Goal: Task Accomplishment & Management: Complete application form

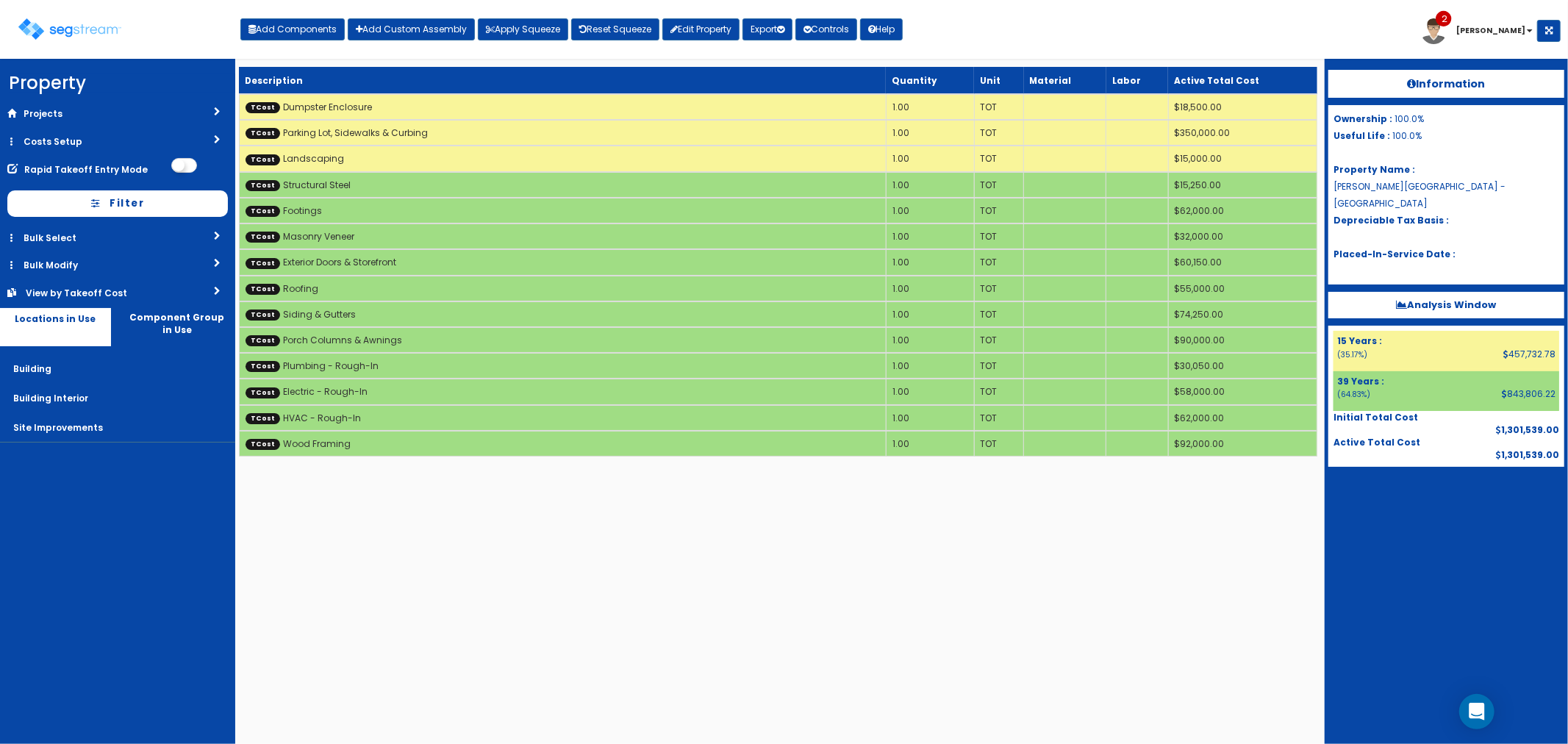
click at [899, 471] on html "We are Building your Property. So please grab a coffee and let us do the heavy …" at bounding box center [784, 235] width 1568 height 471
click at [67, 151] on link "Costs Setup" at bounding box center [117, 141] width 235 height 27
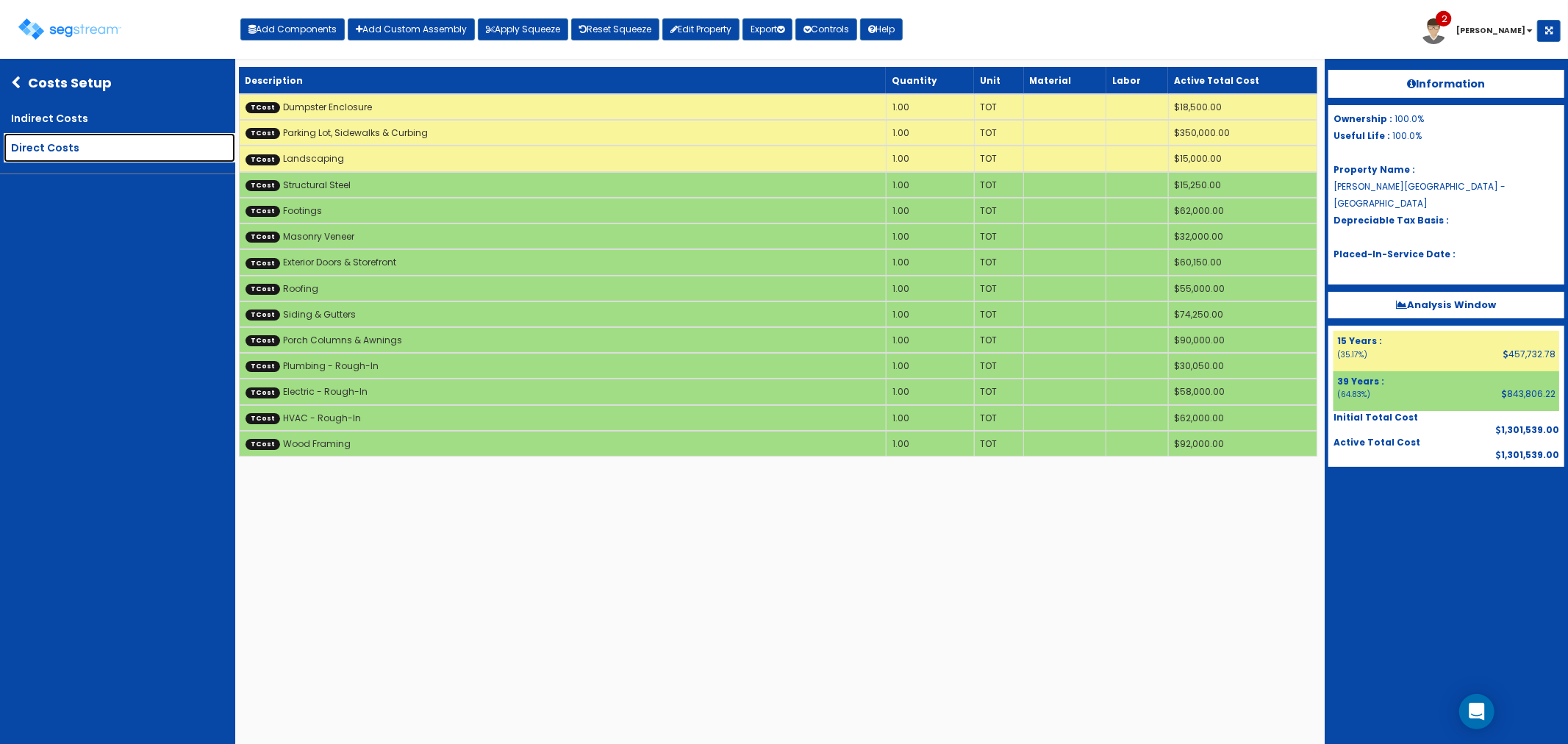
click at [50, 150] on link "Direct Costs" at bounding box center [119, 148] width 232 height 30
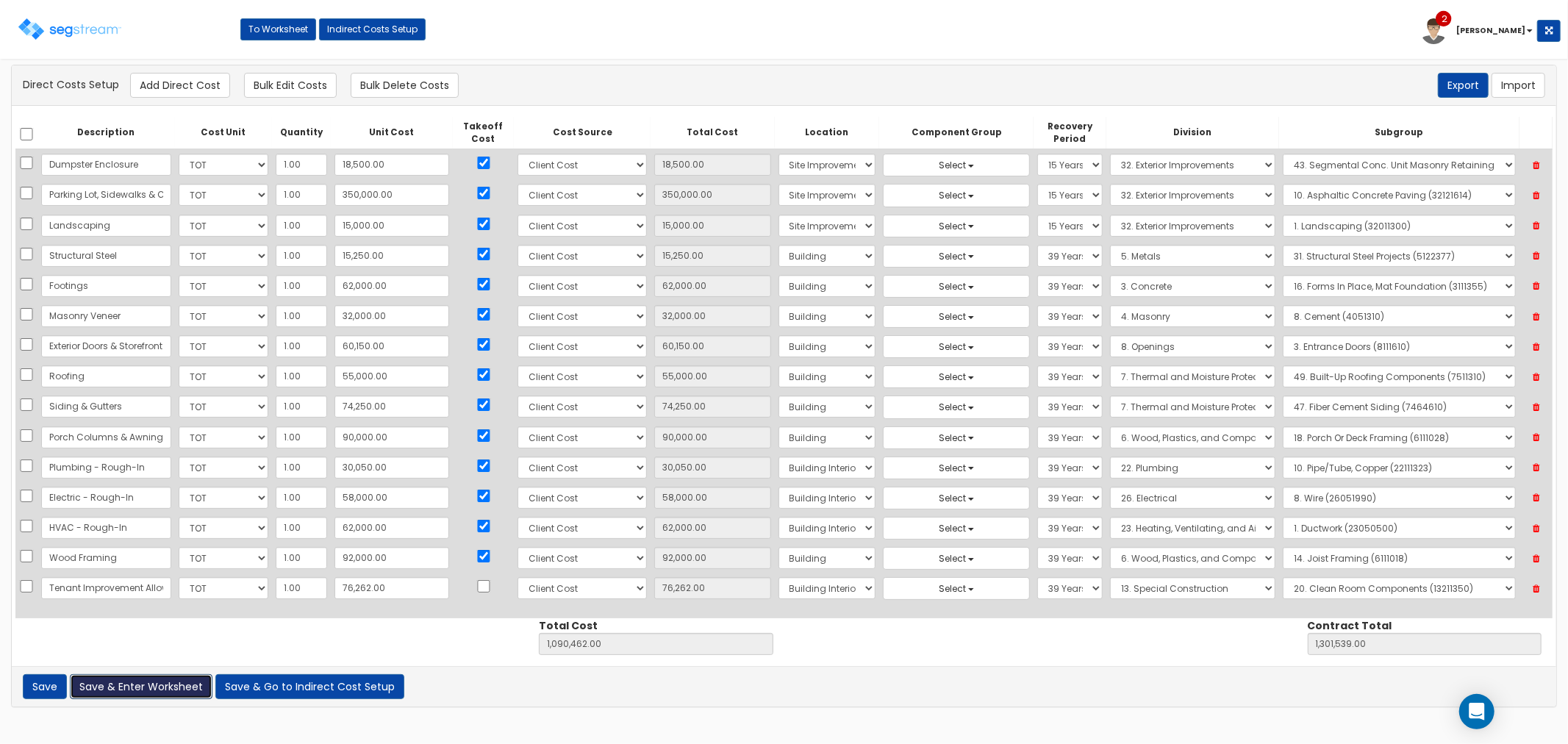
click at [128, 685] on button "Save & Enter Worksheet" at bounding box center [141, 686] width 142 height 25
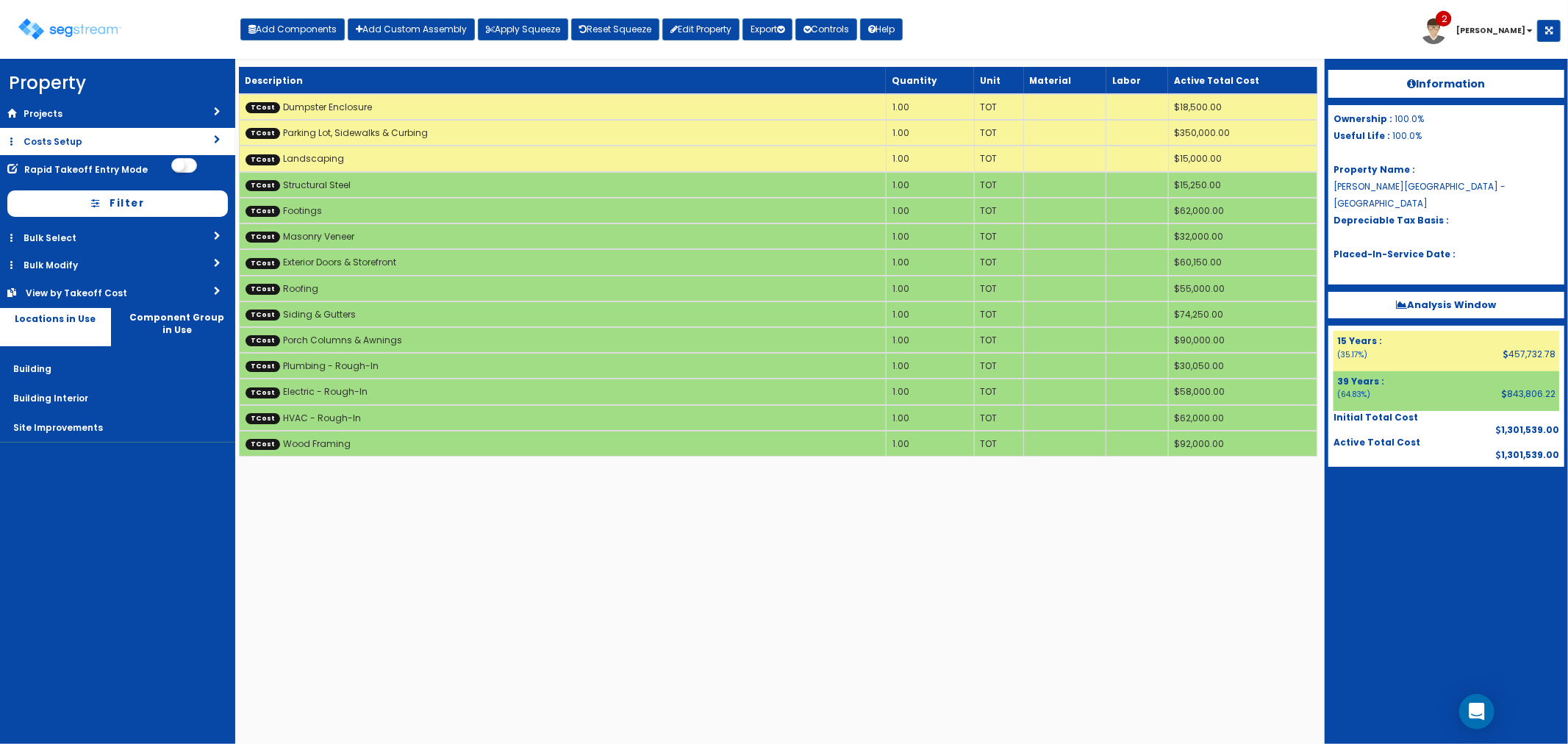
click at [39, 143] on link "Costs Setup" at bounding box center [117, 141] width 235 height 27
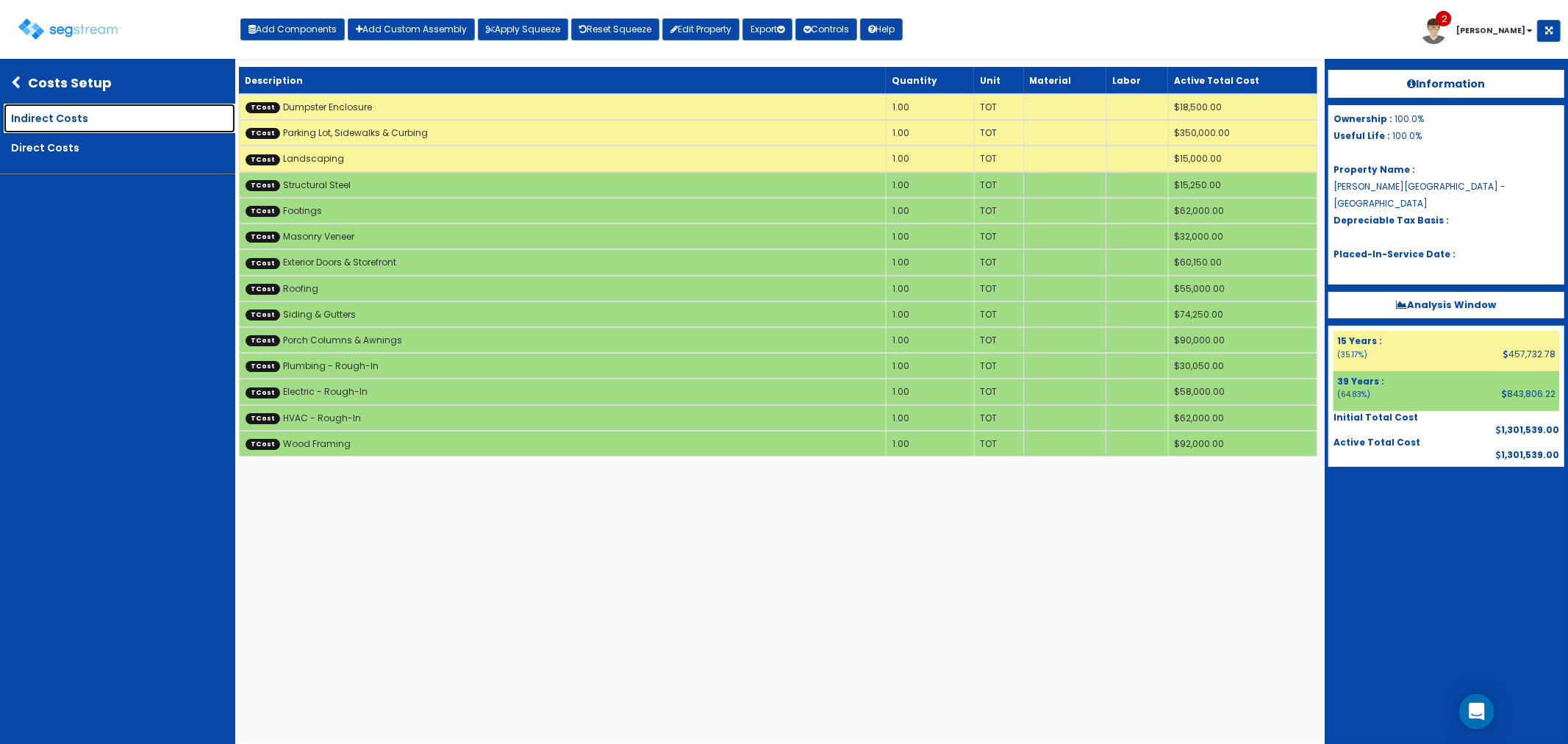
click at [100, 121] on link "Indirect Costs" at bounding box center [119, 119] width 232 height 30
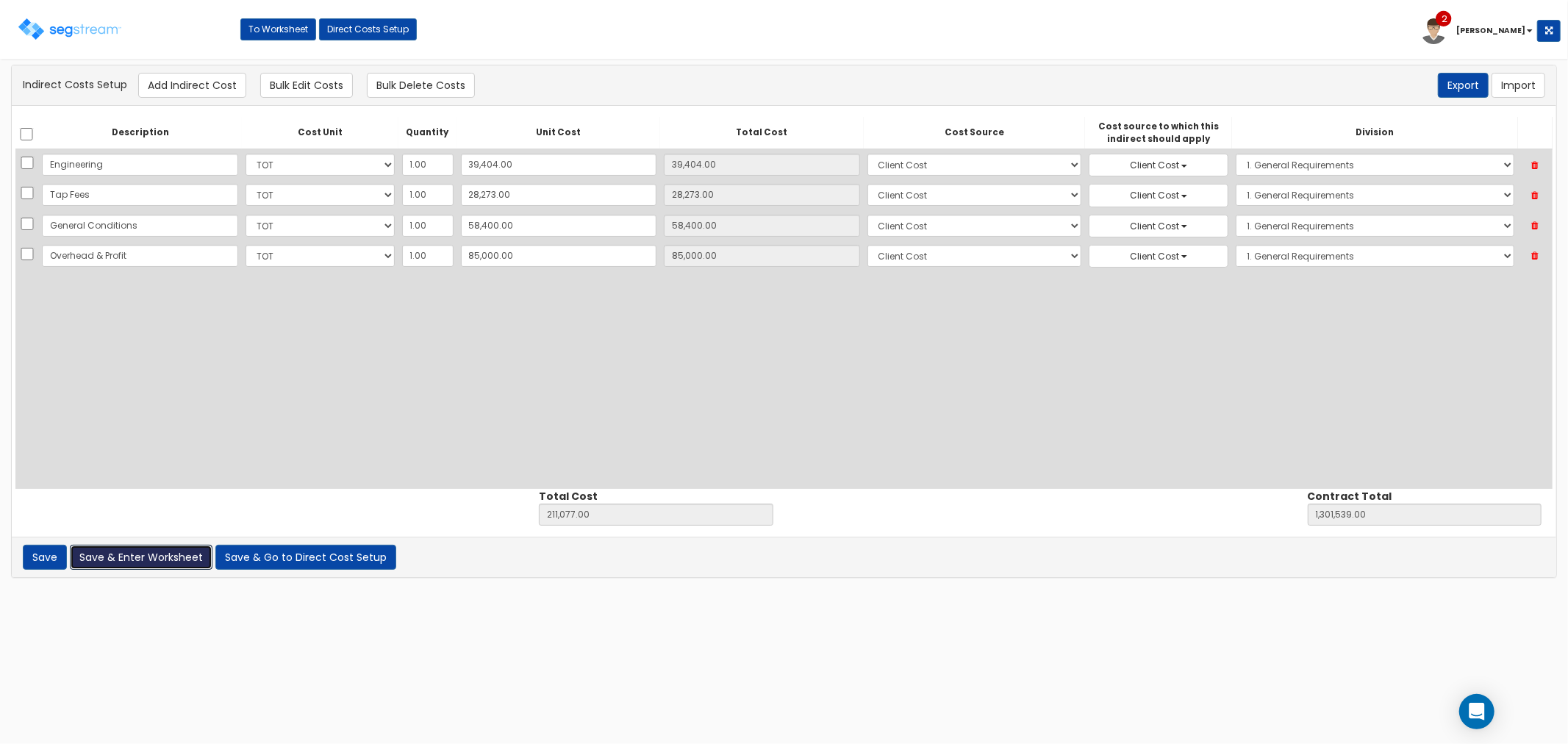
drag, startPoint x: 136, startPoint y: 559, endPoint x: 155, endPoint y: 562, distance: 19.2
click at [136, 559] on button "Save & Enter Worksheet" at bounding box center [141, 557] width 142 height 25
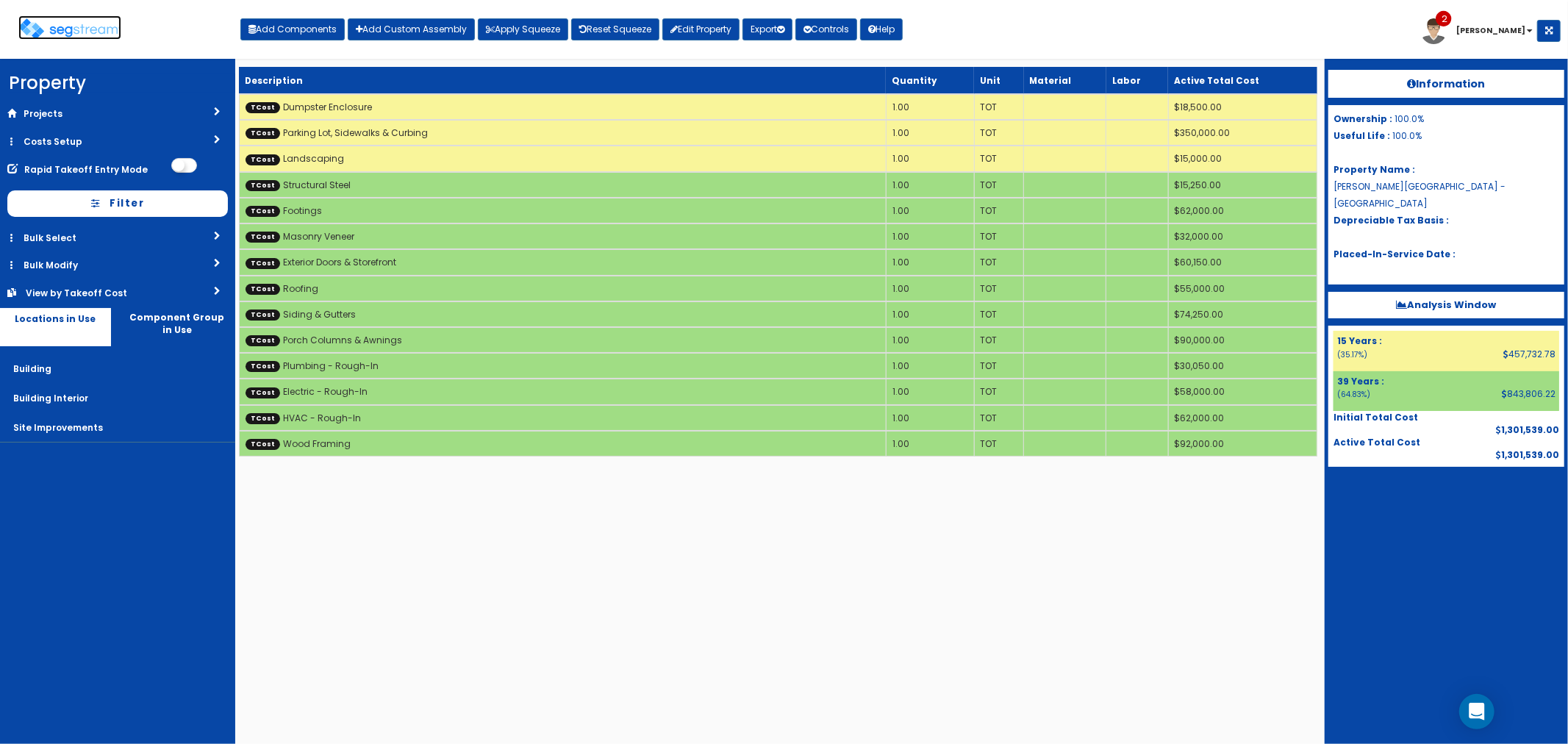
click at [86, 27] on img at bounding box center [70, 29] width 103 height 21
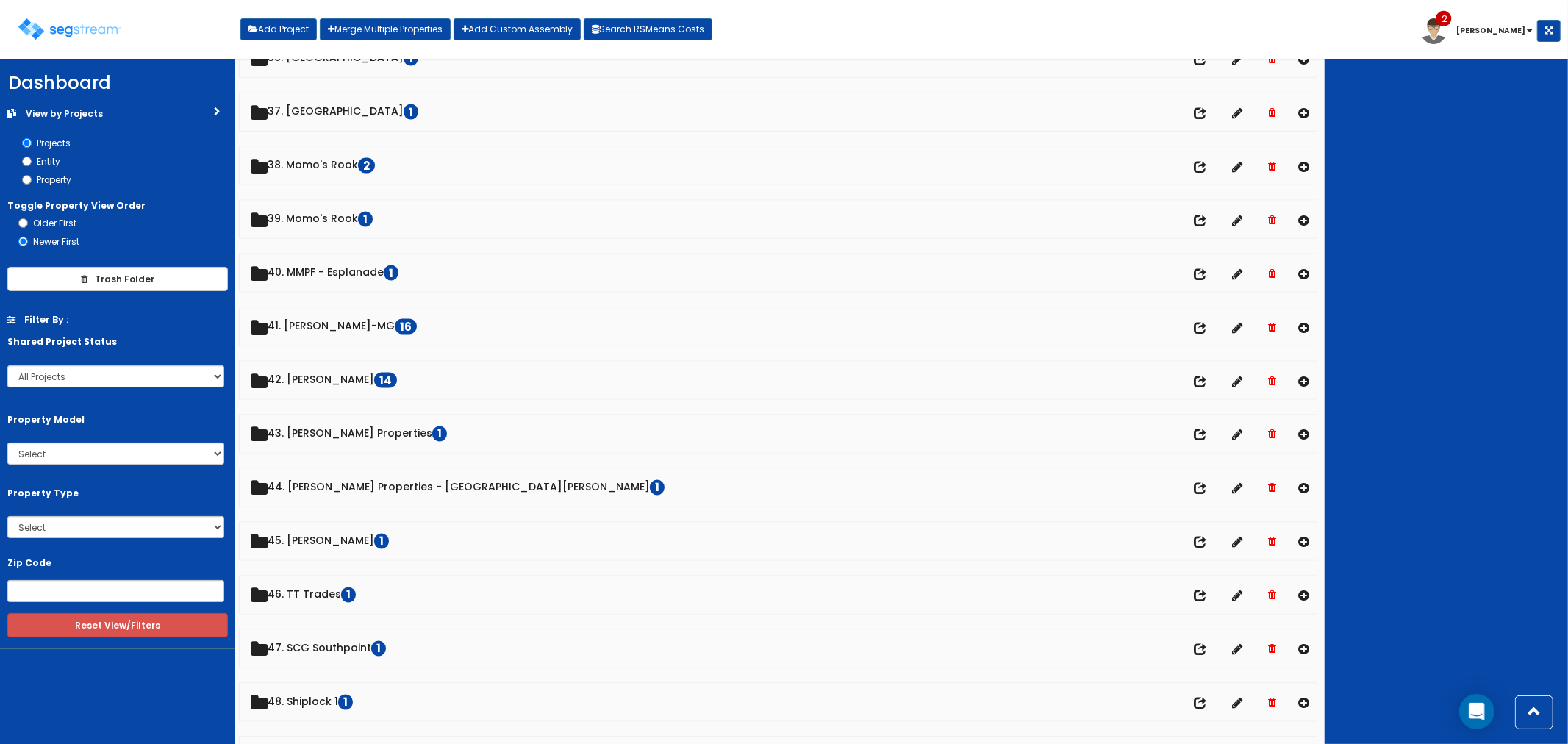
scroll to position [1960, 0]
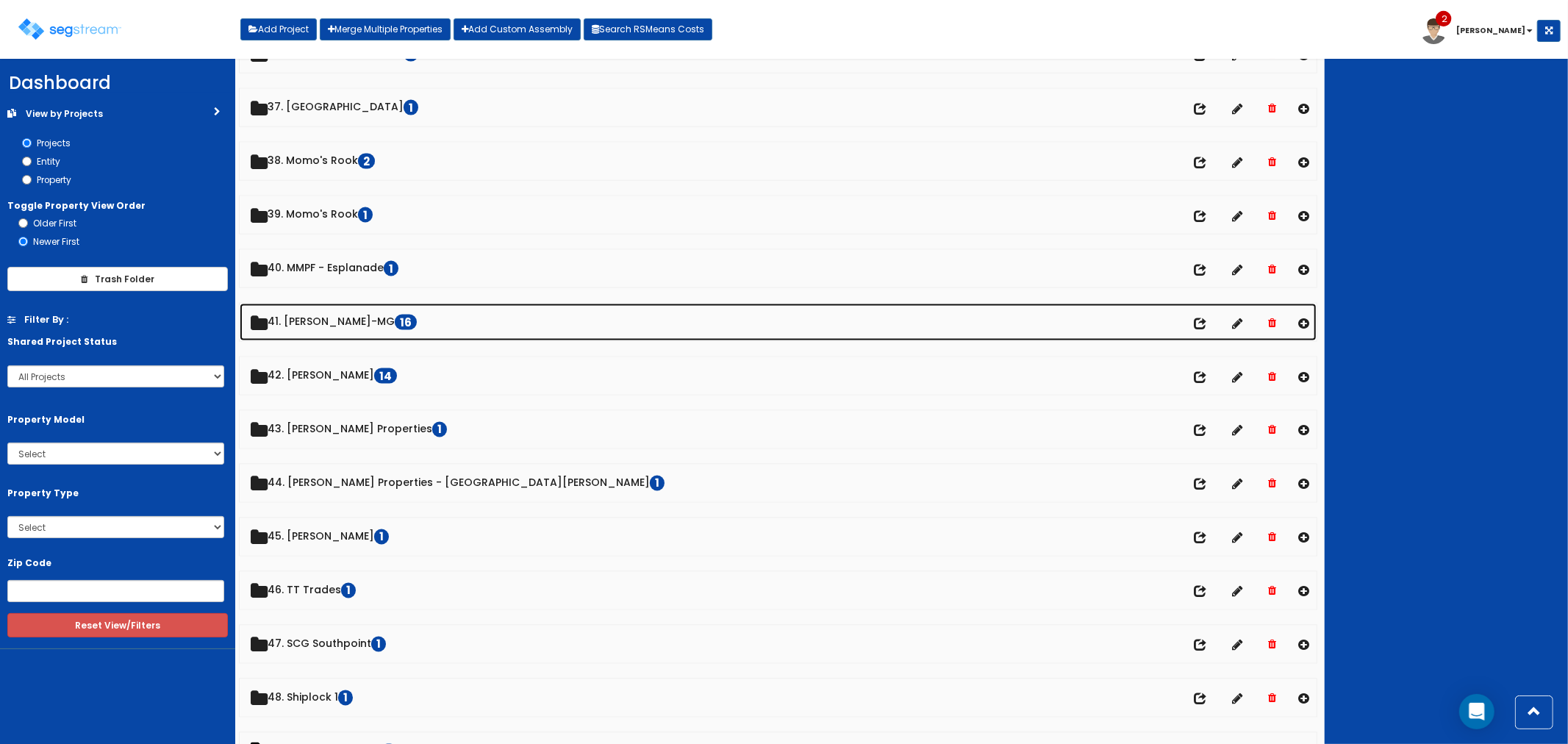
click at [322, 324] on link "41. Keiter-MG 16" at bounding box center [778, 322] width 1078 height 38
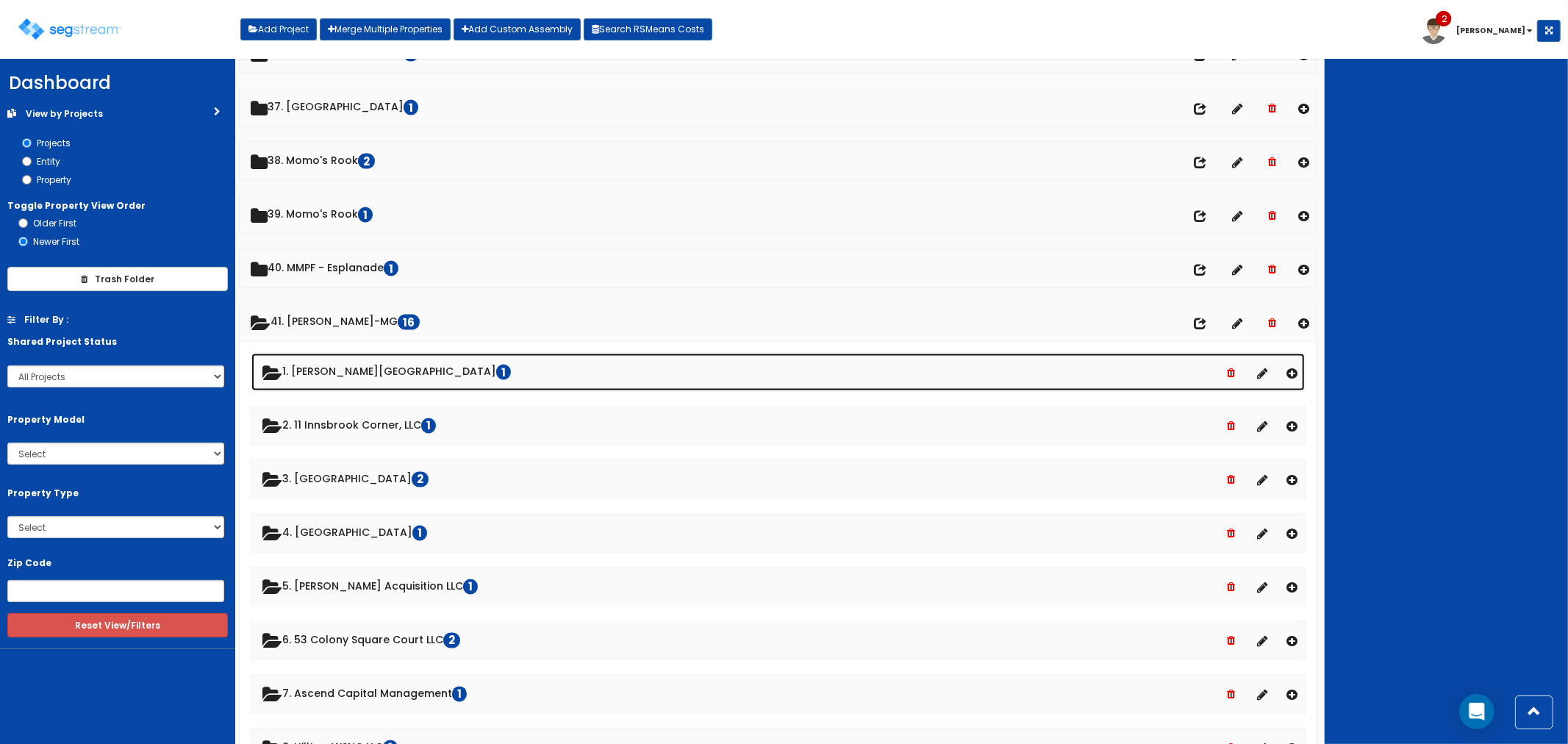
drag, startPoint x: 347, startPoint y: 373, endPoint x: 409, endPoint y: 394, distance: 65.5
click at [347, 375] on link "1. Cosby Village Square 1" at bounding box center [779, 372] width 1054 height 38
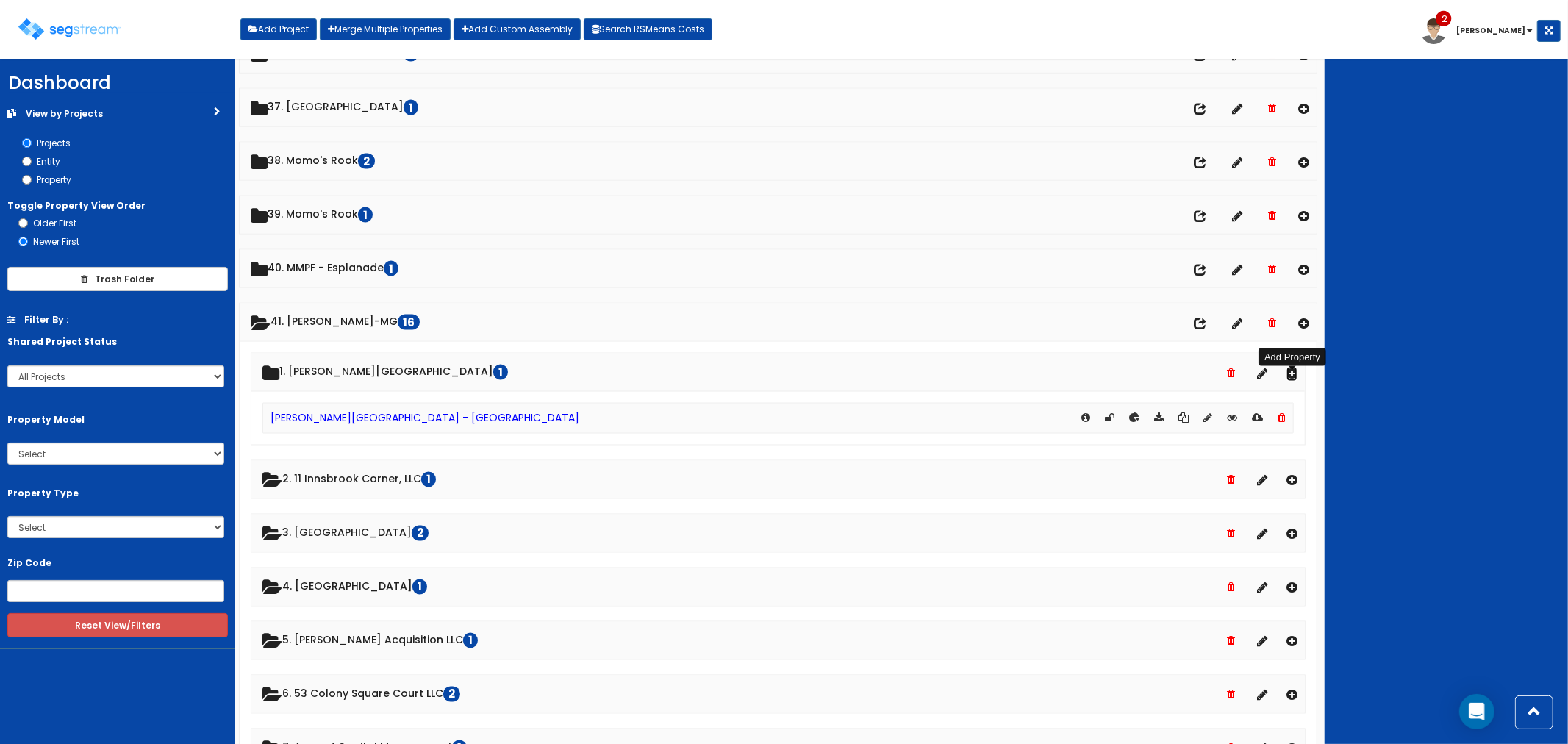
click at [1289, 377] on icon at bounding box center [1292, 373] width 11 height 12
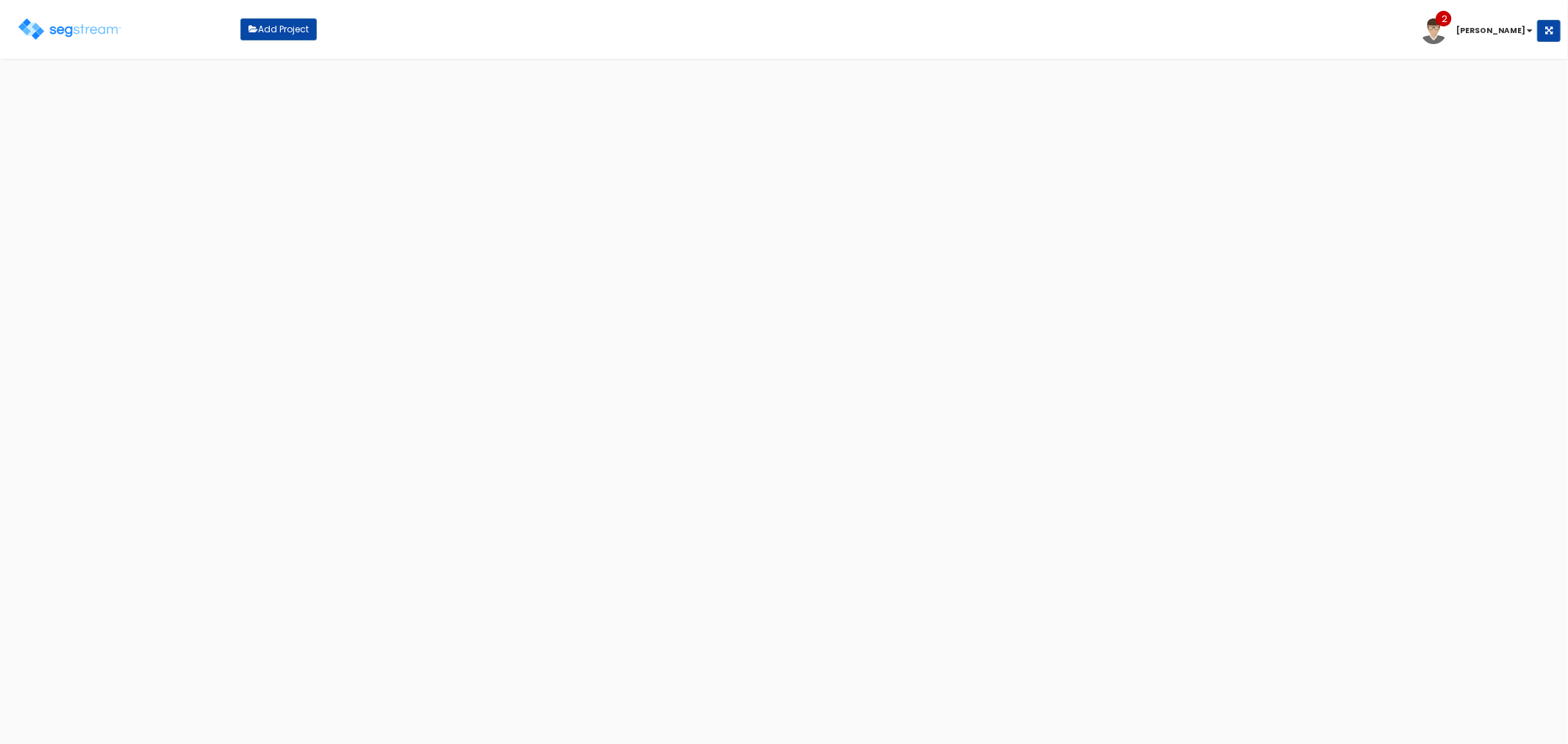
select select "1724"
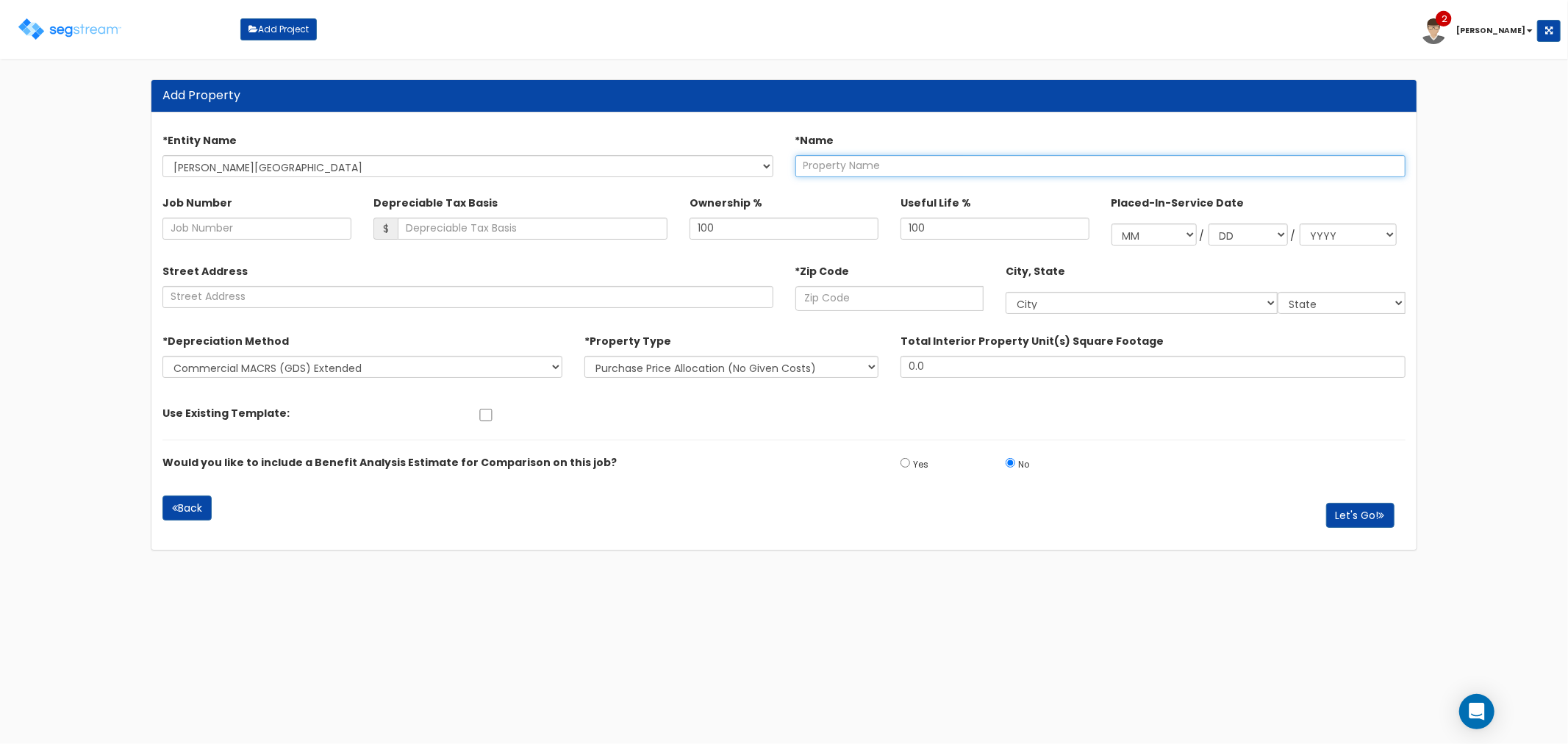
click at [821, 172] on input "text" at bounding box center [1100, 165] width 610 height 22
type input "Cosby Village Square - Building 3A"
click at [868, 302] on input "text" at bounding box center [890, 298] width 189 height 25
click at [853, 303] on input "text" at bounding box center [890, 298] width 189 height 25
type input "2"
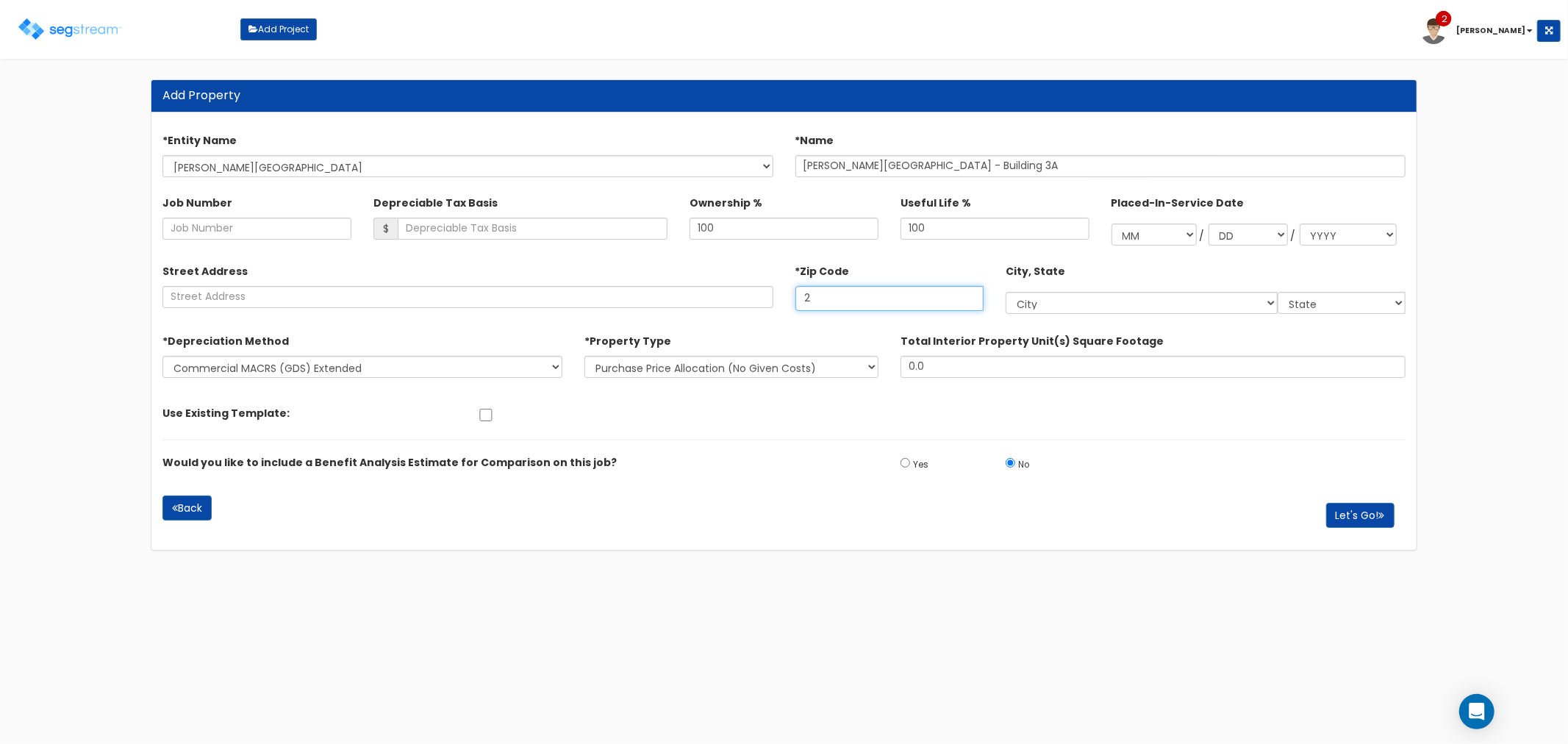
select select "DC"
type input "23"
select select "VA"
type input "23832"
click at [676, 370] on select "New Construction / Reno / TI's (Given Costs) Purchase Price Allocation (No Give…" at bounding box center [732, 366] width 294 height 22
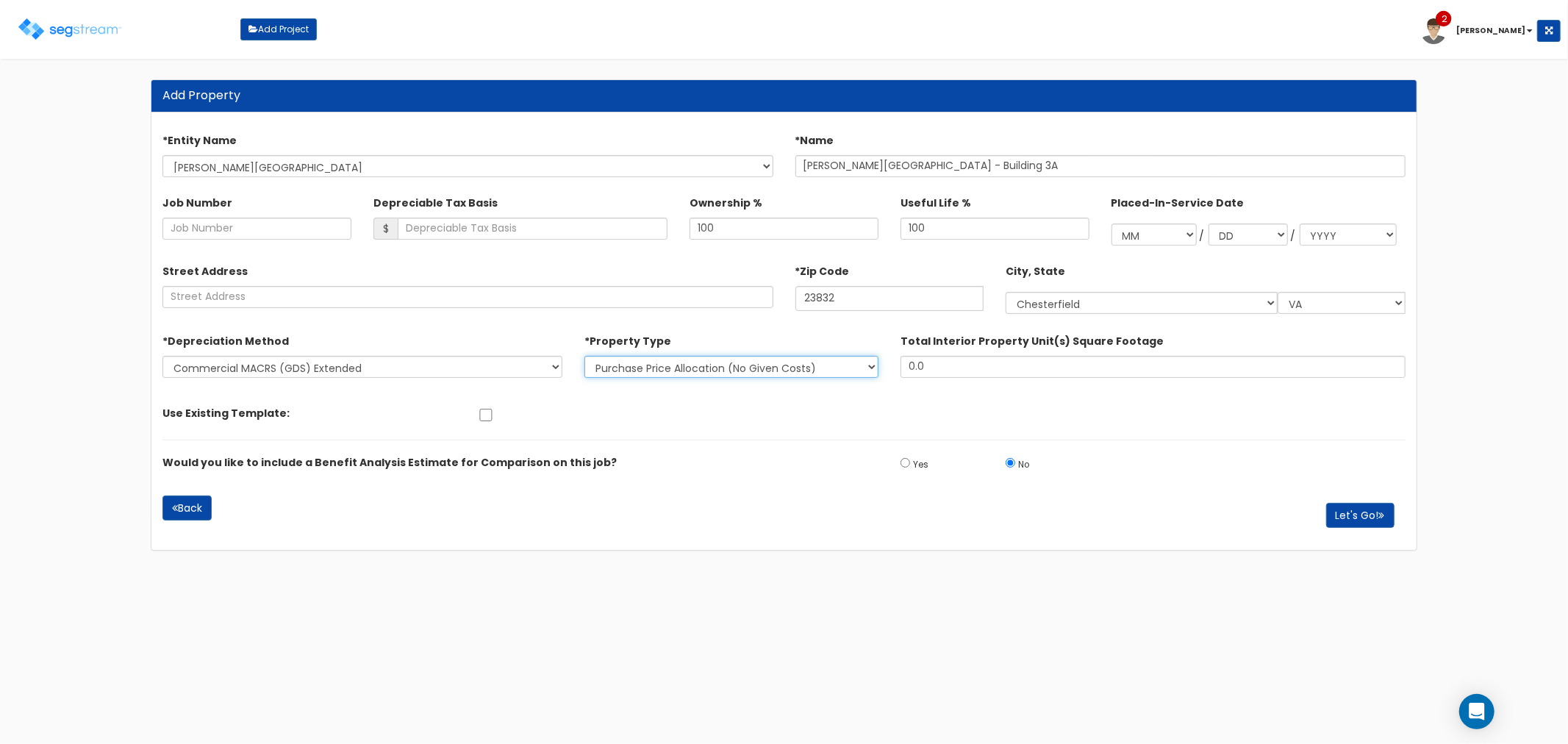
select select "NEW"
click at [585, 356] on select "New Construction / Reno / TI's (Given Costs) Purchase Price Allocation (No Give…" at bounding box center [732, 366] width 294 height 22
click at [1367, 513] on button "Let's Go!" at bounding box center [1360, 515] width 68 height 25
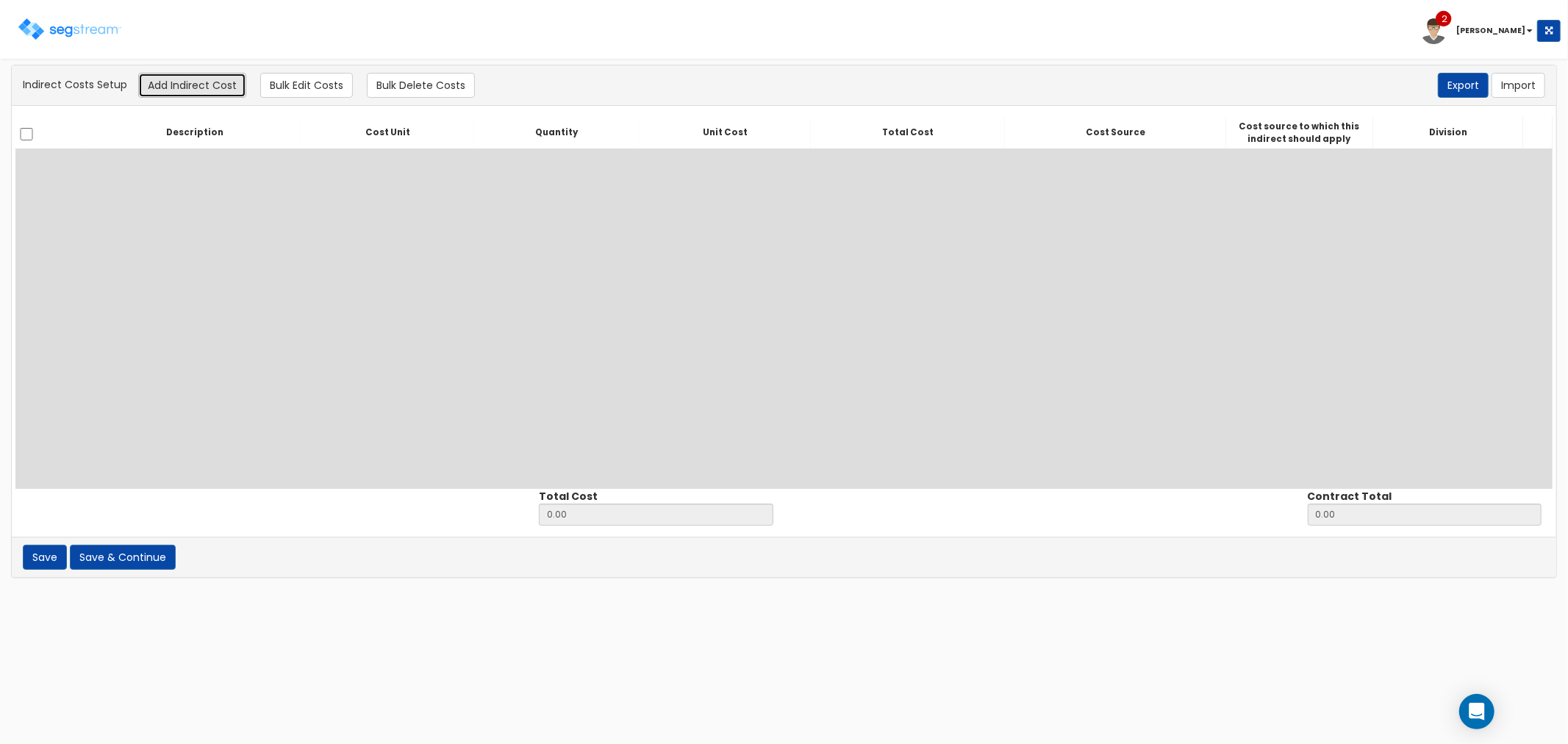
click at [199, 76] on button "Add Indirect Cost" at bounding box center [192, 85] width 108 height 25
select select
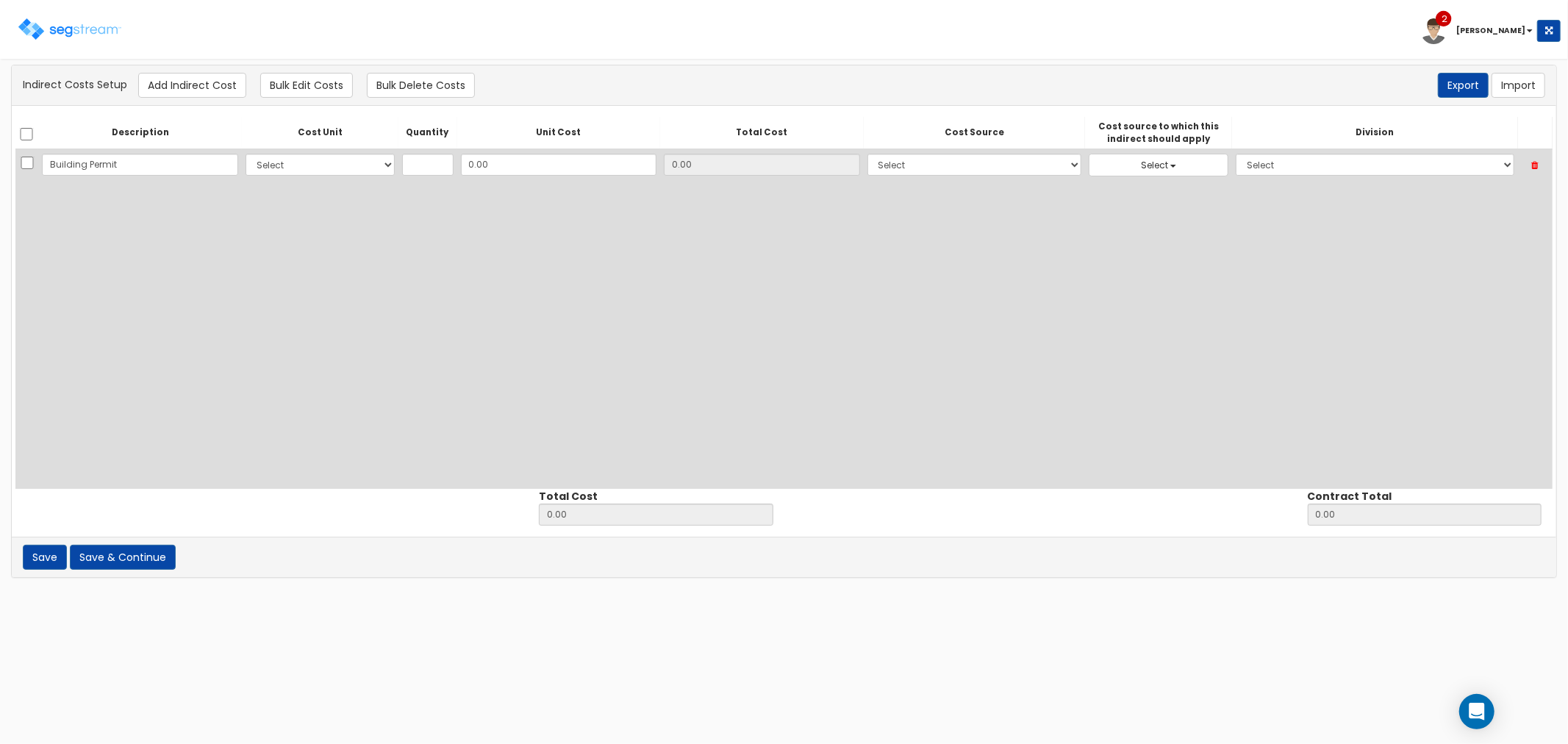
type input "Building Permit"
click at [283, 171] on select "Select CF Custo Custo Custo Custo Custo Custo Custo Custo Custo Custo Custo Cus…" at bounding box center [320, 164] width 149 height 22
select select "10"
click at [421, 174] on input "text" at bounding box center [427, 164] width 52 height 22
type input "1"
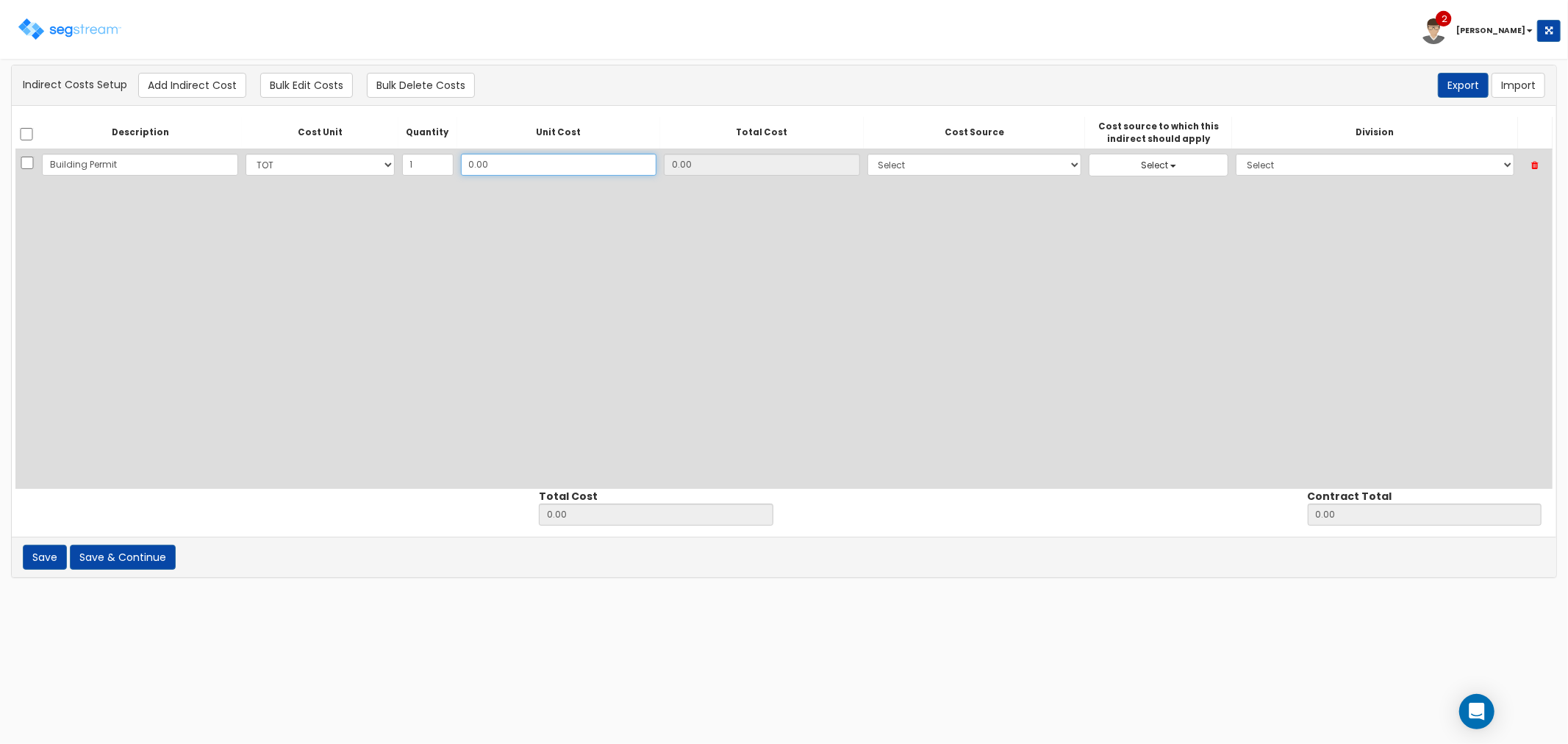
click at [511, 165] on input "0.00" at bounding box center [559, 164] width 197 height 22
type input "1"
type input "1.00"
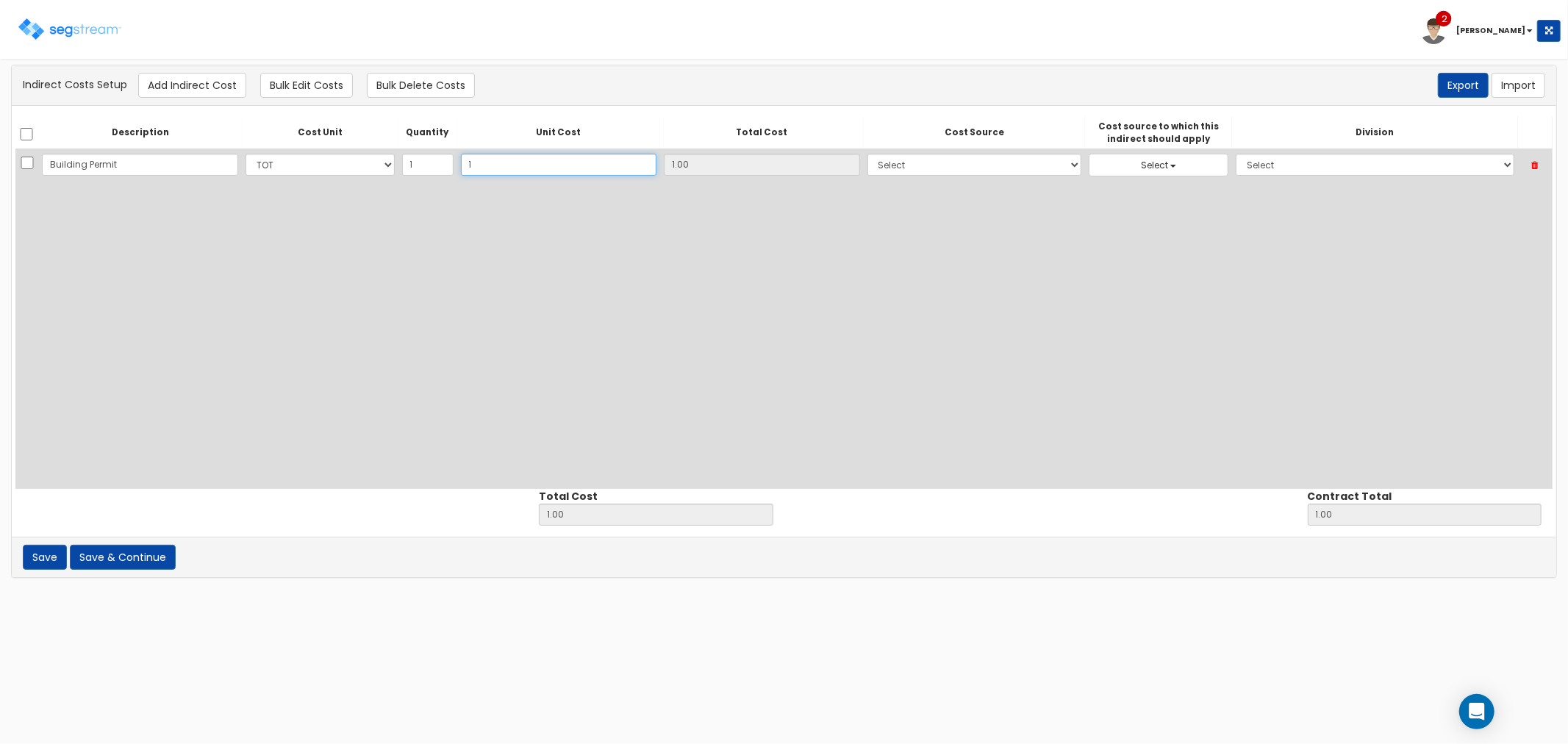
type input "17"
type input "17.00"
type input "173"
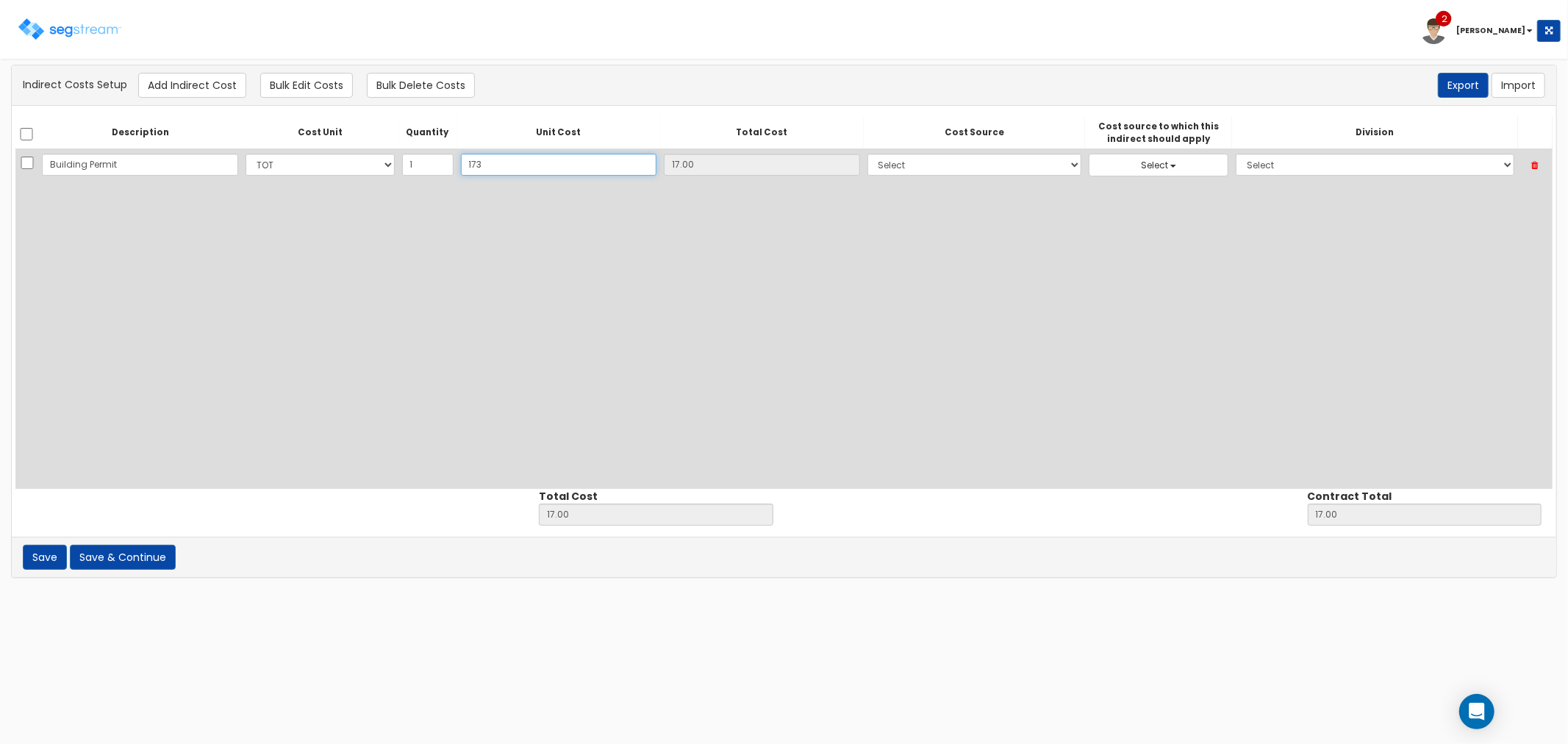
type input "173.00"
type input "1736"
type input "1,736.00"
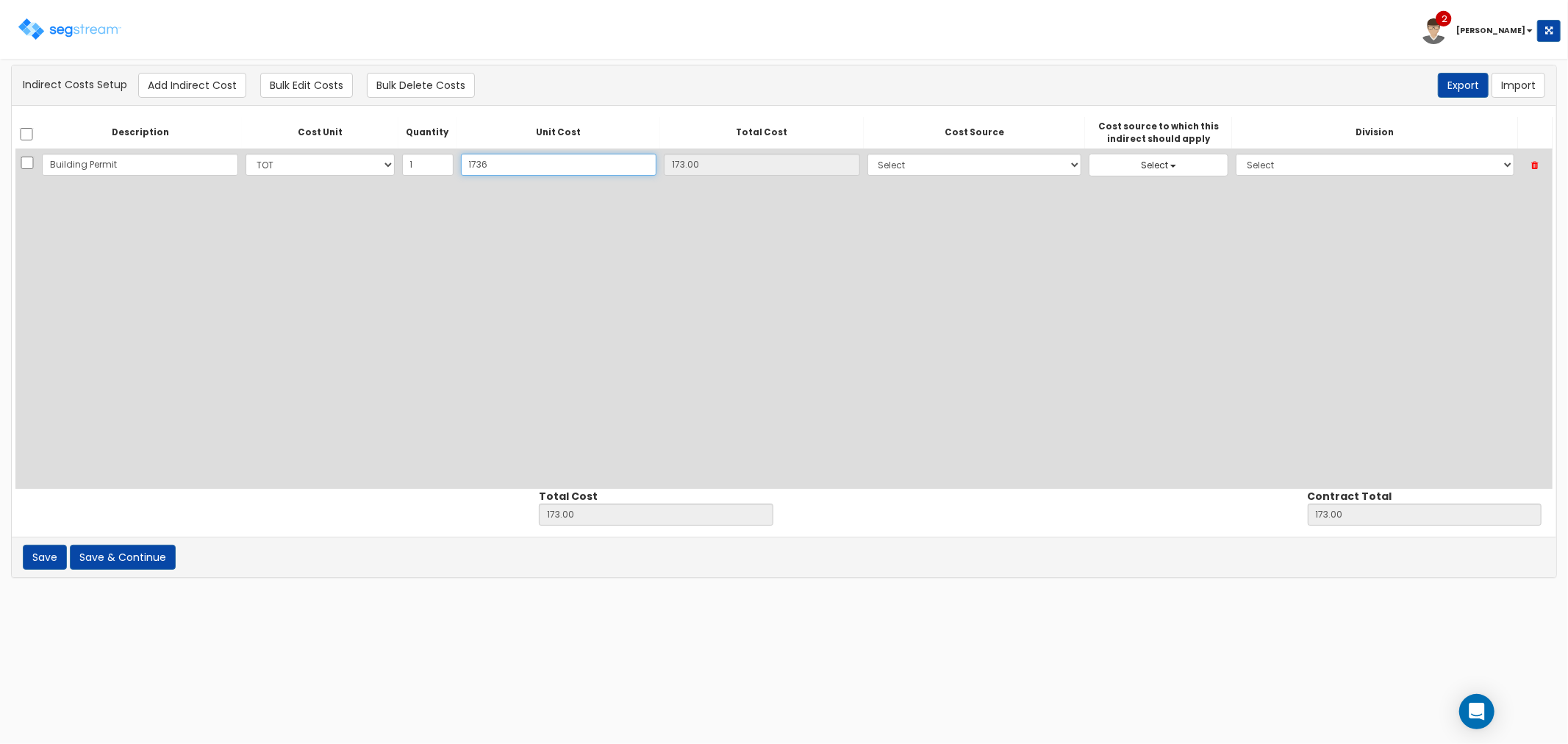
type input "1,736.00"
type input "1,736"
type input "1,736.00"
type input "1,7360"
type input "17,360.00"
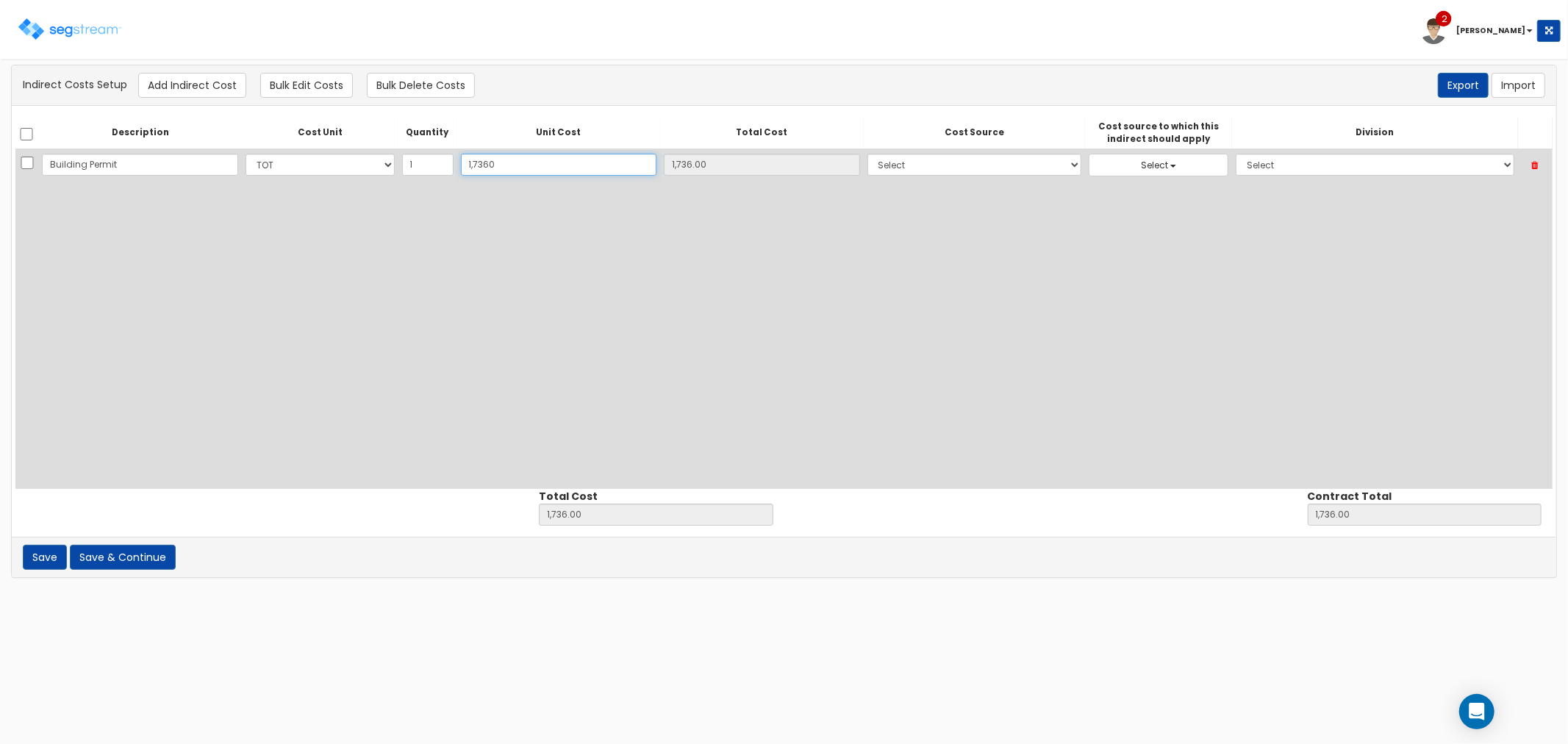
type input "17,360.00"
type input "17,360"
type input "17,360.00"
type input "17,360"
click at [867, 156] on select "Select 86 Sheppard Building Client Cost Client Cost - Equipment Client Costs - …" at bounding box center [975, 164] width 215 height 22
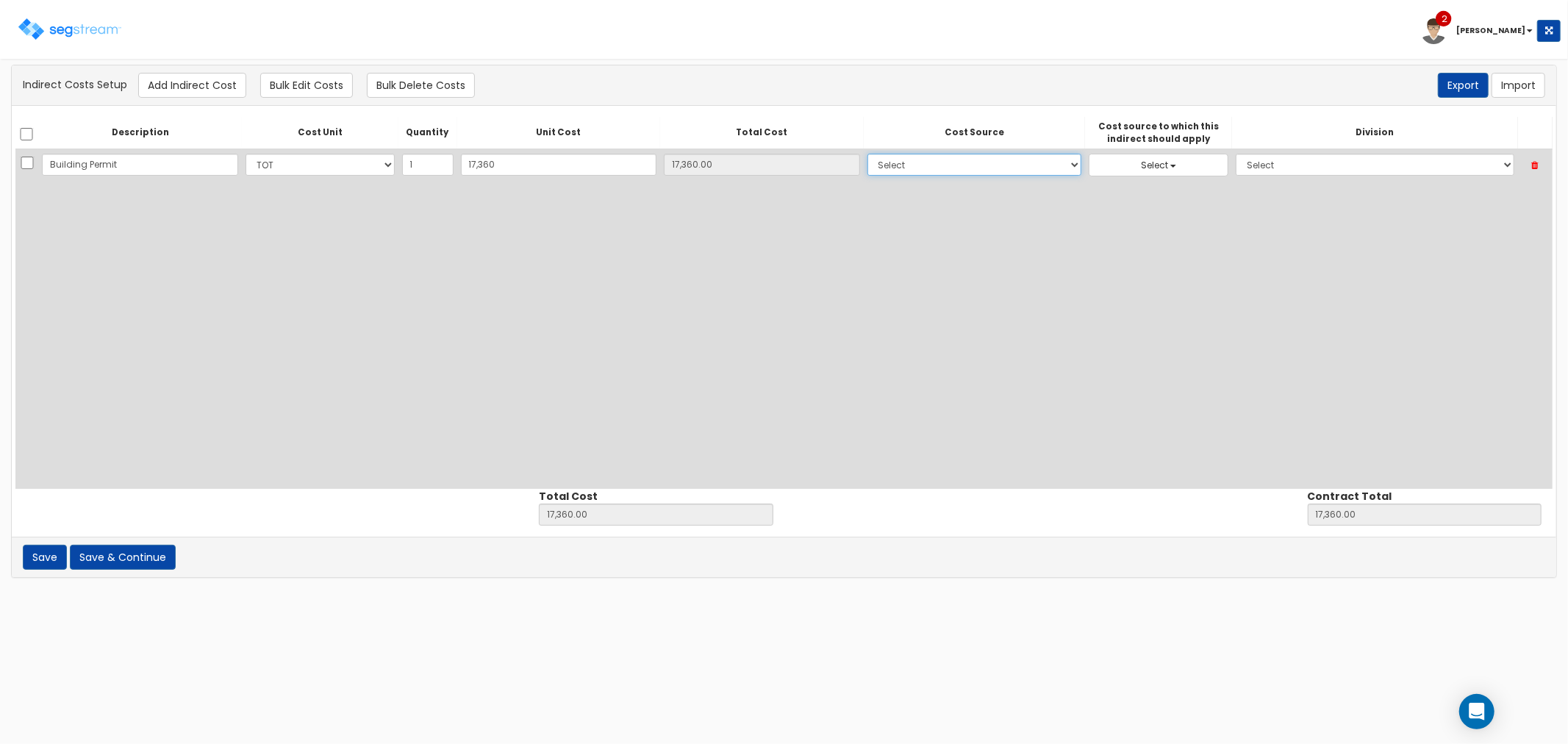
select select "8"
click at [867, 154] on select "Select 86 Sheppard Building Client Cost Client Cost - Equipment Client Costs - …" at bounding box center [975, 164] width 215 height 22
click at [1128, 167] on button "Select" at bounding box center [1159, 165] width 140 height 23
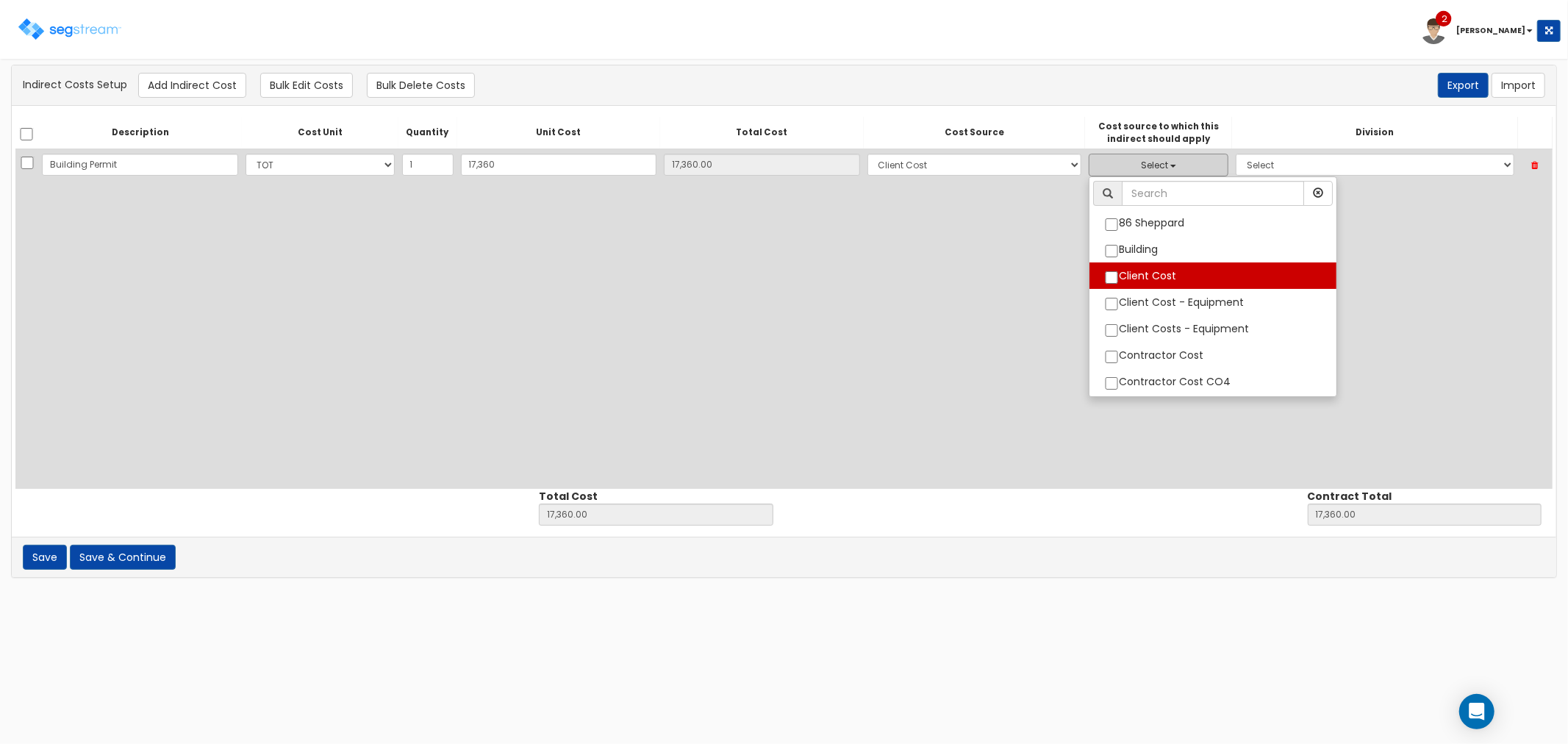
click at [1089, 275] on label "Client Cost" at bounding box center [1212, 275] width 247 height 19
click at [1104, 275] on input "Client Cost" at bounding box center [1111, 277] width 15 height 12
checkbox input "true"
select select "8"
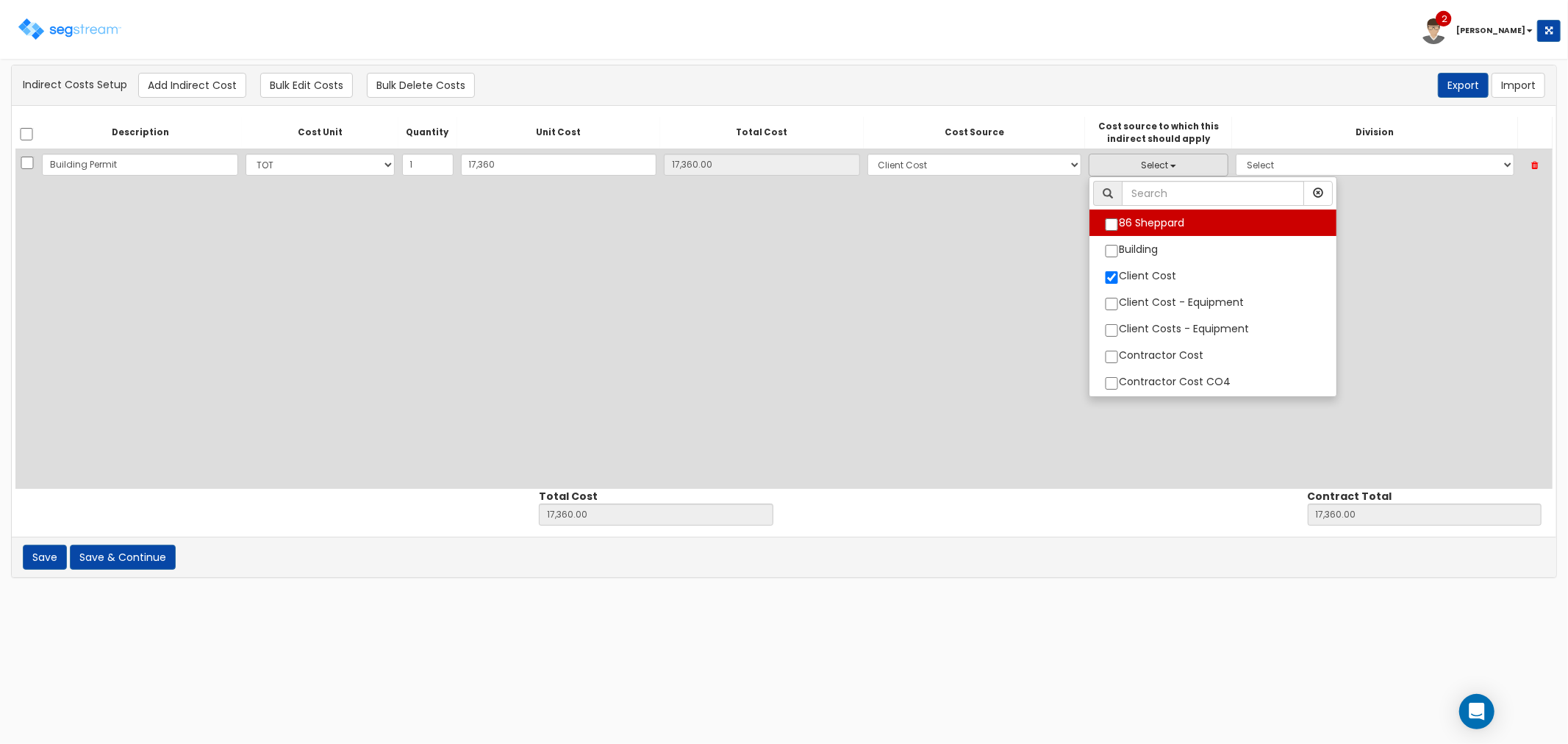
scroll to position [27, 0]
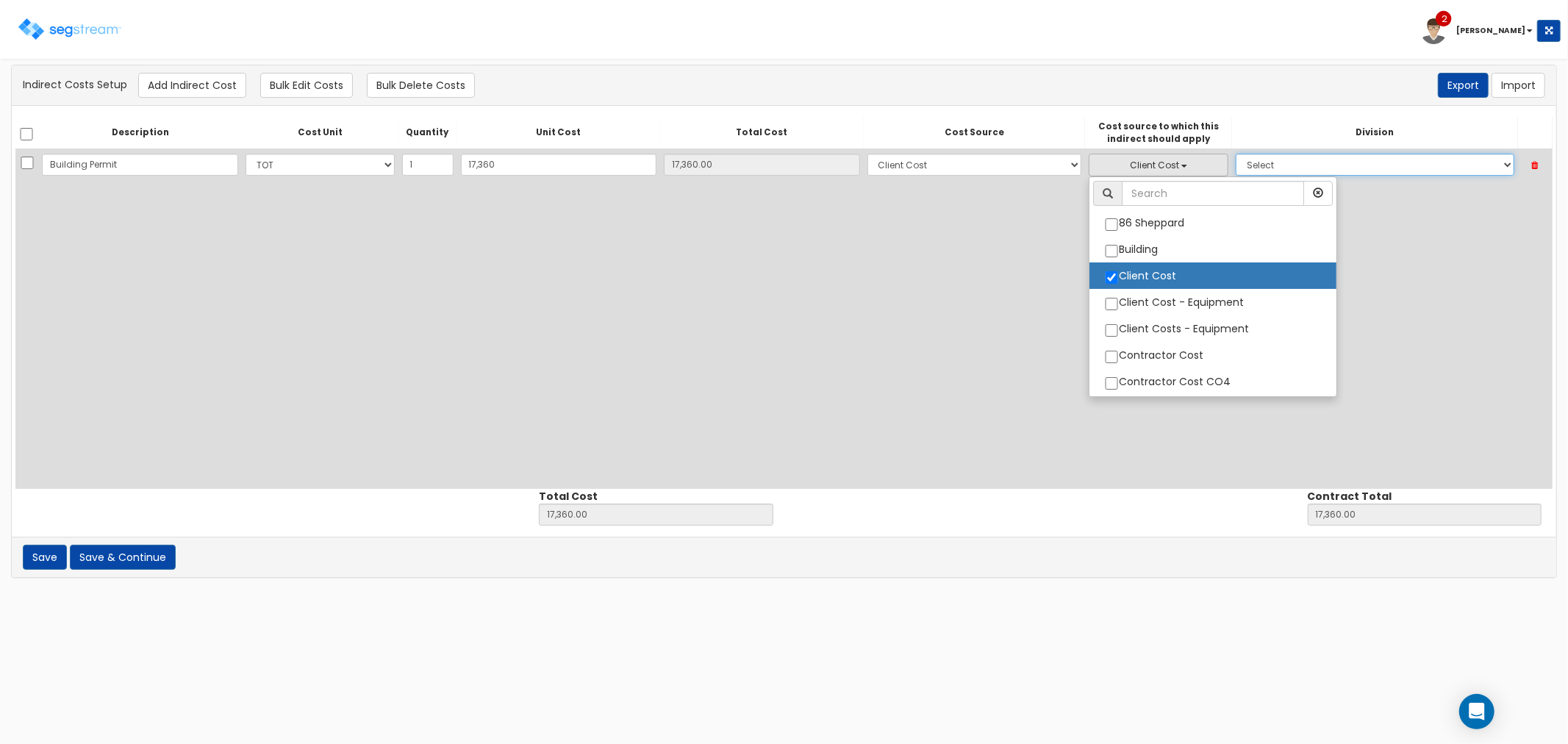
click at [1255, 173] on select "Select 1. General Requirements 2. Existing Conditions 3. Concrete 4. Masonry 5.…" at bounding box center [1375, 164] width 279 height 22
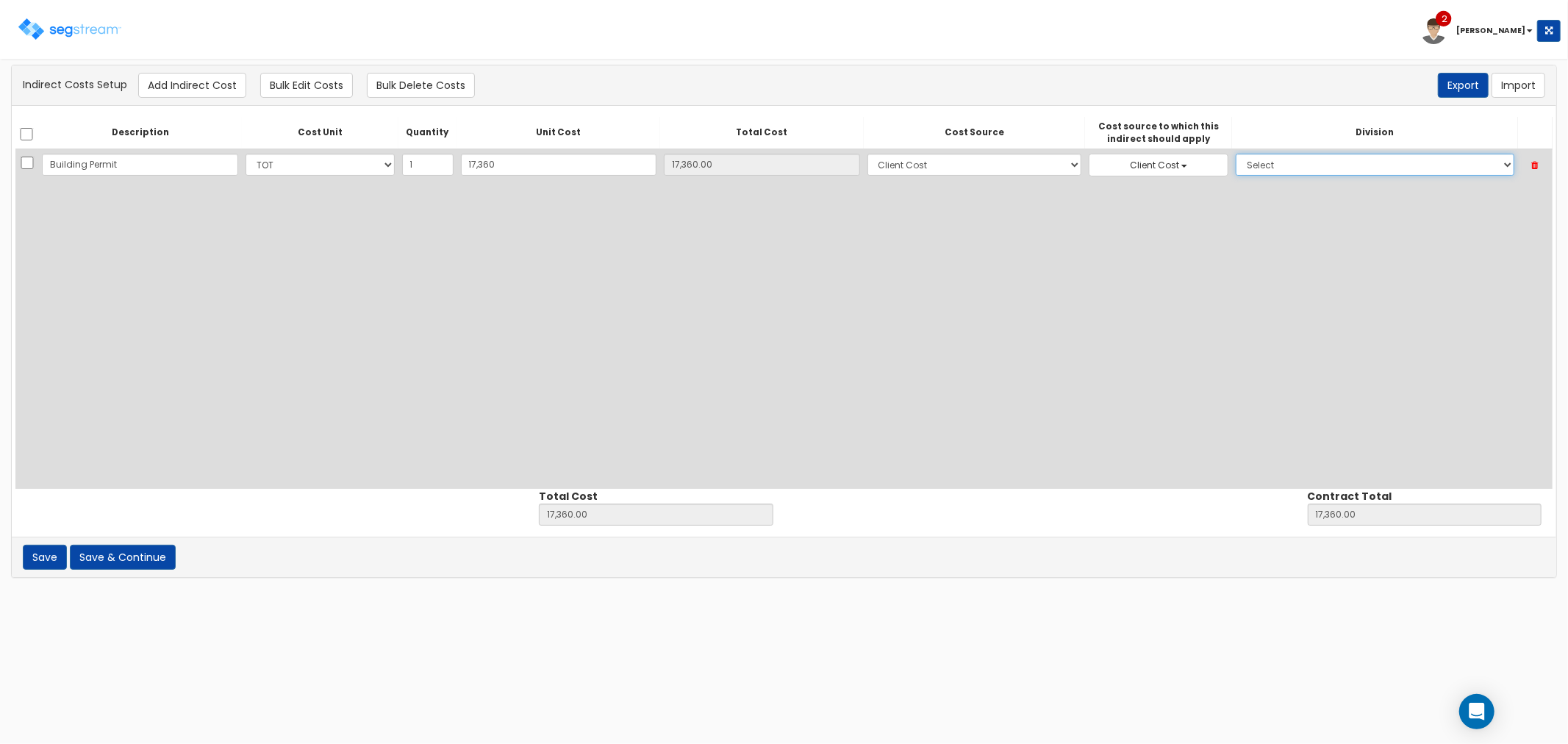
select select "1"
click at [1236, 154] on select "Select 1. General Requirements 2. Existing Conditions 3. Concrete 4. Masonry 5.…" at bounding box center [1375, 164] width 279 height 22
click at [196, 94] on button "Add Indirect Cost" at bounding box center [192, 85] width 108 height 25
select select "10"
select select "8"
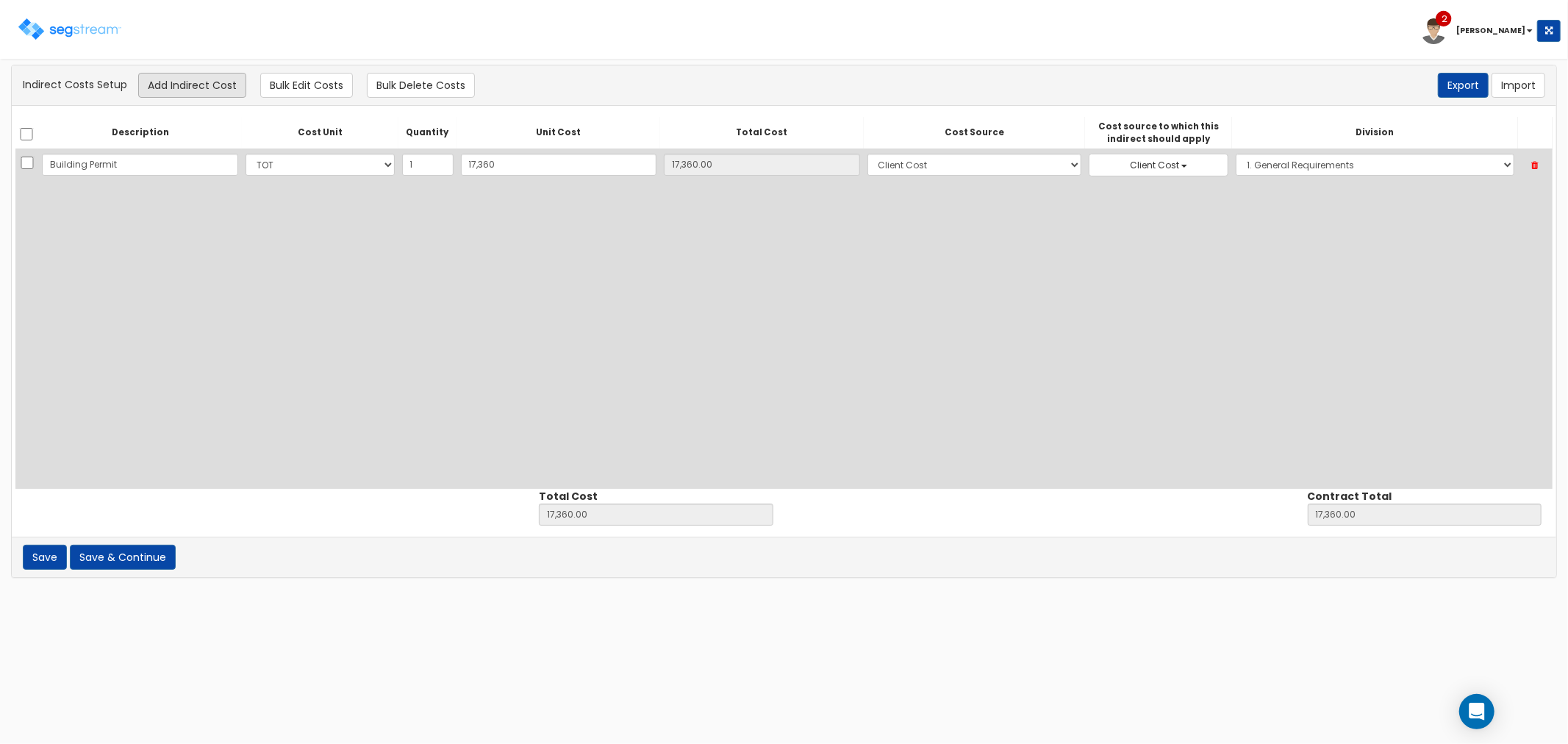
select select "8"
select select "1"
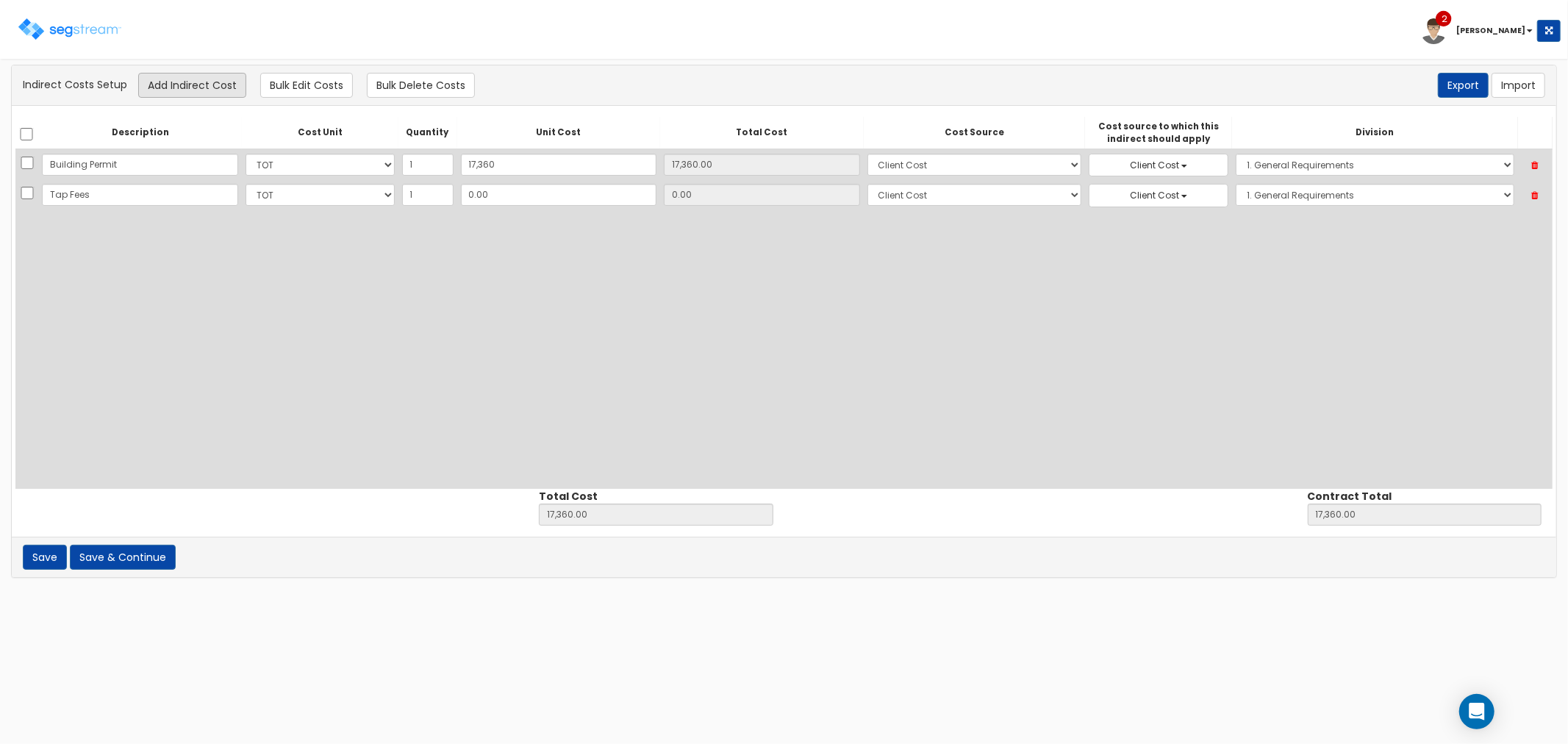
type input "Tap Fees"
type input "2"
type input "17,362.00"
type input "2.00"
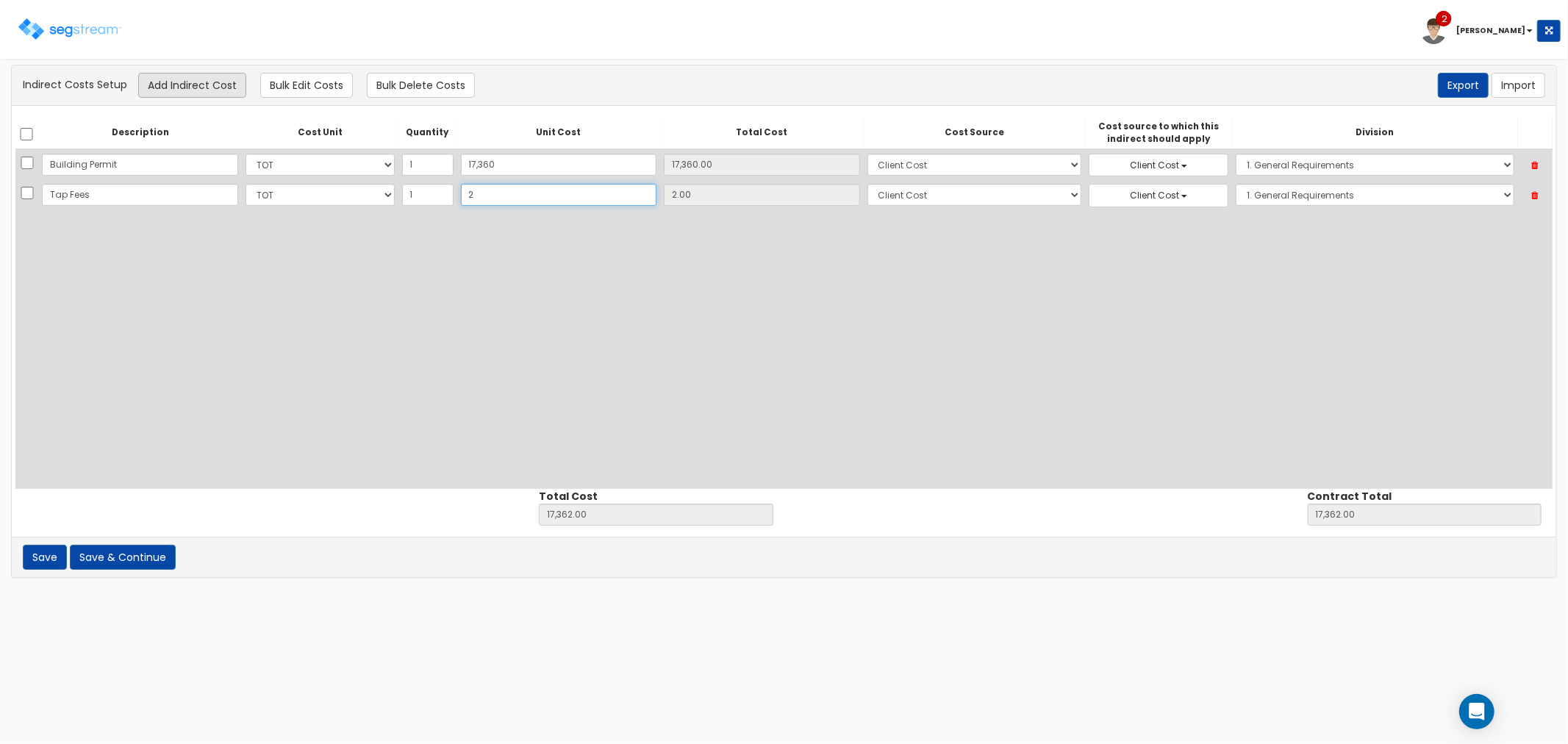
type input "28"
type input "17,388.00"
type input "28.00"
type input "282"
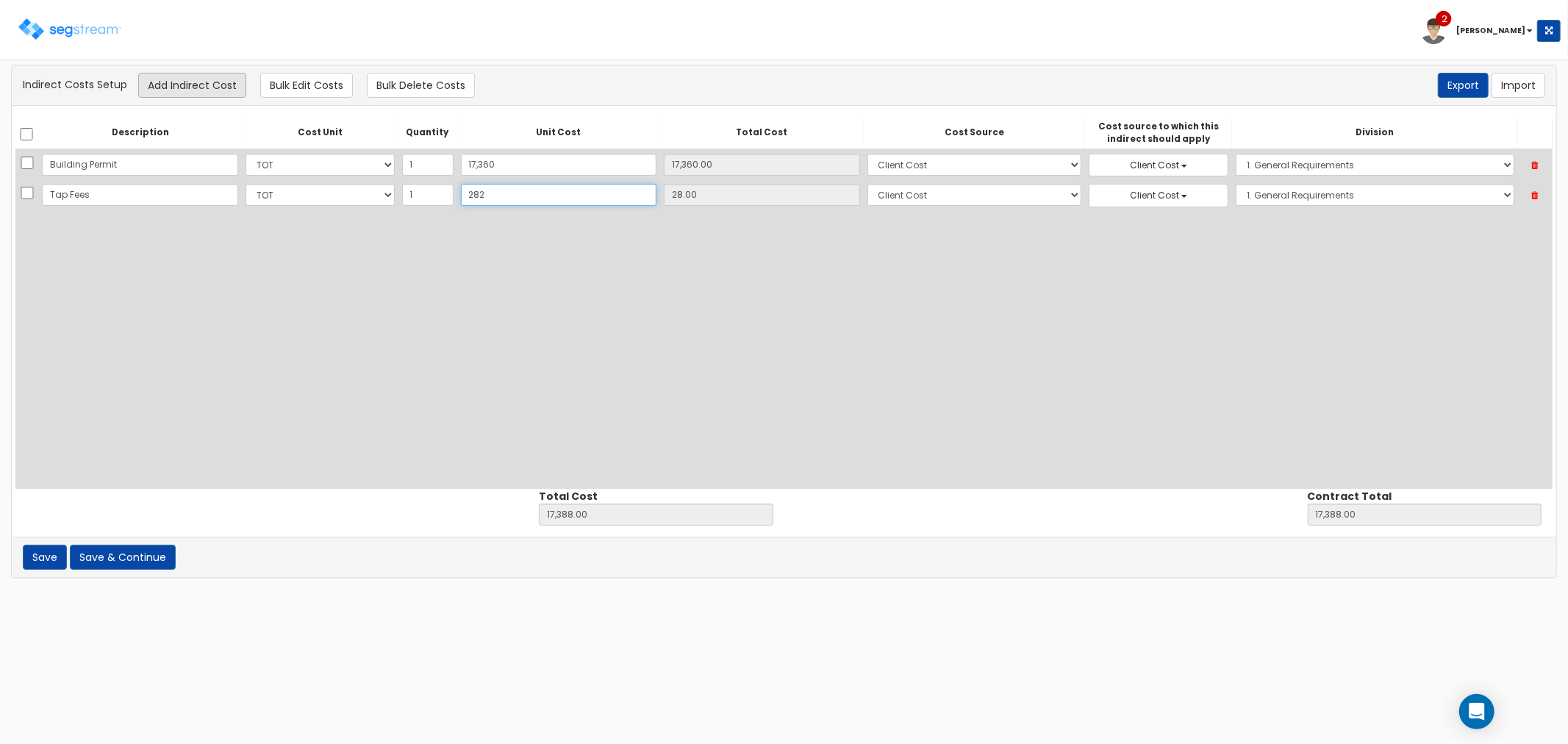
type input "17,642.00"
type input "282.00"
type input "2827"
type input "20,187.00"
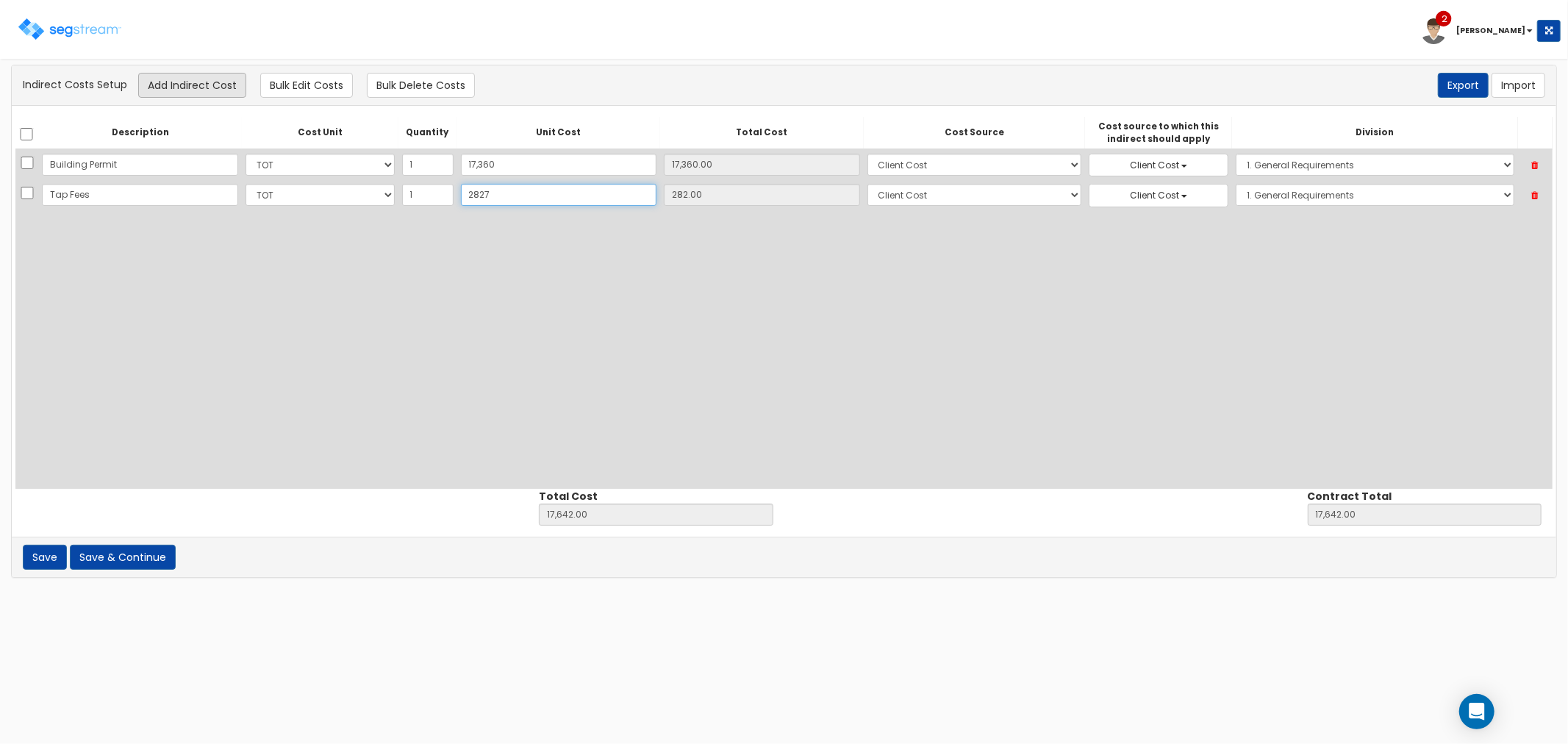
type input "20,187.00"
type input "2,827"
type input "2,827.00"
type input "2,8273"
type input "45,633.00"
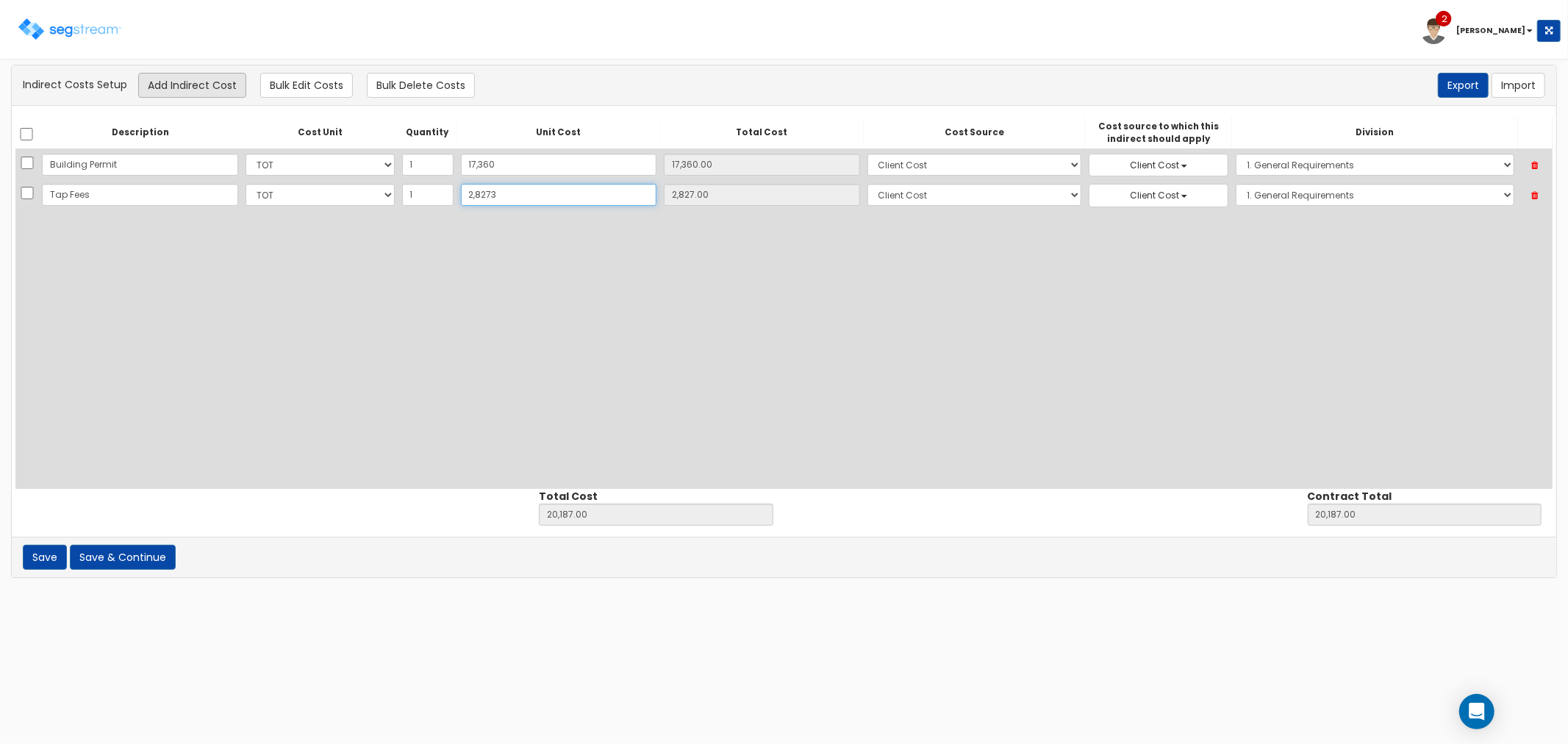
type input "45,633.00"
type input "28,273"
type input "28,273.00"
type input "28,273"
click at [200, 83] on button "Add Indirect Cost" at bounding box center [192, 85] width 108 height 25
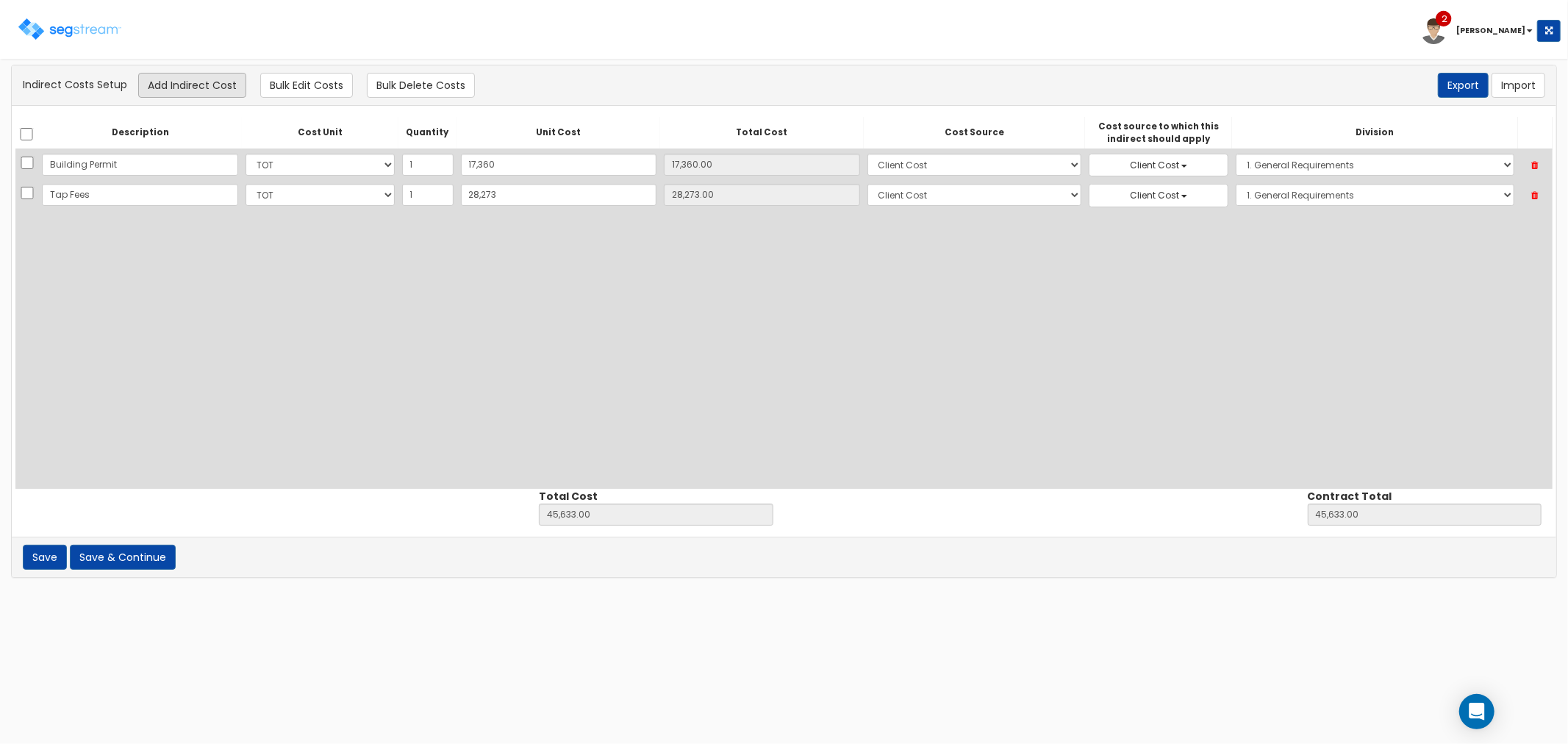
select select "10"
select select "8"
select select "1"
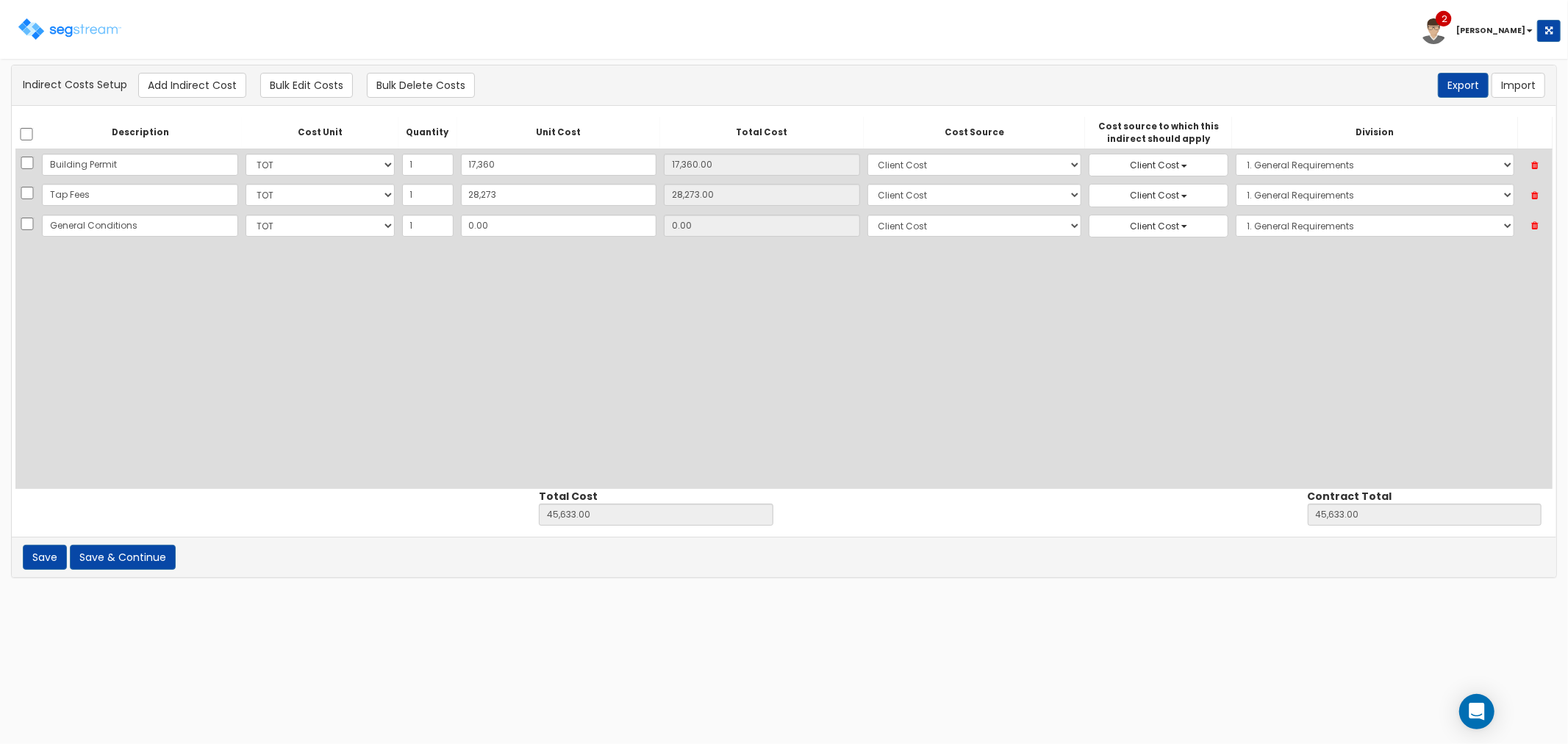
type input "General Conditions"
click at [498, 221] on input "0.00" at bounding box center [559, 226] width 197 height 22
drag, startPoint x: 488, startPoint y: 223, endPoint x: 445, endPoint y: 220, distance: 43.1
click at [445, 220] on tr "General Conditions Select CF Custo Custo Custo Custo Custo Custo Custo Custo Cu…" at bounding box center [784, 226] width 1537 height 30
type input "1"
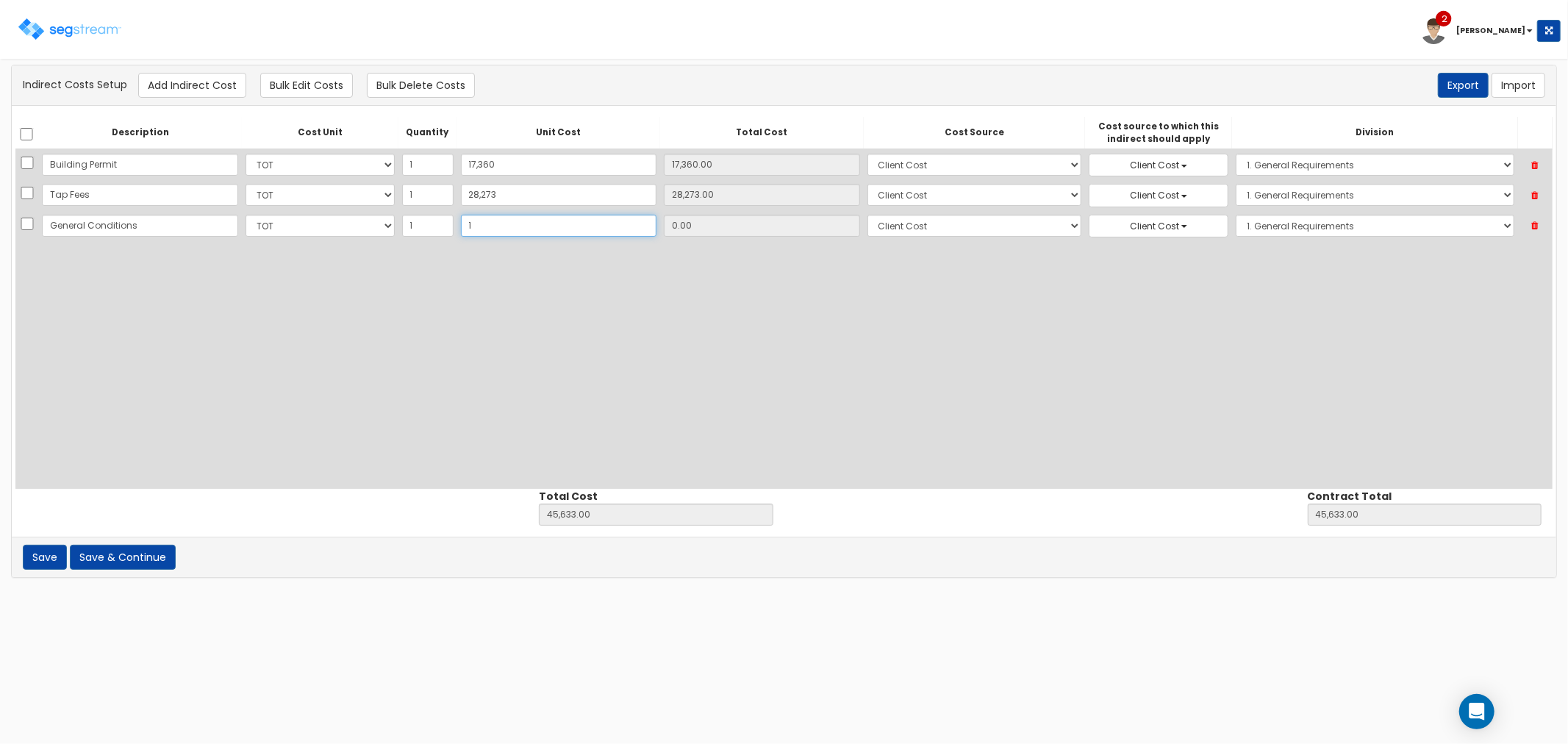
type input "45,634.00"
type input "1.00"
type input "14"
type input "45,647.00"
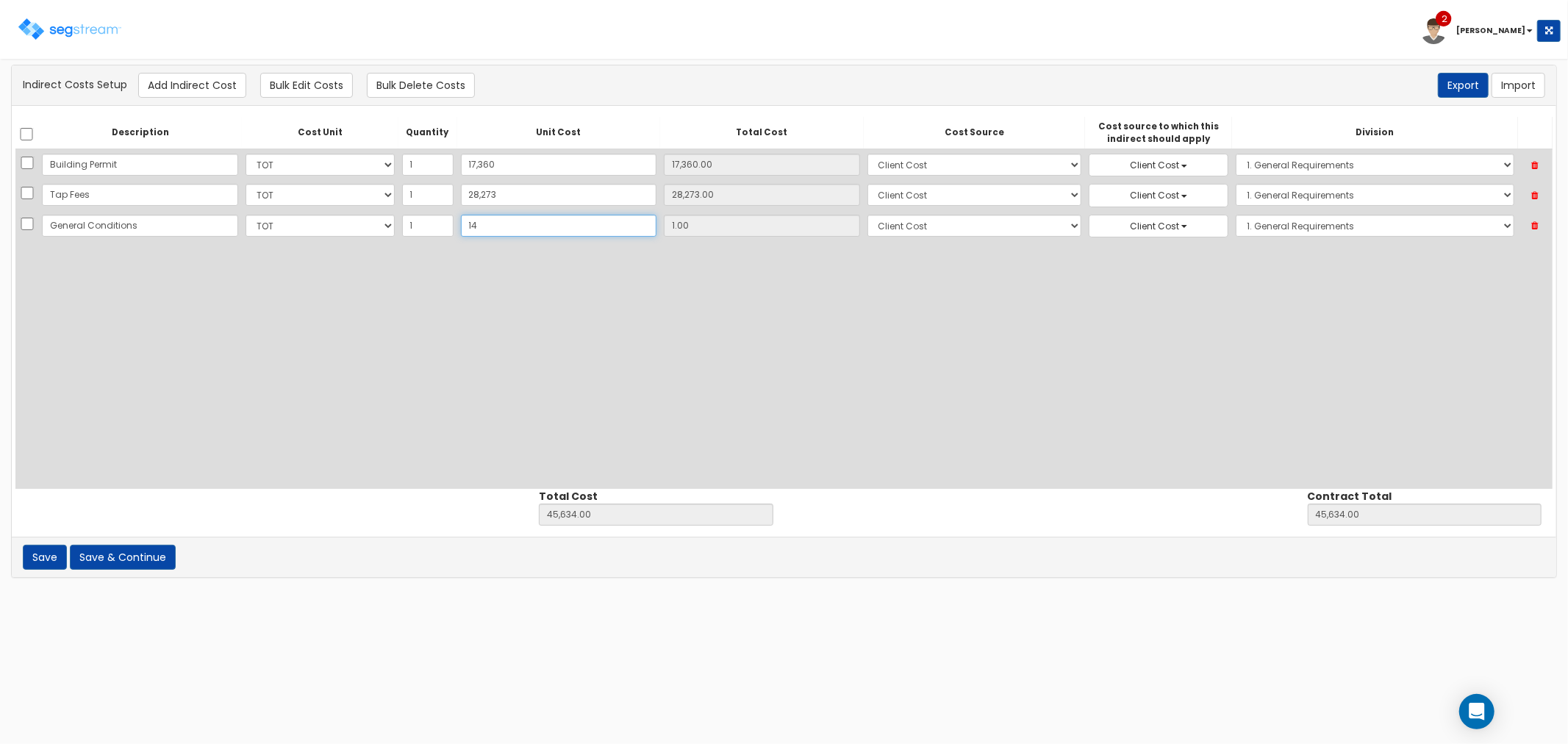
type input "45,647.00"
type input "14.00"
type input "140"
type input "45,773.00"
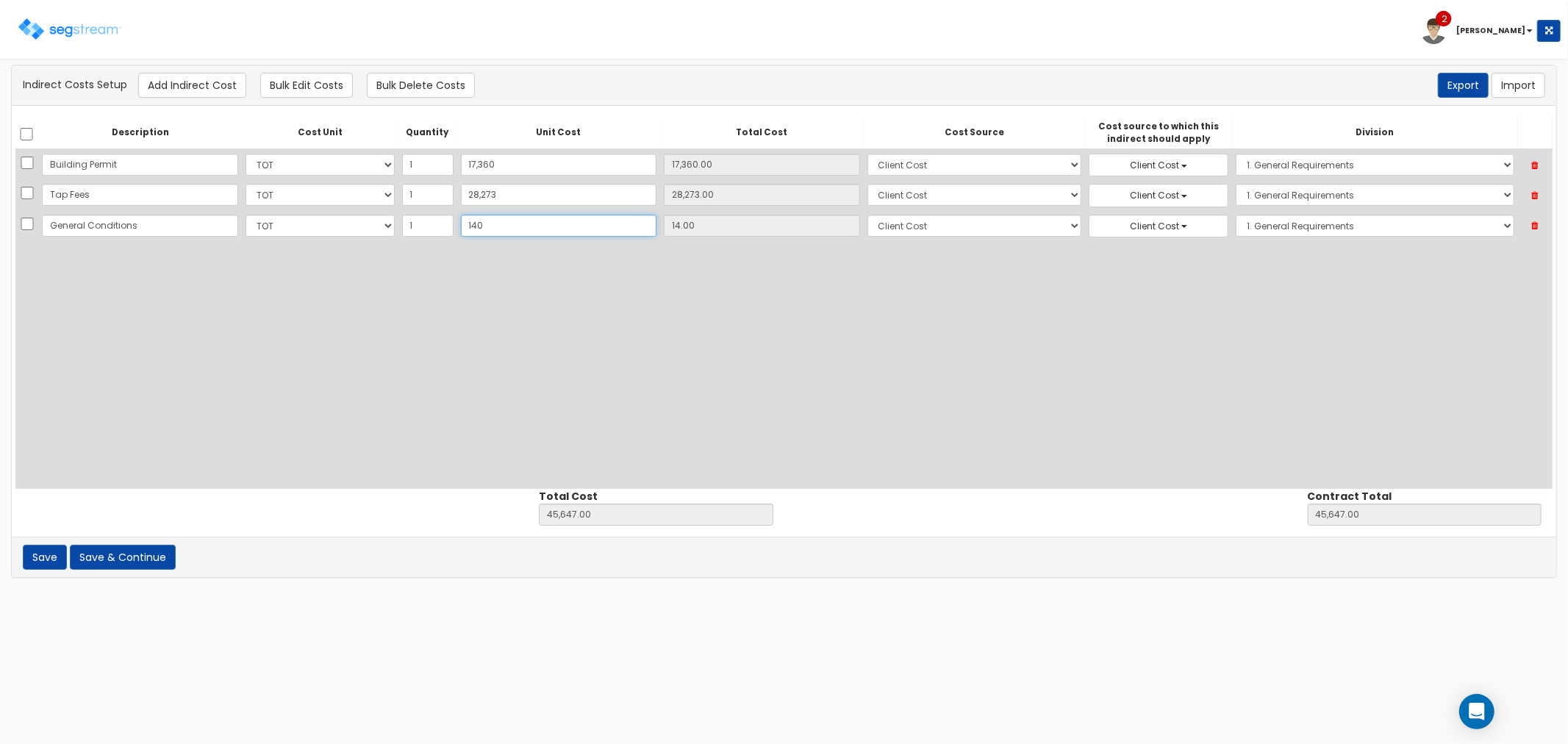
type input "140.00"
type input "1401"
type input "47,034.00"
type input "1,401"
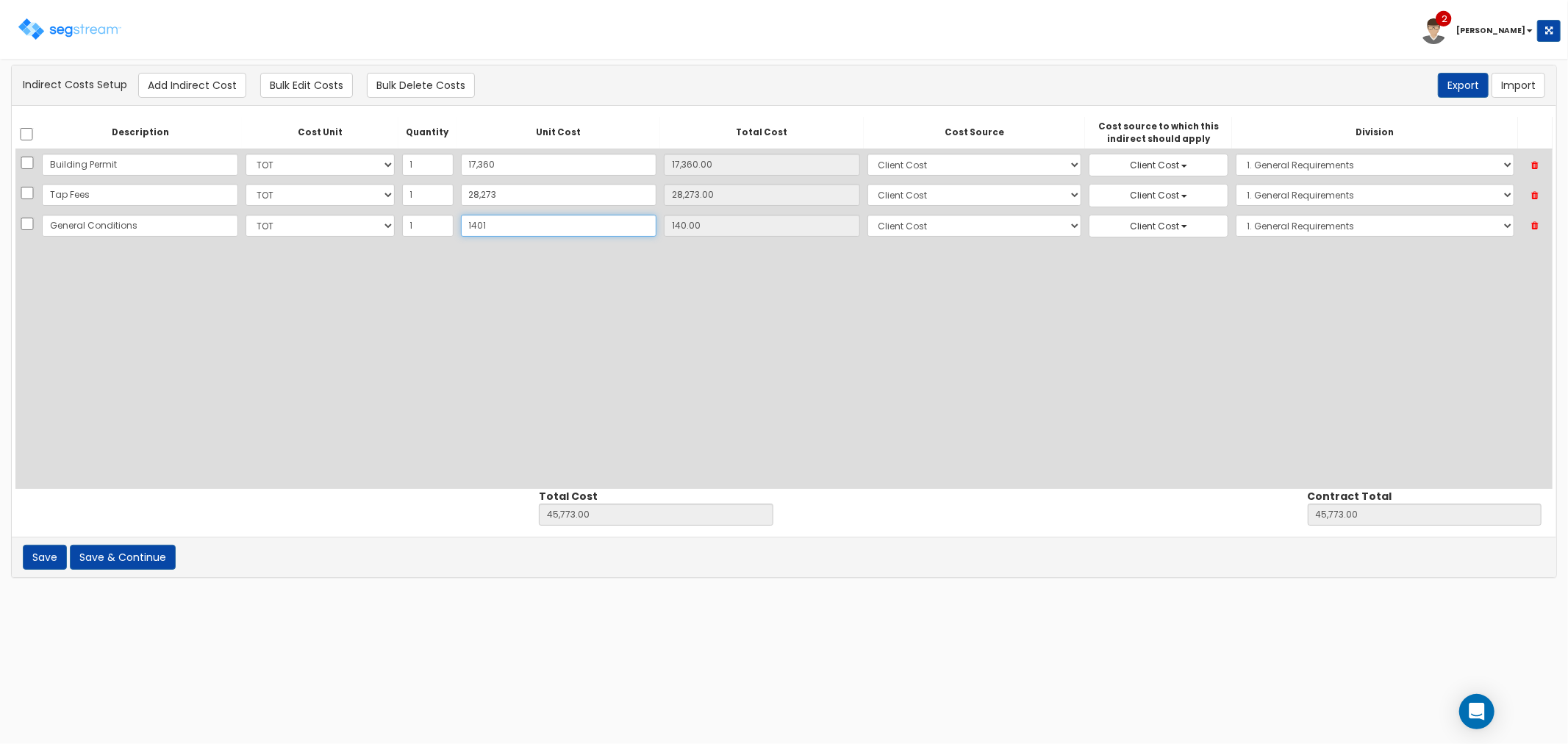
type input "1,401.00"
type input "1,4015"
type input "59,648.00"
type input "14,015"
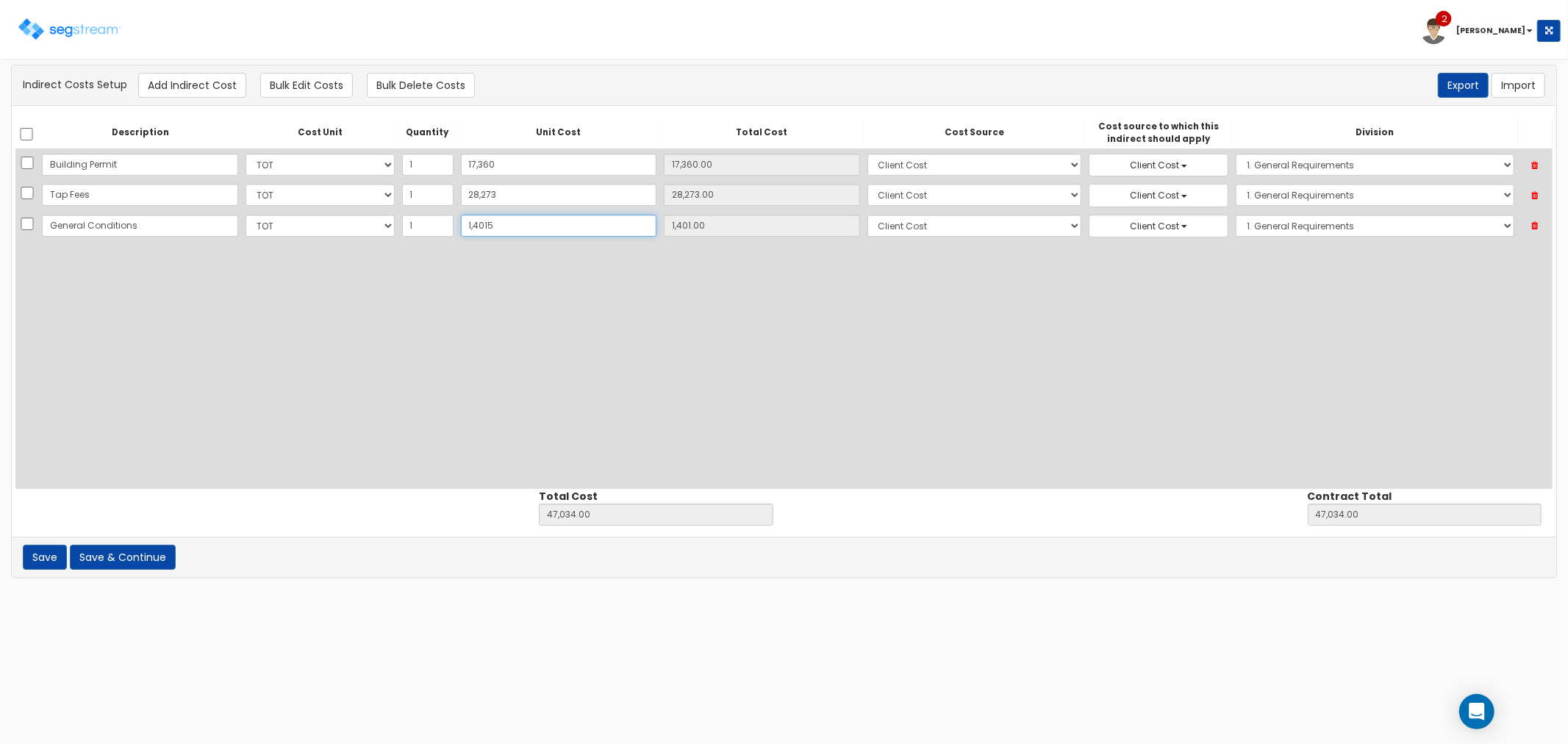
type input "14,015.00"
type input "14,0150"
type input "185,783.00"
type input "140,150"
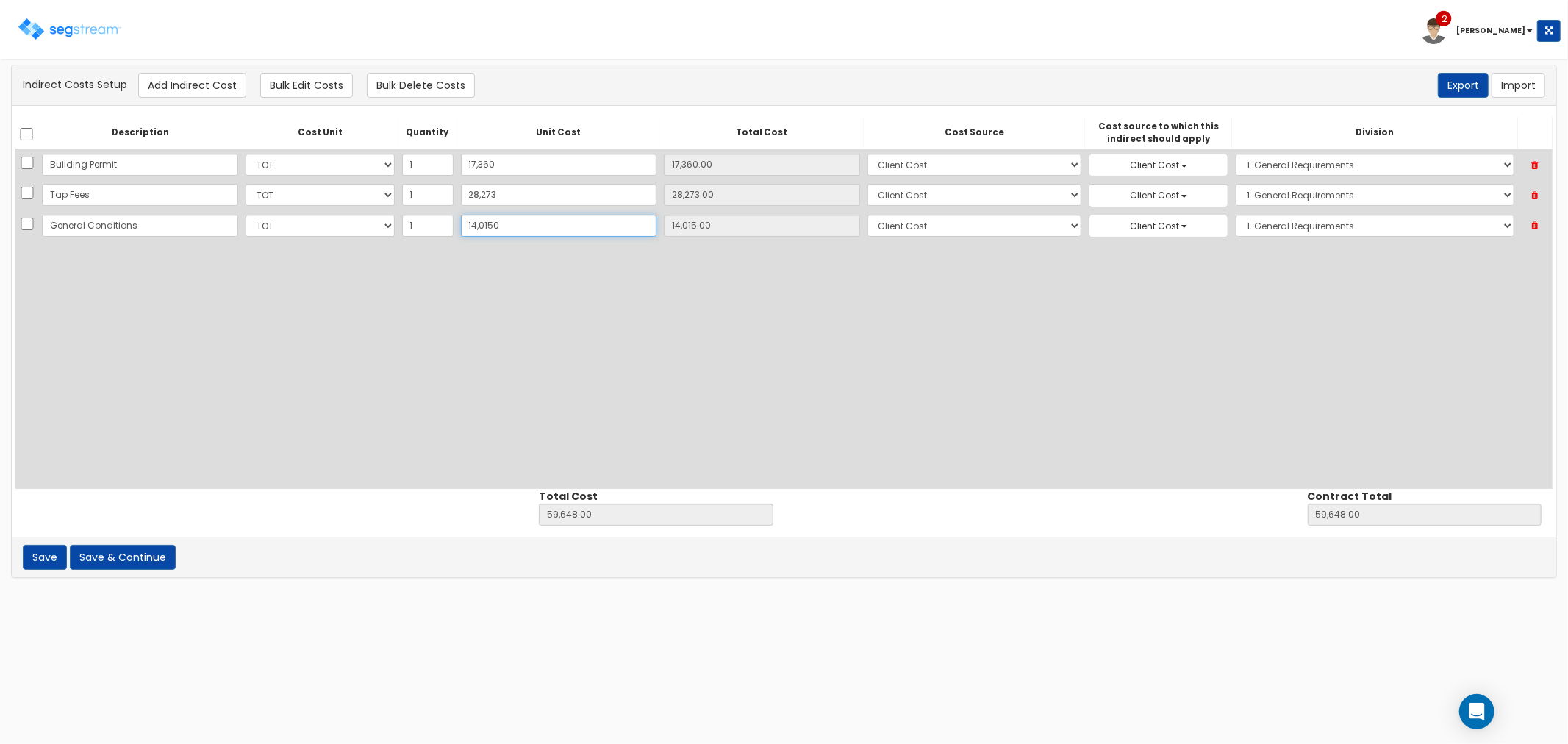
type input "140,150.00"
type input "140,150"
click at [202, 94] on button "Add Indirect Cost" at bounding box center [192, 85] width 108 height 25
select select "10"
select select "8"
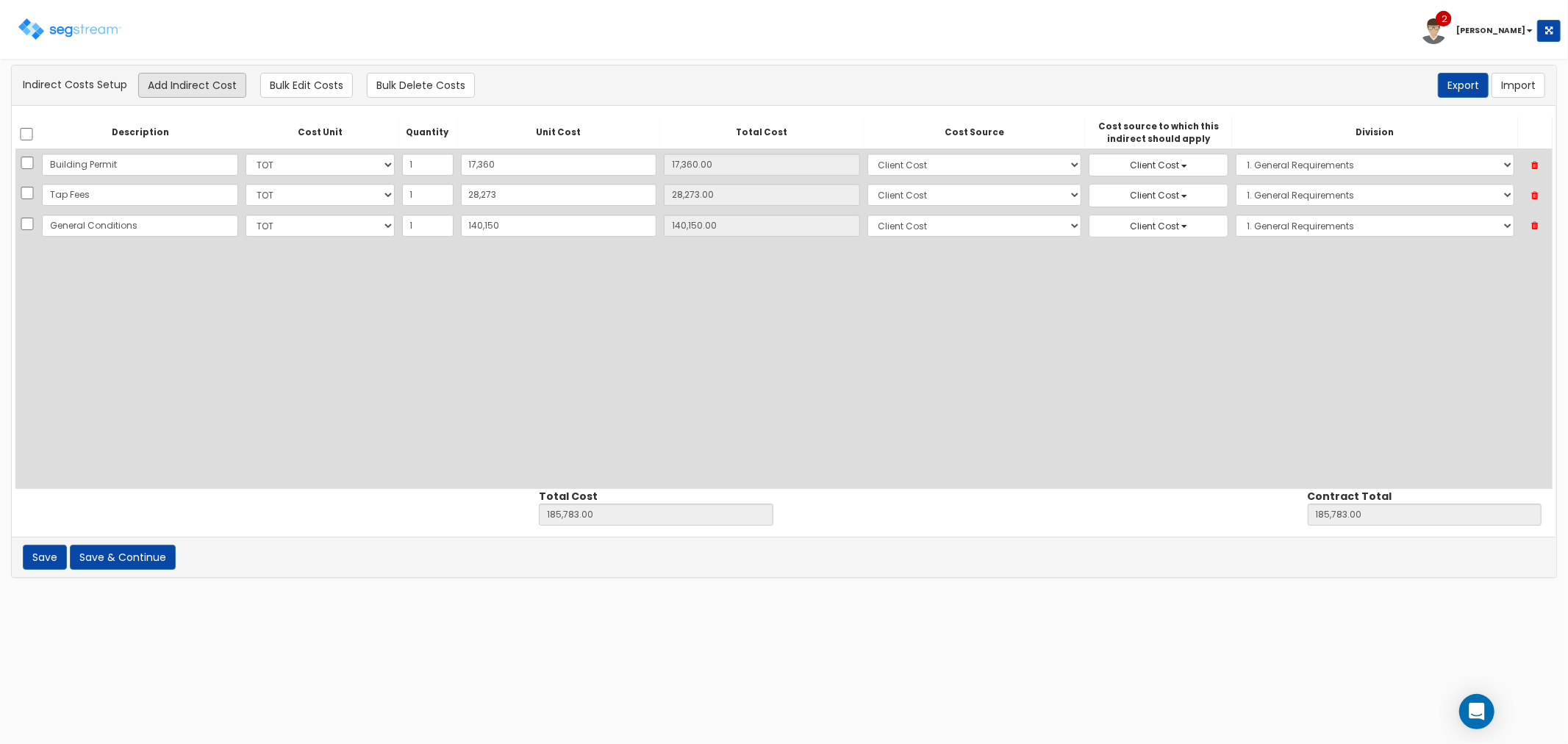
select select "8"
select select "1"
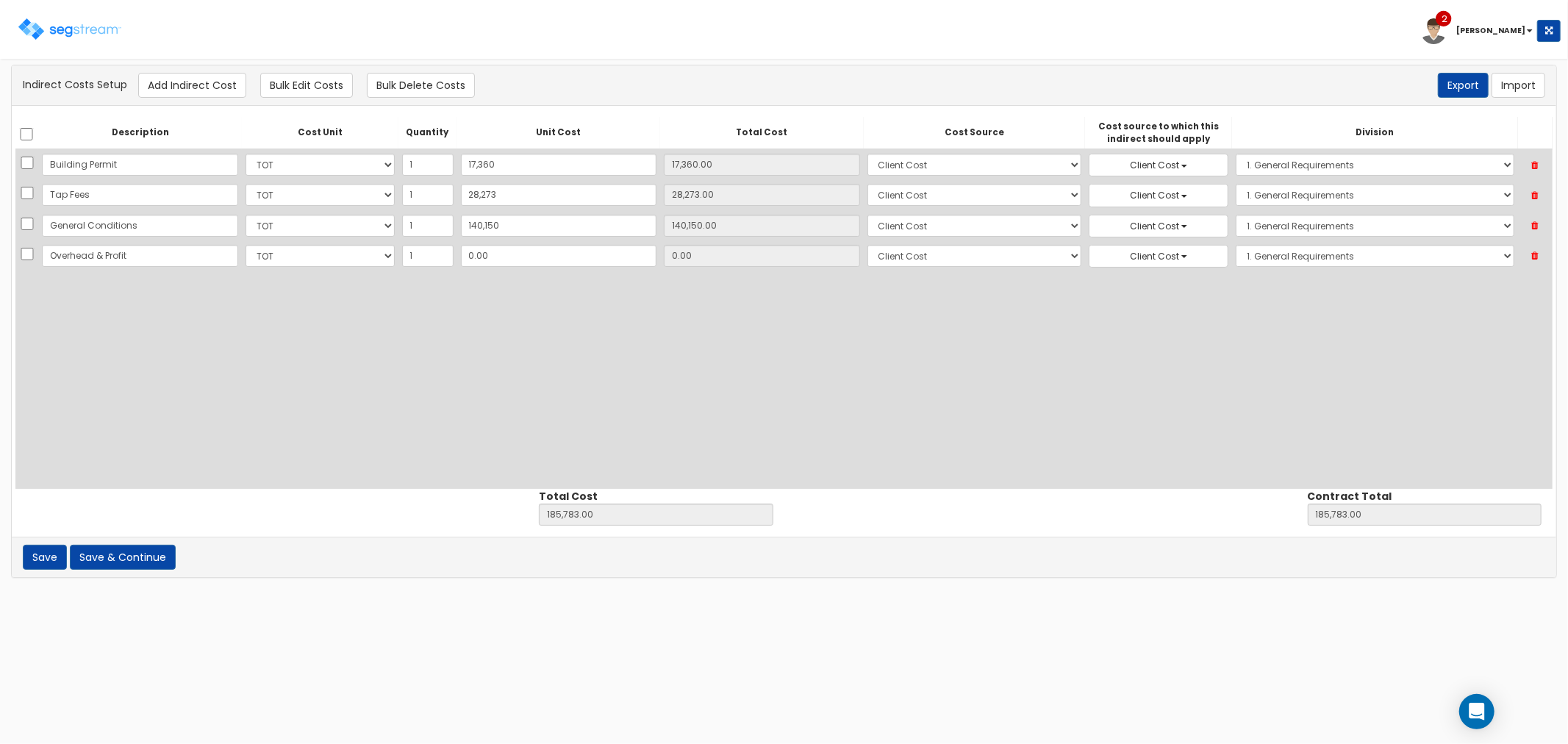
type input "Overhead & Profit"
click at [512, 261] on input "0.00" at bounding box center [559, 255] width 197 height 22
drag, startPoint x: 493, startPoint y: 252, endPoint x: 445, endPoint y: 252, distance: 48.0
click at [445, 252] on tr "Overhead & Profit Select CF Custo Custo Custo Custo Custo Custo Custo Custo Cus…" at bounding box center [784, 256] width 1537 height 30
type input "1"
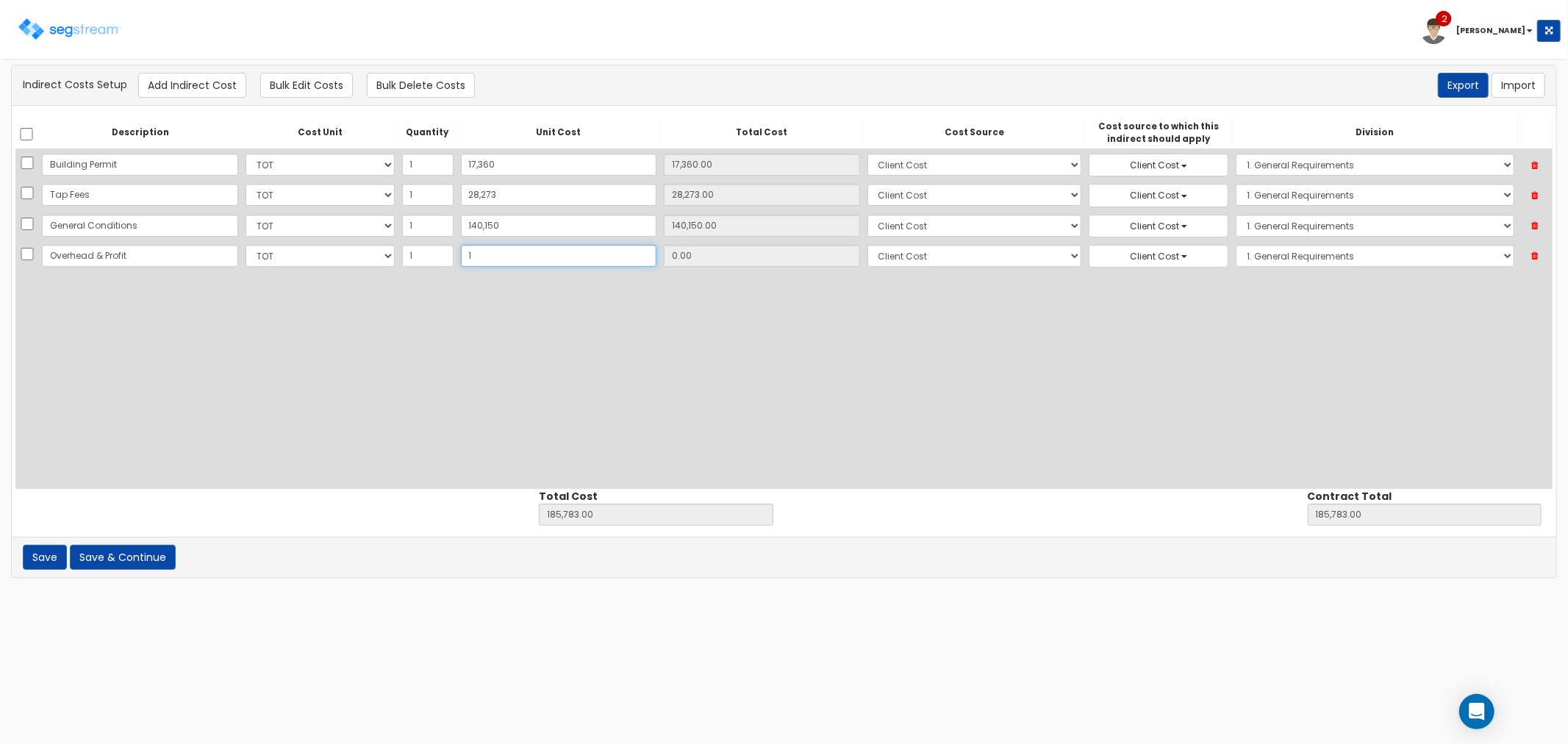
type input "185,784.00"
type input "1.00"
type input "13"
type input "185,796.00"
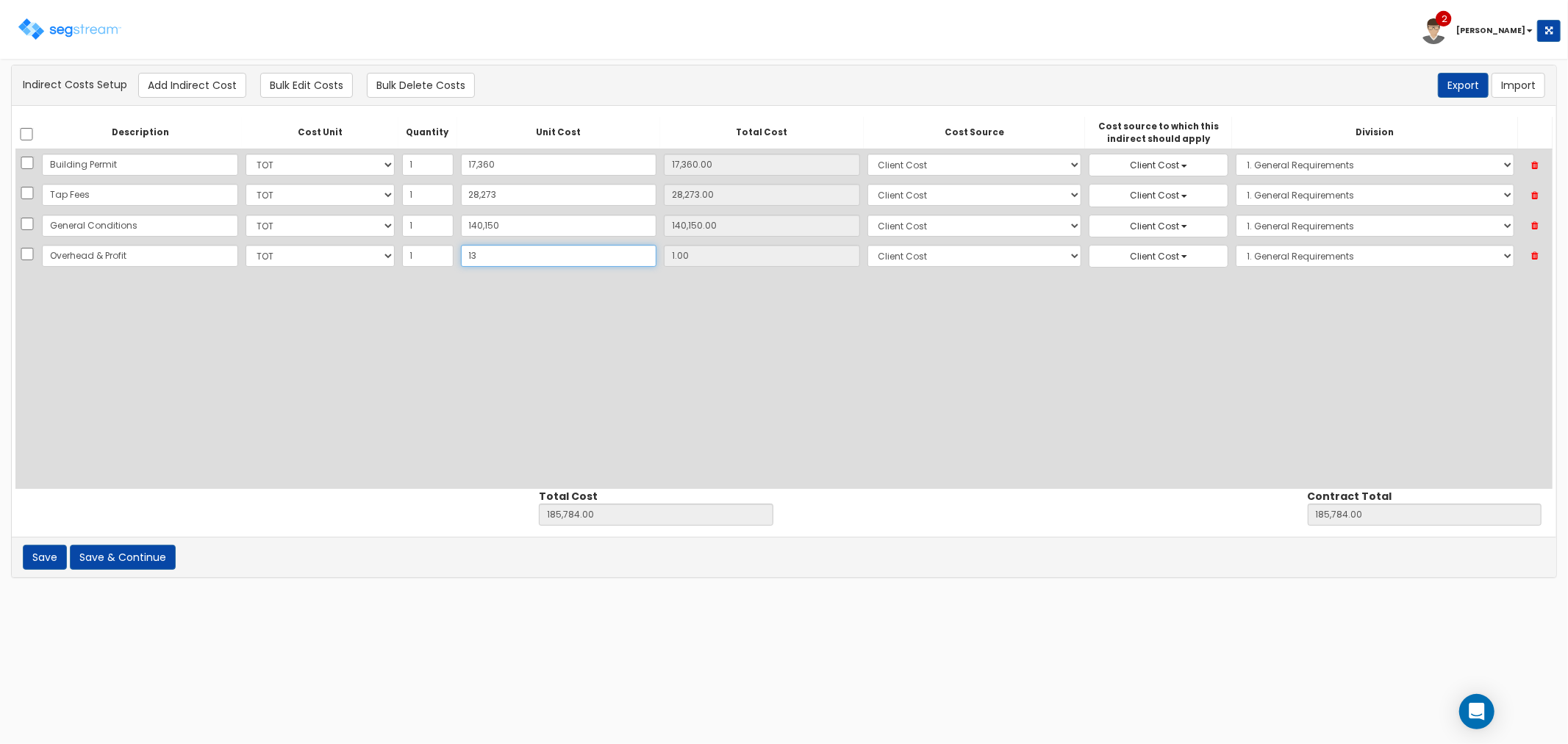
type input "185,796.00"
type input "13.00"
type input "138"
type input "185,921.00"
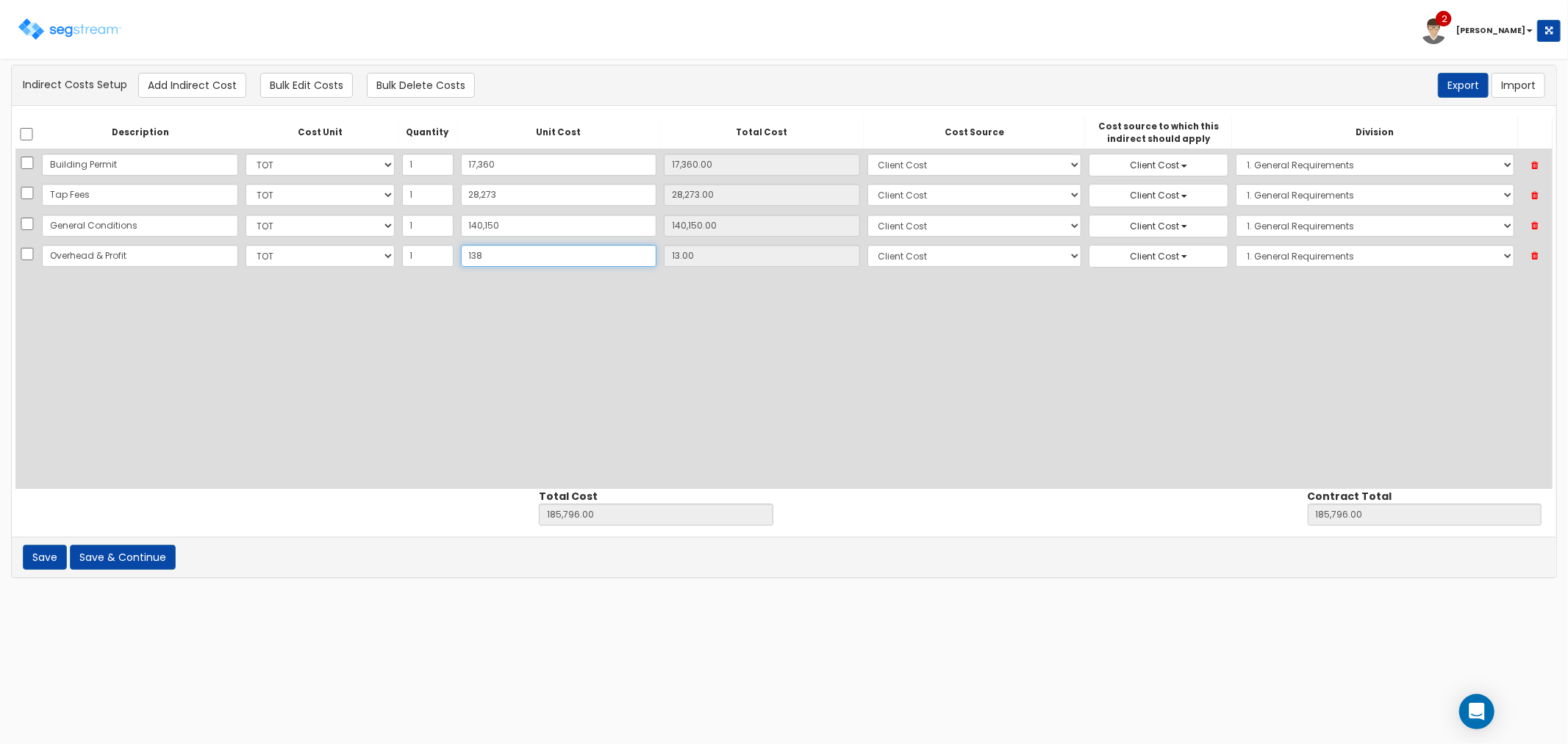
type input "138.00"
type input "1382"
type input "187,165.00"
type input "1,382"
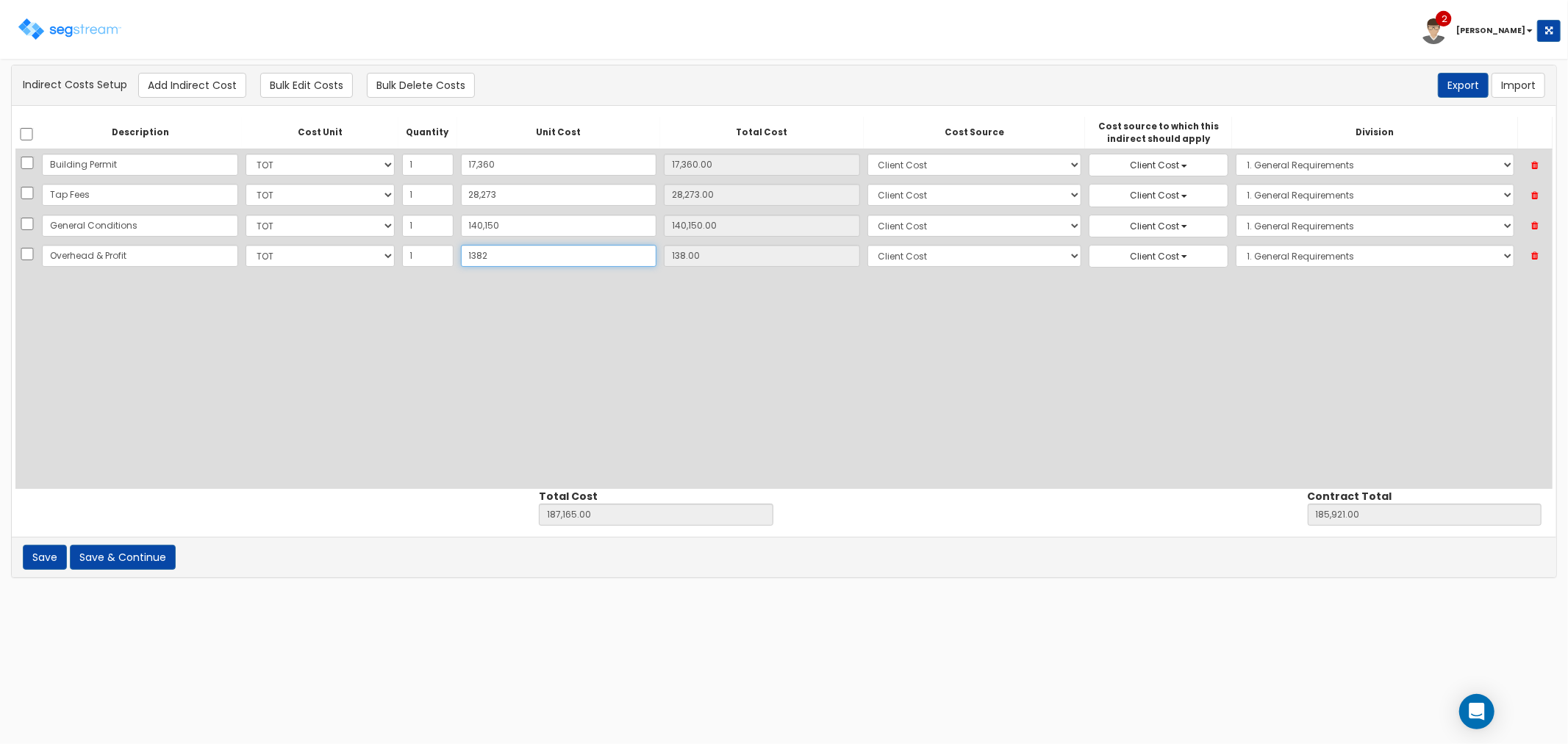
type input "1,382.00"
type input "1,3821"
type input "199,604.00"
type input "13,821"
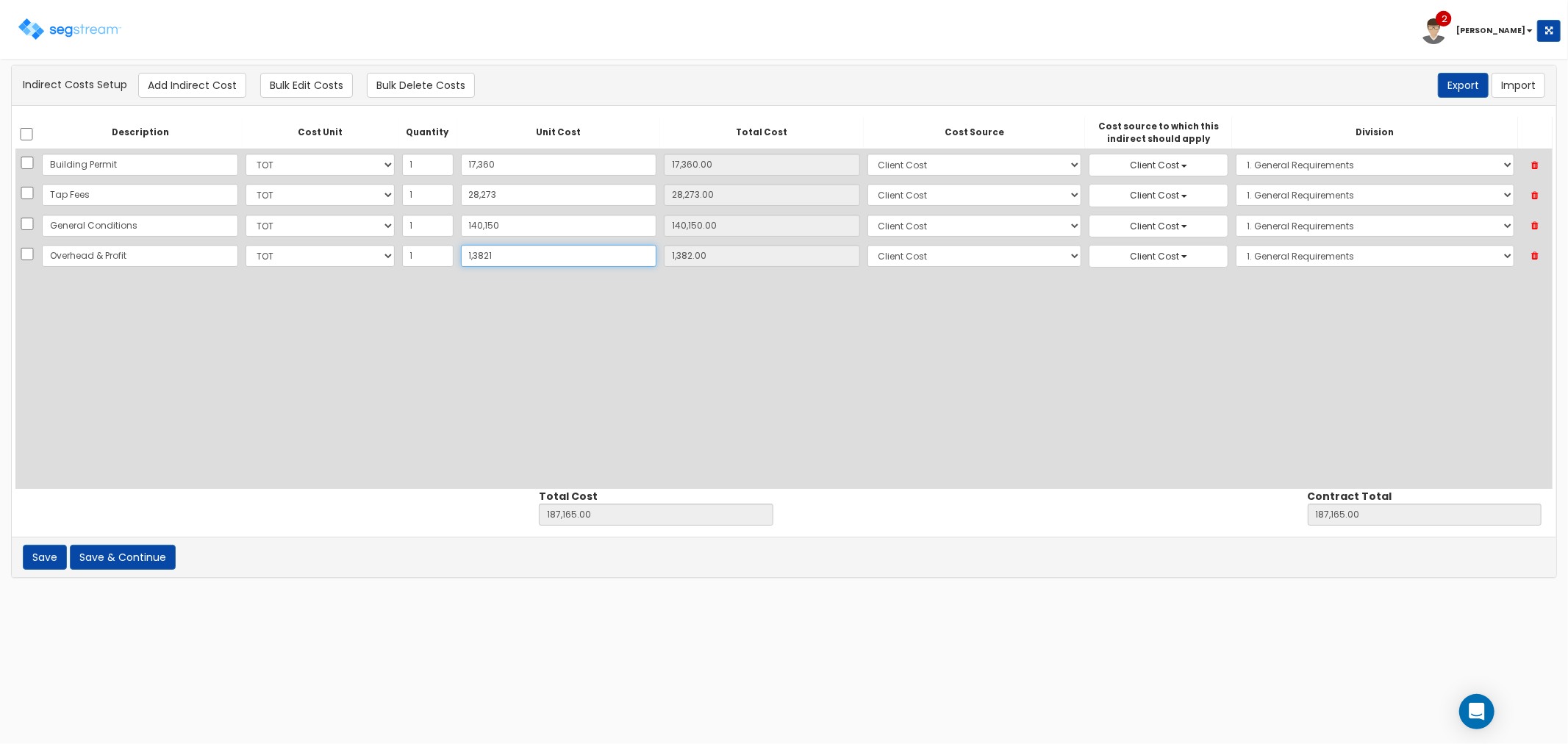
type input "13,821.00"
type input "13,8217"
type input "324,000.00"
type input "138,217"
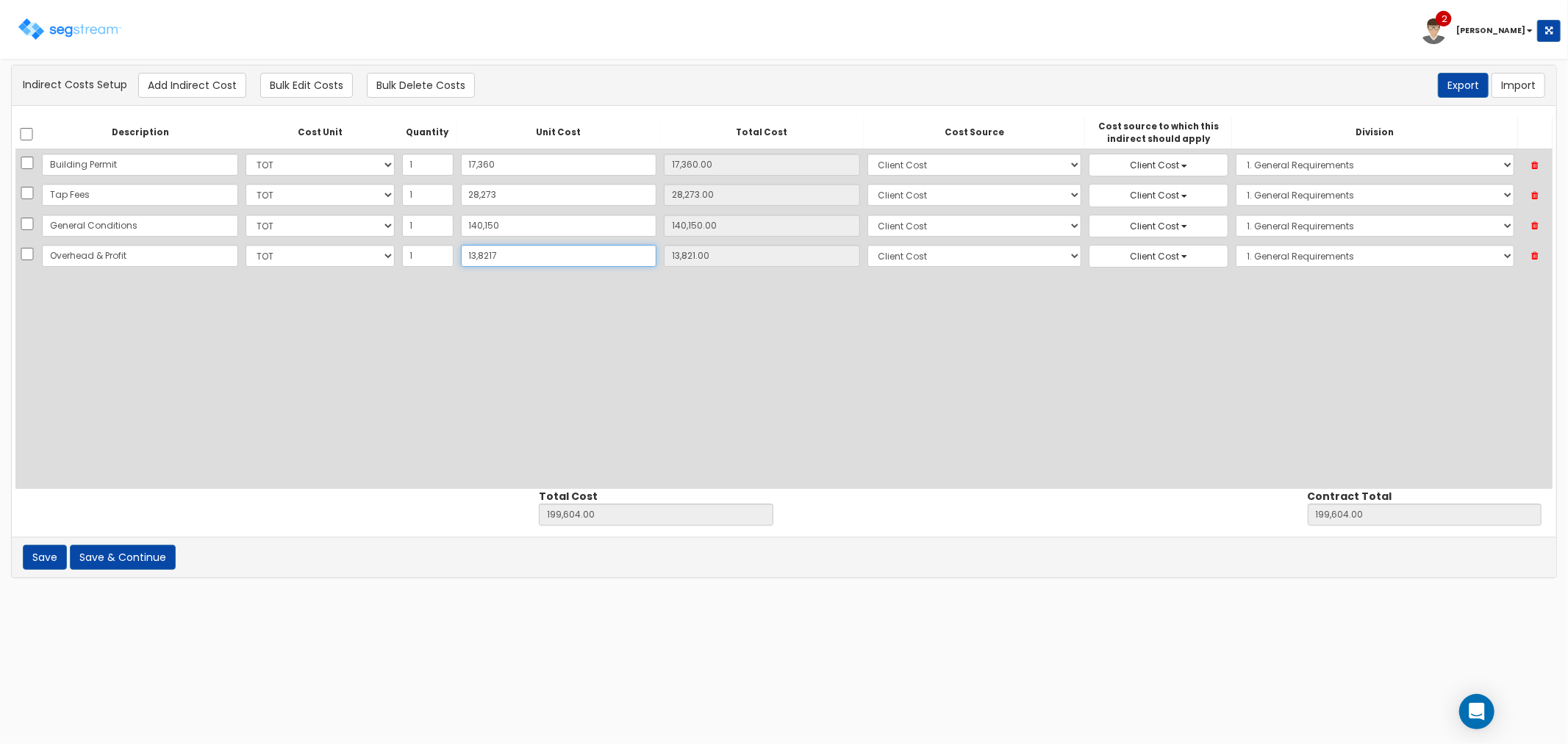
type input "138,217.00"
type input "138,217"
click at [115, 553] on button "Save & Continue" at bounding box center [122, 557] width 106 height 25
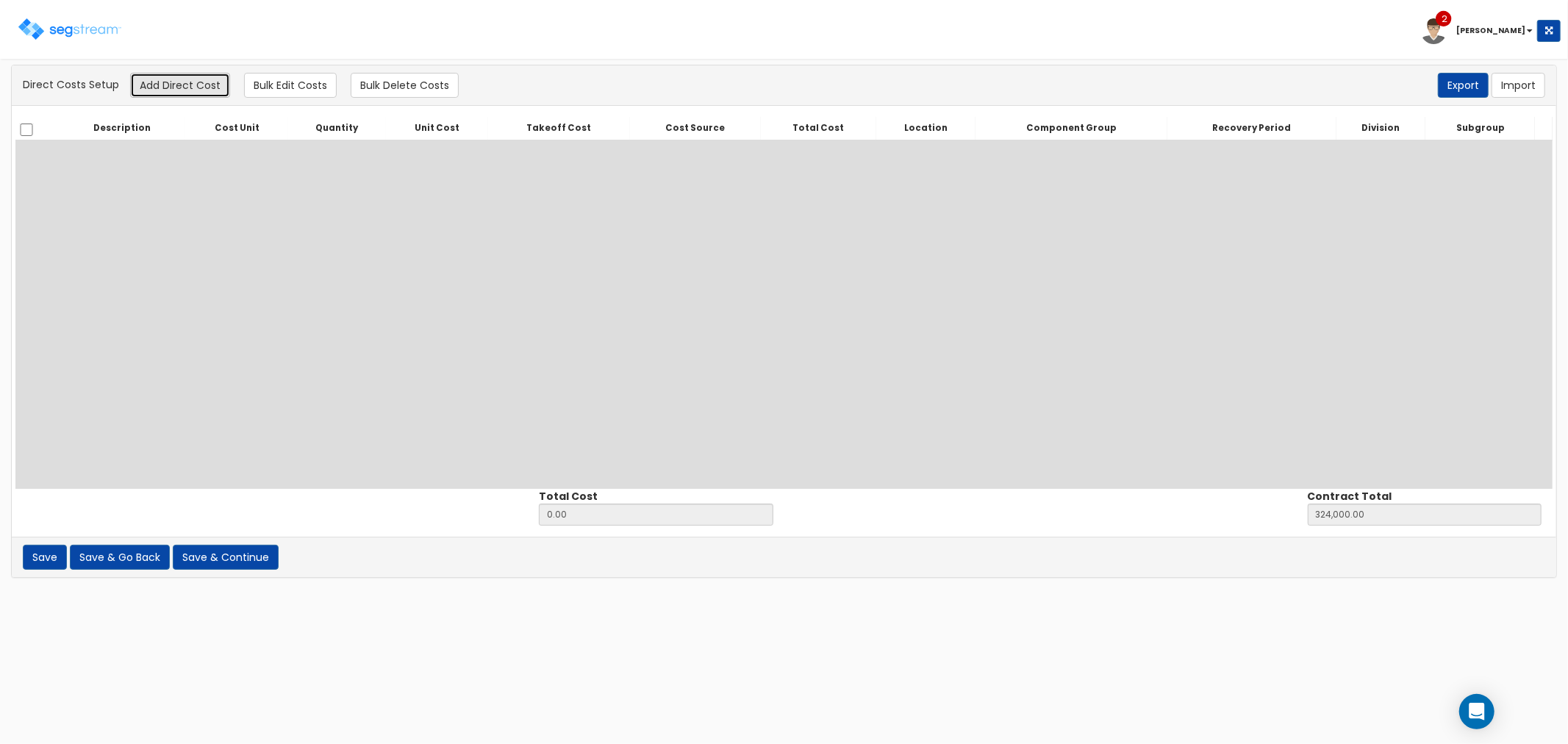
click at [164, 85] on button "Add Direct Cost" at bounding box center [180, 85] width 100 height 25
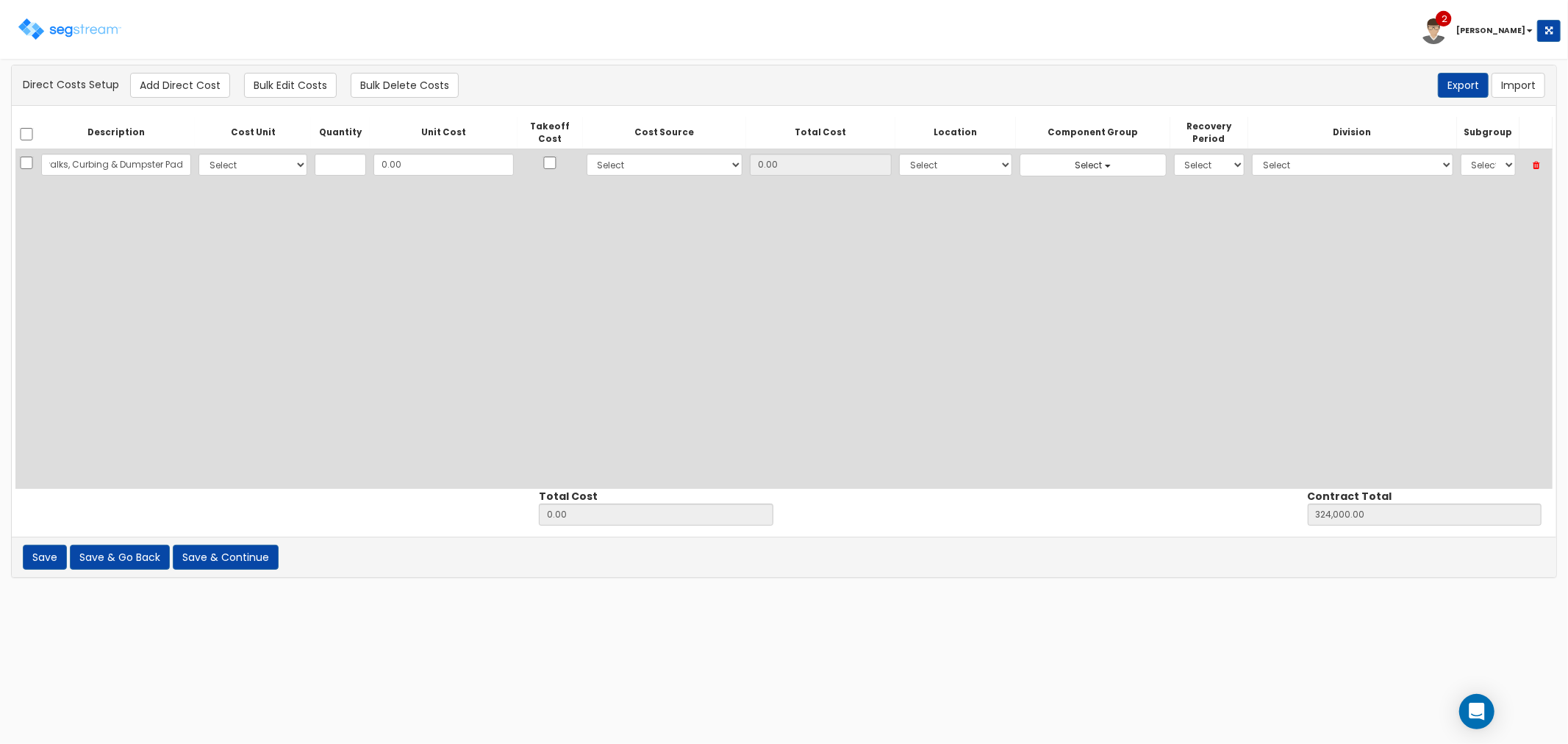
scroll to position [0, 133]
type input "Concrete Paving, Sidewalks, Curbing & Dumpster Pad"
click at [148, 156] on input "Concrete Paving, Sidewalks, Curbing & Dumpster Pad" at bounding box center [116, 164] width 150 height 22
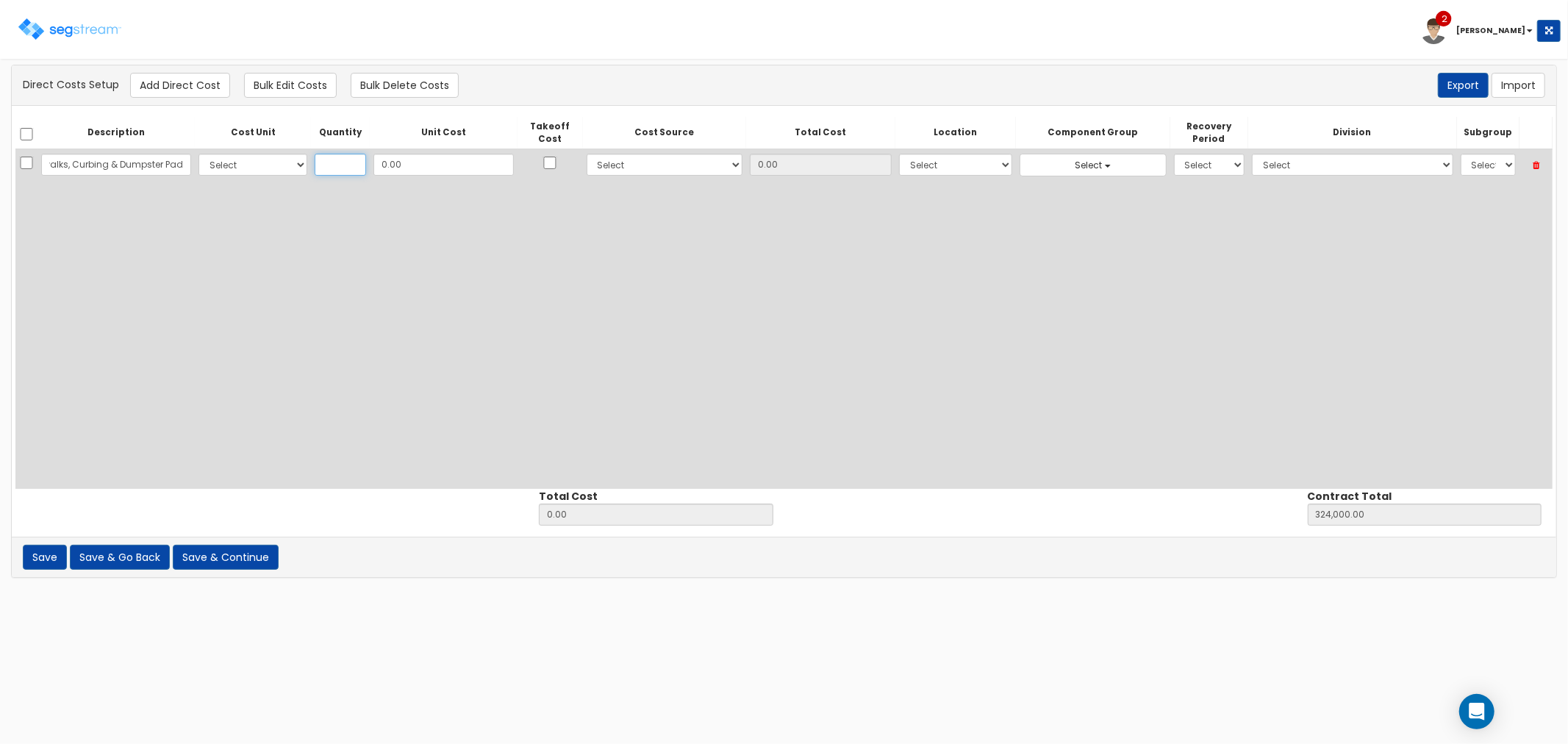
click at [335, 164] on input "text" at bounding box center [340, 164] width 52 height 22
type input "1"
click at [395, 164] on input "0.00" at bounding box center [443, 164] width 141 height 22
type input "1"
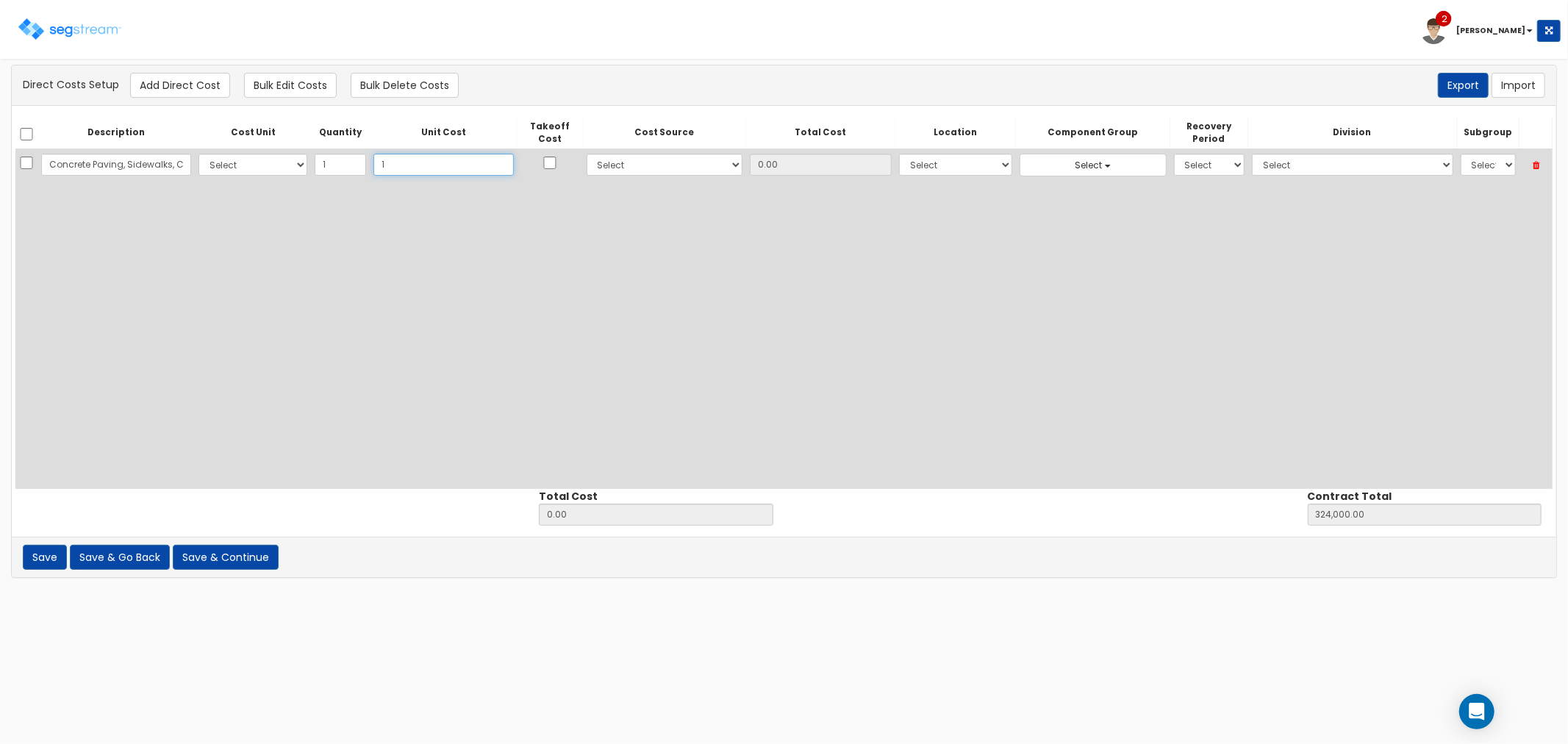
type input "1.00"
type input "324,001.00"
type input "1.00"
type input "17"
type input "17.00"
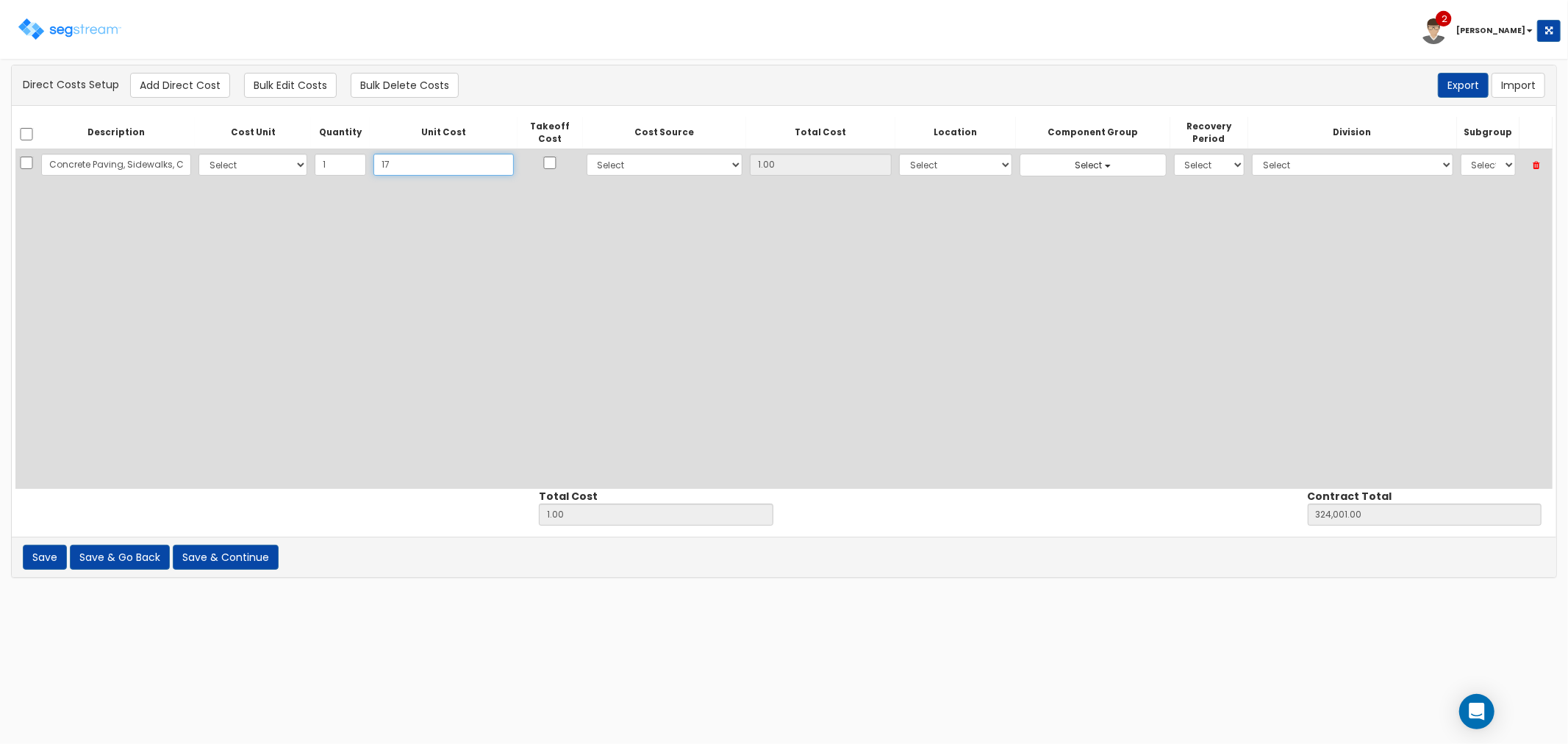
type input "324,017.00"
type input "17.00"
type input "176"
type input "176.00"
type input "324,176.00"
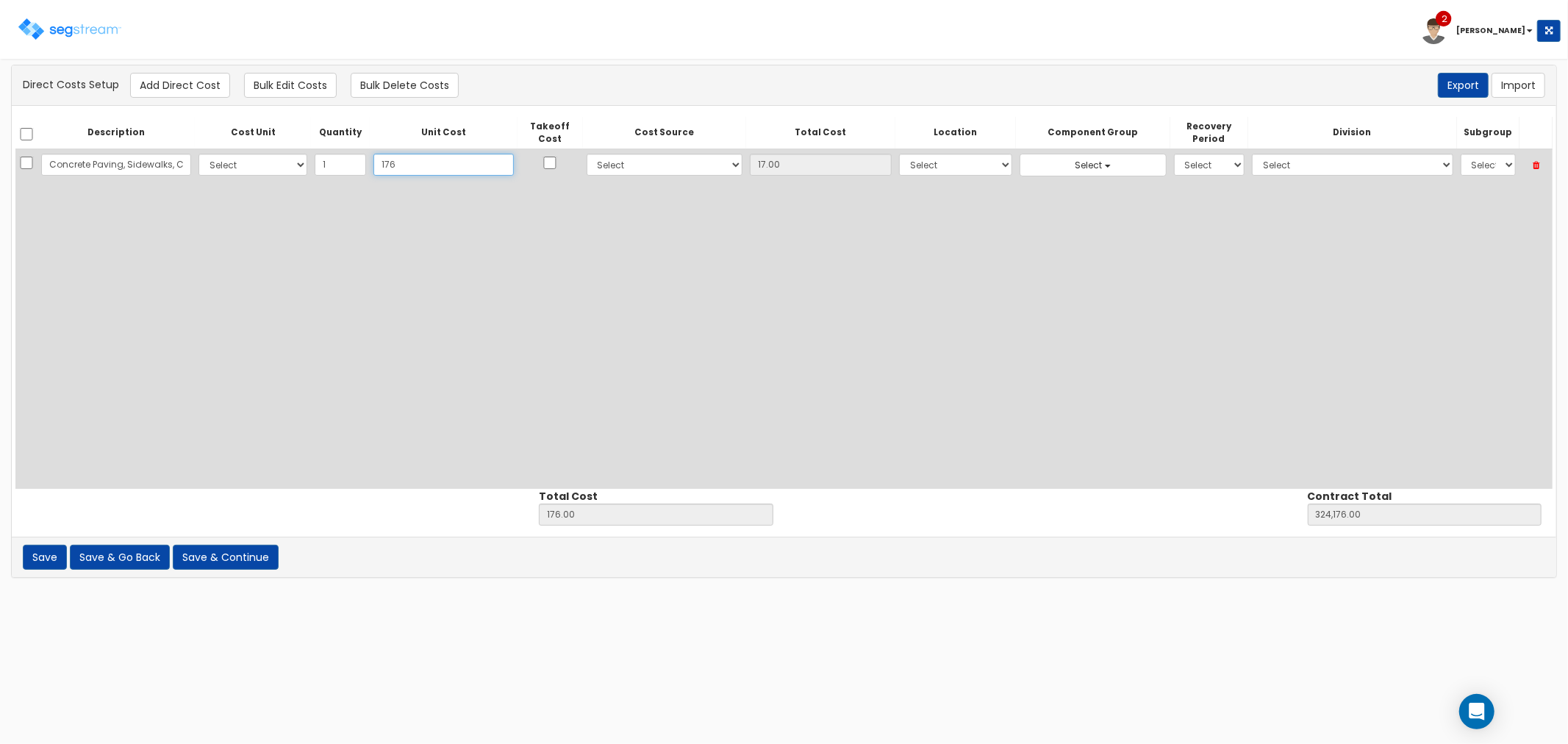
type input "176.00"
type input "1762"
type input "1,762.00"
type input "325,762.00"
type input "1,762"
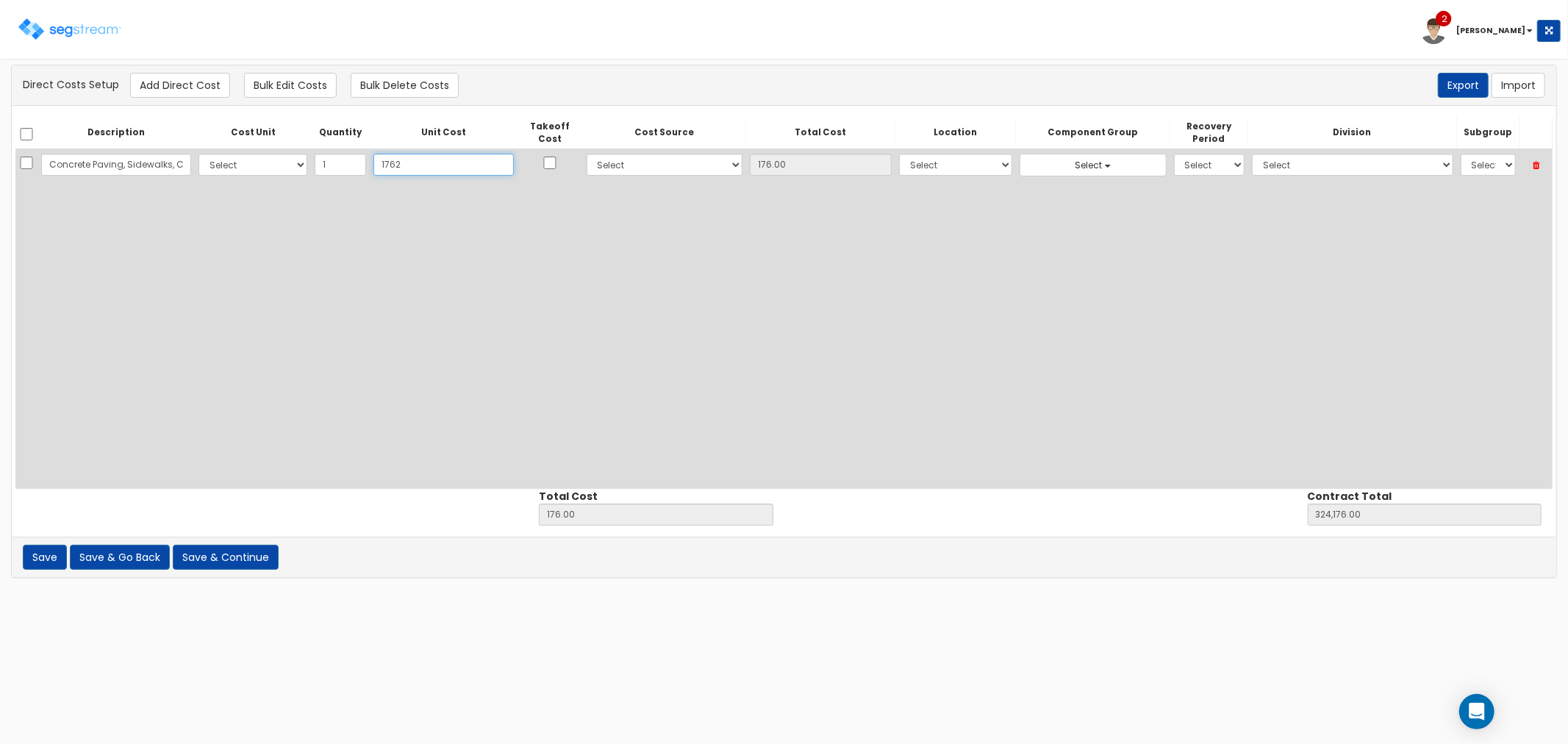
type input "1,762.00"
type input "1,7625"
type input "17,625.00"
type input "341,625.00"
type input "17,625"
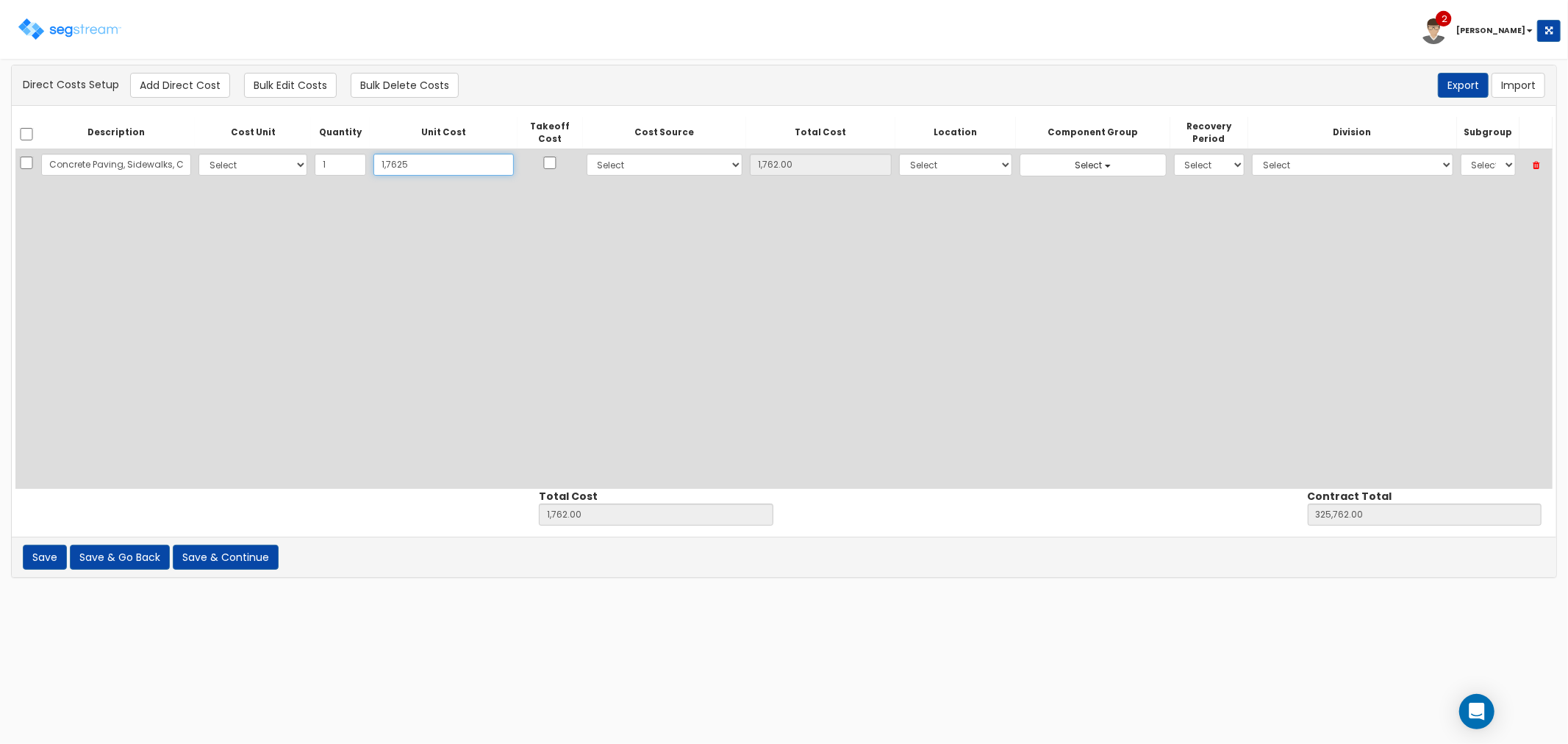
type input "17,625.00"
type input "17,6250"
type input "176,250.00"
type input "500,250.00"
type input "176,250"
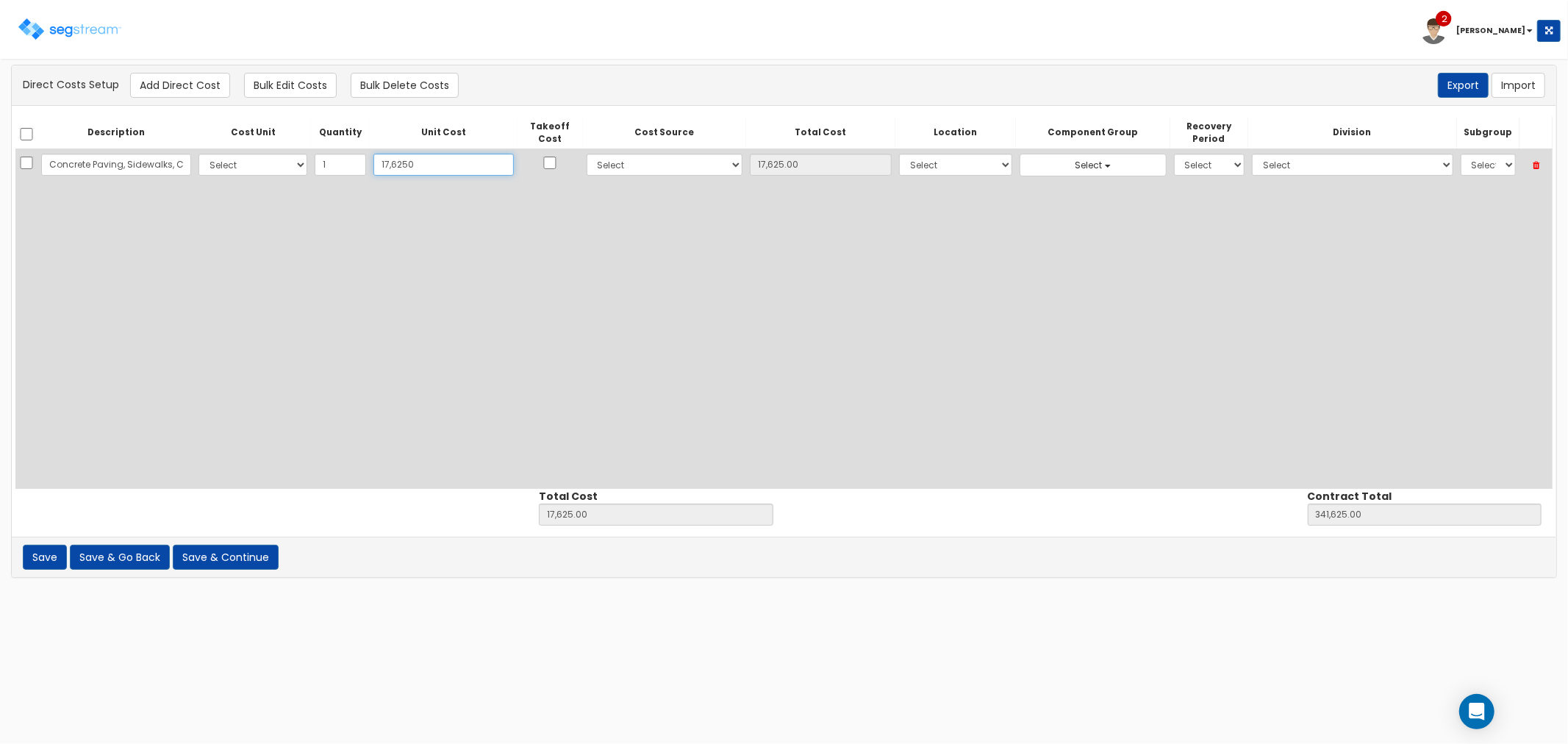
type input "176,250.00"
type input "176,250"
click at [543, 160] on input "checkbox" at bounding box center [550, 163] width 15 height 12
checkbox input "true"
click at [654, 159] on select "Select 86 Sheppard Building Client Cost Client Cost - Equipment Client Costs - …" at bounding box center [664, 164] width 156 height 22
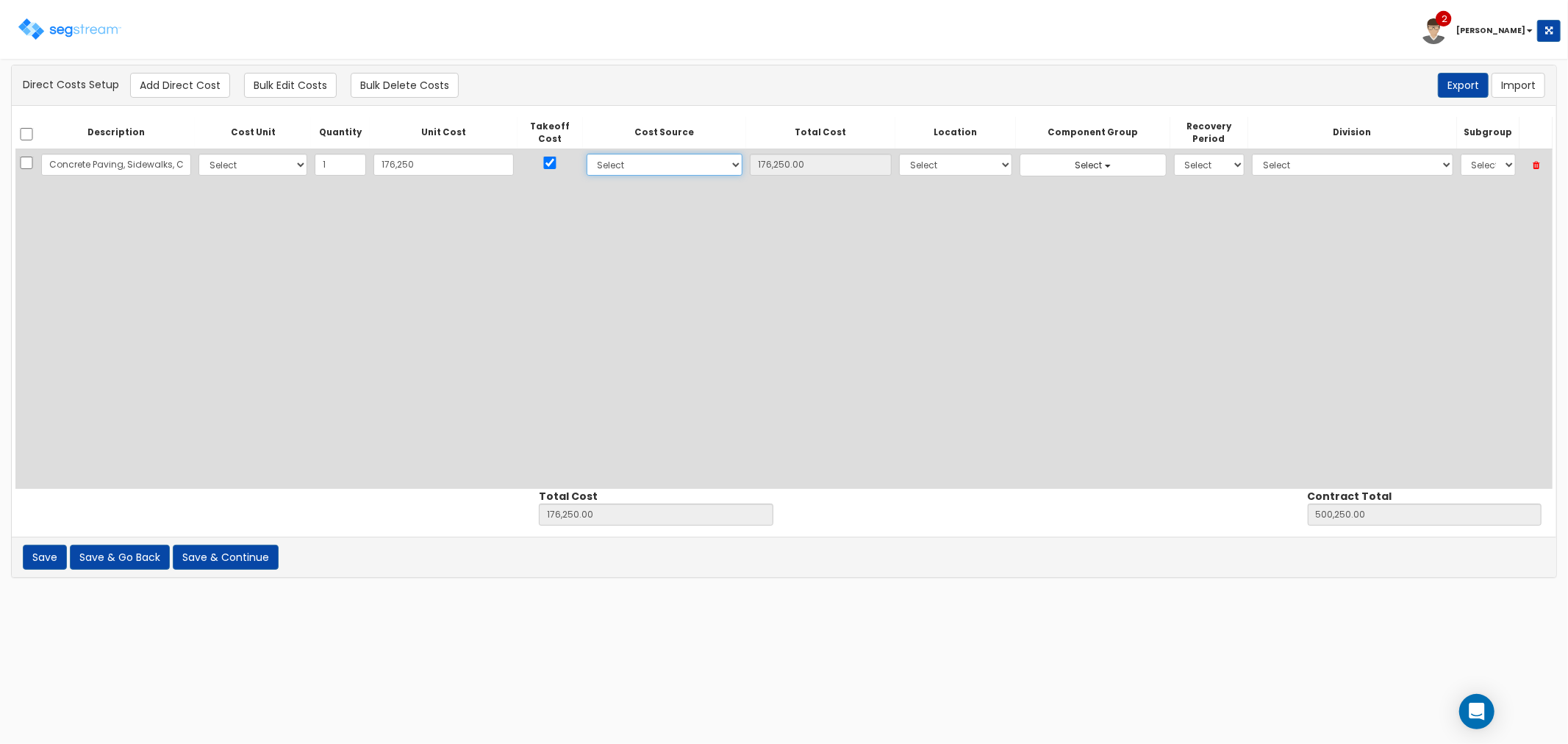
select select "8"
click at [586, 154] on select "Select 86 Sheppard Building Client Cost Client Cost - Equipment Client Costs - …" at bounding box center [664, 164] width 156 height 22
click at [908, 167] on select "Select Building Building Interior Site Improvements Add Additional Location" at bounding box center [956, 164] width 114 height 22
select select "27"
click at [899, 154] on select "Select Building Building Interior Site Improvements Add Additional Location" at bounding box center [956, 164] width 114 height 22
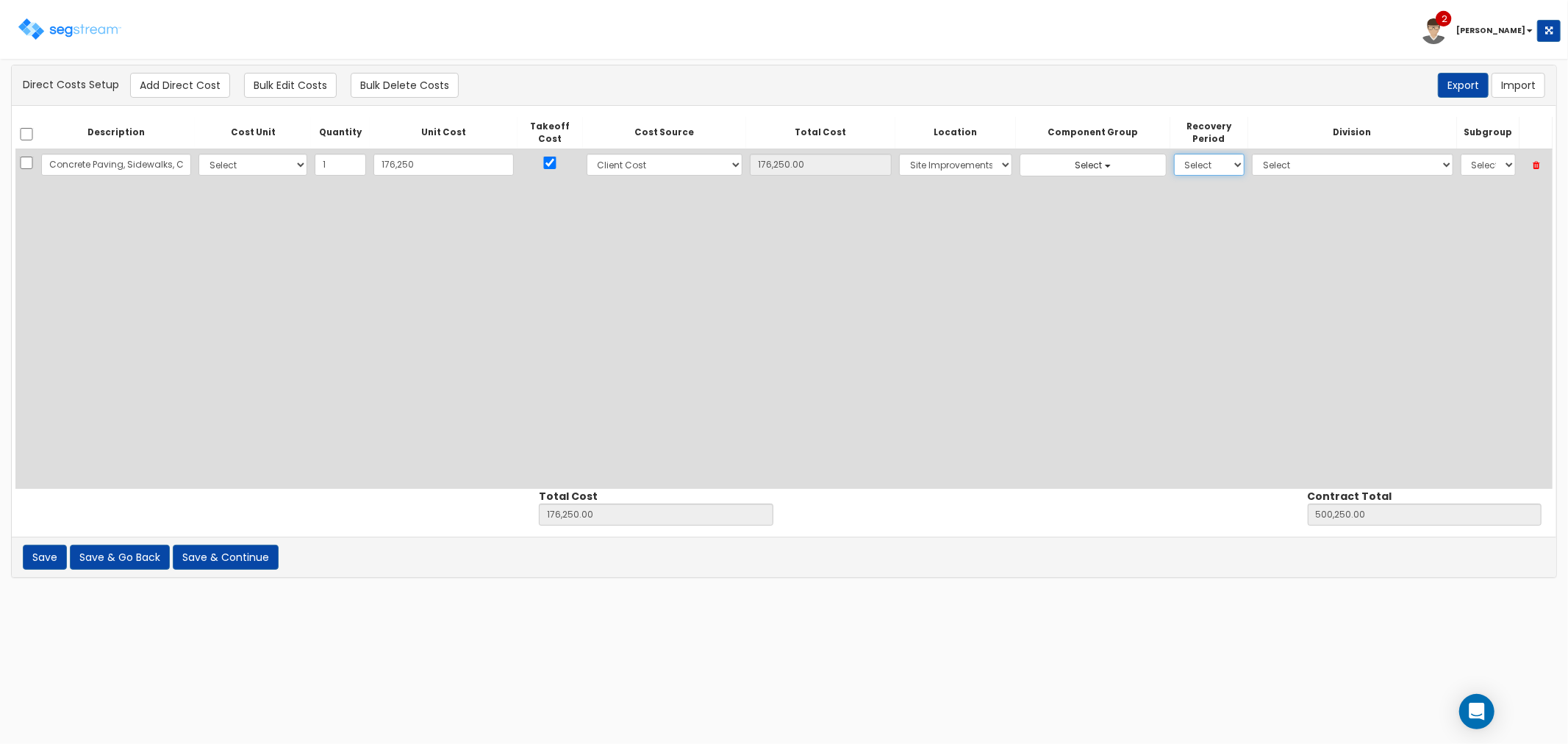
click at [1174, 173] on select "Select 5 Years 7 Years 9 Years 10 Years 15 Years 15 Year QLI 15 Year QRP 15 Yea…" at bounding box center [1209, 164] width 71 height 22
select select "15Y"
click at [1174, 154] on select "Select 5 Years 7 Years 9 Years 10 Years 15 Years 15 Year QLI 15 Year QRP 15 Yea…" at bounding box center [1209, 164] width 71 height 22
click at [1252, 160] on select "Select 1. General Requirements 2. Existing Conditions 3. Concrete 4. Masonry 5.…" at bounding box center [1352, 164] width 201 height 22
select select "32"
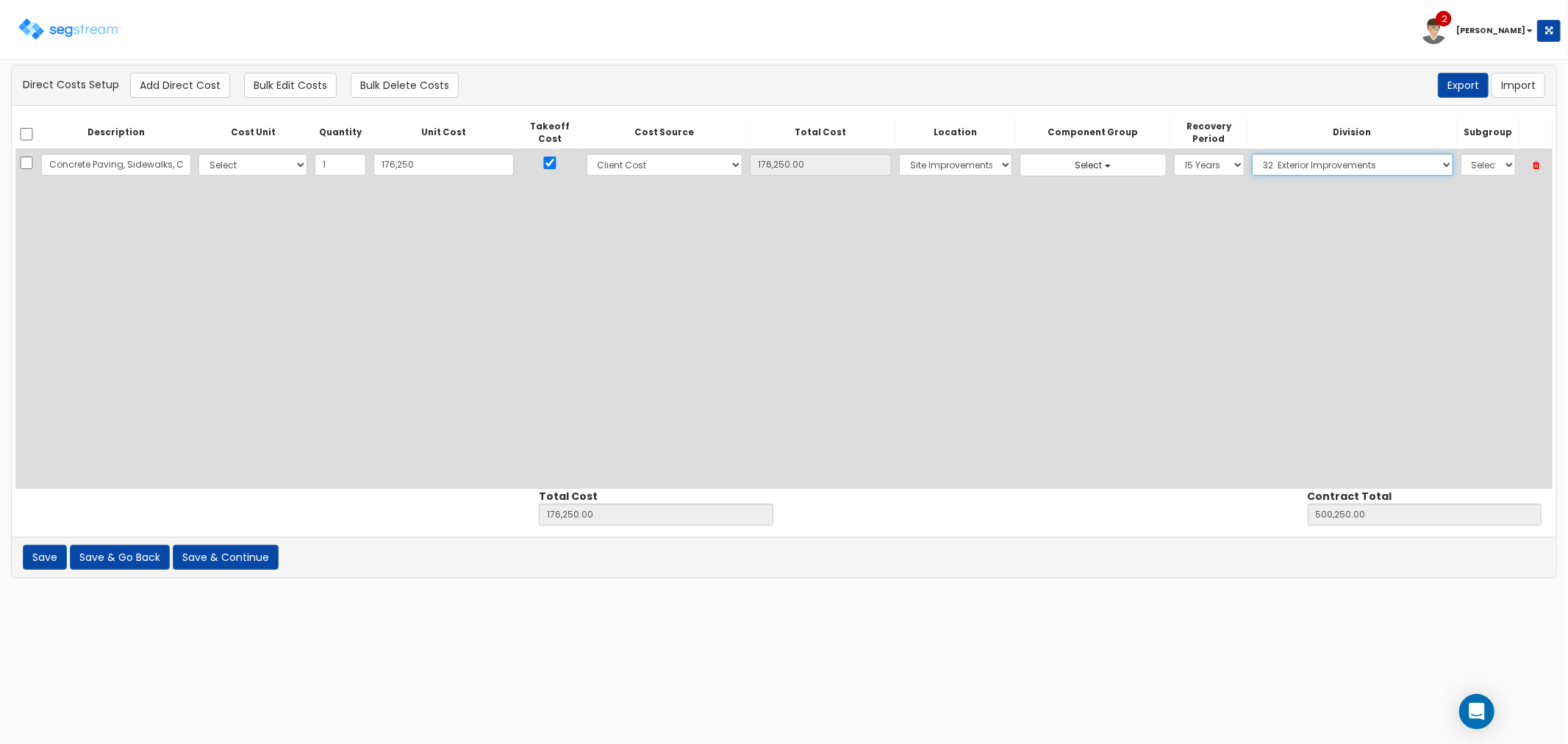
click at [1252, 154] on select "Select 1. General Requirements 2. Existing Conditions 3. Concrete 4. Masonry 5.…" at bounding box center [1352, 164] width 201 height 22
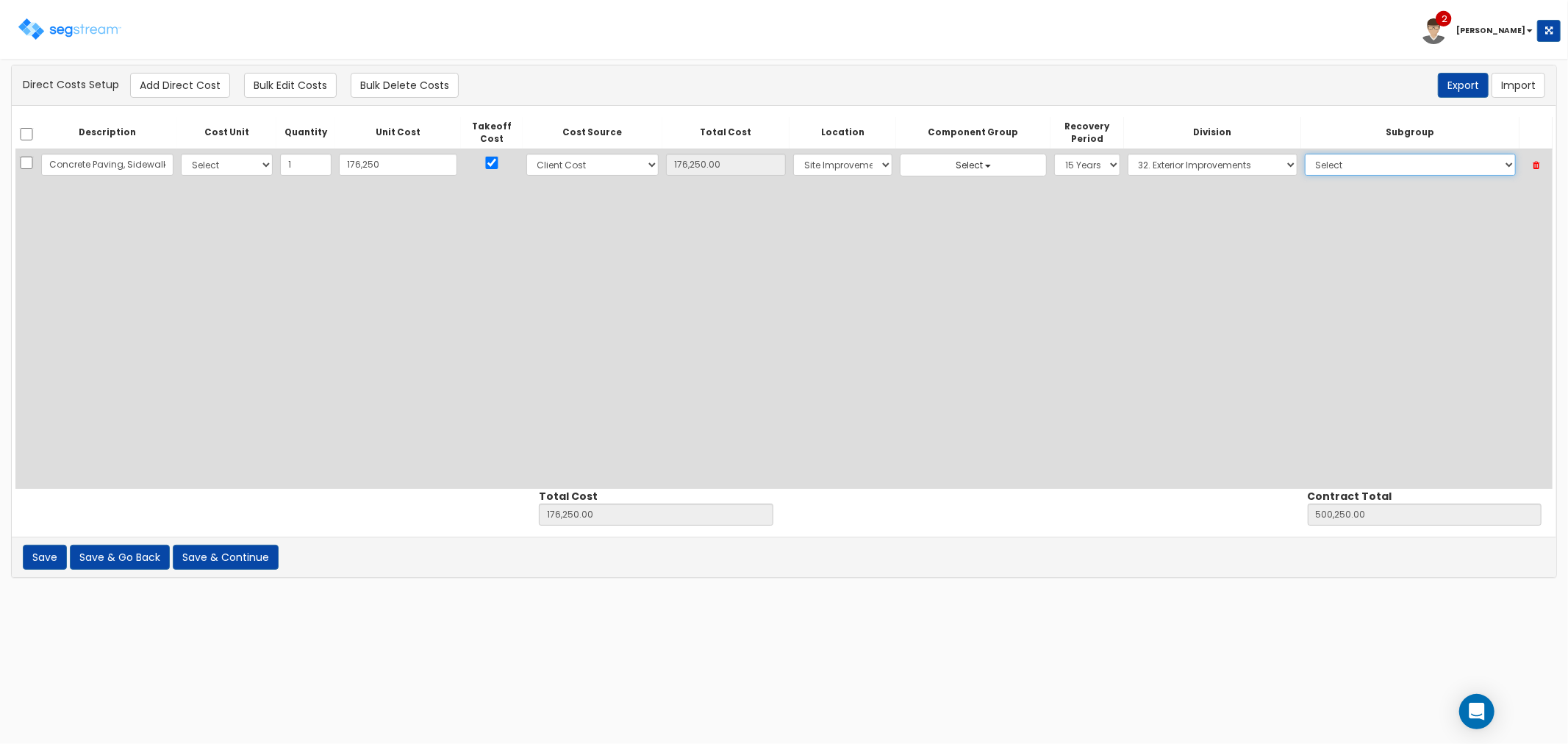
click at [1335, 167] on select "Select 1. Landscaping (32011300) 2. Slurry Seal (Latex Modified) (32011361) 3. …" at bounding box center [1410, 164] width 211 height 22
click at [1305, 154] on select "Select 1. Landscaping (32011300) 2. Slurry Seal (Latex Modified) (32011361) 3. …" at bounding box center [1410, 164] width 211 height 22
click at [1324, 163] on select "Select 1. Landscaping (32011300) 2. Slurry Seal (Latex Modified) (32011361) 3. …" at bounding box center [1410, 164] width 211 height 22
select select "32061010"
click at [1305, 154] on select "Select 1. Landscaping (32011300) 2. Slurry Seal (Latex Modified) (32011361) 3. …" at bounding box center [1410, 164] width 211 height 22
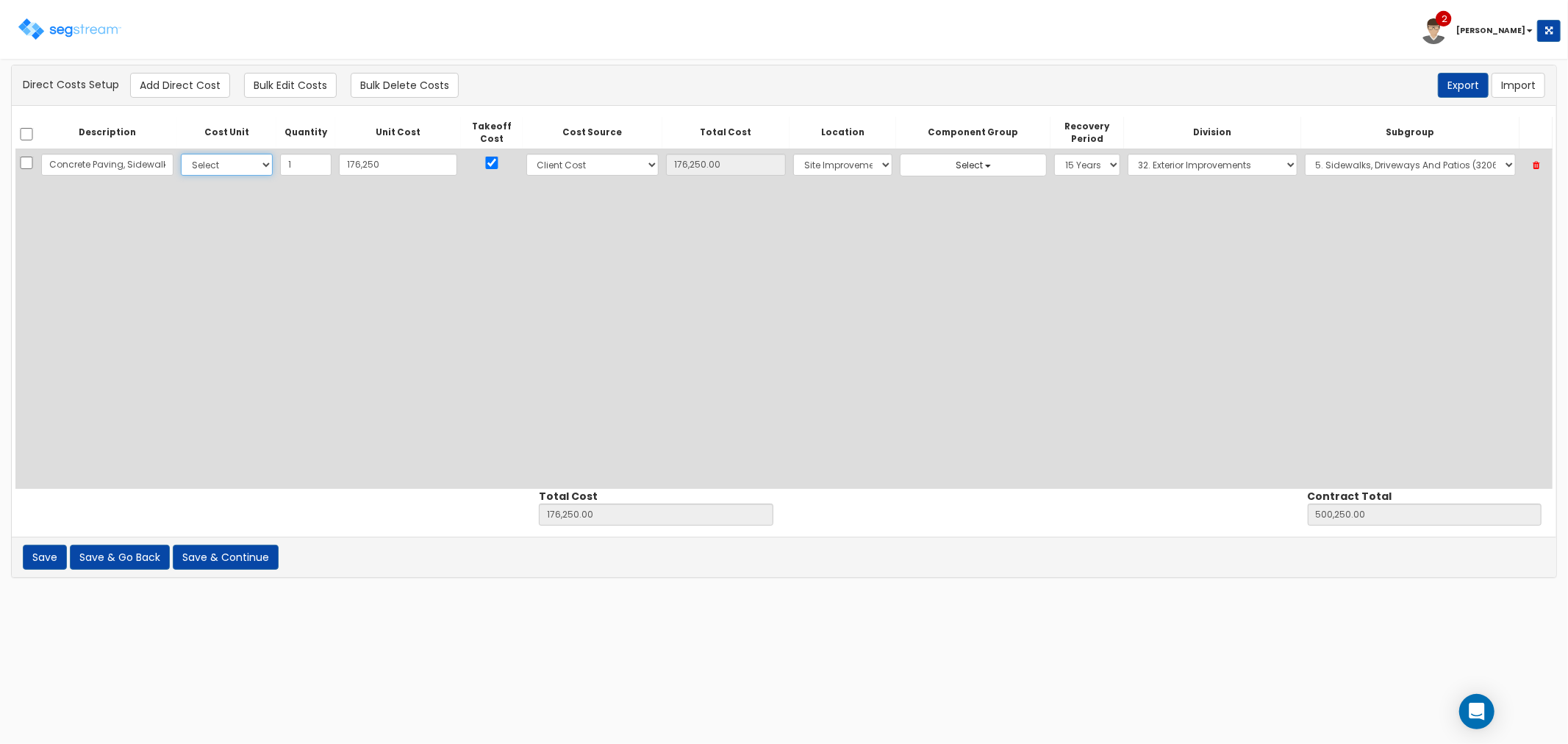
click at [223, 166] on select "Select CF Custo Custo Custo Custo Custo Custo Custo Custo Custo Custo Custo Cus…" at bounding box center [226, 164] width 92 height 22
select select "10"
click at [405, 269] on div "Description Cost Unit Quantity Unit Cost Takeoff Cost Cost Source Total Cost Lo…" at bounding box center [784, 303] width 1537 height 372
click at [187, 85] on button "Add Direct Cost" at bounding box center [180, 85] width 100 height 25
select select "10"
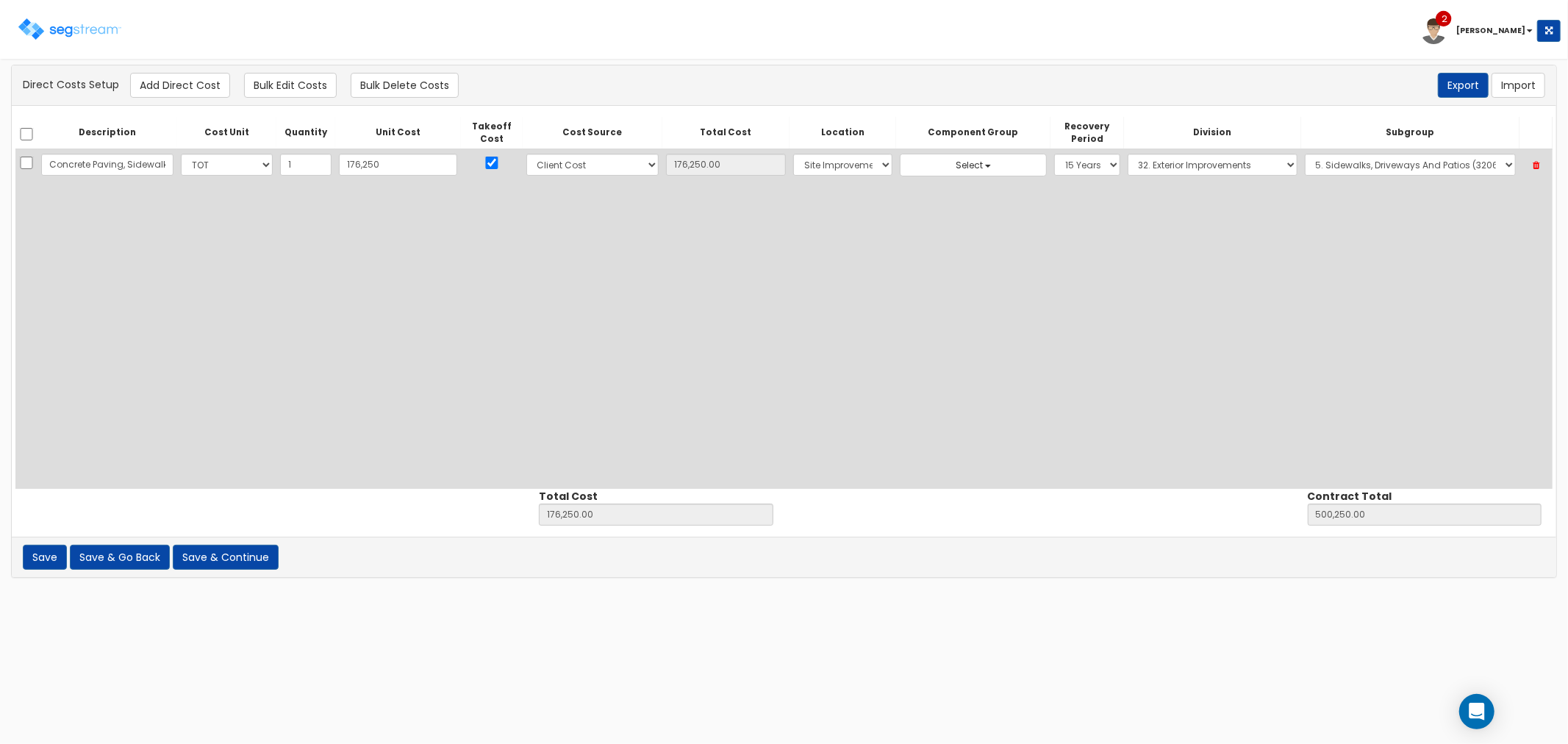
select select "8"
select select "27"
select select "15Y"
select select "32"
select select "32061010"
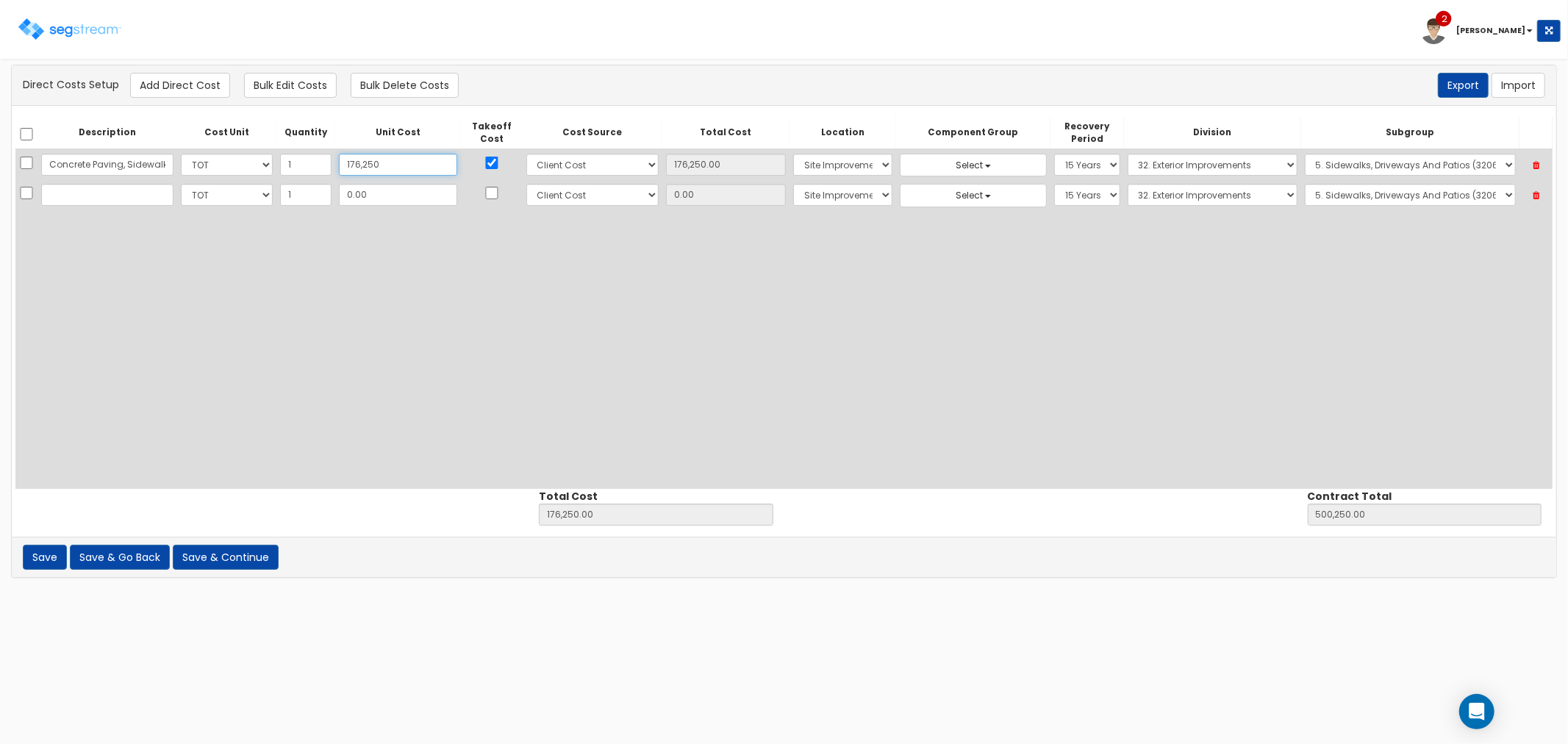
click at [366, 166] on input "176,250" at bounding box center [398, 164] width 118 height 22
drag, startPoint x: 357, startPoint y: 164, endPoint x: 317, endPoint y: 163, distance: 40.0
click at [335, 163] on td "176,250" at bounding box center [398, 164] width 126 height 31
type input "2"
type input "2.00"
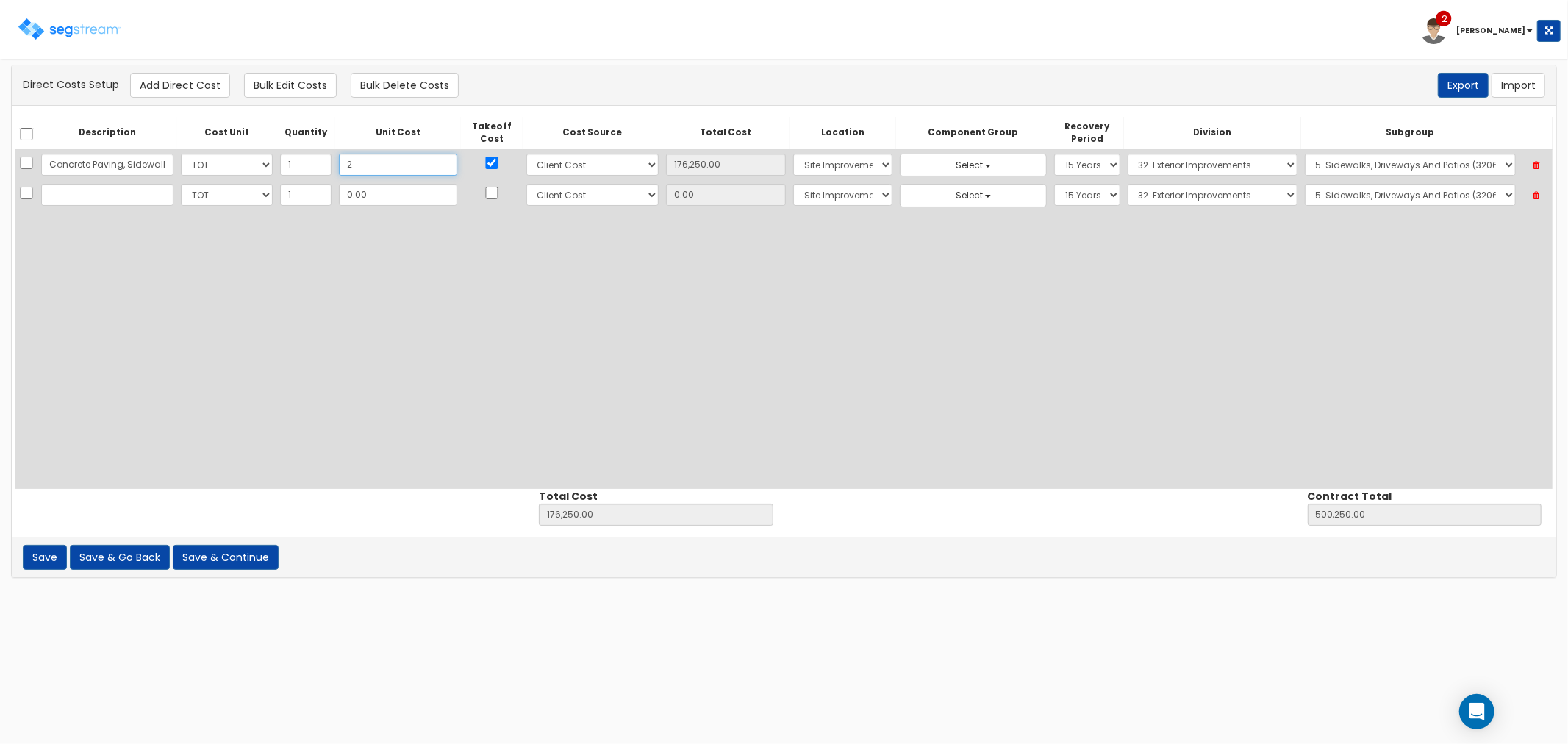
type input "324,002.00"
type input "2.00"
type input "20"
type input "20.00"
type input "324,020.00"
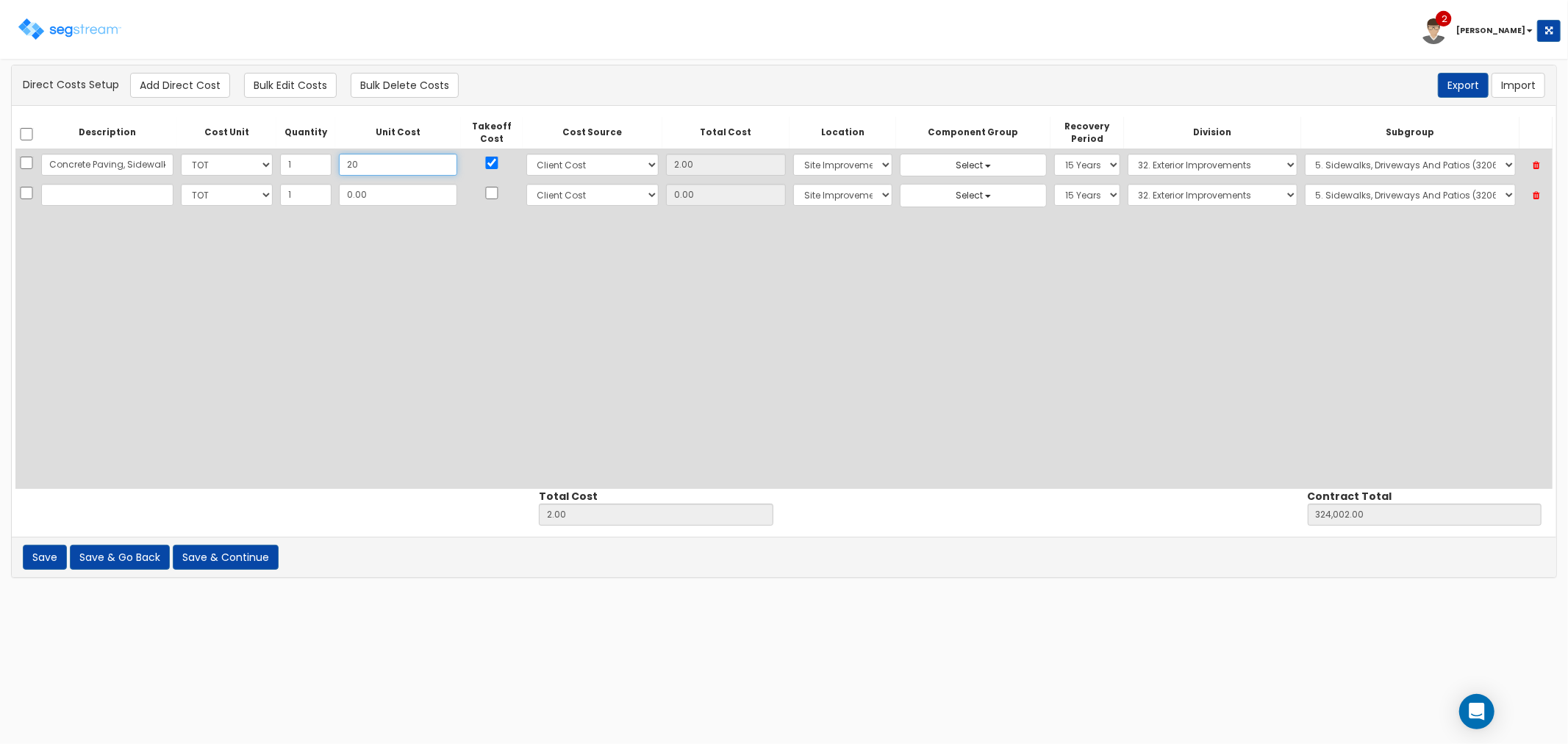
type input "20.00"
type input "206"
type input "206.00"
type input "324,206.00"
type input "206.00"
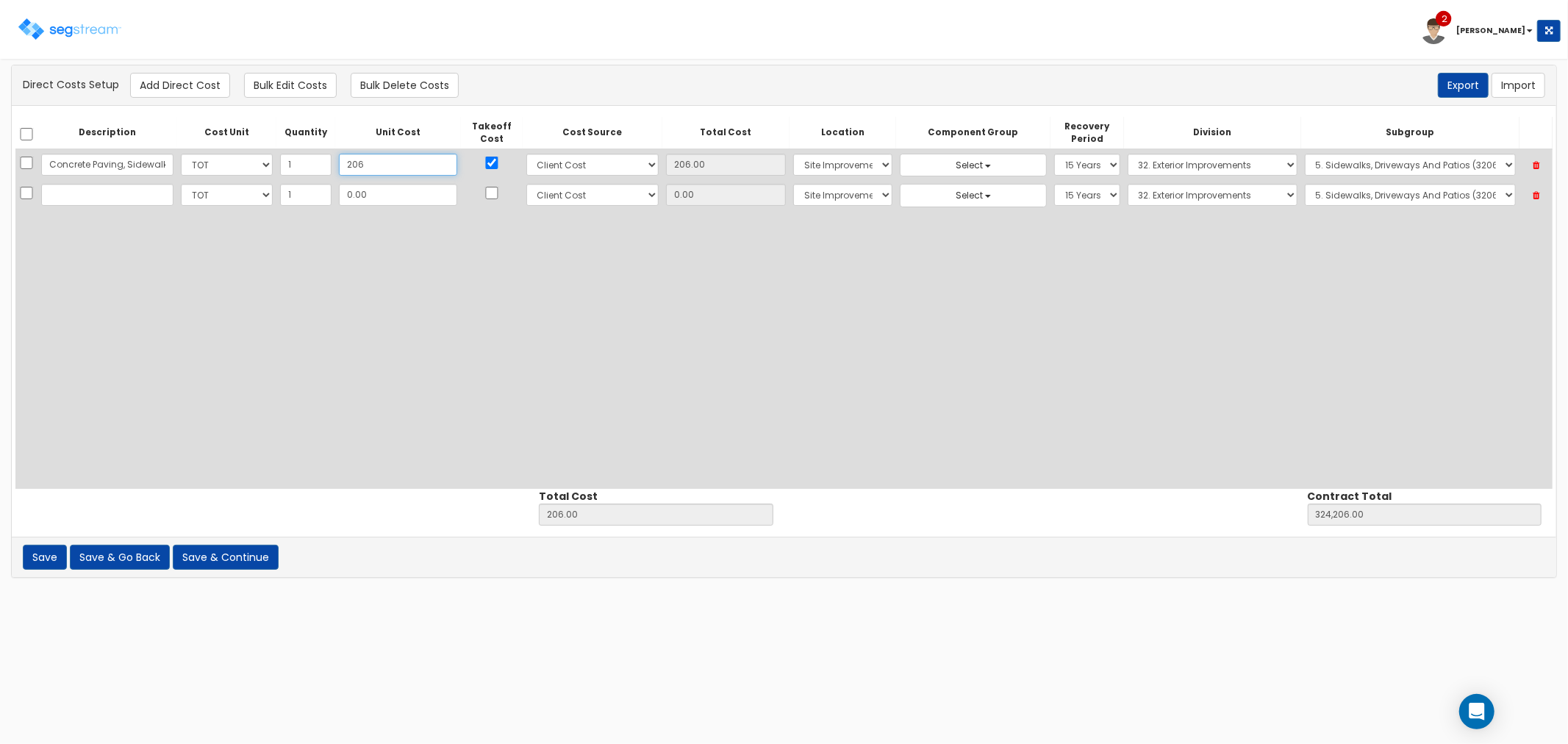
type input "2062"
type input "2,062.00"
type input "326,062.00"
type input "2,062"
type input "2,062.00"
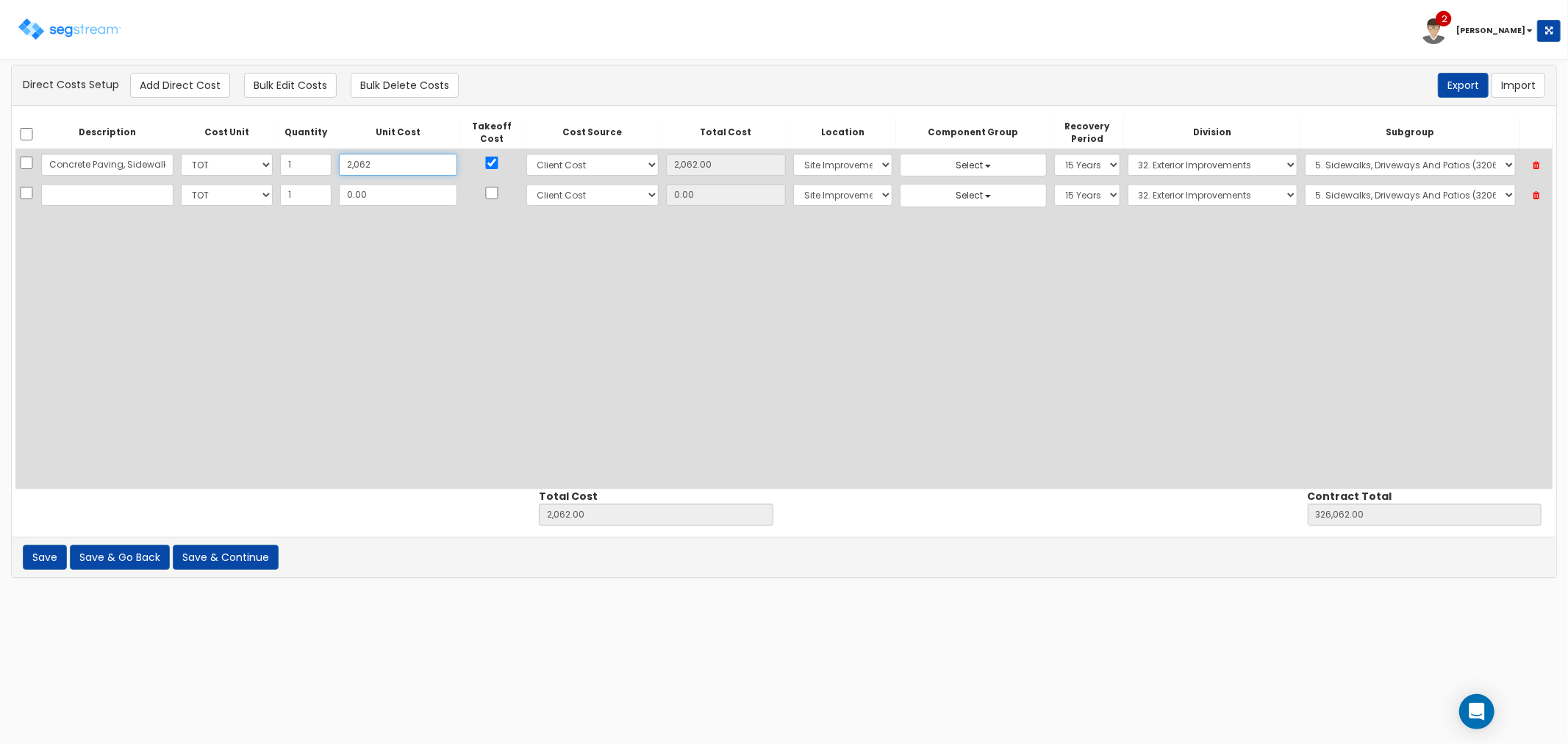
type input "2,0625"
type input "20,625.00"
type input "344,625.00"
type input "20,625"
type input "20,625.00"
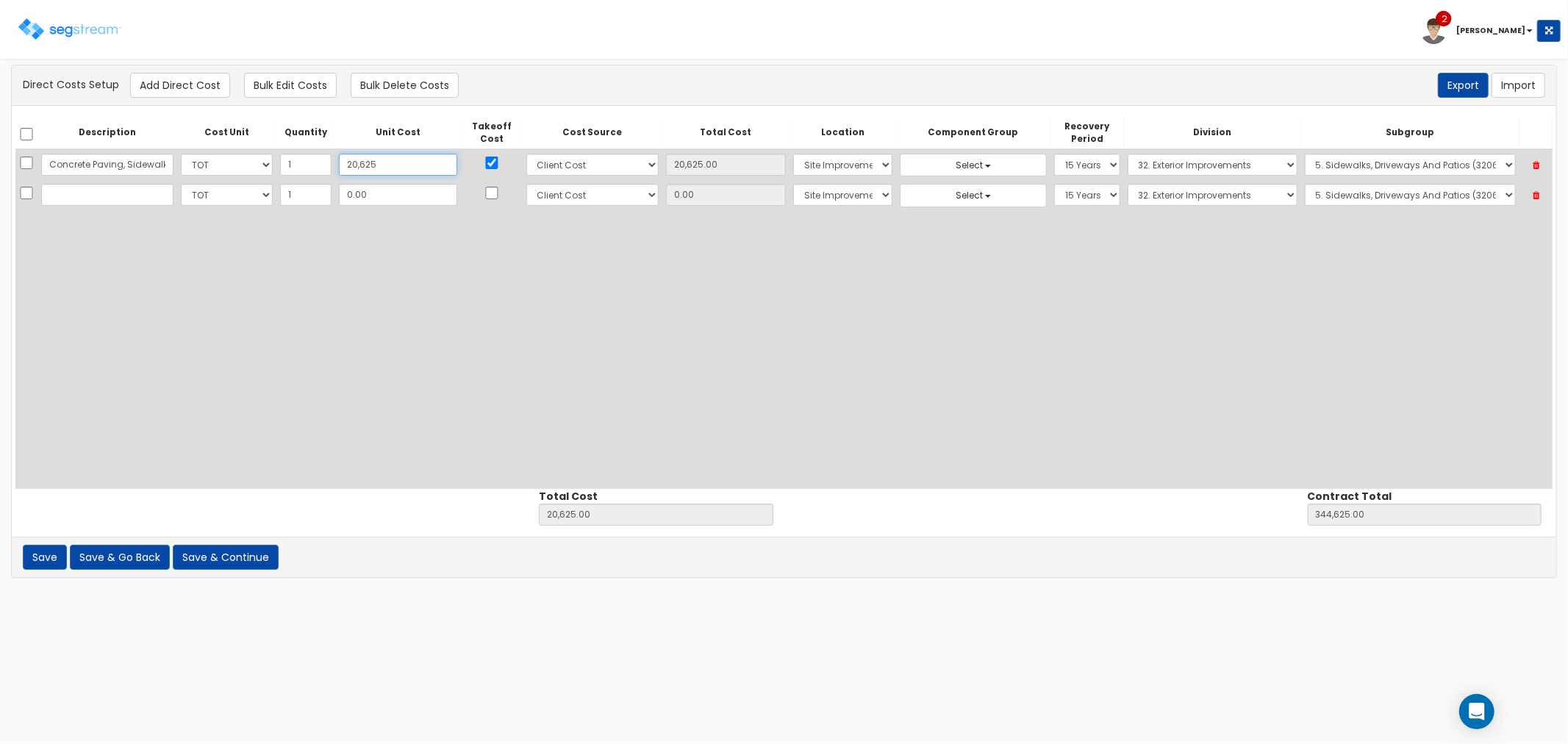
type input "20,6250"
type input "206,250.00"
type input "530,250.00"
type input "206,250"
type input "206,250.00"
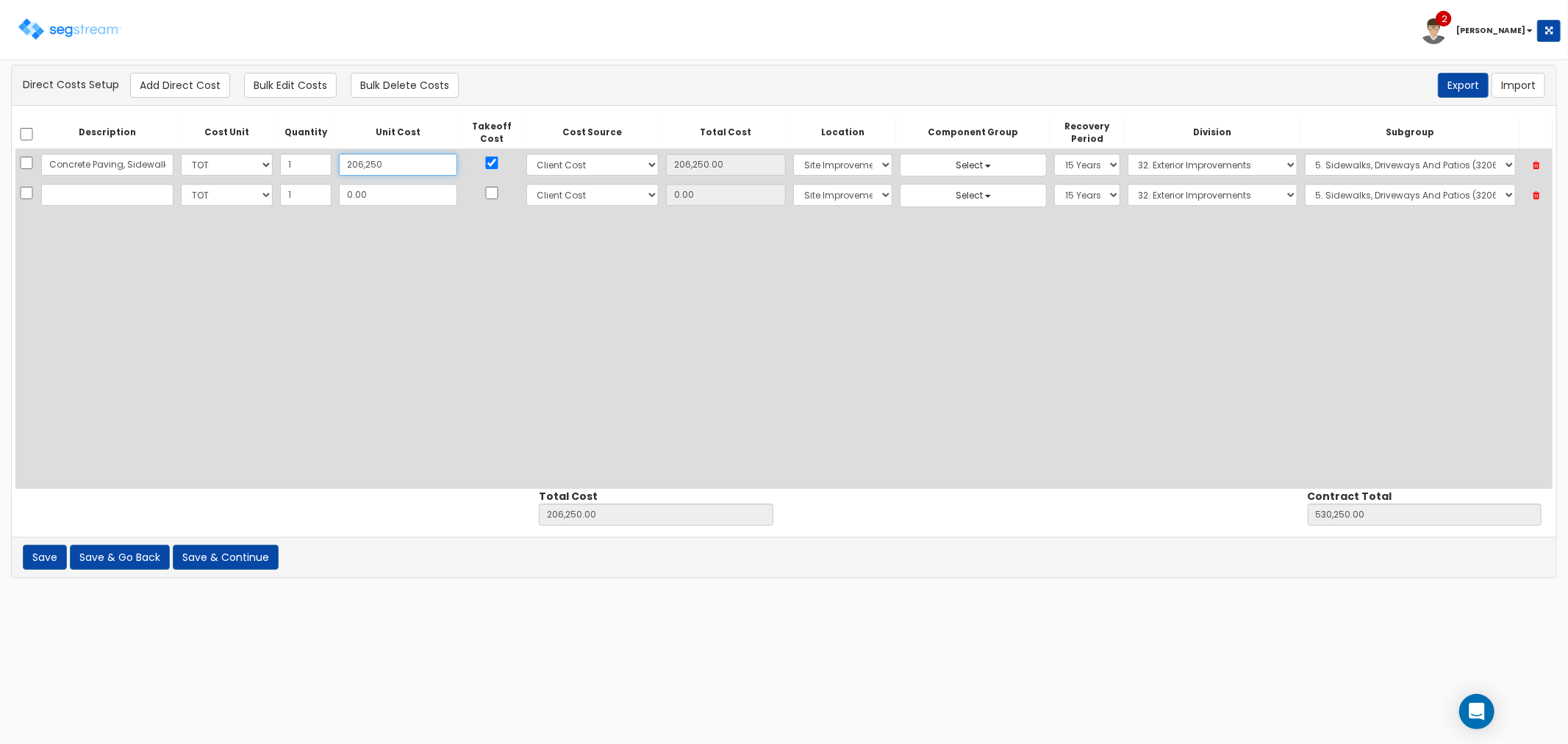
type input "206,250"
click at [94, 200] on input "text" at bounding box center [107, 194] width 132 height 22
type input "Structural Steel"
type input "2"
type input "206,252.00"
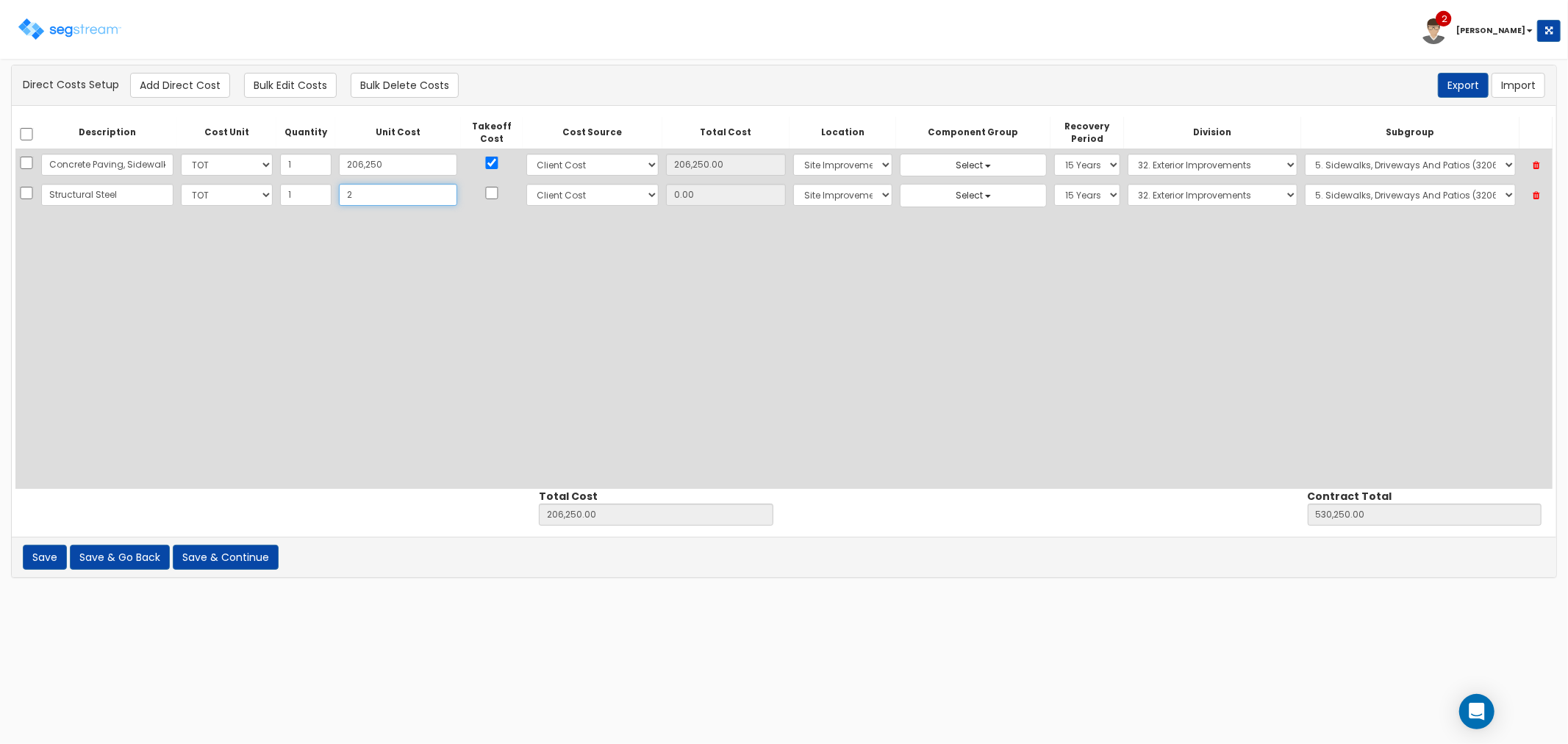
type input "530,252.00"
type input "2.00"
type input "25"
type input "206,275.00"
type input "530,275.00"
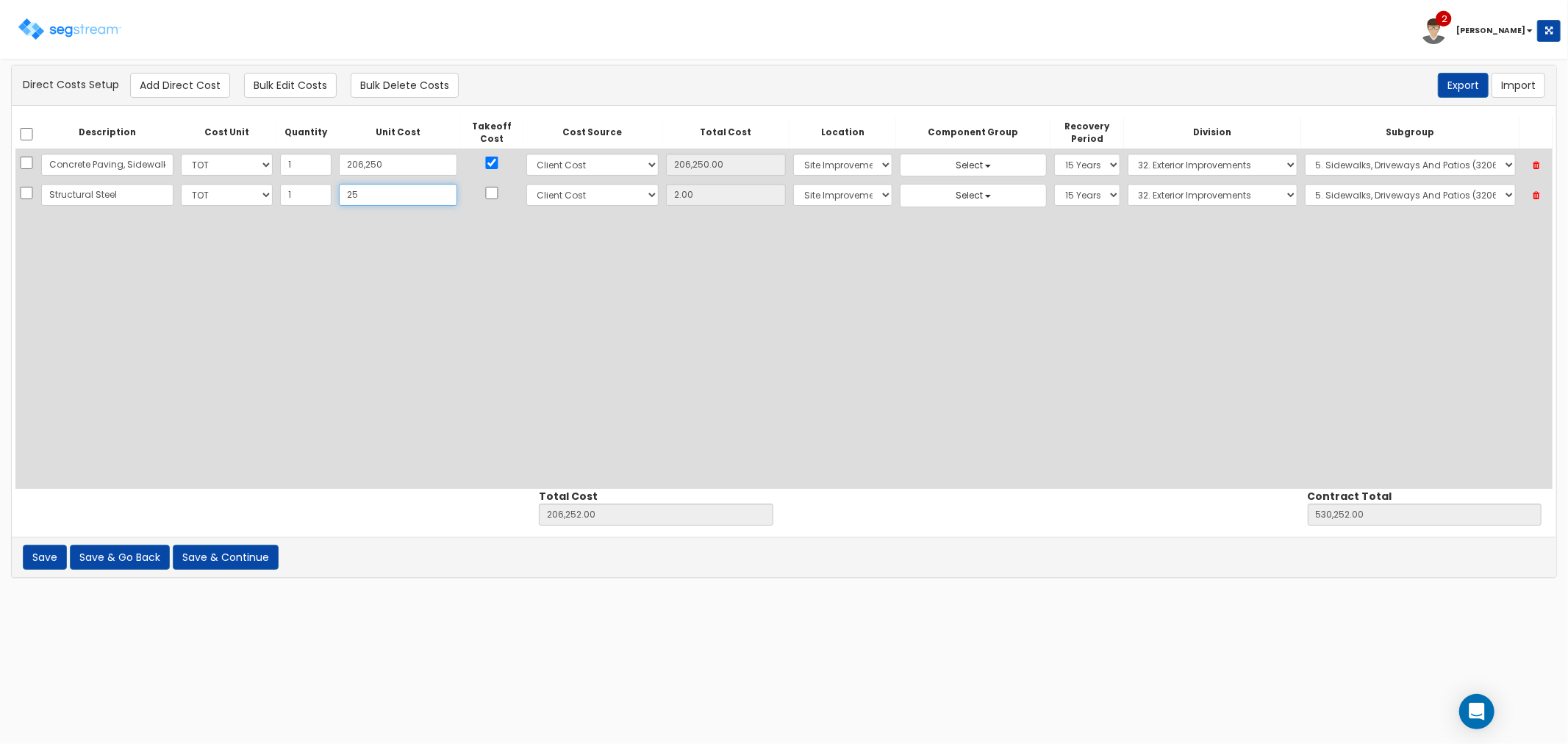
type input "25.00"
type input "258"
type input "206,508.00"
type input "530,508.00"
type input "258.00"
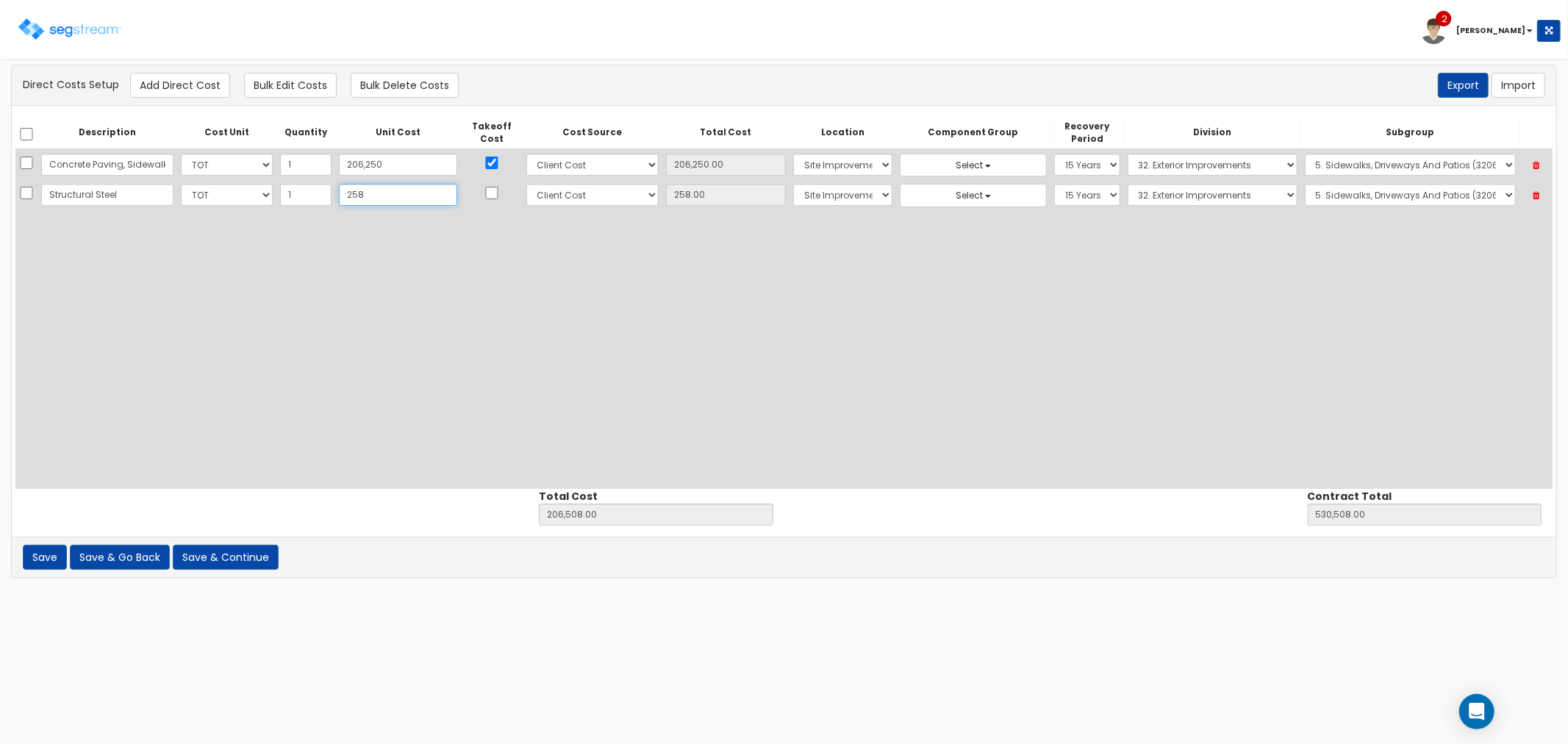
type input "2580"
type input "208,830.00"
type input "532,830.00"
type input "2,580"
type input "2,580.00"
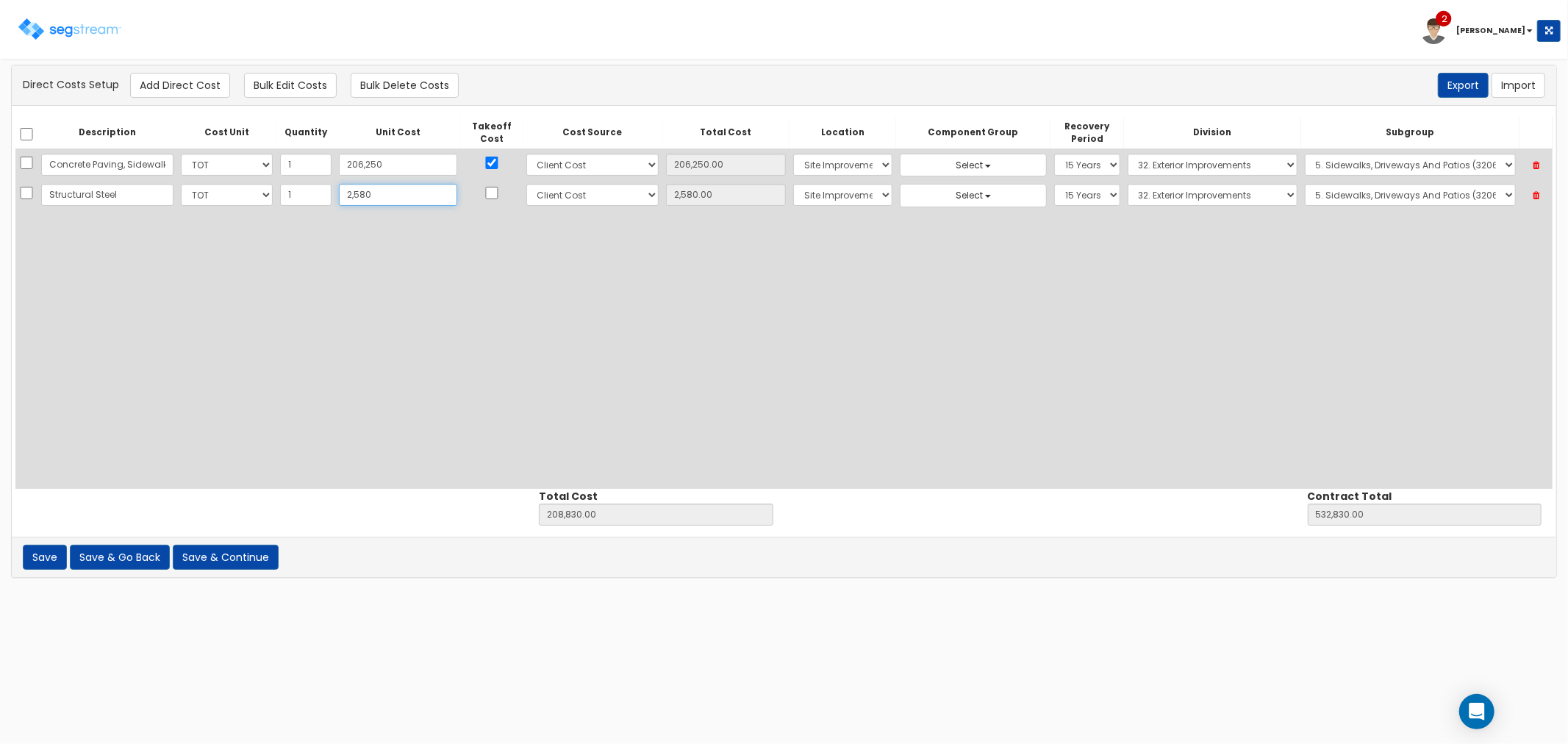
type input "2,5800"
type input "232,050.00"
type input "556,050.00"
type input "25,800"
type input "25,800.00"
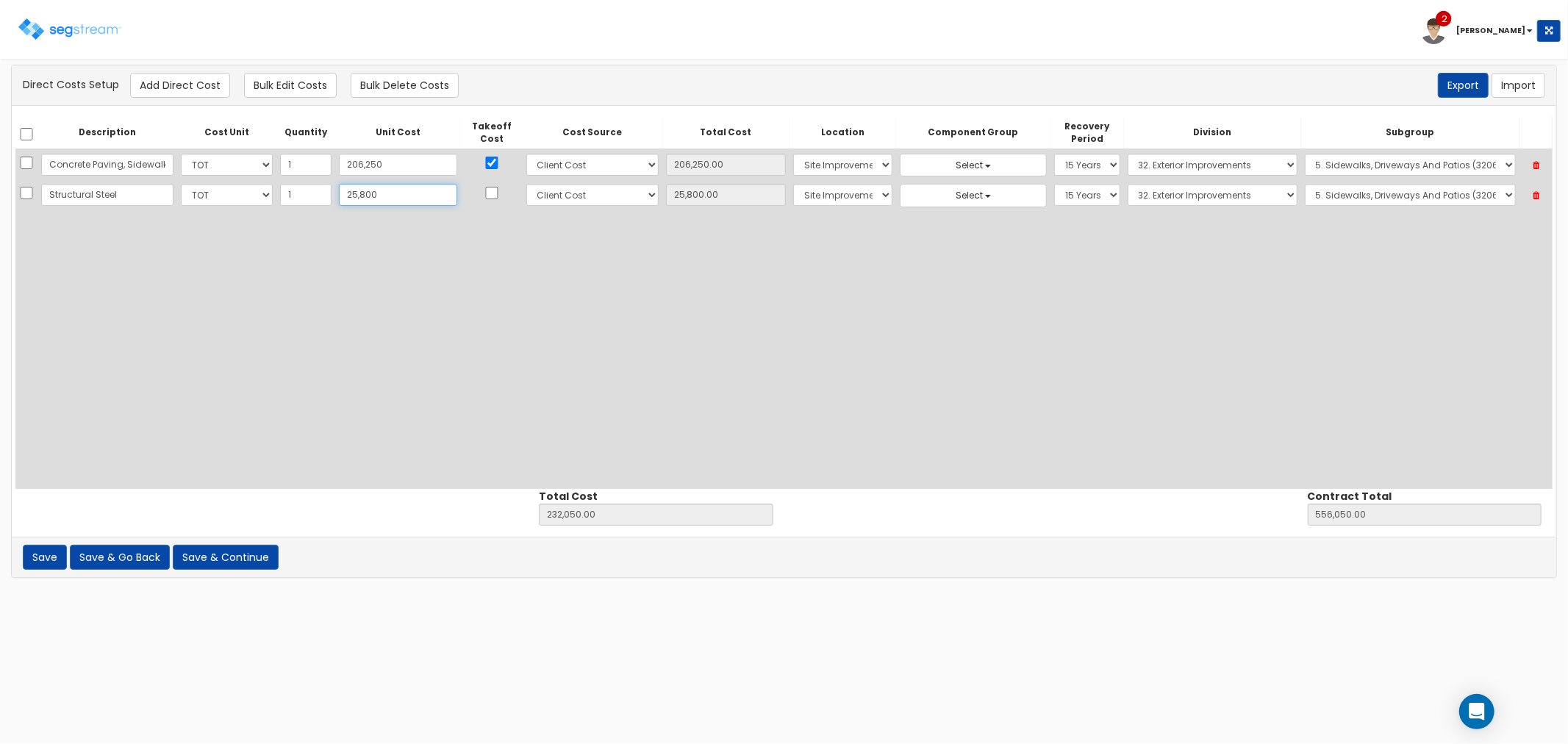
type input "25,8000"
type input "464,250.00"
type input "788,250.00"
type input "258,000"
type input "258,000.00"
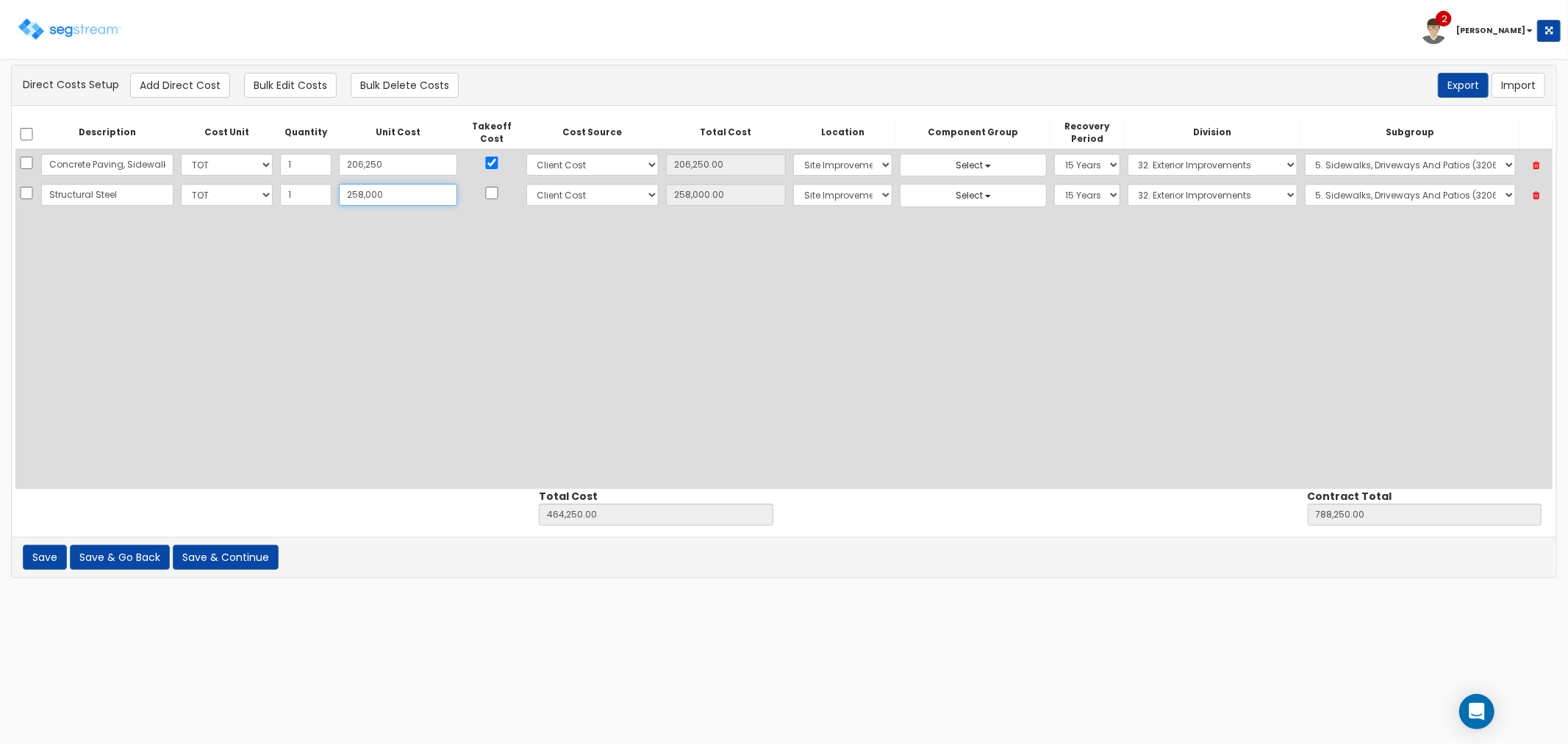
click at [461, 197] on td at bounding box center [491, 195] width 62 height 30
type input "258,000"
click at [484, 187] on input "checkbox" at bounding box center [491, 193] width 15 height 12
checkbox input "true"
click at [793, 200] on select "Select Building Building Interior Site Improvements Add Additional Location" at bounding box center [843, 194] width 100 height 22
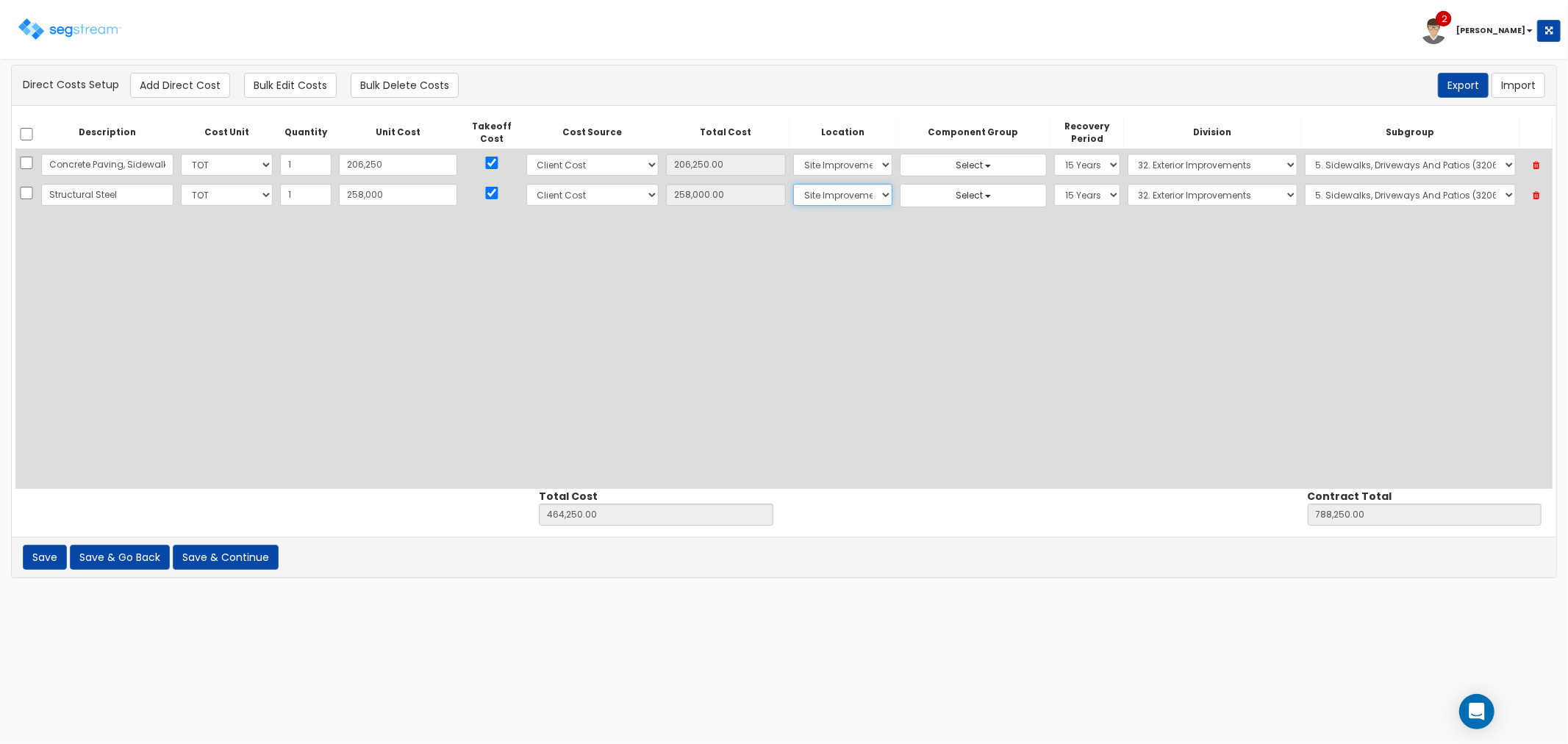
select select "6"
click at [793, 184] on select "Select Building Building Interior Site Improvements Add Additional Location" at bounding box center [843, 194] width 100 height 22
click at [1054, 195] on select "Select 5 Years 7 Years 9 Years 10 Years 15 Years 15 Year QLI 15 Year QRP 15 Yea…" at bounding box center [1086, 194] width 66 height 22
select select "39Y"
click at [1054, 184] on select "Select 5 Years 7 Years 9 Years 10 Years 15 Years 15 Year QLI 15 Year QRP 15 Yea…" at bounding box center [1086, 194] width 66 height 22
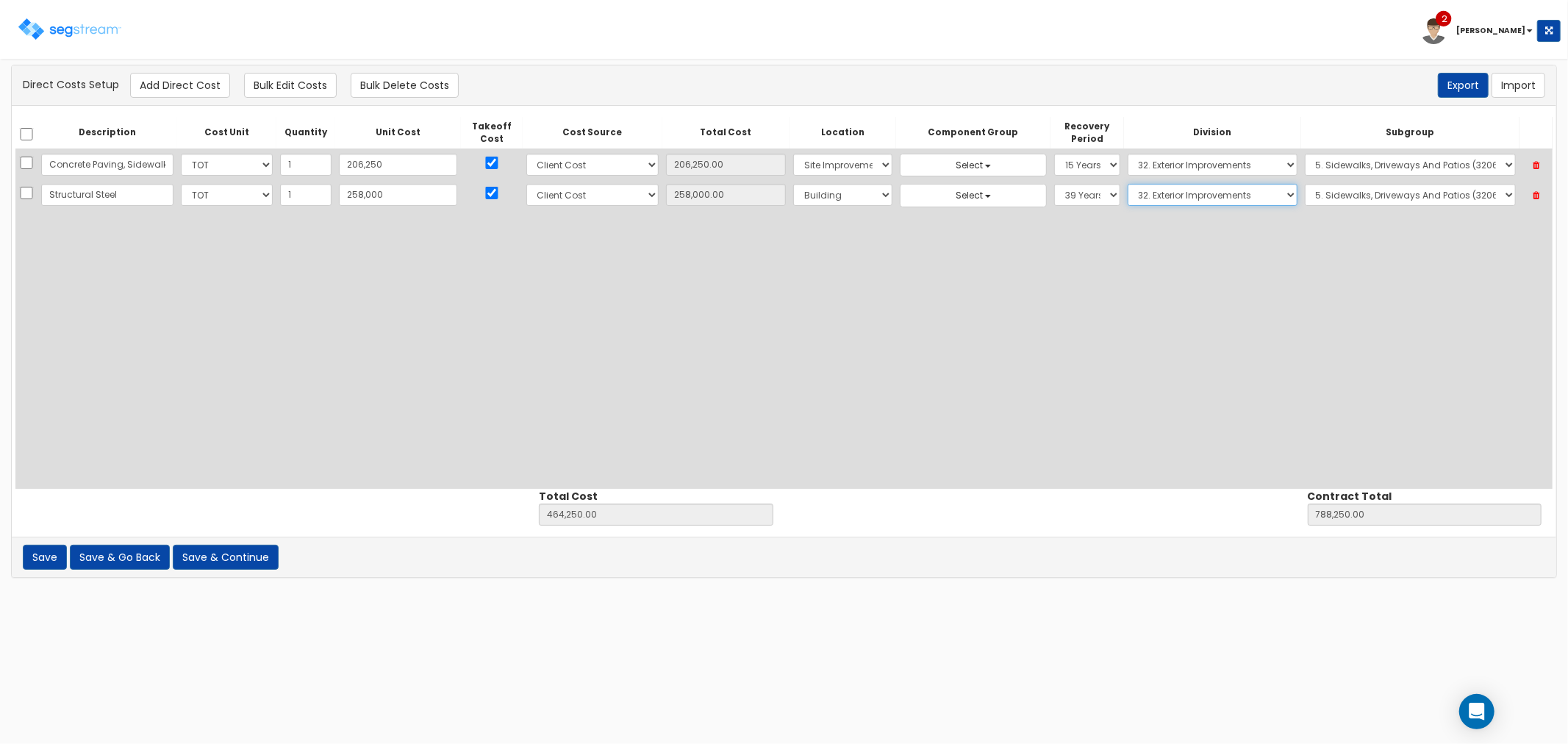
click at [1164, 197] on select "Select 1. General Requirements 2. Existing Conditions 3. Concrete 4. Masonry 5.…" at bounding box center [1212, 194] width 170 height 22
select select "5"
click at [1127, 184] on select "Select 1. General Requirements 2. Existing Conditions 3. Concrete 4. Masonry 5.…" at bounding box center [1212, 194] width 170 height 22
click at [1317, 191] on select "Select 1. Cleaning Of Structural Metal Framing (5011051) 2. Selective Demolitio…" at bounding box center [1410, 194] width 211 height 22
select select "5122377"
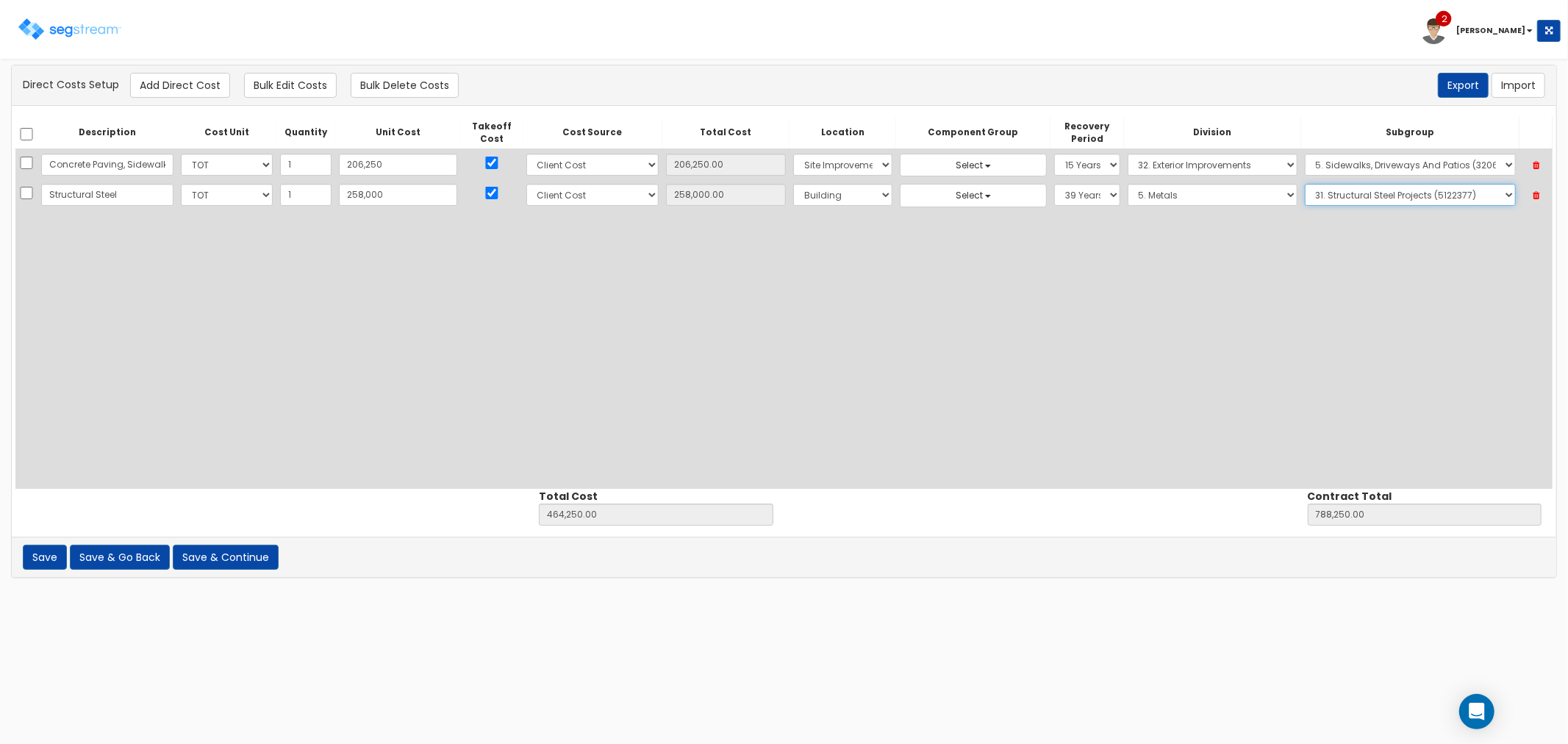
click at [1305, 184] on select "Select 1. Cleaning Of Structural Metal Framing (5011051) 2. Selective Demolitio…" at bounding box center [1410, 194] width 211 height 22
click at [207, 84] on button "Add Direct Cost" at bounding box center [180, 85] width 100 height 25
select select "10"
select select "8"
select select "6"
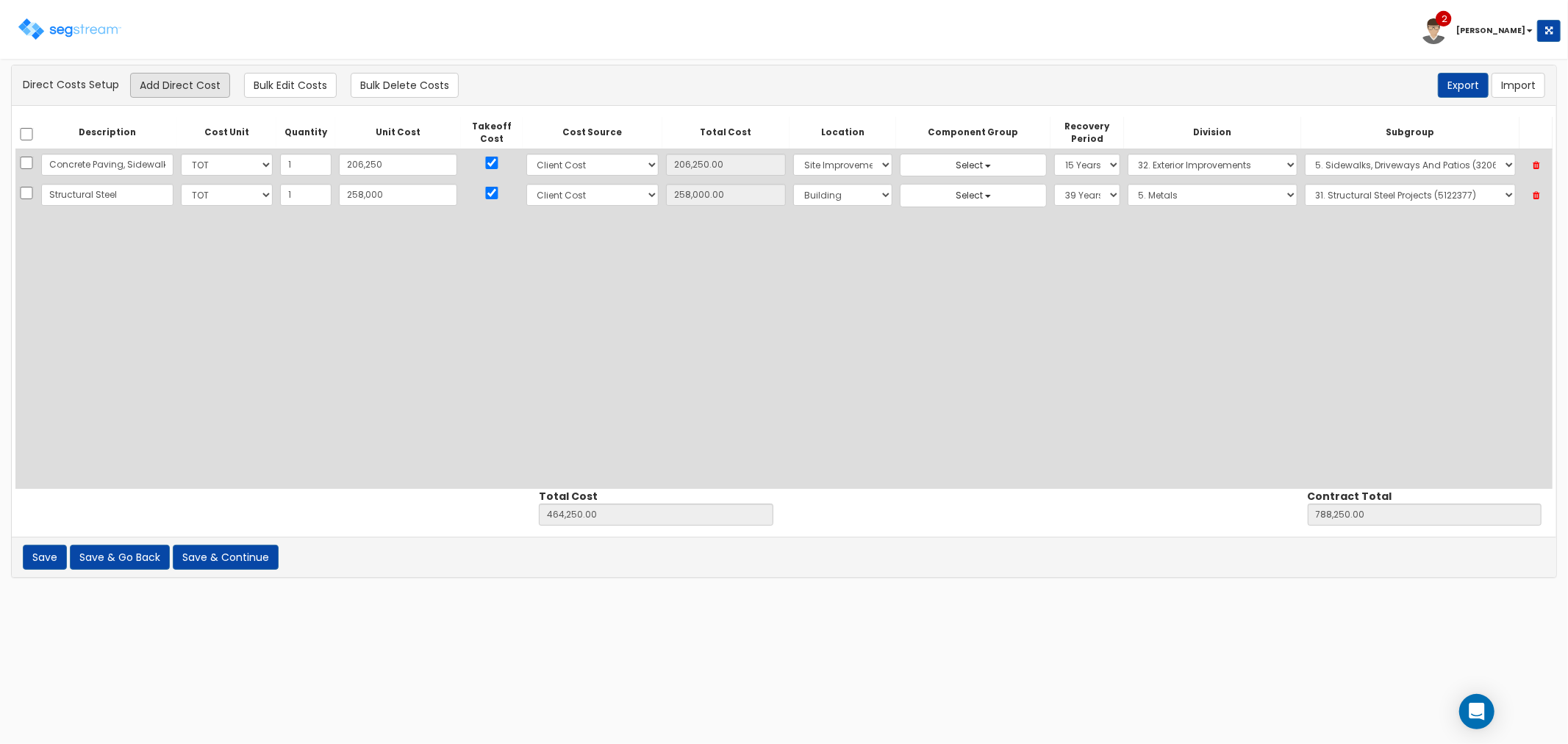
select select "39Y"
select select "5"
select select "5122377"
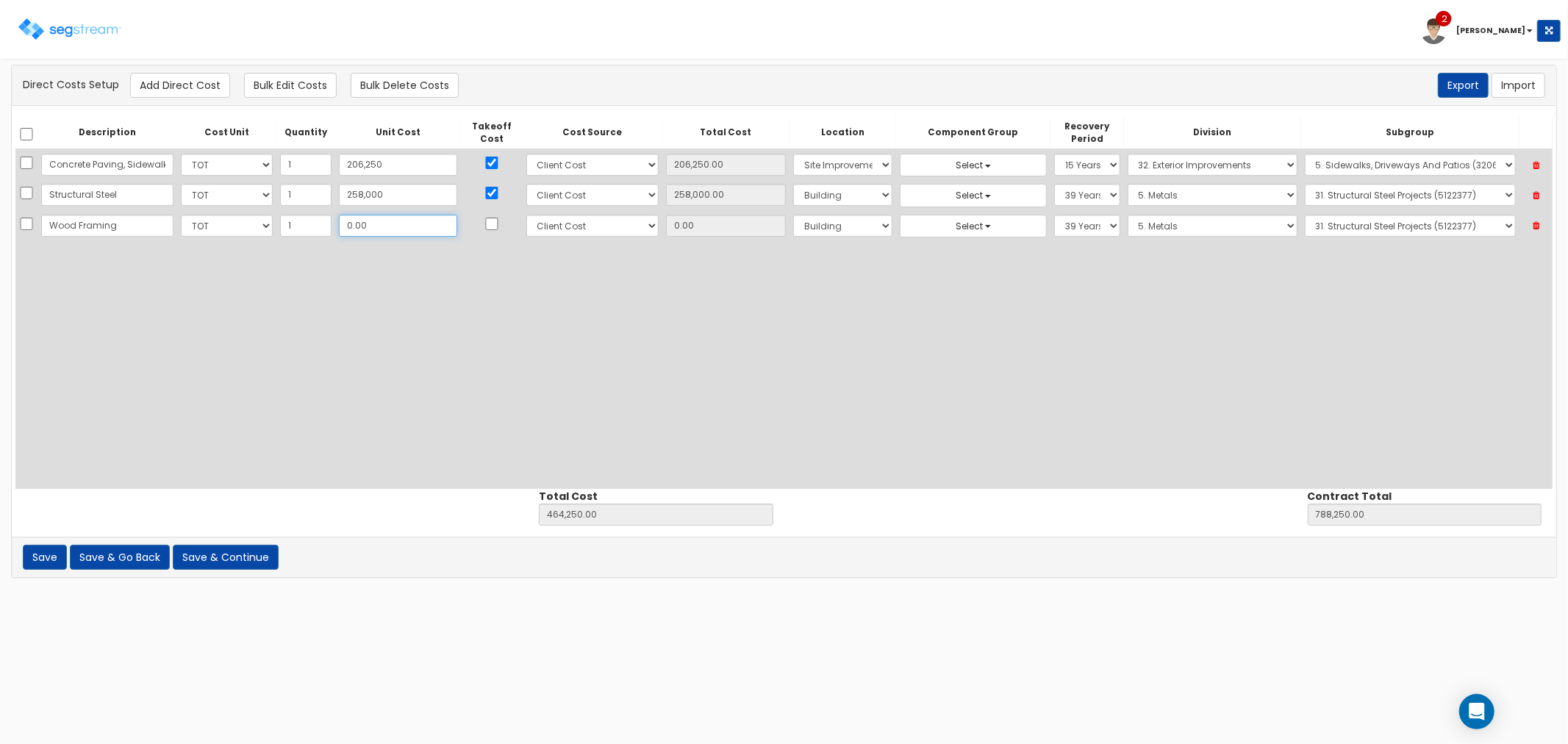
click at [357, 230] on input "0.00" at bounding box center [398, 226] width 118 height 22
drag, startPoint x: 356, startPoint y: 228, endPoint x: 320, endPoint y: 222, distance: 36.5
click at [339, 222] on input "0.00" at bounding box center [398, 226] width 118 height 22
drag, startPoint x: 122, startPoint y: 221, endPoint x: 41, endPoint y: 216, distance: 81.2
click at [41, 216] on input "Wood Framing" at bounding box center [107, 226] width 132 height 22
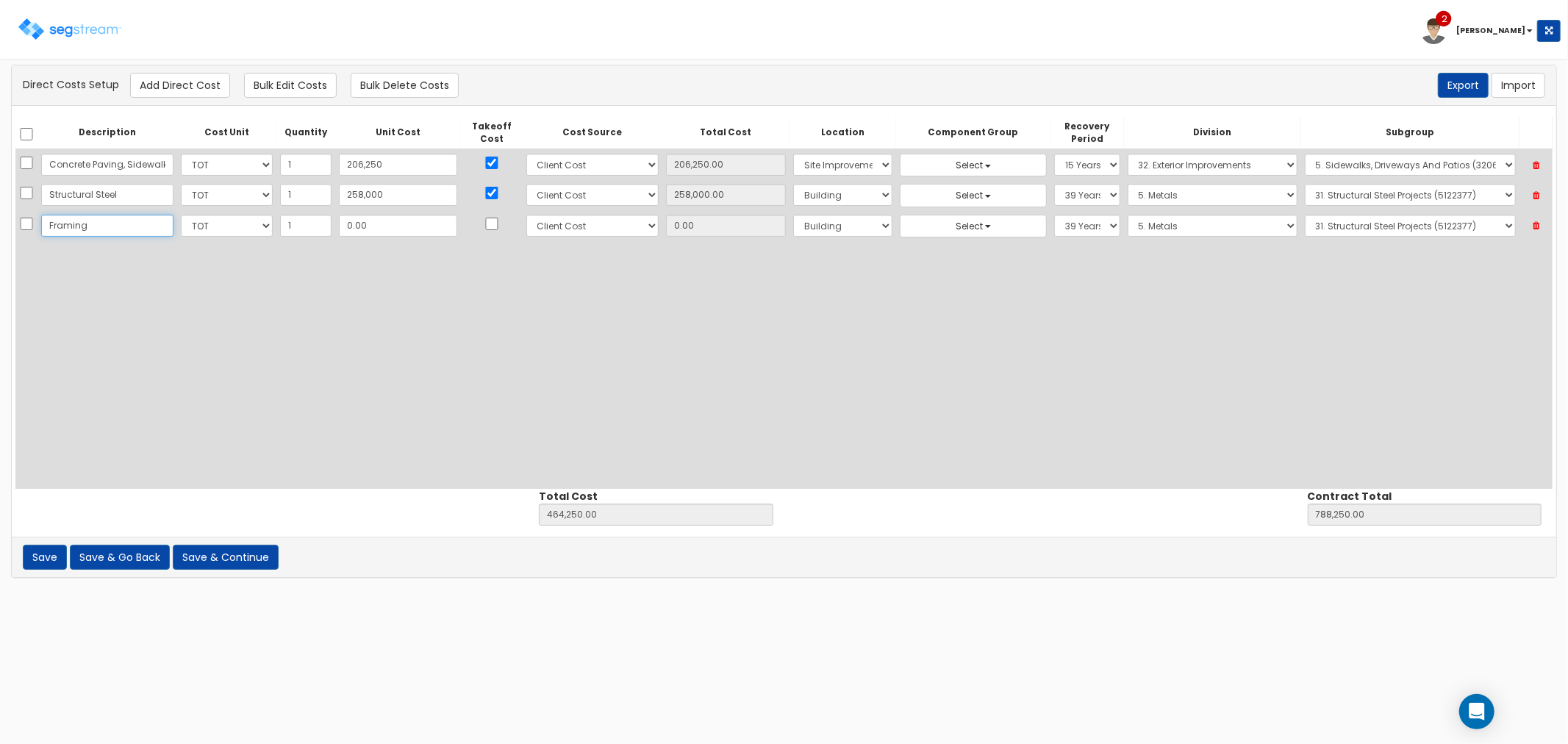
type input "Framing"
click at [378, 231] on input "0.00" at bounding box center [398, 226] width 118 height 22
drag, startPoint x: 356, startPoint y: 226, endPoint x: 302, endPoint y: 222, distance: 54.1
click at [302, 222] on tr "Framing Select CF Custo Custo Custo Custo Custo Custo Custo Custo Custo Custo C…" at bounding box center [784, 226] width 1537 height 30
type input "1"
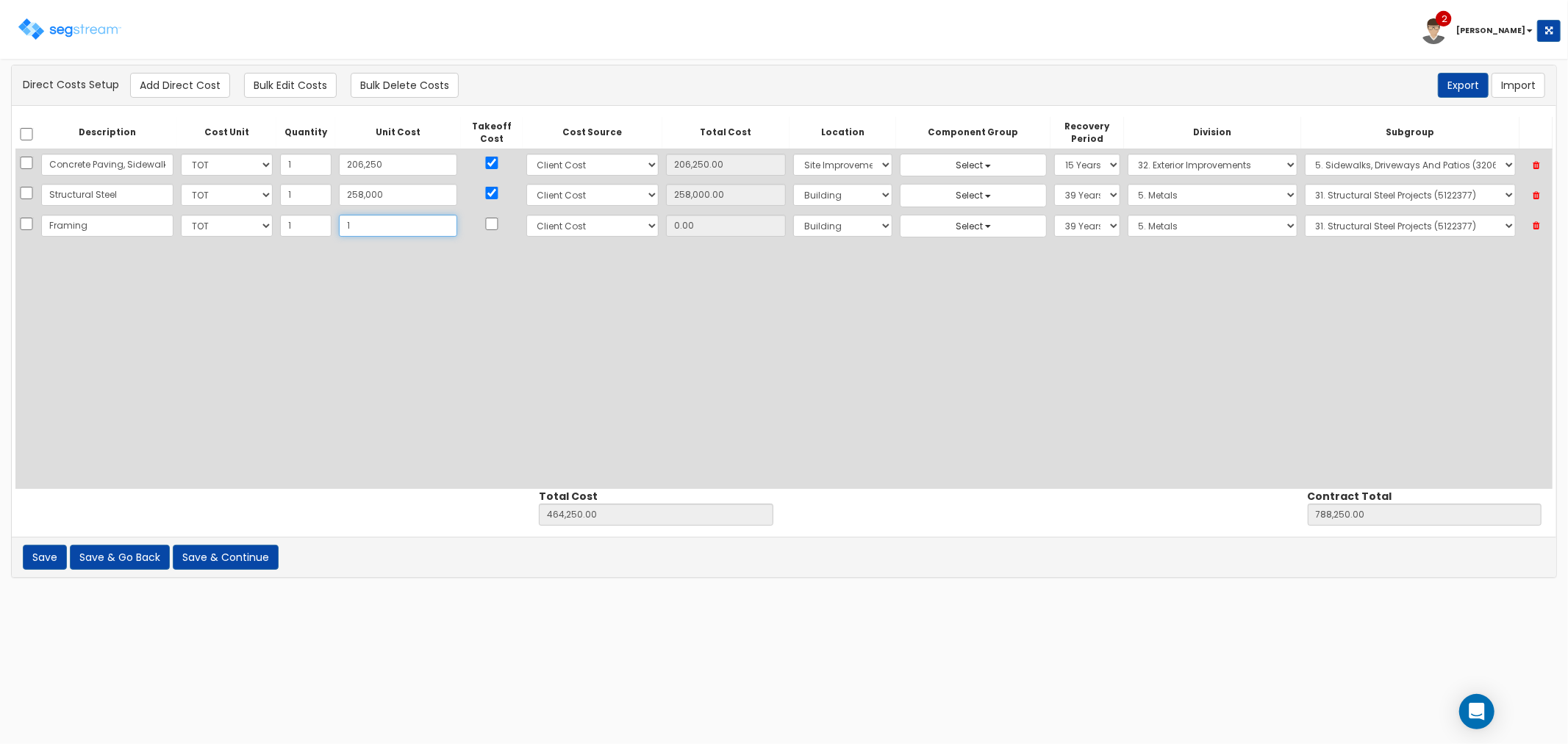
type input "464,251.00"
type input "788,251.00"
type input "1.00"
type input "15"
type input "464,265.00"
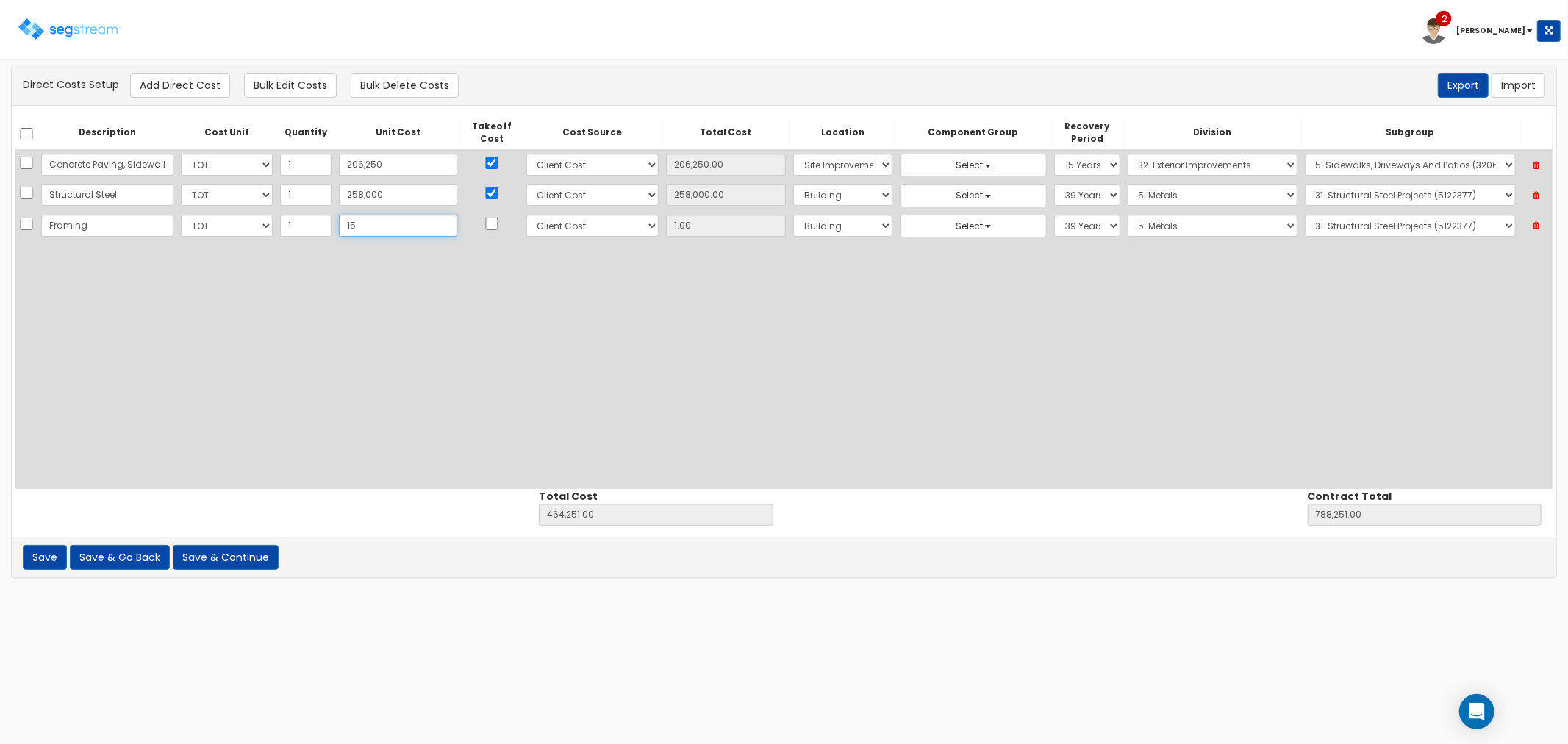
type input "788,265.00"
type input "15.00"
type input "155"
type input "464,405.00"
type input "788,405.00"
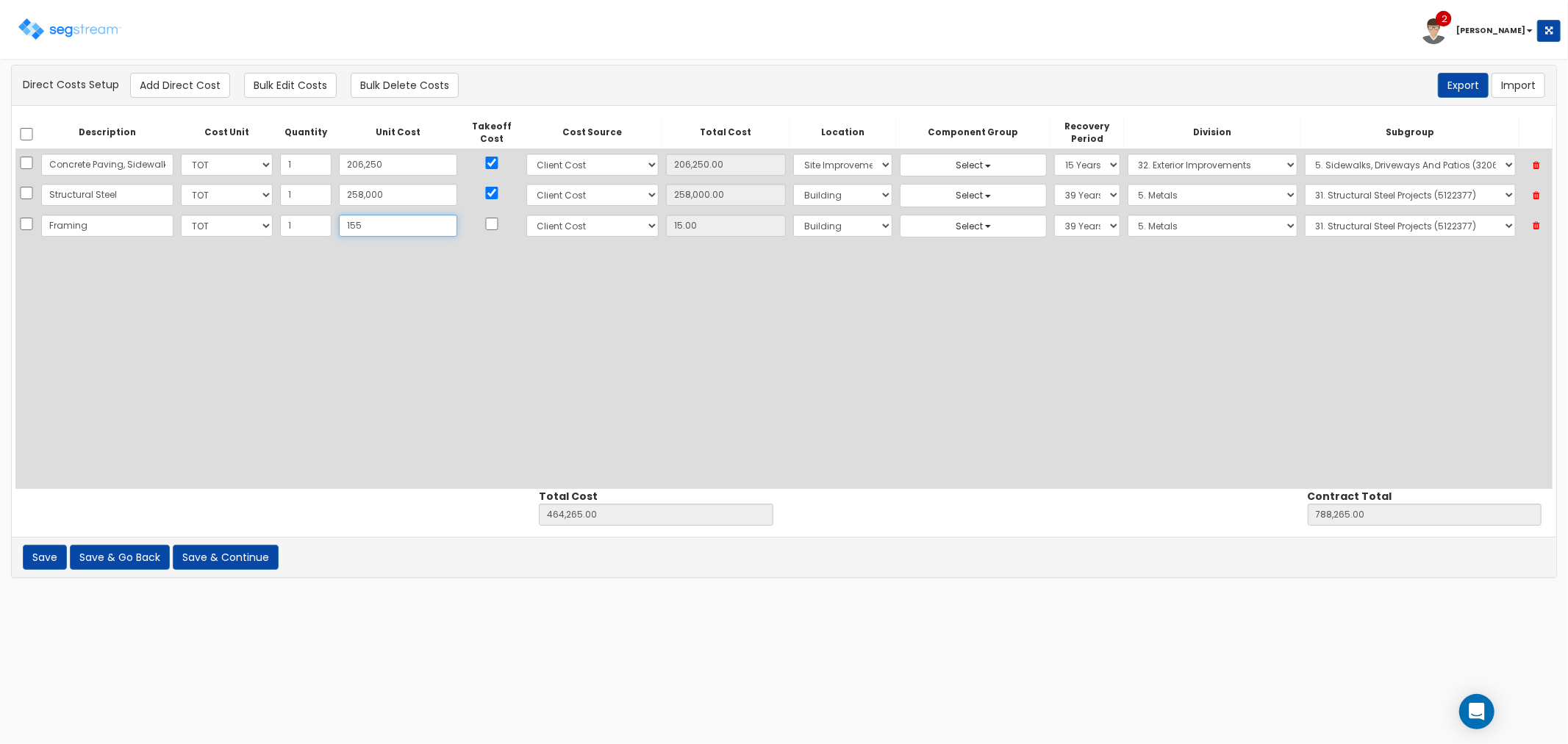
type input "155.00"
type input "1555"
type input "465,805.00"
type input "789,805.00"
type input "1,555"
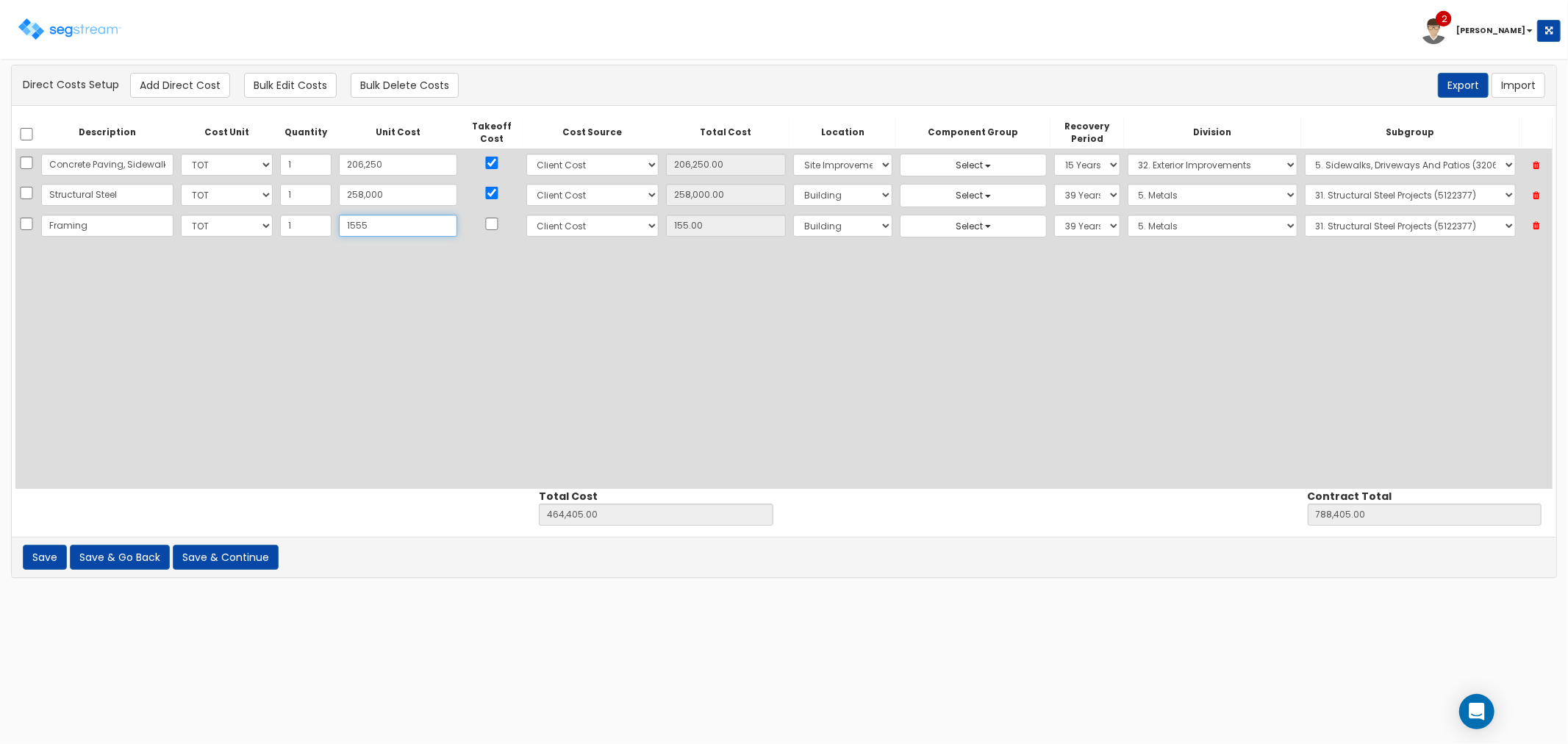
type input "1,555.00"
type input "1,55"
type input "464,405.00"
type input "788,405.00"
type input "155"
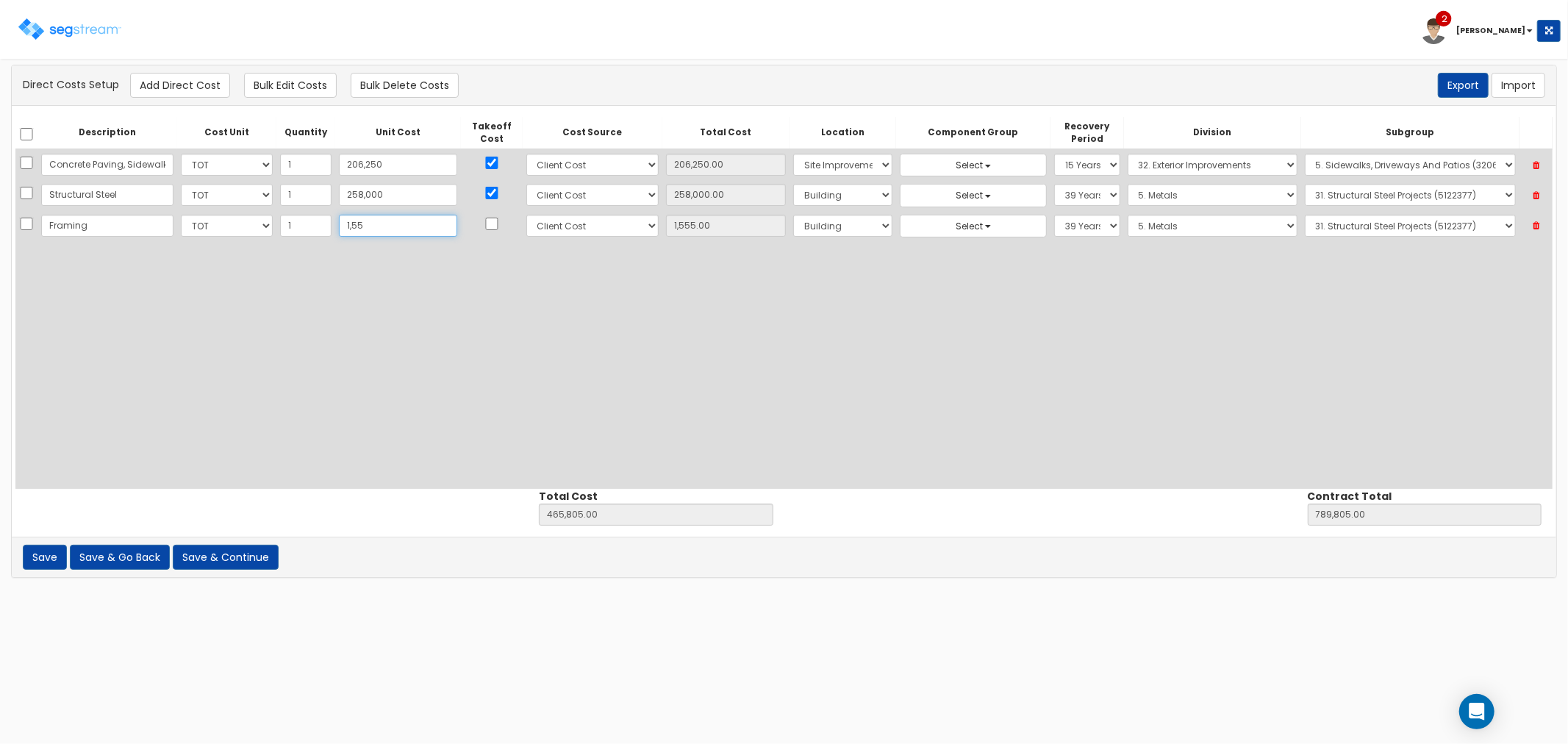
type input "155.00"
type input "1558"
type input "465,808.00"
type input "789,808.00"
type input "1,558"
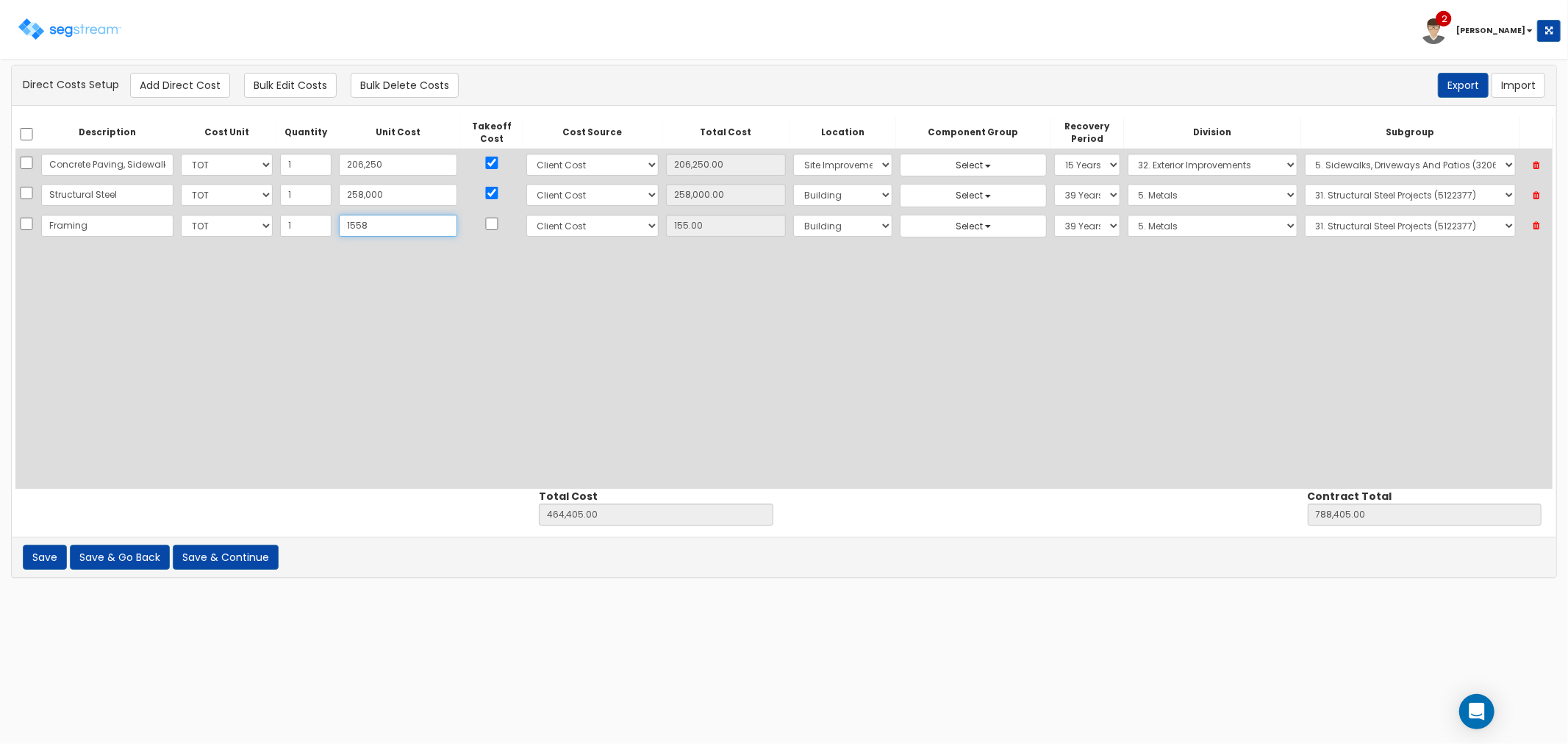
type input "1,558.00"
type input "1,5580"
type input "479,830.00"
type input "803,830.00"
type input "15,580"
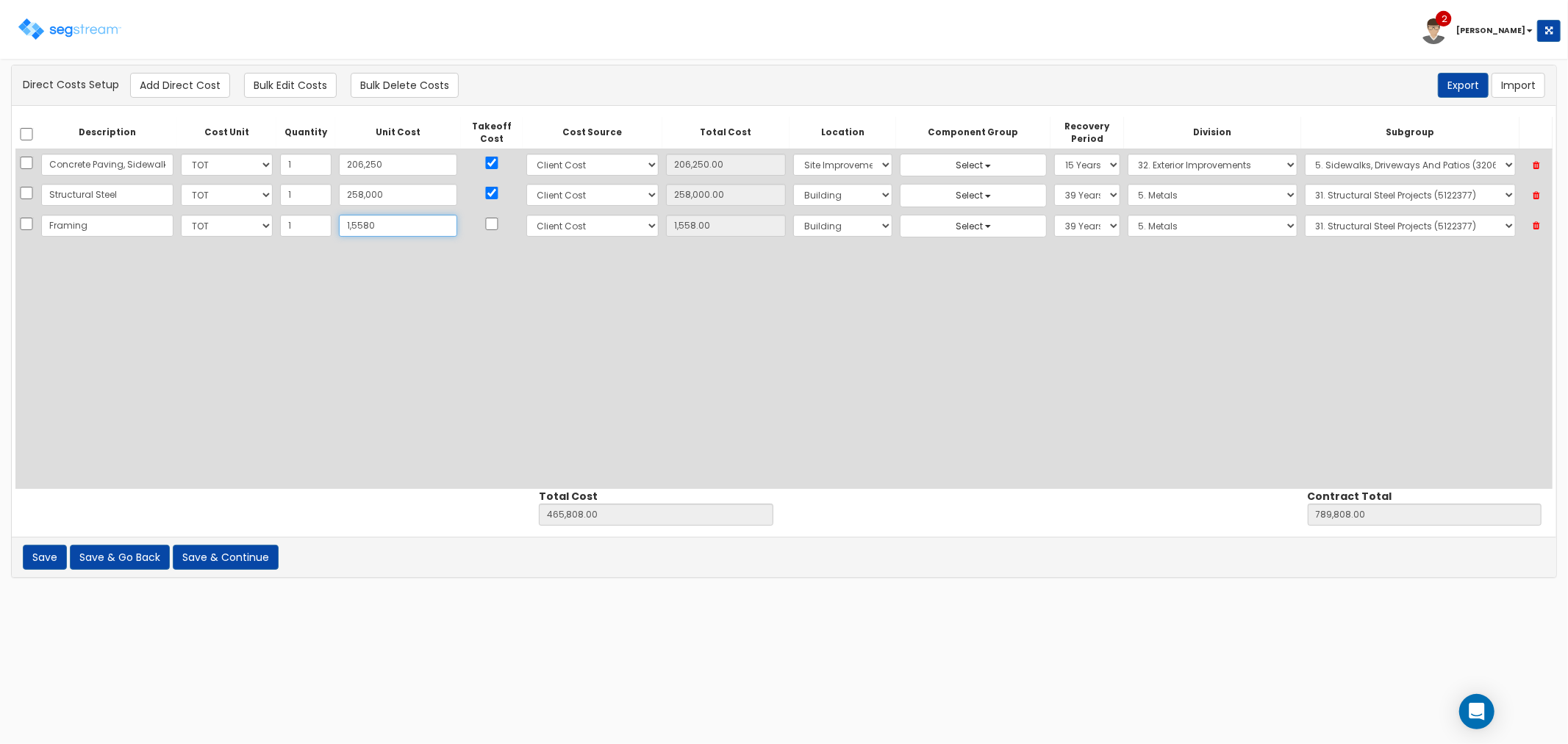
type input "15,580.00"
type input "15,5800"
type input "620,050.00"
type input "944,050.00"
type input "155,800"
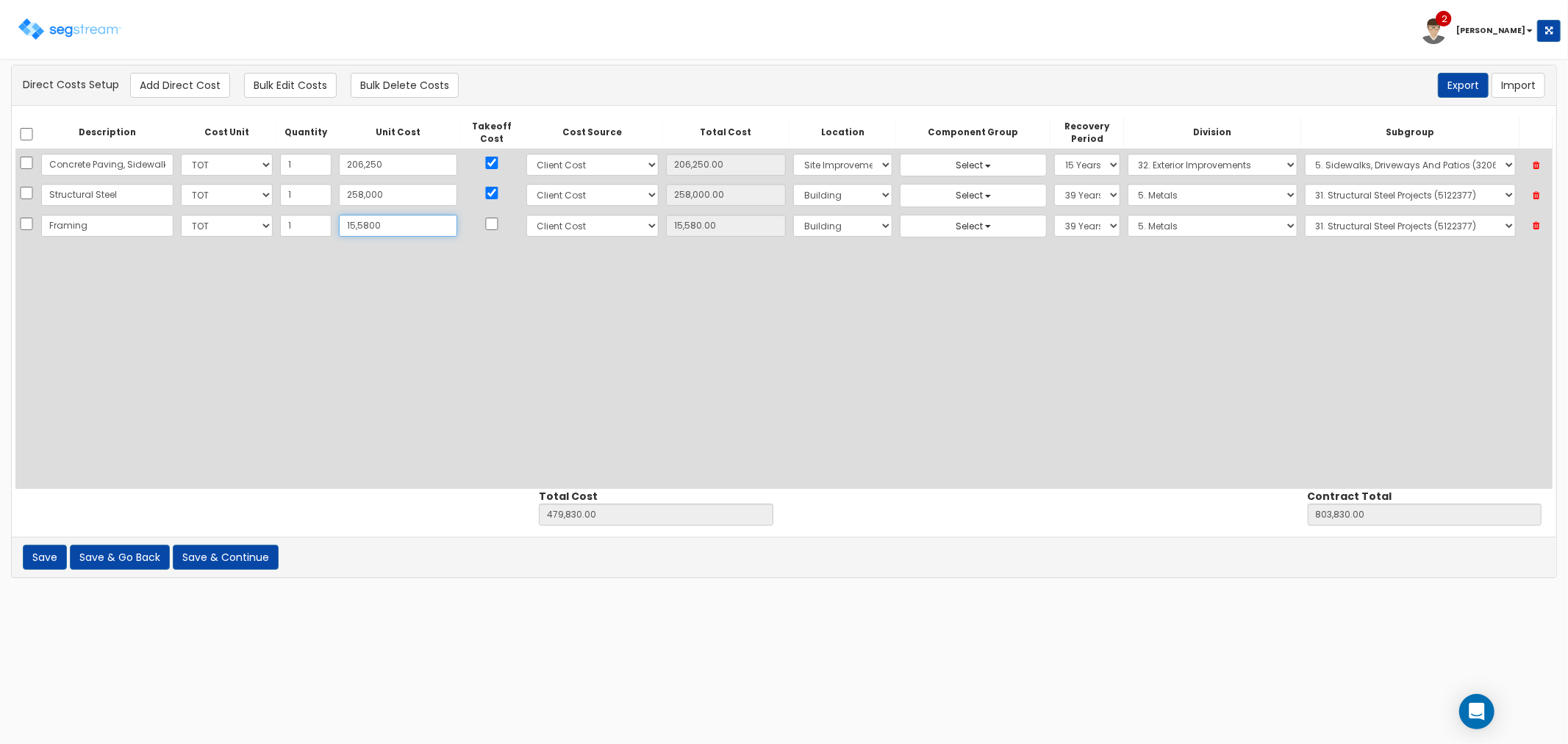
type input "155,800.00"
click at [461, 224] on td at bounding box center [491, 226] width 62 height 30
type input "155,800"
click at [484, 220] on input "checkbox" at bounding box center [491, 224] width 15 height 12
checkbox input "true"
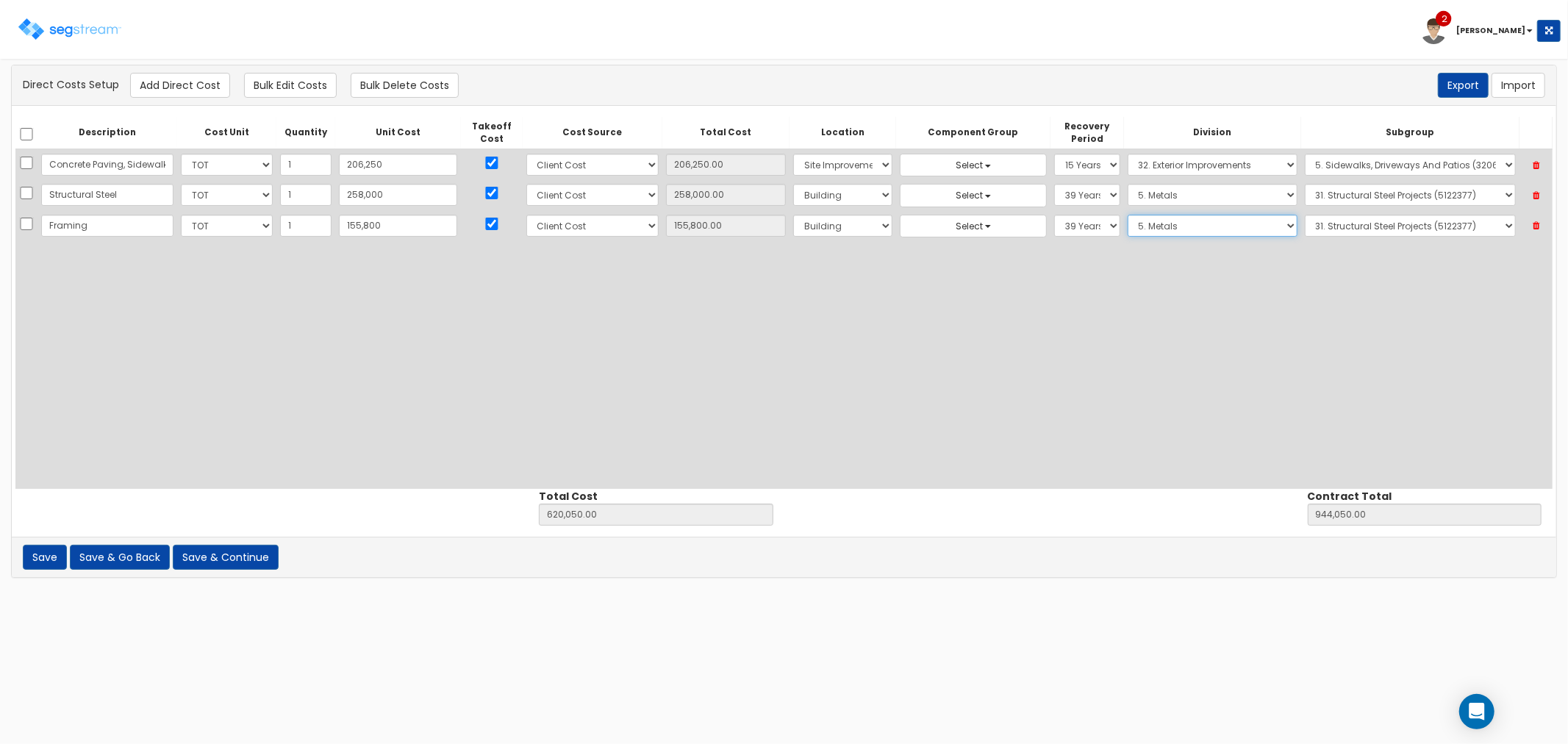
click at [1127, 225] on select "Select 1. General Requirements 2. Existing Conditions 3. Concrete 4. Masonry 5.…" at bounding box center [1212, 226] width 170 height 22
select select "6"
click at [1127, 215] on select "Select 1. General Requirements 2. Existing Conditions 3. Concrete 4. Masonry 5.…" at bounding box center [1212, 226] width 170 height 22
click at [1342, 220] on select "Select 1. Selective Demolition Wood Framing (6050510) 2. Selective Demolition M…" at bounding box center [1410, 226] width 211 height 22
select select "6111018"
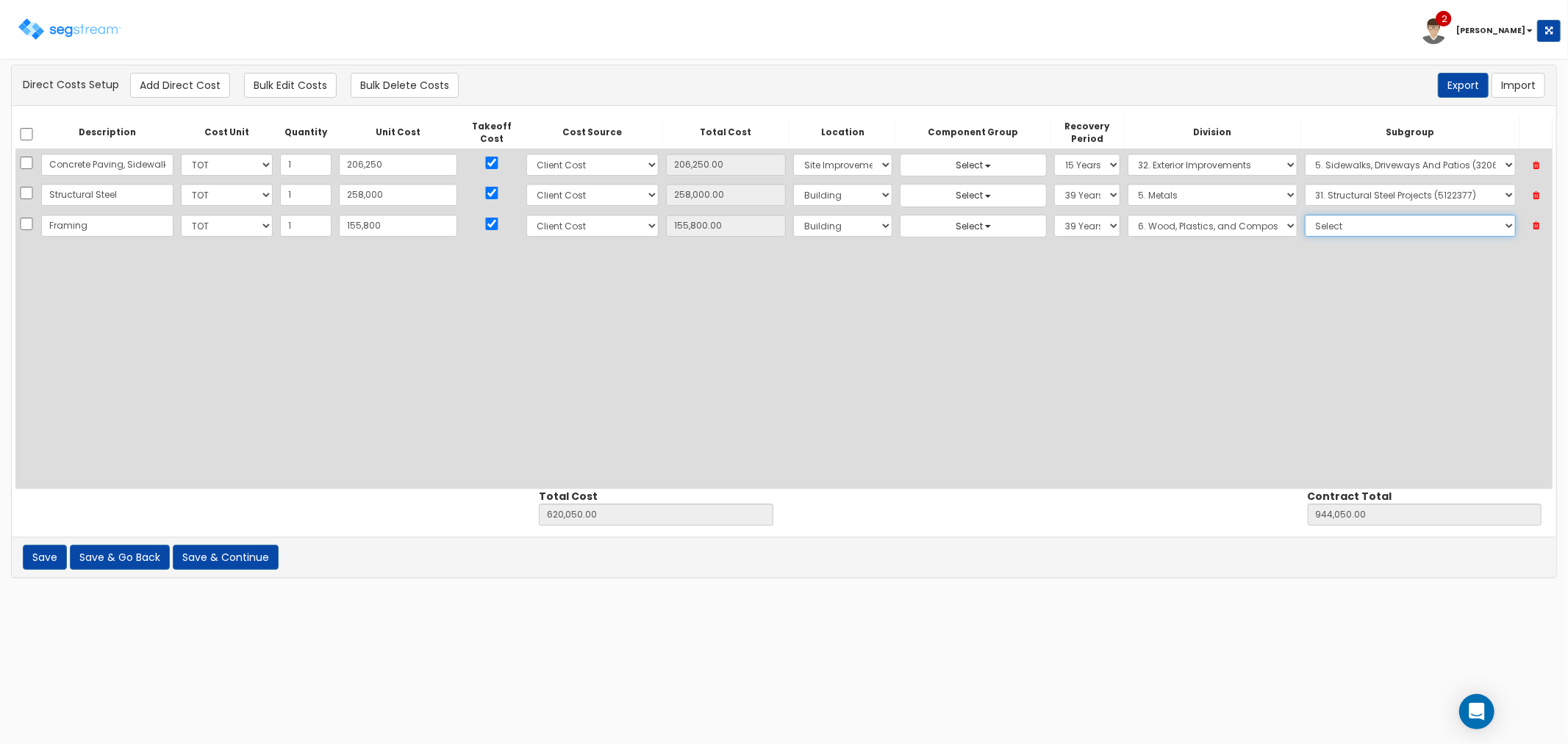
click at [1305, 215] on select "Select 1. Selective Demolition Wood Framing (6050510) 2. Selective Demolition M…" at bounding box center [1410, 226] width 211 height 22
click at [177, 84] on button "Add Direct Cost" at bounding box center [180, 85] width 100 height 25
select select "10"
select select "8"
select select "6"
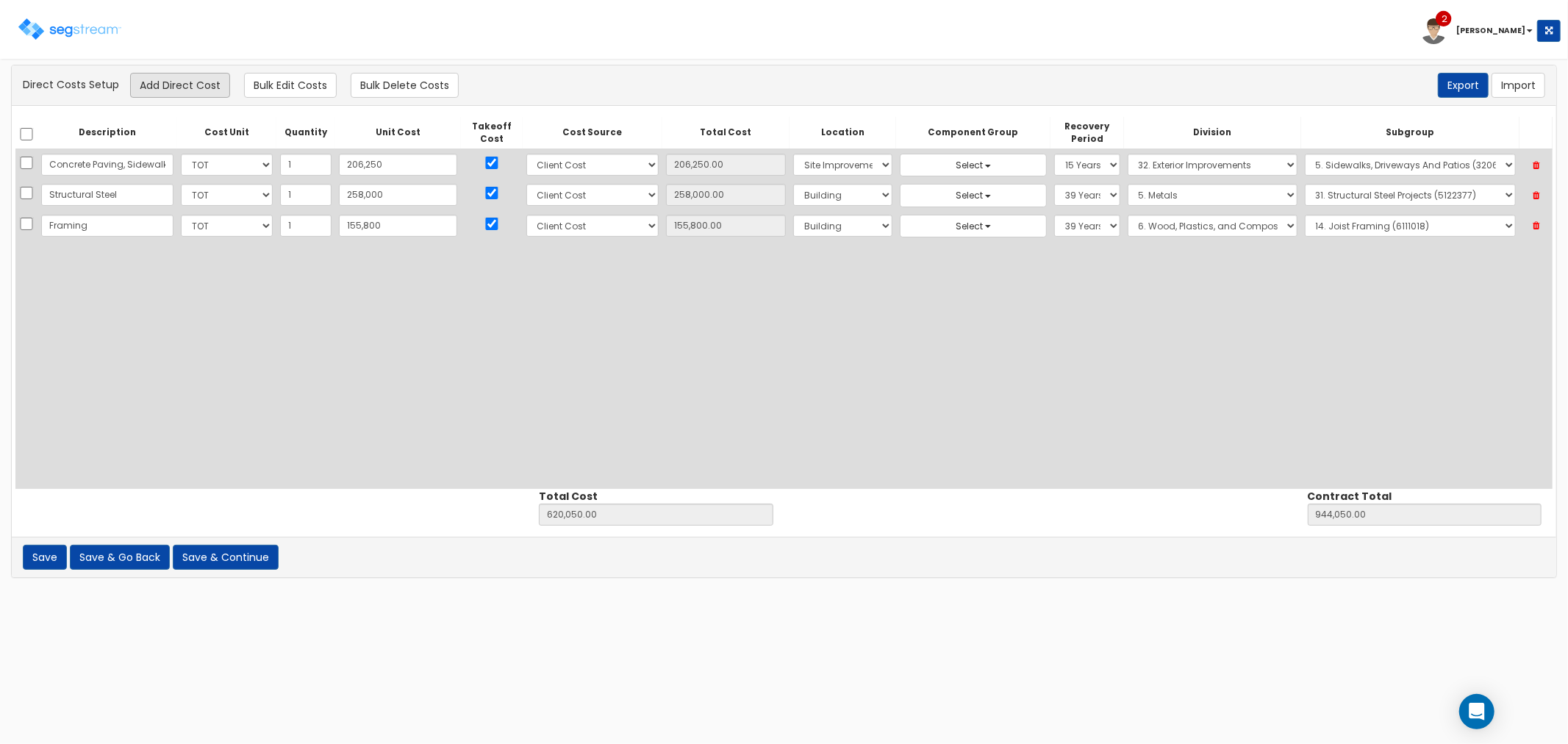
select select "39Y"
select select "6"
select select "6111018"
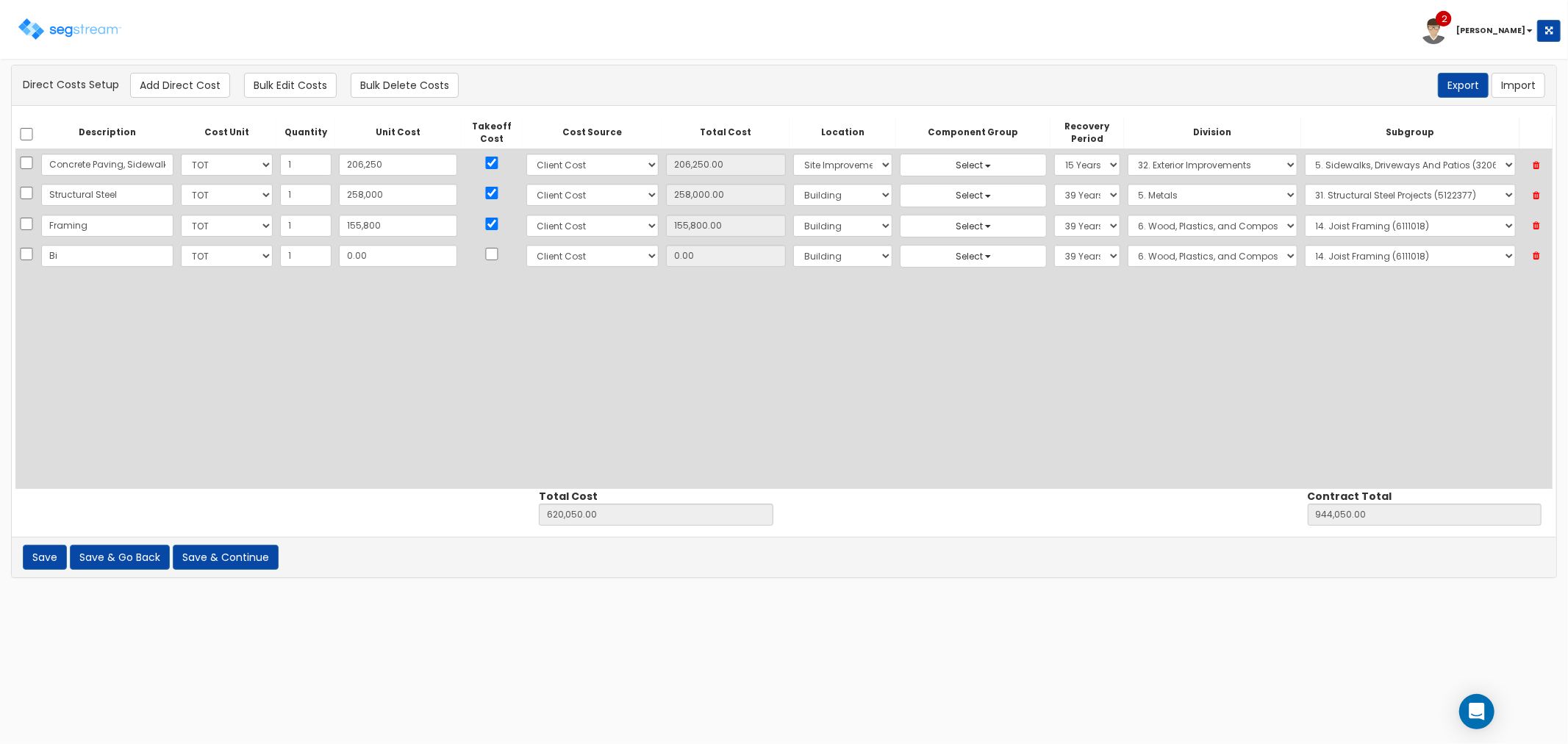
type input "B"
type input "M"
type input "Brick Masonry"
click at [367, 251] on input "0.00" at bounding box center [398, 255] width 118 height 22
type input "3"
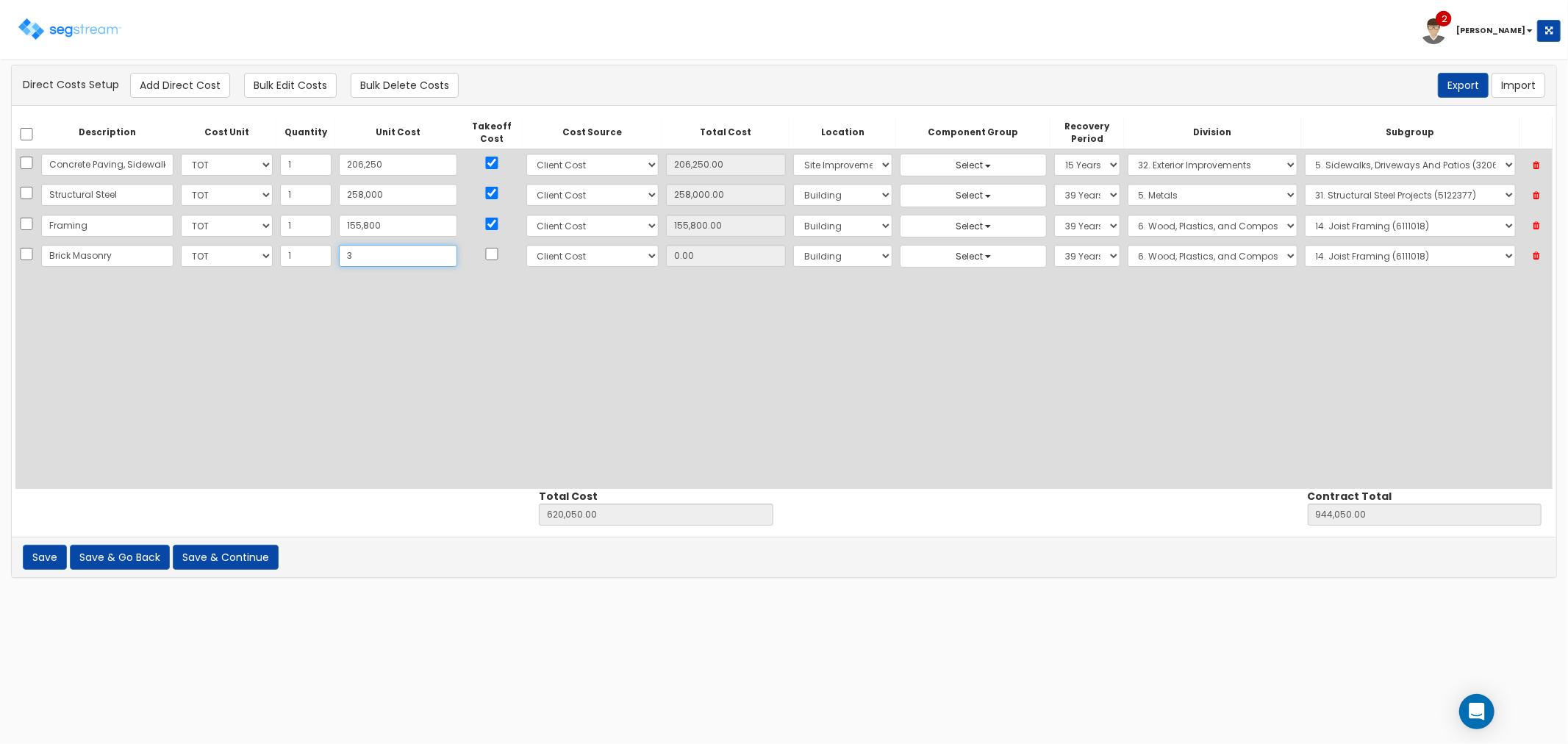
type input "620,053.00"
type input "944,053.00"
type input "3.00"
type input "34"
type input "620,084.00"
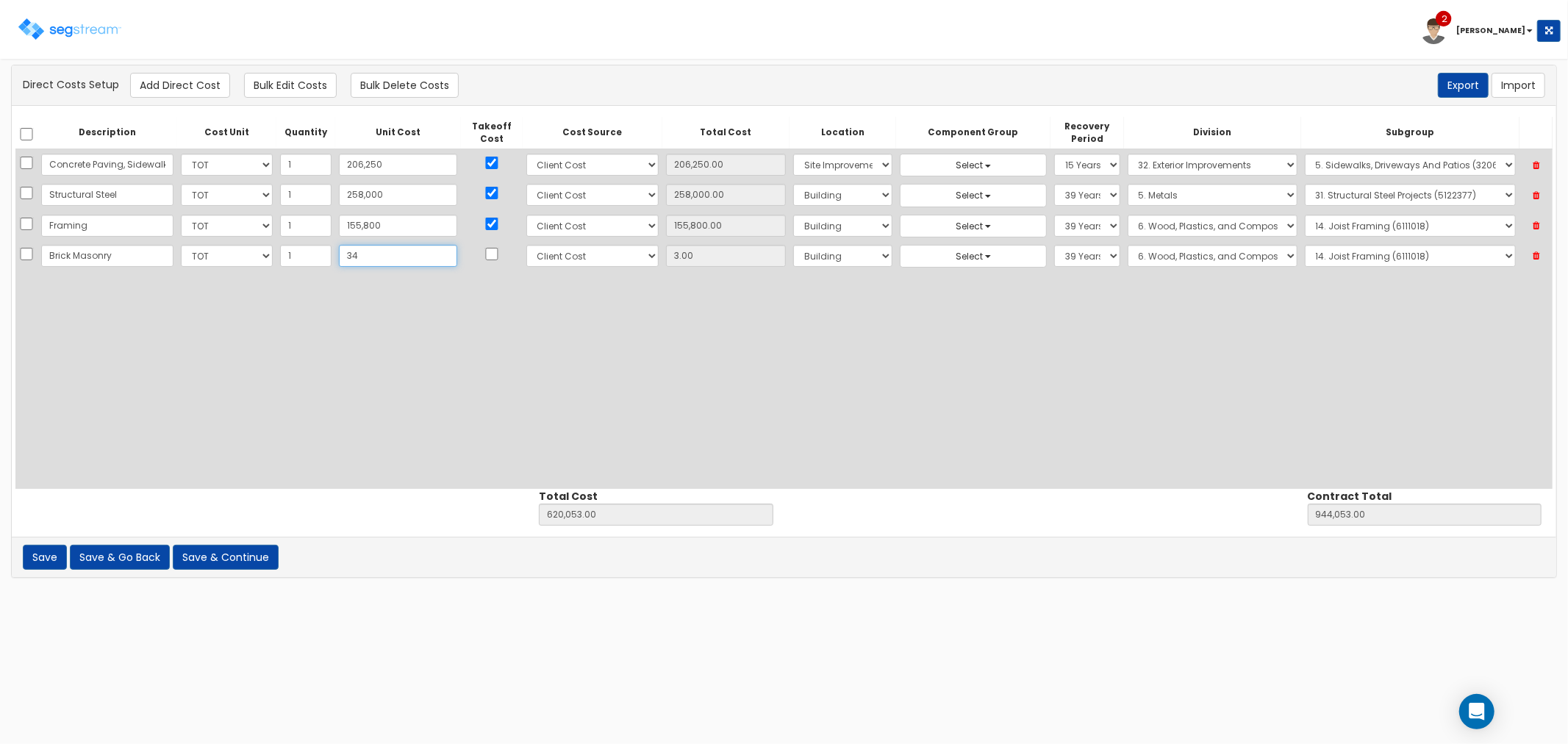
type input "944,084.00"
type input "34.00"
type input "340"
type input "620,390.00"
type input "944,390.00"
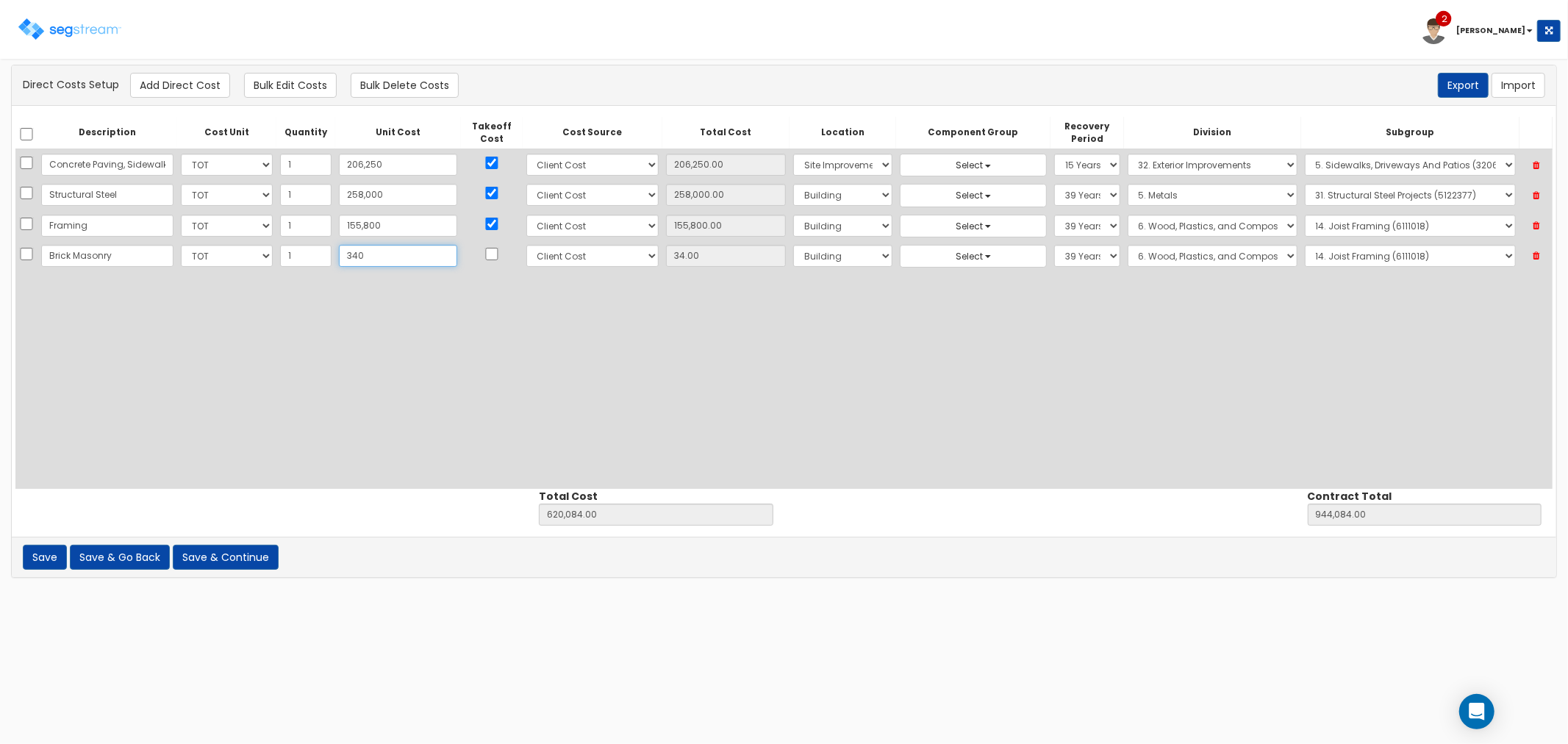
type input "340.00"
type input "3400"
type input "623,450.00"
type input "947,450.00"
type input "3,400"
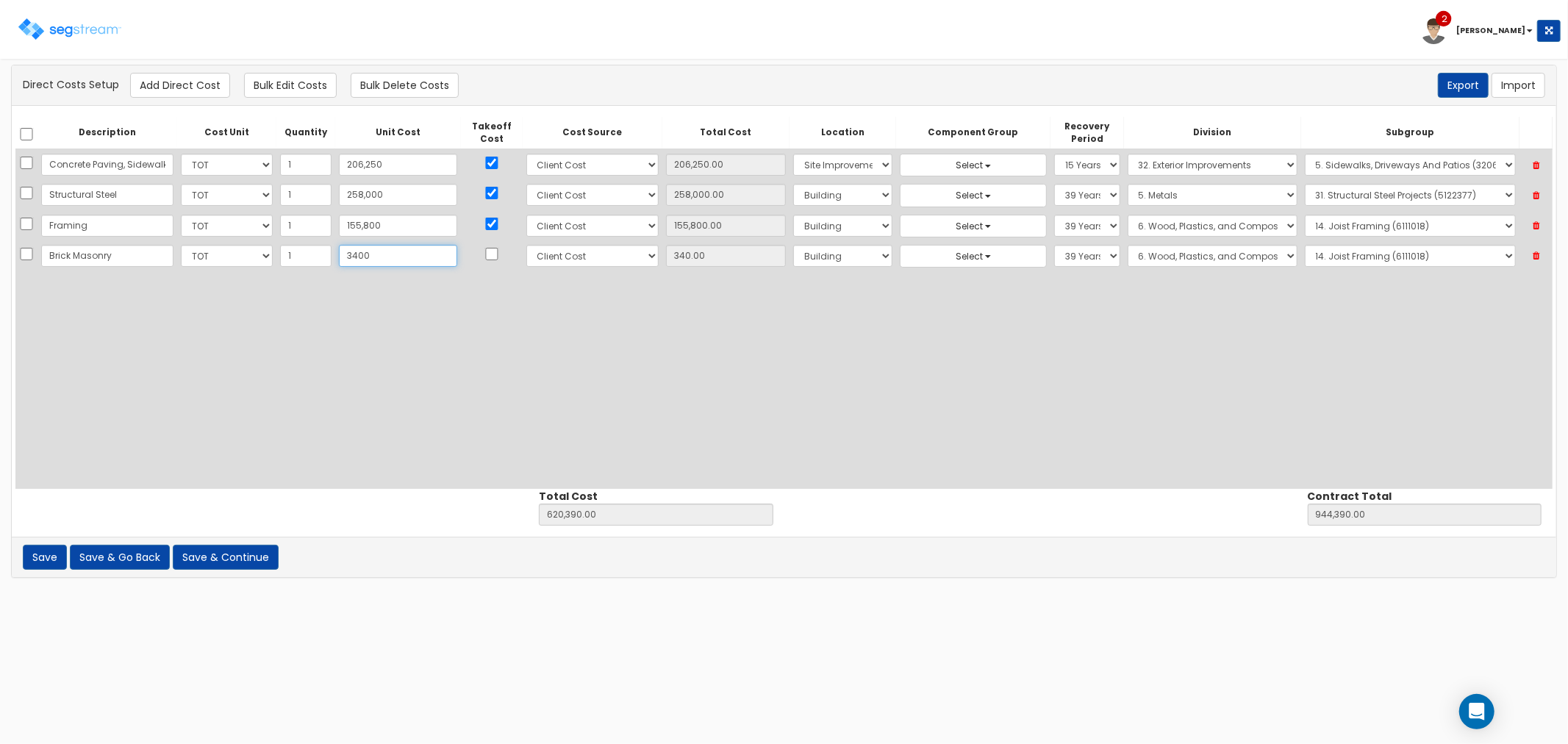
type input "3,400.00"
type input "3,4000"
type input "654,050.00"
type input "978,050.00"
type input "34,000"
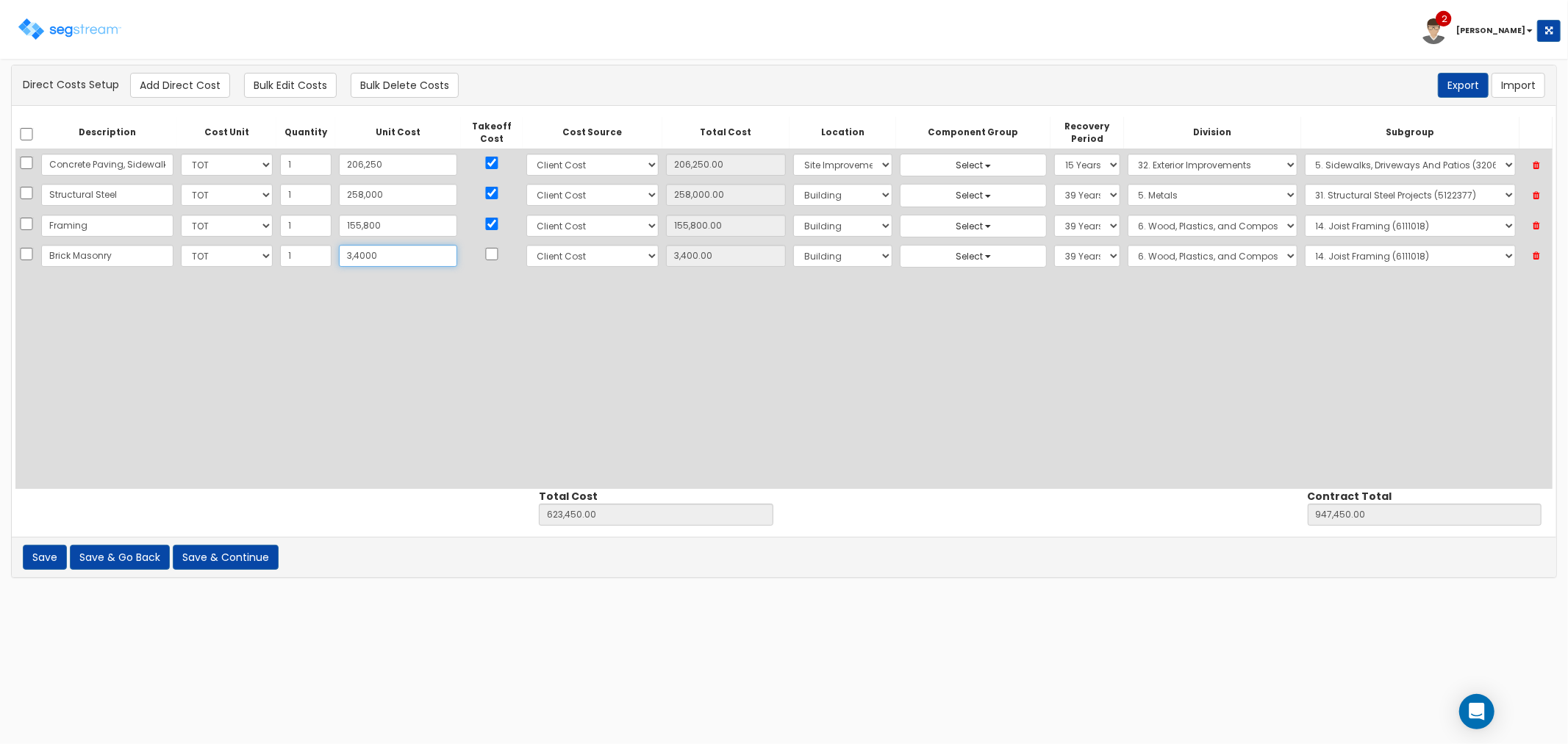
type input "34,000.00"
type input "34,0000"
type input "960,050.00"
type input "1,284,050.00"
type input "340,000"
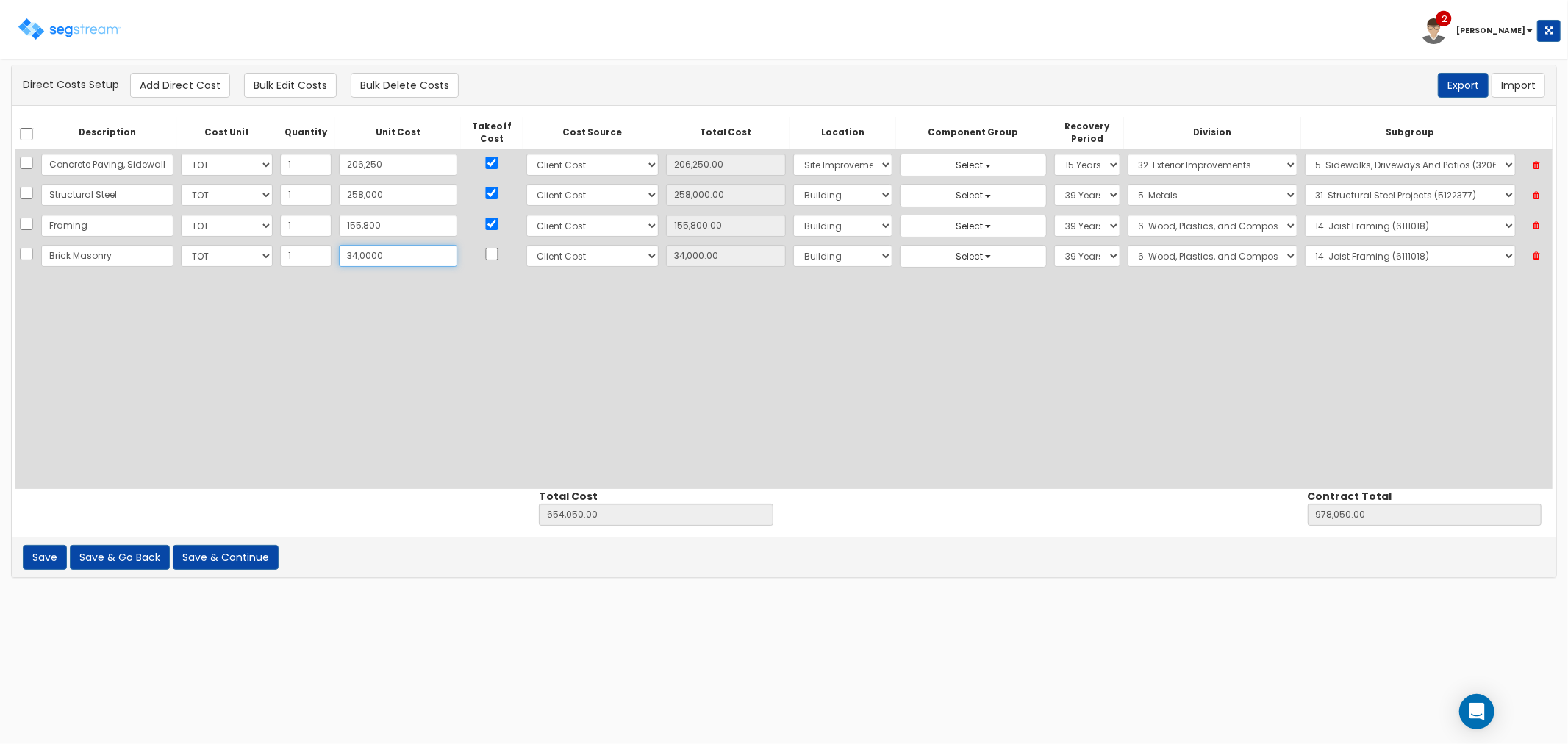
type input "340,000.00"
type input "340,000"
click at [484, 255] on input "checkbox" at bounding box center [491, 254] width 15 height 12
checkbox input "true"
click at [1127, 261] on select "Select 1. General Requirements 2. Existing Conditions 3. Concrete 4. Masonry 5.…" at bounding box center [1212, 255] width 170 height 22
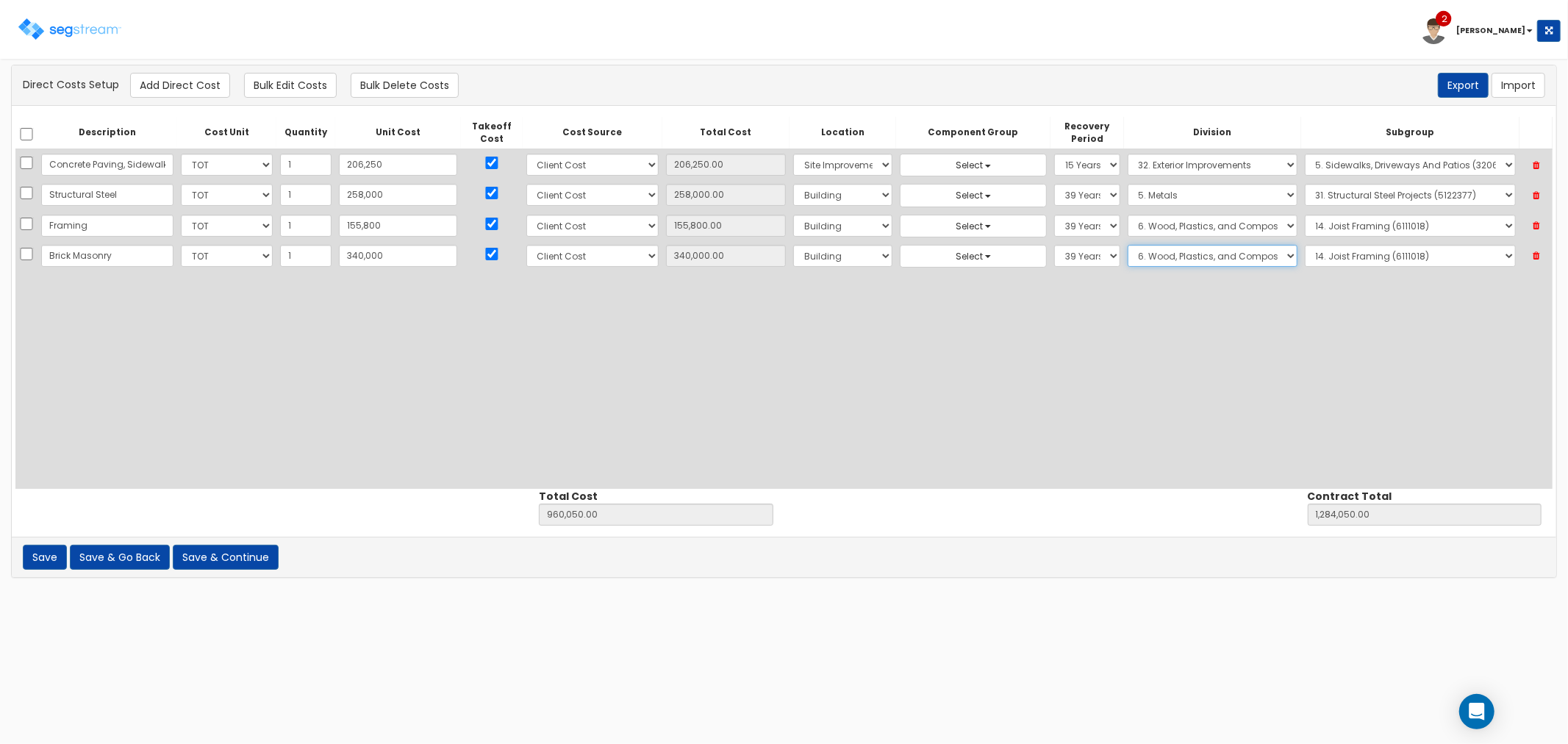
select select "4"
click at [1127, 245] on select "Select 1. General Requirements 2. Existing Conditions 3. Concrete 4. Masonry 5.…" at bounding box center [1212, 255] width 170 height 22
click at [1306, 254] on select "Select 1. Pointing Masonry (4012020) 2. Pointing CMU (4012030) 3. Sawing Masonr…" at bounding box center [1410, 255] width 211 height 22
click at [1305, 245] on select "Select 1. Pointing Masonry (4012020) 2. Pointing CMU (4012030) 3. Sawing Masonr…" at bounding box center [1410, 255] width 211 height 22
click at [1340, 258] on select "Select 1. Pointing Masonry (4012020) 2. Pointing CMU (4012030) 3. Sawing Masonr…" at bounding box center [1410, 255] width 211 height 22
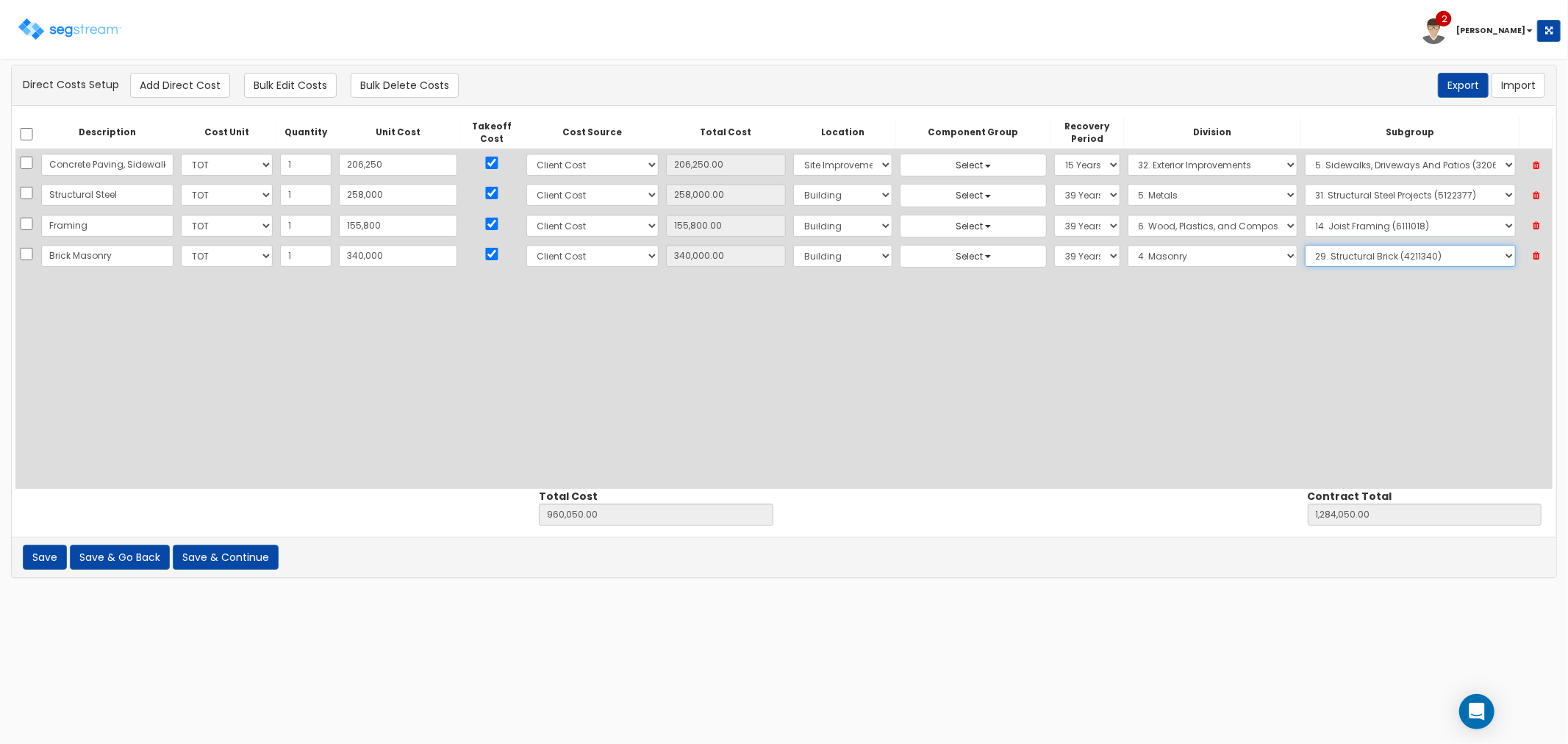
select select "4211345"
click at [1305, 245] on select "Select 1. Pointing Masonry (4012020) 2. Pointing CMU (4012030) 3. Sawing Masonr…" at bounding box center [1410, 255] width 211 height 22
click at [191, 85] on button "Add Direct Cost" at bounding box center [180, 85] width 100 height 25
select select "10"
select select "8"
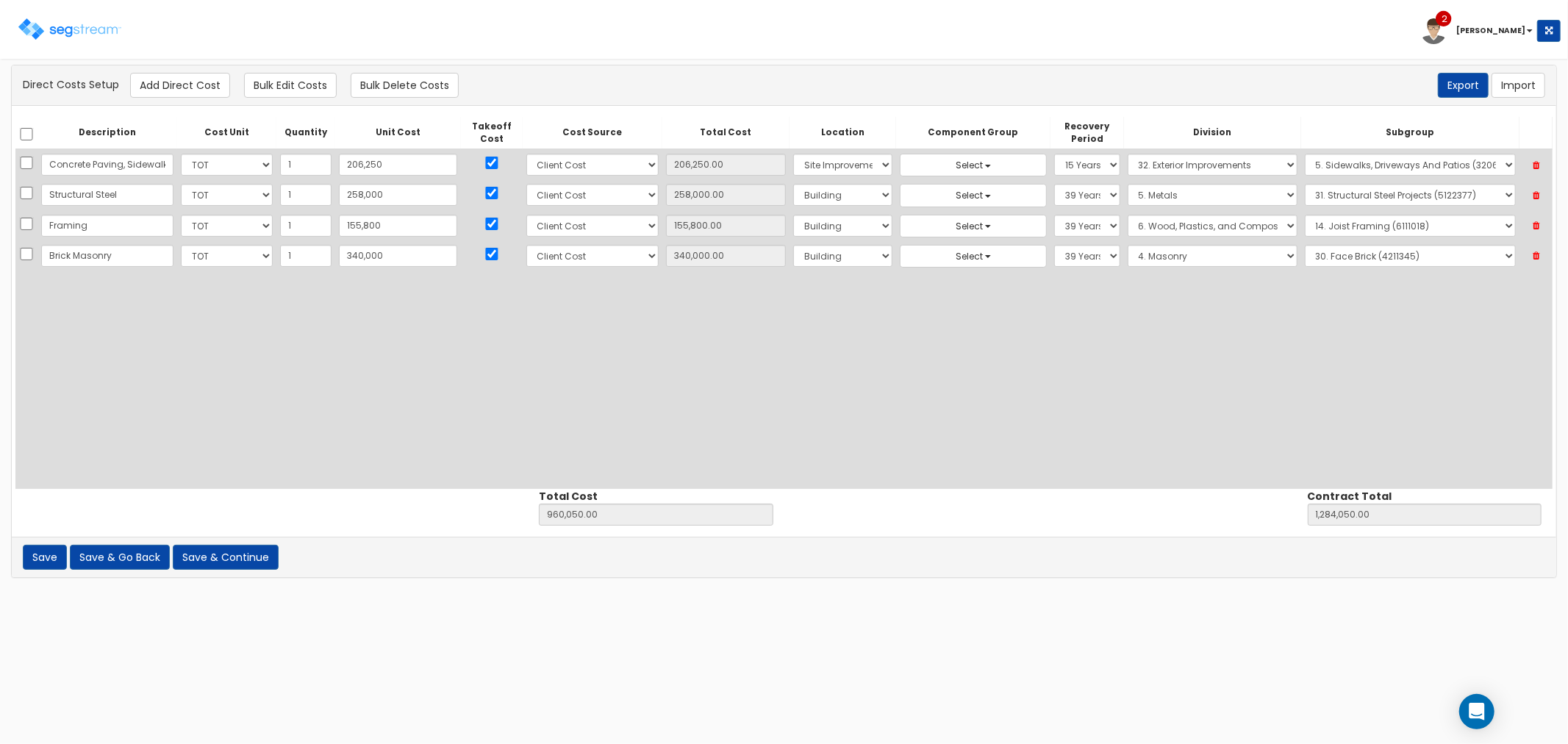
select select "6"
select select "39Y"
select select "4"
select select "4211345"
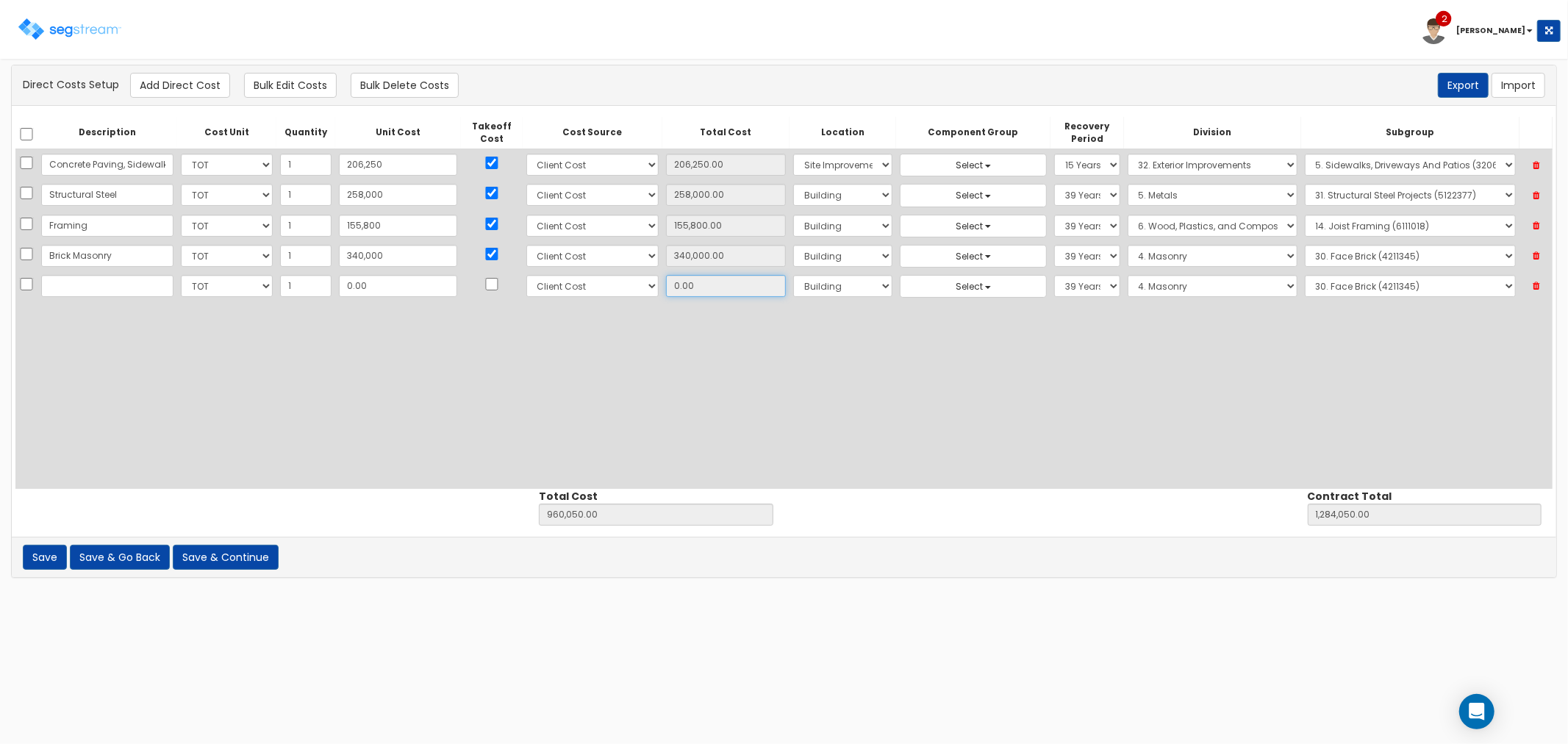
click at [666, 284] on input "0.00" at bounding box center [725, 286] width 119 height 22
drag, startPoint x: 658, startPoint y: 285, endPoint x: 621, endPoint y: 282, distance: 37.1
click at [621, 282] on tr "Select CF Custo Custo Custo Custo Custo Custo Custo Custo Custo Custo Custo Cus…" at bounding box center [784, 286] width 1537 height 30
click at [106, 287] on input "text" at bounding box center [107, 286] width 132 height 22
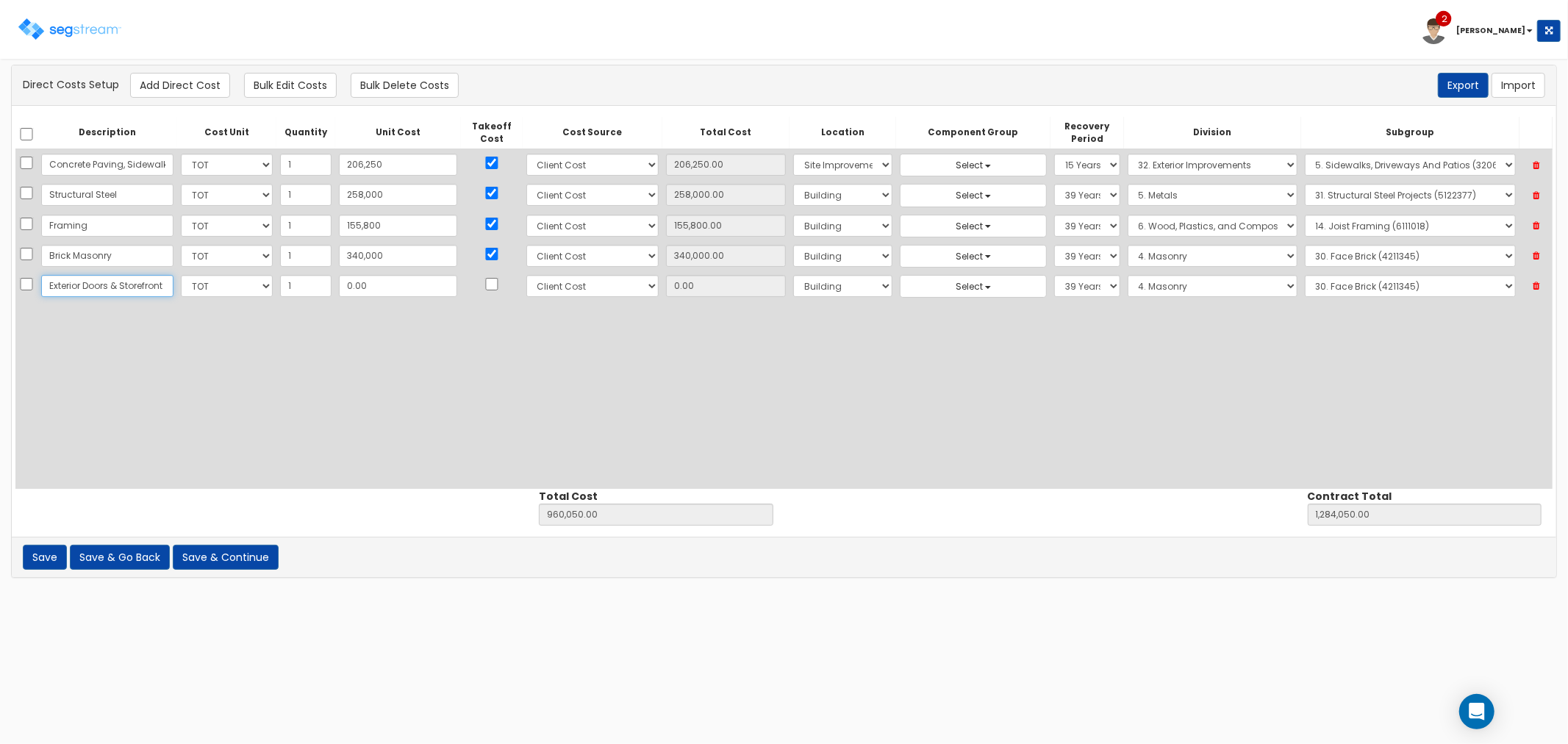
type input "Exterior Doors & Storefront"
click at [461, 276] on td at bounding box center [491, 286] width 62 height 30
click at [484, 282] on input "checkbox" at bounding box center [491, 284] width 15 height 12
click at [1127, 282] on select "Select 1. General Requirements 2. Existing Conditions 3. Concrete 4. Masonry 5.…" at bounding box center [1212, 286] width 170 height 22
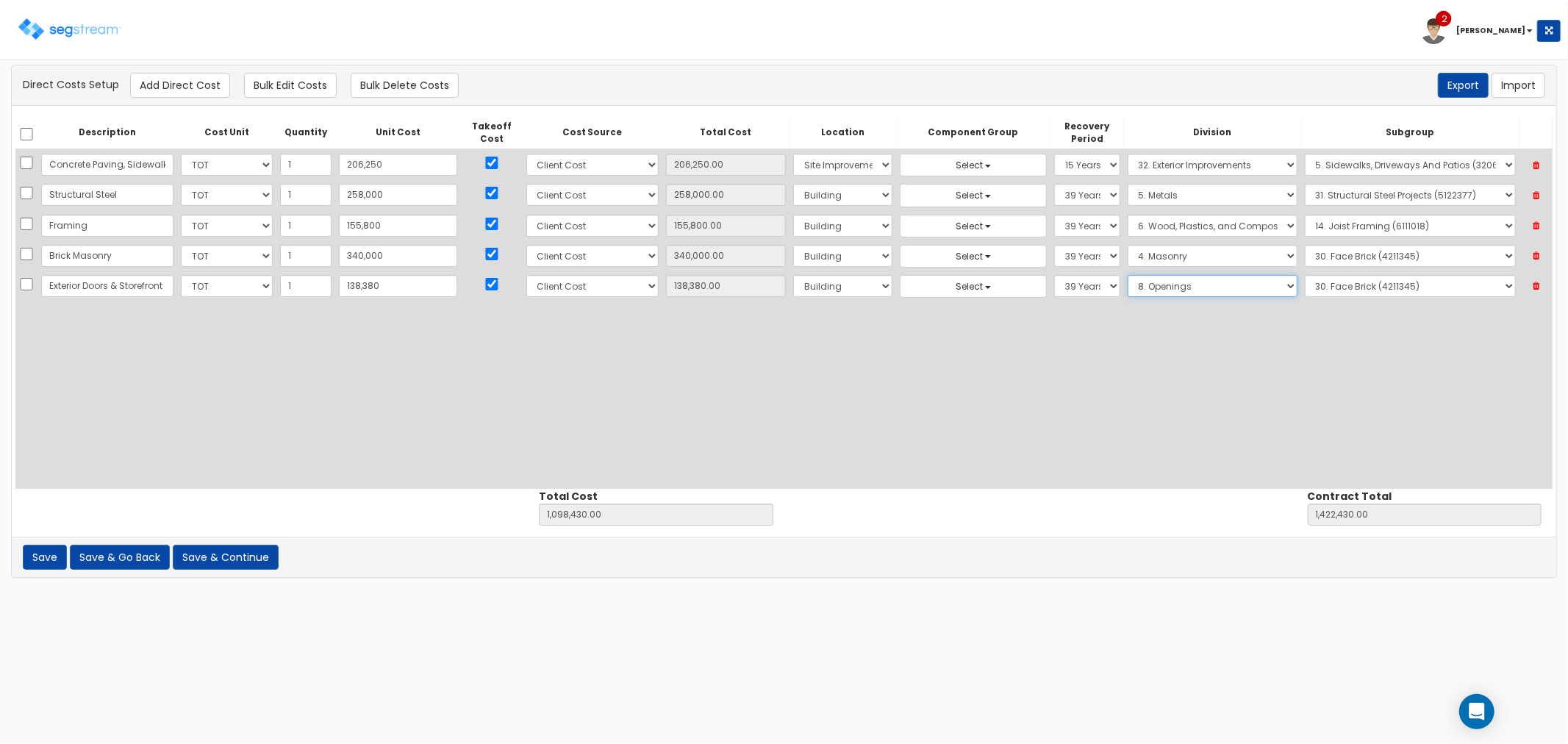
click at [1127, 275] on select "Select 1. General Requirements 2. Existing Conditions 3. Concrete 4. Masonry 5.…" at bounding box center [1212, 286] width 170 height 22
click at [1314, 287] on select "Select 1. Selective Demolition Doors (8050510) 2. Selective Demolition Of Windo…" at bounding box center [1410, 286] width 211 height 22
click at [1305, 275] on select "Select 1. Selective Demolition Doors (8050510) 2. Selective Demolition Of Windo…" at bounding box center [1410, 286] width 211 height 22
click at [177, 81] on button "Add Direct Cost" at bounding box center [180, 85] width 100 height 25
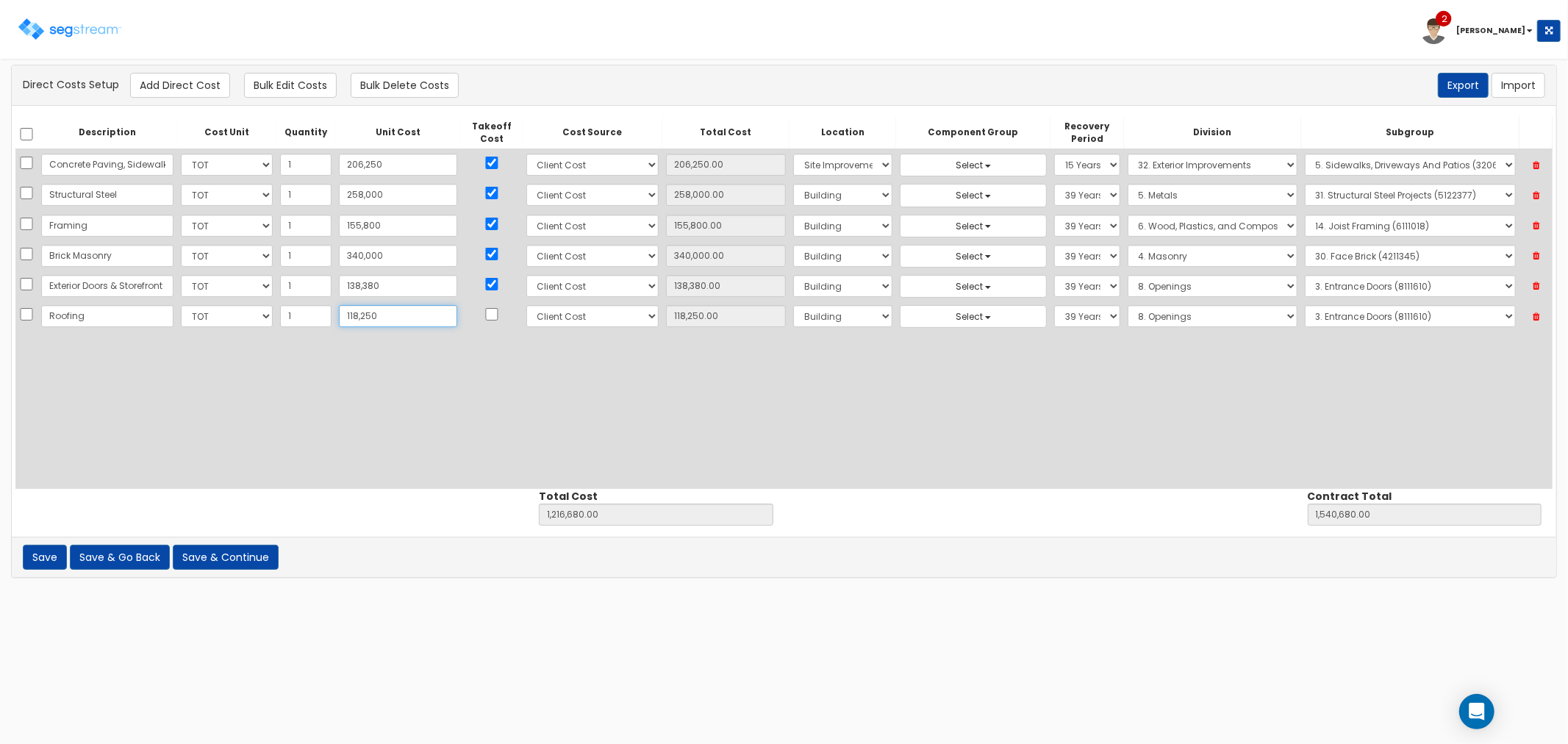
click at [461, 322] on td at bounding box center [491, 316] width 62 height 30
click at [484, 310] on input "checkbox" at bounding box center [491, 314] width 15 height 12
click at [1183, 316] on select "Select 1. General Requirements 2. Existing Conditions 3. Concrete 4. Masonry 5.…" at bounding box center [1212, 316] width 170 height 22
click at [1127, 305] on select "Select 1. General Requirements 2. Existing Conditions 3. Concrete 4. Masonry 5.…" at bounding box center [1212, 316] width 170 height 22
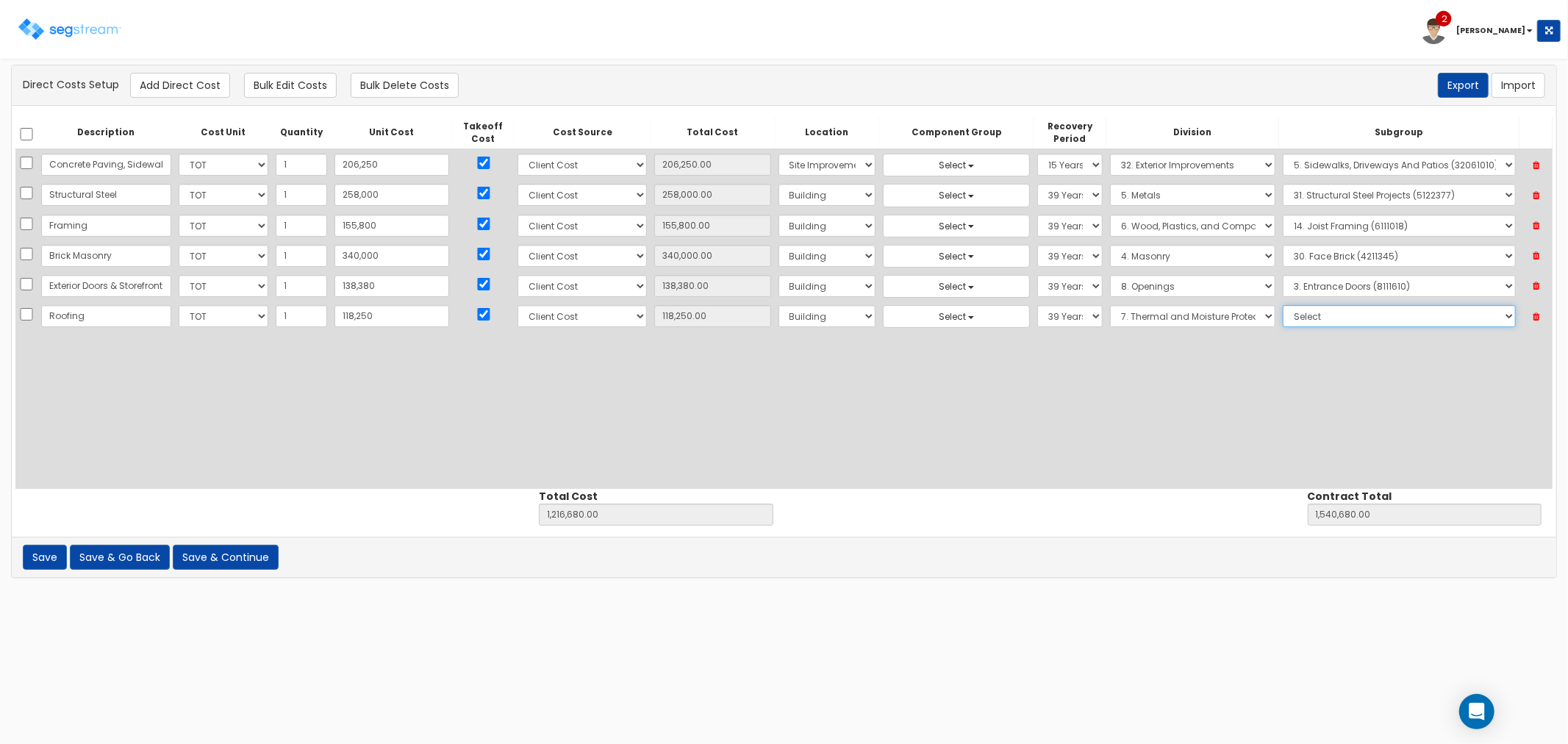
click at [1314, 314] on select "Select 1. Roof Coatings (7015010) 2. Joint Sealant Replacement (7019081) 3. Sel…" at bounding box center [1399, 316] width 233 height 22
click at [1283, 305] on select "Select 1. Roof Coatings (7015010) 2. Joint Sealant Replacement (7019081) 3. Sel…" at bounding box center [1399, 316] width 233 height 22
click at [173, 79] on button "Add Direct Cost" at bounding box center [180, 85] width 100 height 25
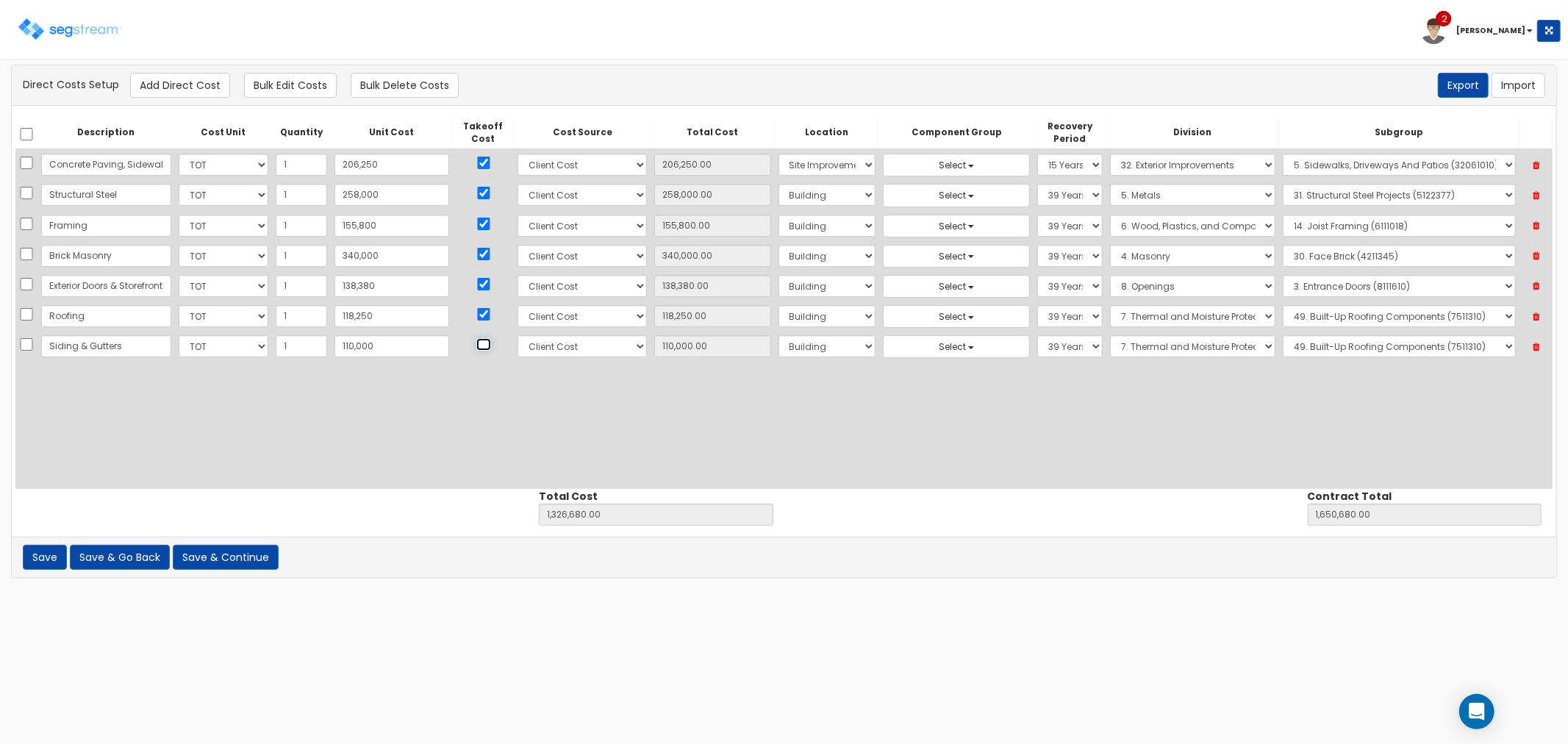
click at [476, 341] on input "checkbox" at bounding box center [483, 344] width 15 height 12
click at [1322, 345] on select "Select 1. Roof Coatings (7015010) 2. Joint Sealant Replacement (7019081) 3. Sel…" at bounding box center [1399, 345] width 233 height 22
click at [1283, 335] on select "Select 1. Roof Coatings (7015010) 2. Joint Sealant Replacement (7019081) 3. Sel…" at bounding box center [1399, 345] width 233 height 22
click at [167, 84] on button "Add Direct Cost" at bounding box center [180, 85] width 100 height 25
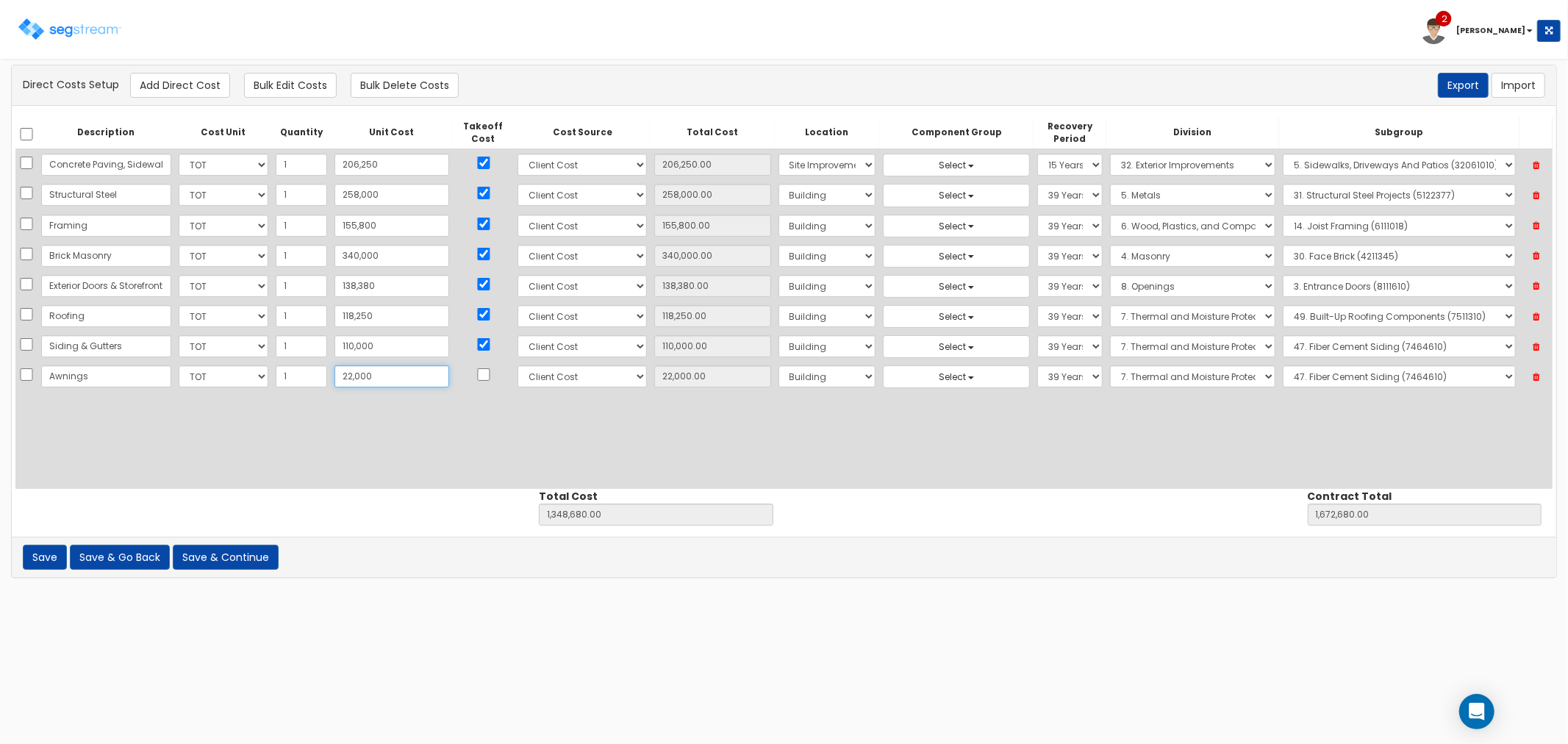
click at [453, 367] on td at bounding box center [483, 377] width 61 height 30
click at [476, 375] on input "checkbox" at bounding box center [483, 374] width 15 height 12
click at [1110, 373] on select "Select 1. General Requirements 2. Existing Conditions 3. Concrete 4. Masonry 5.…" at bounding box center [1192, 376] width 165 height 22
click at [1110, 366] on select "Select 1. General Requirements 2. Existing Conditions 3. Concrete 4. Masonry 5.…" at bounding box center [1192, 376] width 165 height 22
click at [1310, 371] on select "Select 1. Selective Demolition, Specialties (10050510) 2. Fixed Chalkboards (10…" at bounding box center [1399, 376] width 233 height 22
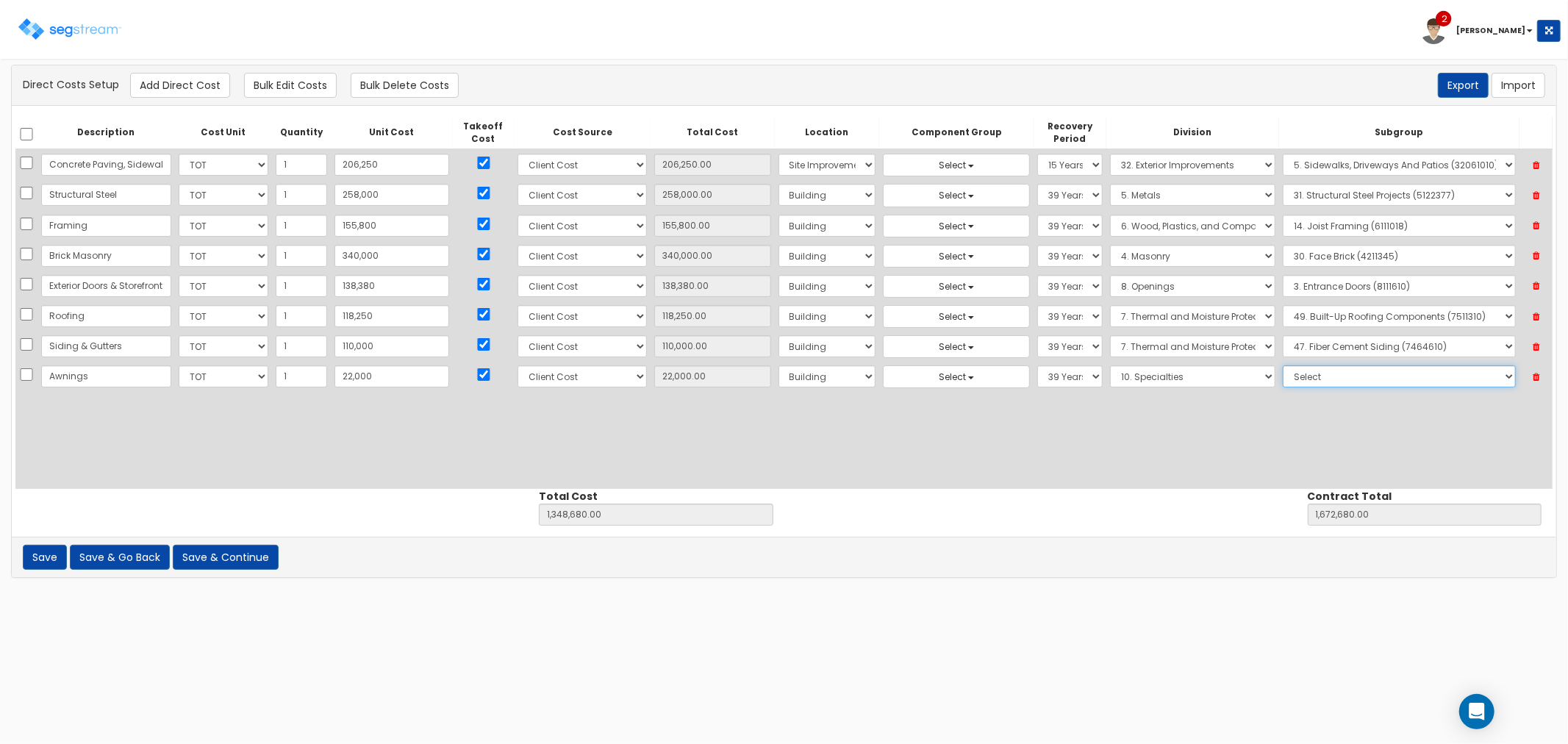
click at [1283, 366] on select "Select 1. Selective Demolition, Specialties (10050510) 2. Fixed Chalkboards (10…" at bounding box center [1399, 376] width 233 height 22
click at [1044, 375] on select "Select 5 Years 7 Years 9 Years 10 Years 15 Years 15 Year QLI 15 Year QRP 15 Yea…" at bounding box center [1070, 376] width 65 height 22
click at [1037, 366] on select "Select 5 Years 7 Years 9 Years 10 Years 15 Years 15 Year QLI 15 Year QRP 15 Yea…" at bounding box center [1070, 376] width 65 height 22
click at [172, 90] on button "Add Direct Cost" at bounding box center [180, 85] width 100 height 25
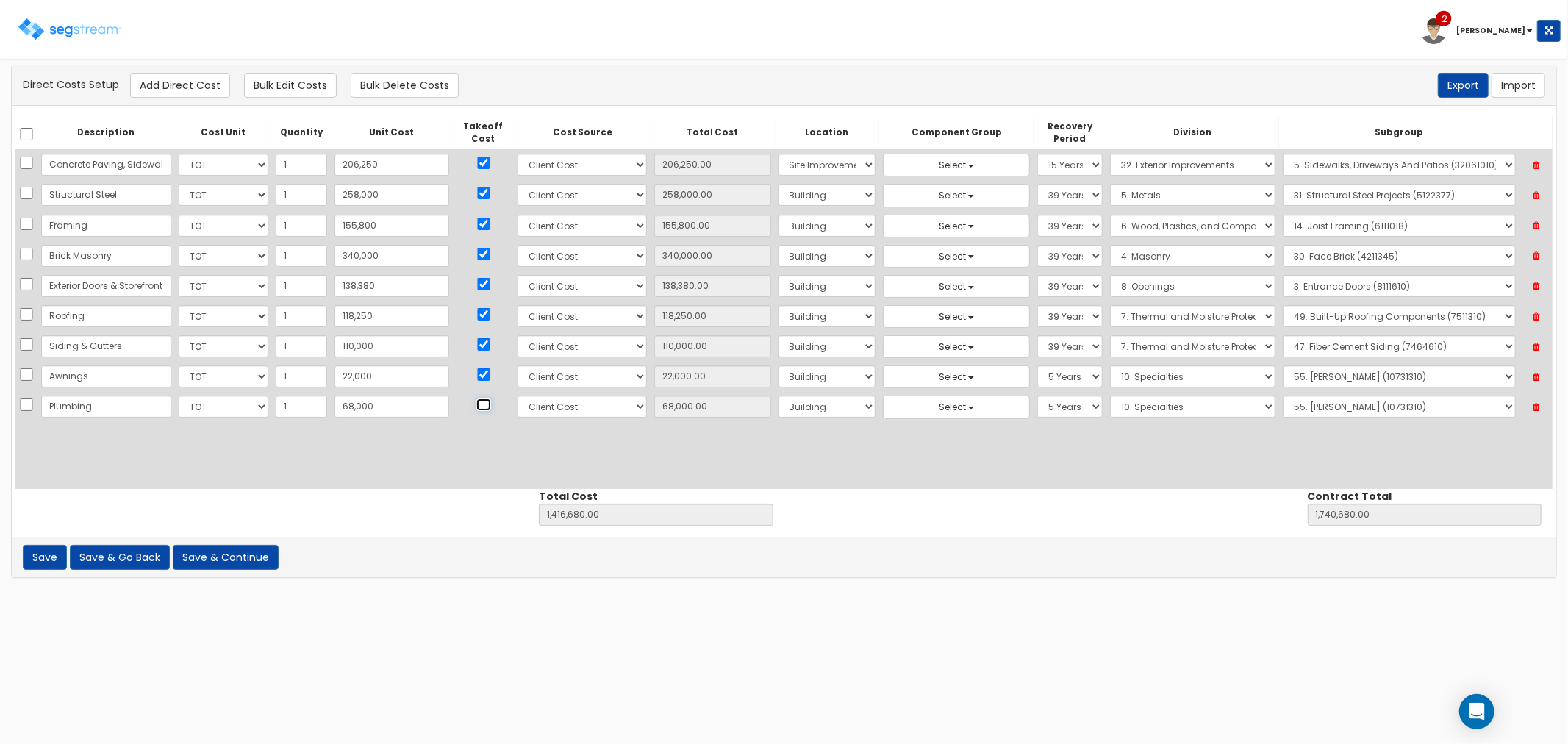
click at [476, 406] on input "checkbox" at bounding box center [483, 405] width 15 height 12
click at [821, 413] on select "Select Building Building Interior Site Improvements Add Additional Location" at bounding box center [828, 406] width 98 height 22
click at [779, 396] on select "Select Building Building Interior Site Improvements Add Additional Location" at bounding box center [828, 406] width 98 height 22
click at [1037, 413] on select "Select 5 Years 7 Years 9 Years 10 Years 15 Years 15 Year QLI 15 Year QRP 15 Yea…" at bounding box center [1070, 406] width 65 height 22
click at [1037, 396] on select "Select 5 Years 7 Years 9 Years 10 Years 15 Years 15 Year QLI 15 Year QRP 15 Yea…" at bounding box center [1070, 406] width 65 height 22
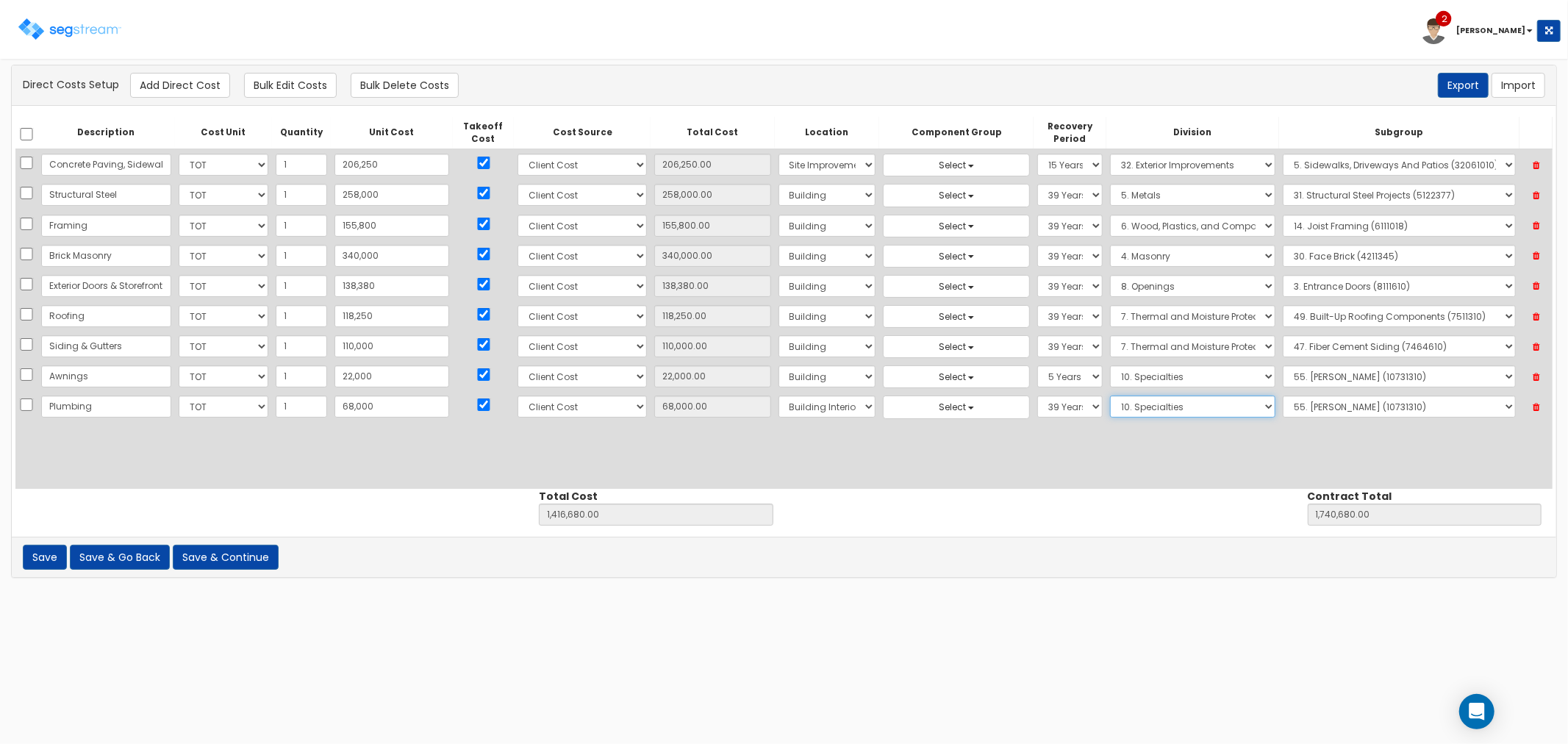
click at [1134, 403] on select "Select 1. General Requirements 2. Existing Conditions 3. Concrete 4. Masonry 5.…" at bounding box center [1192, 406] width 165 height 22
click at [1110, 396] on select "Select 1. General Requirements 2. Existing Conditions 3. Concrete 4. Masonry 5.…" at bounding box center [1192, 406] width 165 height 22
click at [1300, 405] on select "Select 1. Plumbing Demolition (22050510) 2. Valves, Brass (22052310) 3. Valves,…" at bounding box center [1399, 406] width 233 height 22
click at [1283, 396] on select "Select 1. Plumbing Demolition (22050510) 2. Valves, Brass (22052310) 3. Valves,…" at bounding box center [1399, 406] width 233 height 22
click at [194, 86] on button "Add Direct Cost" at bounding box center [180, 85] width 100 height 25
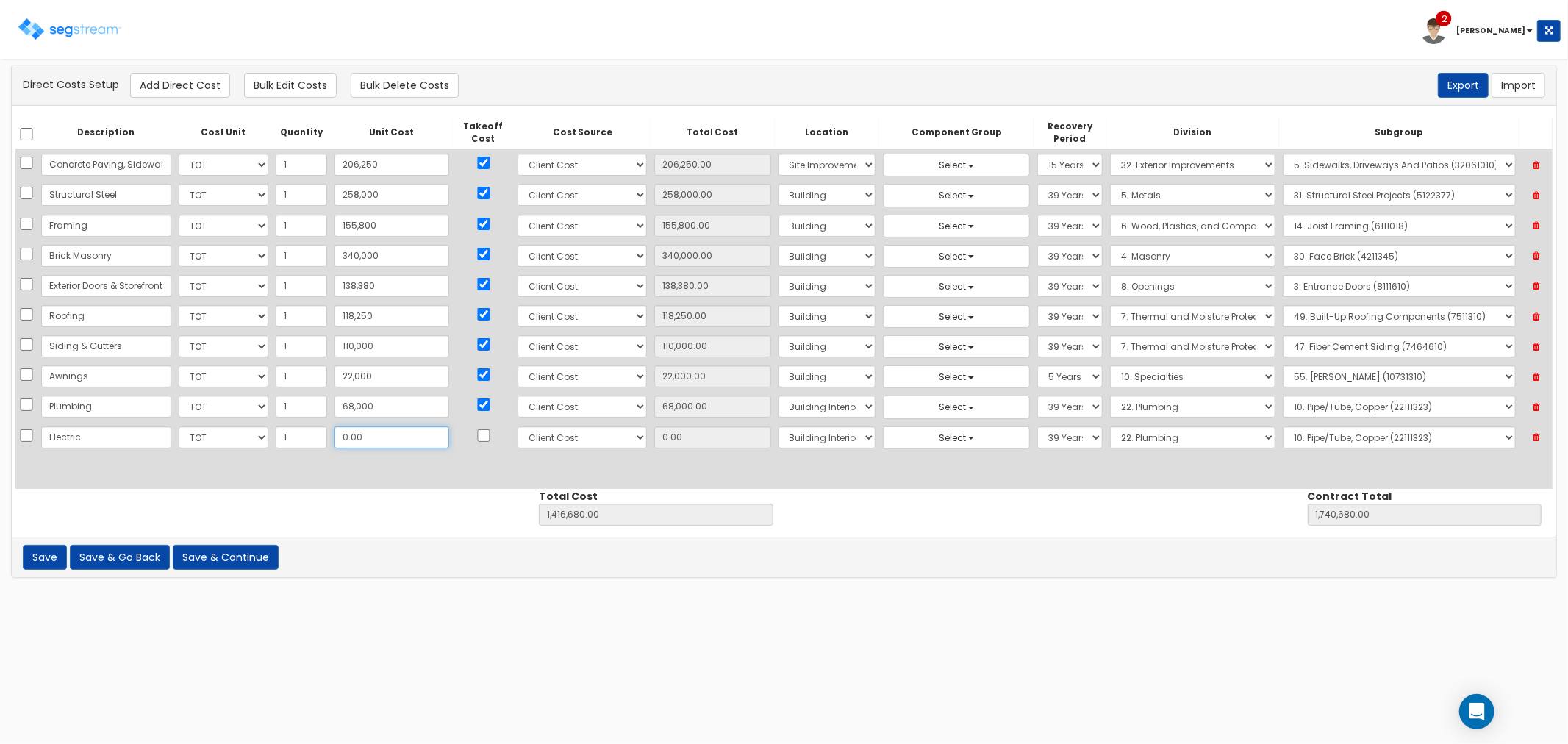
click at [348, 430] on input "0.00" at bounding box center [392, 437] width 114 height 22
drag, startPoint x: 330, startPoint y: 435, endPoint x: 318, endPoint y: 435, distance: 12.0
click at [335, 435] on input "0.00" at bounding box center [392, 437] width 114 height 22
click at [476, 434] on input "checkbox" at bounding box center [483, 435] width 15 height 12
click at [1110, 443] on select "Select 1. General Requirements 2. Existing Conditions 3. Concrete 4. Masonry 5.…" at bounding box center [1192, 437] width 165 height 22
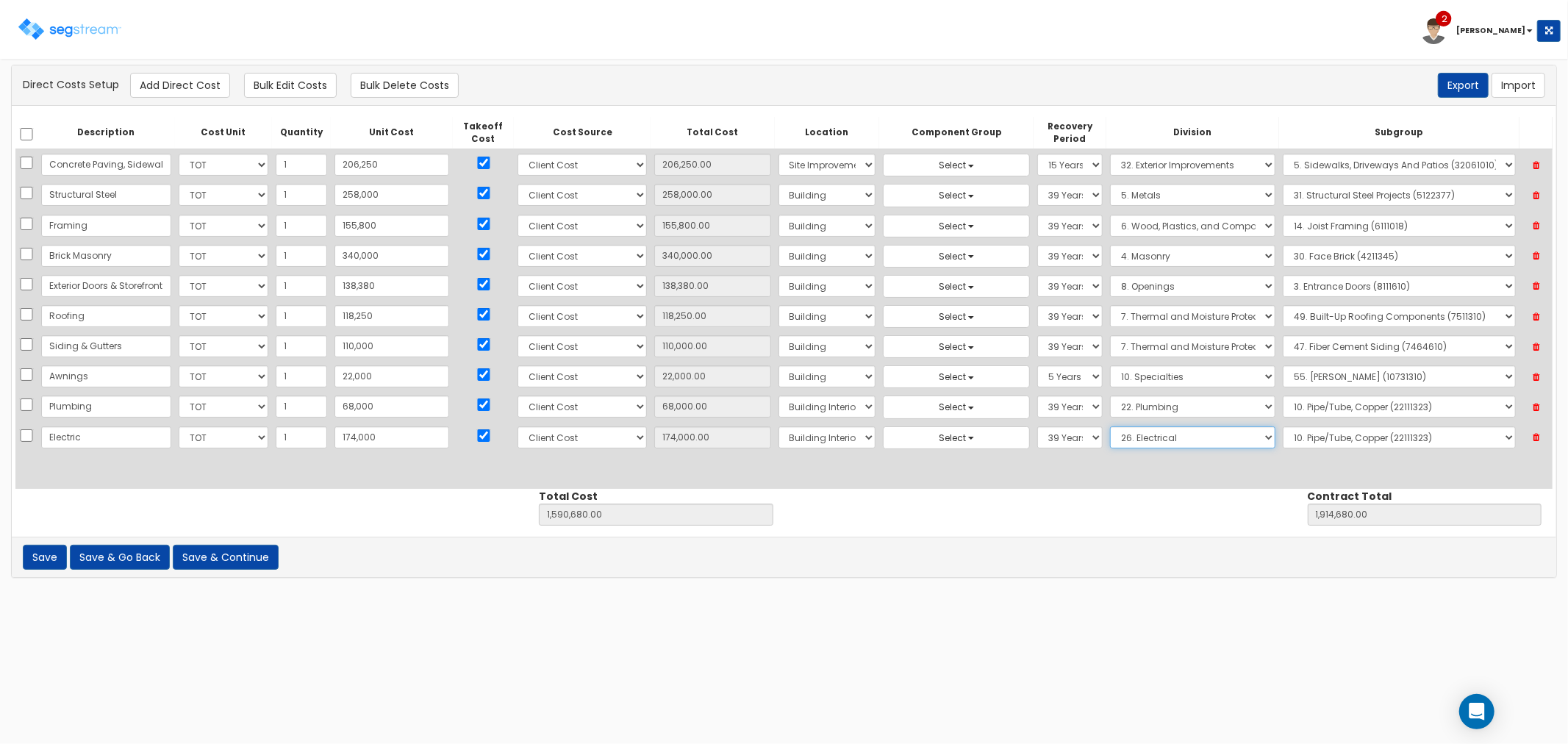
click at [1110, 427] on select "Select 1. General Requirements 2. Existing Conditions 3. Concrete 4. Masonry 5.…" at bounding box center [1192, 437] width 165 height 22
click at [1284, 437] on select "Select 1. Electrical Demolition (26050510) 2. Medium-Voltage, Single Cable (260…" at bounding box center [1399, 437] width 233 height 22
click at [1283, 427] on select "Select 1. Electrical Demolition (26050510) 2. Medium-Voltage, Single Cable (260…" at bounding box center [1399, 437] width 233 height 22
click at [183, 82] on button "Add Direct Cost" at bounding box center [180, 85] width 100 height 25
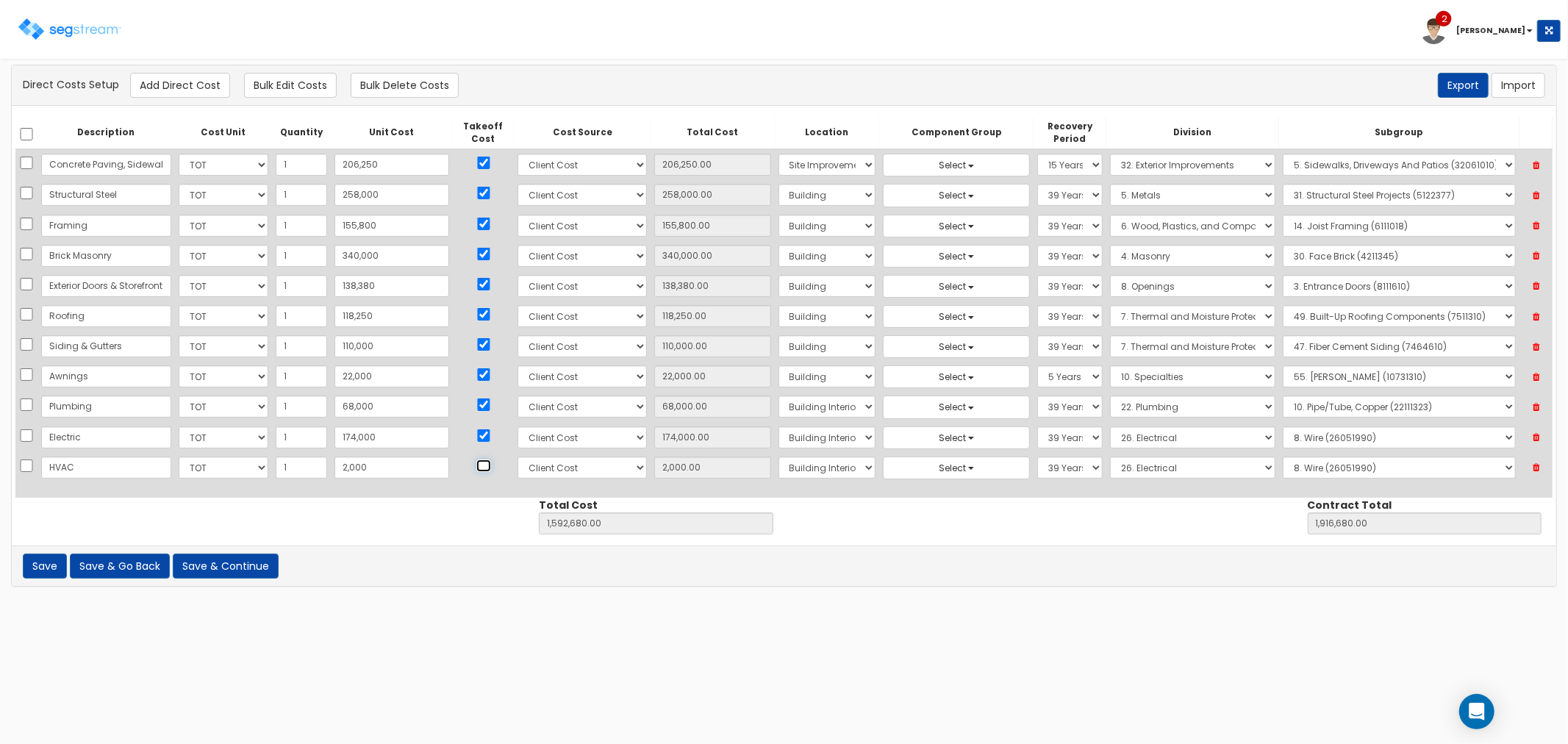
click at [476, 466] on input "checkbox" at bounding box center [483, 466] width 15 height 12
click at [1110, 463] on select "Select 1. General Requirements 2. Existing Conditions 3. Concrete 4. Masonry 5.…" at bounding box center [1192, 467] width 165 height 22
click at [1110, 457] on select "Select 1. General Requirements 2. Existing Conditions 3. Concrete 4. Masonry 5.…" at bounding box center [1192, 467] width 165 height 22
click at [1284, 465] on select "Select 1. Ductwork (23050500) 2. HVAC Demolition (23050510) 3. Valves, Iron Bod…" at bounding box center [1399, 467] width 233 height 22
click at [1283, 457] on select "Select 1. Ductwork (23050500) 2. HVAC Demolition (23050510) 3. Valves, Iron Bod…" at bounding box center [1399, 467] width 233 height 22
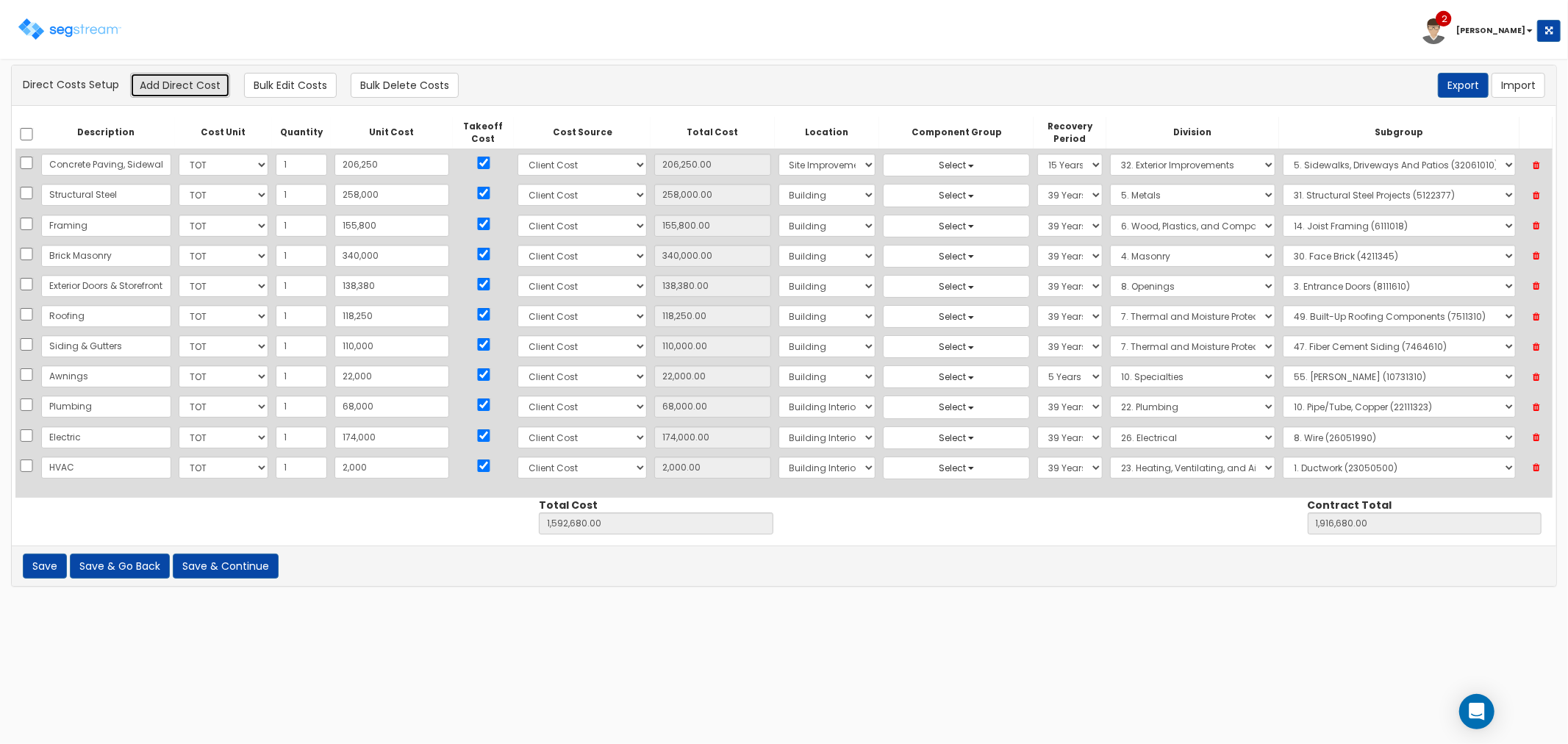
click at [182, 84] on button "Add Direct Cost" at bounding box center [180, 85] width 100 height 25
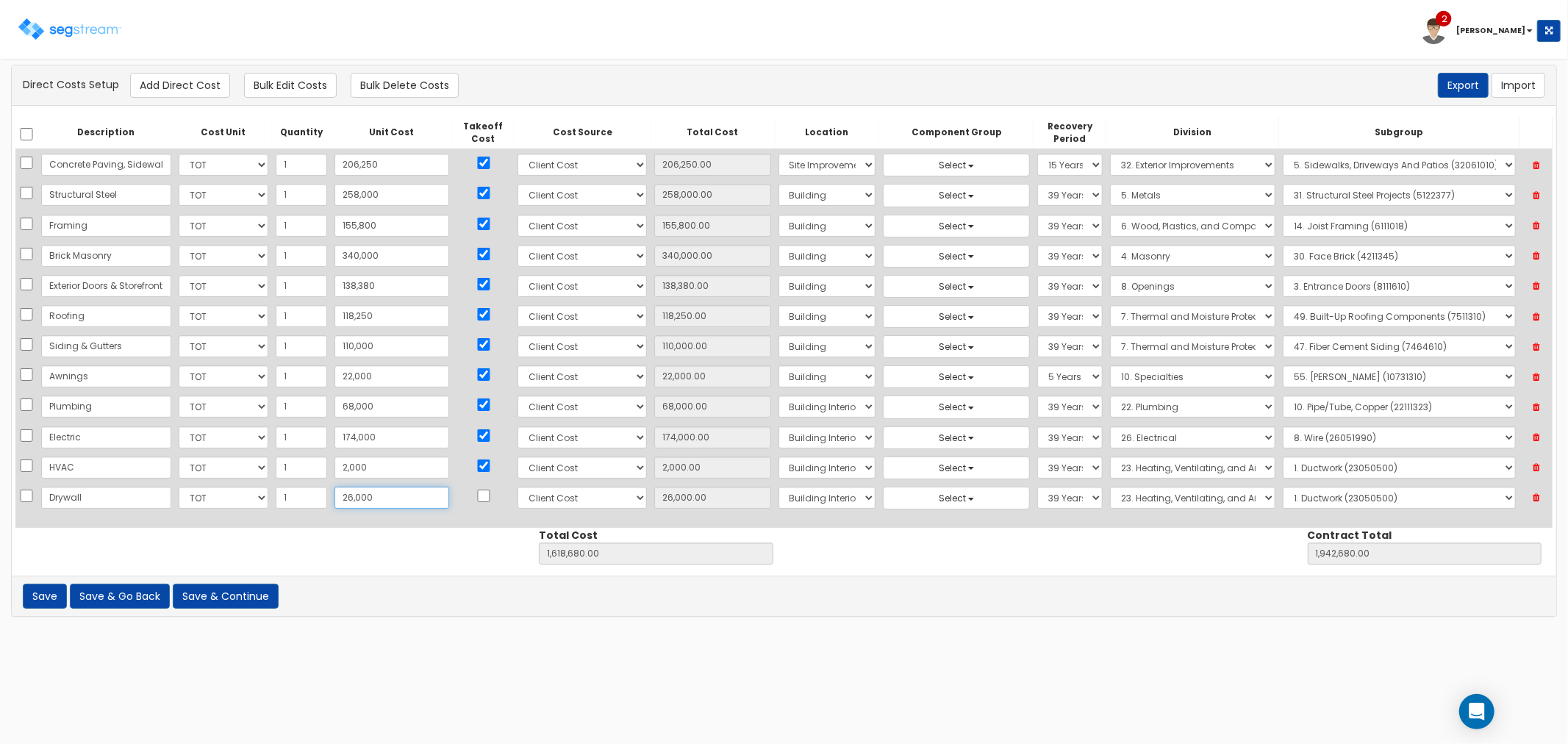
click at [340, 497] on input "26,000" at bounding box center [392, 497] width 114 height 22
click at [476, 490] on input "checkbox" at bounding box center [483, 496] width 15 height 12
click at [1128, 501] on select "Select 1. General Requirements 2. Existing Conditions 3. Concrete 4. Masonry 5.…" at bounding box center [1192, 497] width 165 height 22
click at [1110, 488] on select "Select 1. General Requirements 2. Existing Conditions 3. Concrete 4. Masonry 5.…" at bounding box center [1192, 497] width 165 height 22
click at [1315, 497] on select "Select 1. Carpet Maintenance (9016010) 2. Gypsum Wallboard Repairs (9017010) 3.…" at bounding box center [1399, 497] width 233 height 22
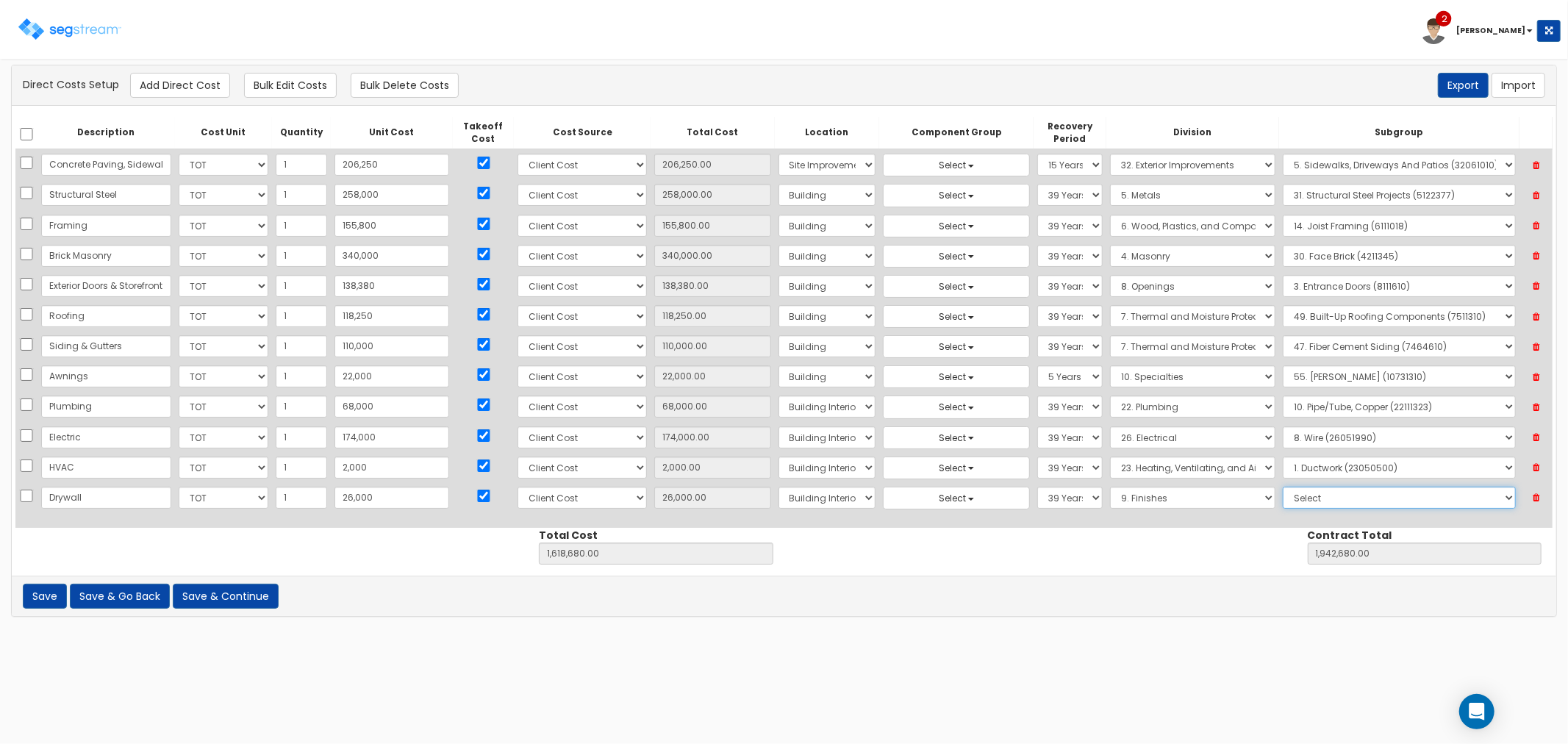
click at [1283, 488] on select "Select 1. Carpet Maintenance (9016010) 2. Gypsum Wallboard Repairs (9017010) 3.…" at bounding box center [1399, 497] width 233 height 22
click at [178, 74] on button "Add Direct Cost" at bounding box center [180, 85] width 100 height 25
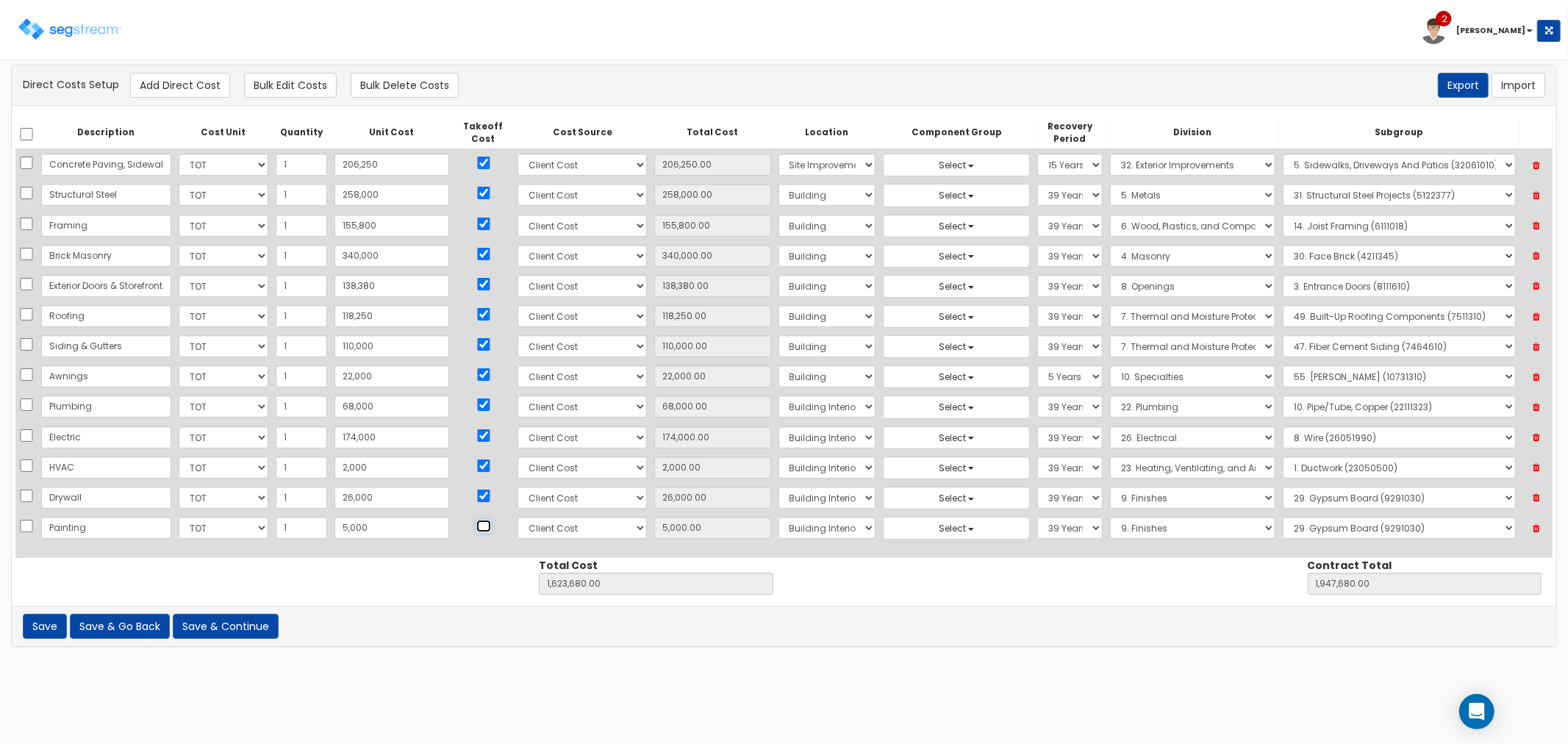
click at [476, 520] on input "checkbox" at bounding box center [483, 526] width 15 height 12
click at [1315, 534] on select "Select 1. Carpet Maintenance (9016010) 2. Gypsum Wallboard Repairs (9017010) 3.…" at bounding box center [1399, 527] width 233 height 22
click at [1283, 518] on select "Select 1. Carpet Maintenance (9016010) 2. Gypsum Wallboard Repairs (9017010) 3.…" at bounding box center [1399, 527] width 233 height 22
click at [238, 622] on button "Save & Continue" at bounding box center [225, 626] width 106 height 25
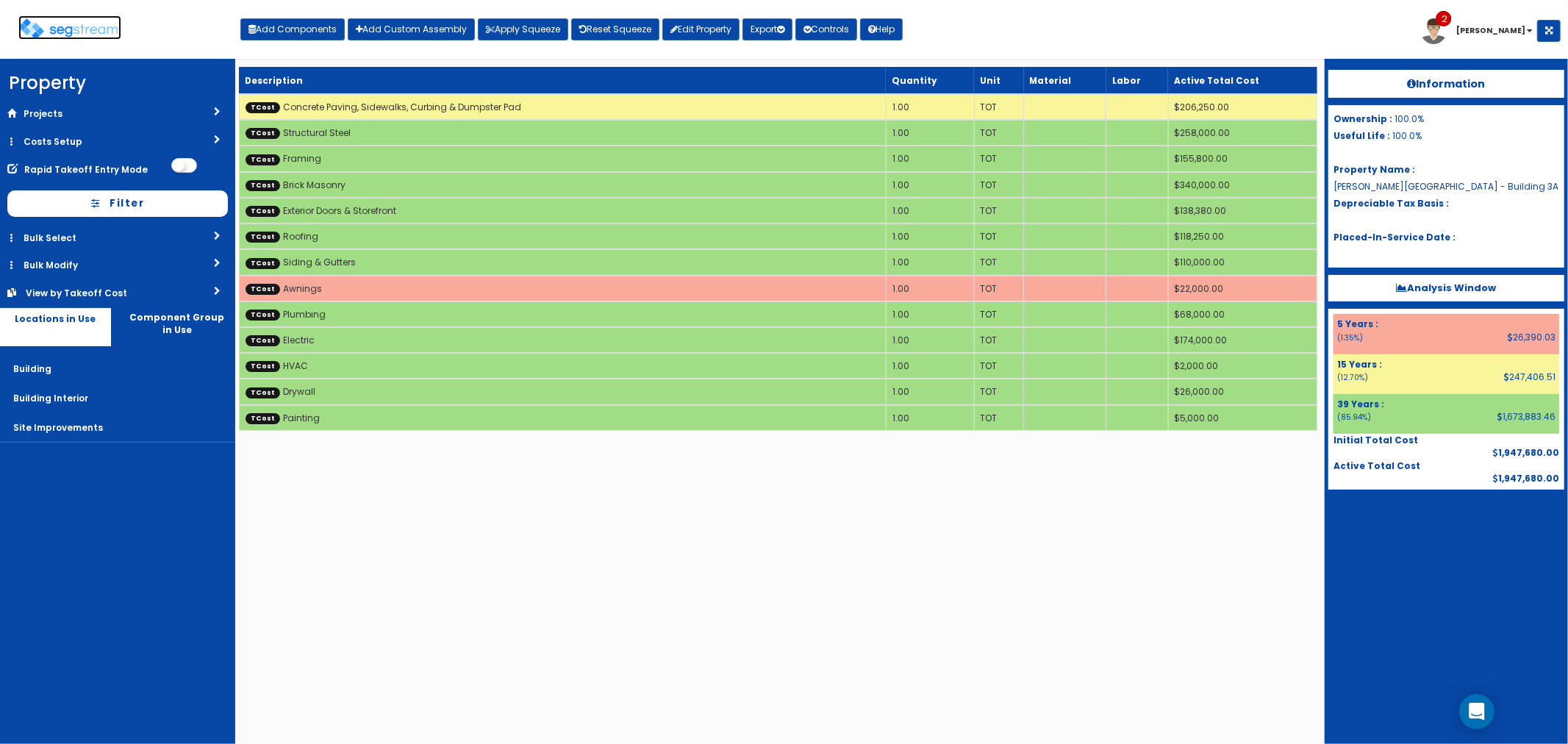
click at [70, 35] on img at bounding box center [70, 29] width 103 height 21
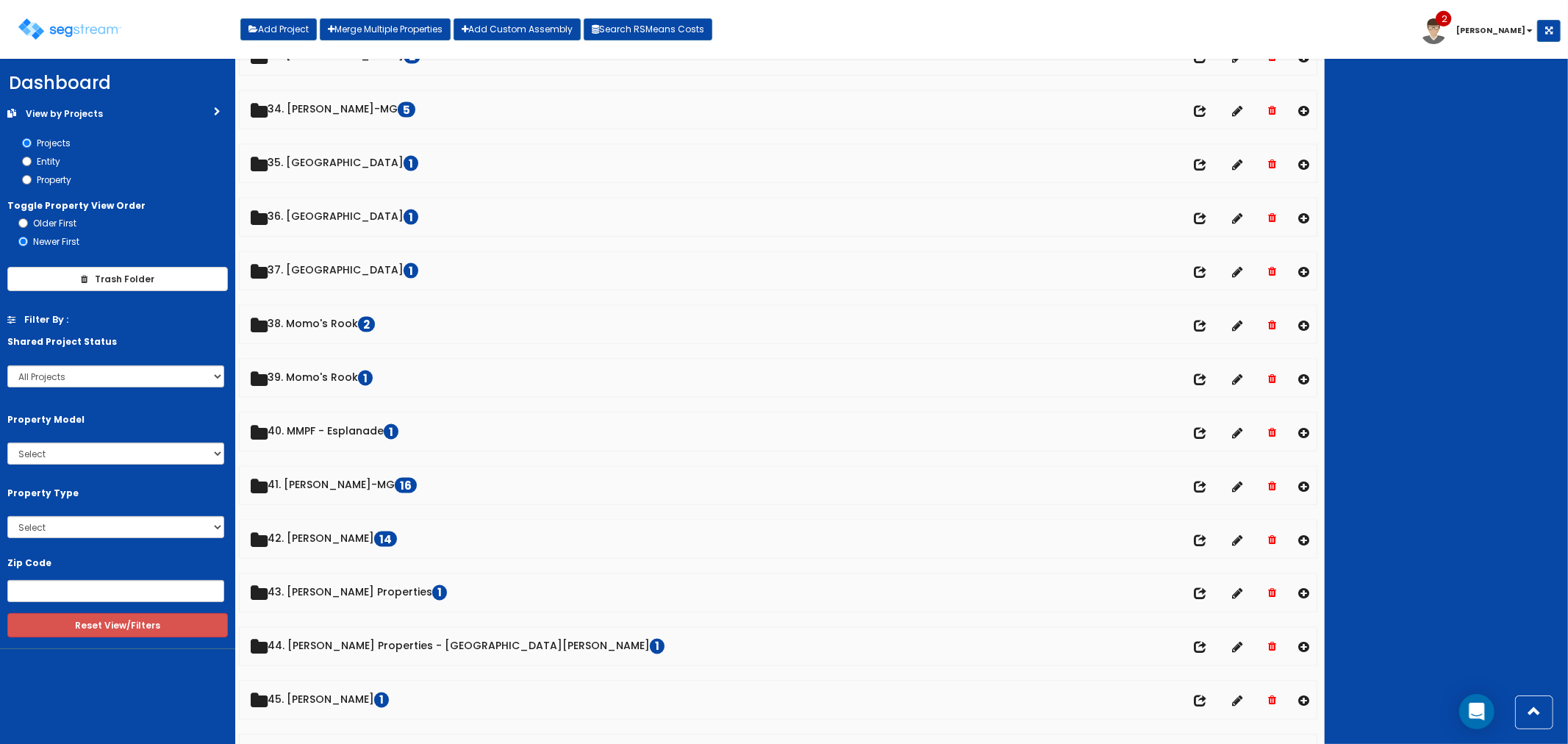
scroll to position [1879, 0]
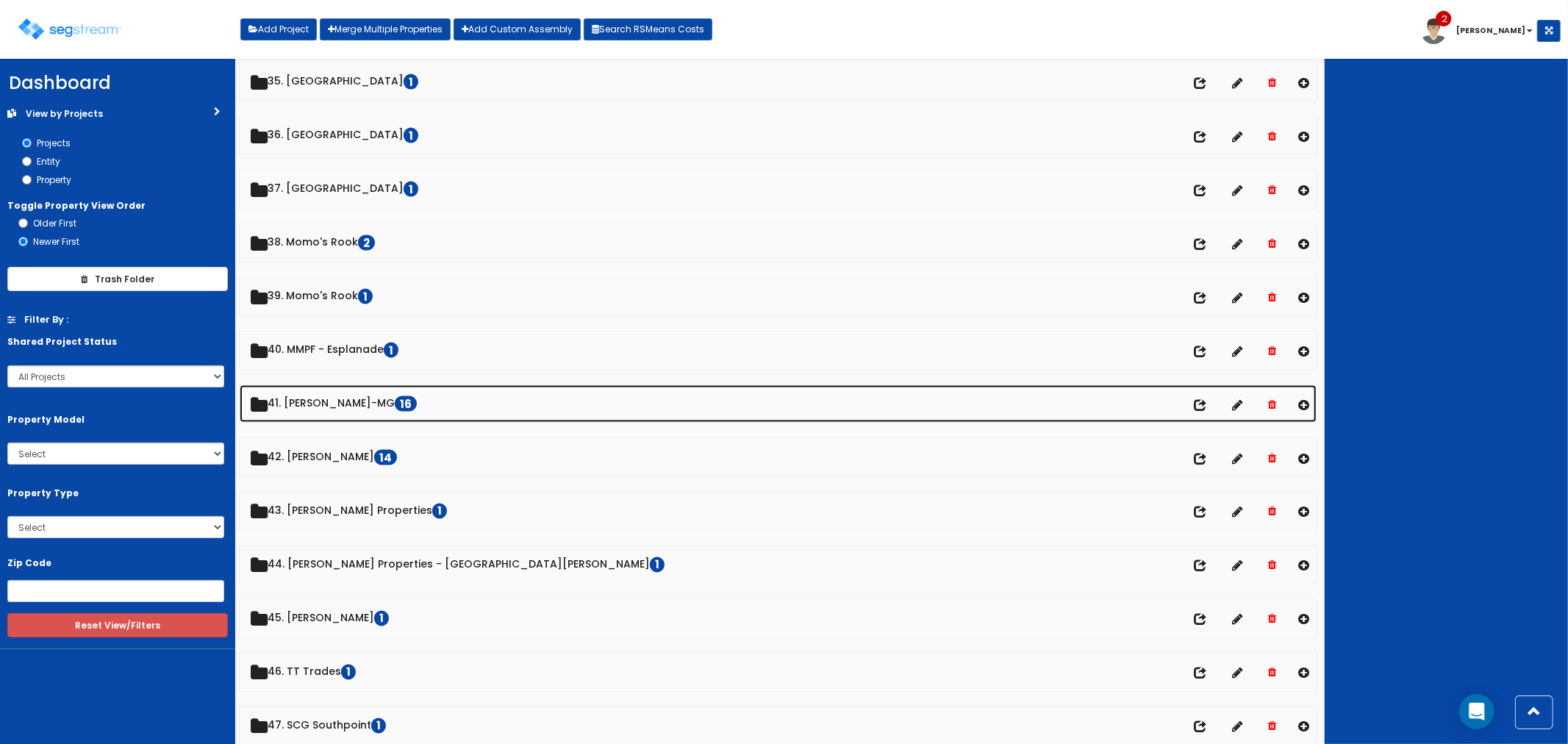
click at [318, 407] on link "41. [PERSON_NAME]-MG 16" at bounding box center [778, 404] width 1078 height 38
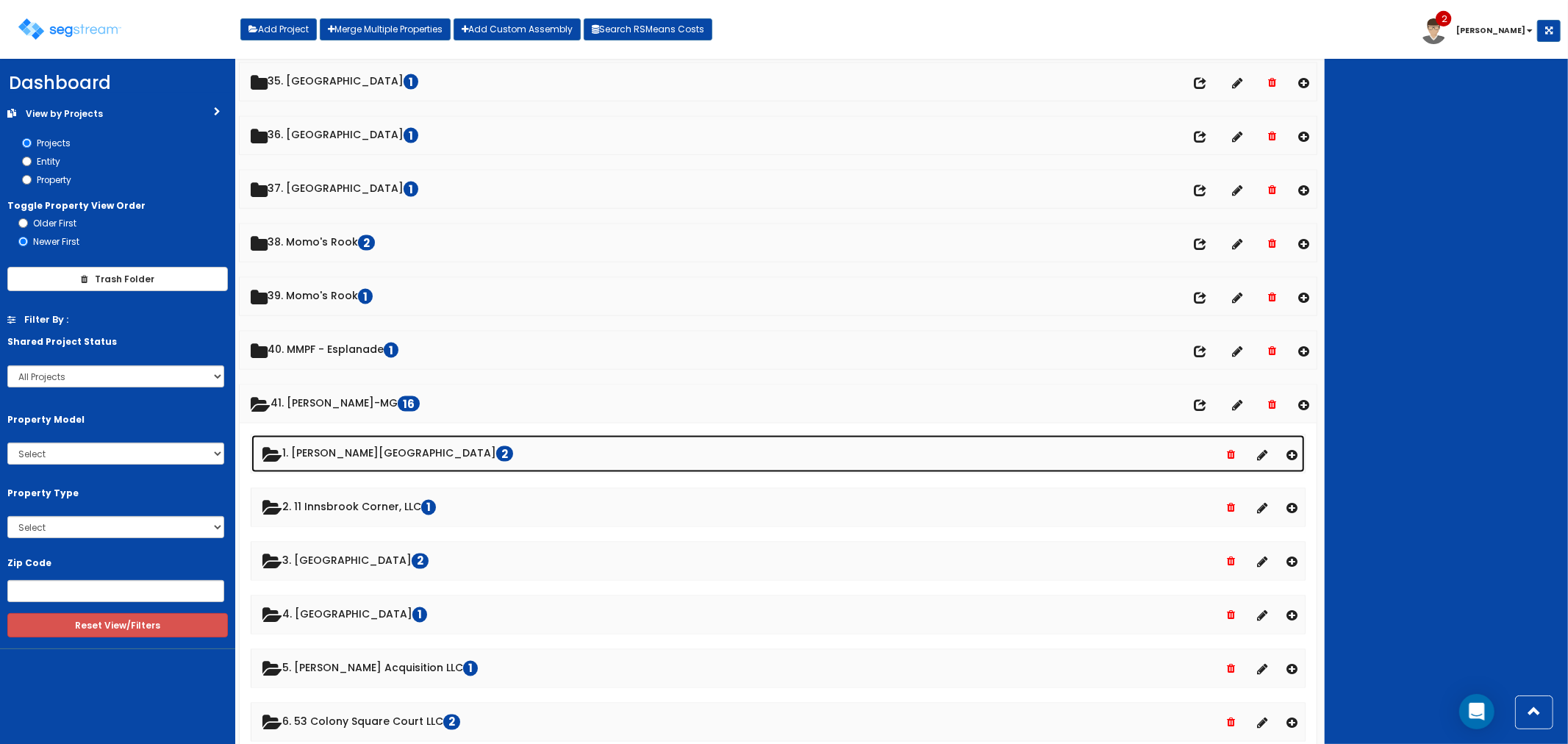
click at [343, 455] on link "1. [PERSON_NAME][STREET_ADDRESS]" at bounding box center [779, 454] width 1054 height 38
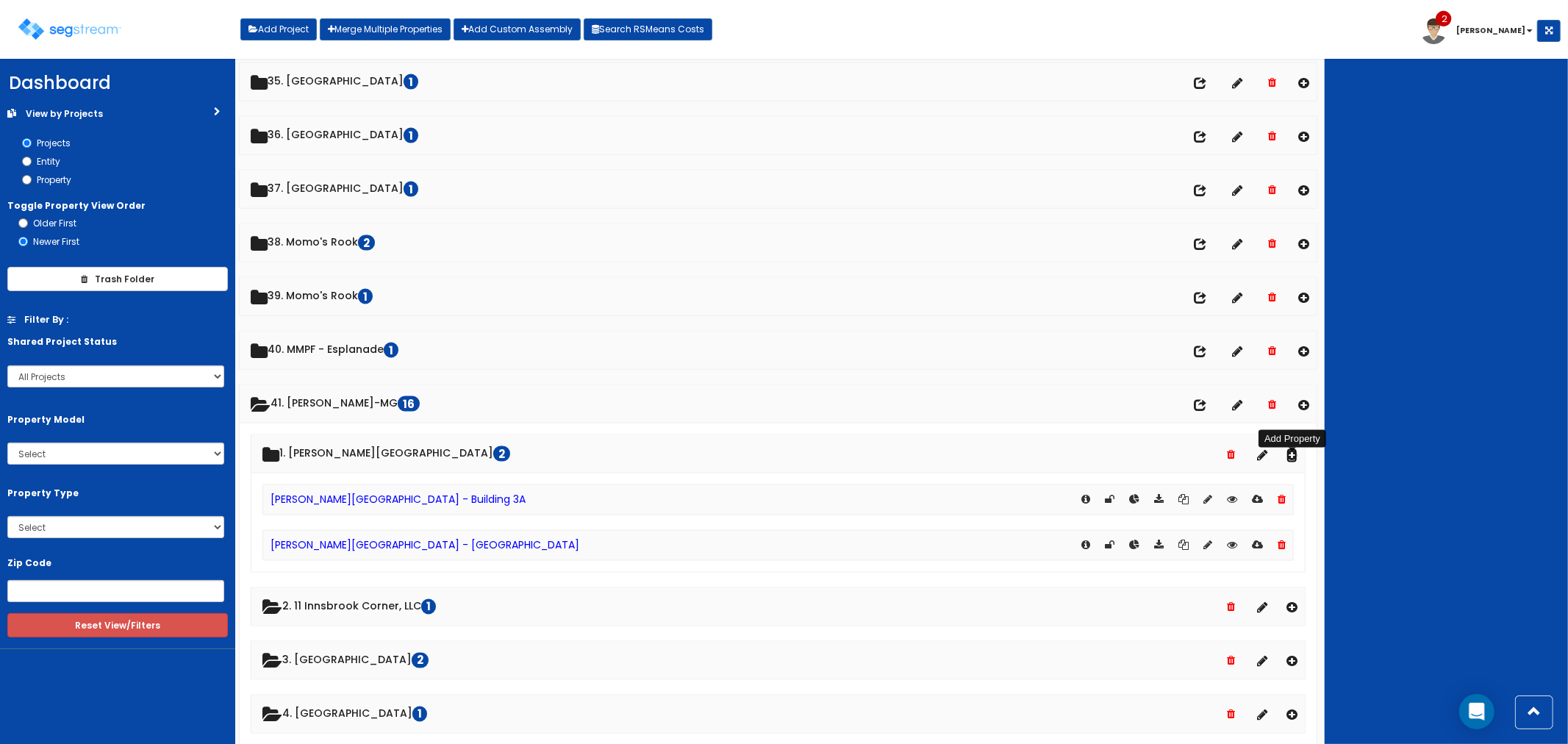
click at [1291, 460] on icon at bounding box center [1292, 455] width 11 height 12
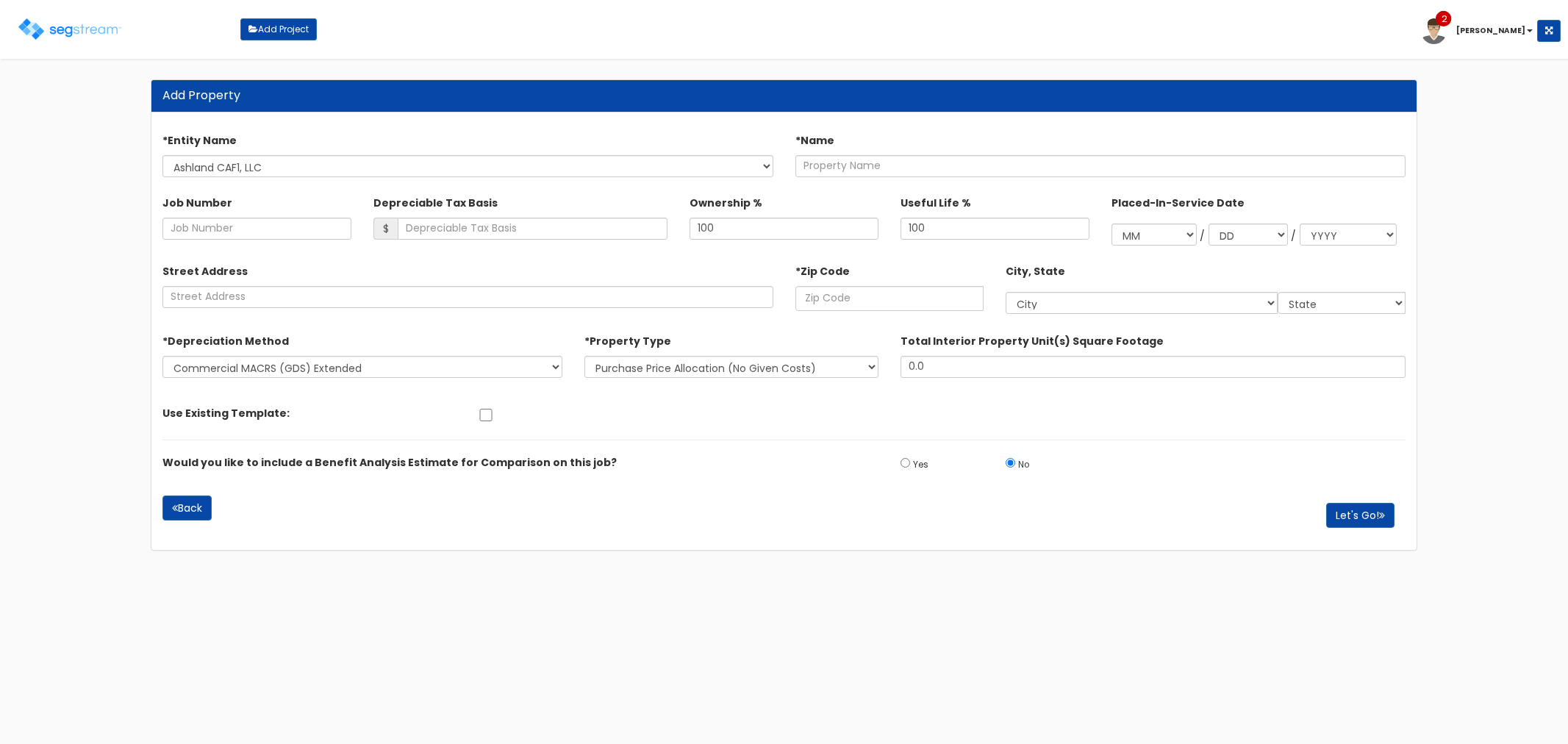
select select "1724"
click at [827, 165] on input "text" at bounding box center [1100, 165] width 610 height 22
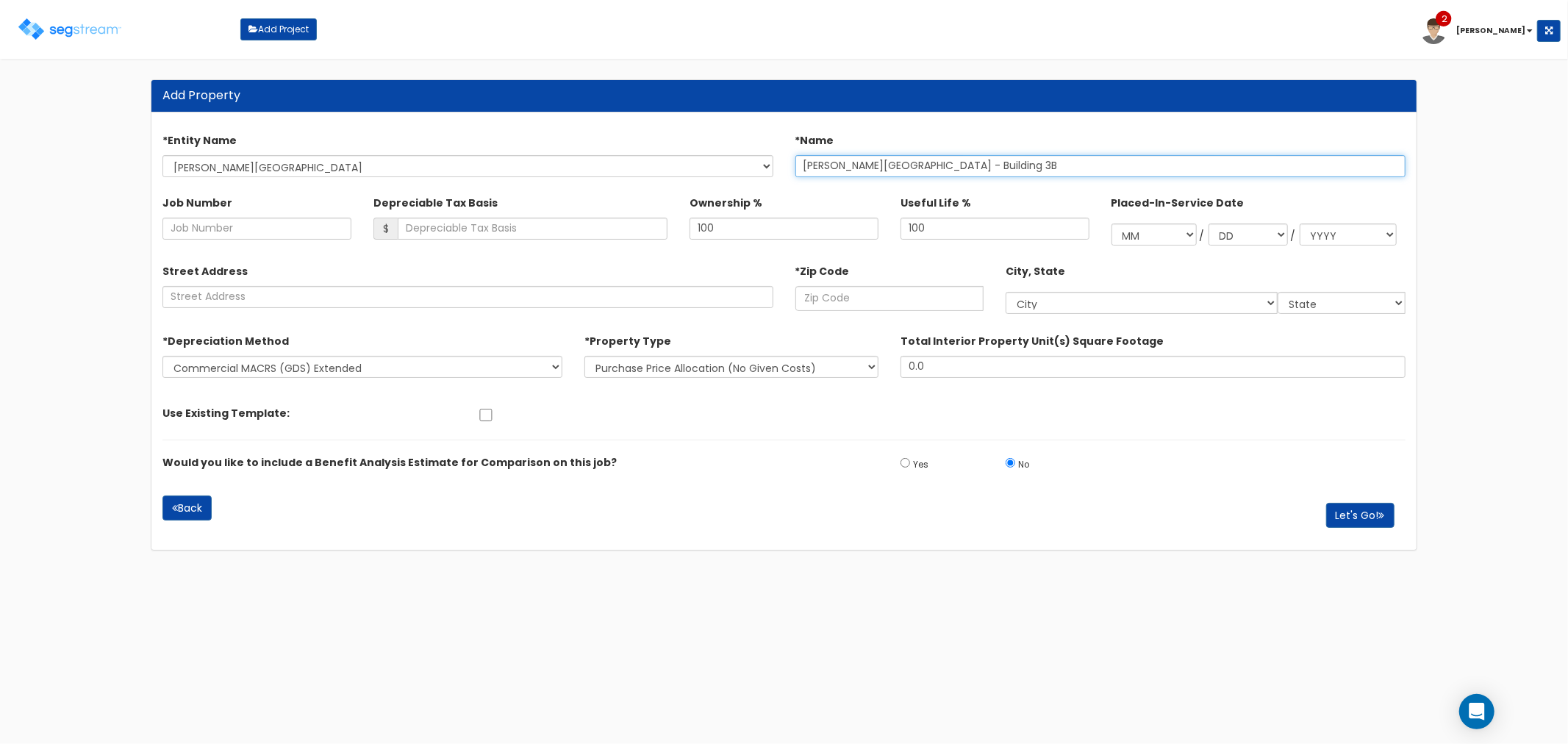
type input "[PERSON_NAME][GEOGRAPHIC_DATA] - Building 3B"
click at [847, 311] on div "Street Address *Zip Code City, State City AB" at bounding box center [783, 282] width 1265 height 62
click at [846, 304] on input "text" at bounding box center [890, 298] width 189 height 25
type input "2"
select select "DC"
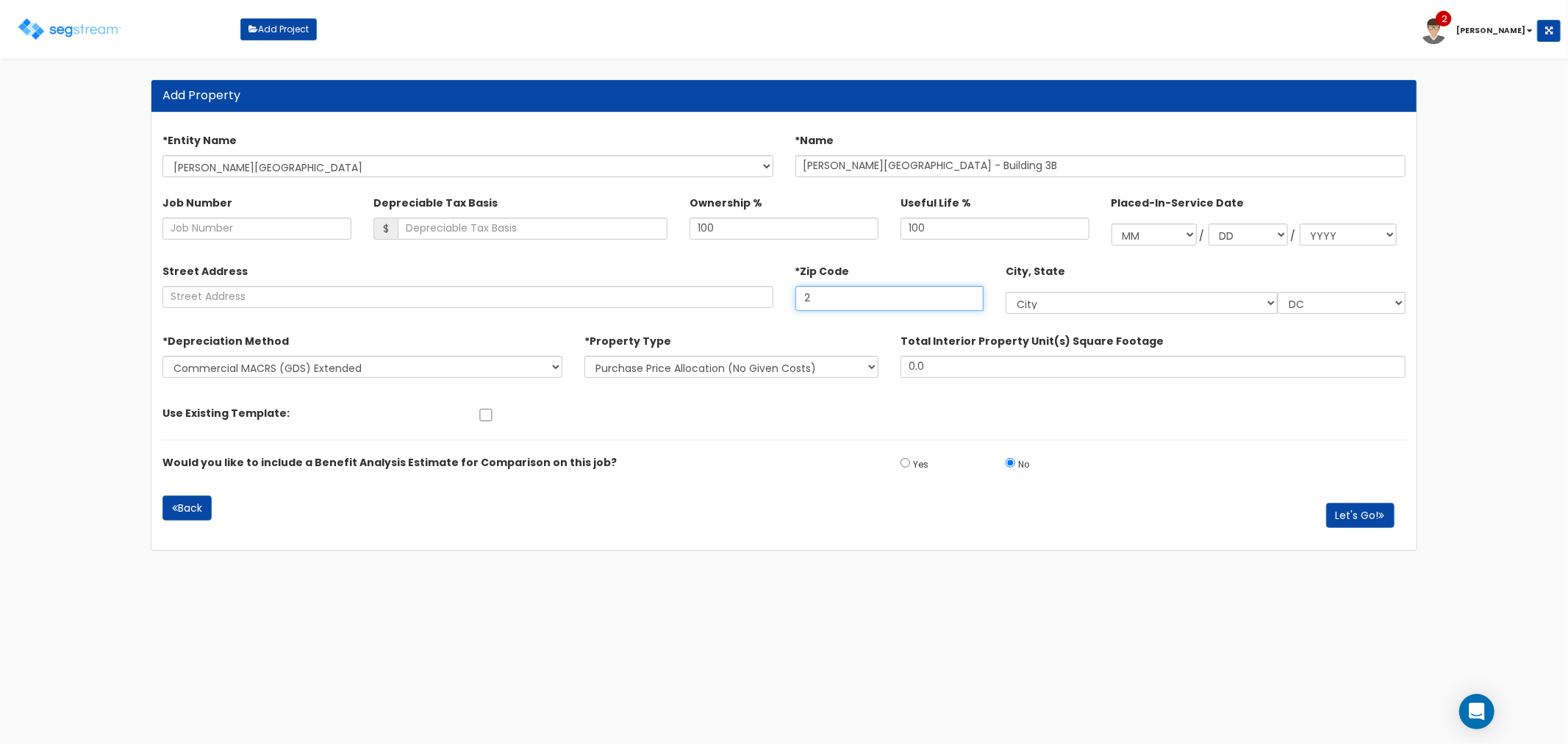
type input "23"
select select "VA"
type input "23832"
click at [677, 366] on select "New Construction / [GEOGRAPHIC_DATA] / TI's (Given Costs) Purchase Price Alloca…" at bounding box center [732, 366] width 294 height 22
select select "NEW"
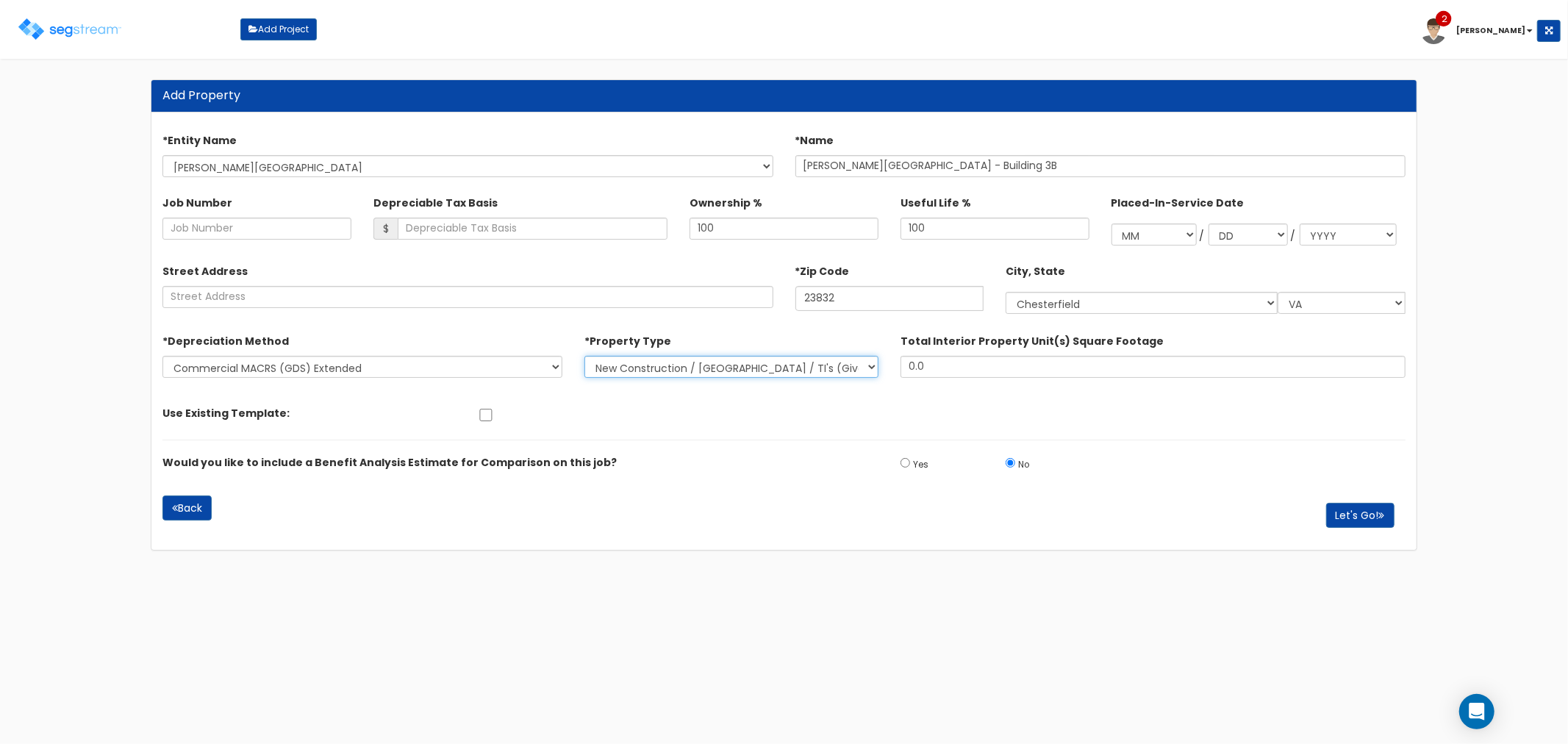
click at [585, 356] on select "New Construction / [GEOGRAPHIC_DATA] / TI's (Given Costs) Purchase Price Alloca…" at bounding box center [732, 366] width 294 height 22
click at [1348, 518] on button "Let's Go!" at bounding box center [1360, 515] width 68 height 25
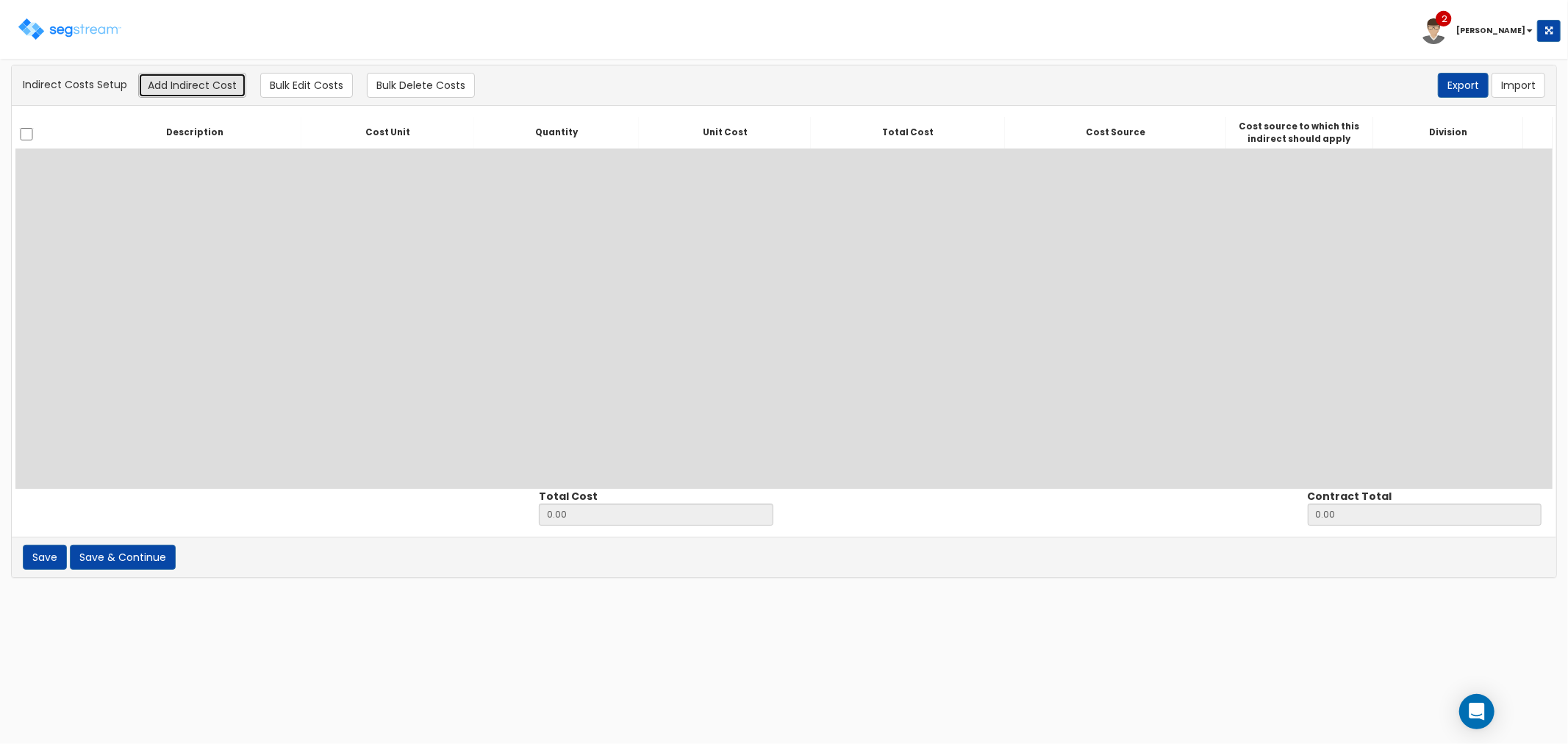
click at [223, 85] on button "Add Indirect Cost" at bounding box center [192, 85] width 108 height 25
select select
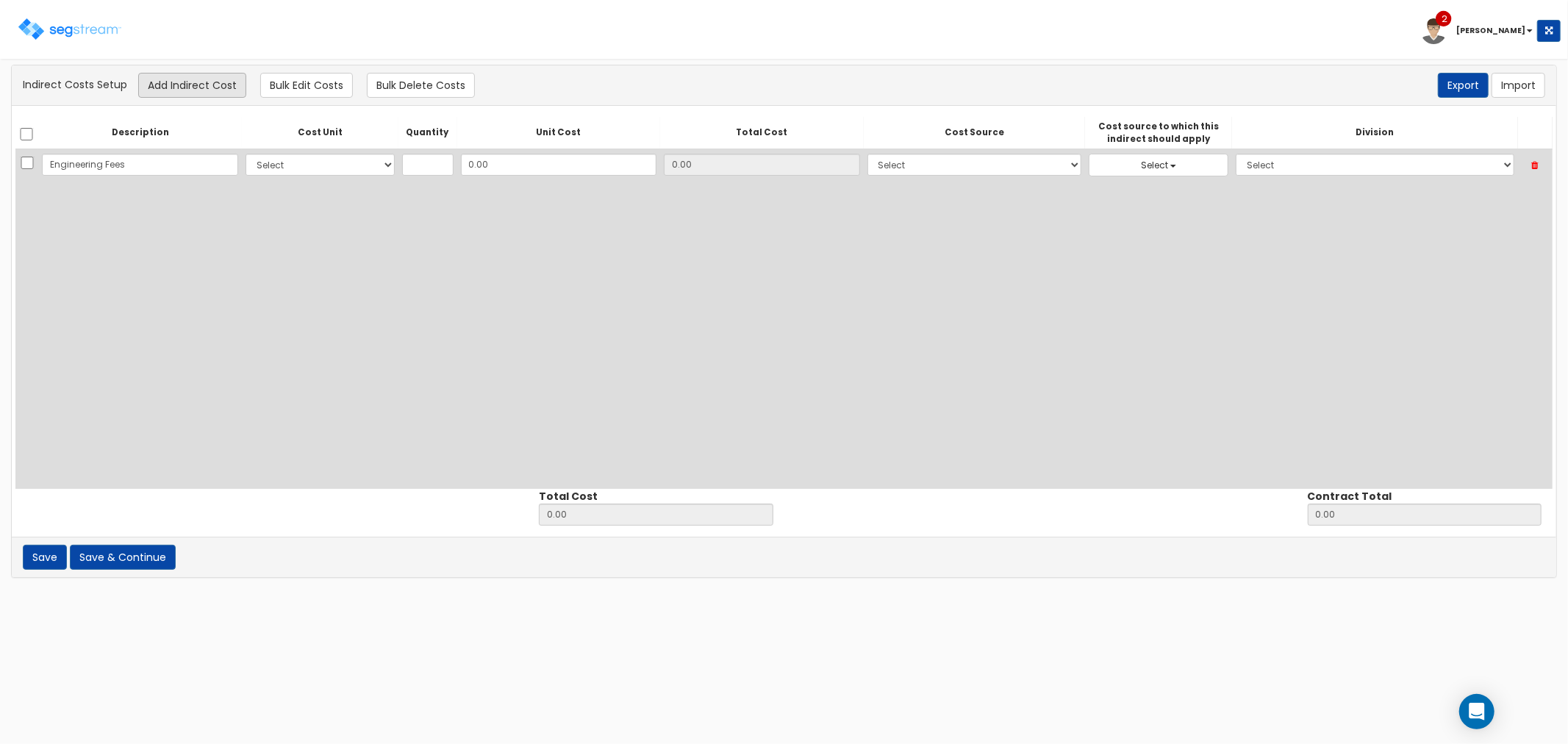
type input "Engineering Fees"
click at [348, 167] on select "Select CF Custo Custo Custo Custo Custo Custo Custo Custo Custo Custo Custo Cus…" at bounding box center [320, 164] width 149 height 22
select select "10"
click at [246, 154] on select "Select CF Custo Custo Custo Custo Custo Custo Custo Custo Custo Custo Custo Cus…" at bounding box center [320, 164] width 149 height 22
type input "1"
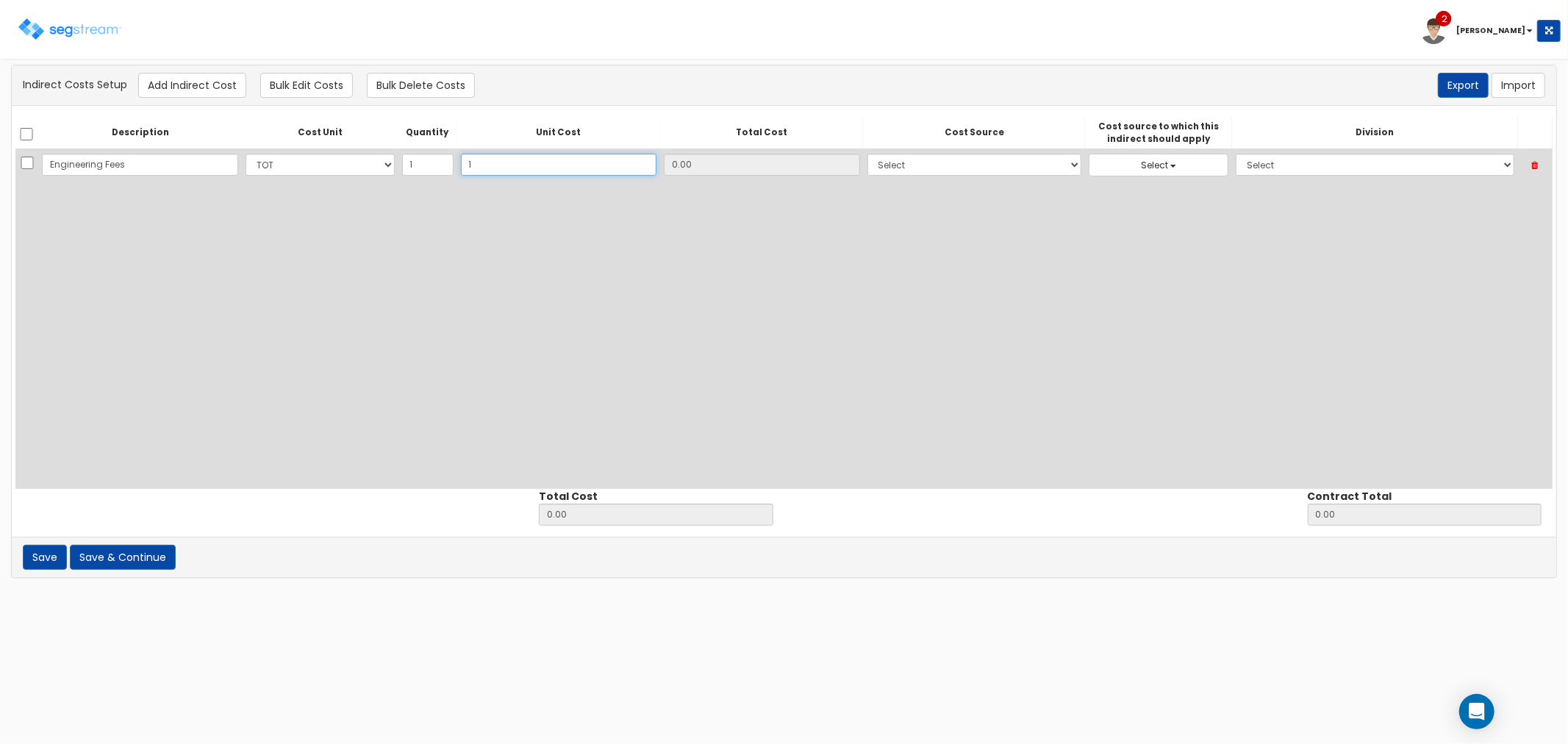
type input "12"
type input "12.00"
type input "120"
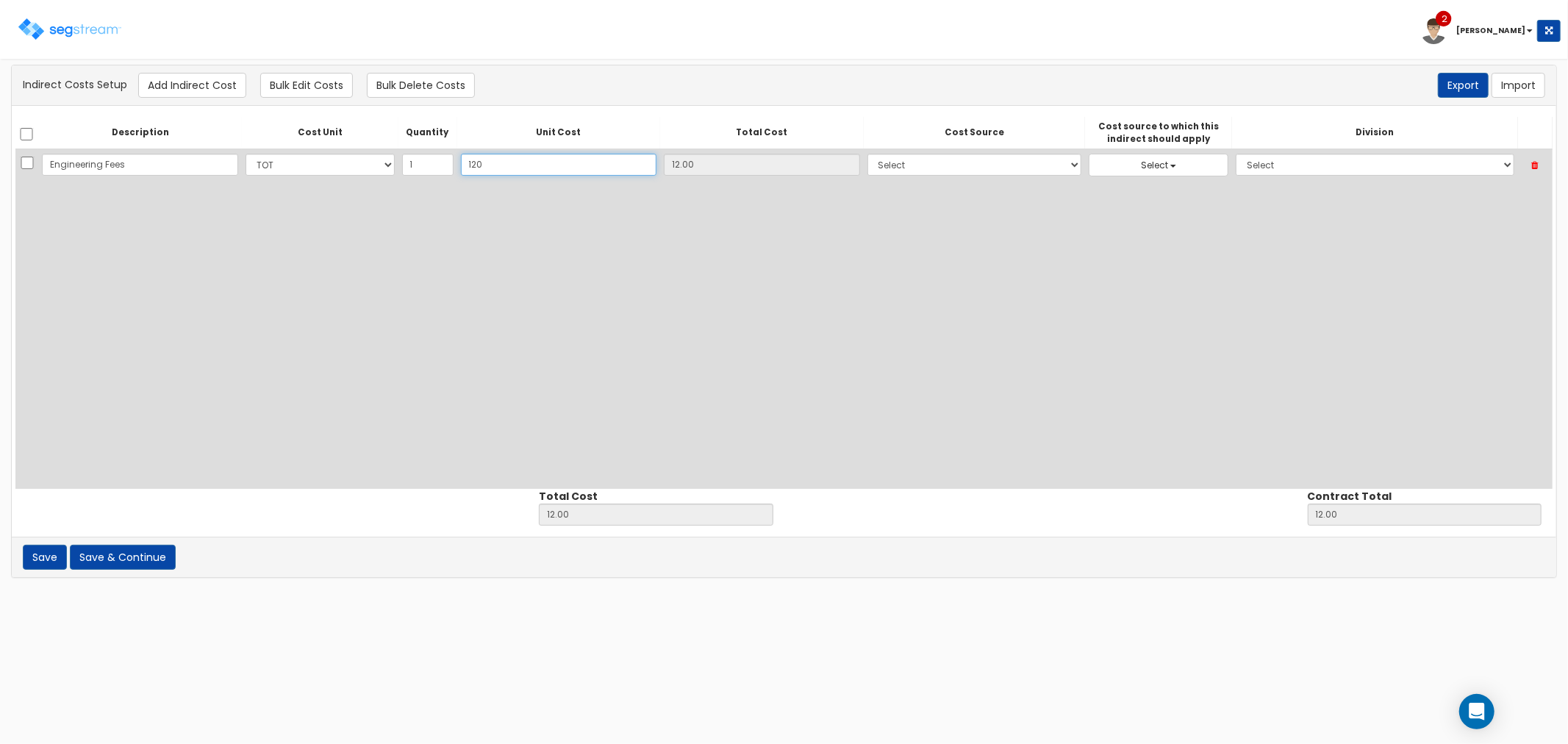
type input "120.00"
type input "1200"
type input "1,200.00"
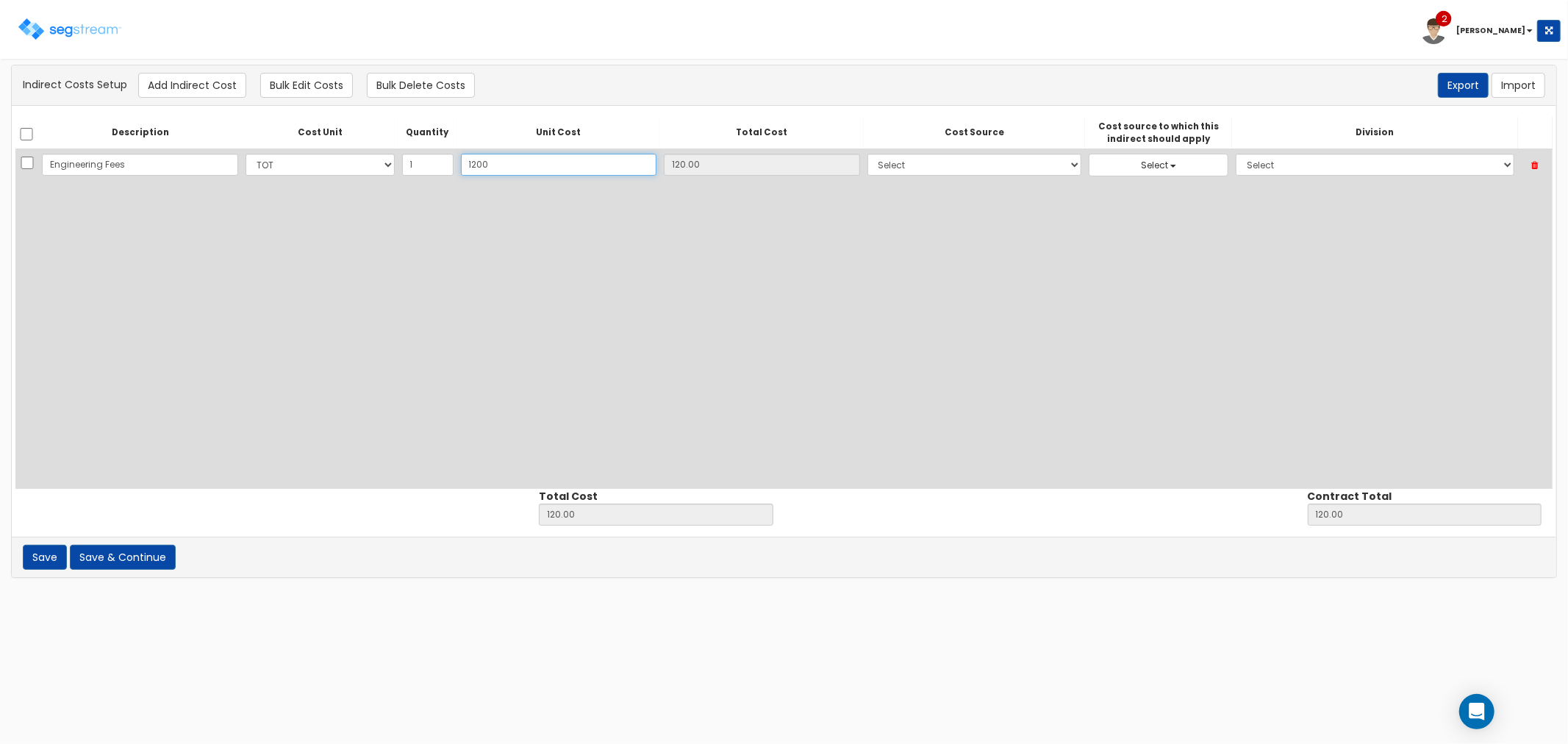
type input "1,200.00"
type input "1,200"
type input "1,200.00"
type input "1,2000"
type input "12,000.00"
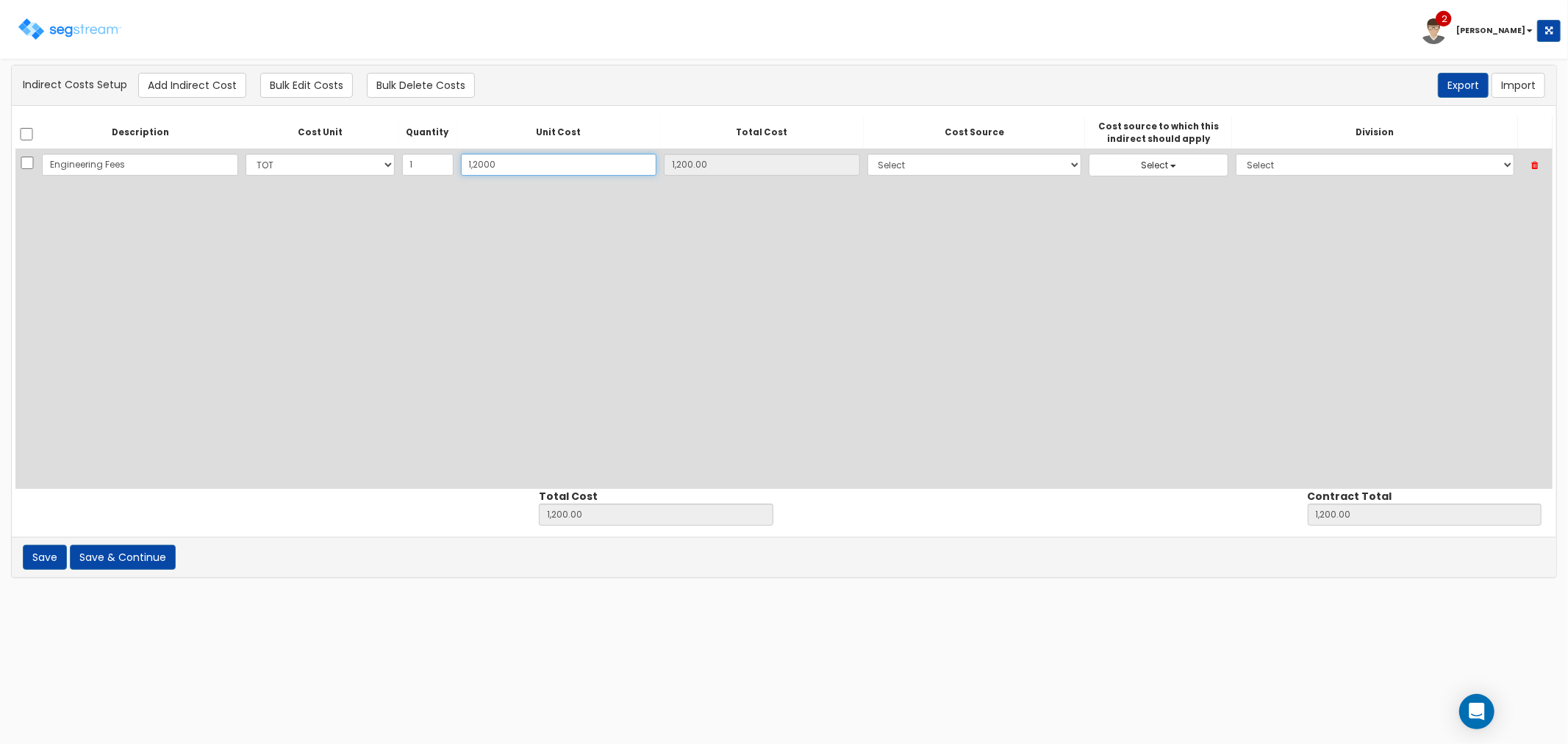
type input "12,000.00"
type input "12,000"
type input "12,000.00"
type input "12,000"
click at [867, 172] on select "Select 86 Sheppard Building Client Cost Client Cost - Equipment Client Costs - …" at bounding box center [975, 164] width 215 height 22
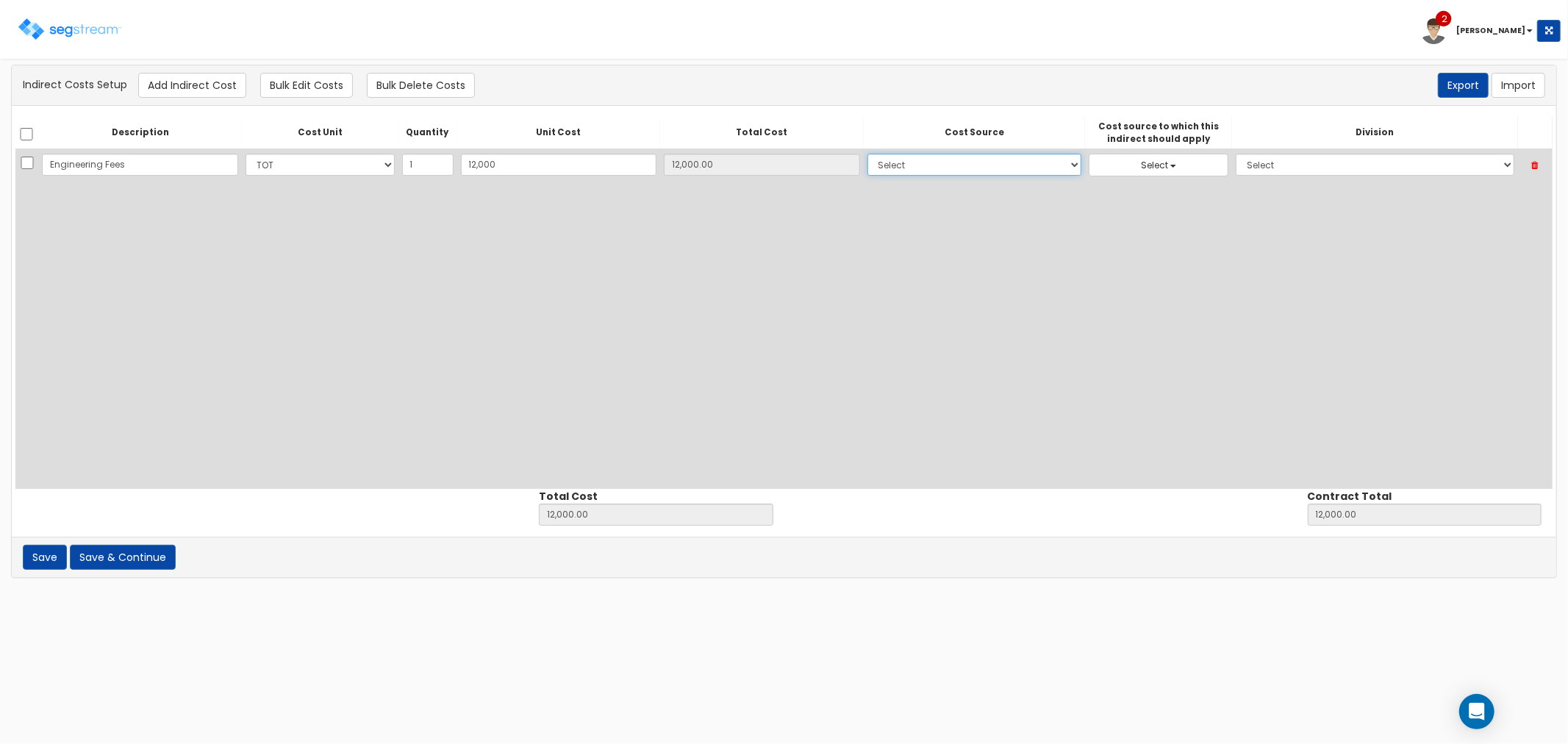
select select "8"
click at [867, 154] on select "Select 86 Sheppard Building Client Cost Client Cost - Equipment Client Costs - …" at bounding box center [975, 164] width 215 height 22
click at [1141, 165] on span "Select" at bounding box center [1154, 165] width 27 height 12
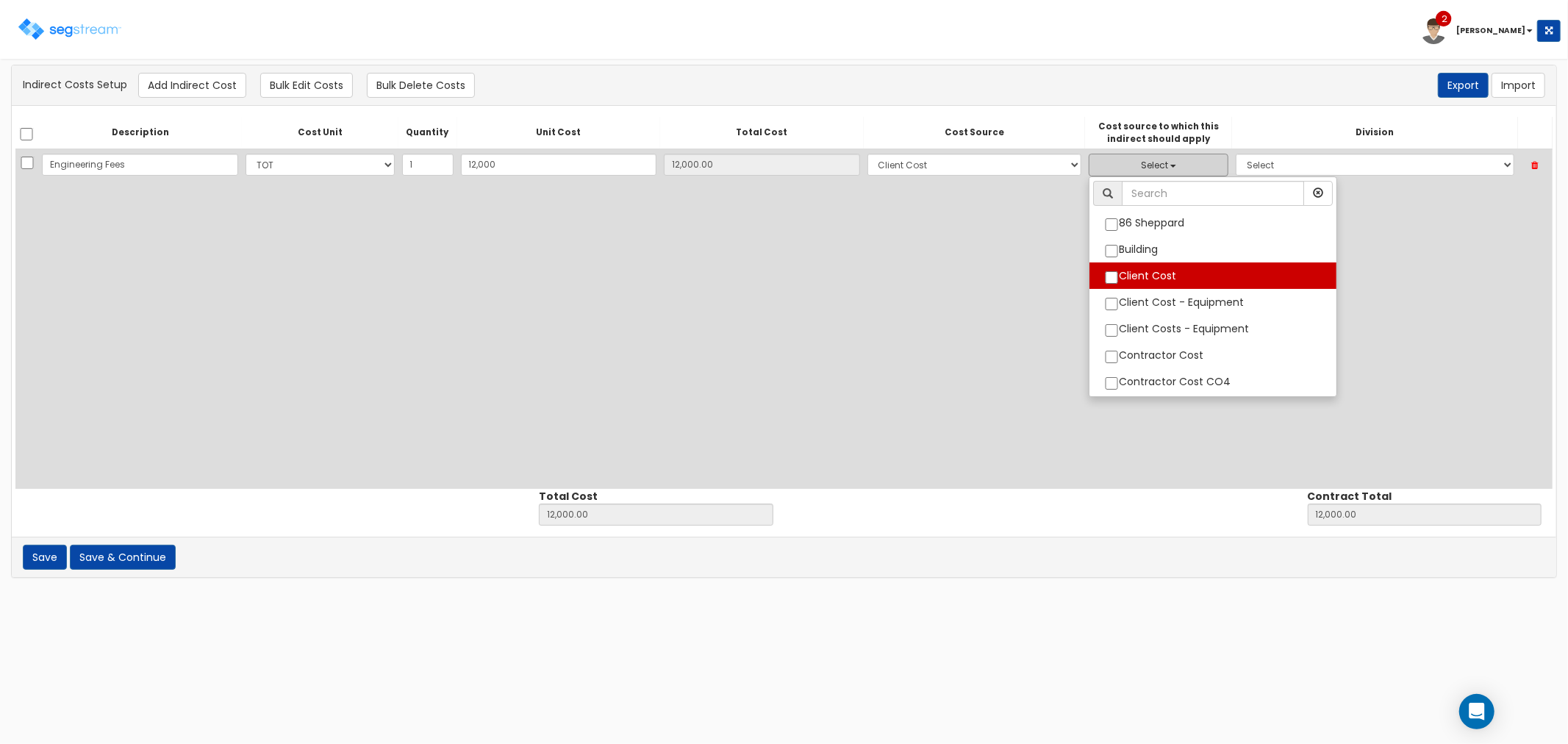
click at [1089, 273] on label "Client Cost" at bounding box center [1212, 275] width 247 height 19
click at [1104, 273] on input "Client Cost" at bounding box center [1111, 277] width 15 height 12
checkbox input "true"
select select "8"
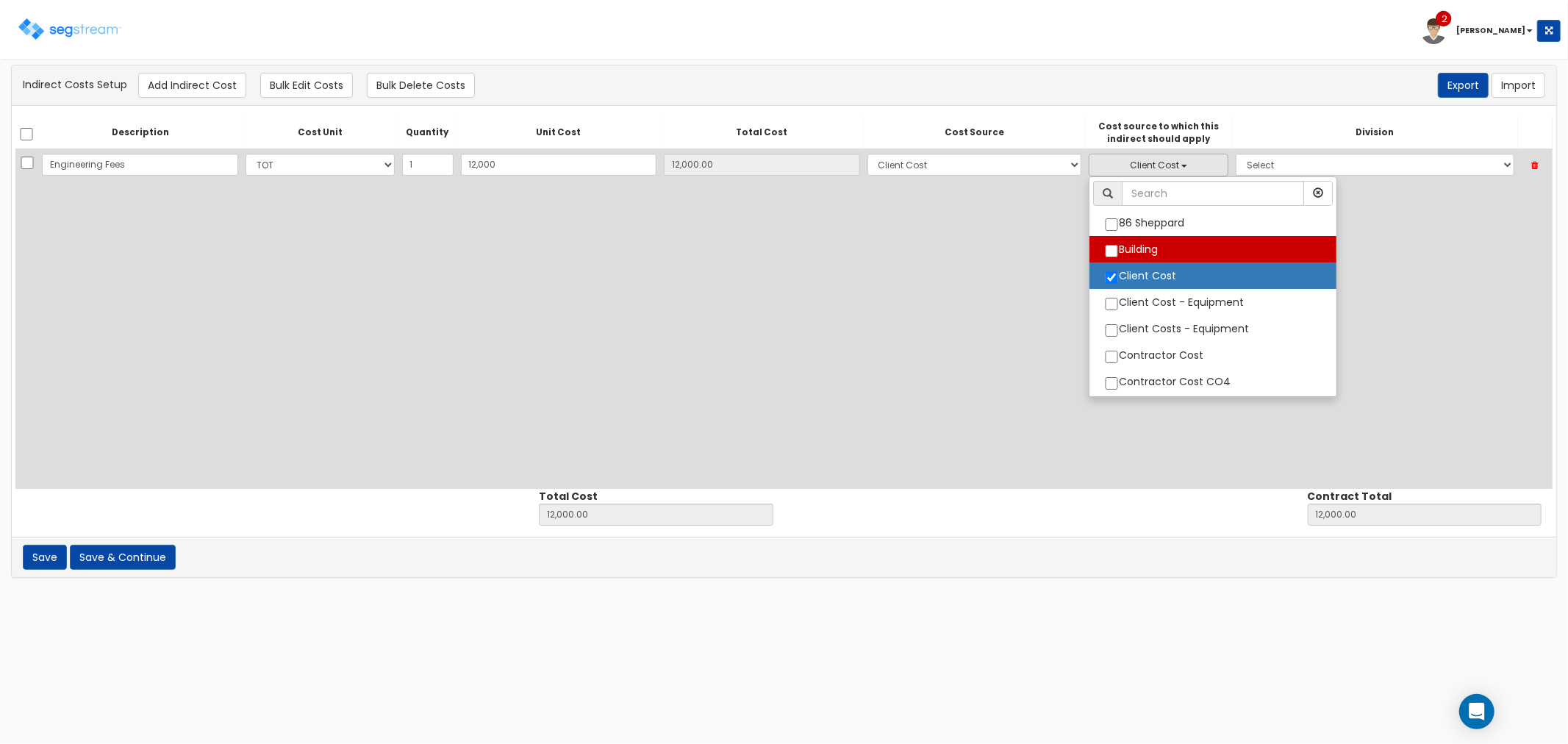
scroll to position [27, 0]
click at [1276, 163] on select "Select 1. General Requirements 2. Existing Conditions 3. Concrete 4. Masonry 5.…" at bounding box center [1375, 164] width 279 height 22
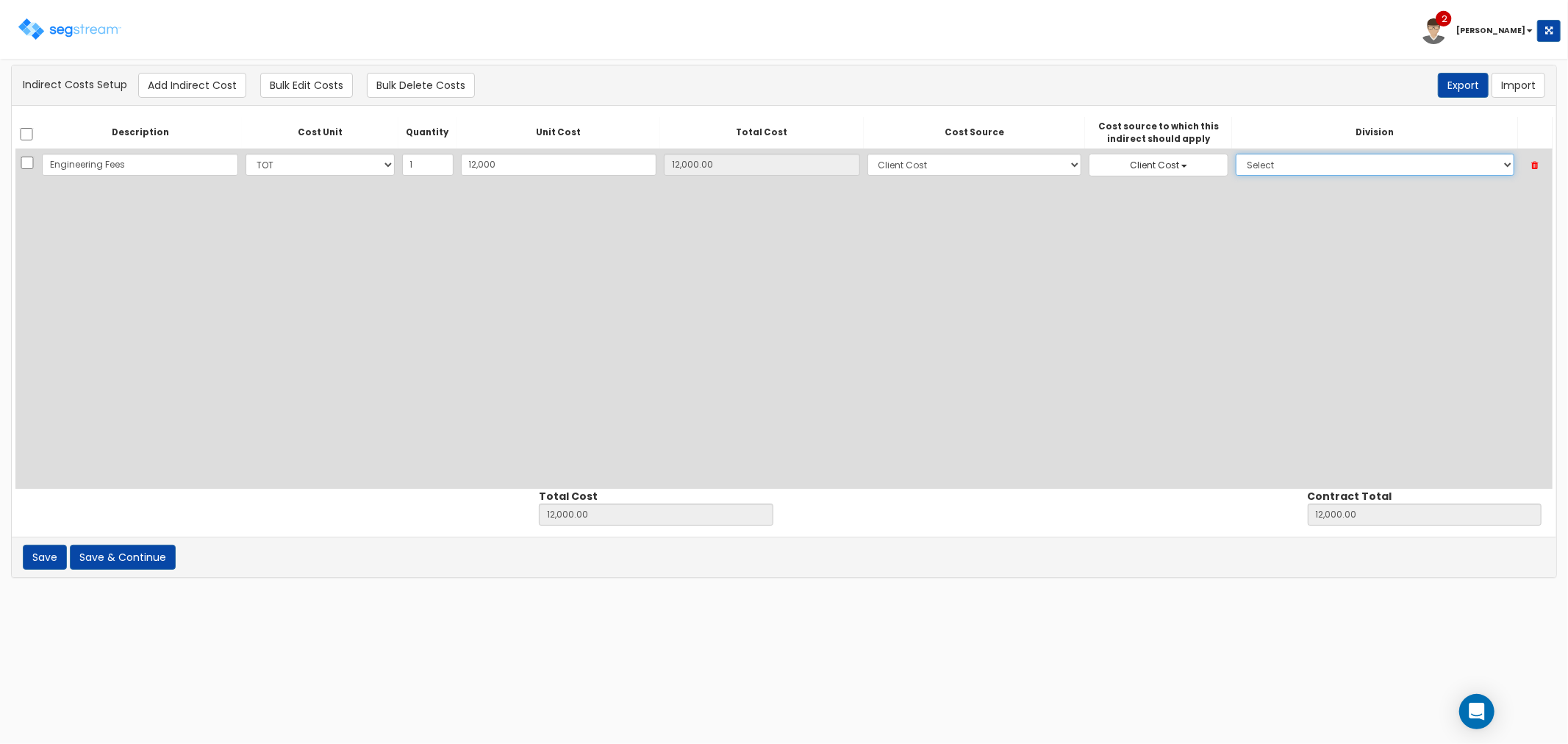
select select "1"
click at [1236, 154] on select "Select 1. General Requirements 2. Existing Conditions 3. Concrete 4. Masonry 5.…" at bounding box center [1375, 164] width 279 height 22
click at [196, 80] on button "Add Indirect Cost" at bounding box center [192, 85] width 108 height 25
select select "10"
select select "8"
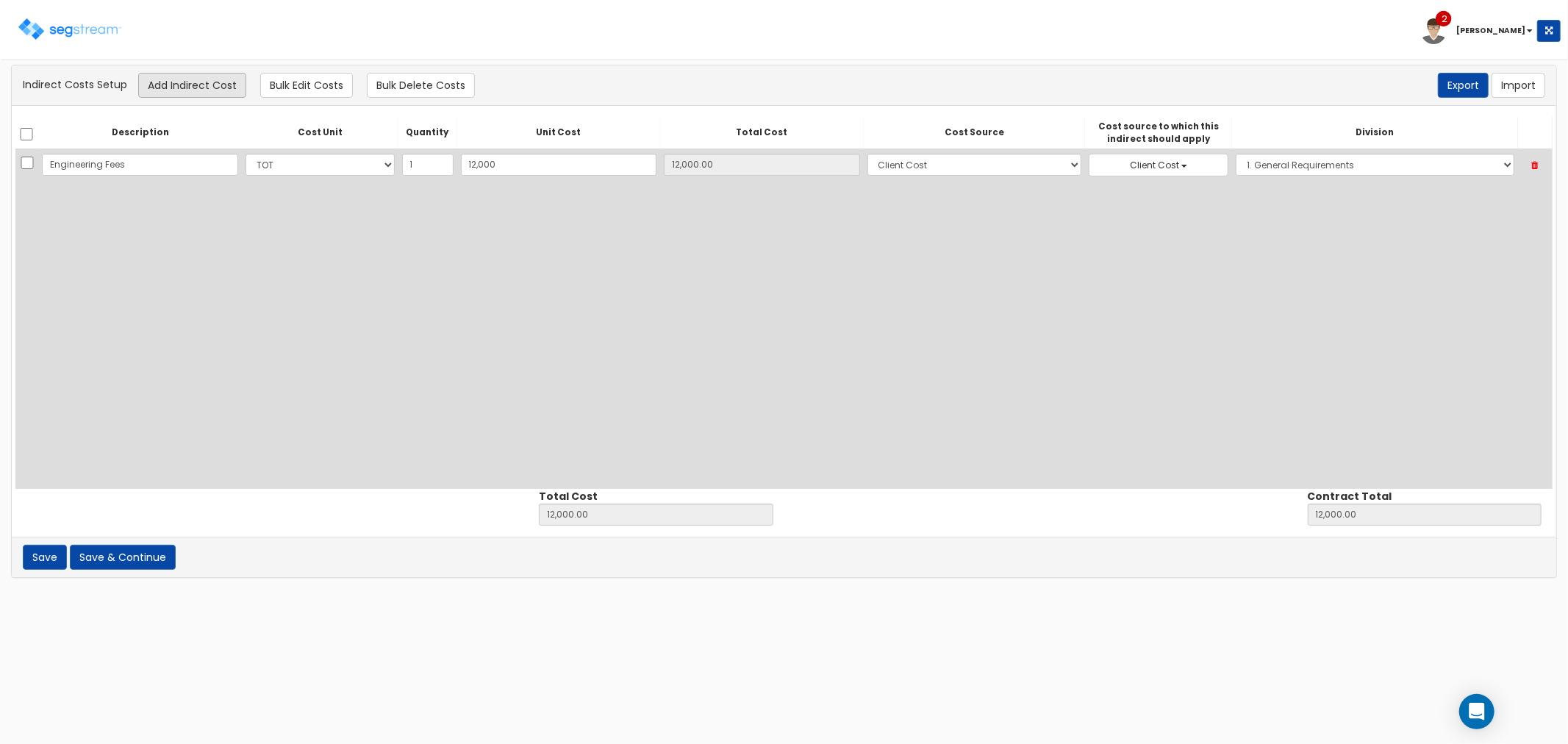
select select "8"
select select "1"
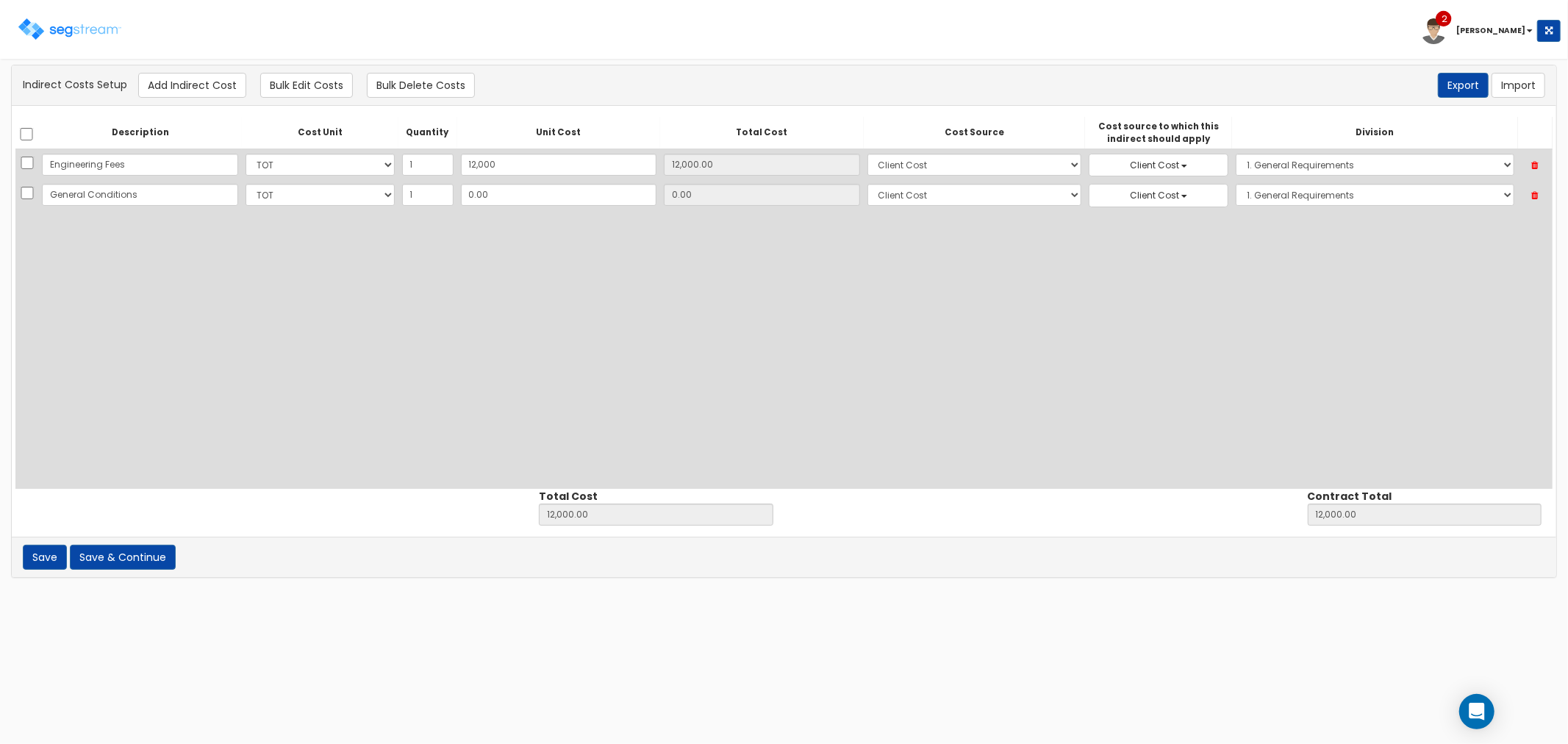
type input "General Conditions"
click at [520, 205] on input "0.00" at bounding box center [559, 194] width 197 height 22
type input "1"
type input "12,001.00"
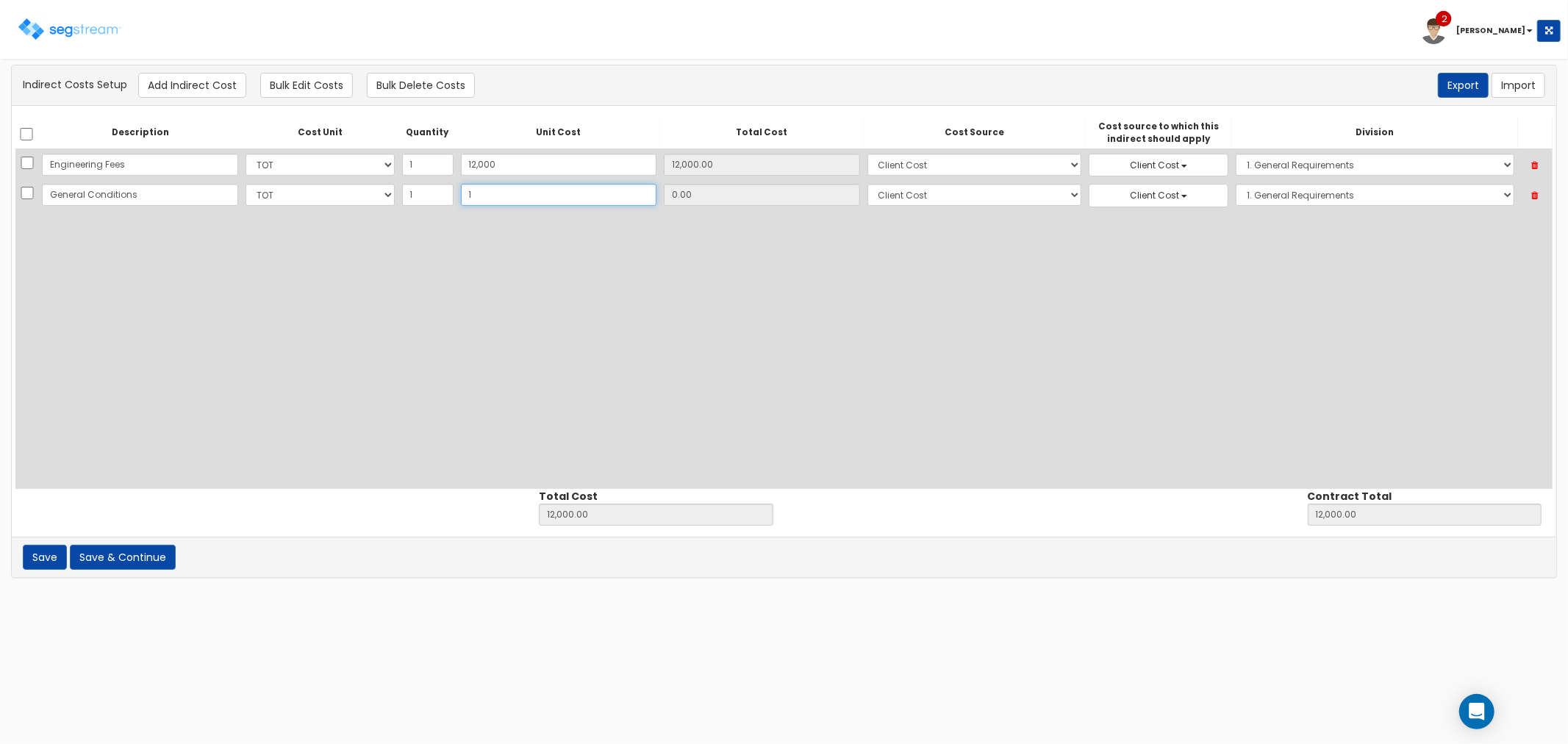
type input "1.00"
type input "14"
type input "12,014.00"
type input "14.00"
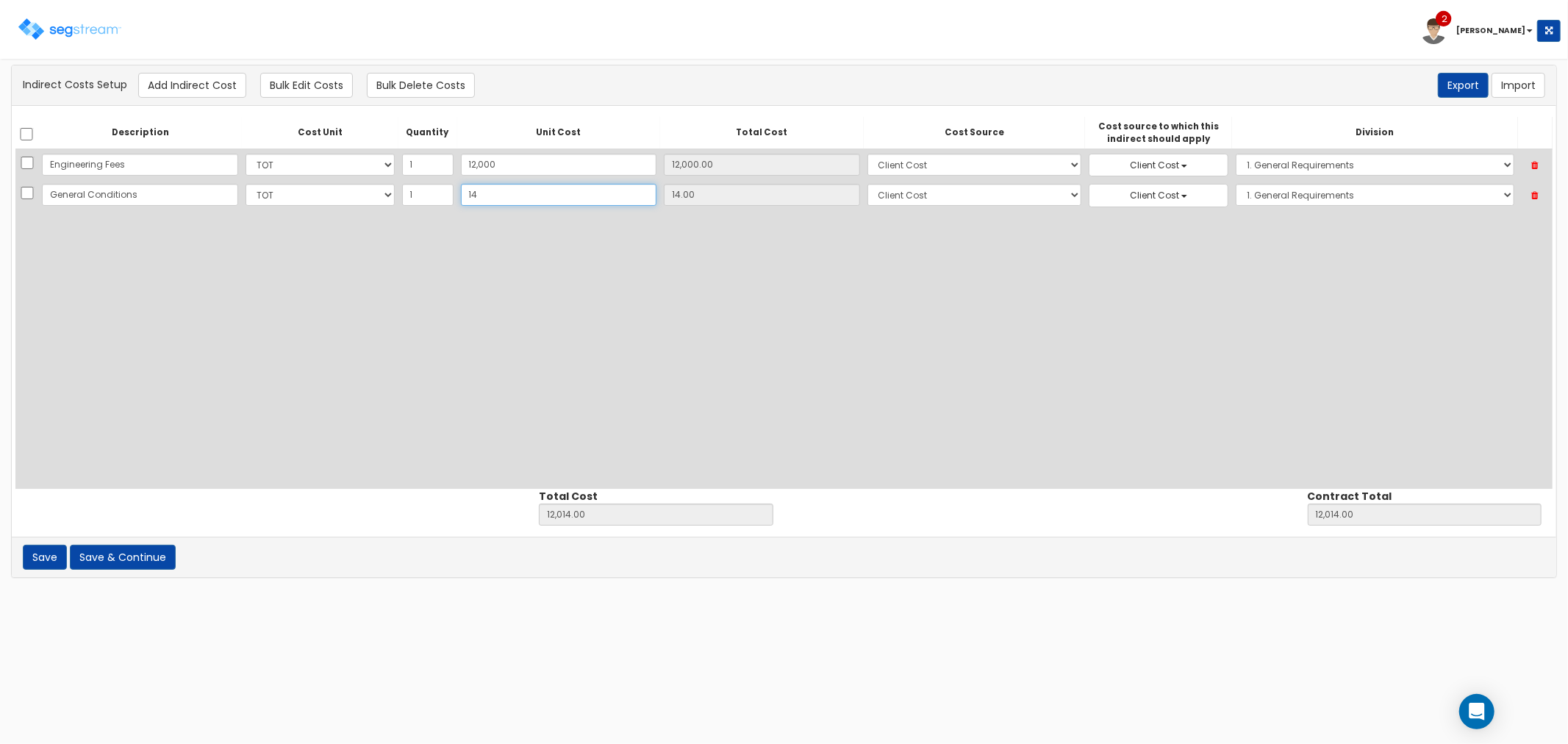
type input "148"
type input "12,148.00"
type input "148.00"
type input "1489"
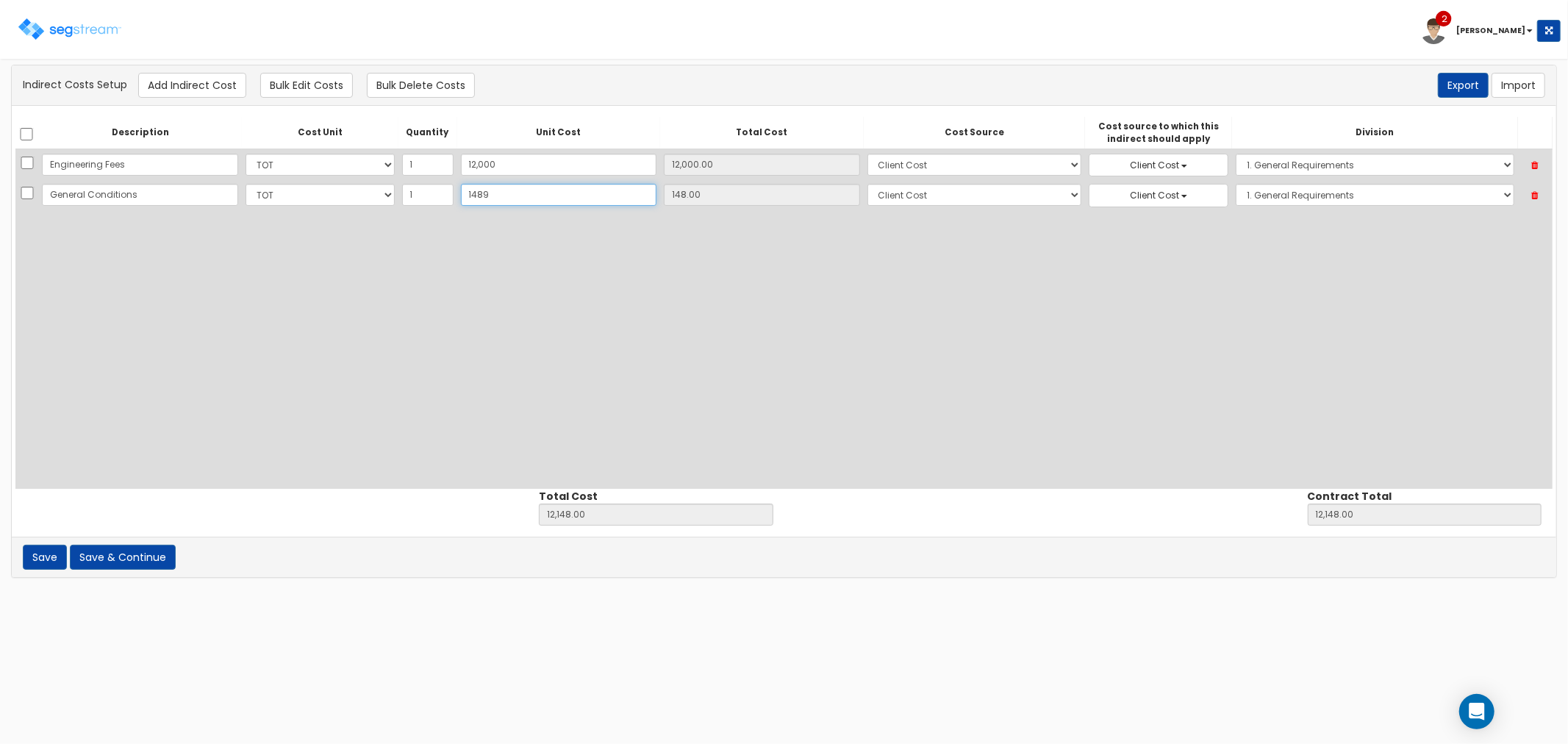
type input "13,489.00"
type input "1,489"
type input "1,489.00"
type input "1,4890"
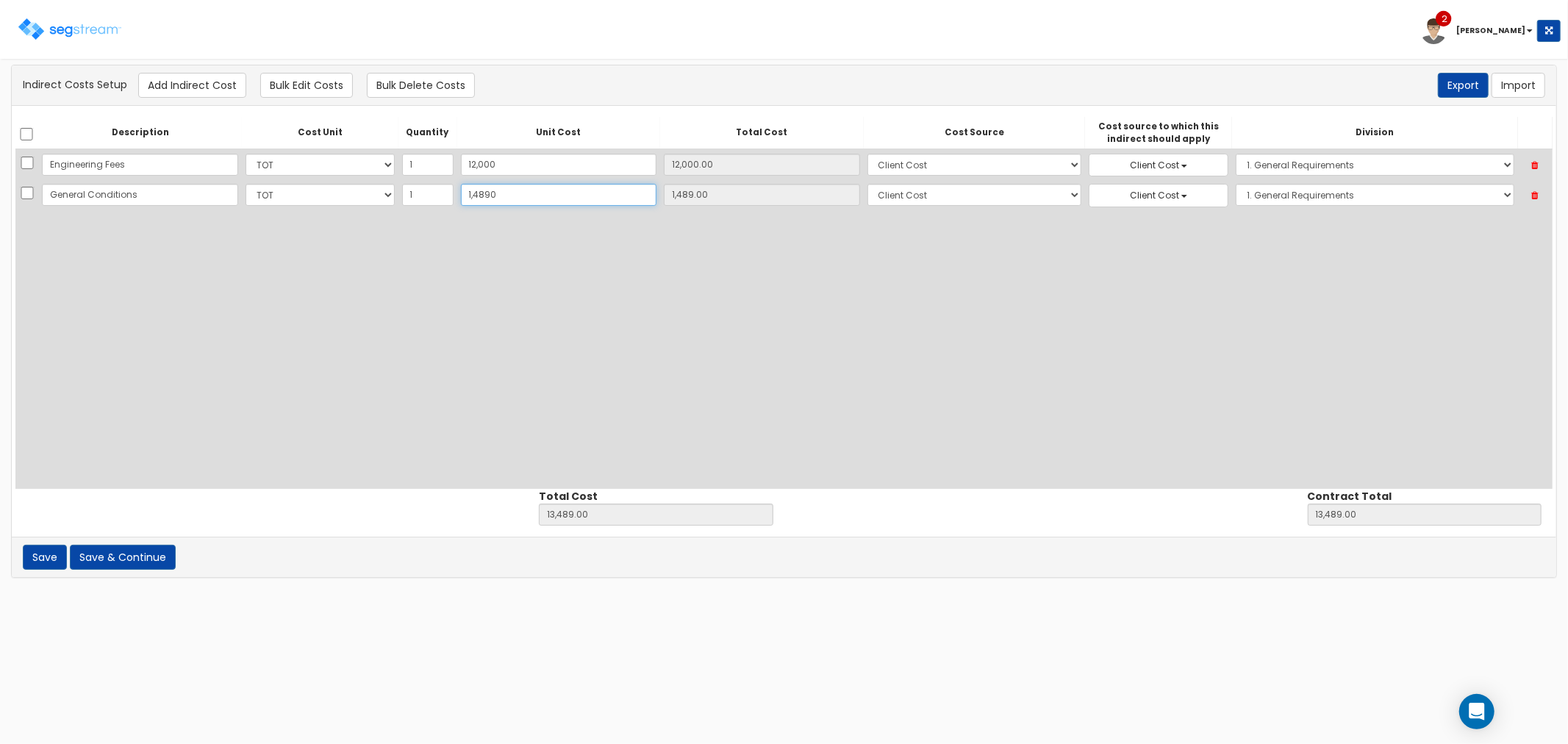
type input "26,890.00"
type input "14,890"
type input "14,890.00"
type input "14,8900"
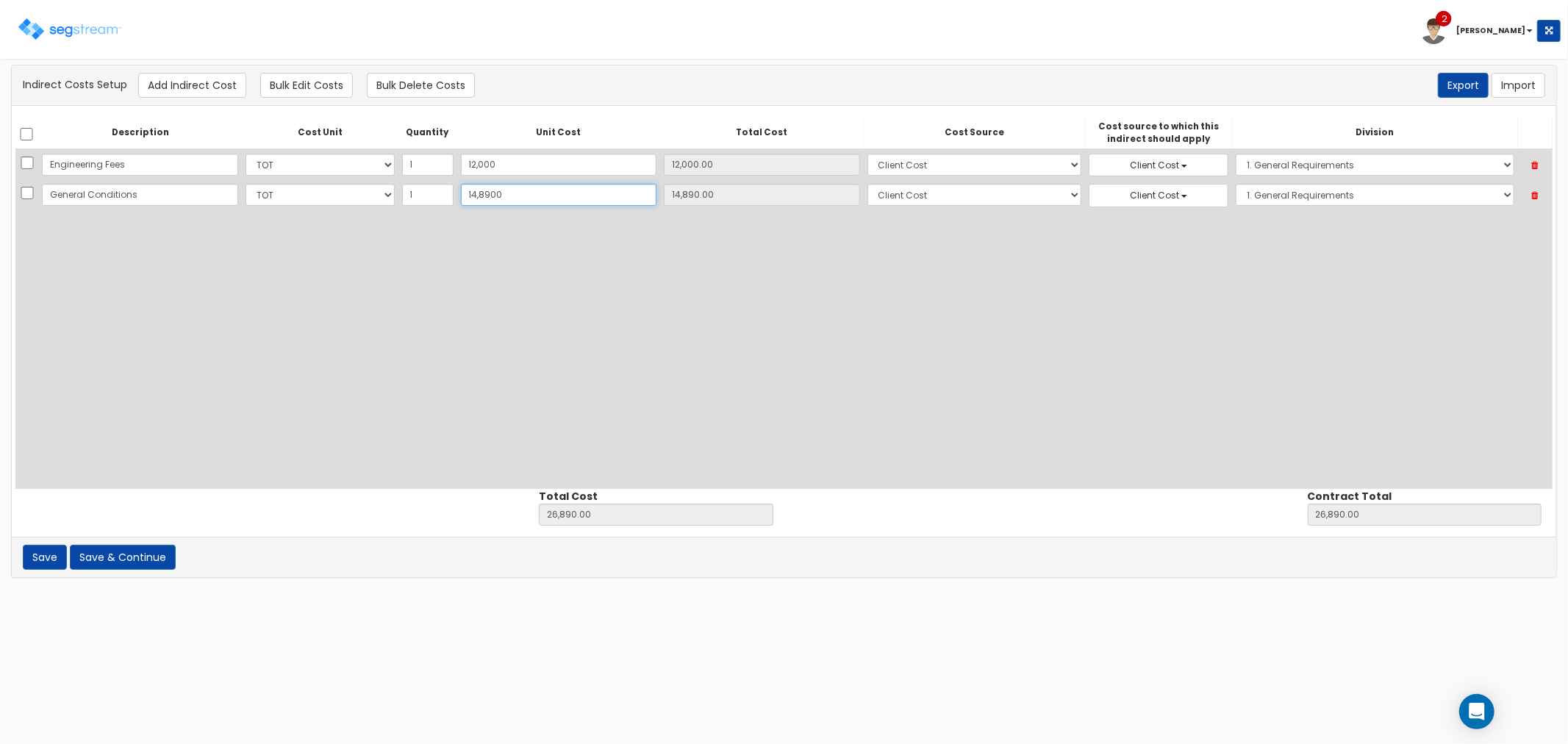
type input "160,900.00"
type input "148,900"
type input "148,900.00"
type input "148,900"
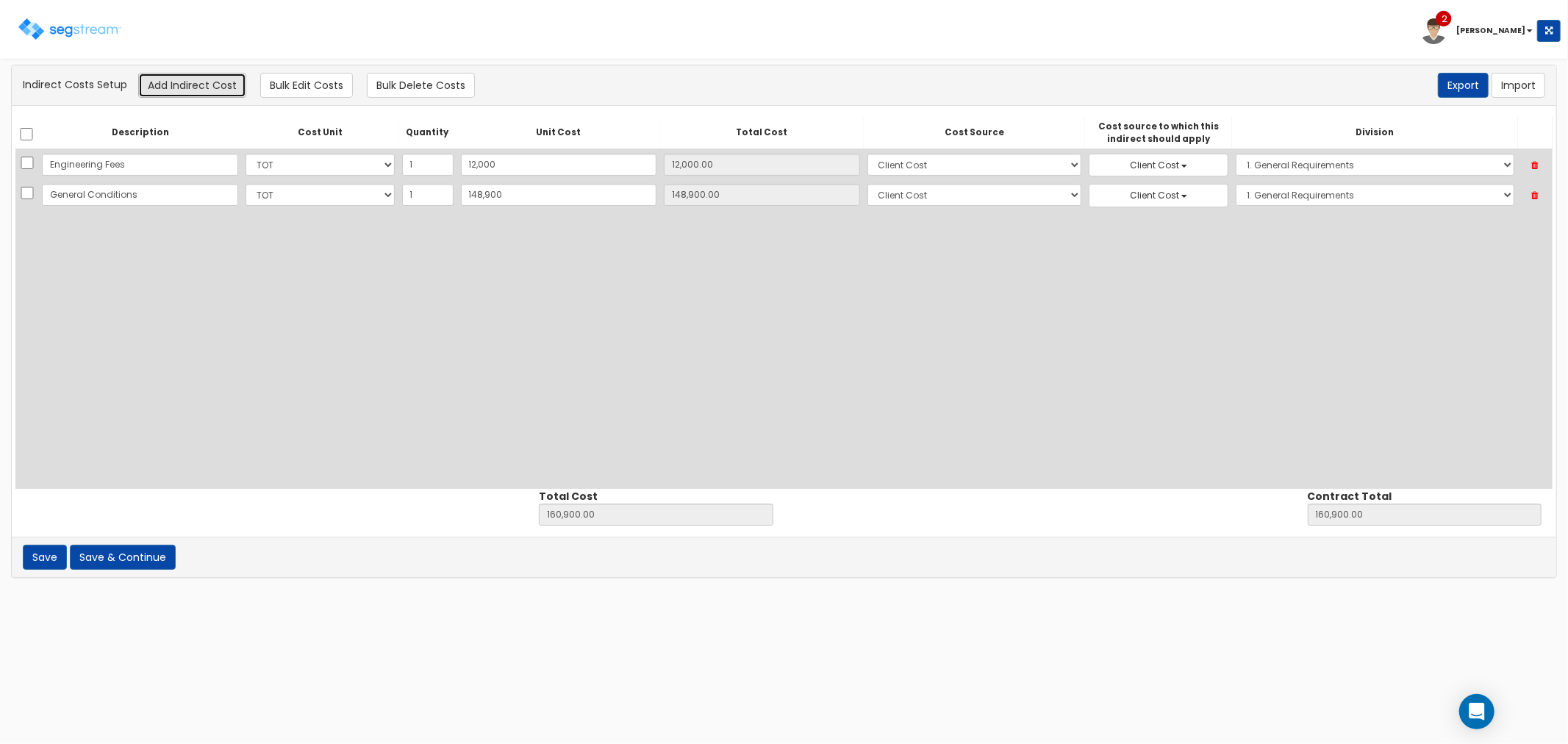
click at [211, 90] on button "Add Indirect Cost" at bounding box center [192, 85] width 108 height 25
select select "10"
select select "8"
select select "1"
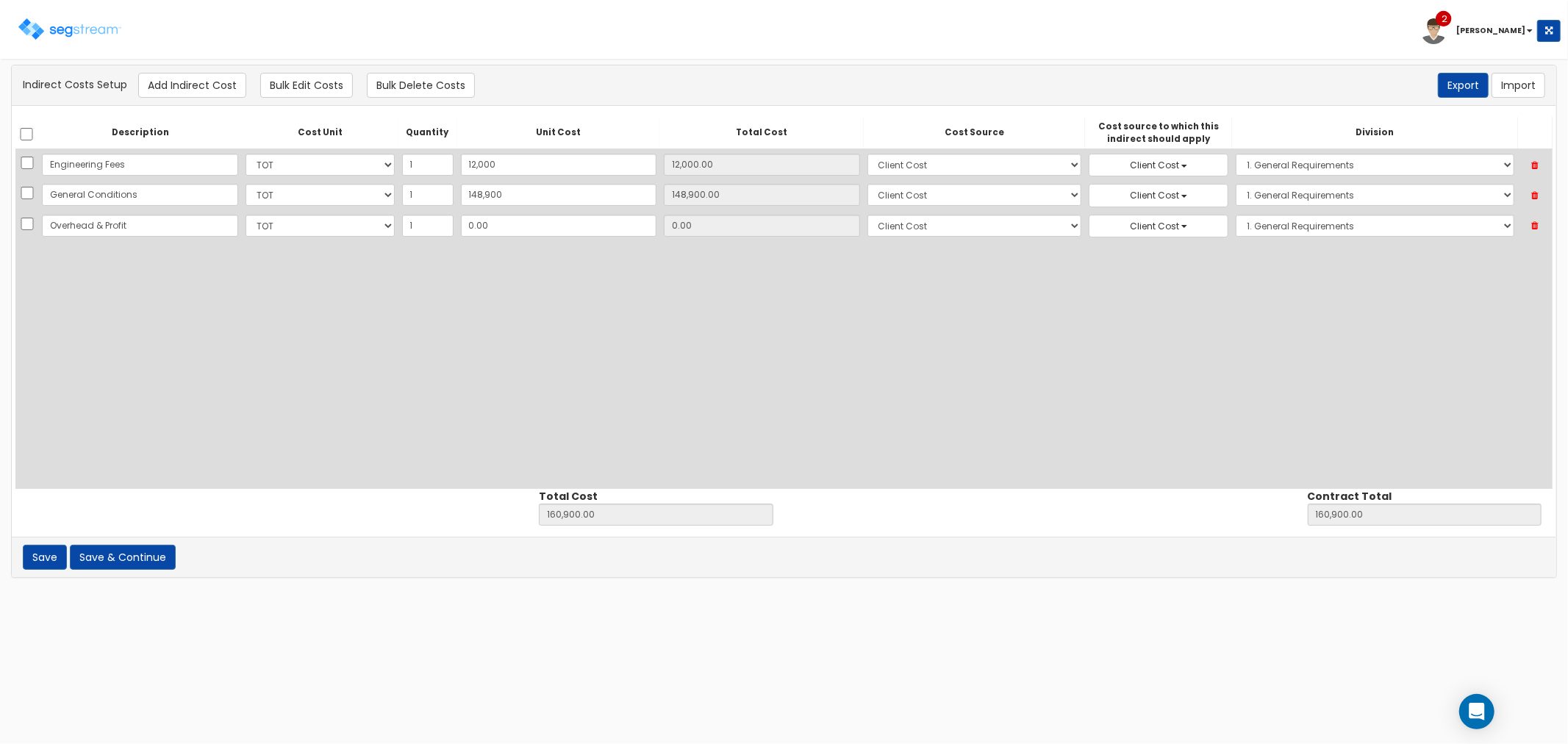
type input "Overhead & Profit"
click at [519, 218] on input "0.00" at bounding box center [559, 226] width 197 height 22
drag, startPoint x: 512, startPoint y: 228, endPoint x: 456, endPoint y: 220, distance: 56.6
click at [461, 220] on input "0.00" at bounding box center [559, 226] width 197 height 22
type input "1"
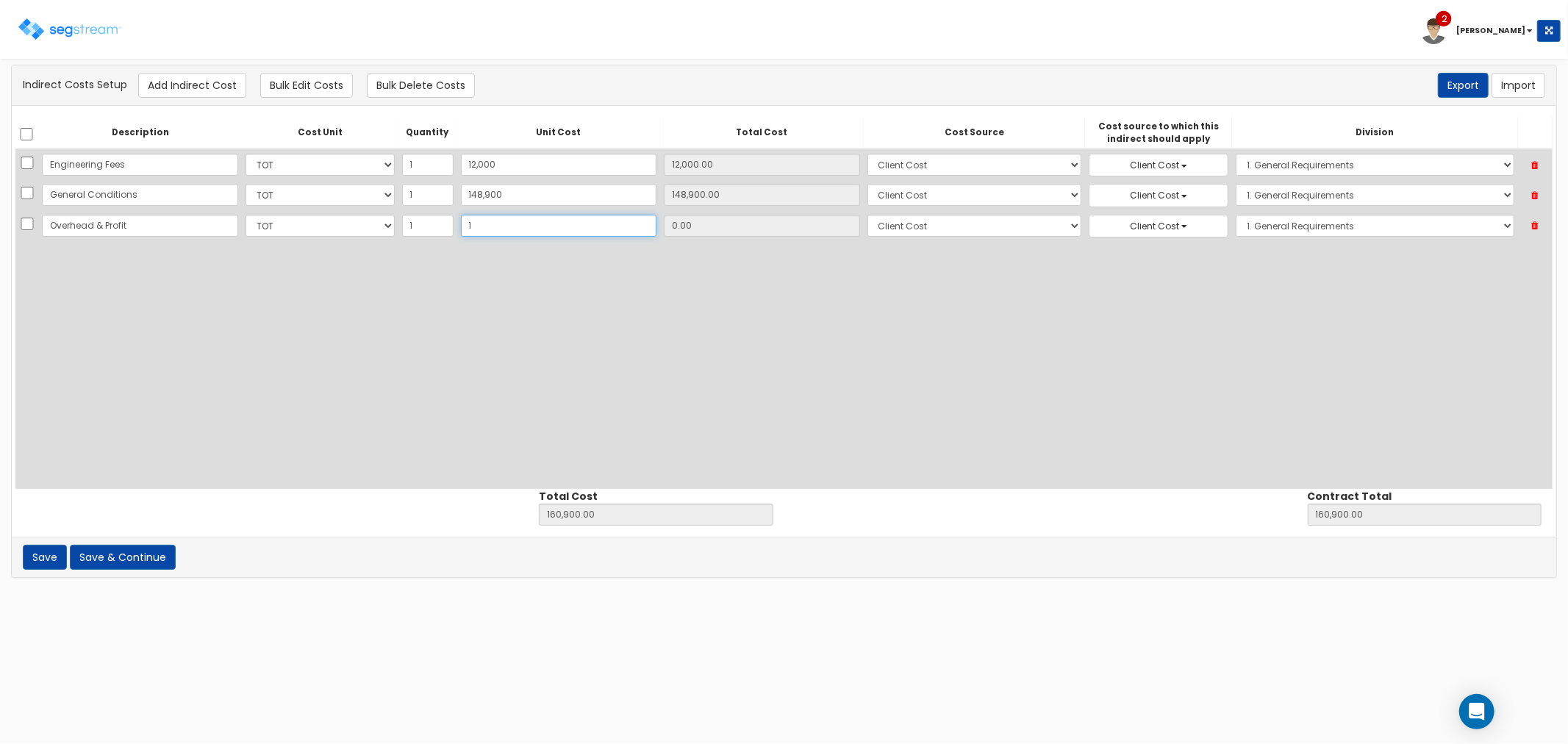
type input "160,901.00"
type input "1.00"
type input "13"
type input "160,913.00"
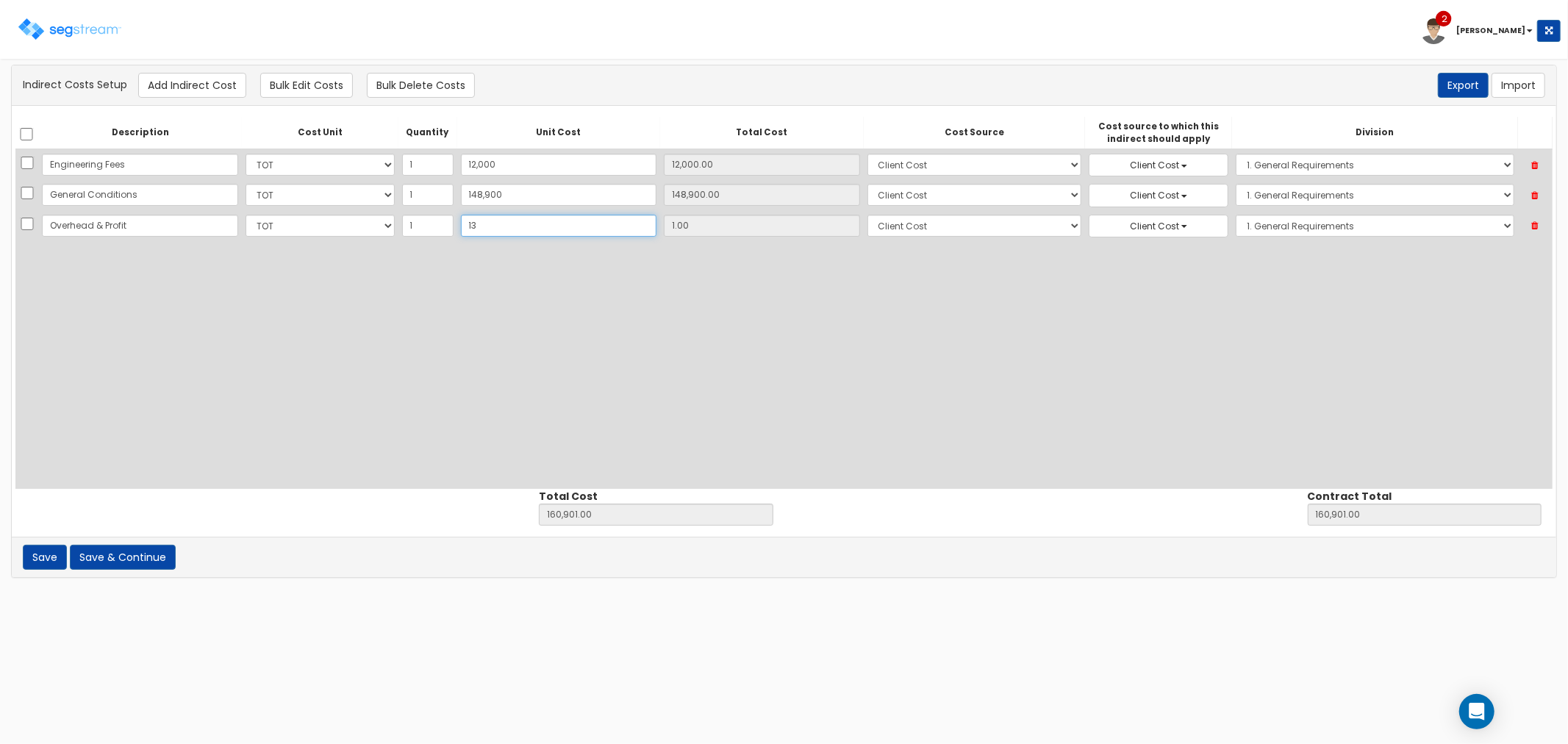
type input "160,913.00"
type input "13.00"
type input "139"
type input "161,039.00"
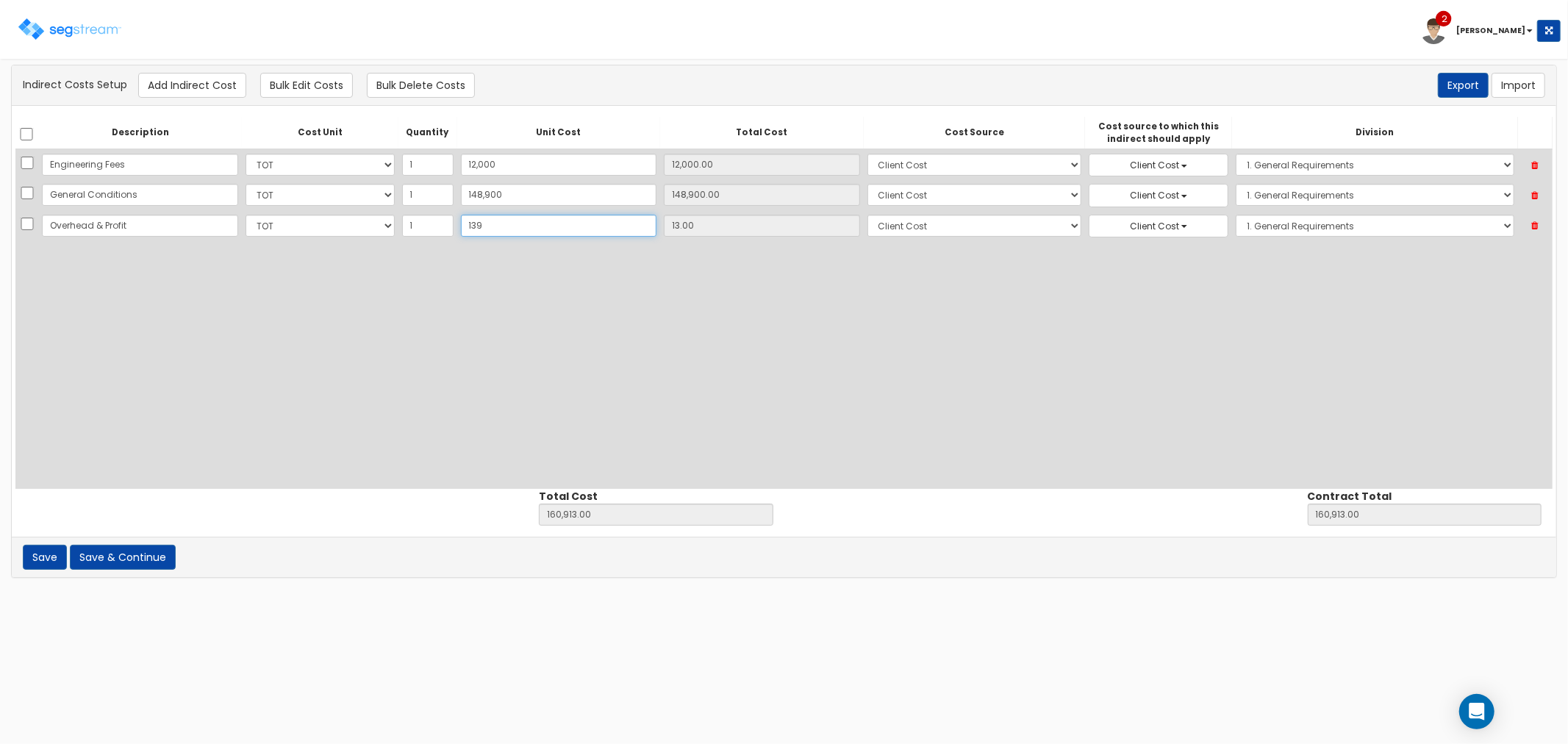
type input "139.00"
type input "1393"
type input "162,293.00"
type input "1,393"
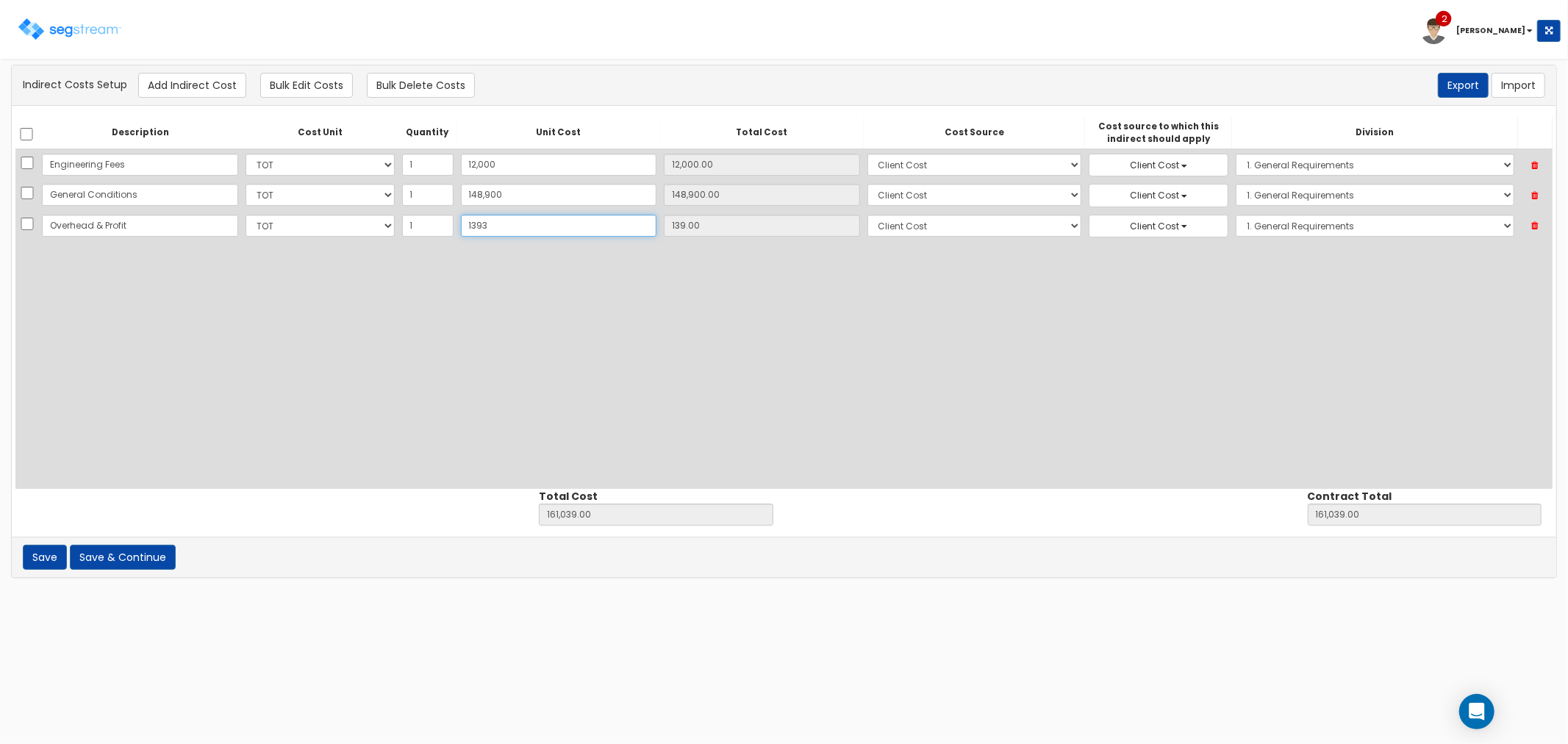
type input "1,393.00"
type input "1,3933"
type input "174,833.00"
type input "13,933"
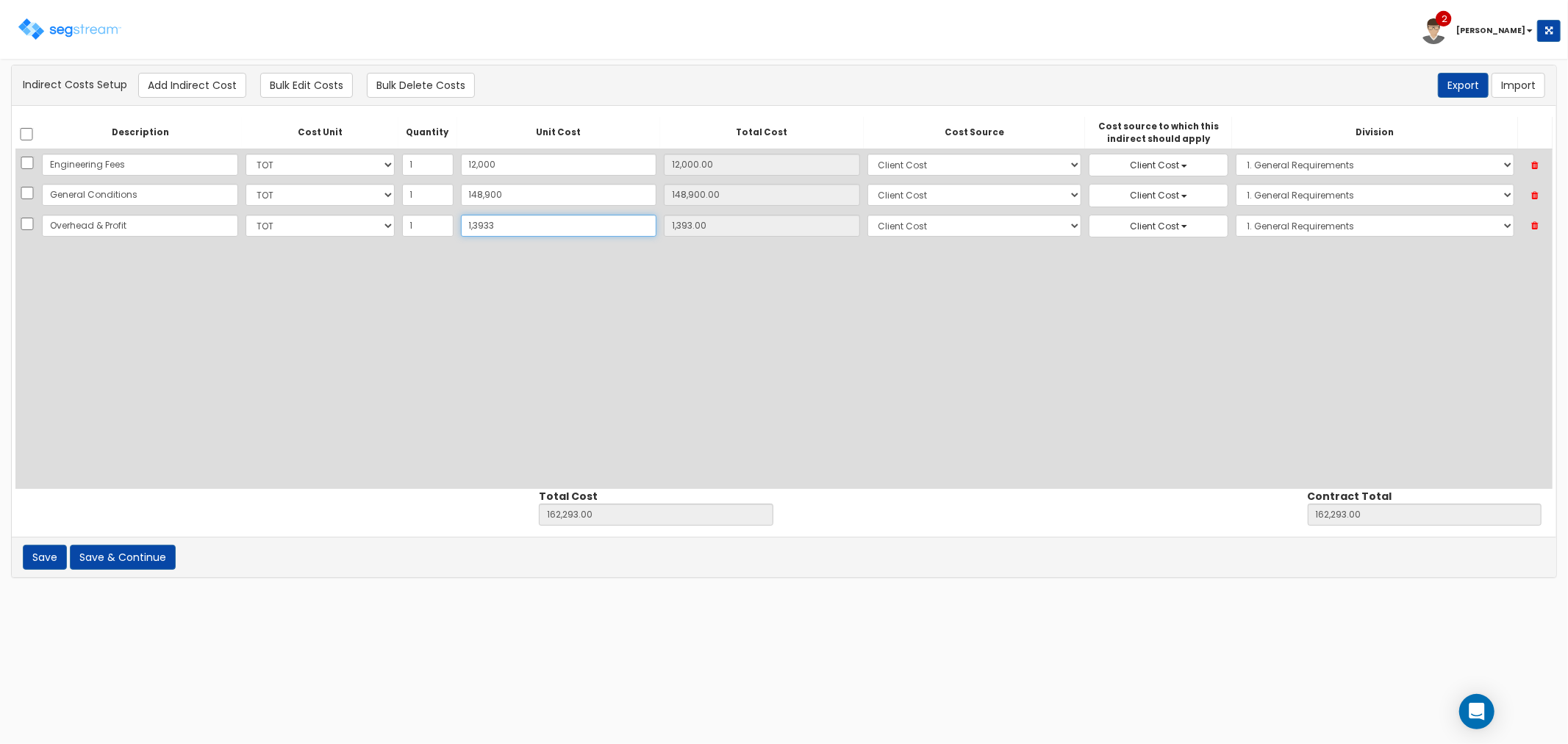
type input "13,933.00"
type input "13,9331"
type input "300,231.00"
type input "139,331"
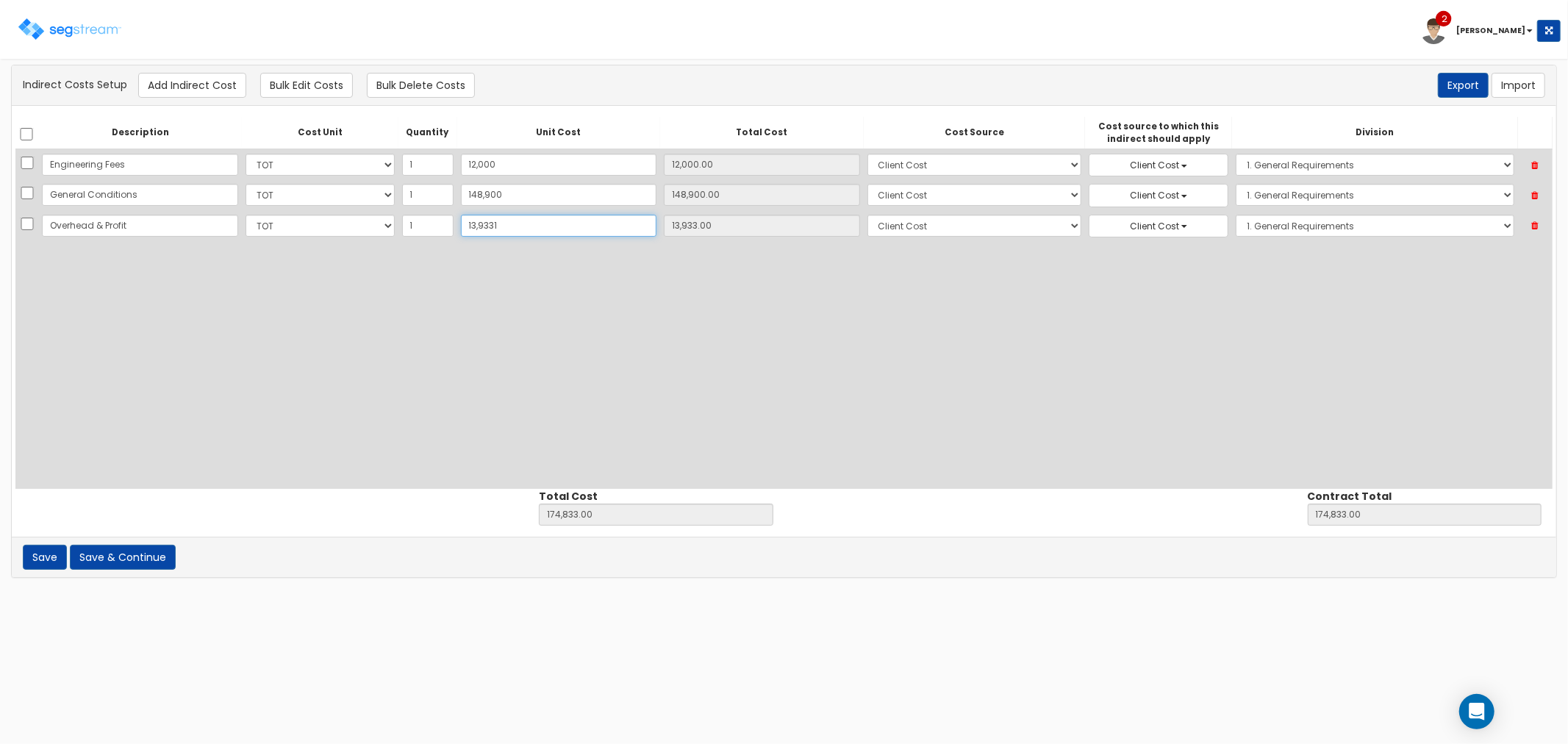
type input "139,331.00"
type input "139,331"
click at [168, 90] on button "Add Indirect Cost" at bounding box center [192, 85] width 108 height 25
select select "10"
select select "8"
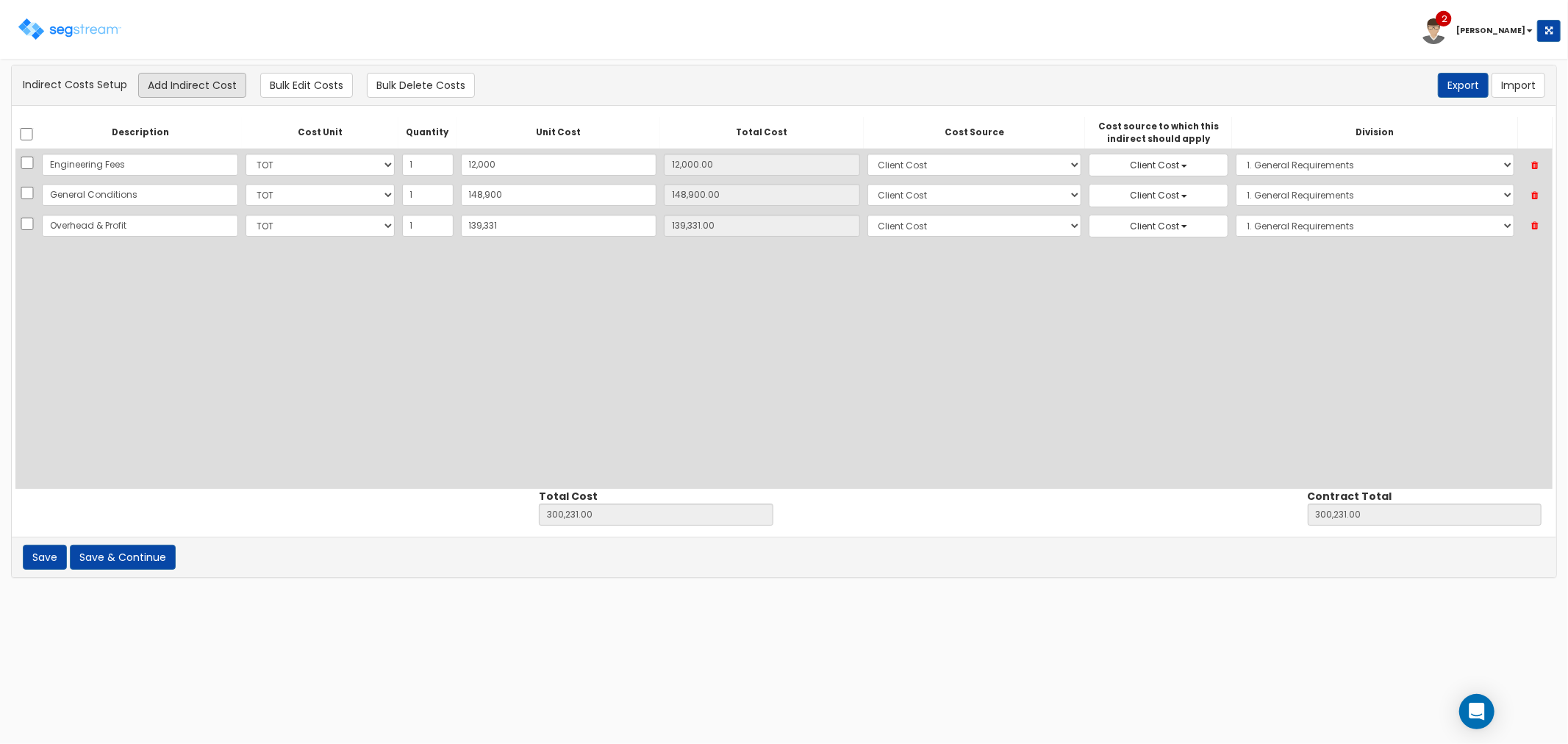
select select "8"
select select "1"
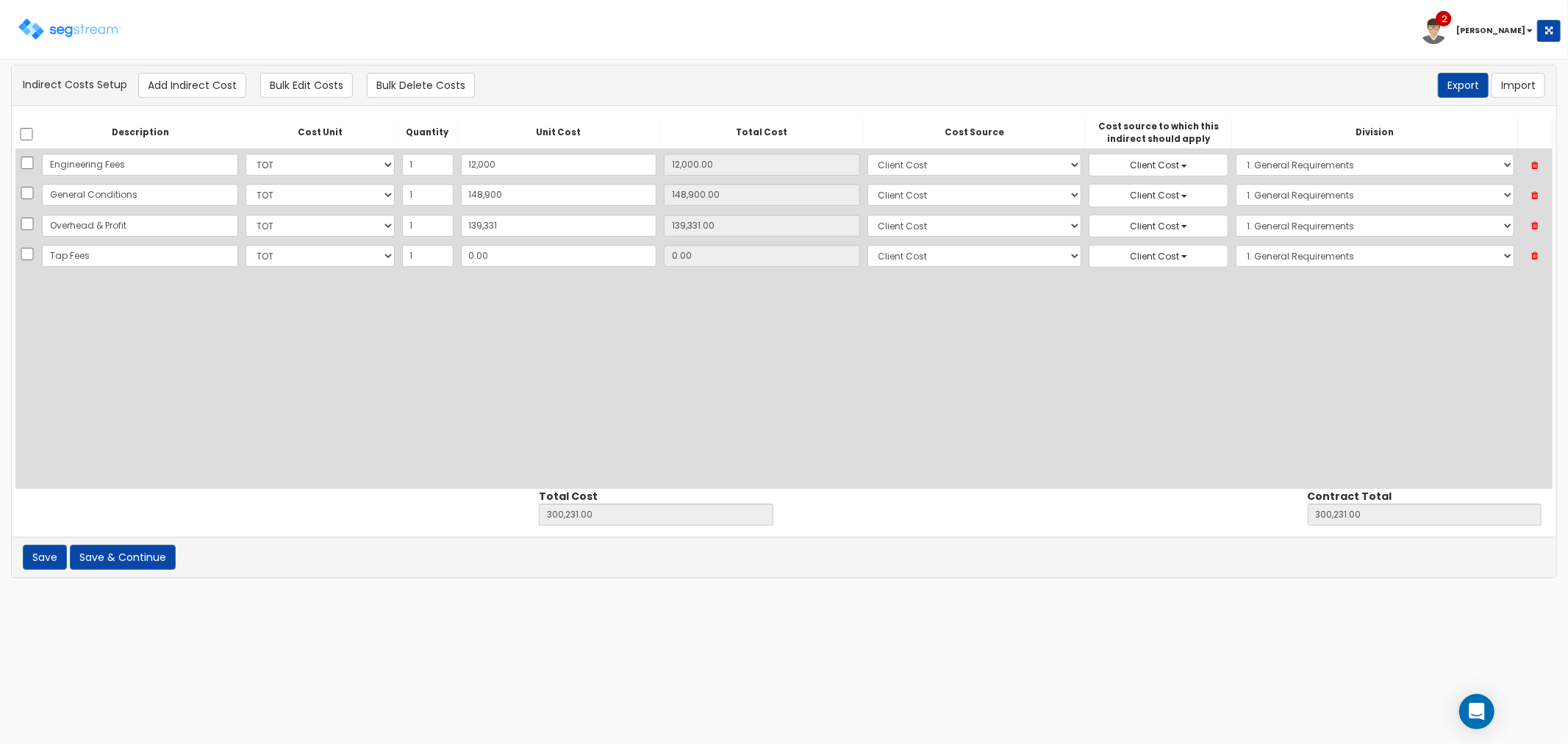
type input "Tap Fees"
type input "2"
type input "300,233.00"
type input "2.00"
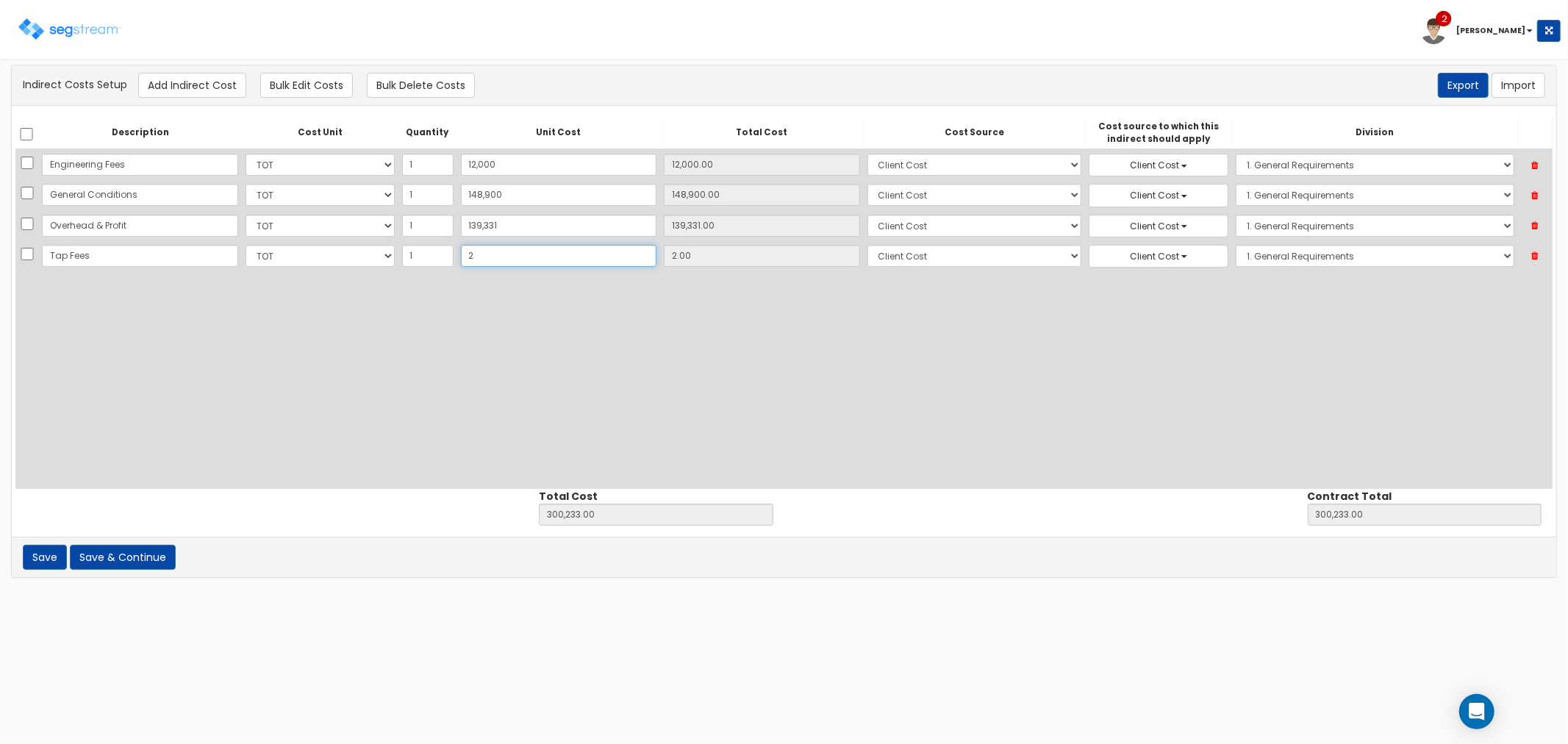
type input "28"
type input "300,259.00"
type input "28.00"
type input "282"
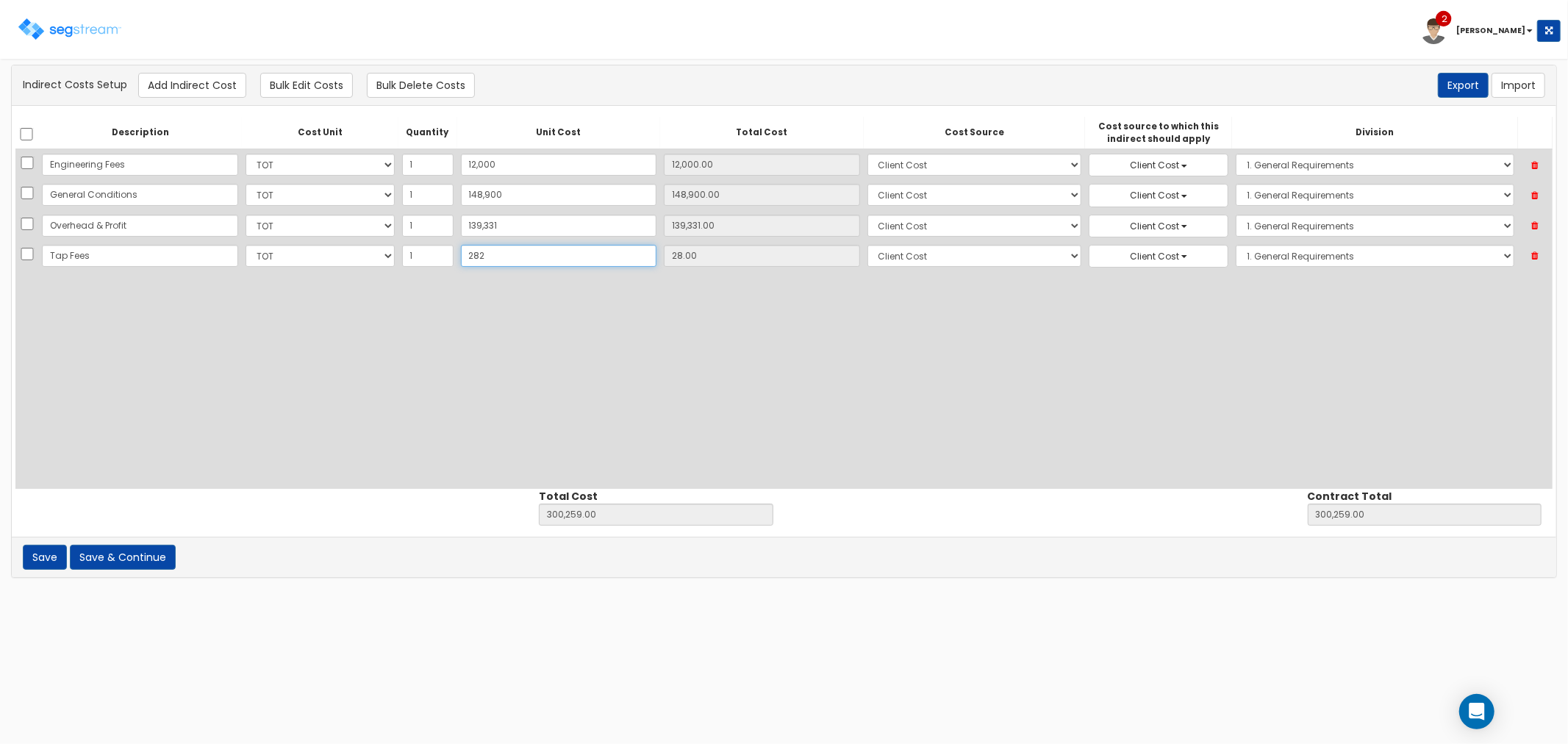
type input "300,513.00"
type input "282.00"
type input "2827"
type input "303,058.00"
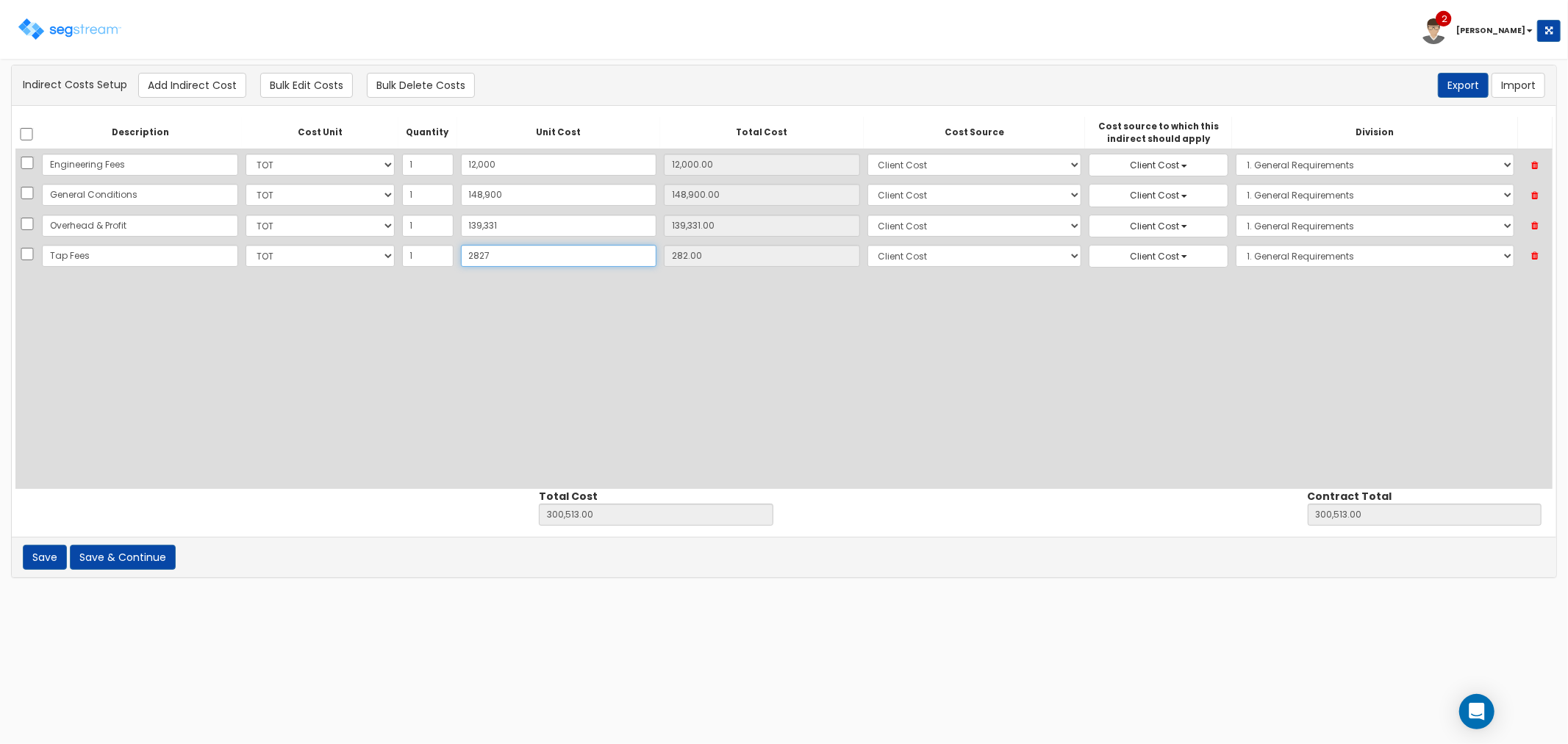
type input "303,058.00"
type input "2,827"
type input "2,827.00"
type input "2,8273"
type input "328,504.00"
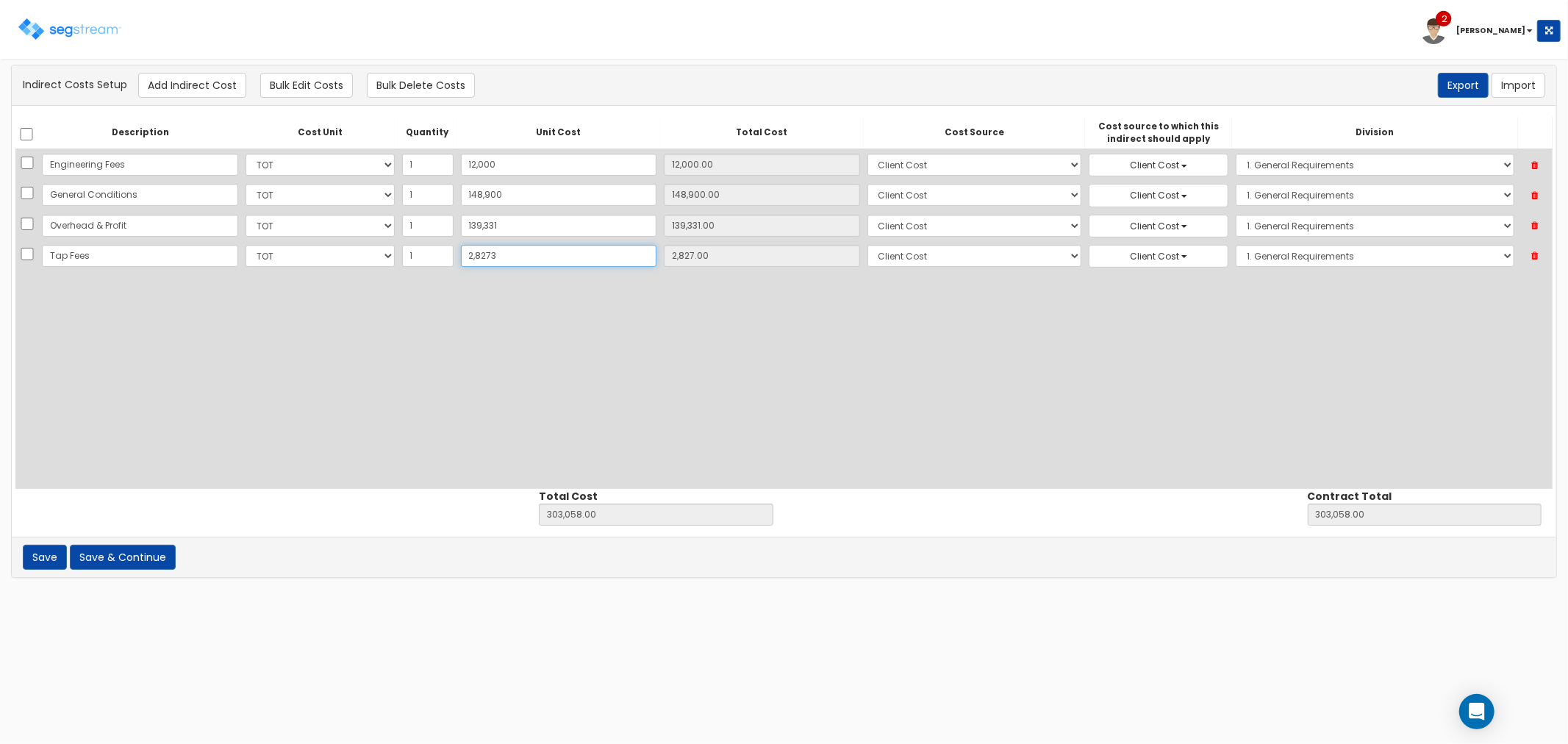
type input "328,504.00"
type input "28,273"
type input "28,273.00"
type input "28,273"
click at [103, 553] on button "Save & Continue" at bounding box center [122, 557] width 106 height 25
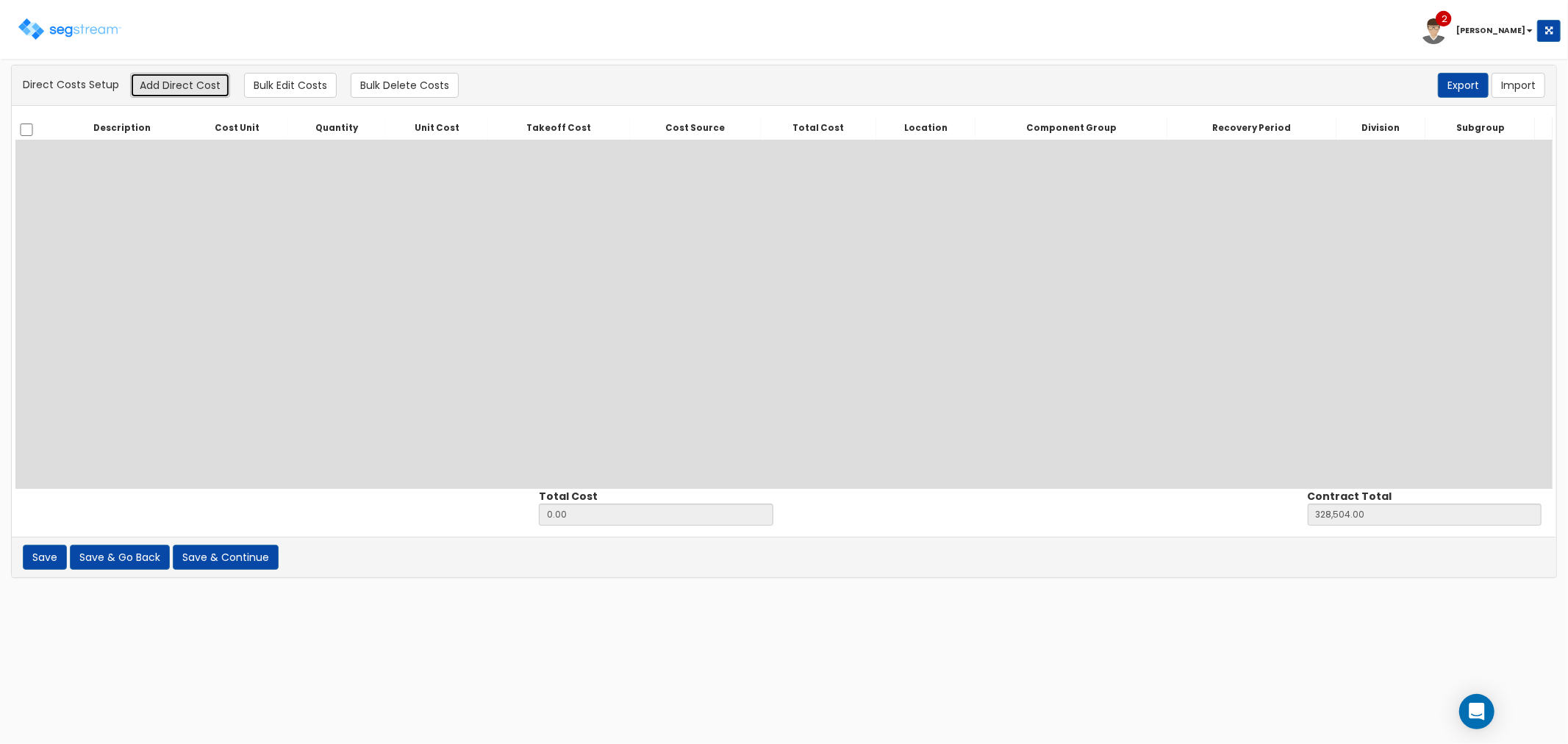
click at [150, 81] on button "Add Direct Cost" at bounding box center [180, 85] width 100 height 25
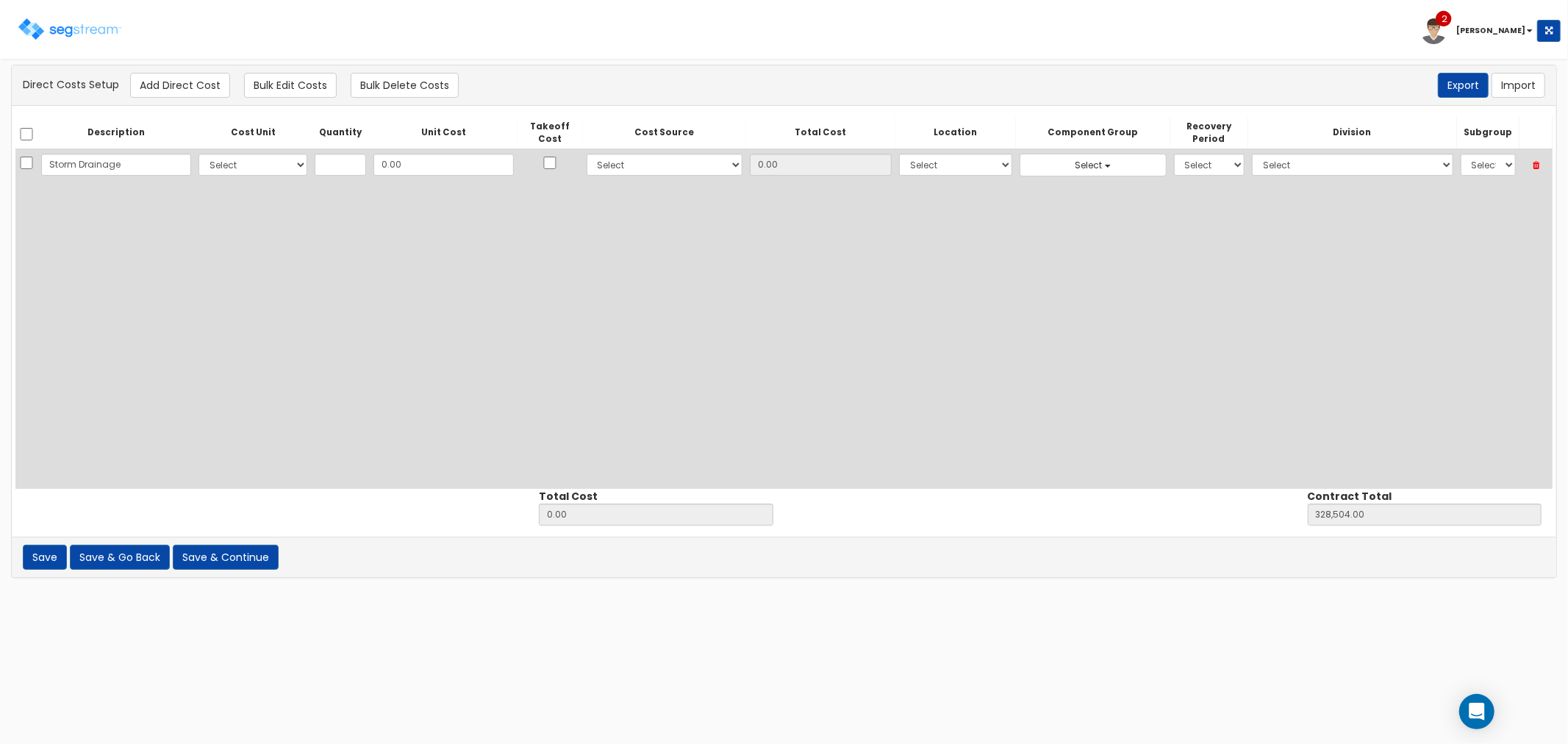
type input "Storm Drainage"
type input "1"
type input "T"
type input "TO"
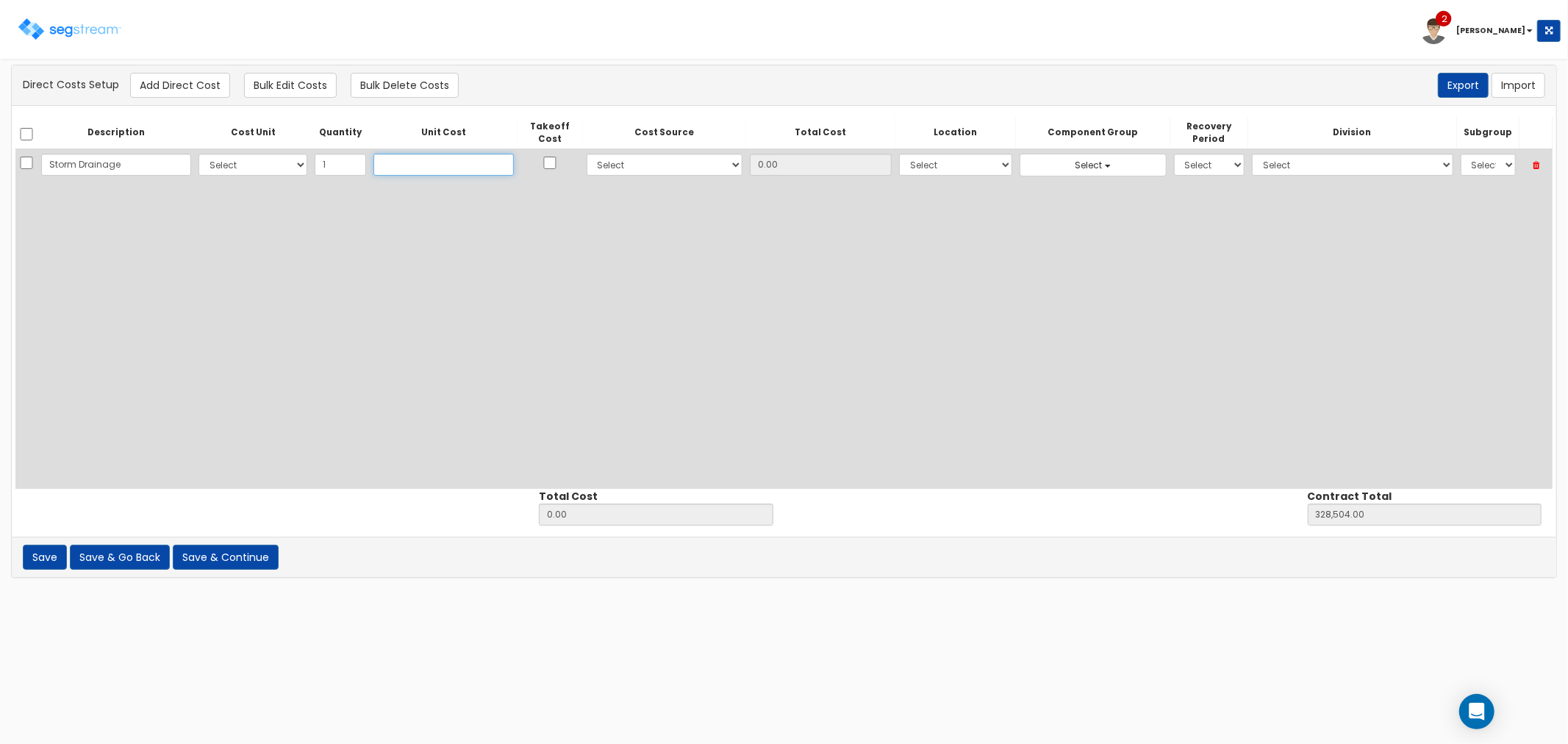
type input "T"
type input "t"
drag, startPoint x: 589, startPoint y: 164, endPoint x: 566, endPoint y: 169, distance: 23.5
click at [589, 164] on select "Select 86 Sheppard Building Client Cost Client Cost - Equipment Client Costs - …" at bounding box center [664, 164] width 156 height 22
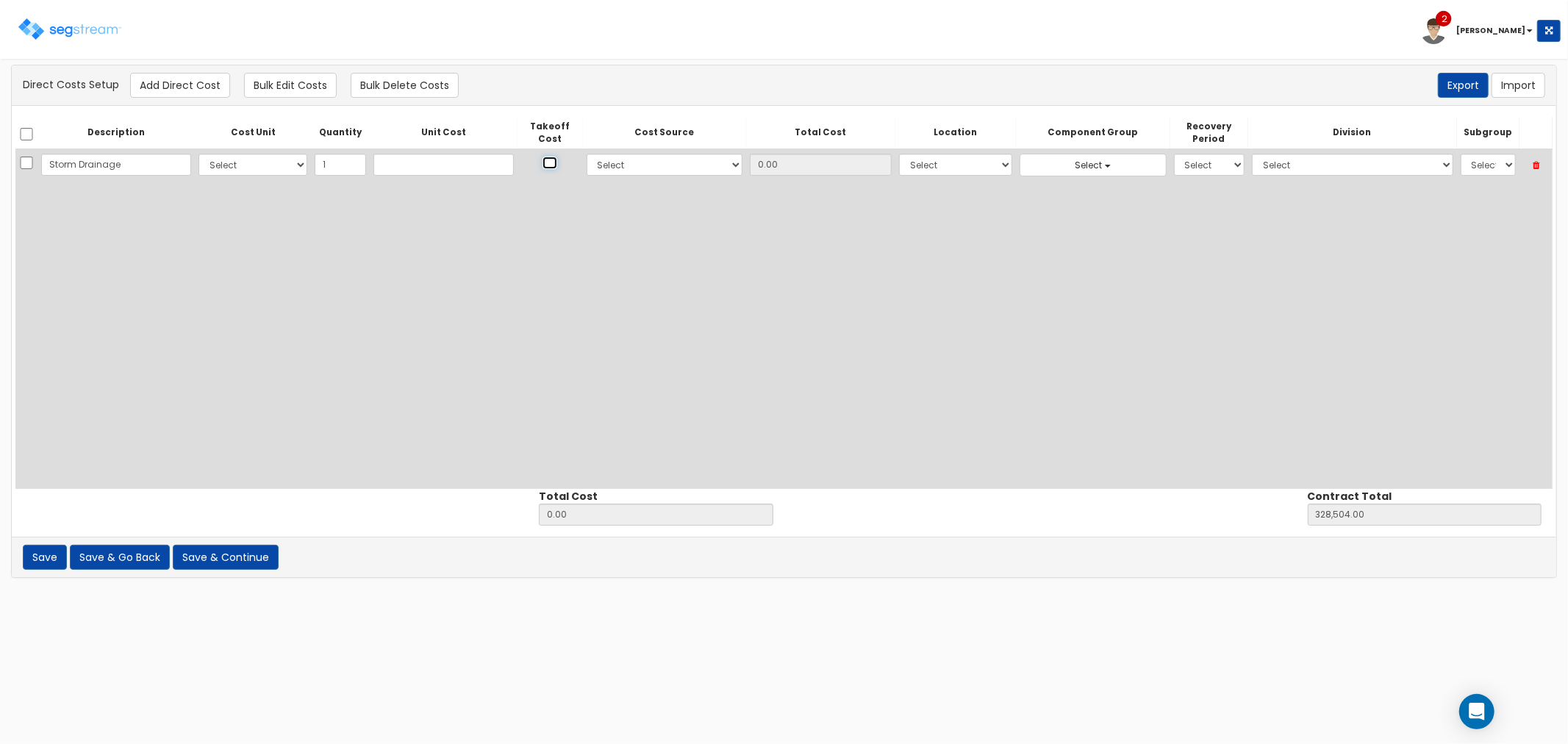
click at [543, 167] on input "checkbox" at bounding box center [550, 163] width 15 height 12
checkbox input "true"
click at [402, 167] on input "text" at bounding box center [443, 164] width 141 height 22
type input "T"
click at [233, 167] on select "Select CF Custo Custo Custo Custo Custo Custo Custo Custo Custo Custo Custo Cus…" at bounding box center [253, 164] width 108 height 22
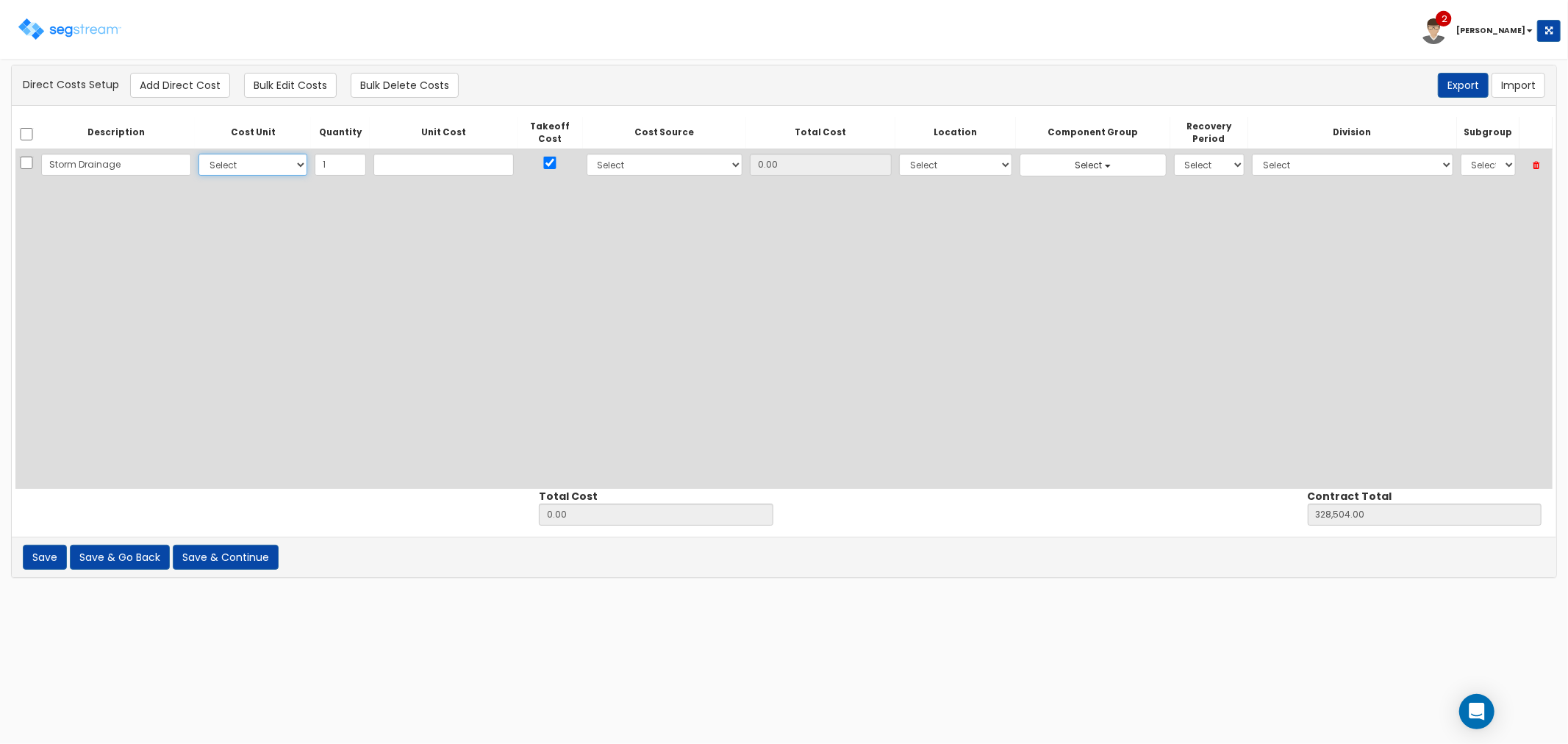
select select "10"
click at [399, 167] on input "text" at bounding box center [443, 164] width 141 height 22
type input "6"
type input "6.00"
type input "328,510.00"
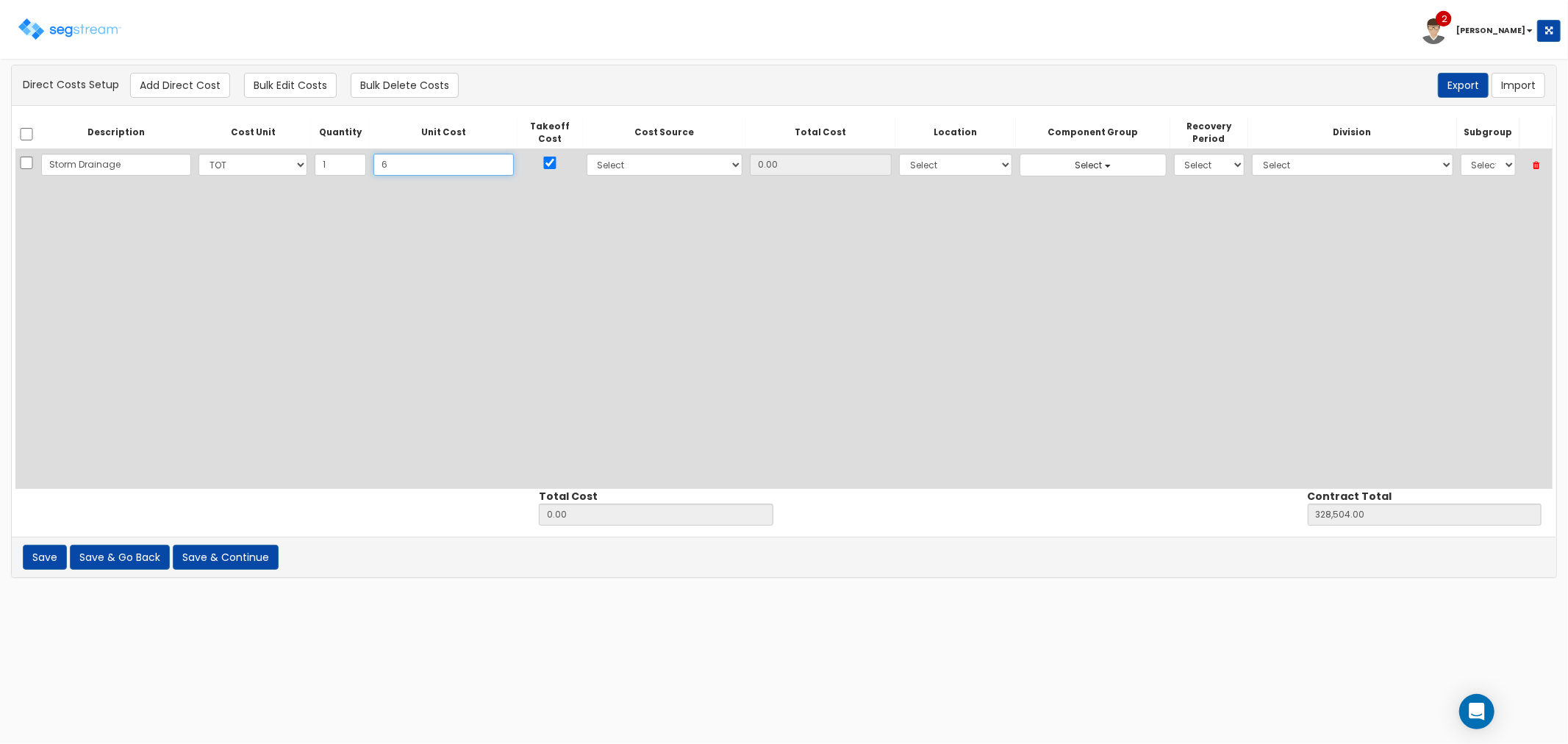
type input "6.00"
type input "65"
type input "65.00"
type input "328,569.00"
type input "65.00"
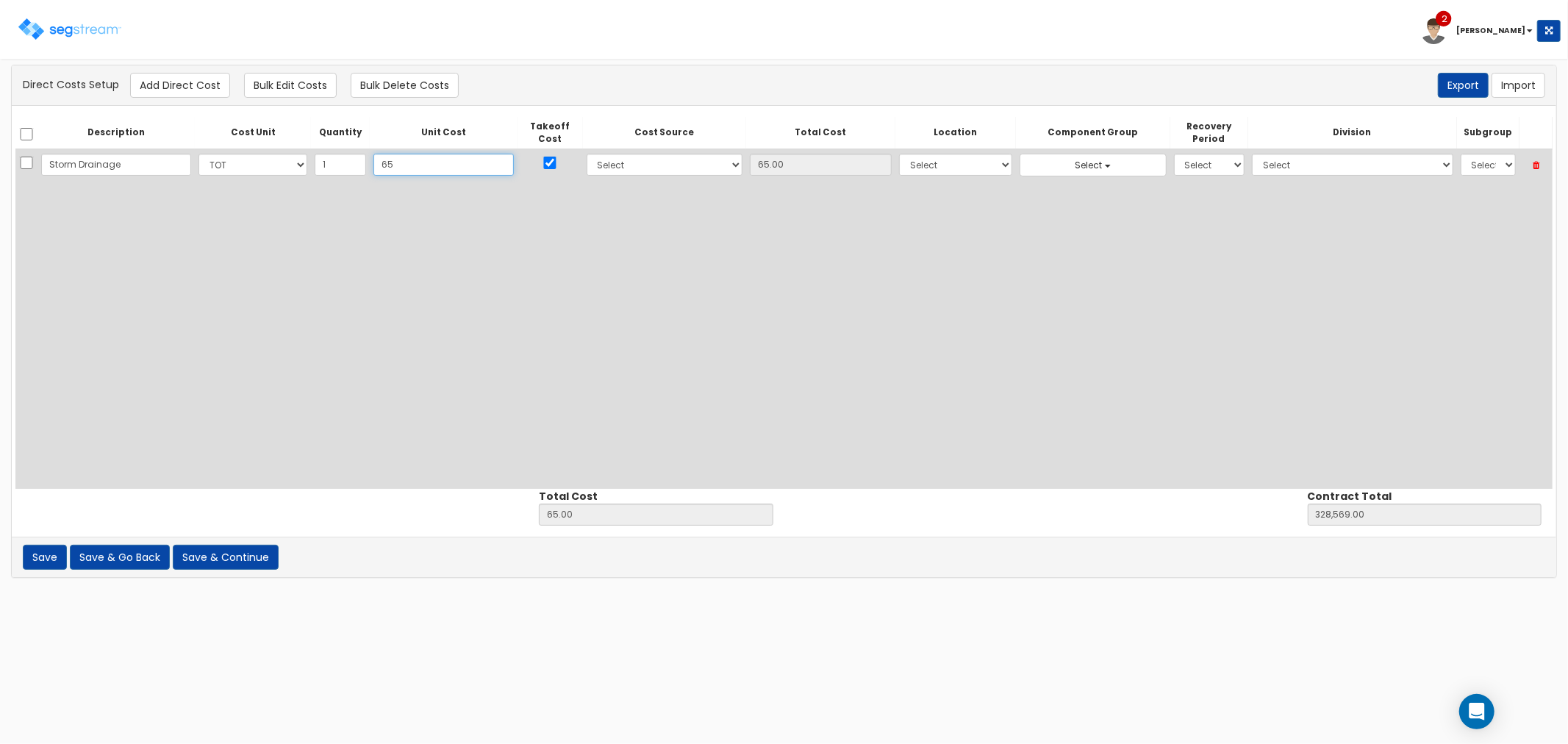
type input "650"
type input "650.00"
type input "329,154.00"
type input "650.00"
type input "6500"
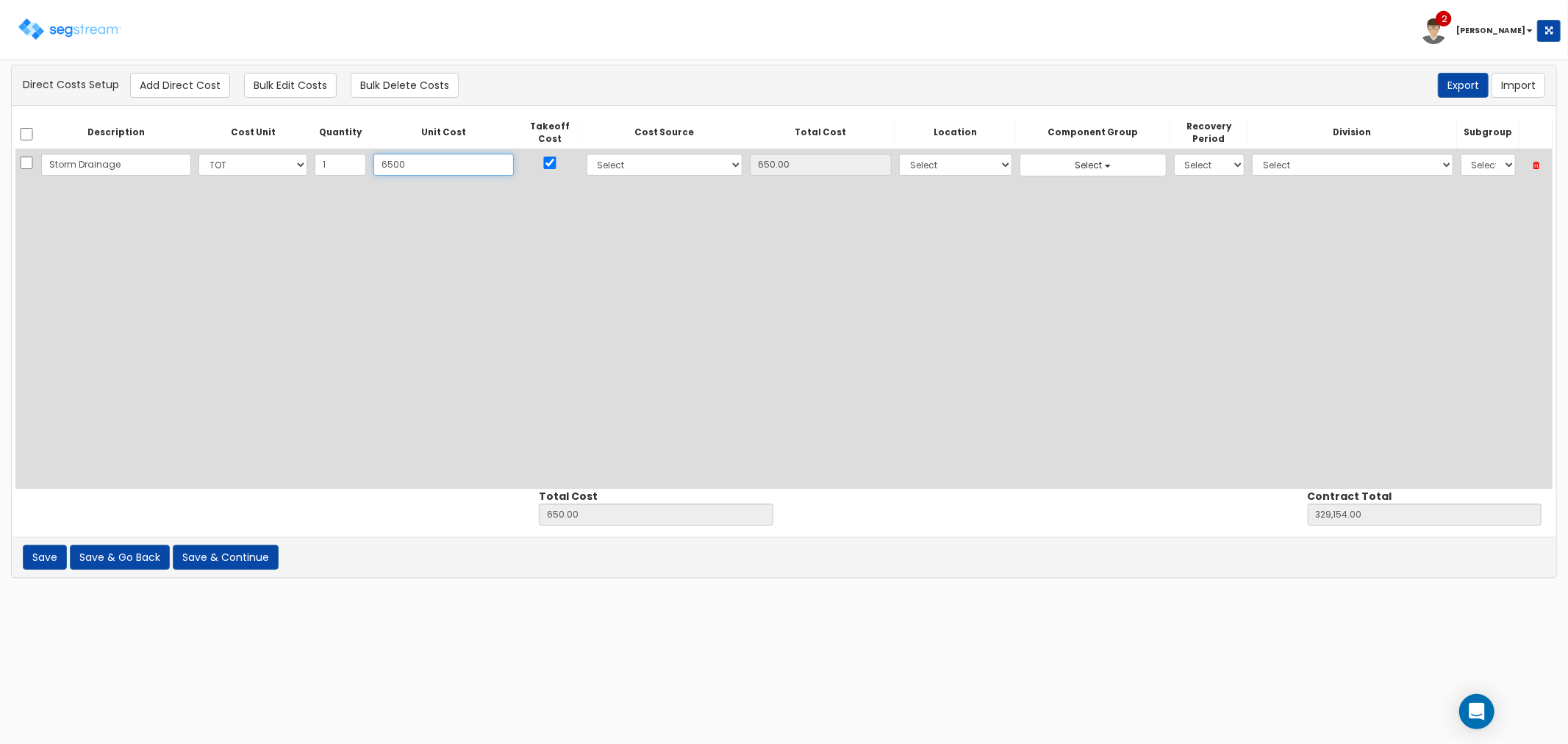
type input "6,500.00"
type input "335,004.00"
type input "6,500"
type input "6,500.00"
type input "6,500"
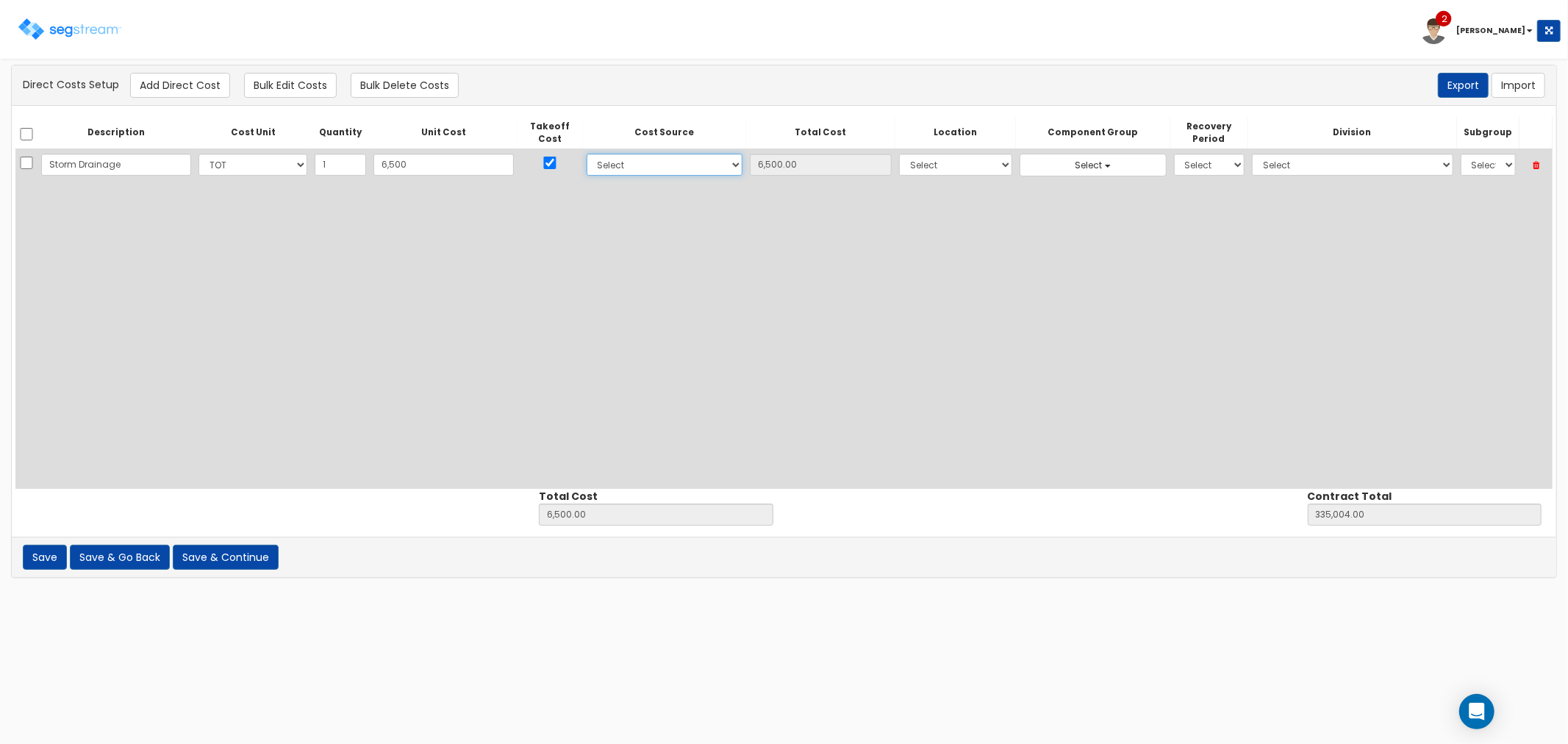
click at [633, 164] on select "Select 86 Sheppard Building Client Cost Client Cost - Equipment Client Costs - …" at bounding box center [664, 164] width 156 height 22
select select "8"
click at [586, 154] on select "Select 86 Sheppard Building Client Cost Client Cost - Equipment Client Costs - …" at bounding box center [664, 164] width 156 height 22
click at [904, 160] on select "Select Building Building Interior Site Improvements Add Additional Location" at bounding box center [956, 164] width 114 height 22
select select "27"
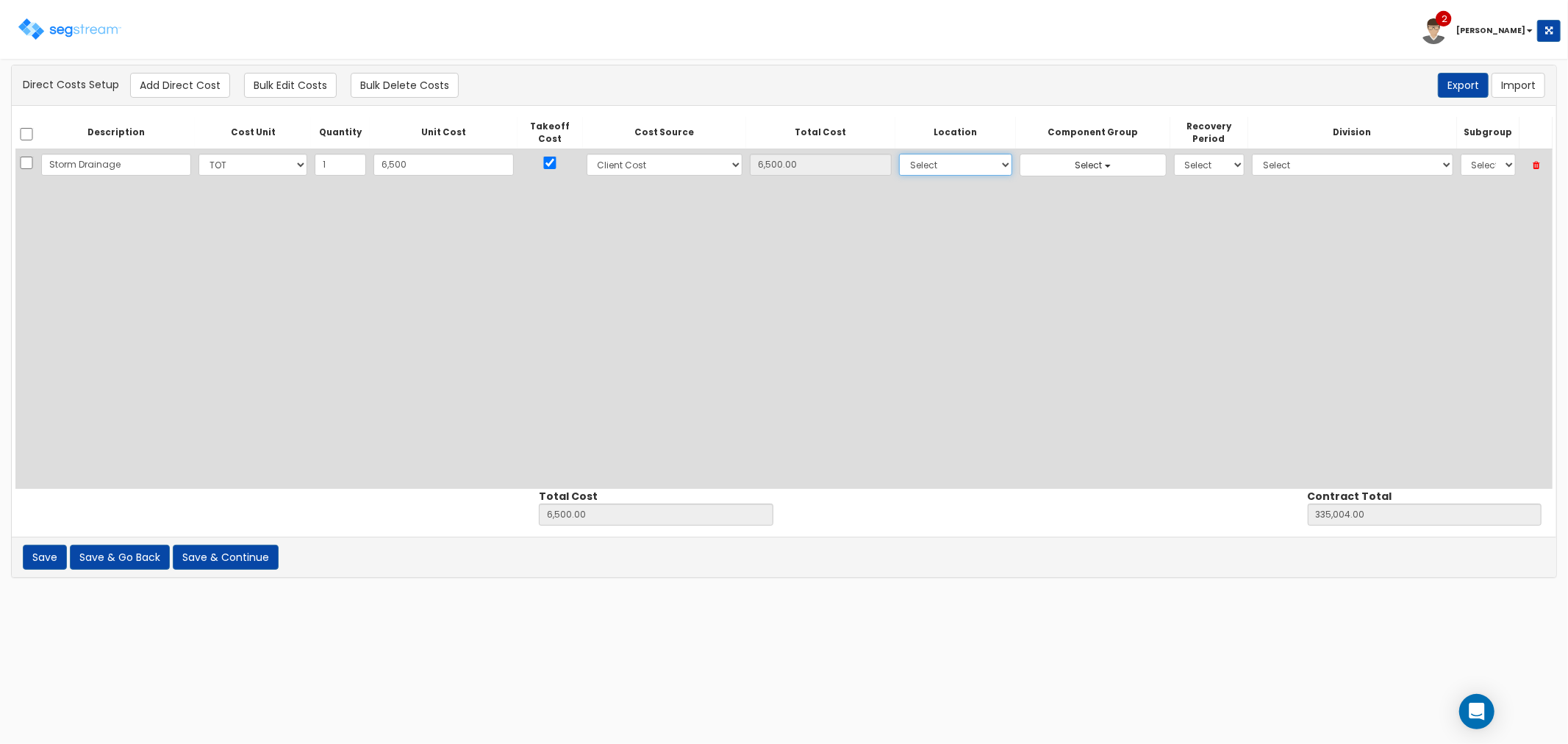
click at [899, 154] on select "Select Building Building Interior Site Improvements Add Additional Location" at bounding box center [956, 164] width 114 height 22
click at [1174, 164] on select "Select 5 Years 7 Years 9 Years 10 Years 15 Years 15 Year QLI 15 Year QRP 15 Yea…" at bounding box center [1209, 164] width 71 height 22
select select "15Y"
click at [1174, 154] on select "Select 5 Years 7 Years 9 Years 10 Years 15 Years 15 Year QLI 15 Year QRP 15 Yea…" at bounding box center [1209, 164] width 71 height 22
click at [1269, 158] on select "Select 1. General Requirements 2. Existing Conditions 3. Concrete 4. Masonry 5.…" at bounding box center [1352, 164] width 201 height 22
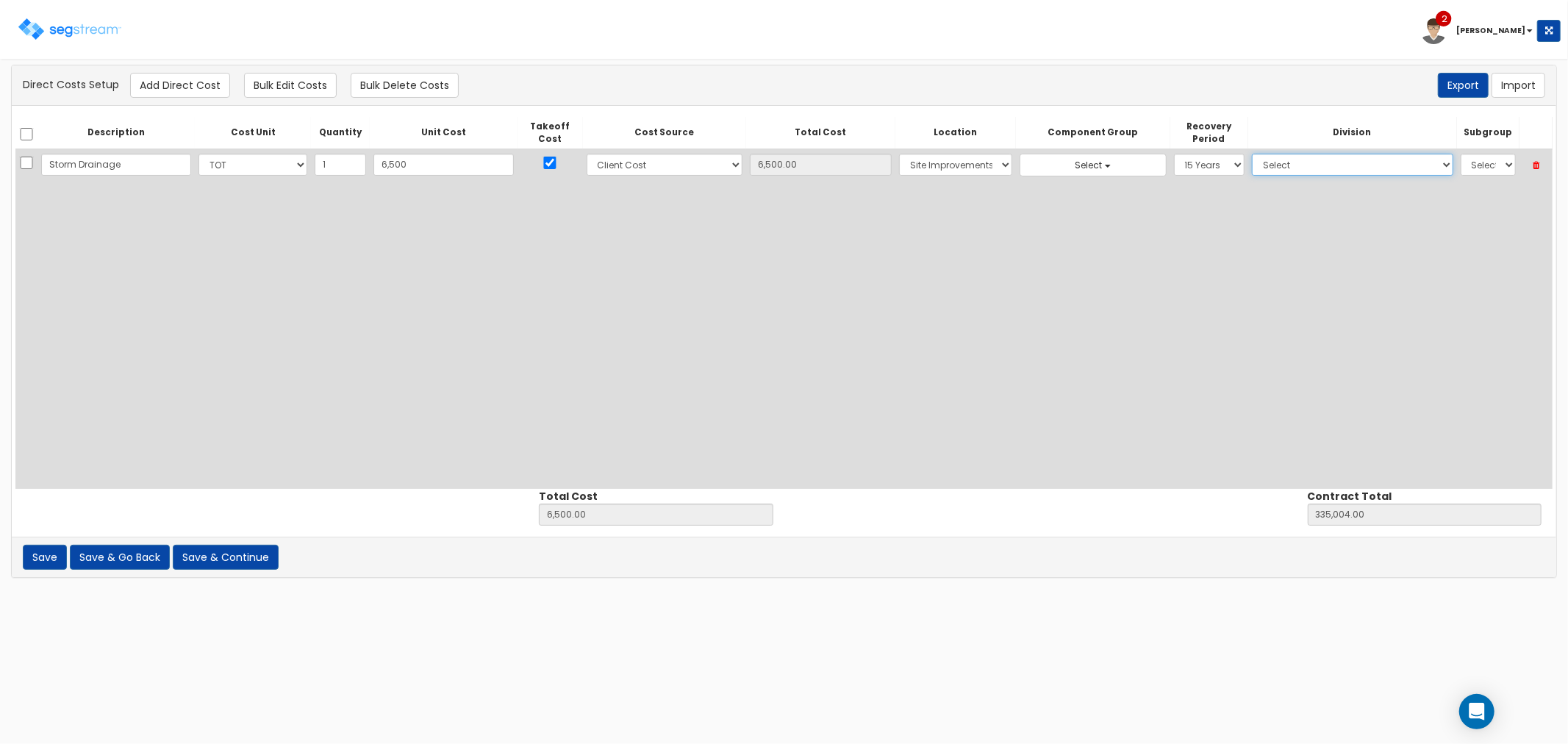
select select "33"
click at [1252, 154] on select "Select 1. General Requirements 2. Existing Conditions 3. Concrete 4. Masonry 5.…" at bounding box center [1352, 164] width 201 height 22
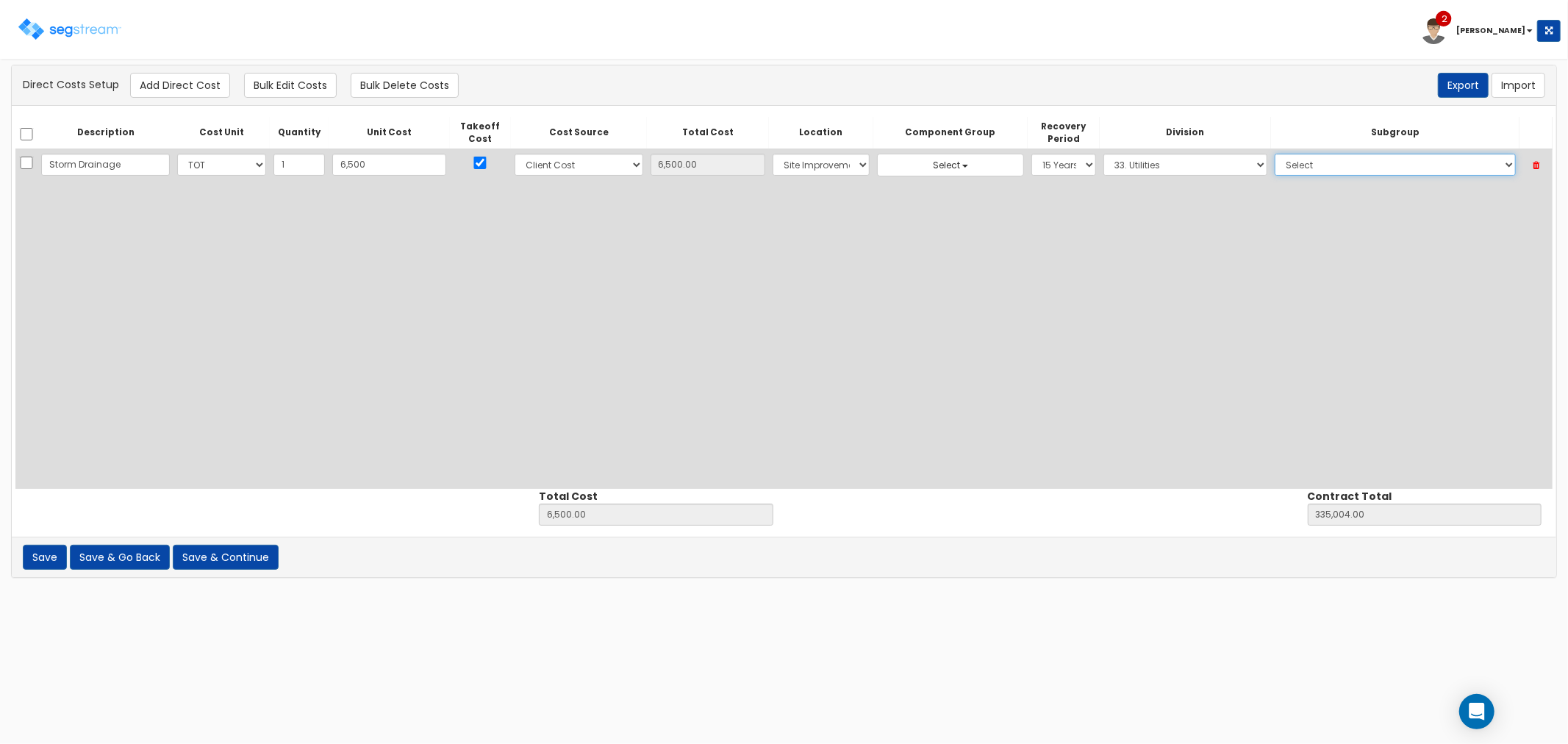
drag, startPoint x: 1311, startPoint y: 163, endPoint x: 1310, endPoint y: 172, distance: 9.1
click at [1311, 163] on select "Select 1. Corrosion Resistance (33011010) 2. Relining Sewers (33013072) 3. Prec…" at bounding box center [1395, 164] width 241 height 22
select select "33441313"
click at [1274, 154] on select "Select 1. Corrosion Resistance (33011010) 2. Relining Sewers (33013072) 3. Prec…" at bounding box center [1395, 164] width 241 height 22
click at [197, 78] on button "Add Direct Cost" at bounding box center [180, 85] width 100 height 25
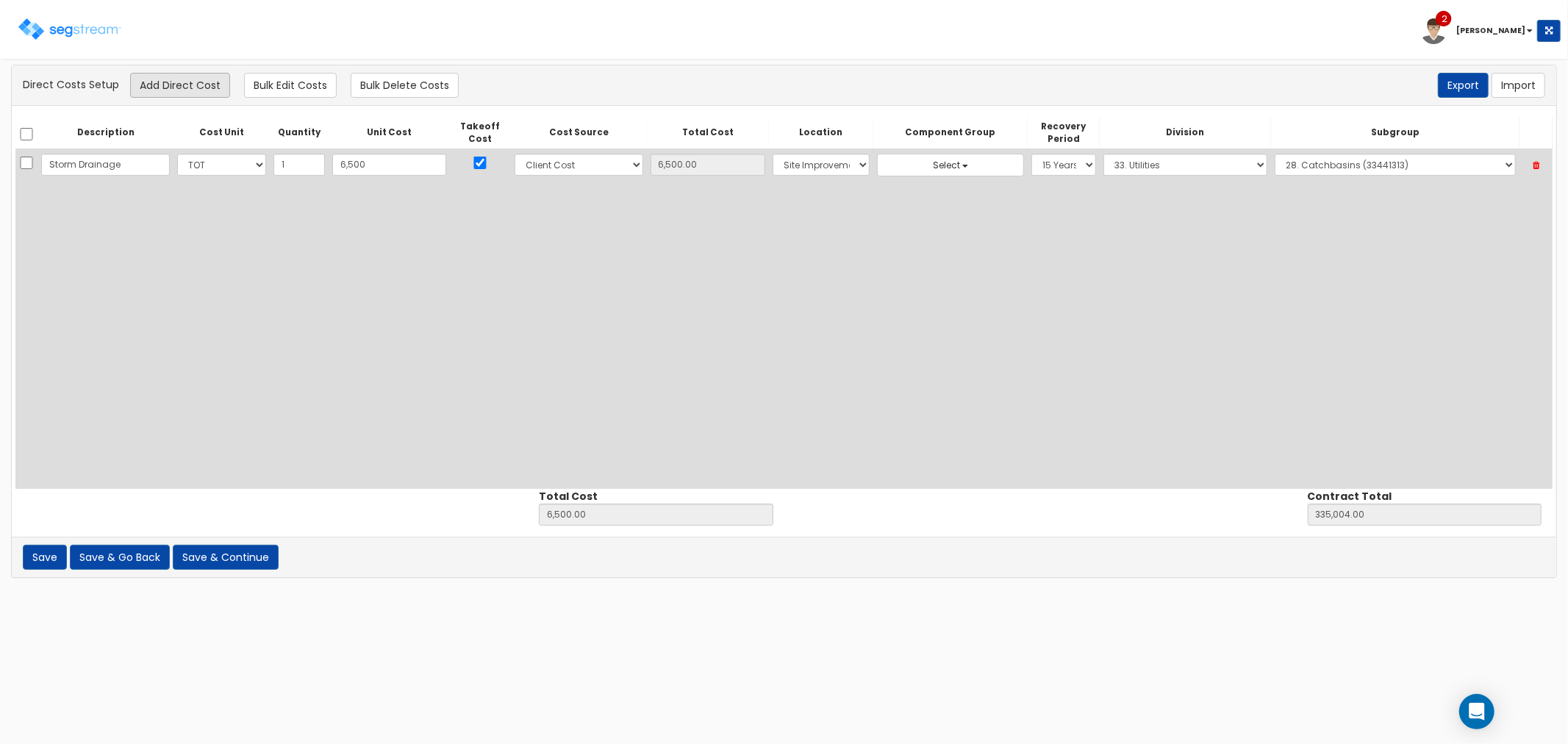
select select "10"
select select "8"
select select "27"
select select "15Y"
select select "33"
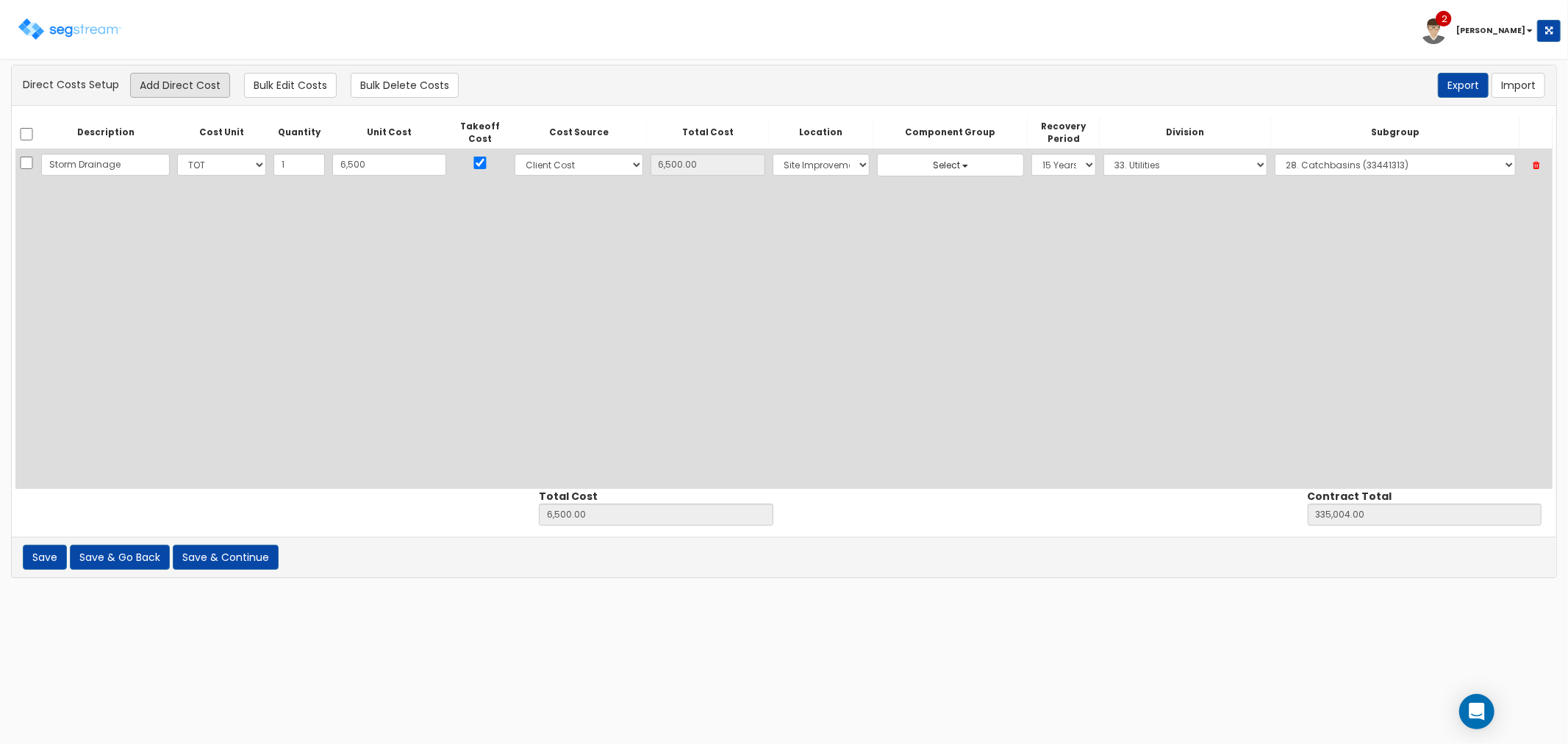
select select "33441313"
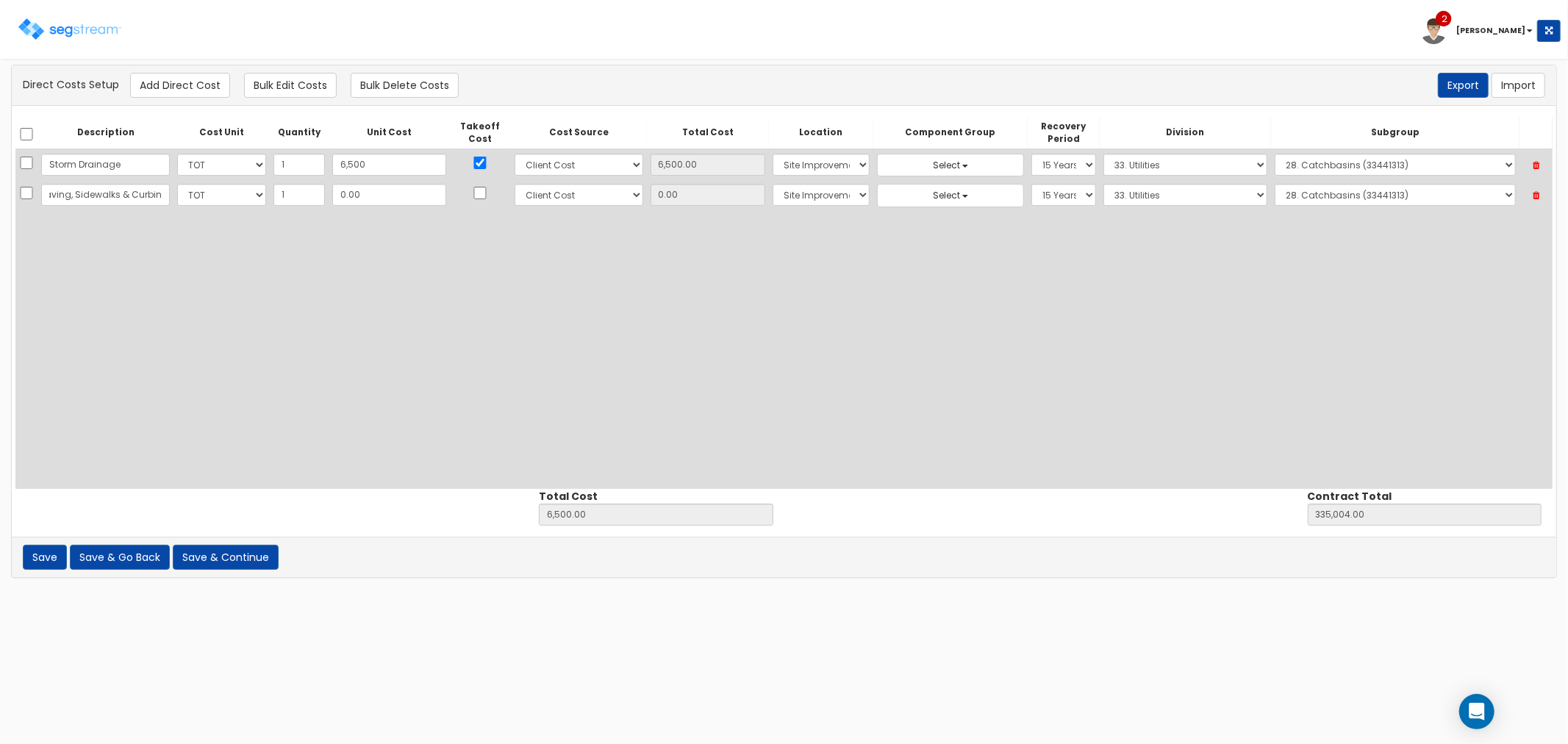
scroll to position [0, 38]
type input "Paving, Sidewalks & Curbing"
click at [364, 200] on input "0.00" at bounding box center [389, 194] width 114 height 22
click at [363, 199] on input "0.00" at bounding box center [389, 194] width 114 height 22
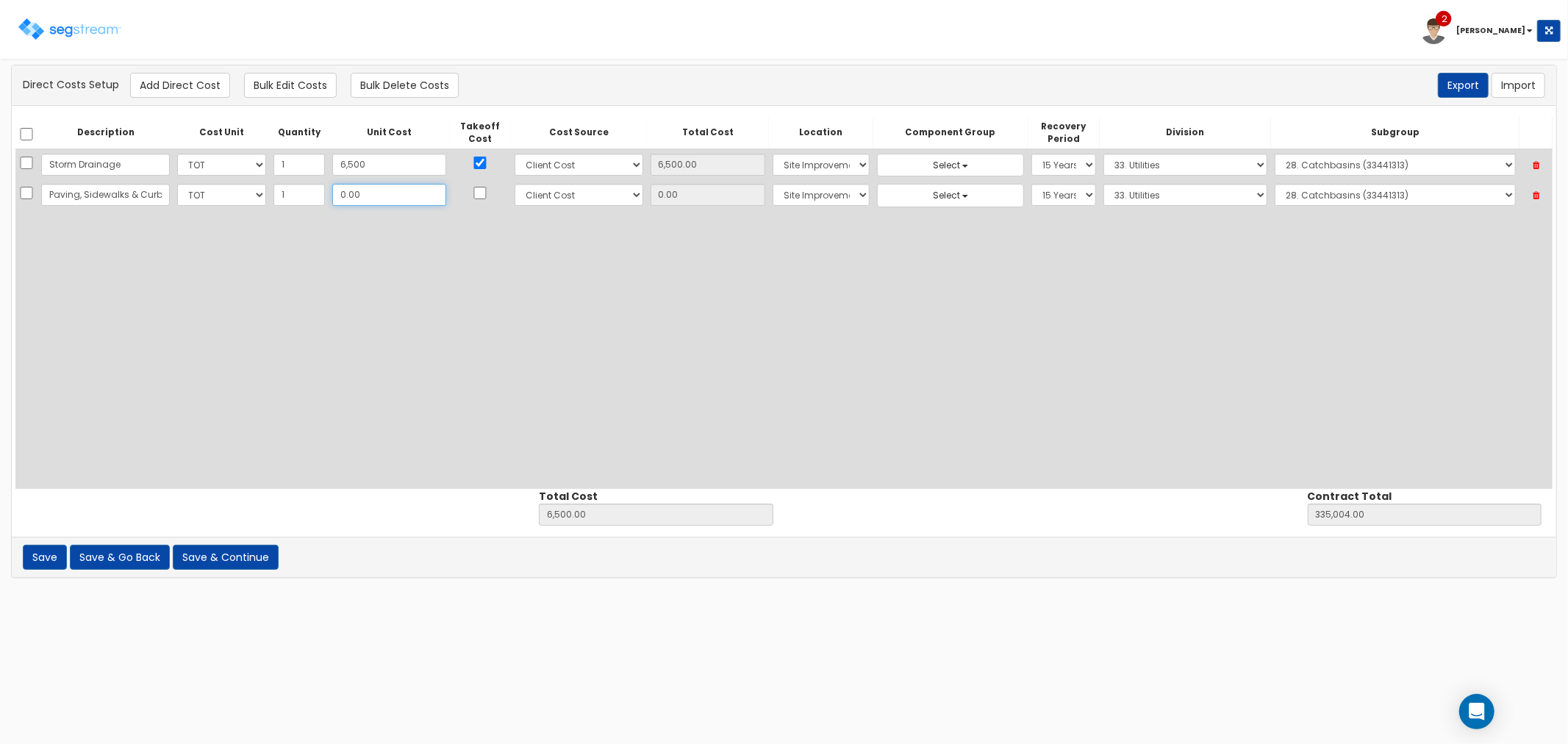
drag, startPoint x: 364, startPoint y: 187, endPoint x: 314, endPoint y: 191, distance: 50.2
click at [314, 191] on tr "Paving, Sidewalks & Curbing Select CF Custo Custo Custo Custo Custo Custo Custo…" at bounding box center [784, 195] width 1537 height 30
type input "1"
type input "6,501.00"
type input "335,005.00"
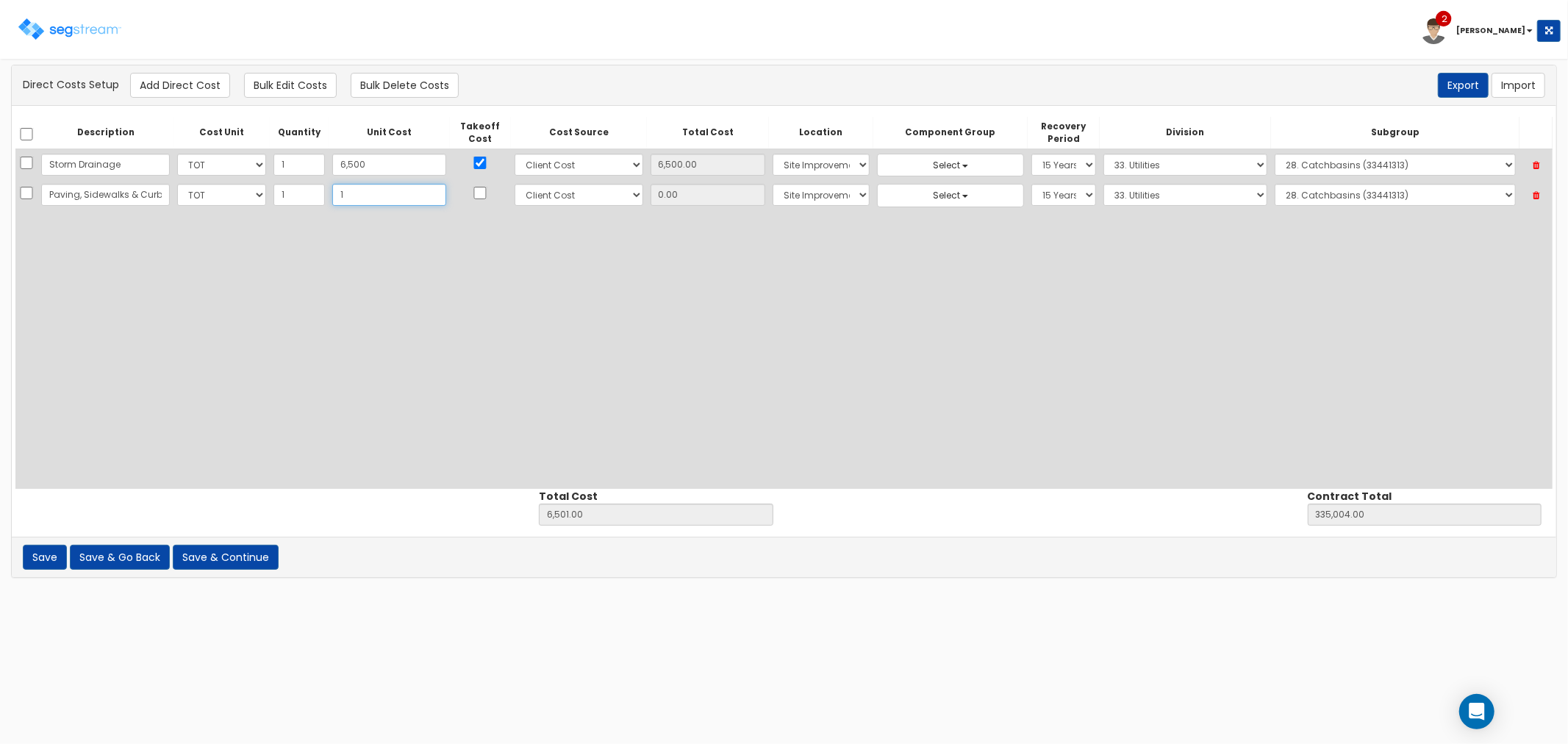
type input "1.00"
type input "14"
type input "6,514.00"
type input "335,018.00"
type input "14.00"
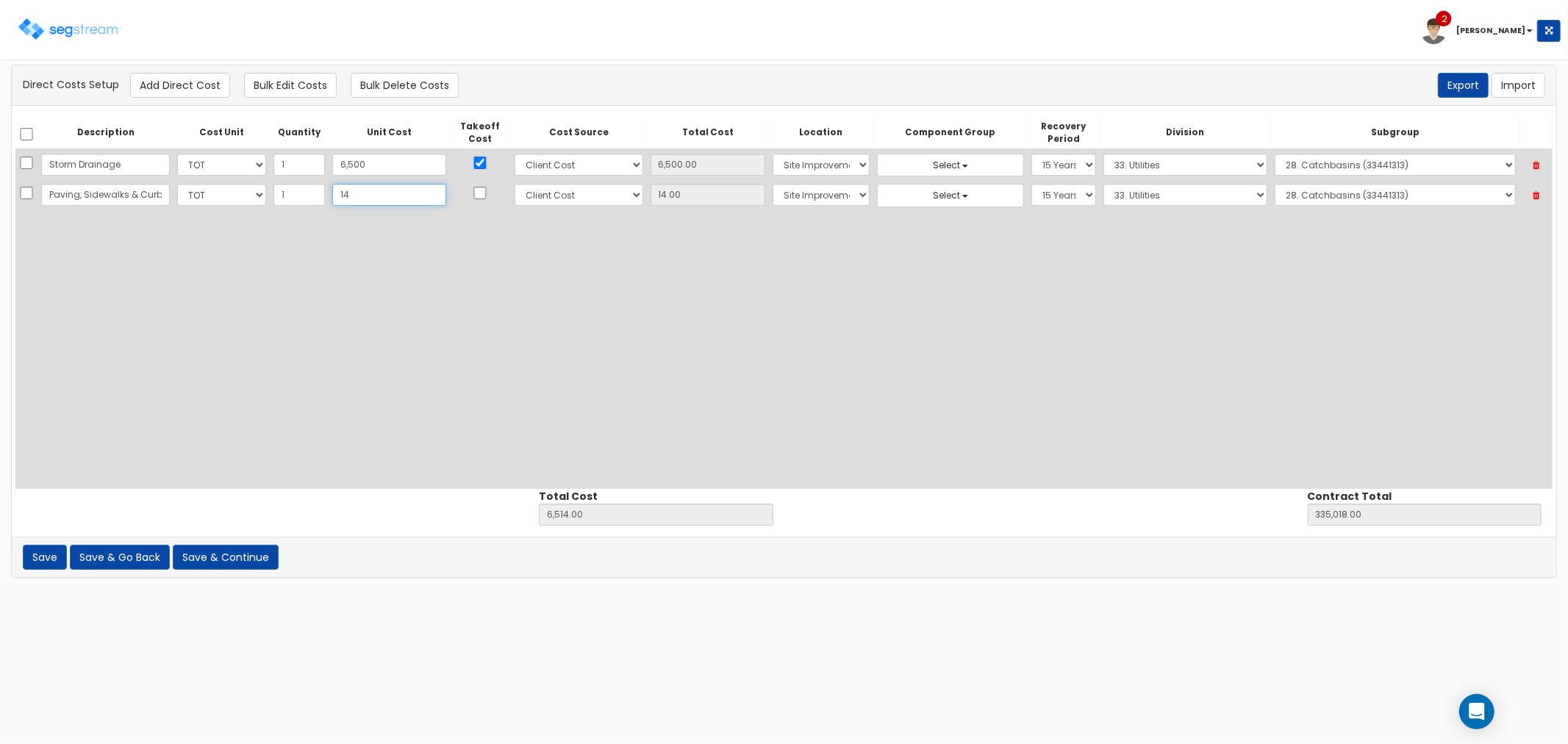
type input "146"
type input "6,646.00"
type input "335,150.00"
type input "146.00"
type input "1460"
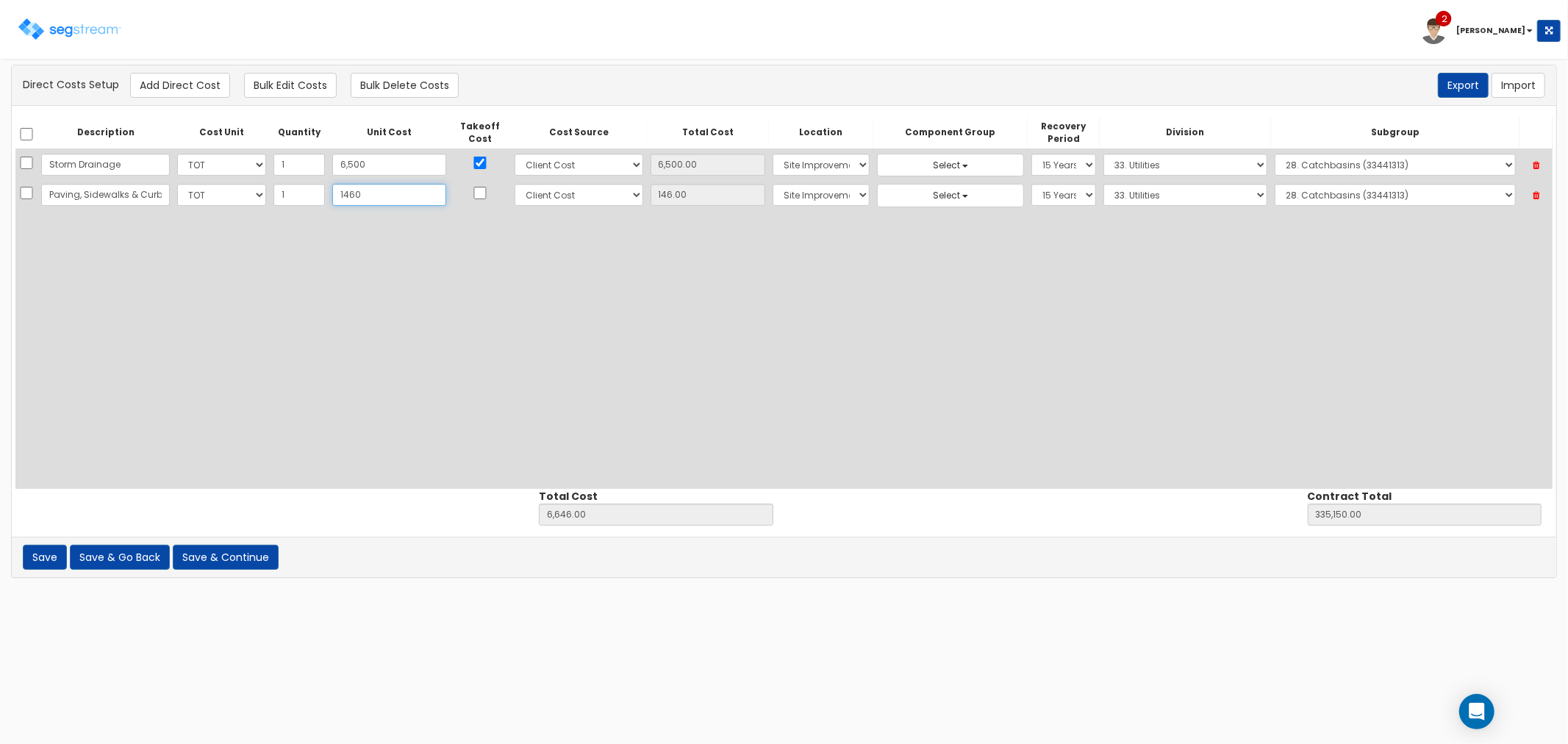
type input "7,960.00"
type input "336,464.00"
type input "1,460"
type input "1,460.00"
type input "1,4600"
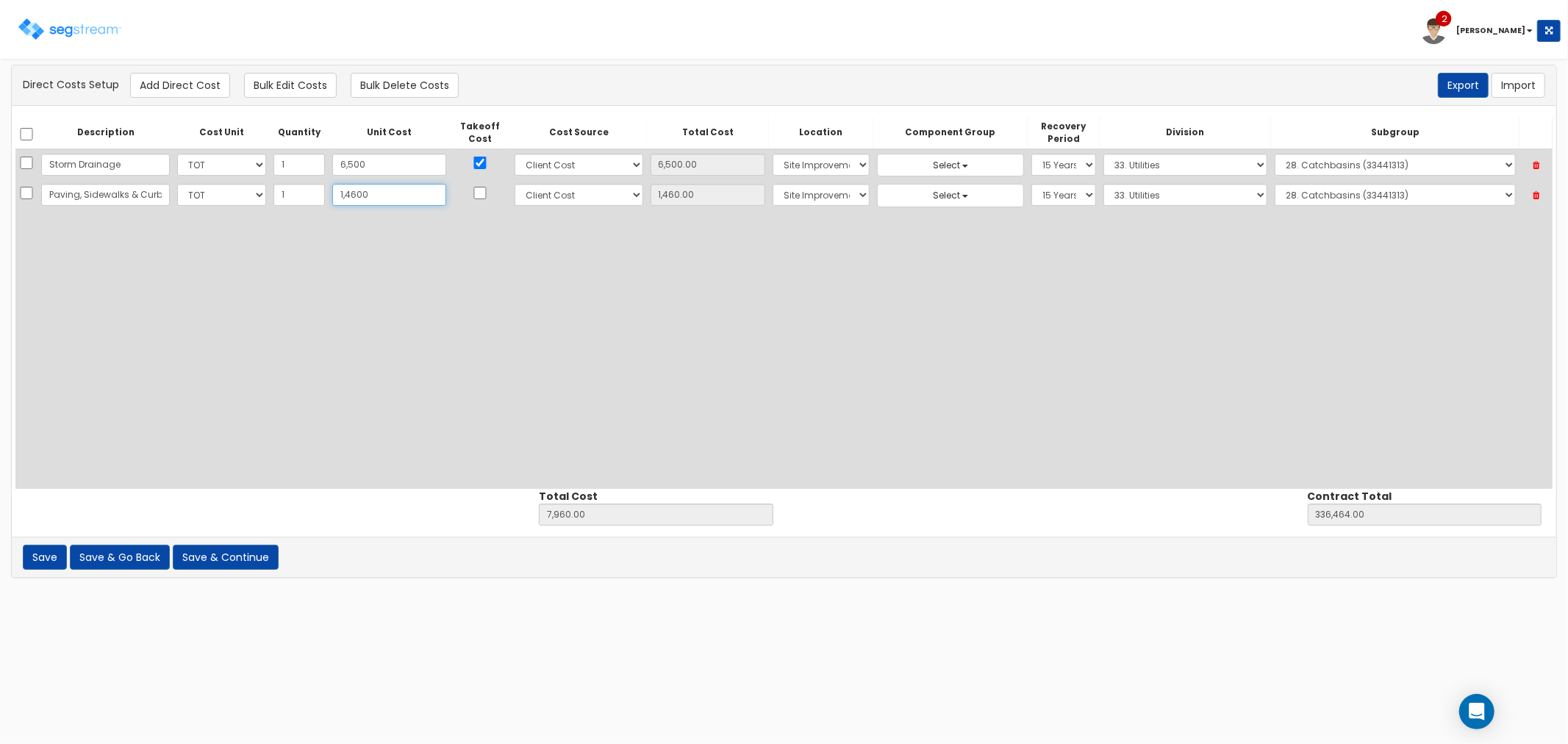
type input "21,100.00"
type input "349,604.00"
type input "14,600"
type input "14,600.00"
type input "14,6000"
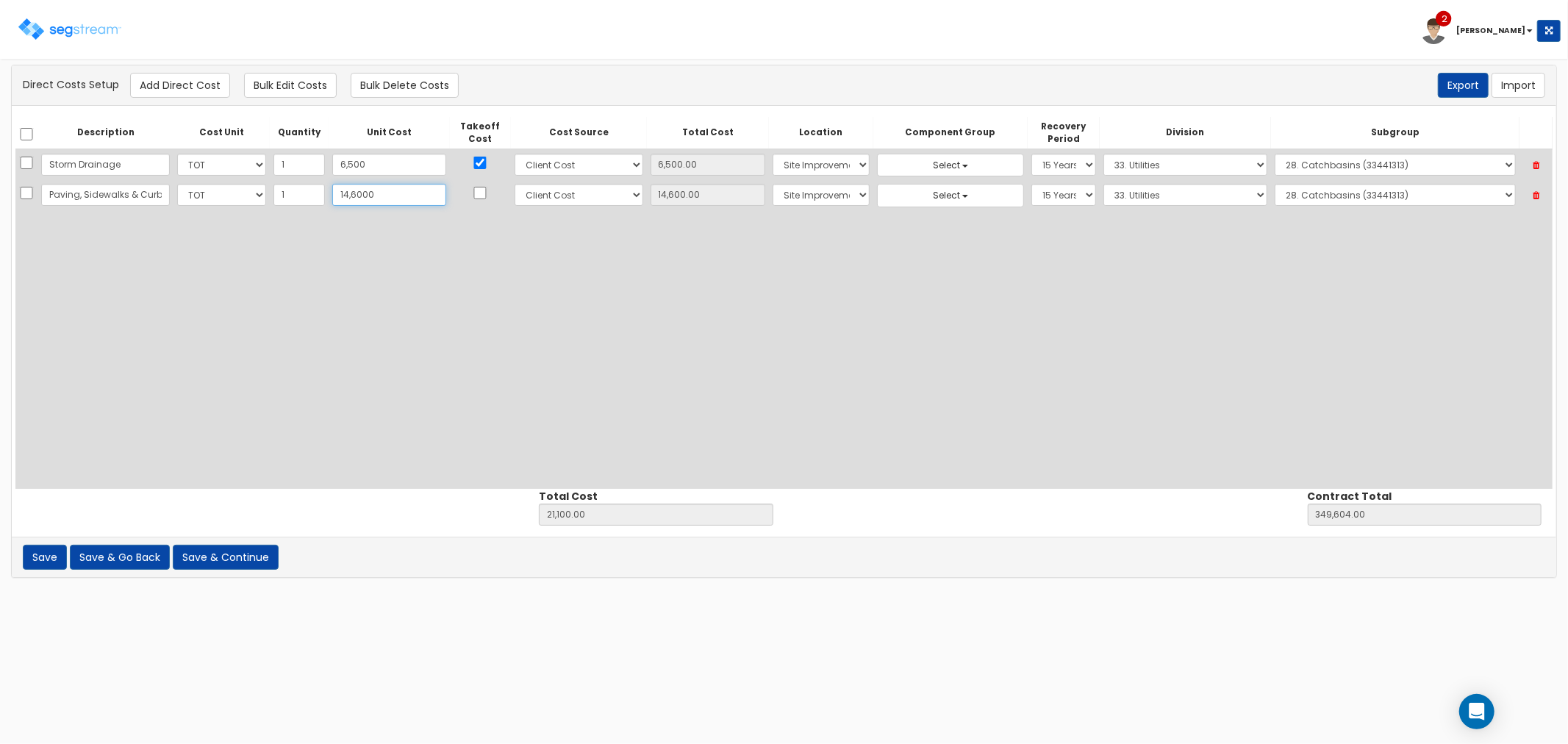
type input "152,500.00"
type input "481,004.00"
type input "146,000"
type input "146,000.00"
type input "146,000"
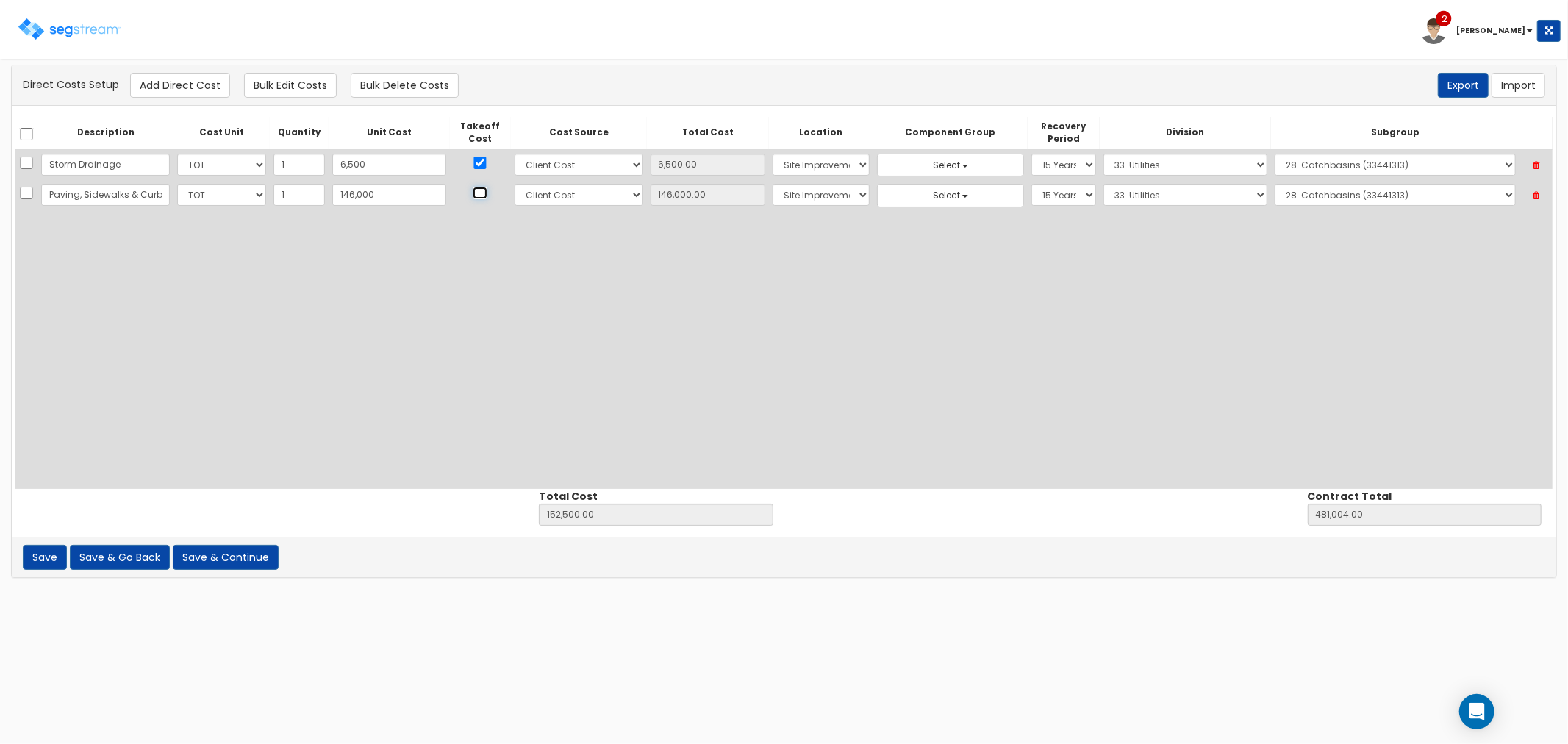
click at [473, 197] on input "checkbox" at bounding box center [480, 193] width 15 height 12
checkbox input "true"
click at [1130, 195] on select "Select 1. General Requirements 2. Existing Conditions 3. Concrete 4. Masonry 5.…" at bounding box center [1185, 194] width 164 height 22
select select "32"
click at [1103, 184] on select "Select 1. General Requirements 2. Existing Conditions 3. Concrete 4. Masonry 5.…" at bounding box center [1185, 194] width 164 height 22
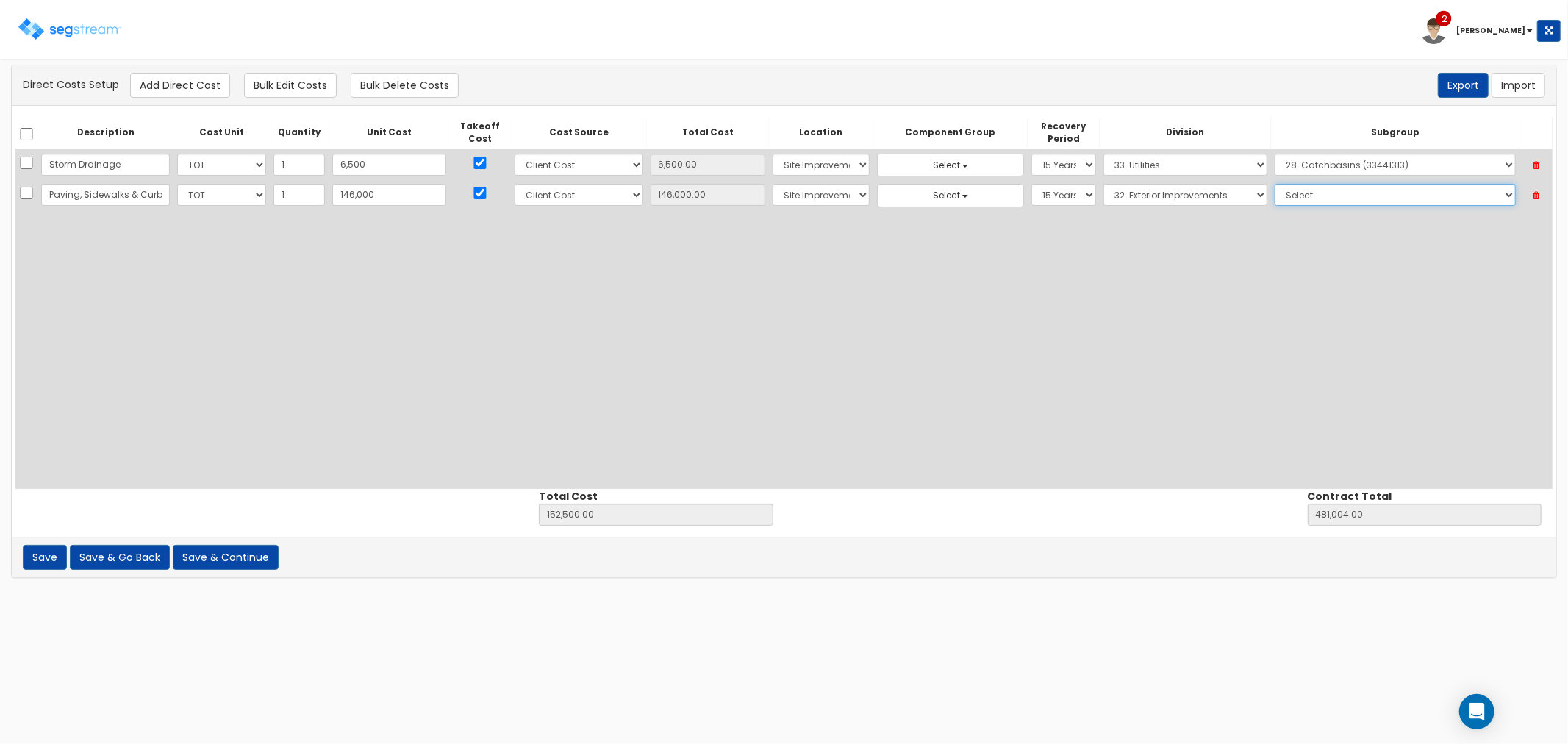
click at [1309, 195] on select "Select 1. Landscaping (32011300) 2. Slurry Seal (Latex Modified) (32011361) 3. …" at bounding box center [1395, 194] width 241 height 22
select select "32061010"
click at [1274, 184] on select "Select 1. Landscaping (32011300) 2. Slurry Seal (Latex Modified) (32011361) 3. …" at bounding box center [1395, 194] width 241 height 22
click at [175, 76] on button "Add Direct Cost" at bounding box center [180, 85] width 100 height 25
select select "10"
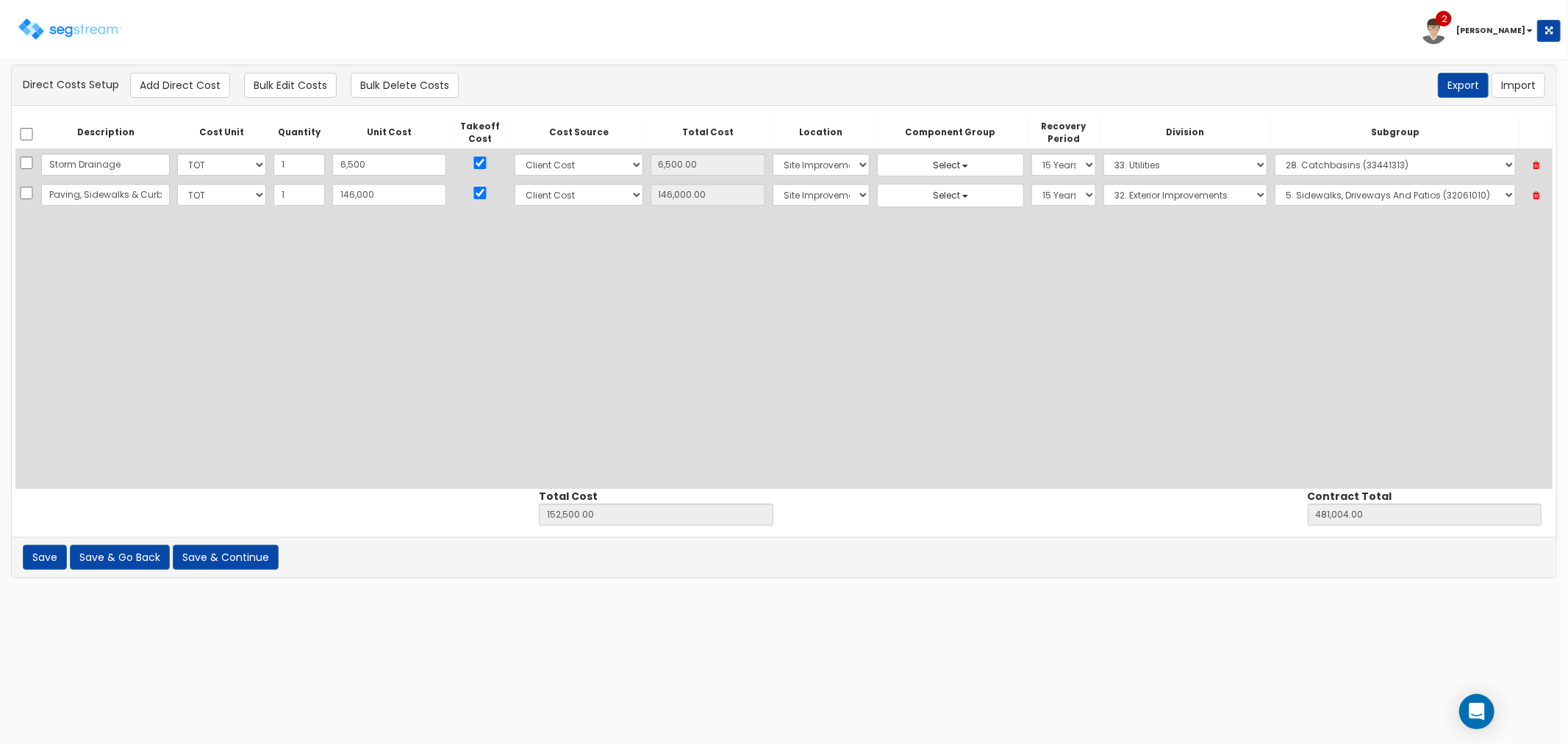
select select "8"
select select "27"
select select "15Y"
select select "32"
select select "32061010"
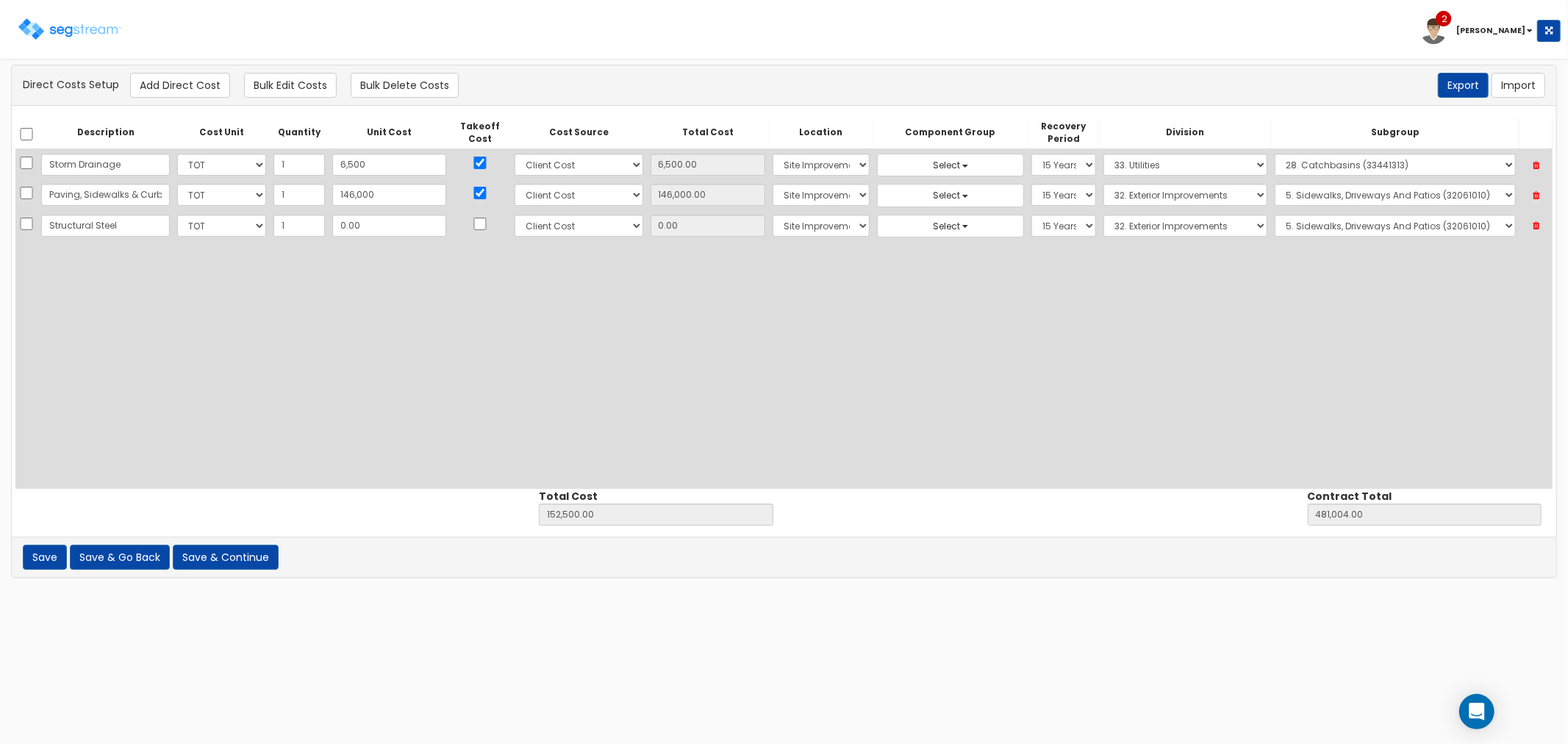
type input "Structural Steel"
click at [362, 220] on input "0.00" at bounding box center [389, 226] width 114 height 22
type input "2"
type input "152,502.00"
type input "481,006.00"
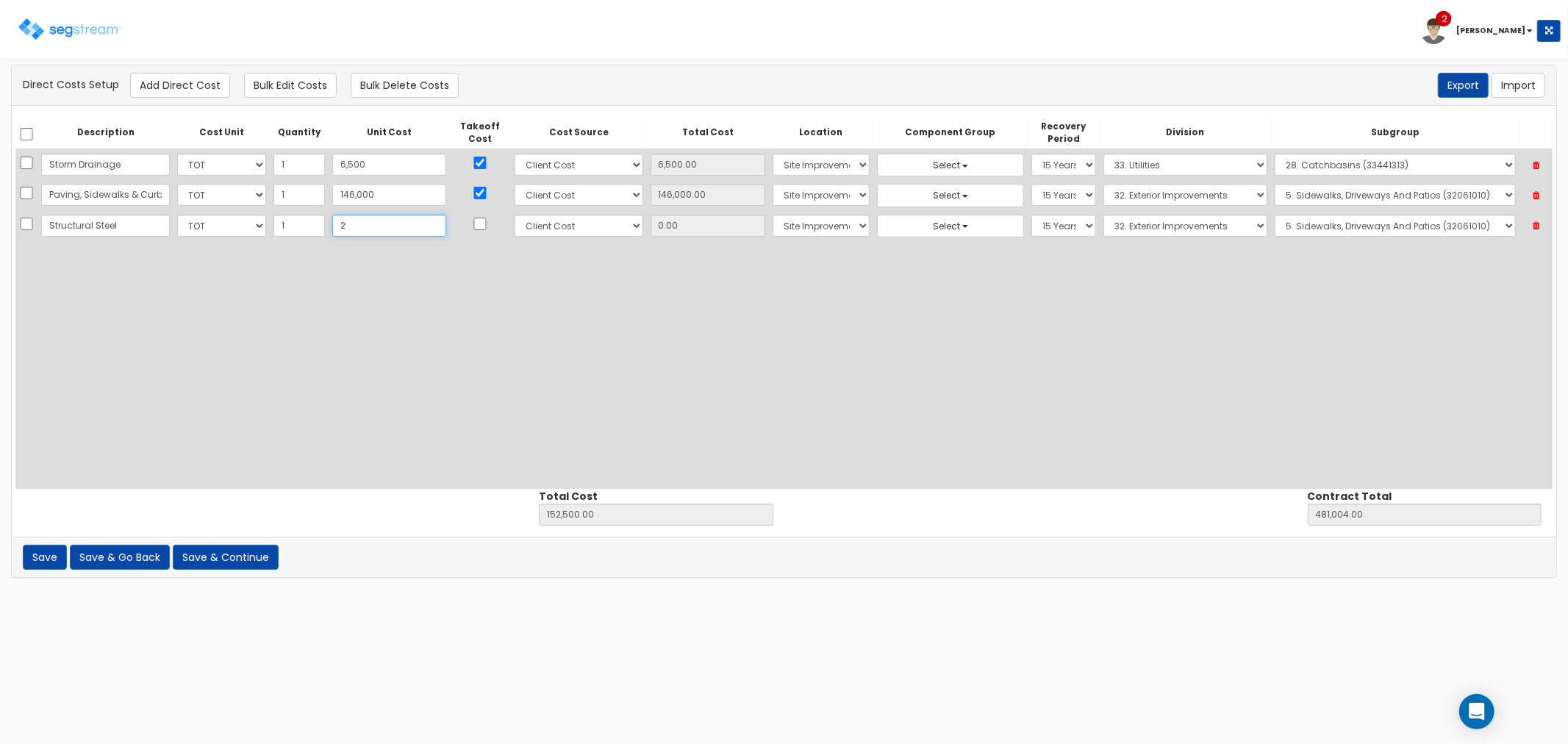
type input "2.00"
type input "24"
type input "152,524.00"
type input "481,028.00"
type input "24.00"
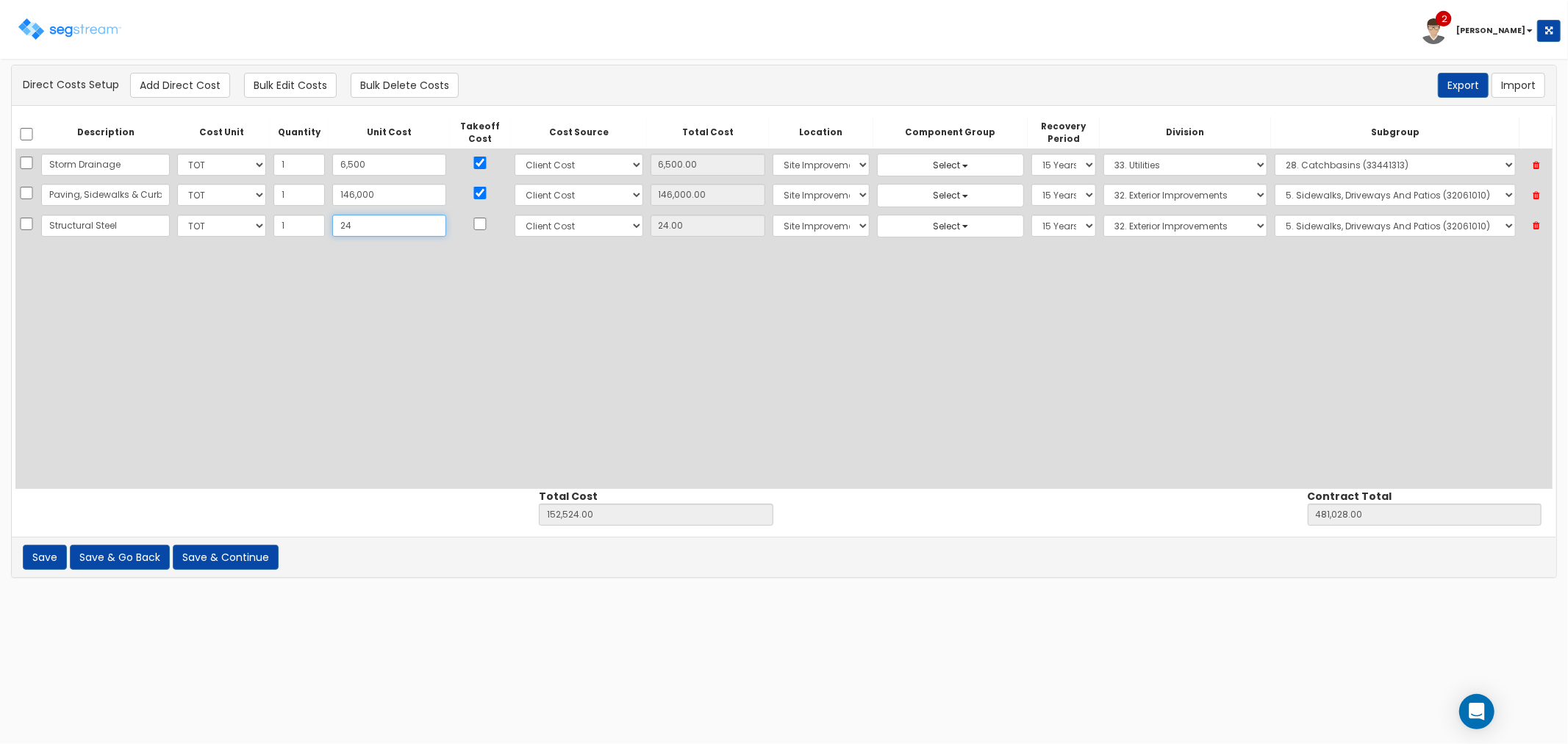
type input "249"
type input "152,749.00"
type input "481,253.00"
type input "249.00"
type input "2491"
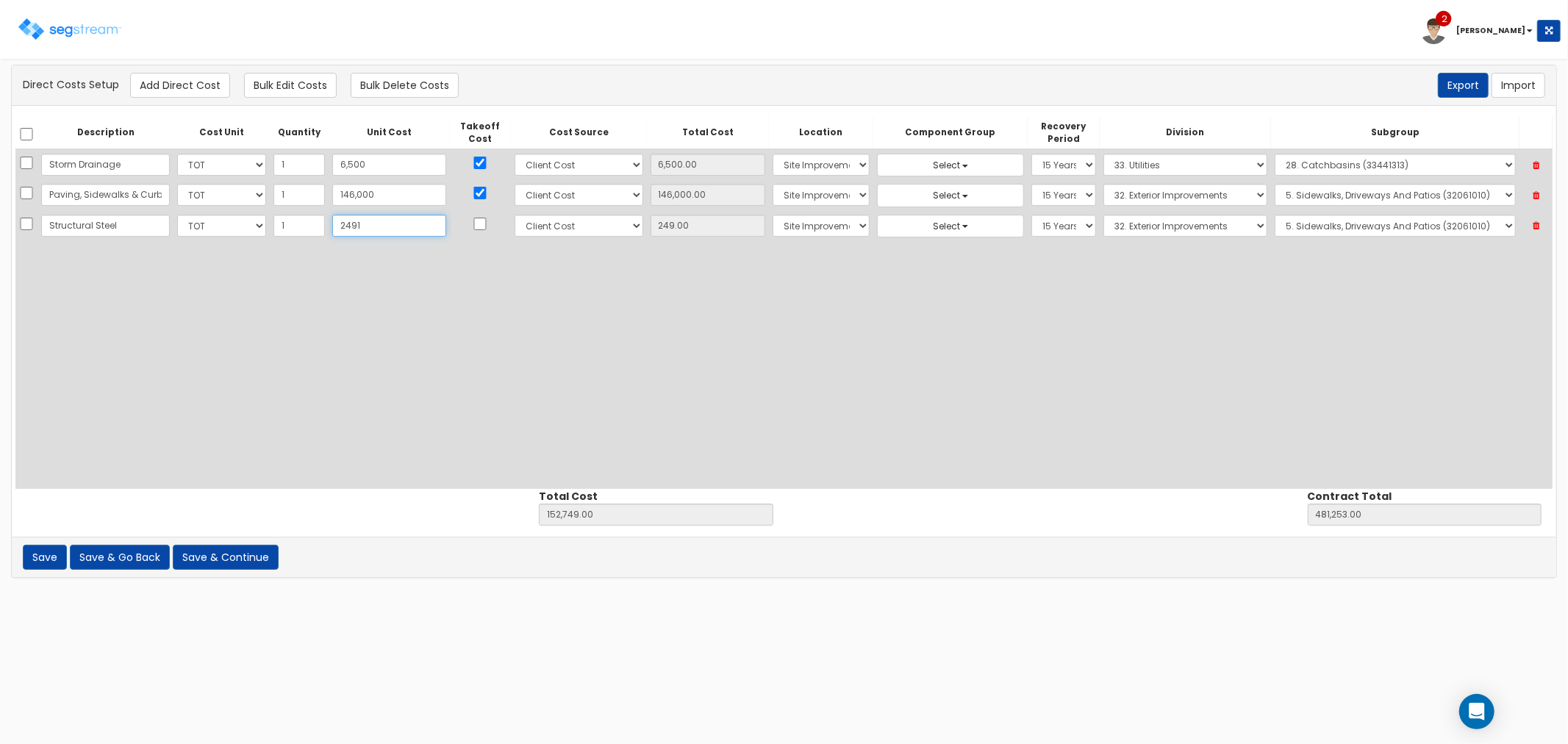
type input "154,991.00"
type input "483,495.00"
type input "2,491"
type input "2,491.00"
type input "2,4910"
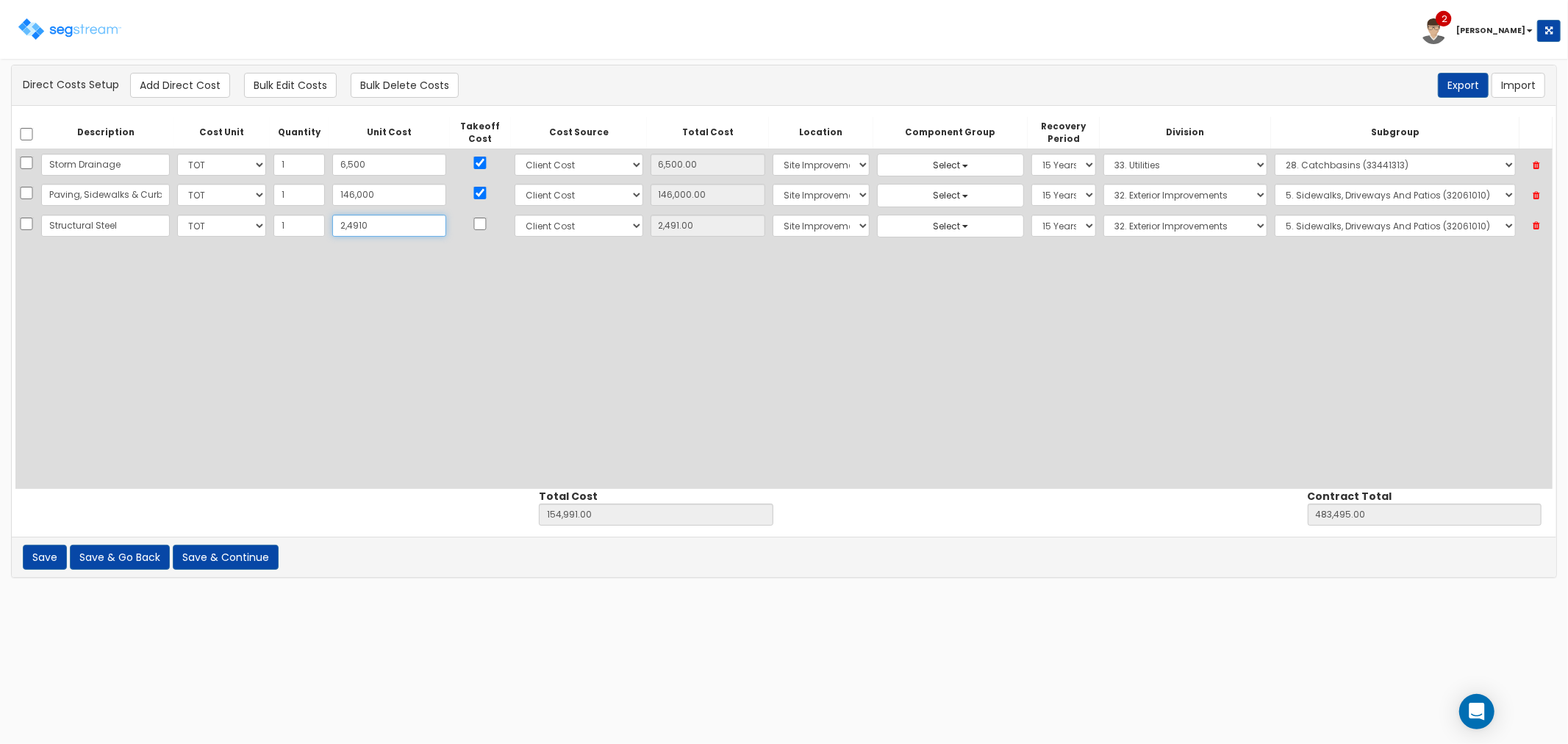
type input "177,410.00"
type input "505,914.00"
type input "24,910"
type input "24,910.00"
type input "24,9100"
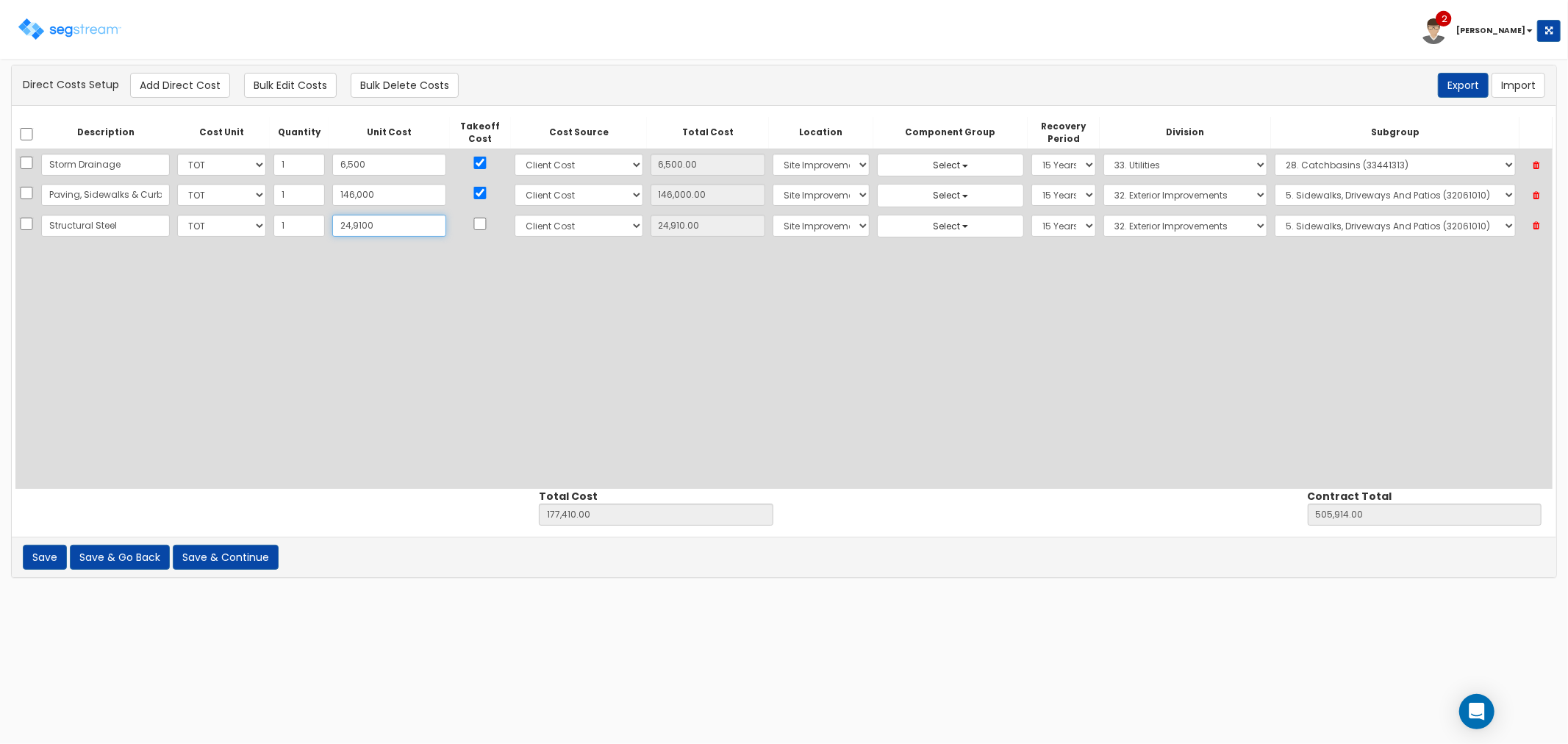
type input "401,600.00"
type input "730,104.00"
type input "249,100"
type input "249,100.00"
type input "249,100"
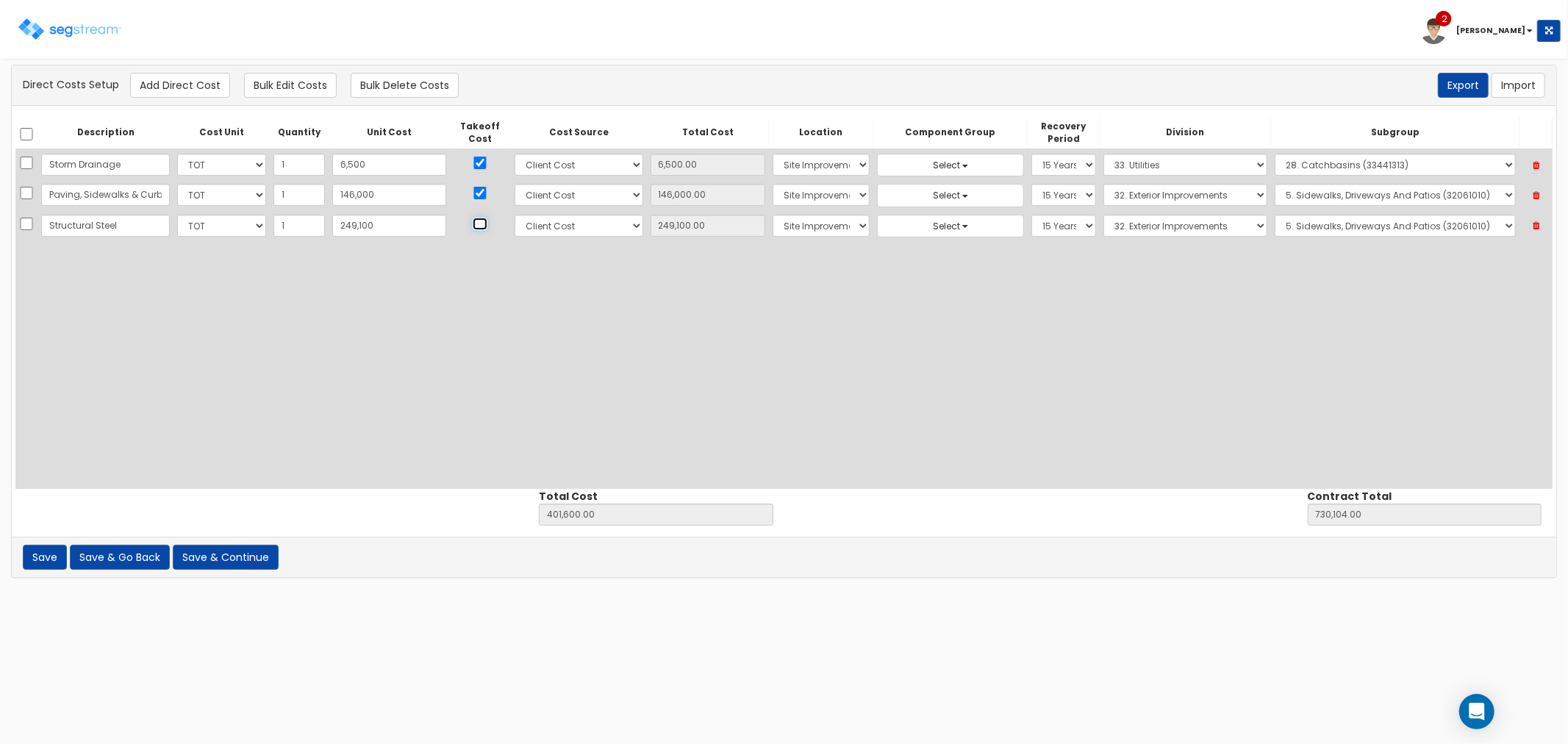
click at [473, 226] on input "checkbox" at bounding box center [480, 224] width 15 height 12
checkbox input "true"
click at [782, 225] on select "Select Building Building Interior Site Improvements Add Additional Location" at bounding box center [821, 226] width 97 height 22
select select "6"
click at [773, 215] on select "Select Building Building Interior Site Improvements Add Additional Location" at bounding box center [821, 226] width 97 height 22
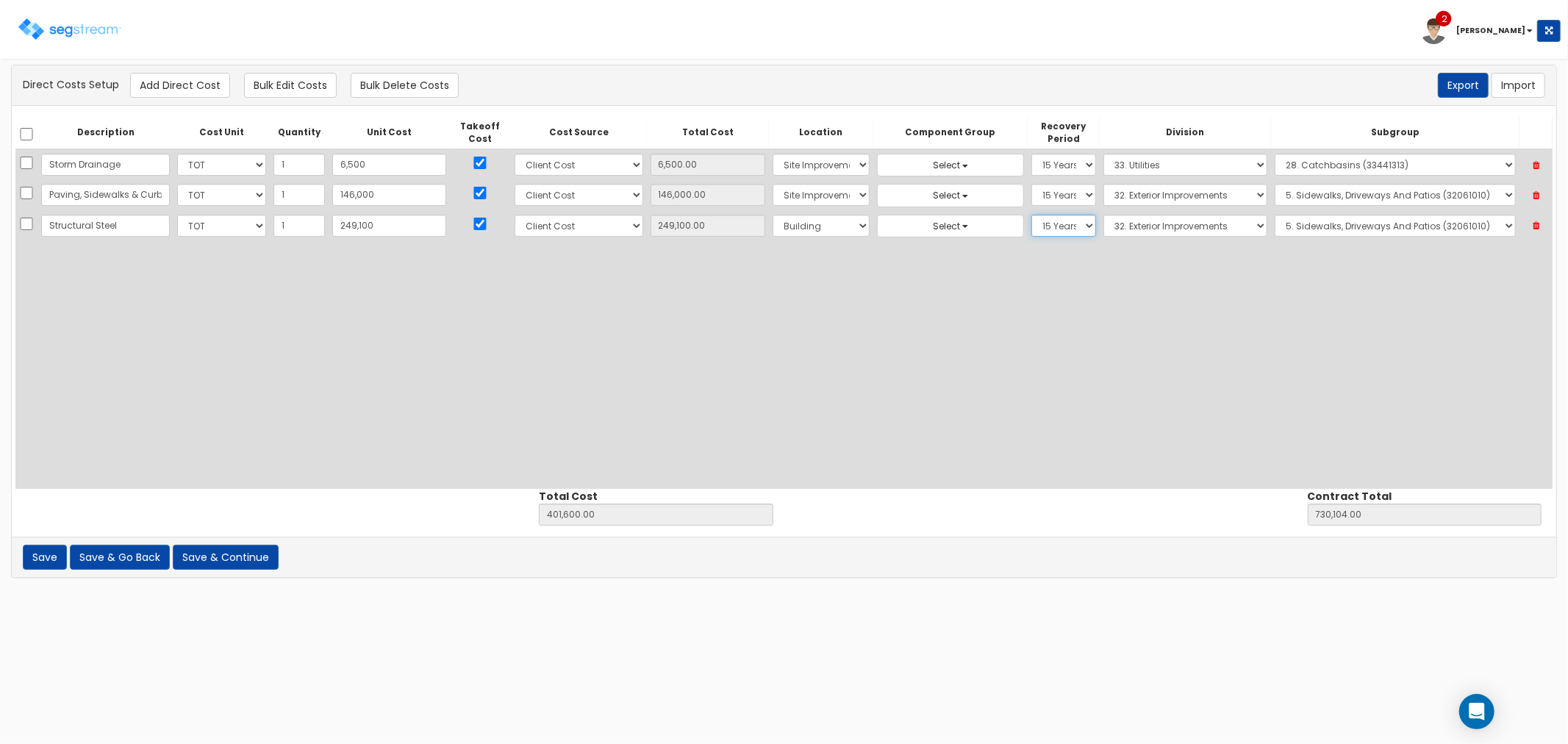
click at [1033, 222] on select "Select 5 Years 7 Years 9 Years 10 Years 15 Years 15 Year QLI 15 Year QRP 15 Yea…" at bounding box center [1064, 226] width 65 height 22
select select "39Y"
click at [1031, 215] on select "Select 5 Years 7 Years 9 Years 10 Years 15 Years 15 Year QLI 15 Year QRP 15 Yea…" at bounding box center [1064, 226] width 65 height 22
click at [1113, 225] on select "Select 1. General Requirements 2. Existing Conditions 3. Concrete 4. Masonry 5.…" at bounding box center [1185, 226] width 164 height 22
select select "5"
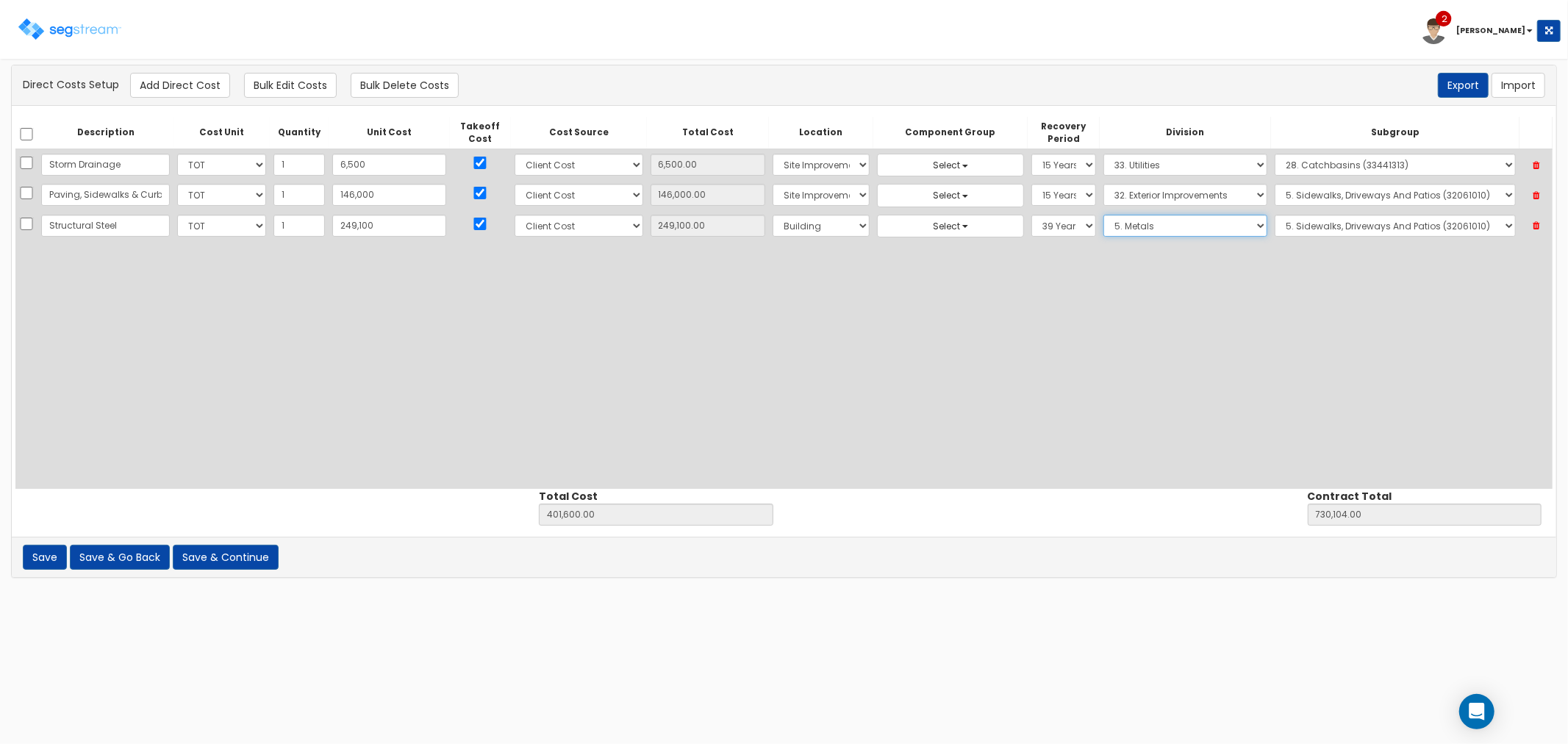
click at [1103, 215] on select "Select 1. General Requirements 2. Existing Conditions 3. Concrete 4. Masonry 5.…" at bounding box center [1185, 226] width 164 height 22
click at [1308, 221] on select "Select 1. Cleaning Of Structural Metal Framing (5011051) 2. Selective Demolitio…" at bounding box center [1395, 226] width 241 height 22
select select "5122377"
click at [1274, 215] on select "Select 1. Cleaning Of Structural Metal Framing (5011051) 2. Selective Demolitio…" at bounding box center [1395, 226] width 241 height 22
click at [187, 81] on button "Add Direct Cost" at bounding box center [180, 85] width 100 height 25
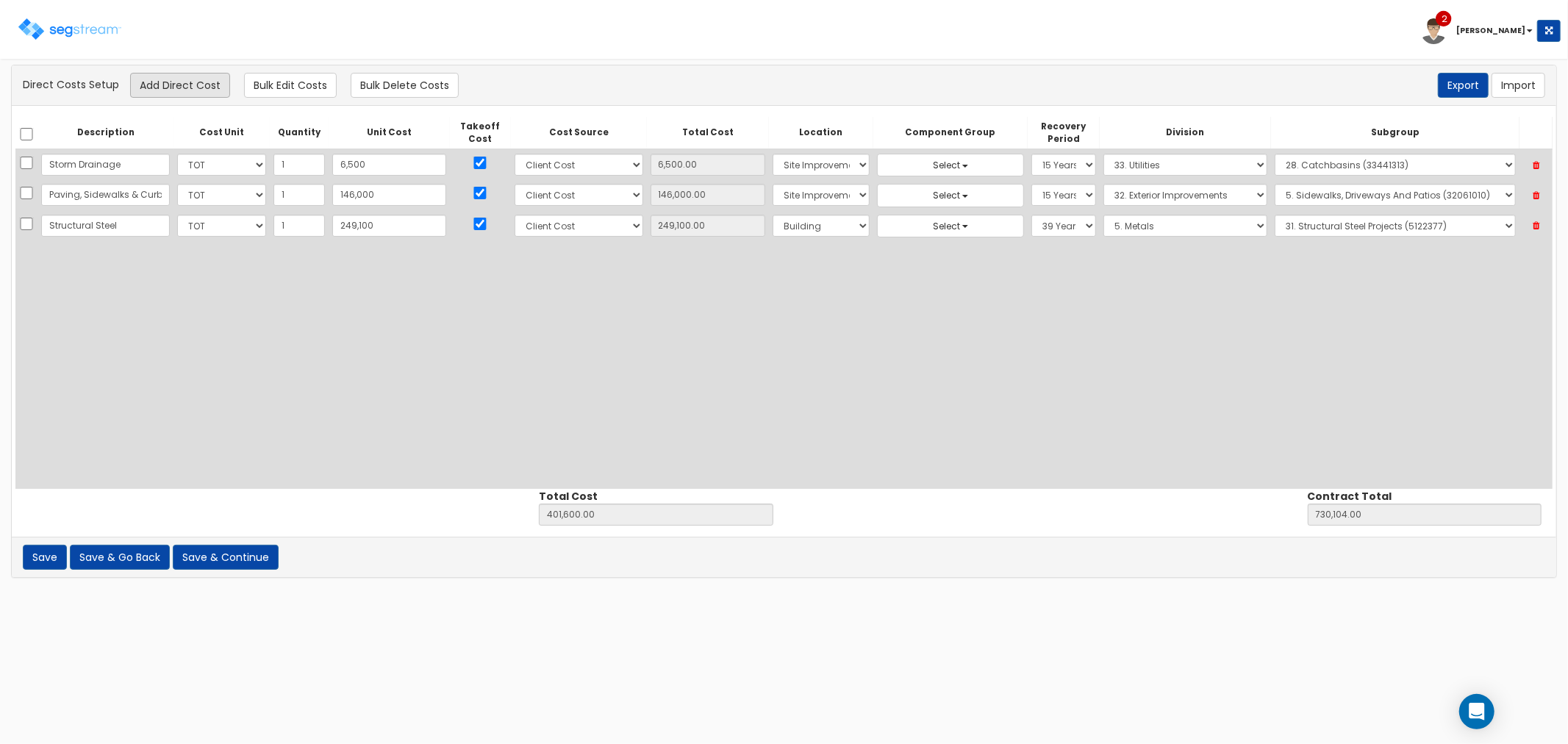
select select "10"
select select "8"
select select "6"
select select "39Y"
select select "5"
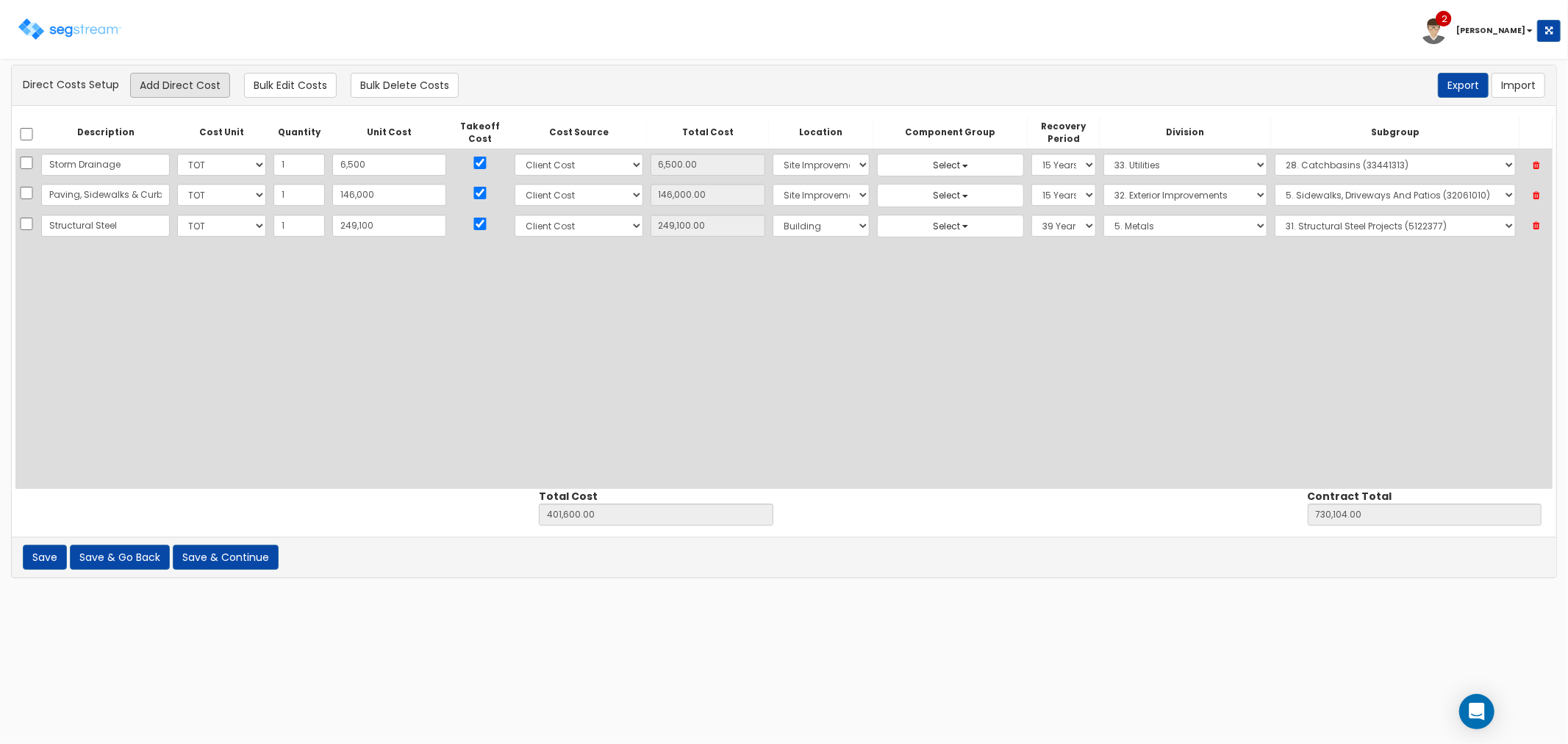
select select "5122377"
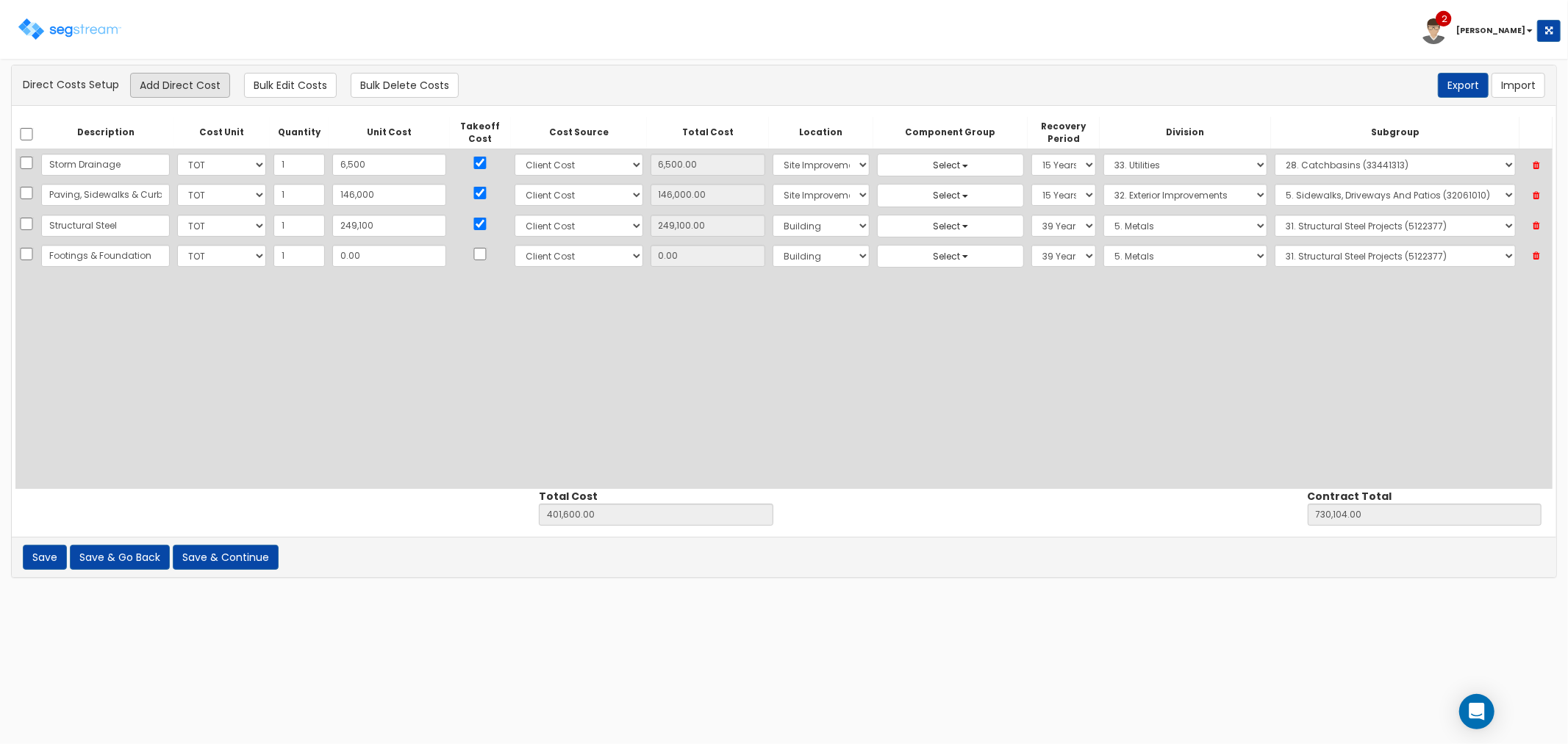
scroll to position [0, 17]
type input "Footings & Foundations"
type input "2"
type input "401,602.00"
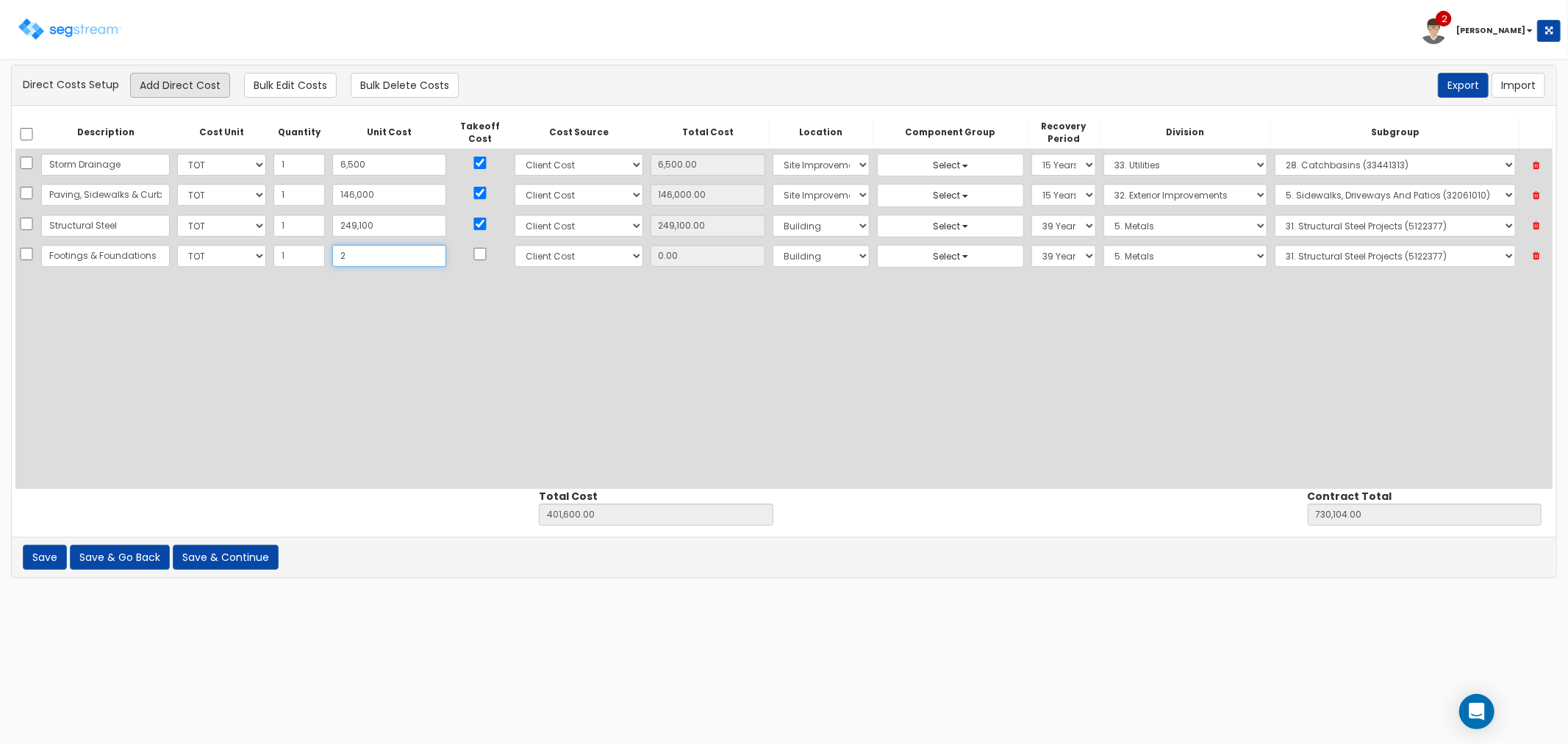
type input "730,106.00"
type input "2.00"
type input "22"
type input "401,622.00"
type input "730,126.00"
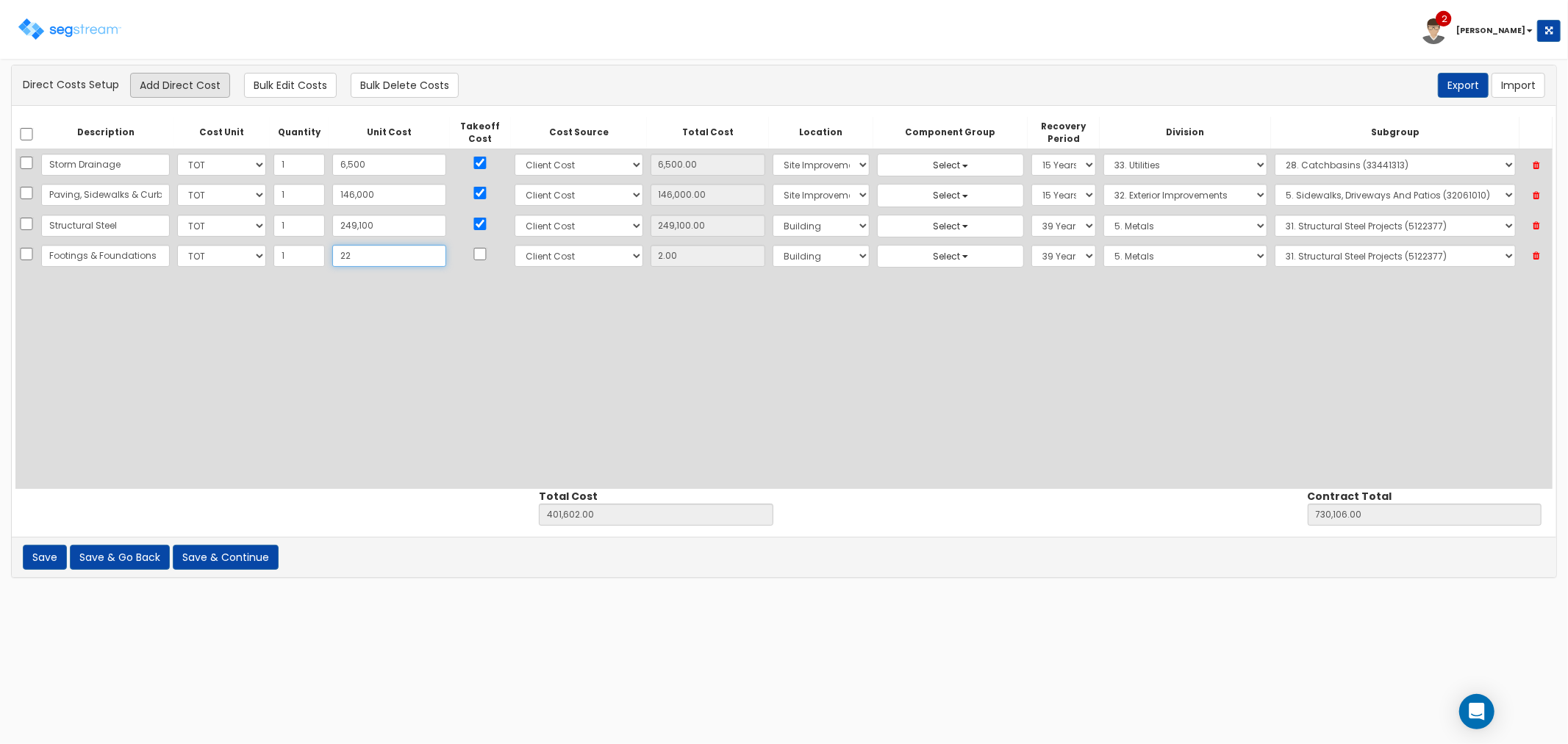
type input "22.00"
type input "224"
type input "401,824.00"
type input "730,328.00"
type input "224.00"
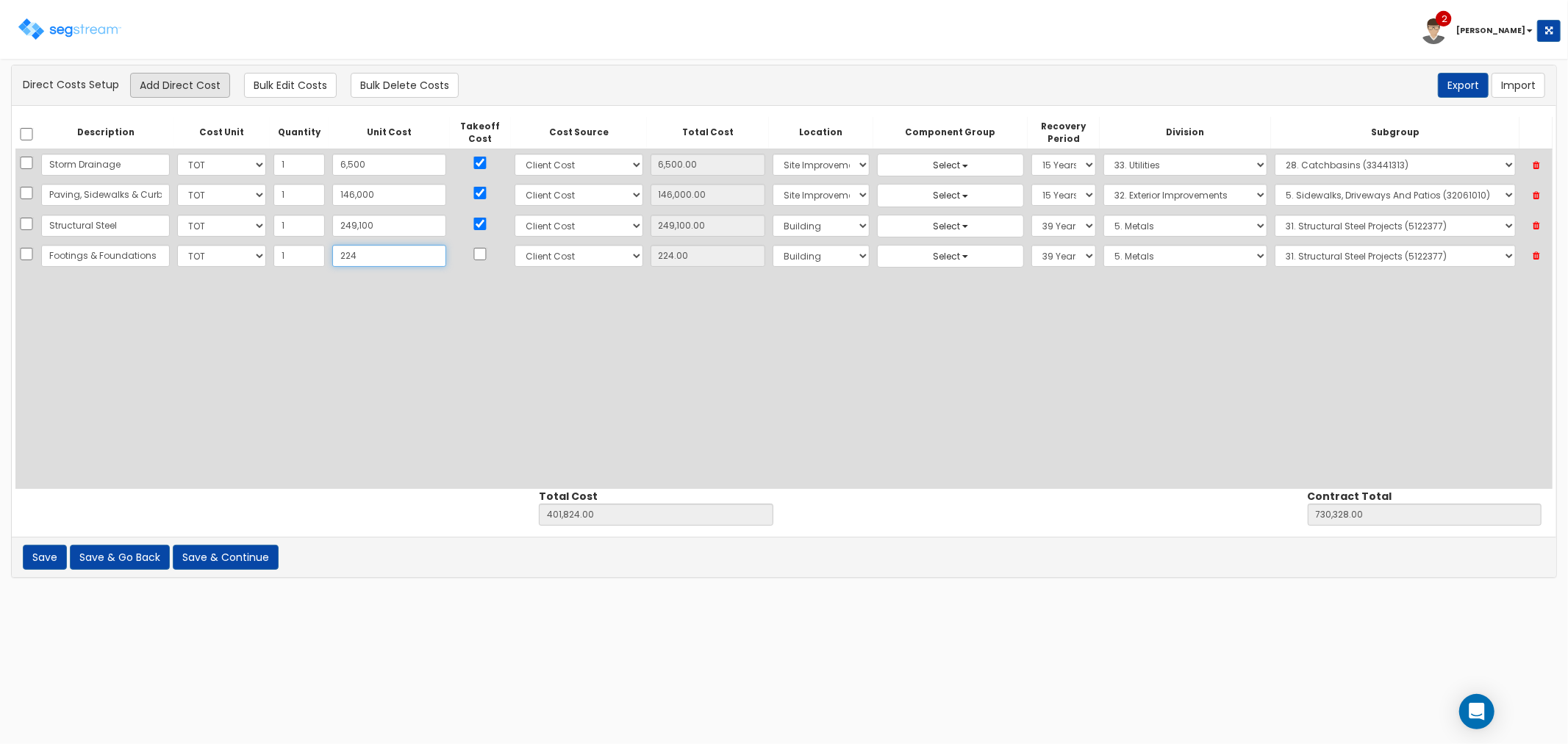
type input "2240"
type input "403,840.00"
type input "732,344.00"
type input "2,240"
type input "2,240.00"
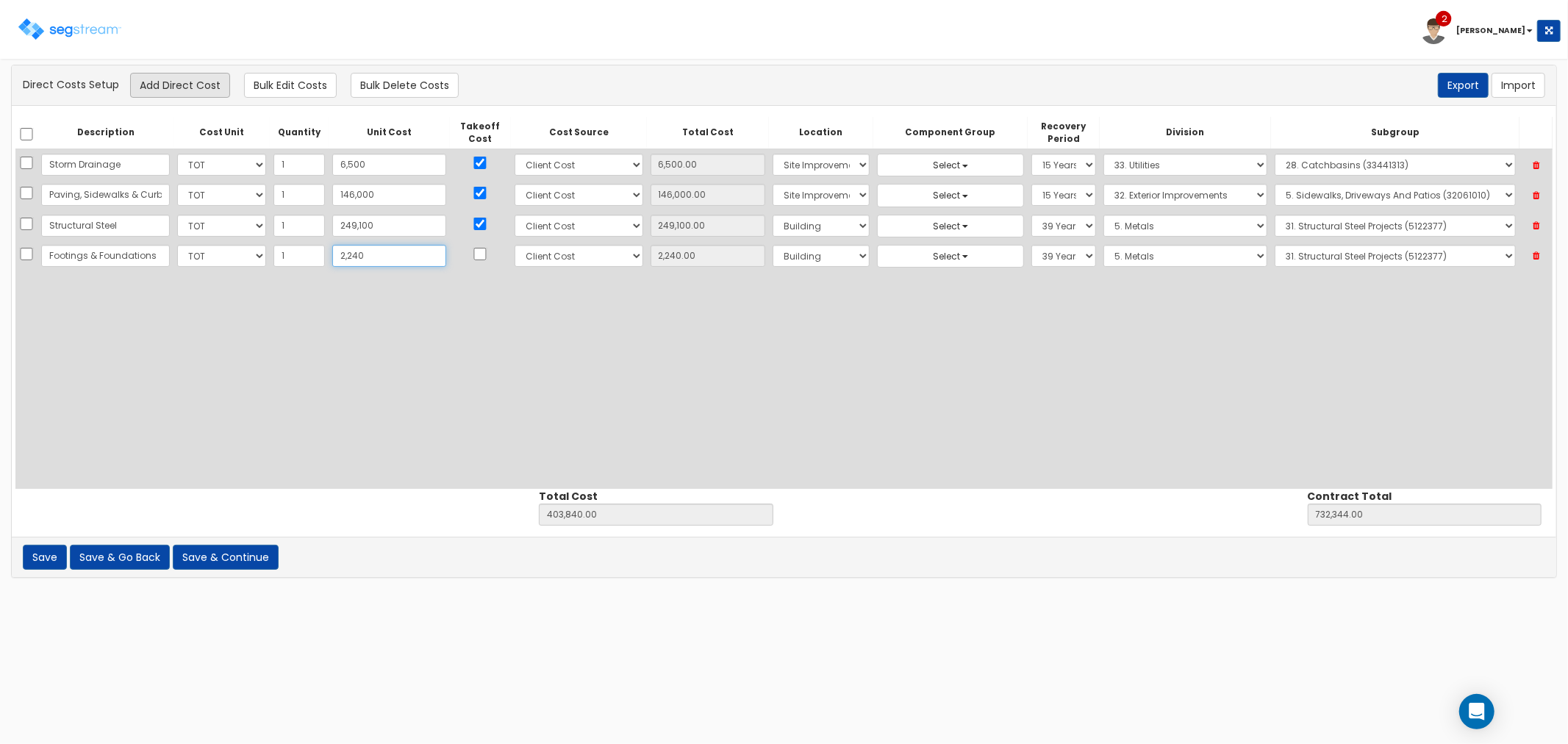
type input "2,2400"
type input "424,000.00"
type input "752,504.00"
type input "22,400"
type input "22,400.00"
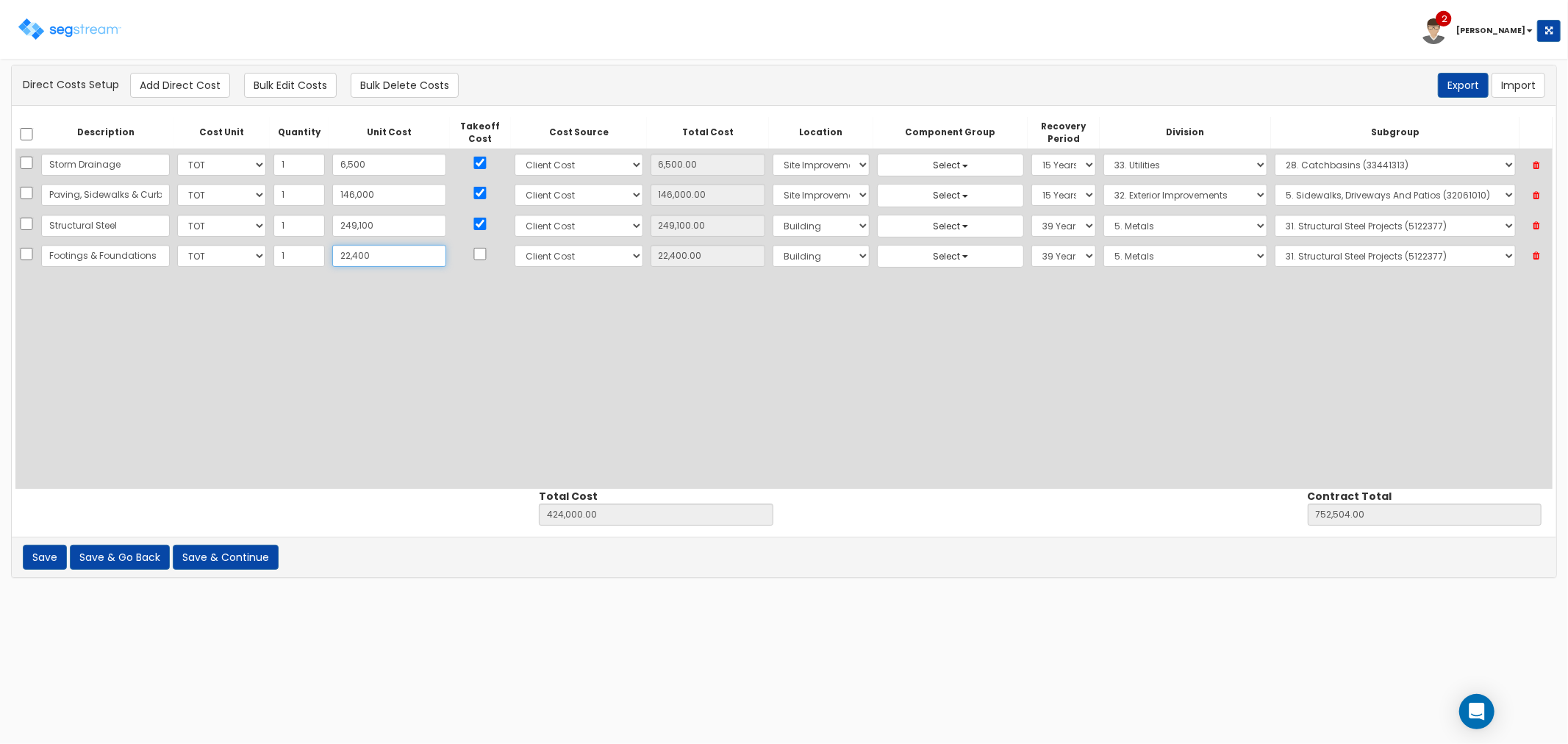
type input "22,400"
click at [473, 250] on input "checkbox" at bounding box center [480, 254] width 15 height 12
checkbox input "true"
click at [1114, 247] on select "Select 1. General Requirements 2. Existing Conditions 3. Concrete 4. Masonry 5.…" at bounding box center [1185, 255] width 164 height 22
select select "3"
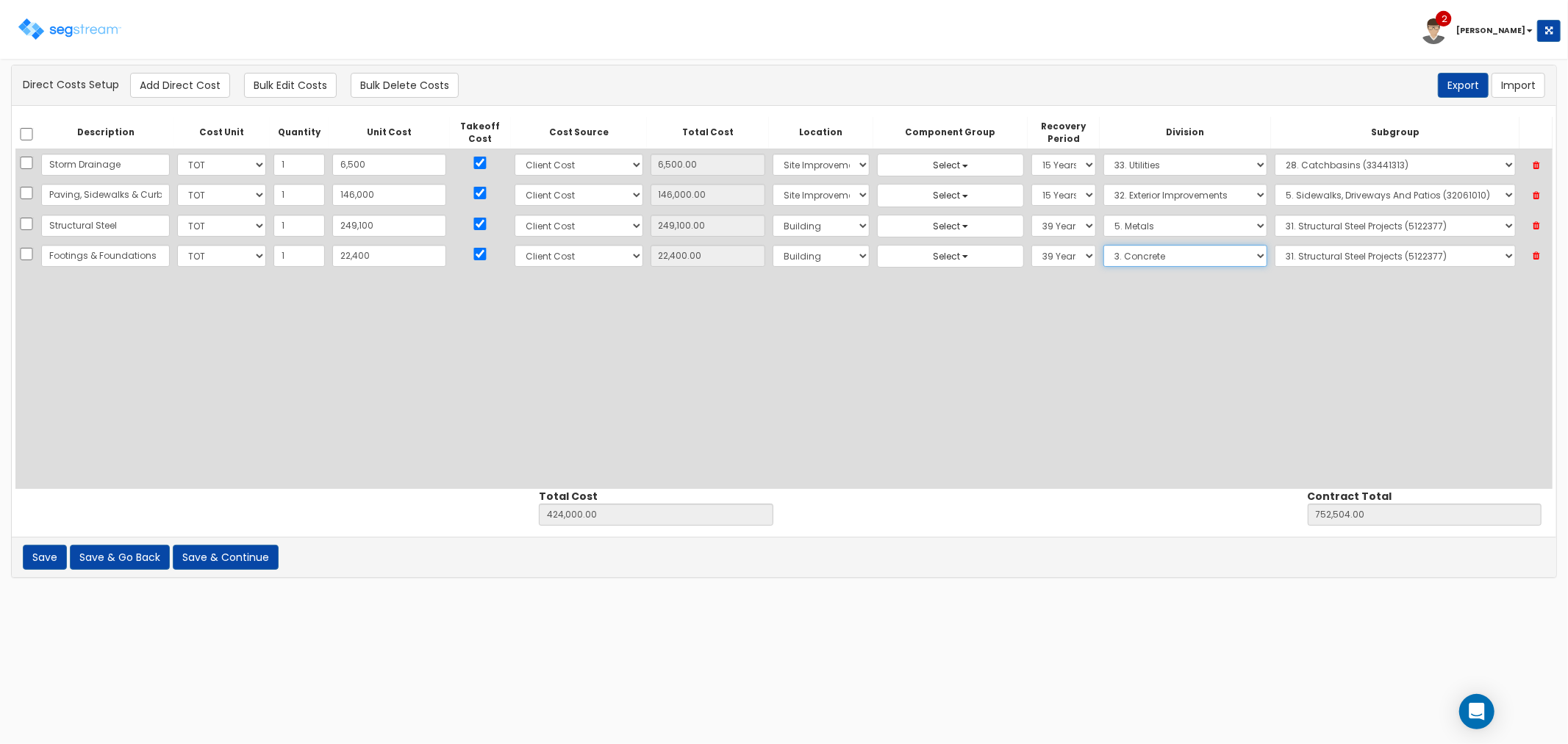
click at [1103, 245] on select "Select 1. General Requirements 2. Existing Conditions 3. Concrete 4. Masonry 5.…" at bounding box center [1185, 255] width 164 height 22
click at [1300, 254] on select "Select 1. Concrete Patching (3013062) 2. Selective Demolition, Concrete (305051…" at bounding box center [1395, 255] width 241 height 22
select select "3051330"
click at [1274, 245] on select "Select 1. Concrete Patching (3013062) 2. Selective Demolition, Concrete (305051…" at bounding box center [1395, 255] width 241 height 22
click at [159, 80] on button "Add Direct Cost" at bounding box center [180, 85] width 100 height 25
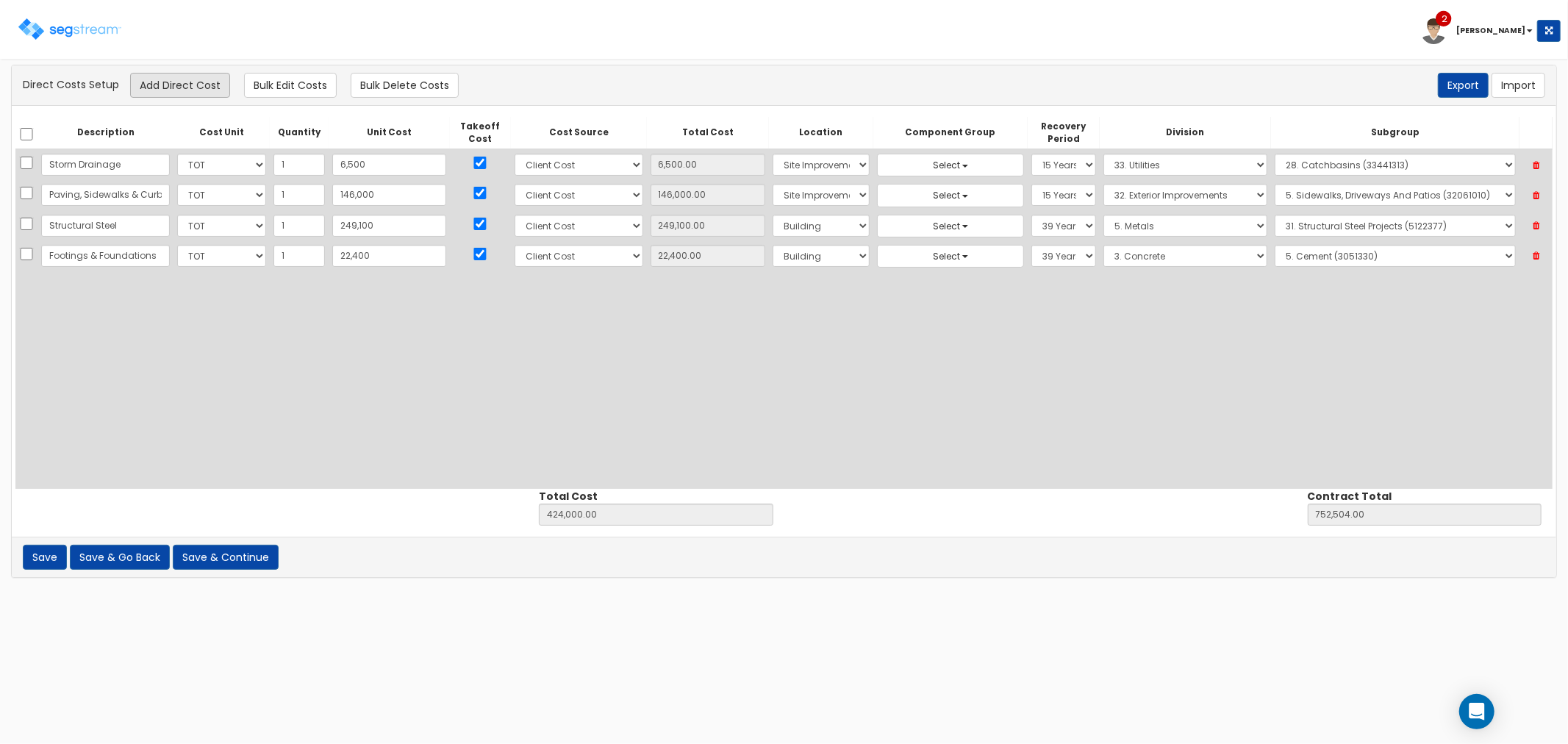
select select "10"
select select "8"
select select "6"
select select "39Y"
select select "3"
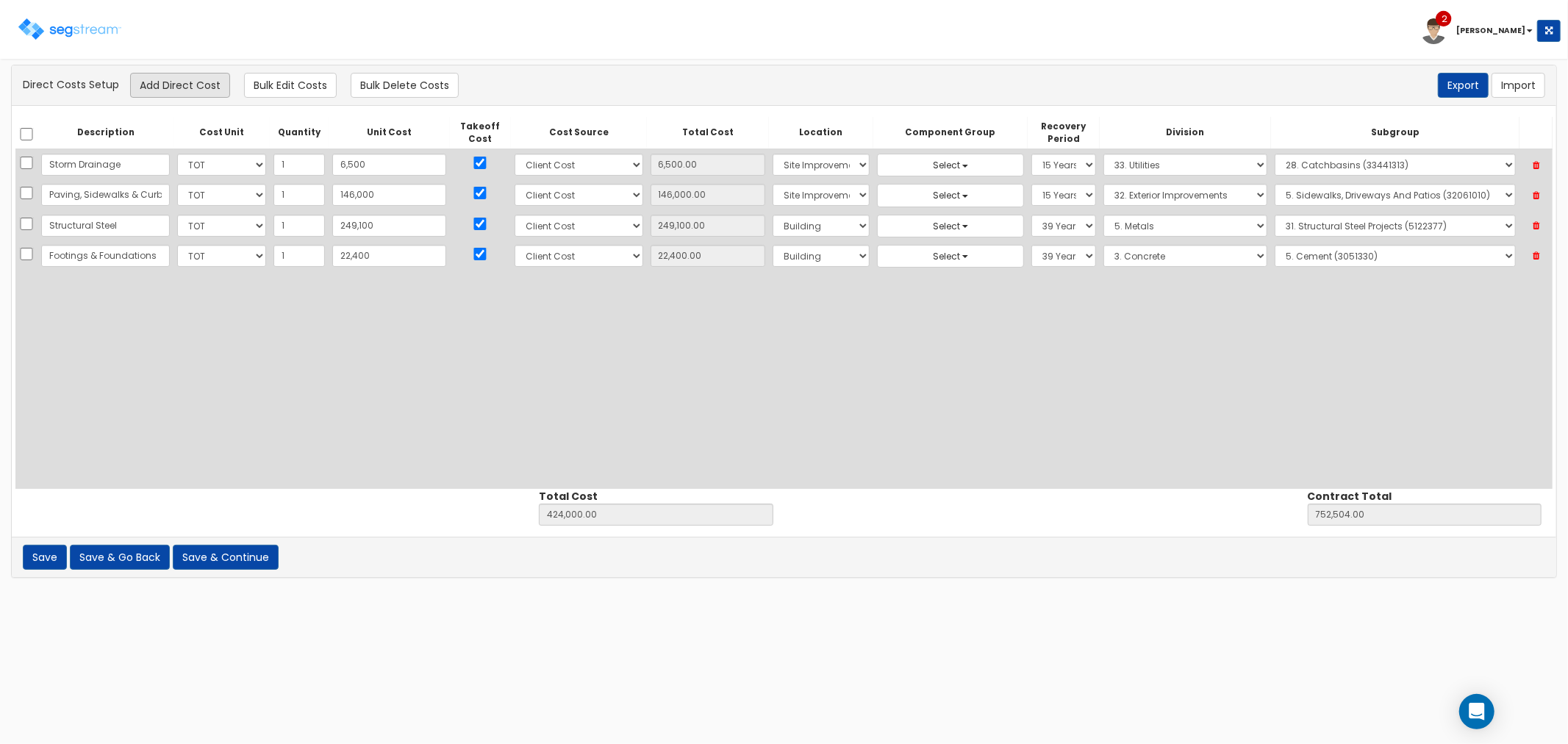
select select "3051330"
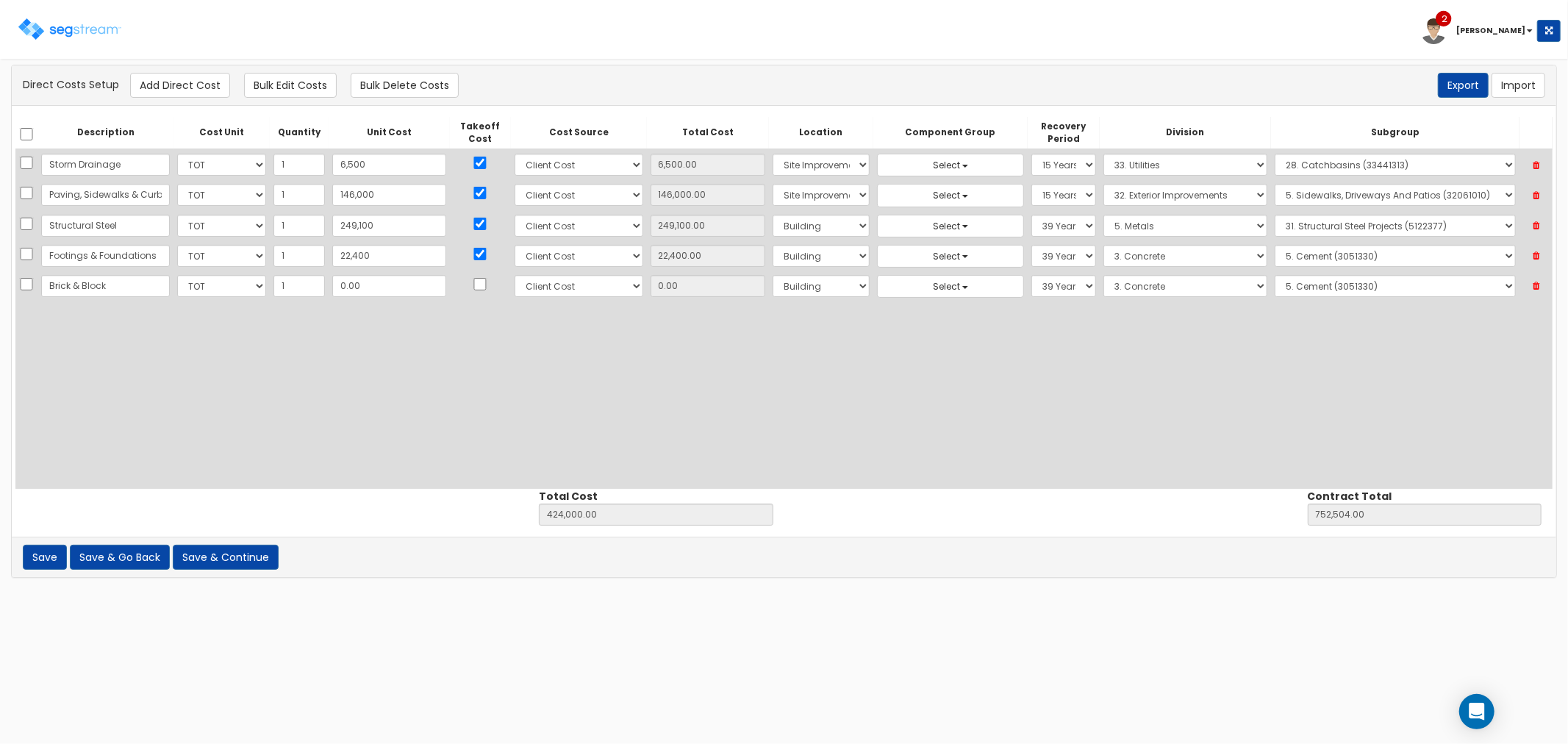
type input "Brick & Block"
type input "3"
type input "424,003.00"
type input "752,507.00"
type input "3.00"
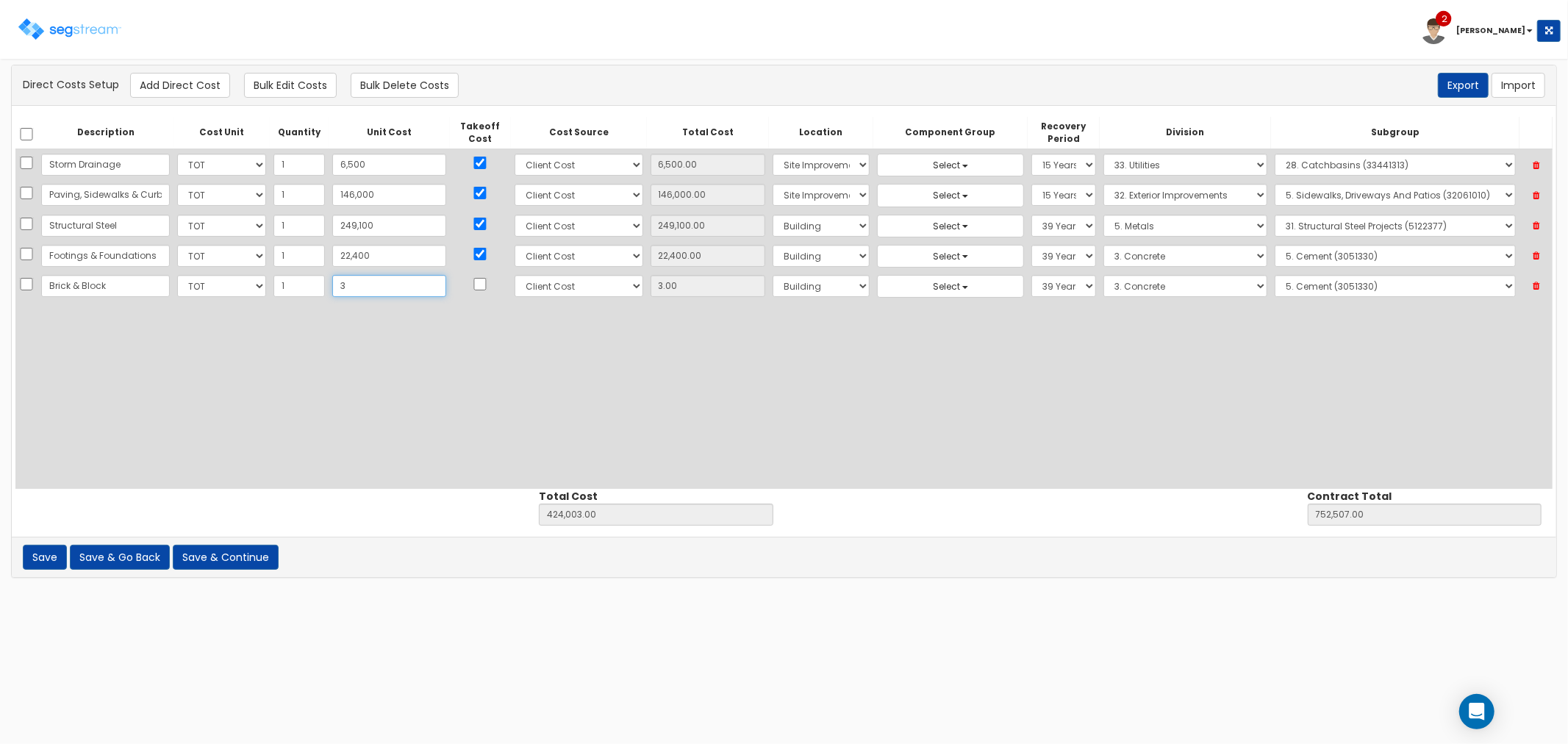
type input "34"
type input "424,034.00"
type input "752,538.00"
type input "34.00"
type input "340"
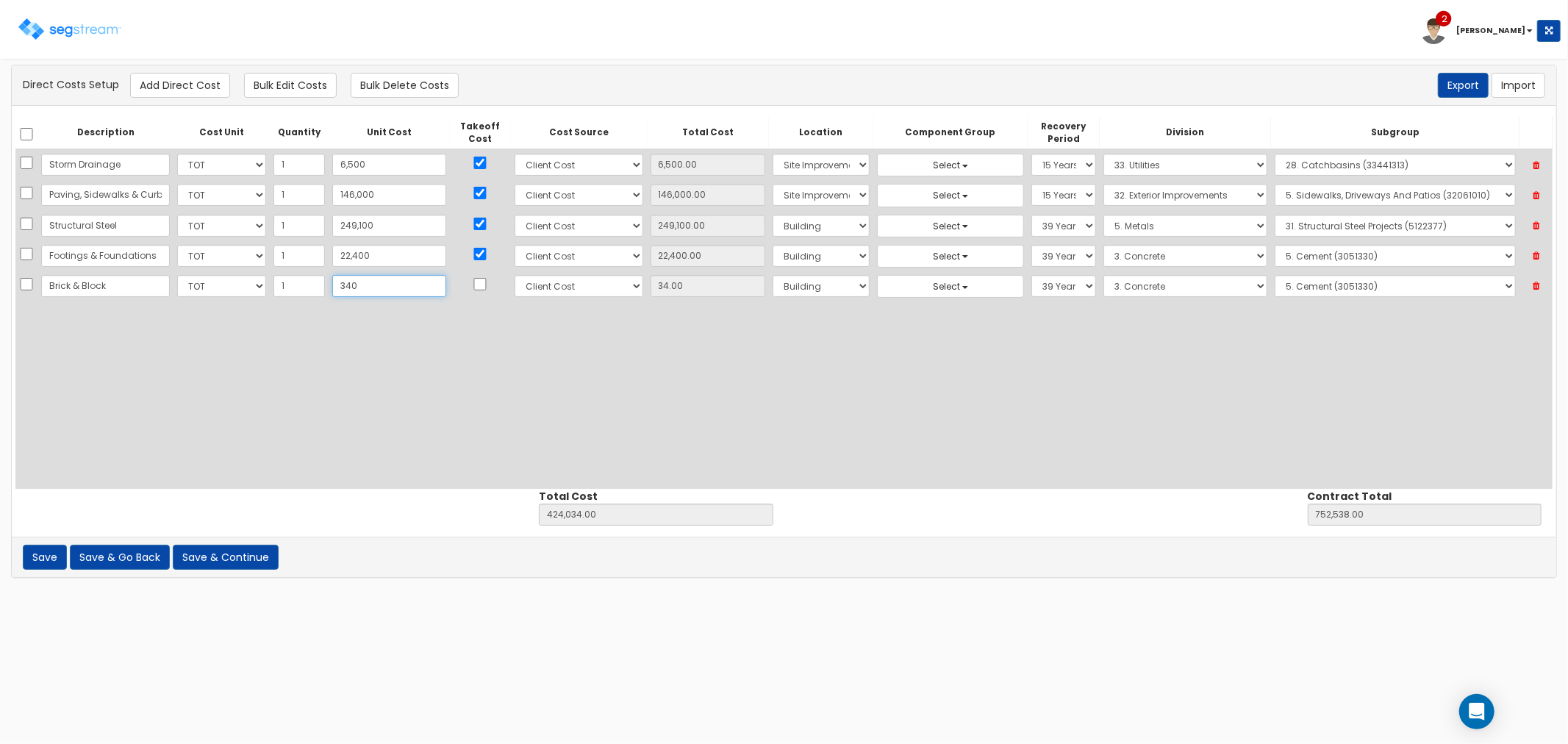
type input "424,340.00"
type input "752,844.00"
type input "340.00"
type input "3400"
type input "427,400.00"
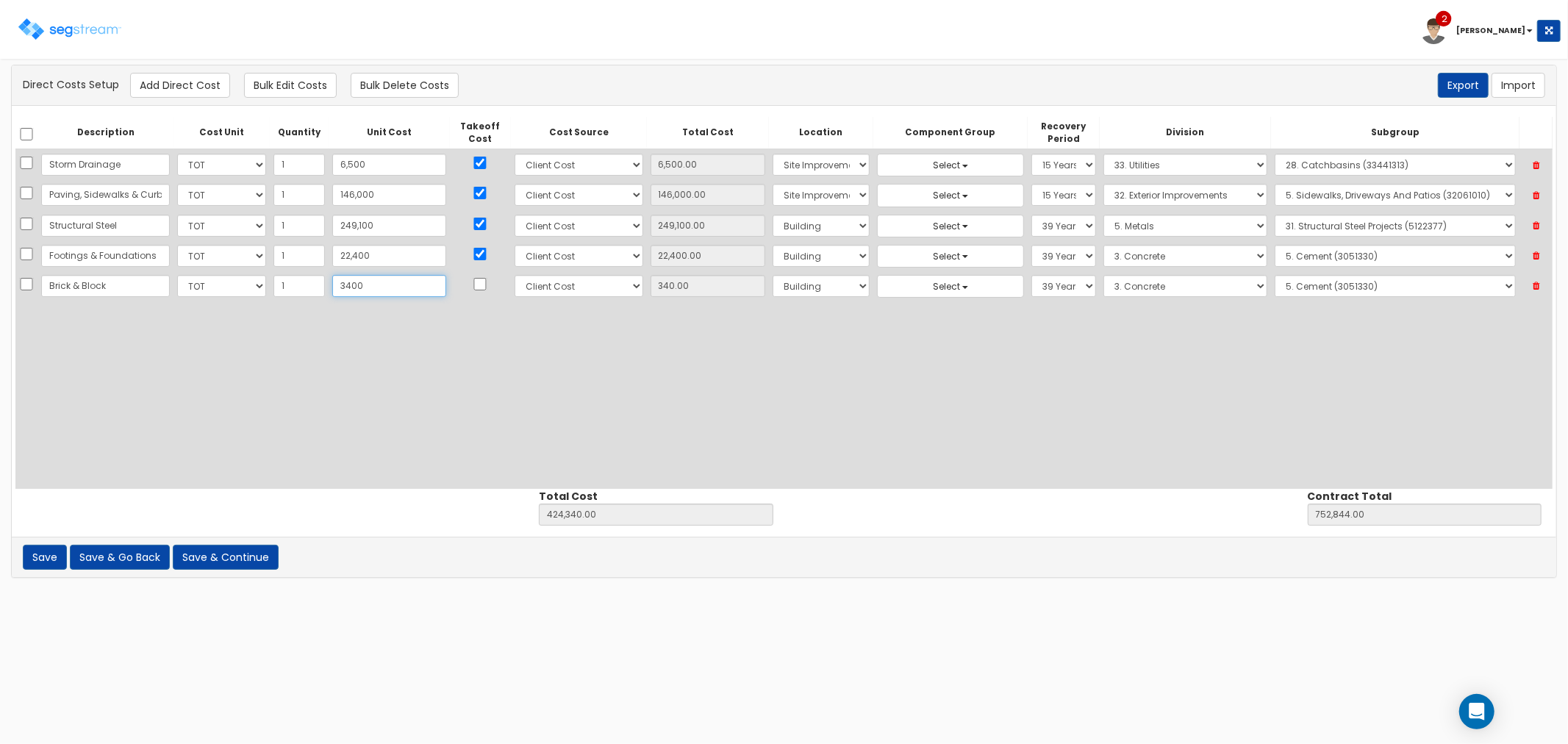
type input "755,904.00"
type input "3,400"
type input "3,400.00"
type input "3,4000"
type input "458,000.00"
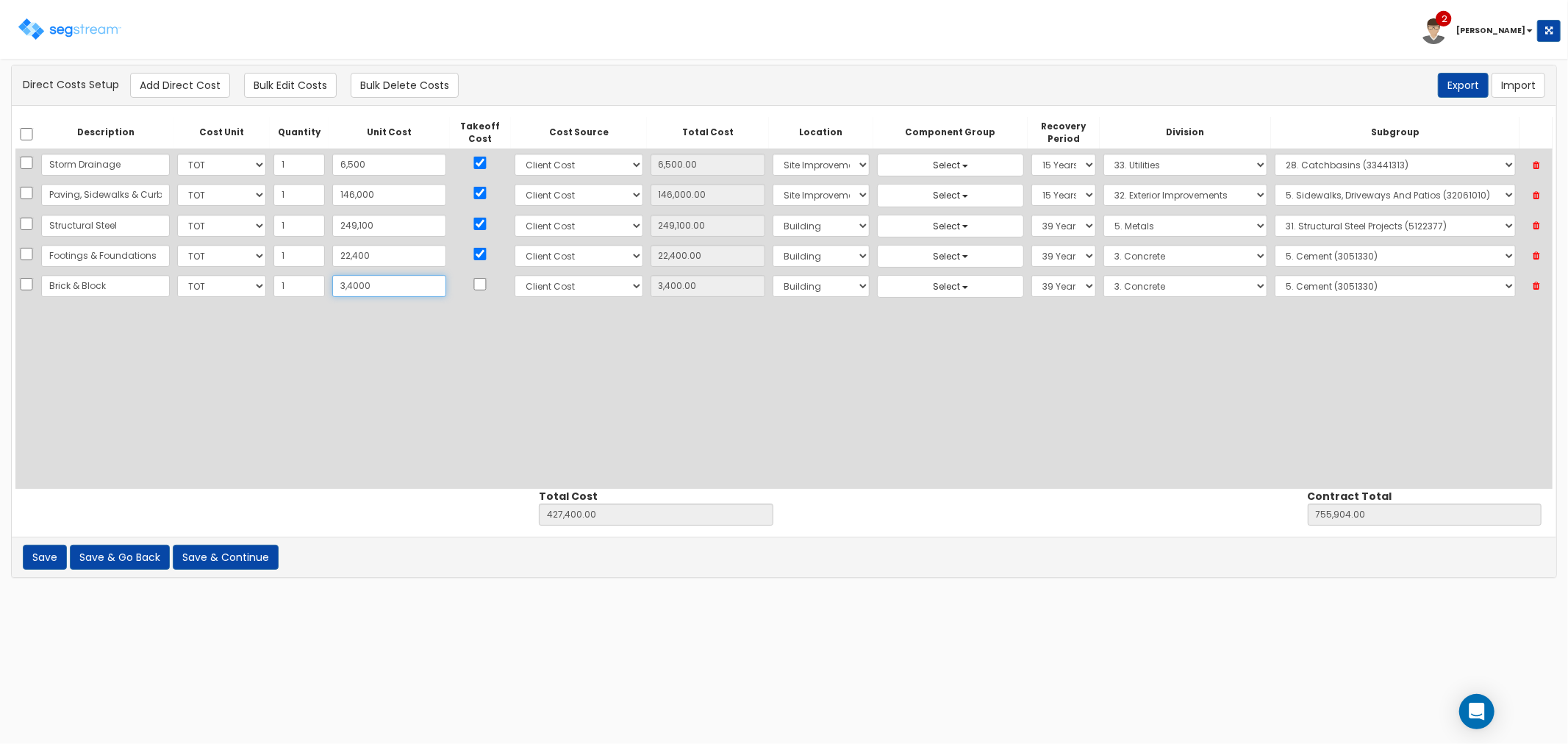
type input "786,504.00"
type input "34,000"
type input "34,000.00"
type input "34,0000"
type input "764,000.00"
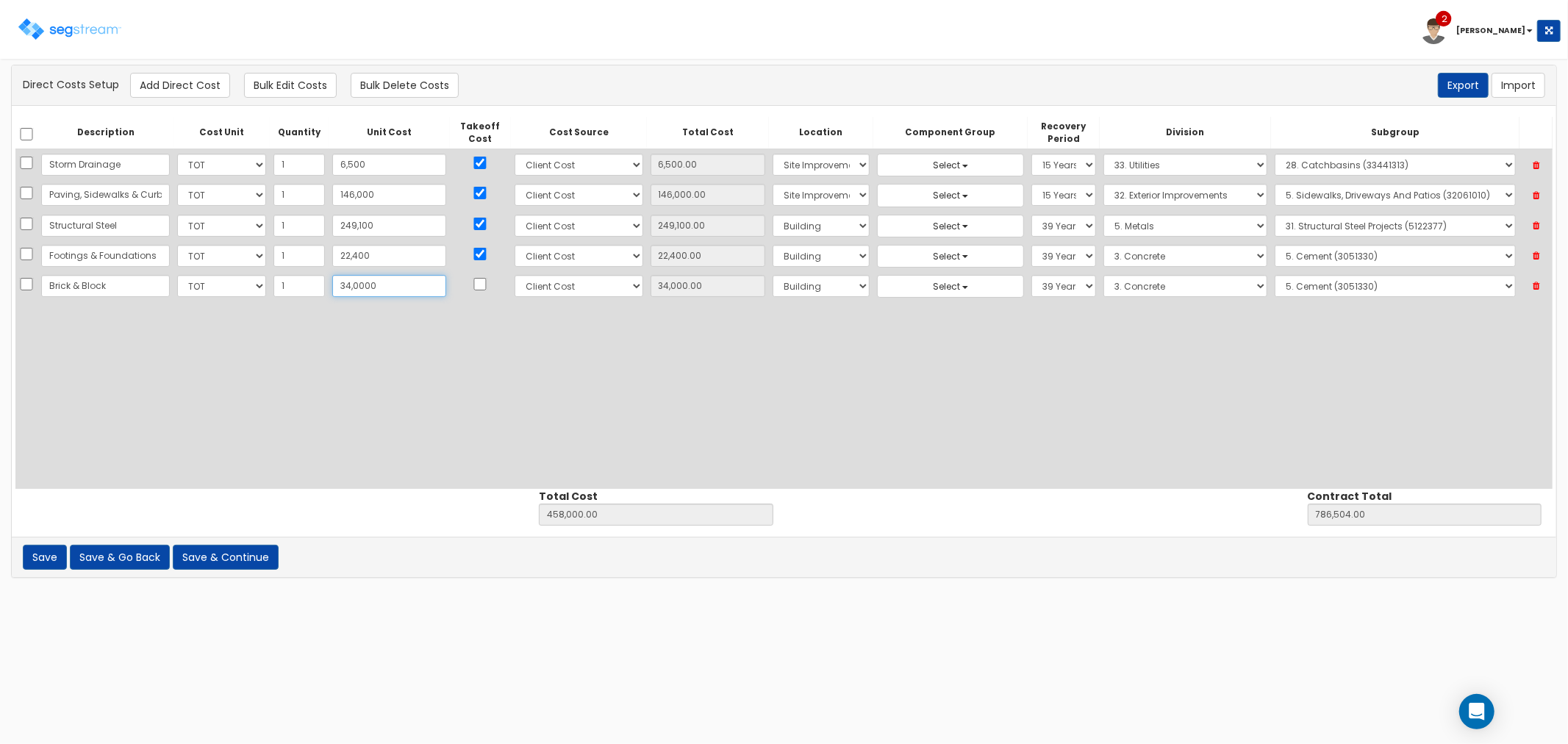
type input "1,092,504.00"
type input "340,000"
type input "340,000.00"
type input "340,000"
click at [473, 289] on input "checkbox" at bounding box center [480, 284] width 15 height 12
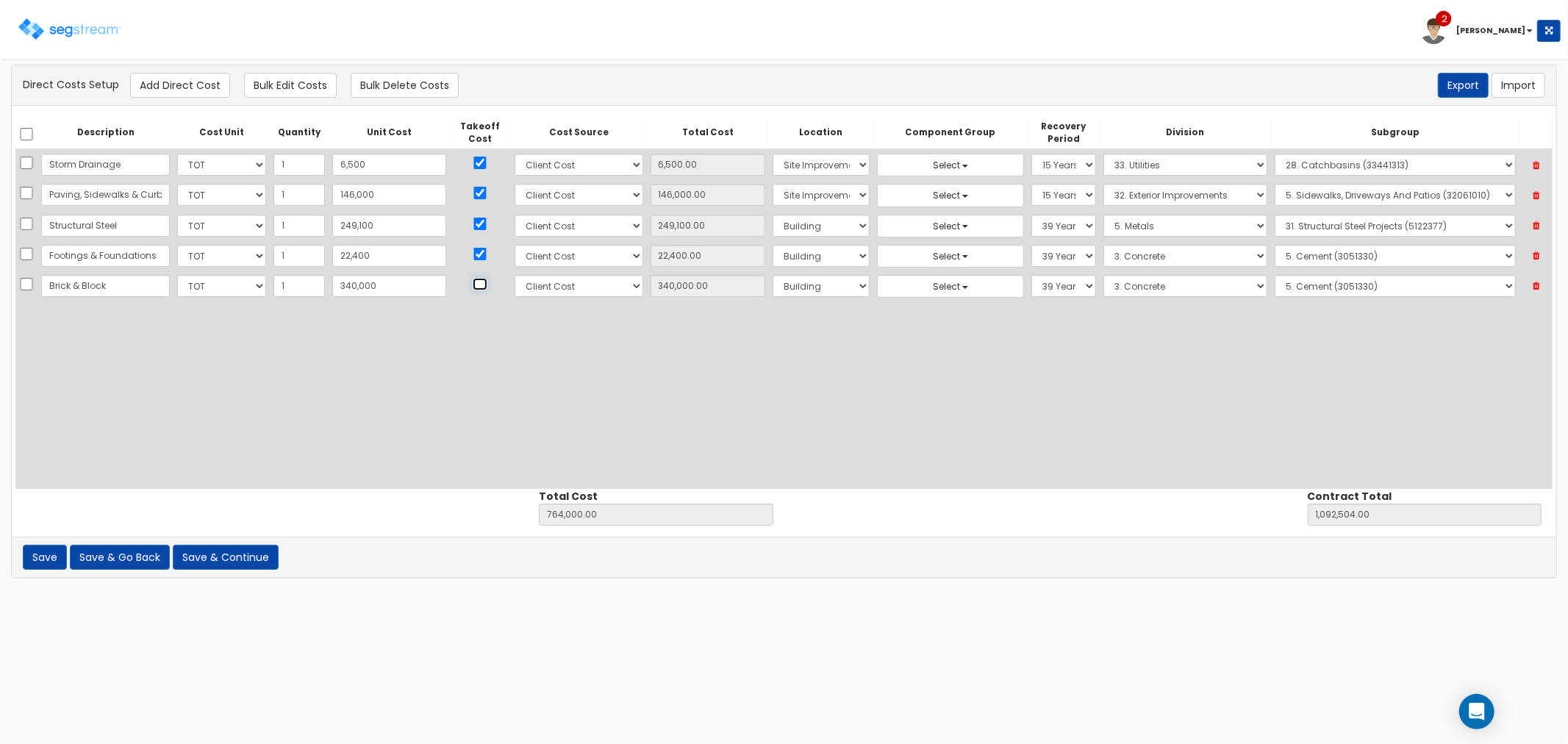
checkbox input "true"
click at [1103, 293] on select "Select 1. General Requirements 2. Existing Conditions 3. Concrete 4. Masonry 5.…" at bounding box center [1185, 286] width 164 height 22
select select "4"
click at [1103, 275] on select "Select 1. General Requirements 2. Existing Conditions 3. Concrete 4. Masonry 5.…" at bounding box center [1185, 286] width 164 height 22
click at [1298, 289] on select "Select 1. Pointing Masonry (4012020) 2. Pointing CMU (4012030) 3. Sawing Masonr…" at bounding box center [1395, 286] width 241 height 22
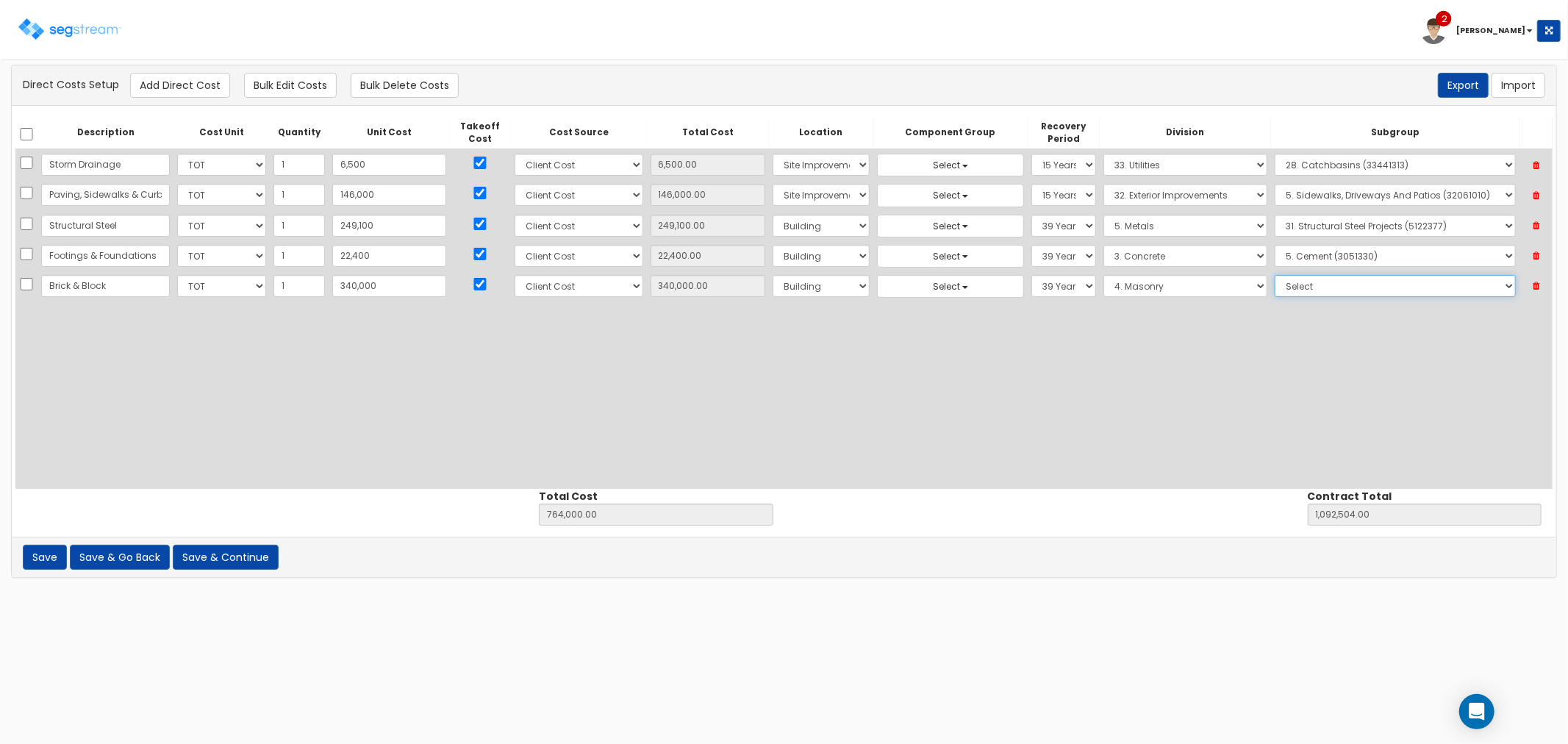
select select "4051310"
click at [1274, 275] on select "Select 1. Pointing Masonry (4012020) 2. Pointing CMU (4012030) 3. Sawing Masonr…" at bounding box center [1395, 286] width 241 height 22
click at [164, 81] on button "Add Direct Cost" at bounding box center [180, 85] width 100 height 25
select select "10"
select select "8"
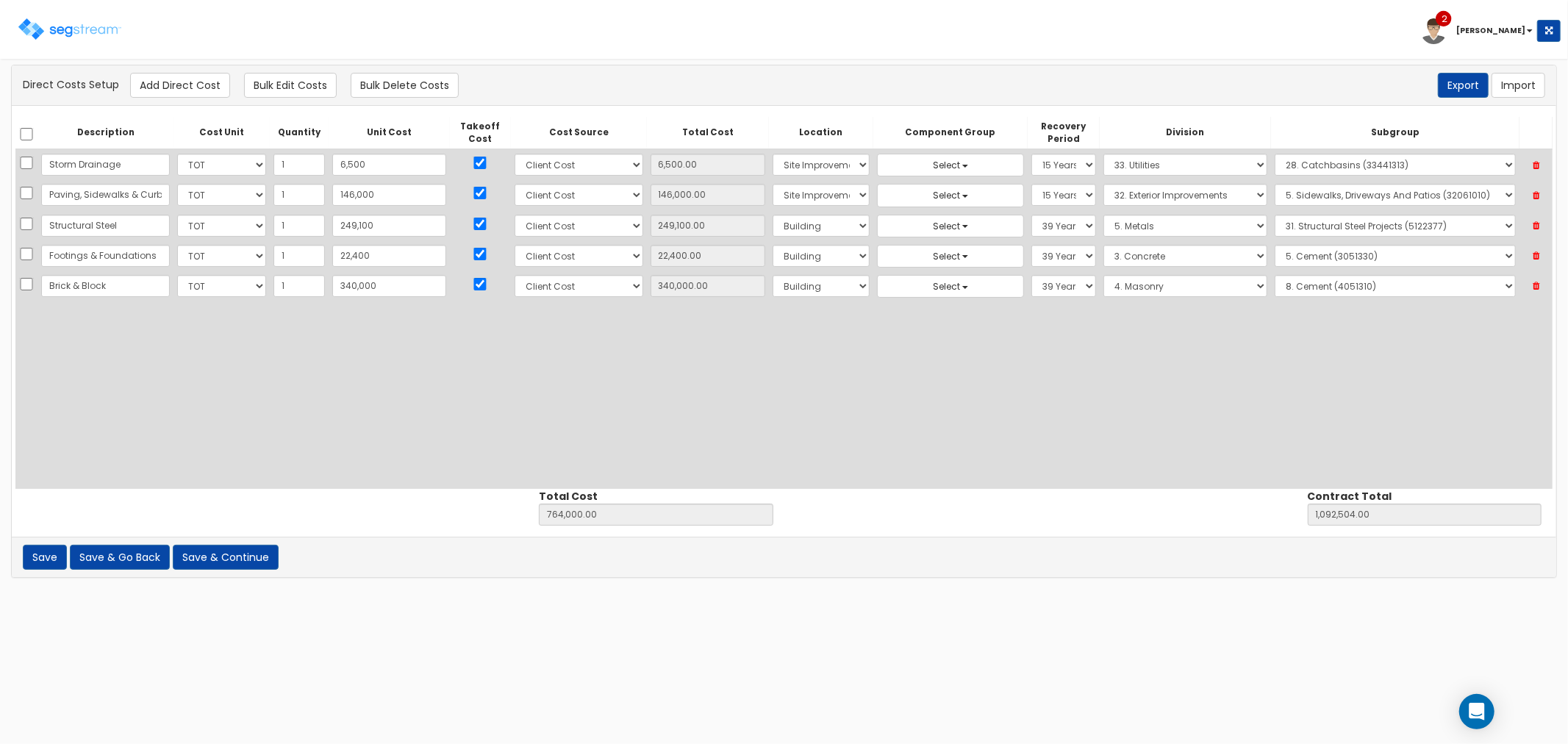
select select "6"
select select "39Y"
select select "4"
select select "4051310"
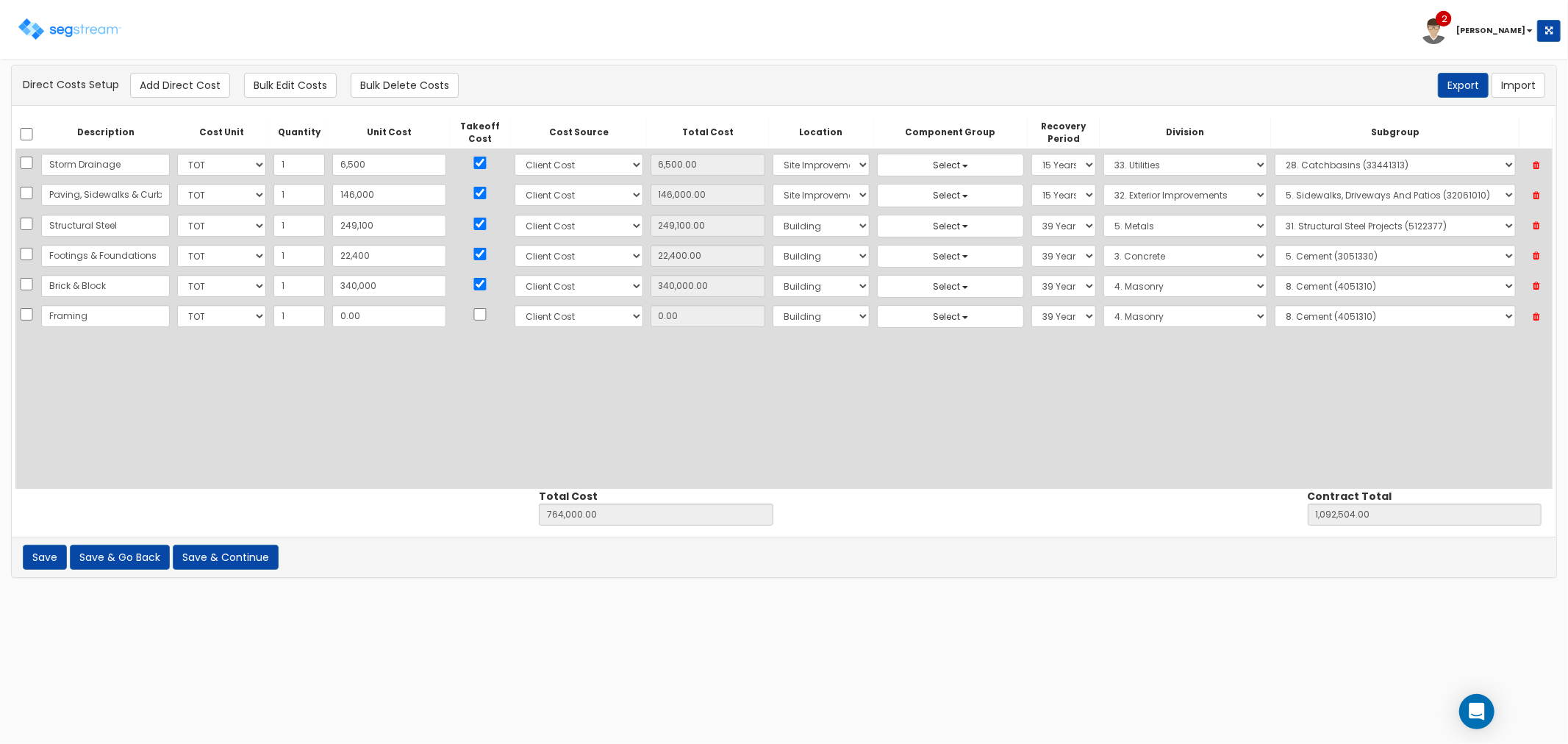
type input "Framing"
drag, startPoint x: 363, startPoint y: 313, endPoint x: 371, endPoint y: 325, distance: 14.4
click at [363, 313] on input "0.00" at bounding box center [389, 316] width 114 height 22
drag, startPoint x: 378, startPoint y: 311, endPoint x: 319, endPoint y: 315, distance: 59.1
click at [332, 315] on input "0.00" at bounding box center [389, 316] width 114 height 22
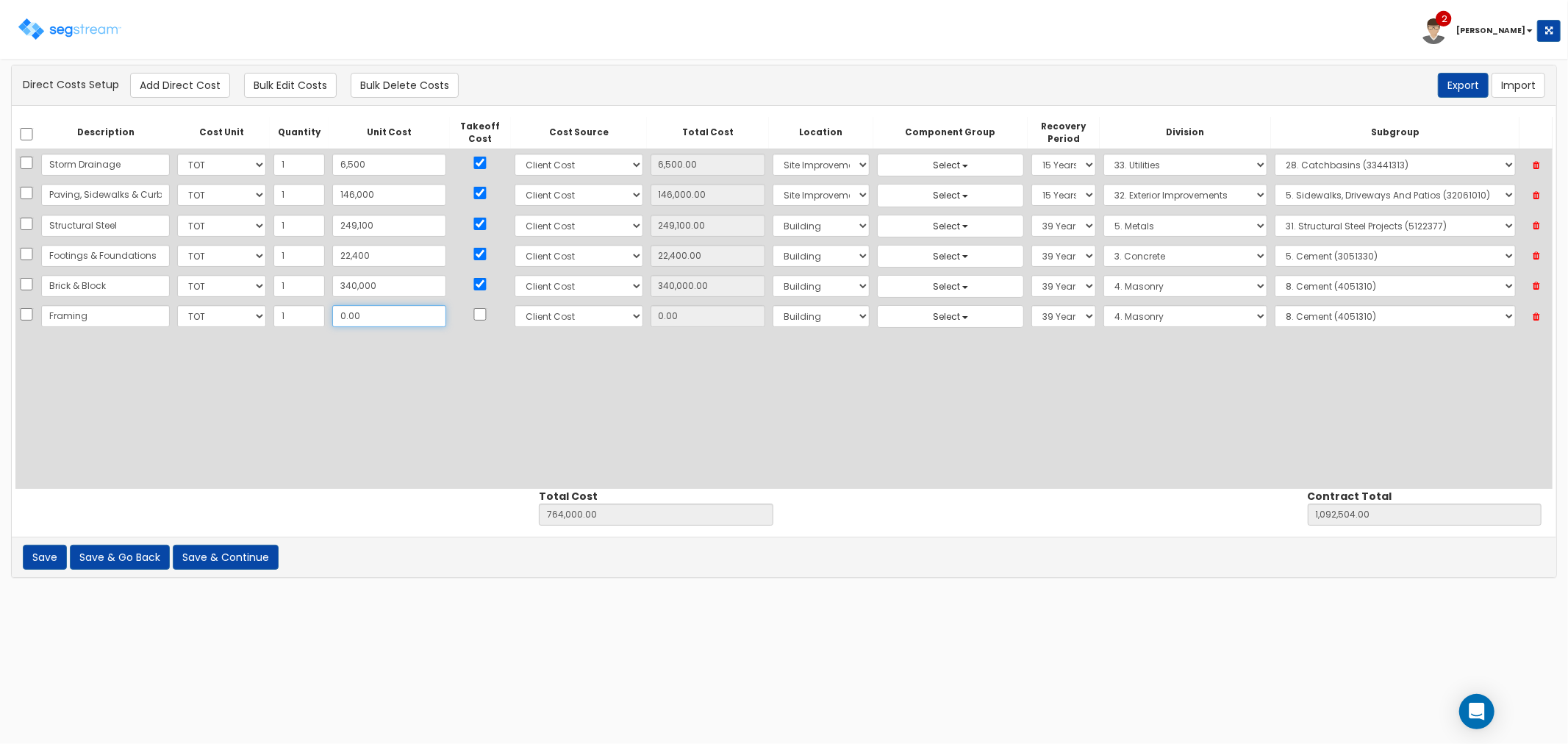
type input "1"
type input "764,001.00"
type input "1,092,505.00"
type input "1.00"
type input "14"
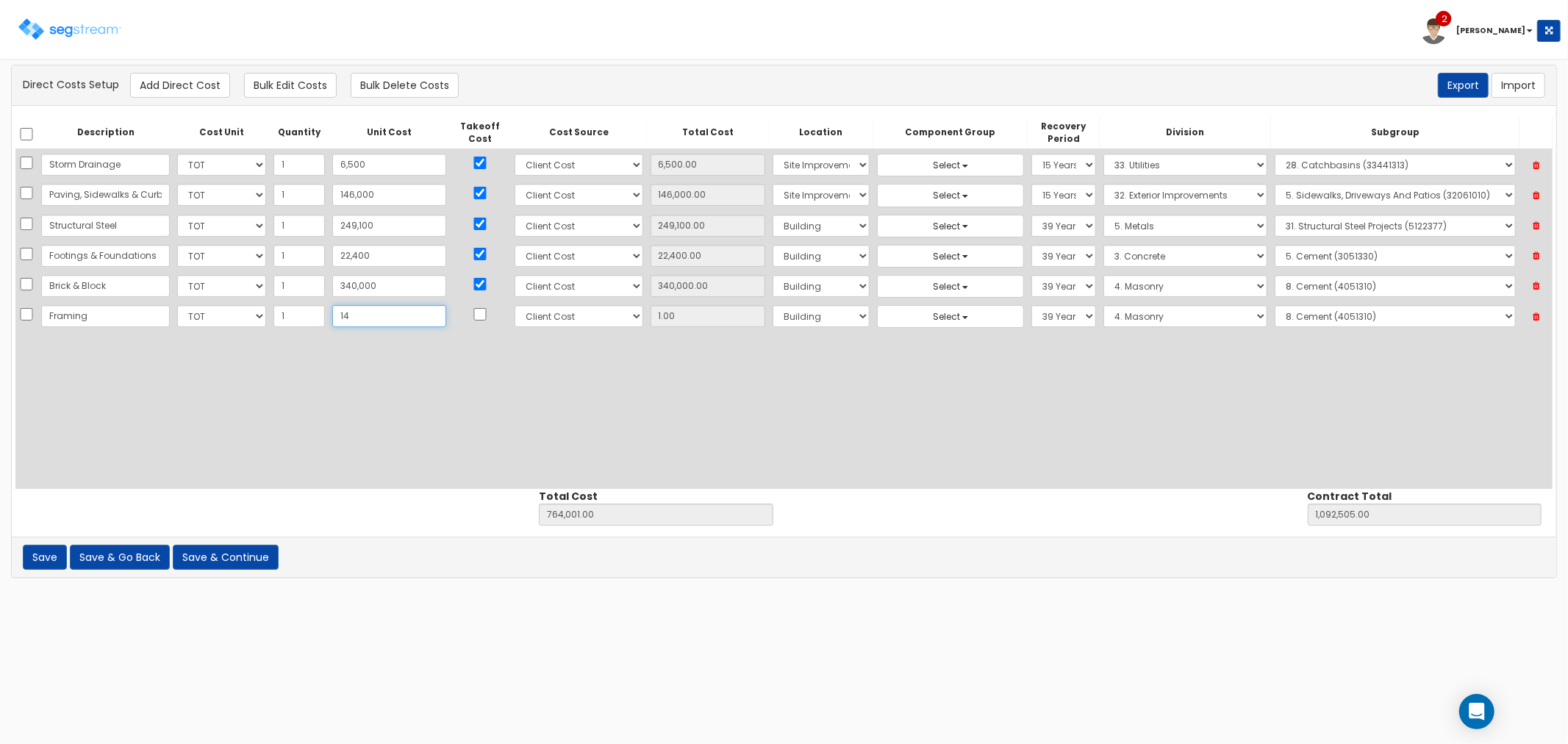
type input "764,014.00"
type input "1,092,518.00"
type input "14.00"
click at [473, 317] on input "checkbox" at bounding box center [480, 314] width 15 height 12
click at [1114, 307] on select "Select 1. General Requirements 2. Existing Conditions 3. Concrete 4. Masonry 5.…" at bounding box center [1185, 316] width 164 height 22
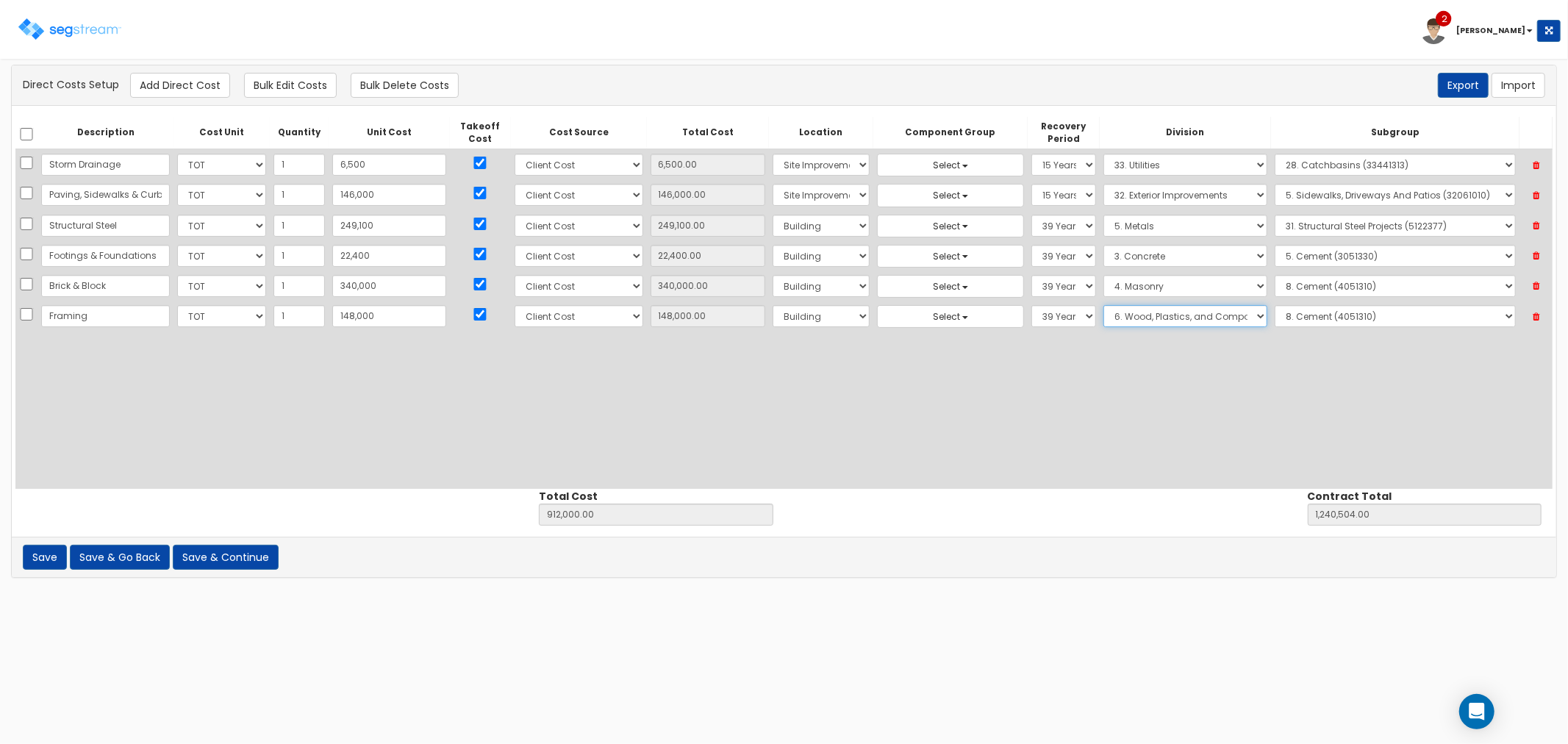
click at [1103, 305] on select "Select 1. General Requirements 2. Existing Conditions 3. Concrete 4. Masonry 5.…" at bounding box center [1185, 316] width 164 height 22
click at [1301, 320] on select "Select 1. Selective Demolition Wood Framing (6050510) 2. Selective Demolition M…" at bounding box center [1395, 316] width 241 height 22
click at [1274, 305] on select "Select 1. Selective Demolition Wood Framing (6050510) 2. Selective Demolition M…" at bounding box center [1395, 316] width 241 height 22
click at [191, 90] on button "Add Direct Cost" at bounding box center [180, 85] width 100 height 25
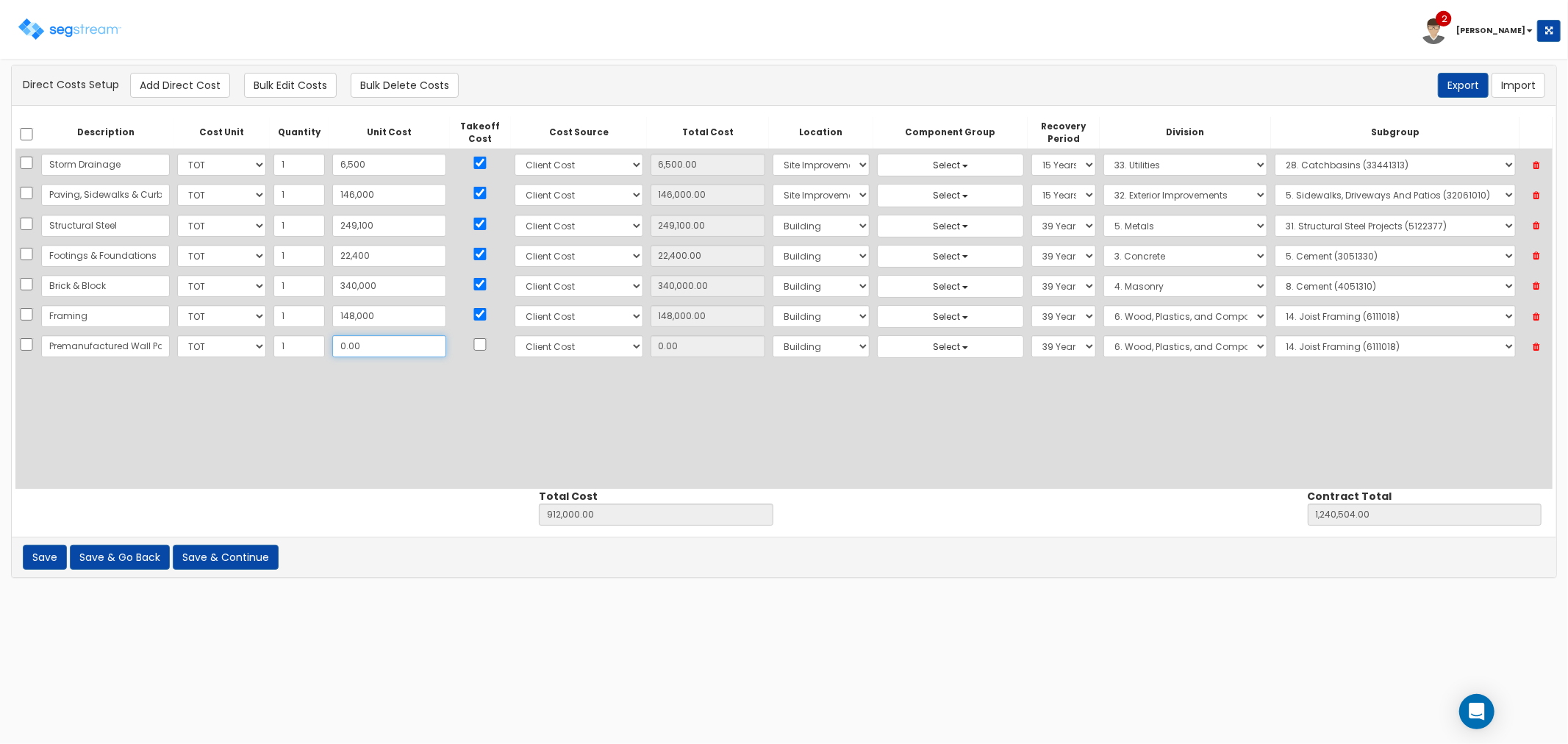
click at [358, 358] on td "0.00" at bounding box center [389, 346] width 121 height 30
click at [473, 340] on input "checkbox" at bounding box center [480, 344] width 15 height 12
click at [1103, 344] on select "Select 1. General Requirements 2. Existing Conditions 3. Concrete 4. Masonry 5.…" at bounding box center [1185, 345] width 164 height 22
click at [1103, 335] on select "Select 1. General Requirements 2. Existing Conditions 3. Concrete 4. Masonry 5.…" at bounding box center [1185, 345] width 164 height 22
click at [1343, 342] on select "Select 1. Roof Coatings (7015010) 2. Joint Sealant Replacement (7019081) 3. Sel…" at bounding box center [1395, 345] width 241 height 22
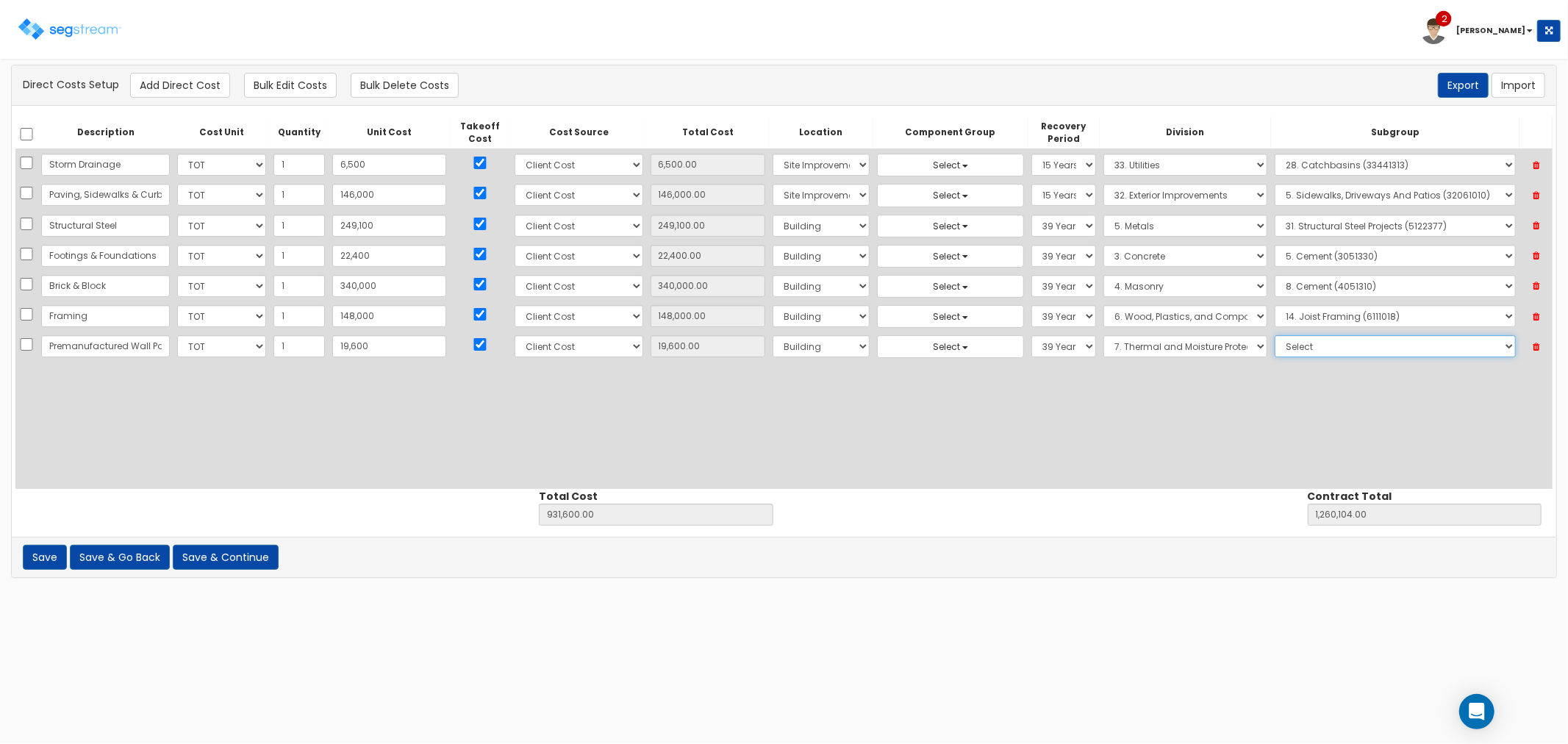
click at [1274, 335] on select "Select 1. Roof Coatings (7015010) 2. Joint Sealant Replacement (7019081) 3. Sel…" at bounding box center [1395, 345] width 241 height 22
click at [155, 88] on button "Add Direct Cost" at bounding box center [180, 85] width 100 height 25
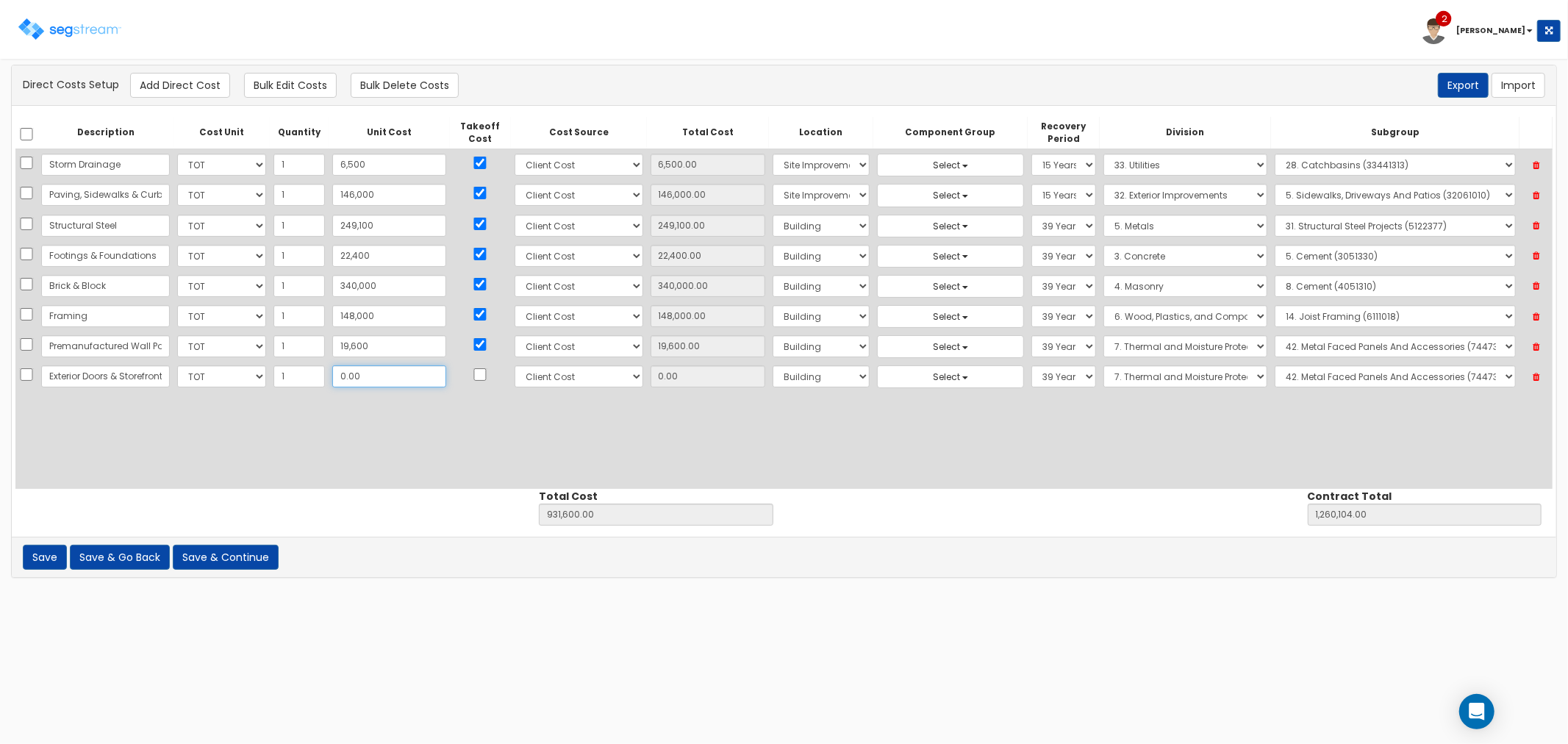
click at [348, 377] on input "0.00" at bounding box center [389, 376] width 114 height 22
drag, startPoint x: 361, startPoint y: 381, endPoint x: 309, endPoint y: 377, distance: 52.2
click at [309, 377] on tr "Exterior Doors & Storefront Select CF Custo Custo Custo Custo Custo Custo Custo…" at bounding box center [784, 377] width 1537 height 30
click at [473, 376] on input "checkbox" at bounding box center [480, 374] width 15 height 12
click at [1106, 383] on select "Select 1. General Requirements 2. Existing Conditions 3. Concrete 4. Masonry 5.…" at bounding box center [1185, 376] width 164 height 22
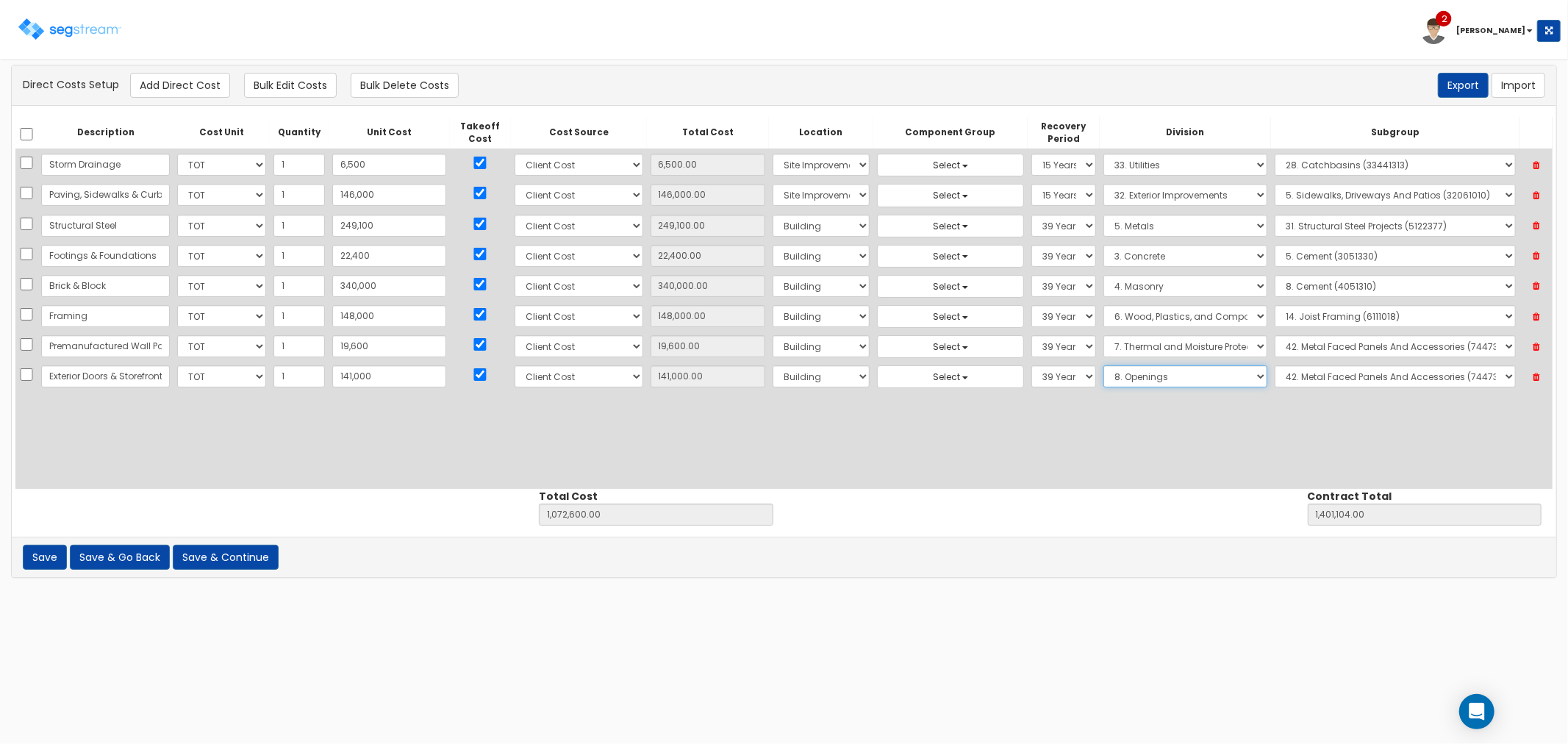
click at [1103, 366] on select "Select 1. General Requirements 2. Existing Conditions 3. Concrete 4. Masonry 5.…" at bounding box center [1185, 376] width 164 height 22
click at [1302, 382] on select "Select 1. Selective Demolition Doors (8050510) 2. Selective Demolition Of Windo…" at bounding box center [1395, 376] width 241 height 22
click at [1274, 366] on select "Select 1. Selective Demolition Doors (8050510) 2. Selective Demolition Of Windo…" at bounding box center [1395, 376] width 241 height 22
click at [167, 77] on button "Add Direct Cost" at bounding box center [180, 85] width 100 height 25
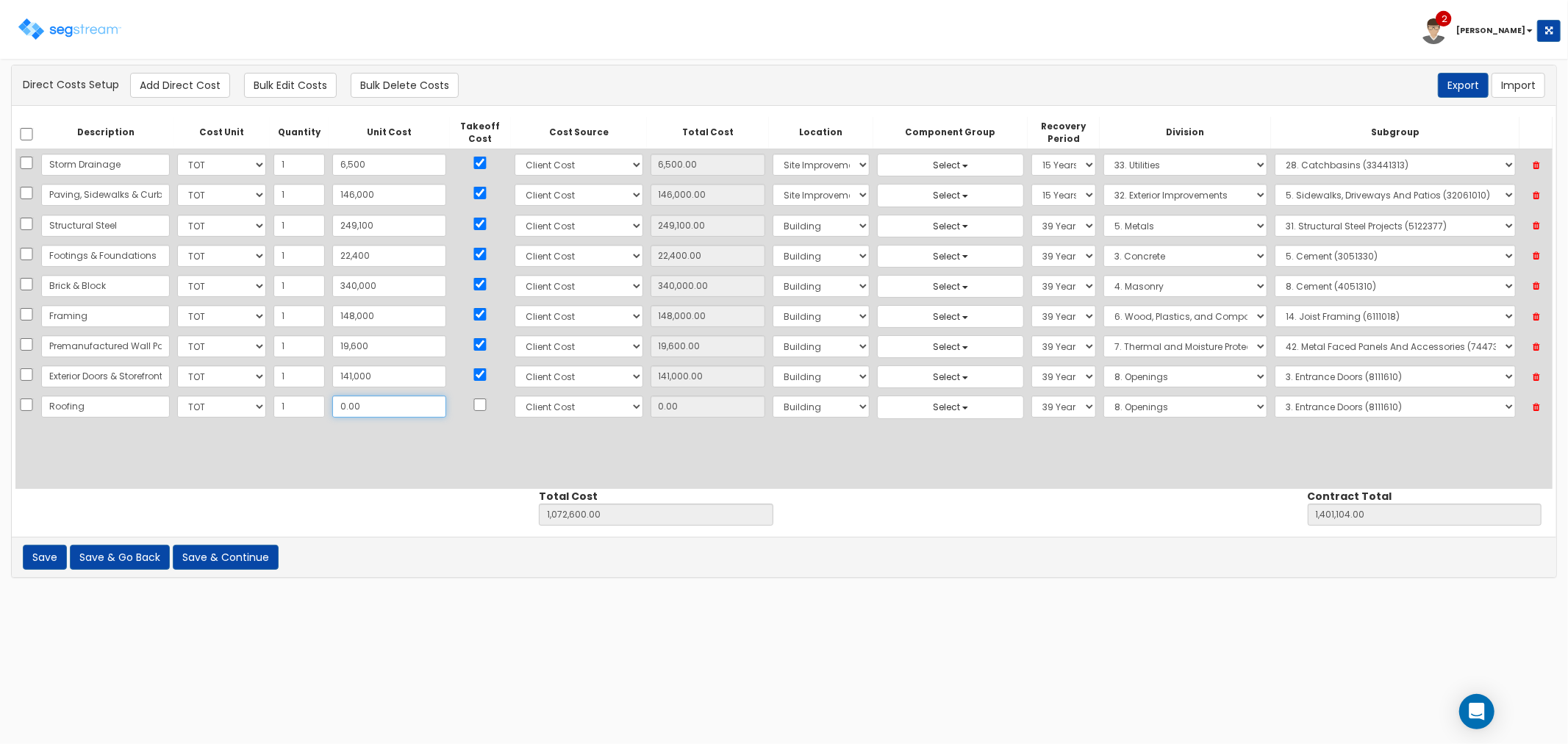
click at [338, 407] on input "0.00" at bounding box center [389, 406] width 114 height 22
click at [1103, 405] on select "Select 1. General Requirements 2. Existing Conditions 3. Concrete 4. Masonry 5.…" at bounding box center [1185, 406] width 164 height 22
click at [1103, 396] on select "Select 1. General Requirements 2. Existing Conditions 3. Concrete 4. Masonry 5.…" at bounding box center [1185, 406] width 164 height 22
click at [1315, 407] on select "Select 1. Roof Coatings (7015010) 2. Joint Sealant Replacement (7019081) 3. Sel…" at bounding box center [1395, 406] width 241 height 22
click at [1274, 396] on select "Select 1. Roof Coatings (7015010) 2. Joint Sealant Replacement (7019081) 3. Sel…" at bounding box center [1395, 406] width 241 height 22
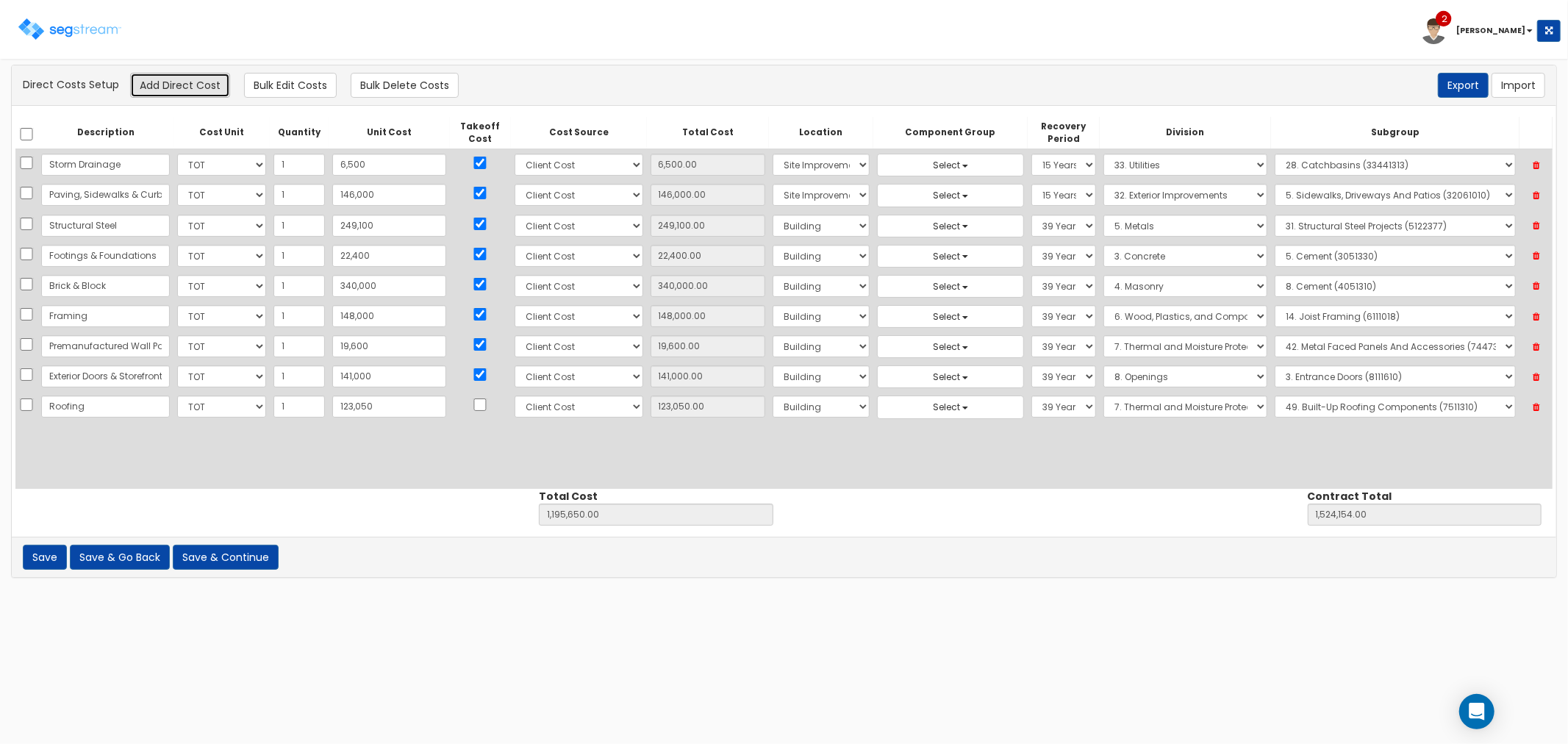
click at [167, 92] on button "Add Direct Cost" at bounding box center [180, 85] width 100 height 25
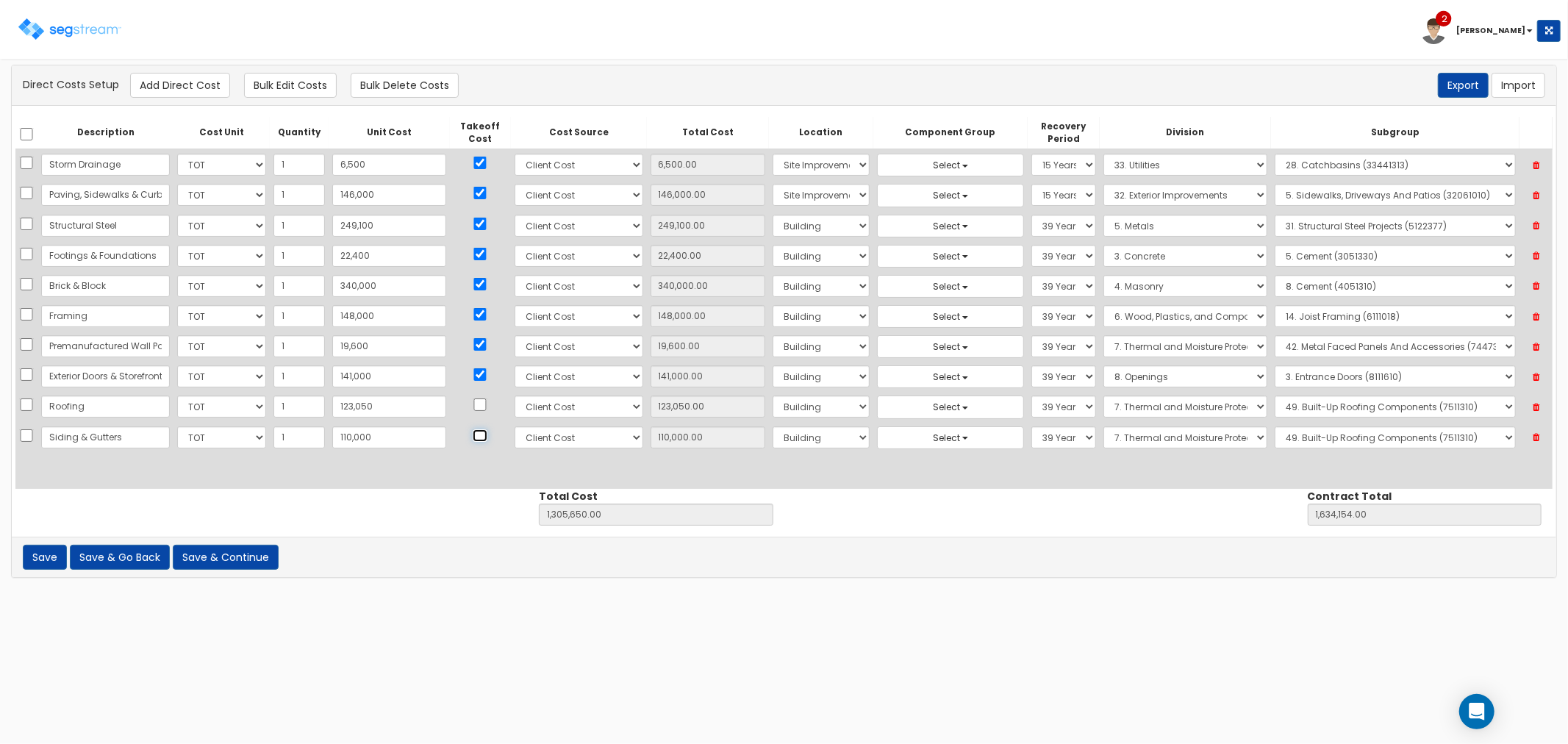
click at [473, 429] on input "checkbox" at bounding box center [480, 435] width 15 height 12
click at [473, 405] on input "checkbox" at bounding box center [480, 405] width 15 height 12
click at [473, 399] on input "checkbox" at bounding box center [480, 405] width 15 height 12
click at [1103, 437] on select "Select 1. General Requirements 2. Existing Conditions 3. Concrete 4. Masonry 5.…" at bounding box center [1185, 437] width 164 height 22
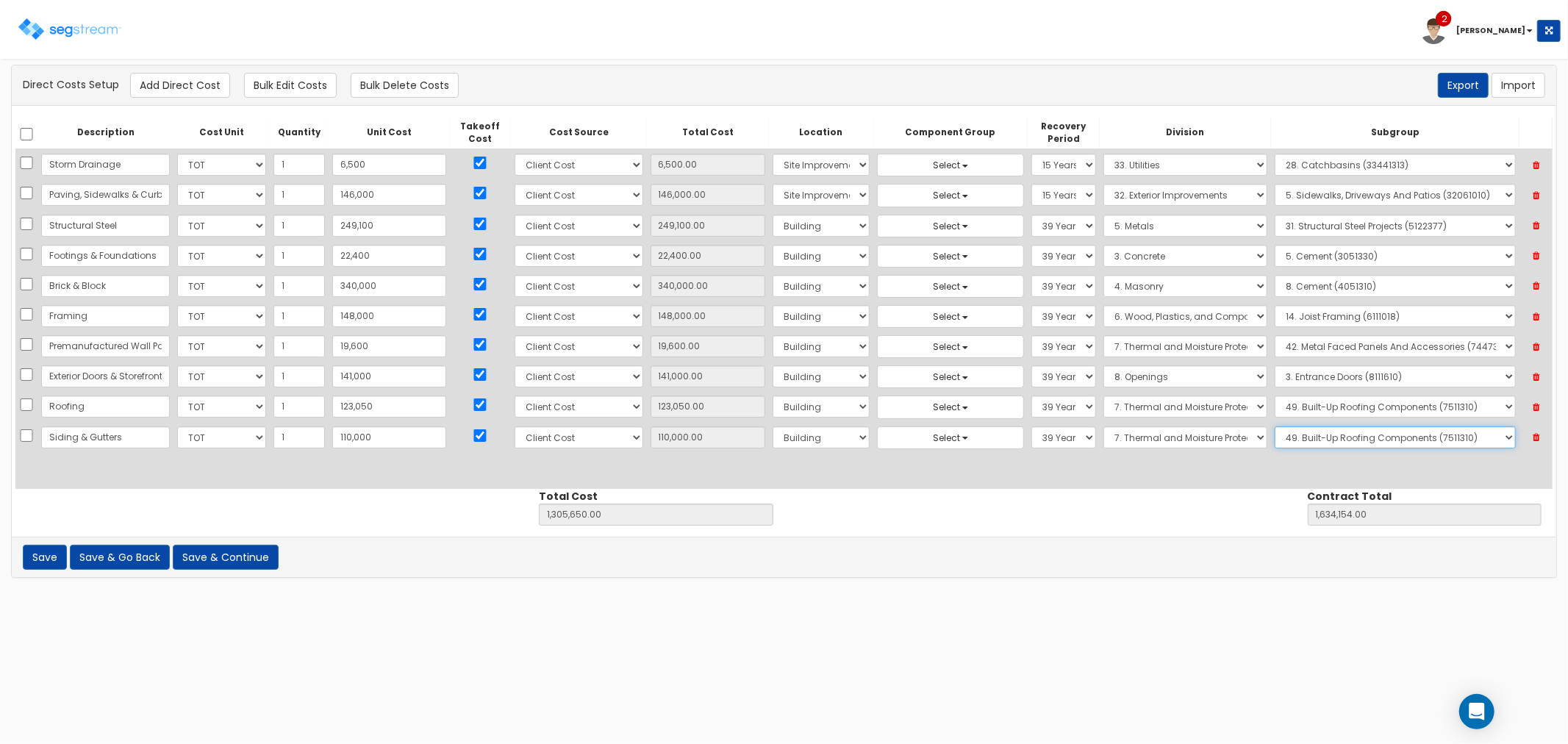
click at [1299, 432] on select "Select 1. Roof Coatings (7015010) 2. Joint Sealant Replacement (7019081) 3. Sel…" at bounding box center [1395, 437] width 241 height 22
click at [1274, 427] on select "Select 1. Roof Coatings (7015010) 2. Joint Sealant Replacement (7019081) 3. Sel…" at bounding box center [1395, 437] width 241 height 22
click at [162, 82] on button "Add Direct Cost" at bounding box center [180, 85] width 100 height 25
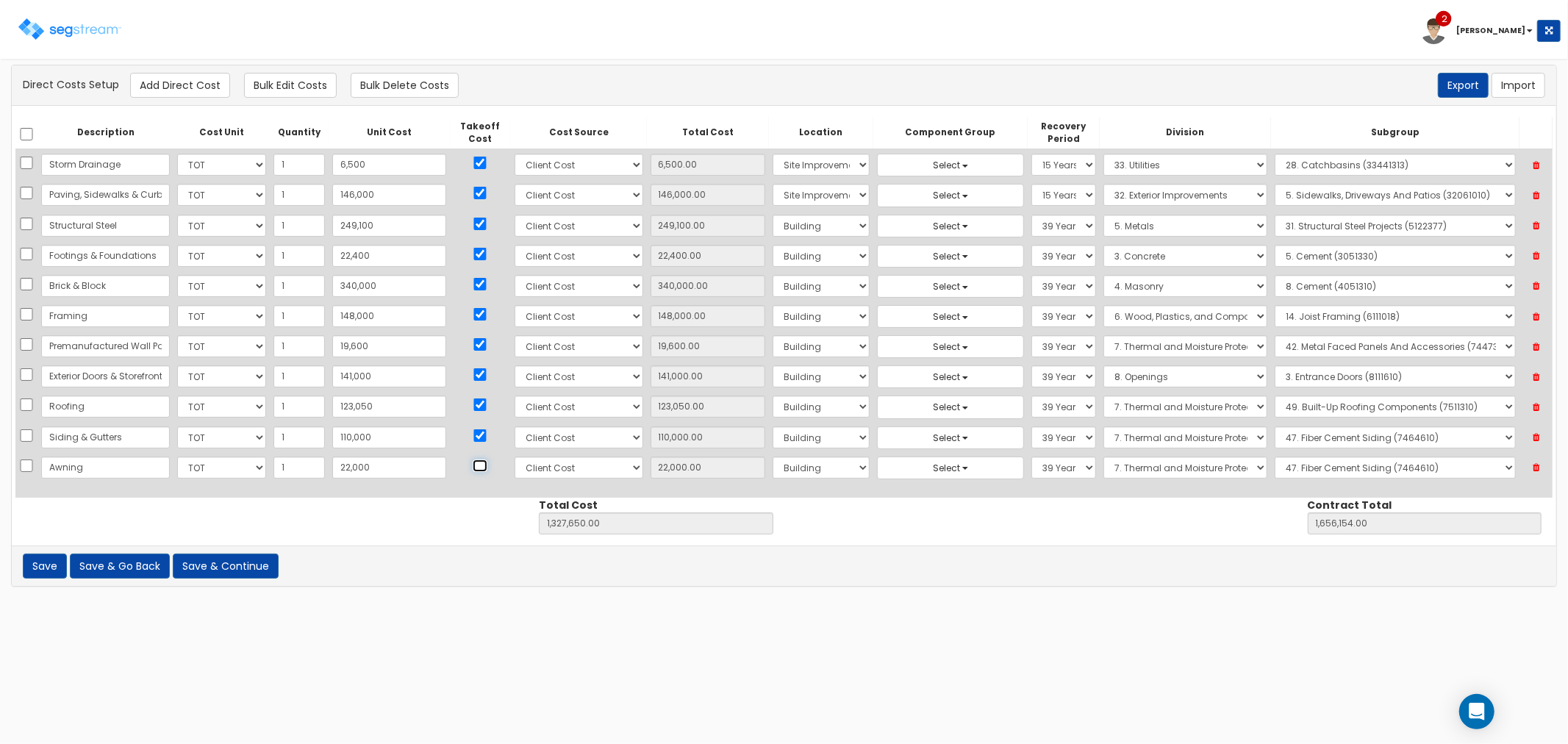
click at [473, 460] on input "checkbox" at bounding box center [480, 466] width 15 height 12
click at [1037, 469] on select "Select 5 Years 7 Years 9 Years 10 Years 15 Years 15 Year QLI 15 Year QRP 15 Yea…" at bounding box center [1064, 467] width 65 height 22
click at [1031, 457] on select "Select 5 Years 7 Years 9 Years 10 Years 15 Years 15 Year QLI 15 Year QRP 15 Yea…" at bounding box center [1064, 467] width 65 height 22
click at [1153, 466] on select "Select 1. General Requirements 2. Existing Conditions 3. Concrete 4. Masonry 5.…" at bounding box center [1185, 467] width 164 height 22
click at [1103, 457] on select "Select 1. General Requirements 2. Existing Conditions 3. Concrete 4. Masonry 5.…" at bounding box center [1185, 467] width 164 height 22
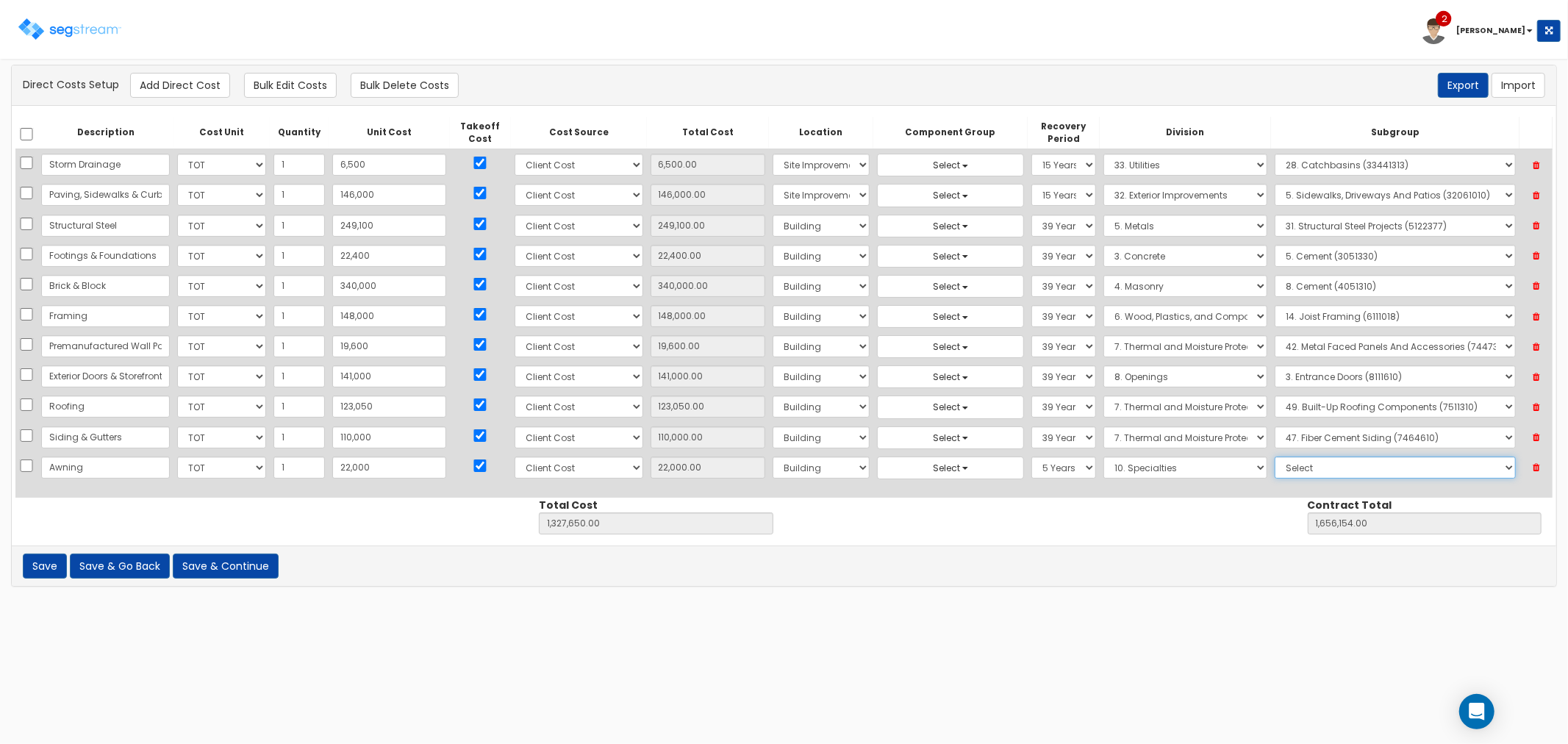
click at [1297, 464] on select "Select 1. Selective Demolition, Specialties (10050510) 2. Fixed Chalkboards (10…" at bounding box center [1395, 467] width 241 height 22
click at [1274, 457] on select "Select 1. Selective Demolition, Specialties (10050510) 2. Fixed Chalkboards (10…" at bounding box center [1395, 467] width 241 height 22
click at [183, 79] on button "Add Direct Cost" at bounding box center [180, 85] width 100 height 25
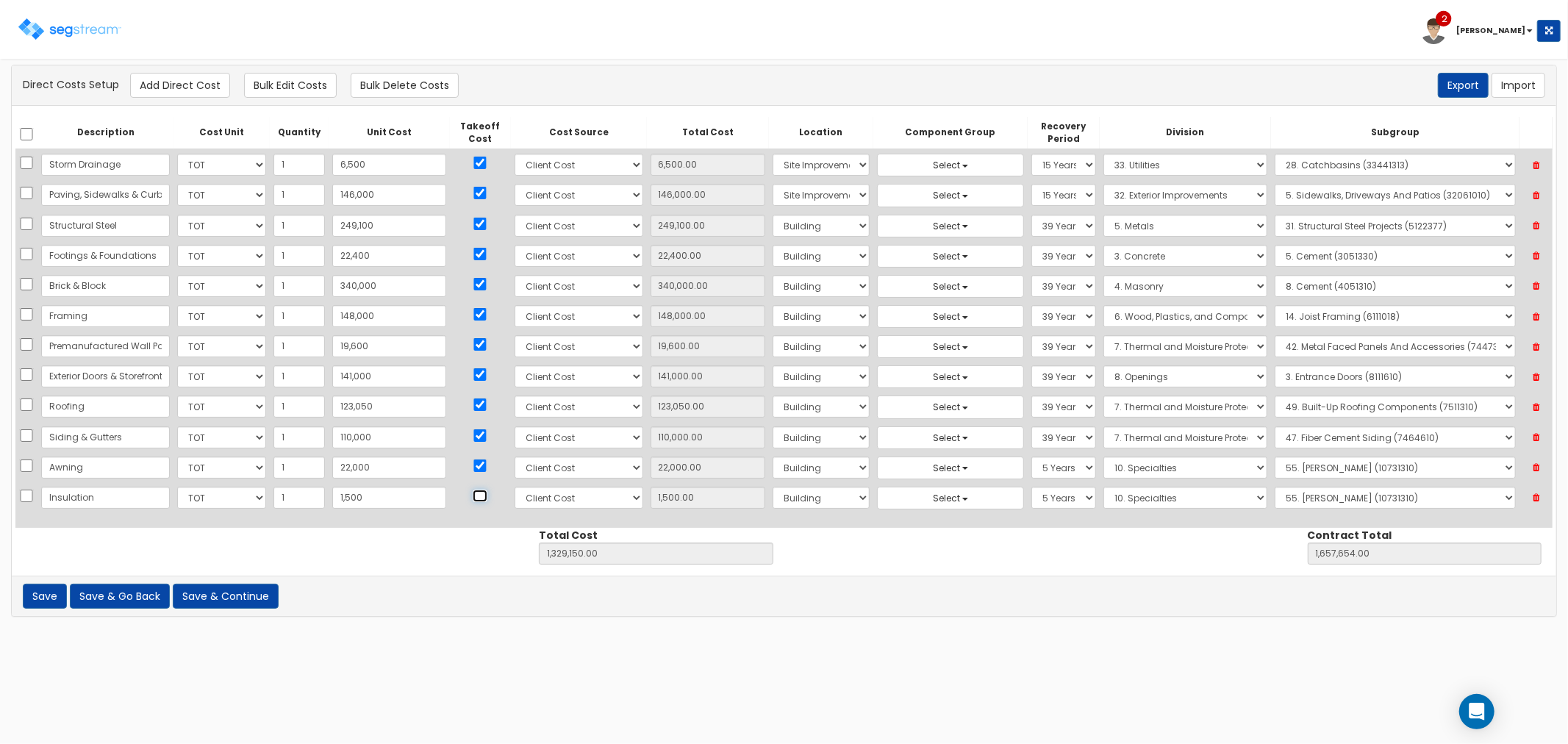
click at [473, 498] on input "checkbox" at bounding box center [480, 496] width 15 height 12
click at [1031, 495] on select "Select 5 Years 7 Years 9 Years 10 Years 15 Years 15 Year QLI 15 Year QRP 15 Yea…" at bounding box center [1064, 497] width 65 height 22
click at [1031, 488] on select "Select 5 Years 7 Years 9 Years 10 Years 15 Years 15 Year QLI 15 Year QRP 15 Yea…" at bounding box center [1064, 497] width 65 height 22
click at [1128, 498] on select "Select 1. General Requirements 2. Existing Conditions 3. Concrete 4. Masonry 5.…" at bounding box center [1185, 497] width 164 height 22
click at [1103, 488] on select "Select 1. General Requirements 2. Existing Conditions 3. Concrete 4. Masonry 5.…" at bounding box center [1185, 497] width 164 height 22
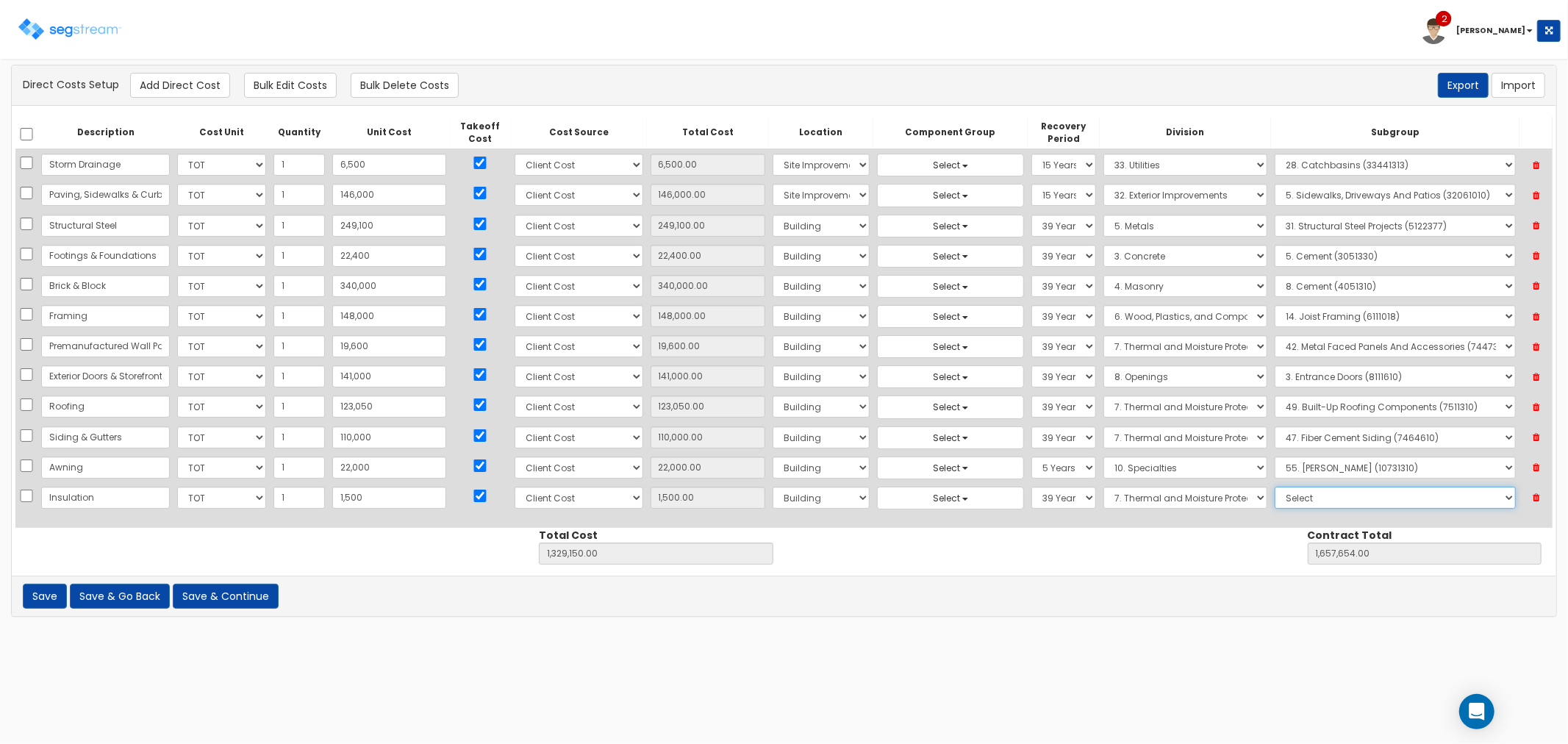
click at [1306, 503] on select "Select 1. Roof Coatings (7015010) 2. Joint Sealant Replacement (7019081) 3. Sel…" at bounding box center [1395, 497] width 241 height 22
click at [1274, 488] on select "Select 1. Roof Coatings (7015010) 2. Joint Sealant Replacement (7019081) 3. Sel…" at bounding box center [1395, 497] width 241 height 22
click at [173, 82] on button "Add Direct Cost" at bounding box center [180, 85] width 100 height 25
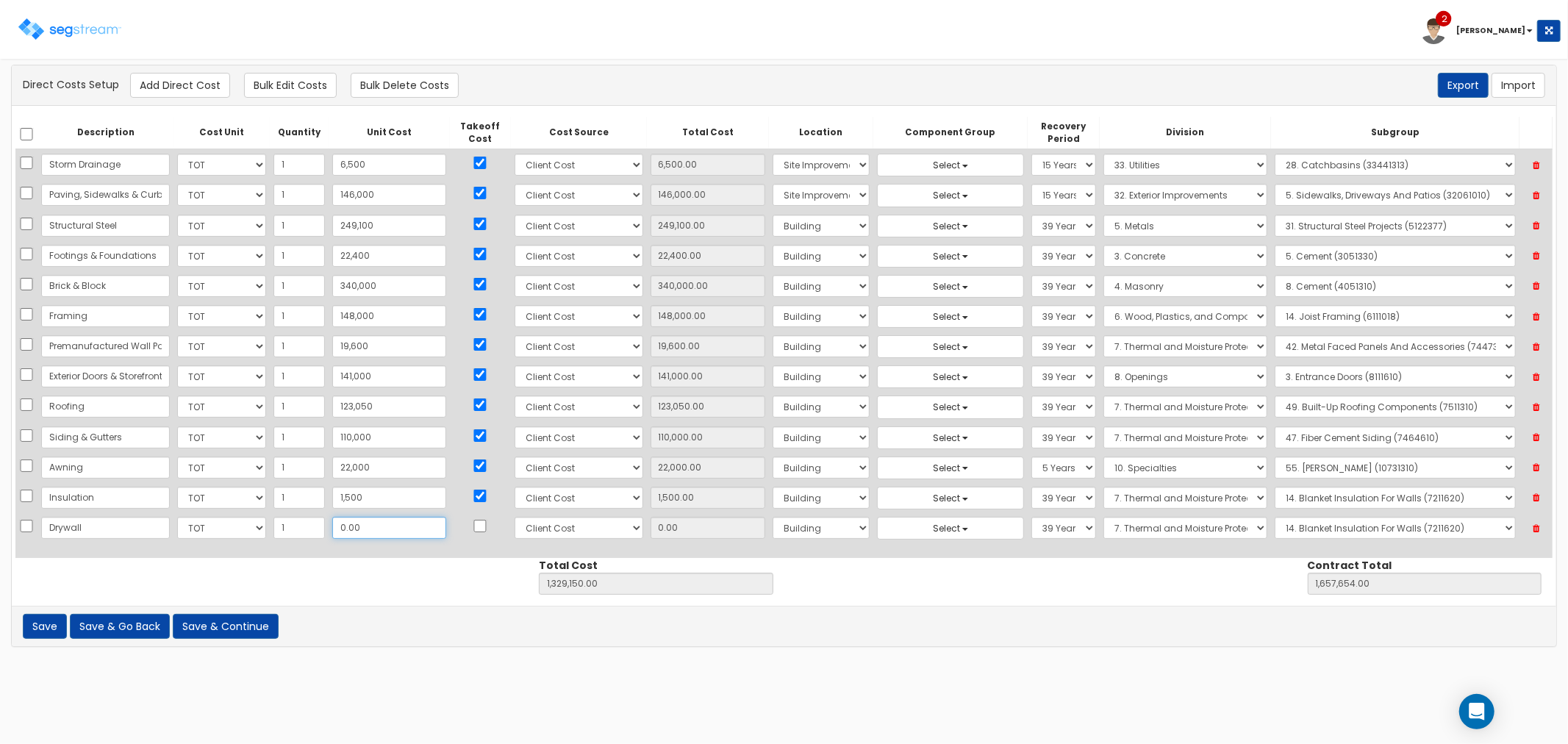
click at [358, 527] on input "0.00" at bounding box center [389, 527] width 114 height 22
click at [473, 527] on input "checkbox" at bounding box center [480, 526] width 15 height 12
click at [773, 530] on select "Select Building Building Interior Site Improvements Add Additional Location" at bounding box center [821, 527] width 97 height 22
click at [773, 518] on select "Select Building Building Interior Site Improvements Add Additional Location" at bounding box center [821, 527] width 97 height 22
click at [1111, 532] on select "Select 1. General Requirements 2. Existing Conditions 3. Concrete 4. Masonry 5.…" at bounding box center [1185, 527] width 164 height 22
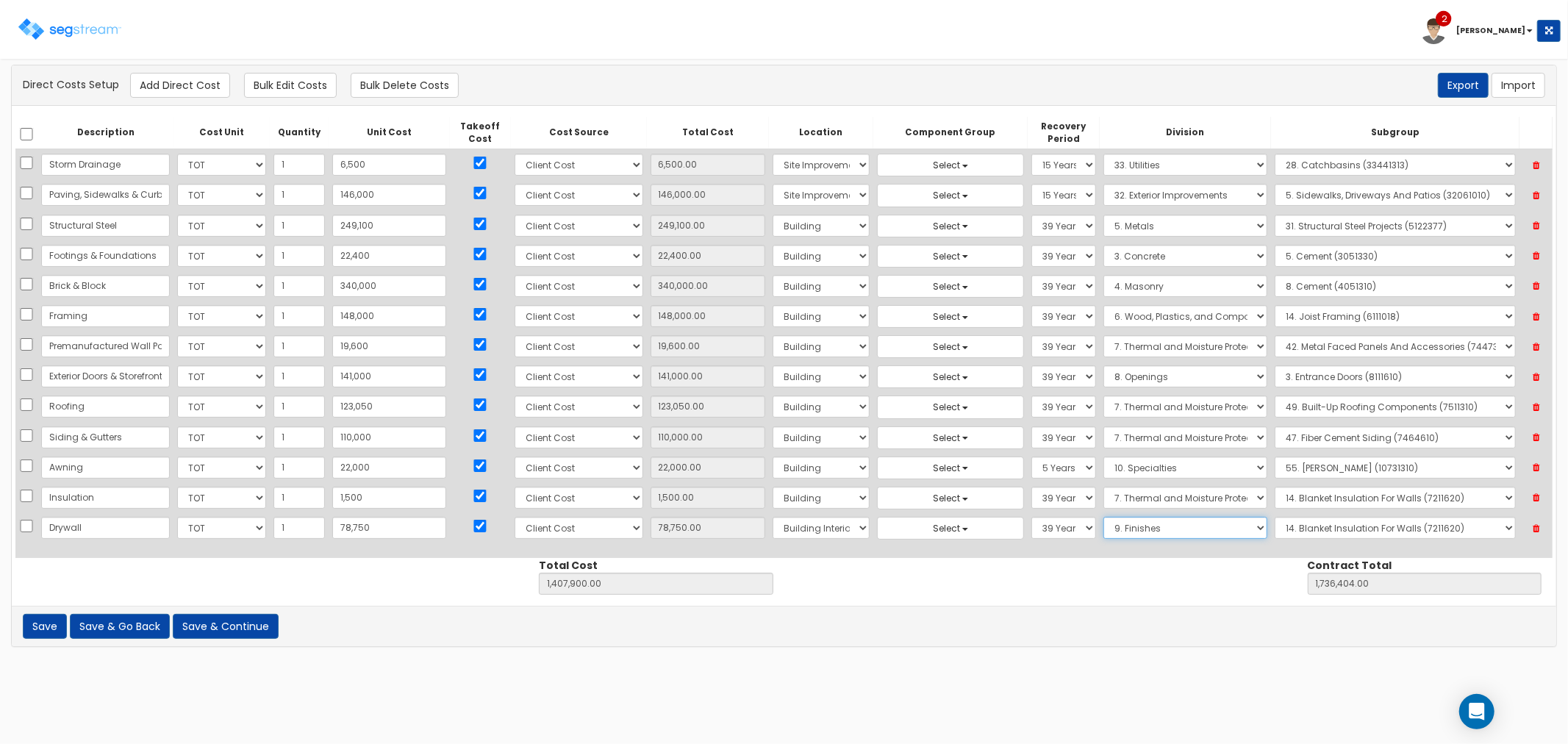
click at [1103, 518] on select "Select 1. General Requirements 2. Existing Conditions 3. Concrete 4. Masonry 5.…" at bounding box center [1185, 527] width 164 height 22
click at [1298, 534] on select "Select 1. Carpet Maintenance (9016010) 2. Gypsum Wallboard Repairs (9017010) 3.…" at bounding box center [1395, 527] width 241 height 22
click at [1274, 518] on select "Select 1. Carpet Maintenance (9016010) 2. Gypsum Wallboard Repairs (9017010) 3.…" at bounding box center [1395, 527] width 241 height 22
click at [175, 86] on button "Add Direct Cost" at bounding box center [180, 85] width 100 height 25
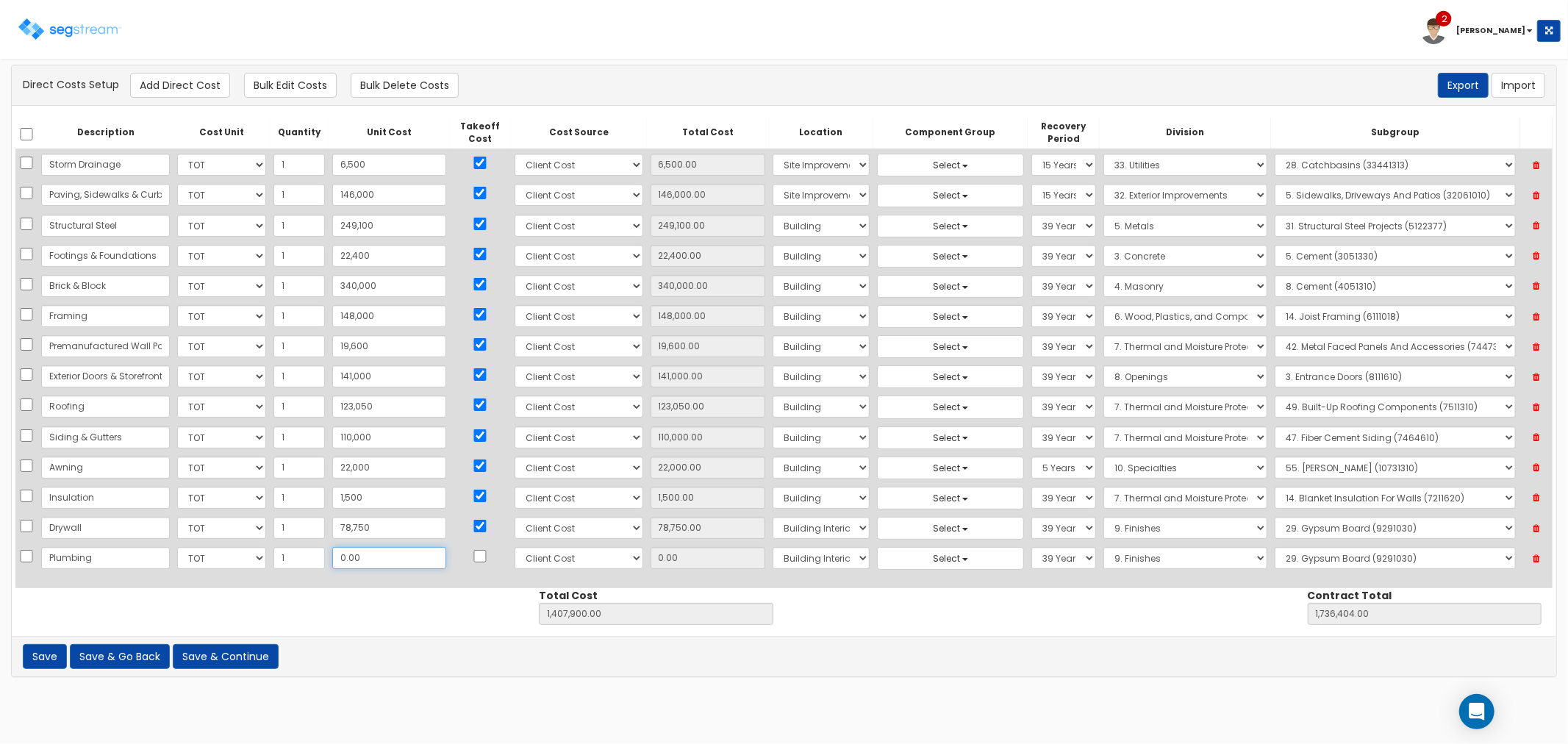
click at [386, 562] on input "0.00" at bounding box center [389, 558] width 114 height 22
drag, startPoint x: 367, startPoint y: 557, endPoint x: 298, endPoint y: 556, distance: 69.0
click at [298, 556] on tr "Plumbing Select CF Custo Custo Custo Custo Custo Custo Custo Custo Custo Custo …" at bounding box center [784, 558] width 1537 height 30
click at [473, 550] on input "checkbox" at bounding box center [480, 556] width 15 height 12
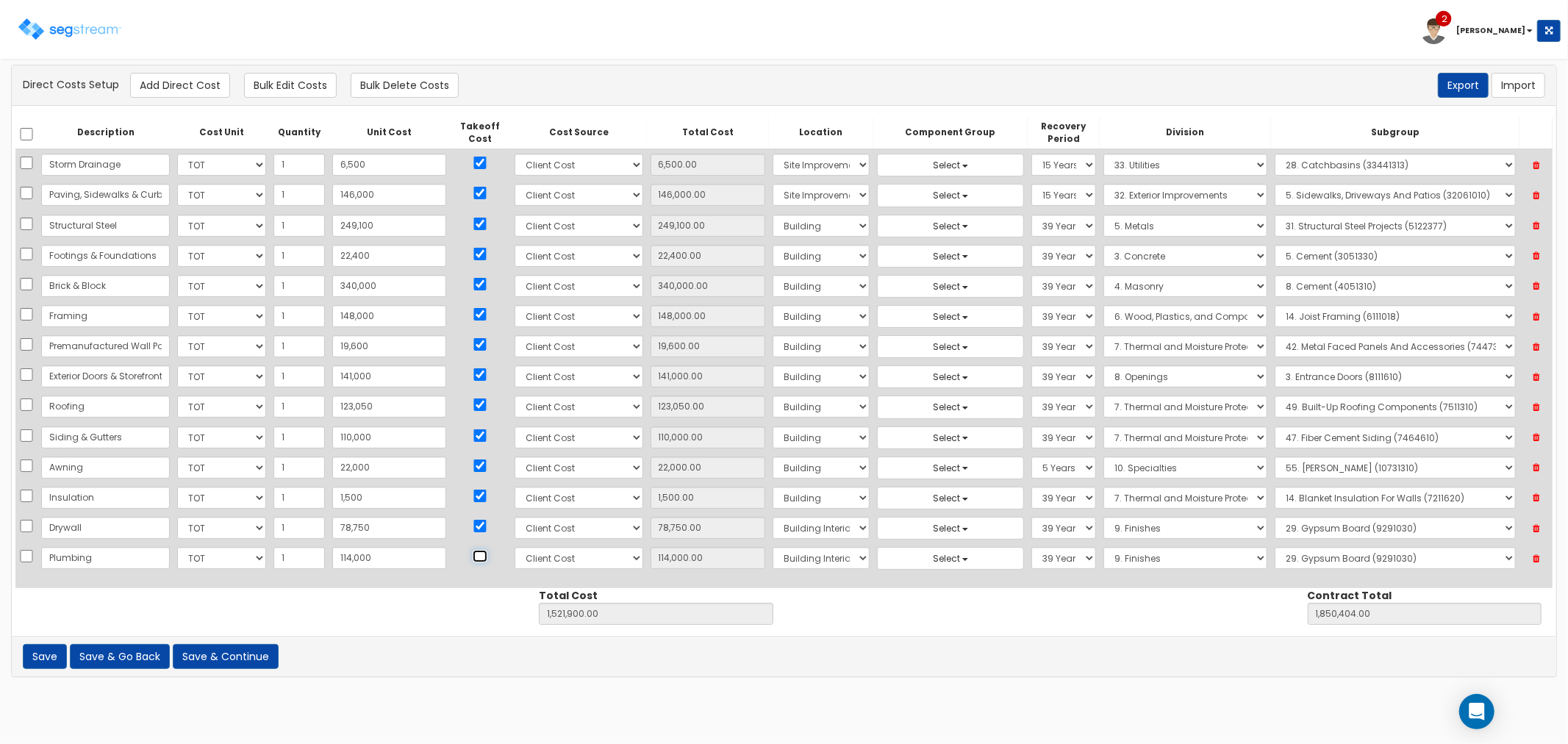
click at [473, 550] on input "checkbox" at bounding box center [480, 556] width 15 height 12
click at [1107, 555] on select "Select 1. General Requirements 2. Existing Conditions 3. Concrete 4. Masonry 5.…" at bounding box center [1185, 558] width 164 height 22
click at [1103, 548] on select "Select 1. General Requirements 2. Existing Conditions 3. Concrete 4. Masonry 5.…" at bounding box center [1185, 558] width 164 height 22
click at [1274, 554] on select "Select 1. Plumbing Demolition (22050510) 2. Valves, Brass (22052310) 3. Valves,…" at bounding box center [1395, 558] width 241 height 22
click at [1274, 548] on select "Select 1. Plumbing Demolition (22050510) 2. Valves, Brass (22052310) 3. Valves,…" at bounding box center [1395, 558] width 241 height 22
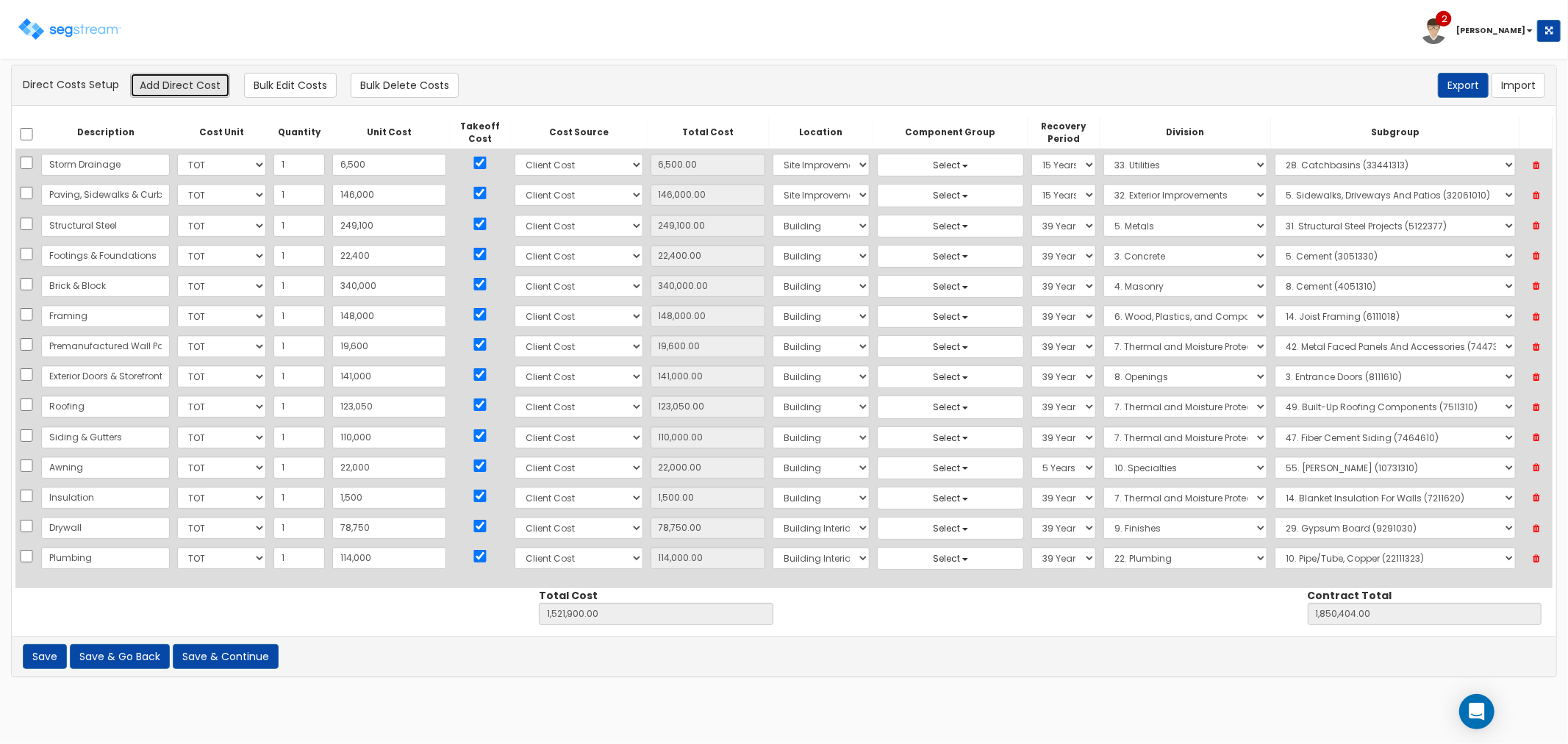
click at [198, 87] on button "Add Direct Cost" at bounding box center [180, 85] width 100 height 25
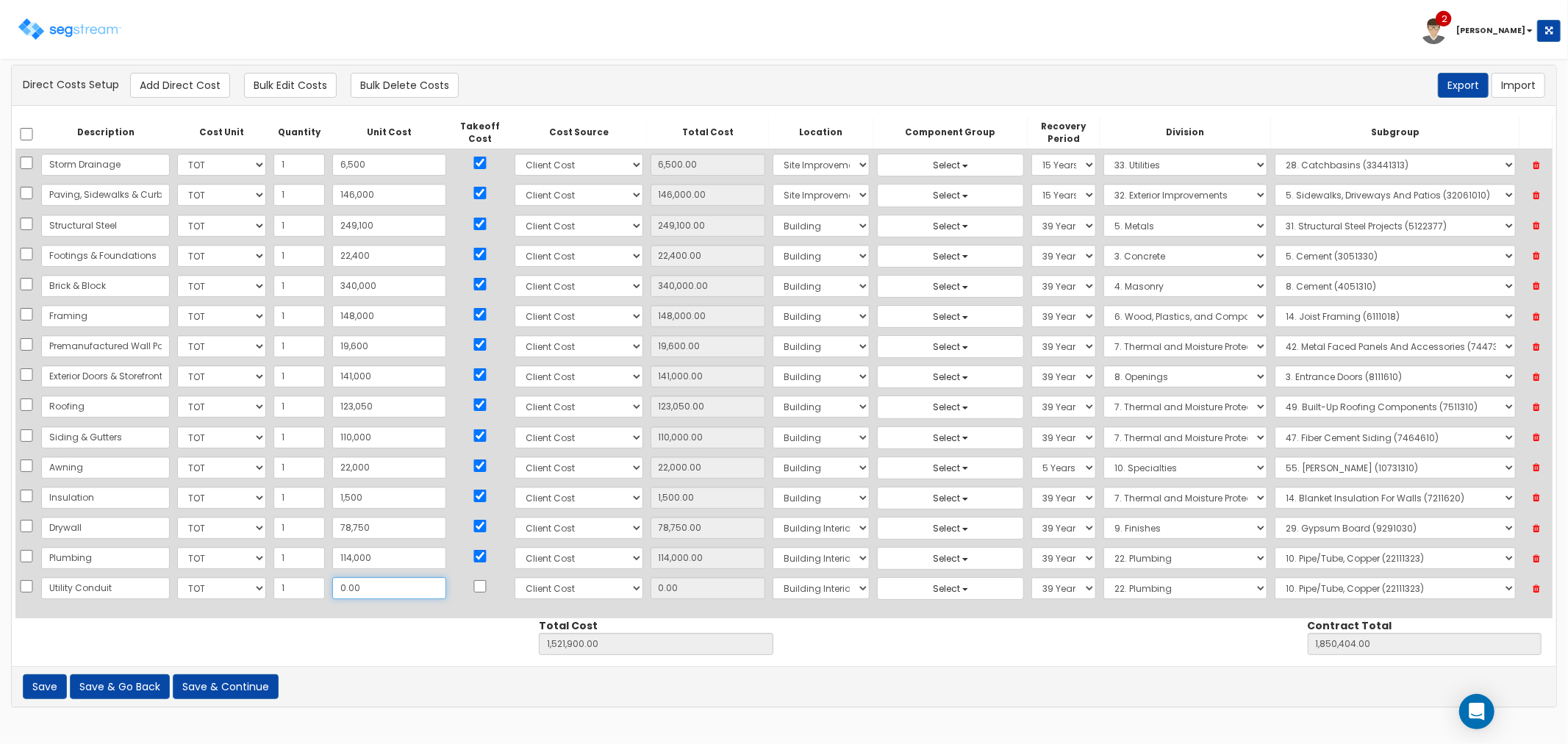
click at [354, 593] on input "0.00" at bounding box center [389, 588] width 114 height 22
click at [473, 581] on input "checkbox" at bounding box center [480, 587] width 15 height 12
click at [773, 584] on select "Select Building Building Interior Site Improvements Add Additional Location" at bounding box center [821, 588] width 97 height 22
click at [773, 579] on select "Select Building Building Interior Site Improvements Add Additional Location" at bounding box center [821, 588] width 97 height 22
click at [1113, 585] on select "Select 1. General Requirements 2. Existing Conditions 3. Concrete 4. Masonry 5.…" at bounding box center [1185, 588] width 164 height 22
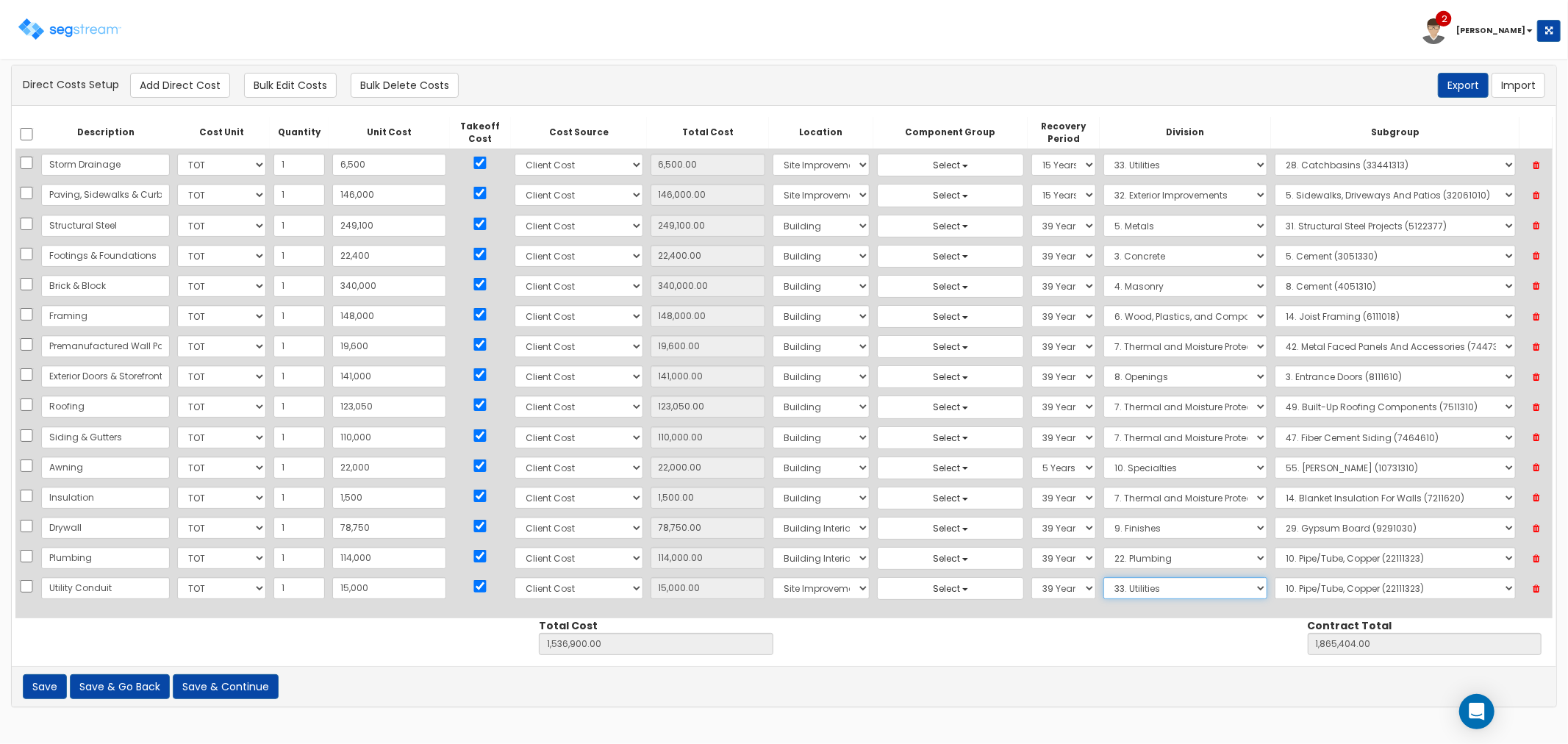
click at [1103, 579] on select "Select 1. General Requirements 2. Existing Conditions 3. Concrete 4. Masonry 5.…" at bounding box center [1185, 588] width 164 height 22
click at [1312, 598] on select "Select 1. Corrosion Resistance (33011010) 2. Relining Sewers (33013072) 3. Prec…" at bounding box center [1395, 588] width 241 height 22
click at [1274, 579] on select "Select 1. Corrosion Resistance (33011010) 2. Relining Sewers (33013072) 3. Prec…" at bounding box center [1395, 588] width 241 height 22
click at [164, 96] on button "Add Direct Cost" at bounding box center [180, 85] width 100 height 25
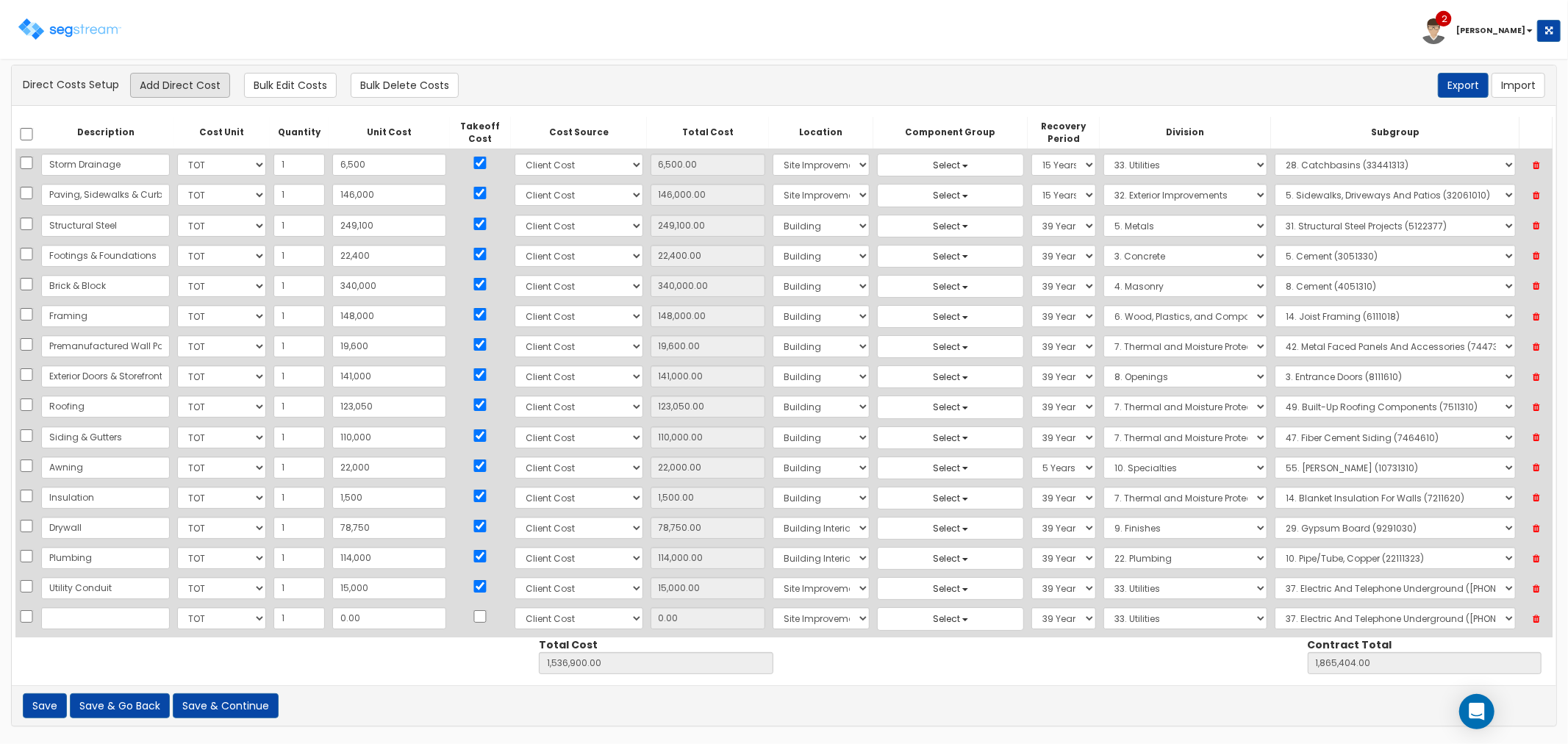
scroll to position [11, 0]
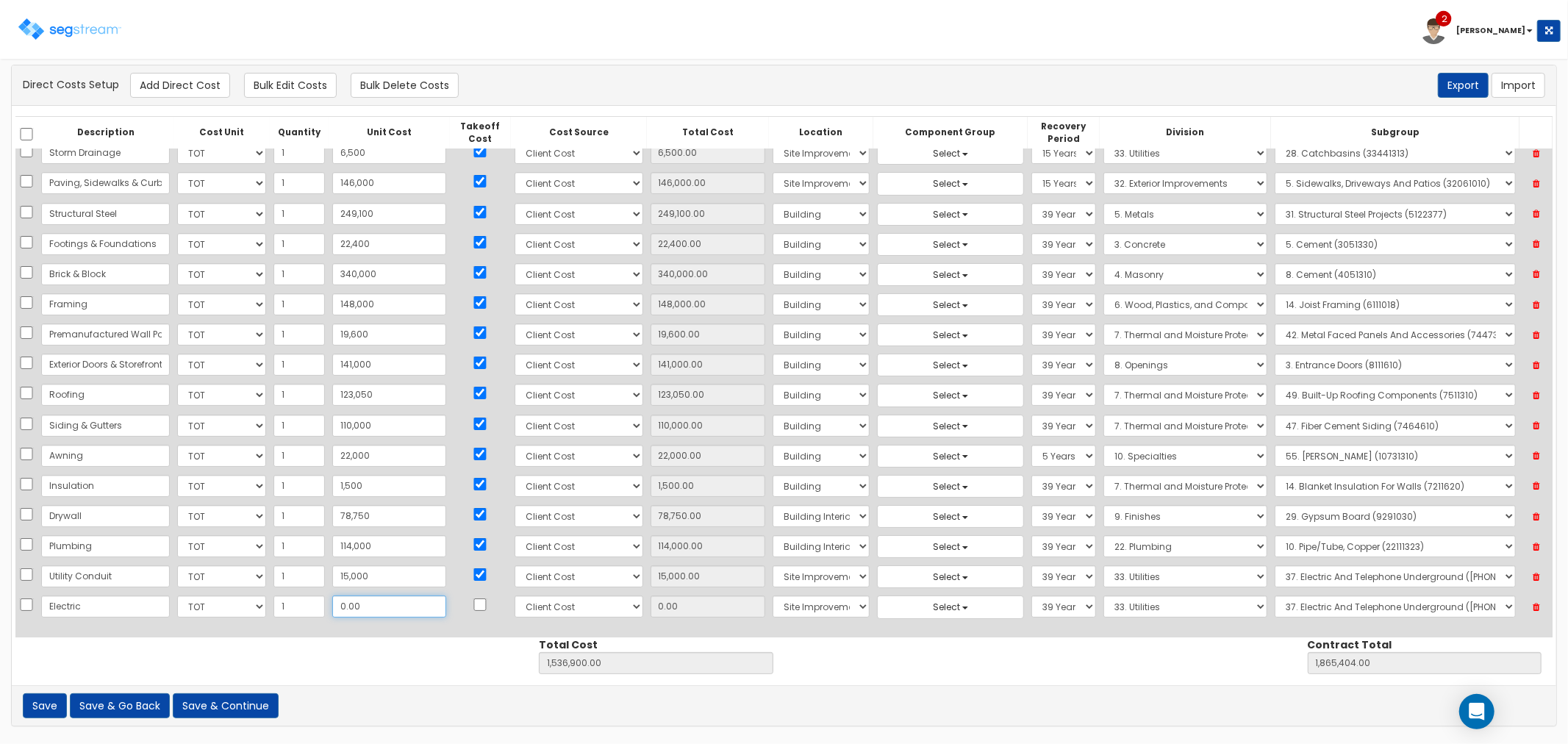
click at [355, 603] on input "0.00" at bounding box center [389, 606] width 114 height 22
drag, startPoint x: 345, startPoint y: 608, endPoint x: 322, endPoint y: 605, distance: 23.2
click at [332, 605] on input "0.00" at bounding box center [389, 606] width 114 height 22
click at [473, 608] on input "checkbox" at bounding box center [480, 605] width 15 height 12
click at [1103, 613] on select "Select 1. General Requirements 2. Existing Conditions 3. Concrete 4. Masonry 5.…" at bounding box center [1185, 606] width 164 height 22
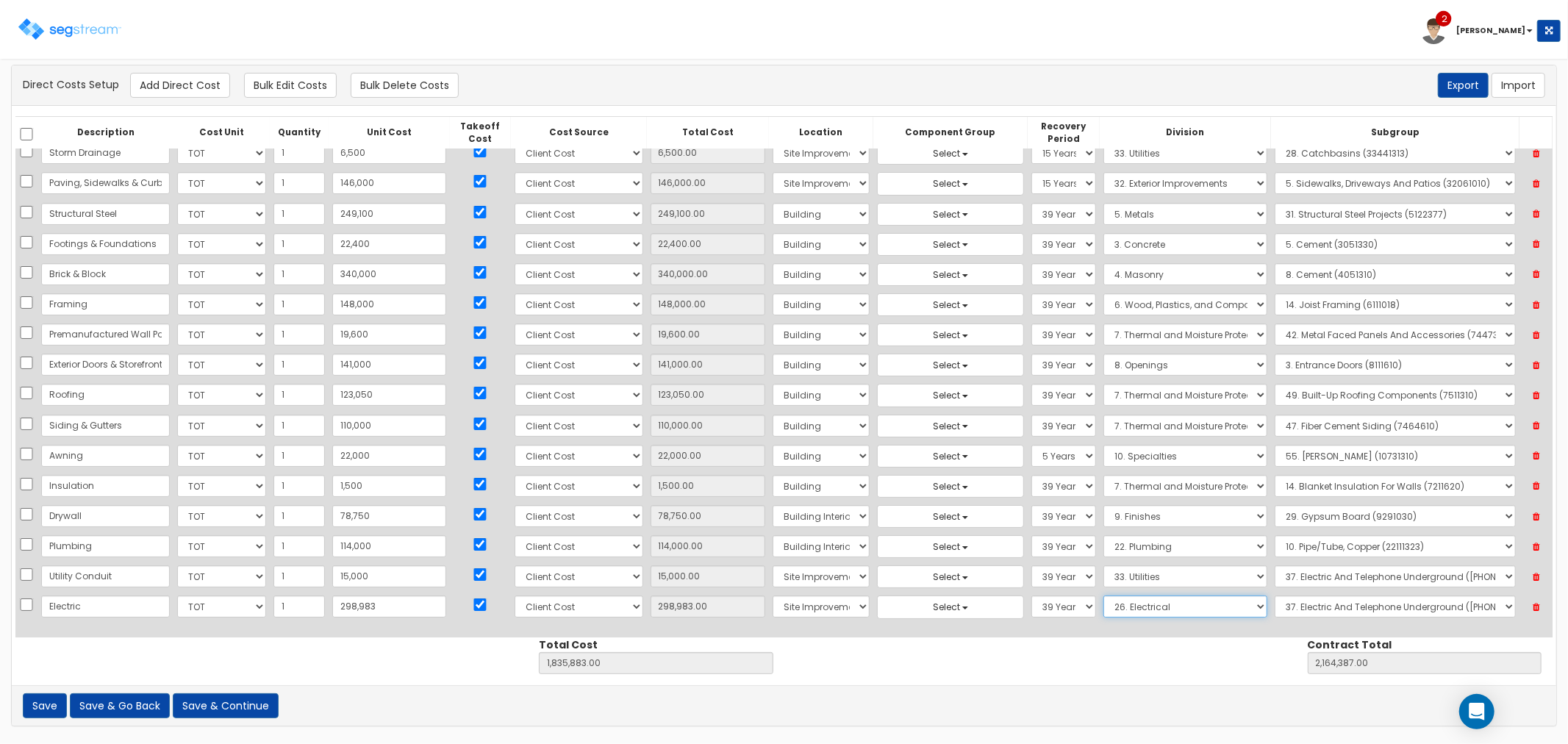
click at [1103, 597] on select "Select 1. General Requirements 2. Existing Conditions 3. Concrete 4. Masonry 5.…" at bounding box center [1185, 606] width 164 height 22
click at [1304, 611] on select "Select 1. Electrical Demolition (26050510) 2. Medium-Voltage, Single Cable (260…" at bounding box center [1395, 606] width 241 height 22
click at [1274, 597] on select "Select 1. Electrical Demolition (26050510) 2. Medium-Voltage, Single Cable (260…" at bounding box center [1395, 606] width 241 height 22
click at [365, 608] on input "298,983" at bounding box center [389, 606] width 114 height 22
click at [138, 87] on button "Add Direct Cost" at bounding box center [180, 85] width 100 height 25
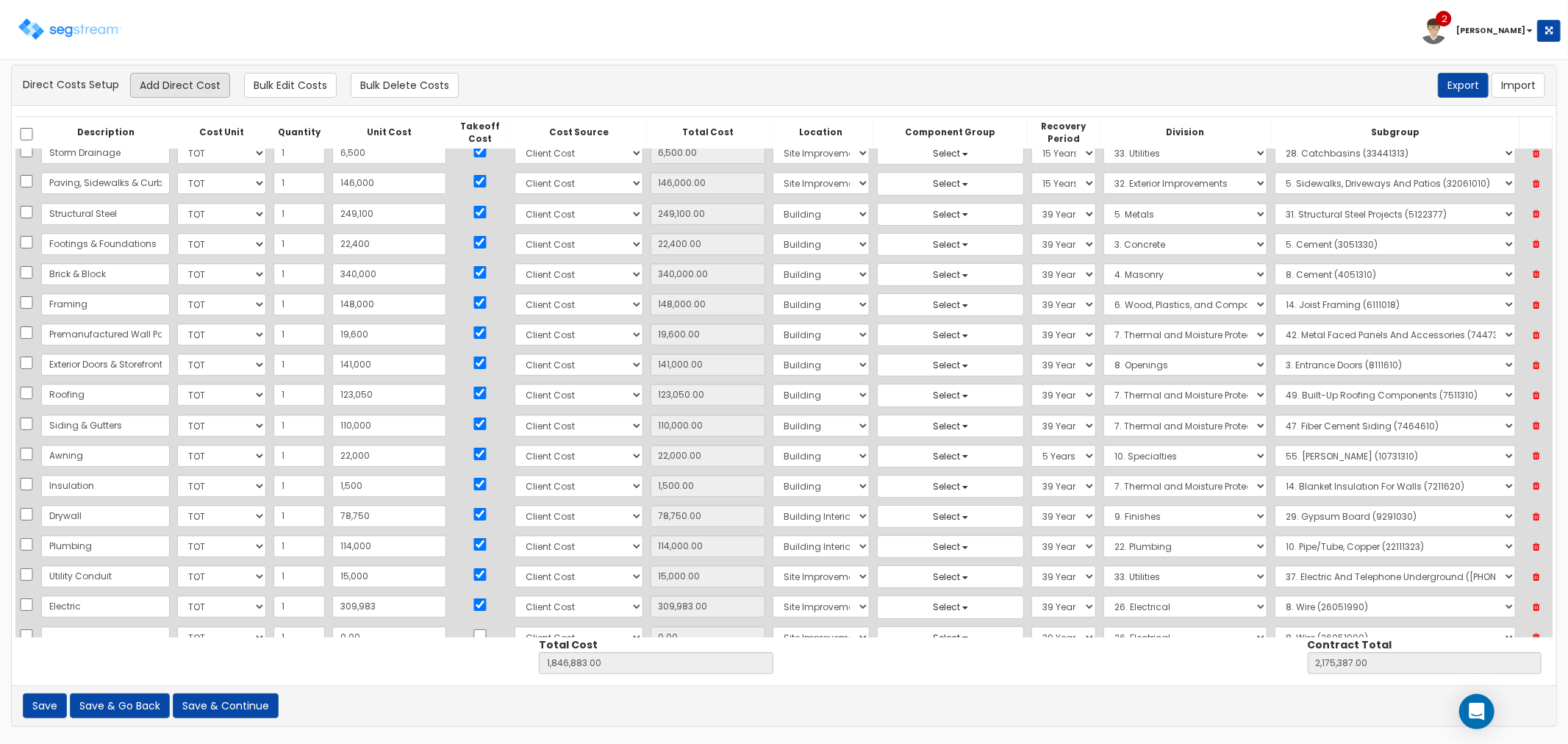
scroll to position [42, 0]
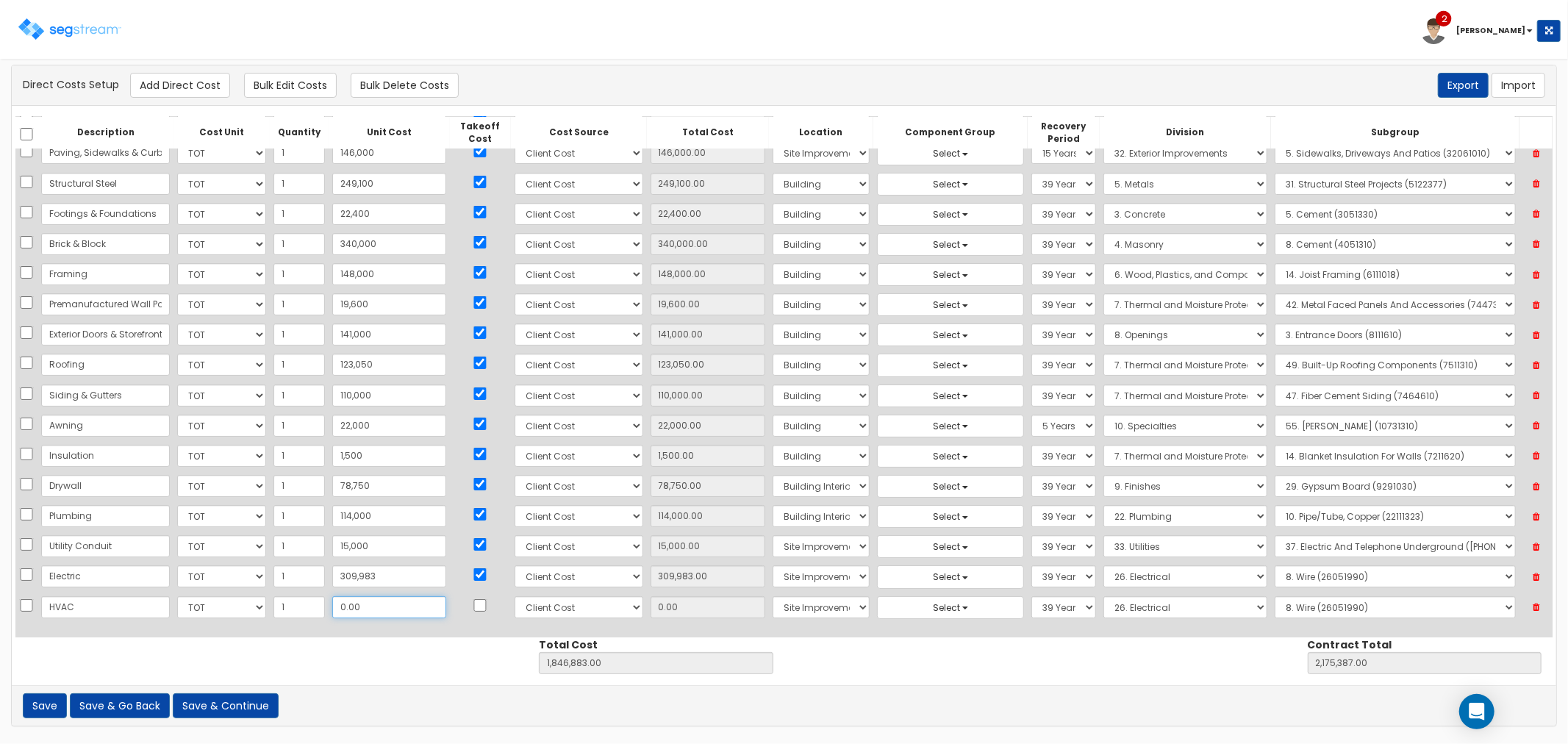
click at [354, 613] on input "0.00" at bounding box center [389, 607] width 114 height 22
drag, startPoint x: 354, startPoint y: 613, endPoint x: 306, endPoint y: 608, distance: 48.3
click at [306, 608] on tr "HVAC Select CF Custo Custo Custo Custo Custo Custo Custo Custo Custo Custo Cust…" at bounding box center [784, 608] width 1537 height 30
click at [473, 603] on input "checkbox" at bounding box center [480, 605] width 15 height 12
click at [773, 581] on select "Select Building Building Interior Site Improvements Add Additional Location" at bounding box center [821, 576] width 97 height 22
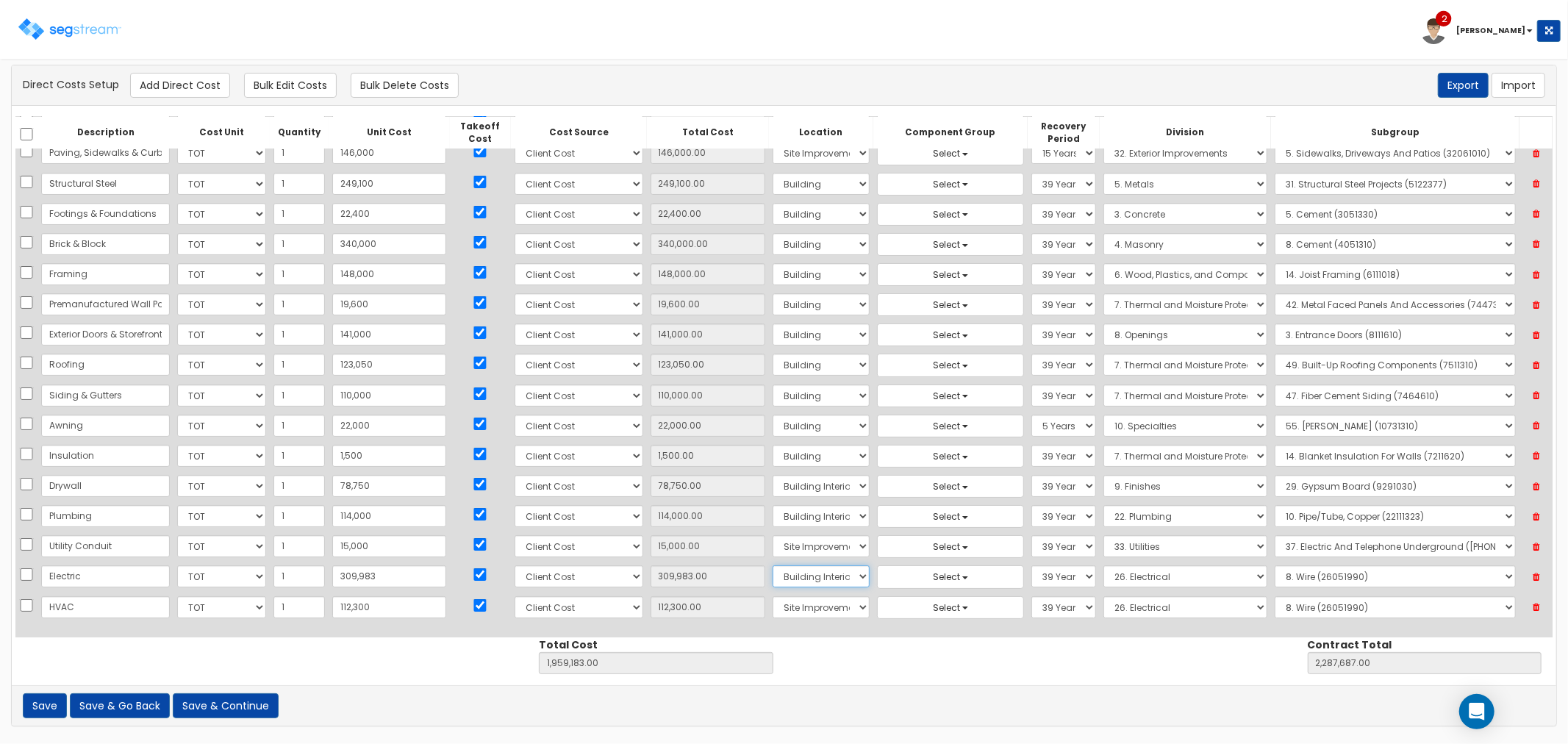
click at [773, 567] on select "Select Building Building Interior Site Improvements Add Additional Location" at bounding box center [821, 576] width 97 height 22
click at [773, 608] on select "Select Building Building Interior Site Improvements Add Additional Location" at bounding box center [821, 607] width 97 height 22
click at [773, 597] on select "Select Building Building Interior Site Improvements Add Additional Location" at bounding box center [821, 607] width 97 height 22
click at [1103, 600] on select "Select 1. General Requirements 2. Existing Conditions 3. Concrete 4. Masonry 5.…" at bounding box center [1185, 607] width 164 height 22
click at [1103, 597] on select "Select 1. General Requirements 2. Existing Conditions 3. Concrete 4. Masonry 5.…" at bounding box center [1185, 607] width 164 height 22
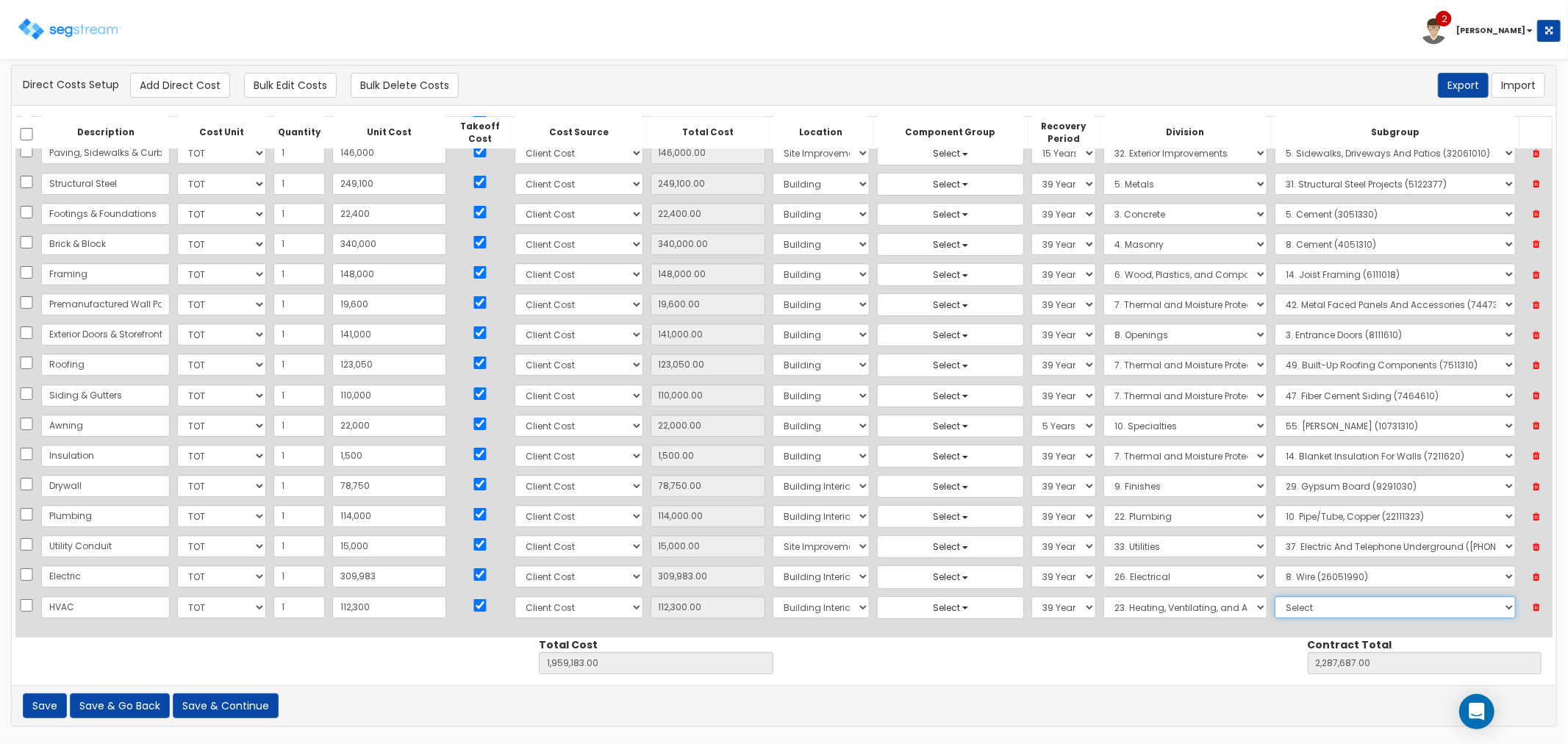
drag, startPoint x: 1285, startPoint y: 616, endPoint x: 1287, endPoint y: 601, distance: 15.1
click at [1285, 616] on select "Select 1. Ductwork (23050500) 2. HVAC Demolition (23050510) 3. Valves, Iron Bod…" at bounding box center [1395, 607] width 241 height 22
click at [1274, 597] on select "Select 1. Ductwork (23050500) 2. HVAC Demolition (23050510) 3. Valves, Iron Bod…" at bounding box center [1395, 607] width 241 height 22
click at [203, 83] on button "Add Direct Cost" at bounding box center [180, 85] width 100 height 25
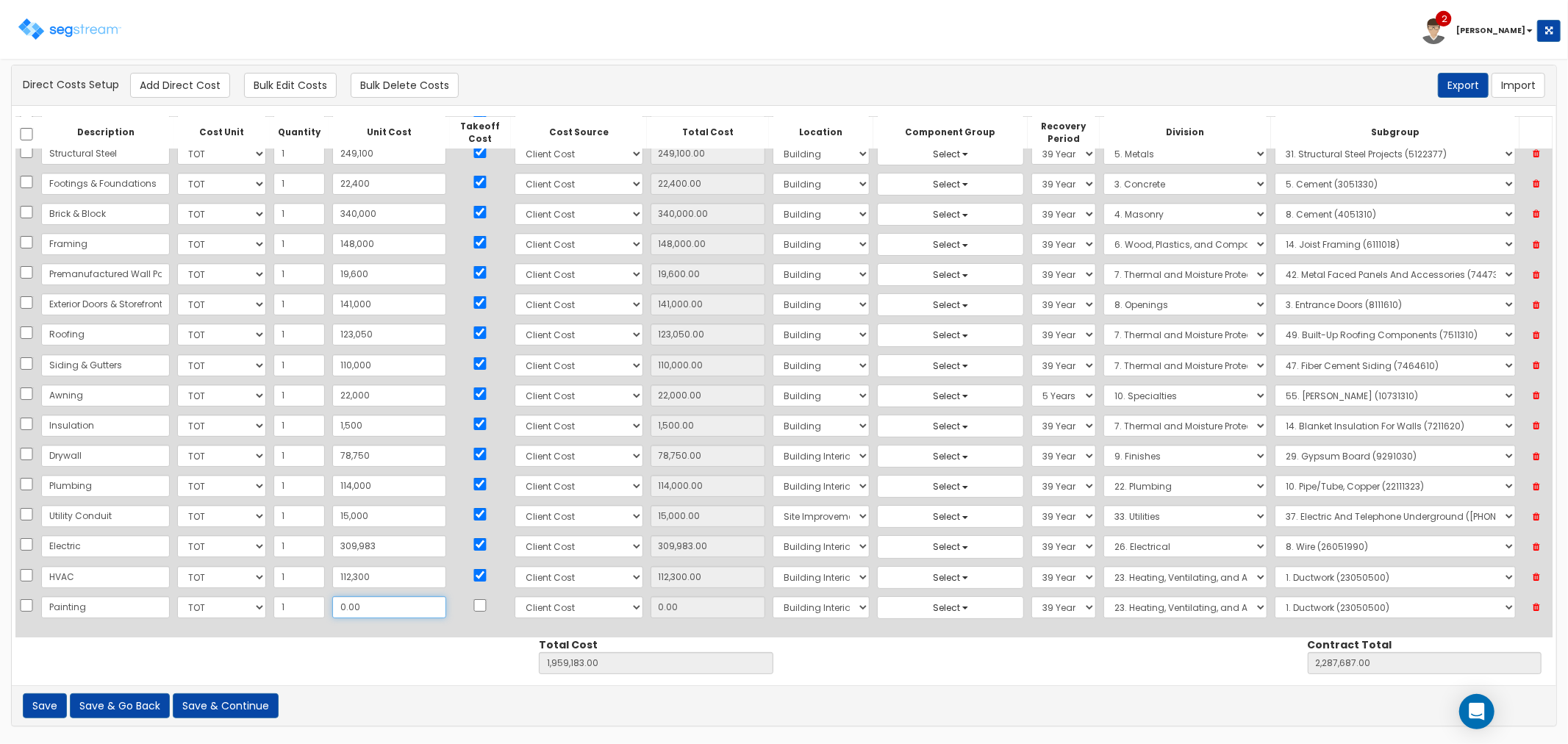
click at [350, 613] on input "0.00" at bounding box center [389, 607] width 114 height 22
click at [473, 601] on input "checkbox" at bounding box center [480, 605] width 15 height 12
click at [1103, 603] on select "Select 1. General Requirements 2. Existing Conditions 3. Concrete 4. Masonry 5.…" at bounding box center [1185, 607] width 164 height 22
click at [1103, 596] on select "Select 1. General Requirements 2. Existing Conditions 3. Concrete 4. Masonry 5.…" at bounding box center [1185, 607] width 164 height 22
click at [1327, 615] on select "Select 1. Carpet Maintenance (9016010) 2. Gypsum Wallboard Repairs (9017010) 3.…" at bounding box center [1395, 607] width 241 height 22
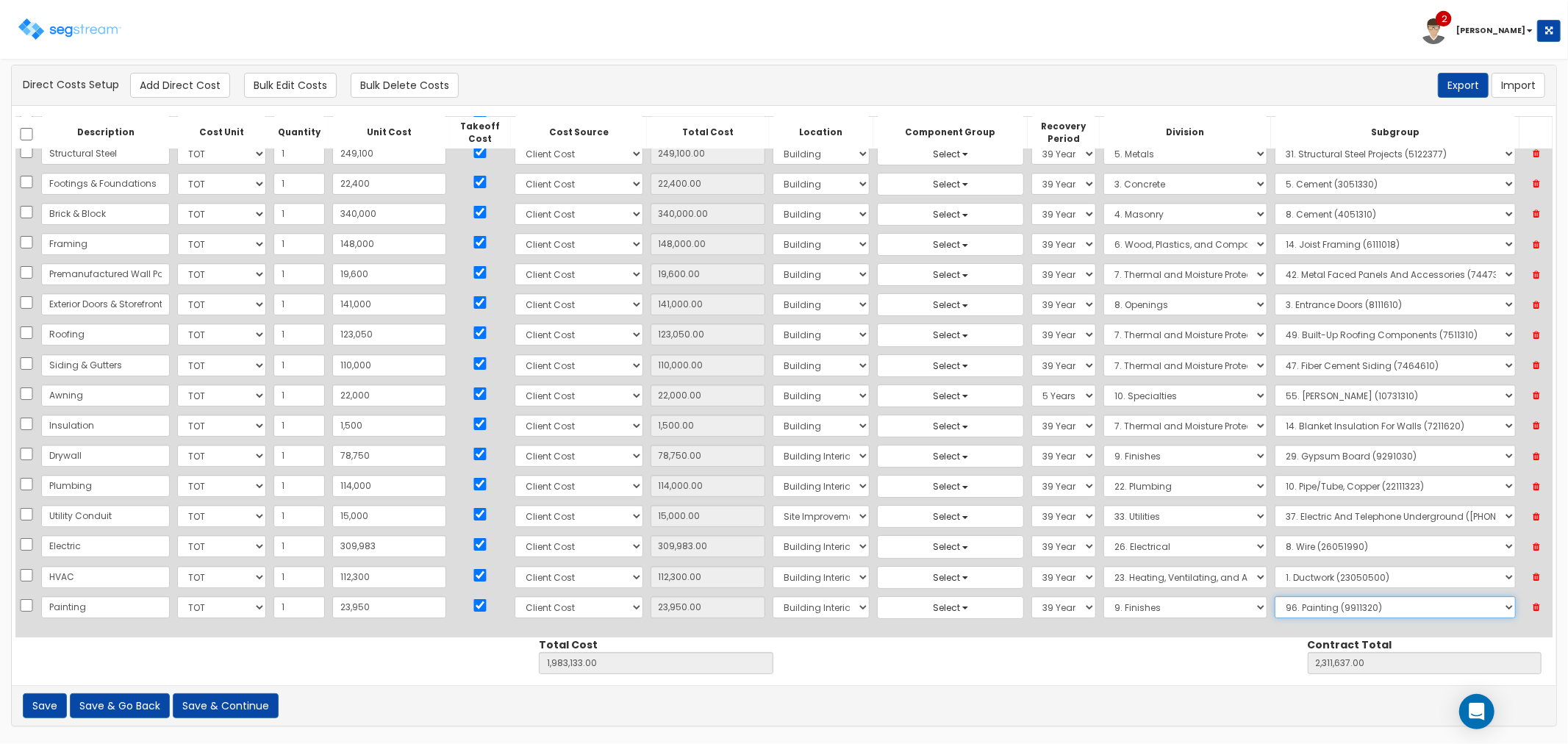
click at [1274, 596] on select "Select 1. Carpet Maintenance (9016010) 2. Gypsum Wallboard Repairs (9017010) 3.…" at bounding box center [1395, 607] width 241 height 22
click at [187, 86] on button "Add Direct Cost" at bounding box center [180, 85] width 100 height 25
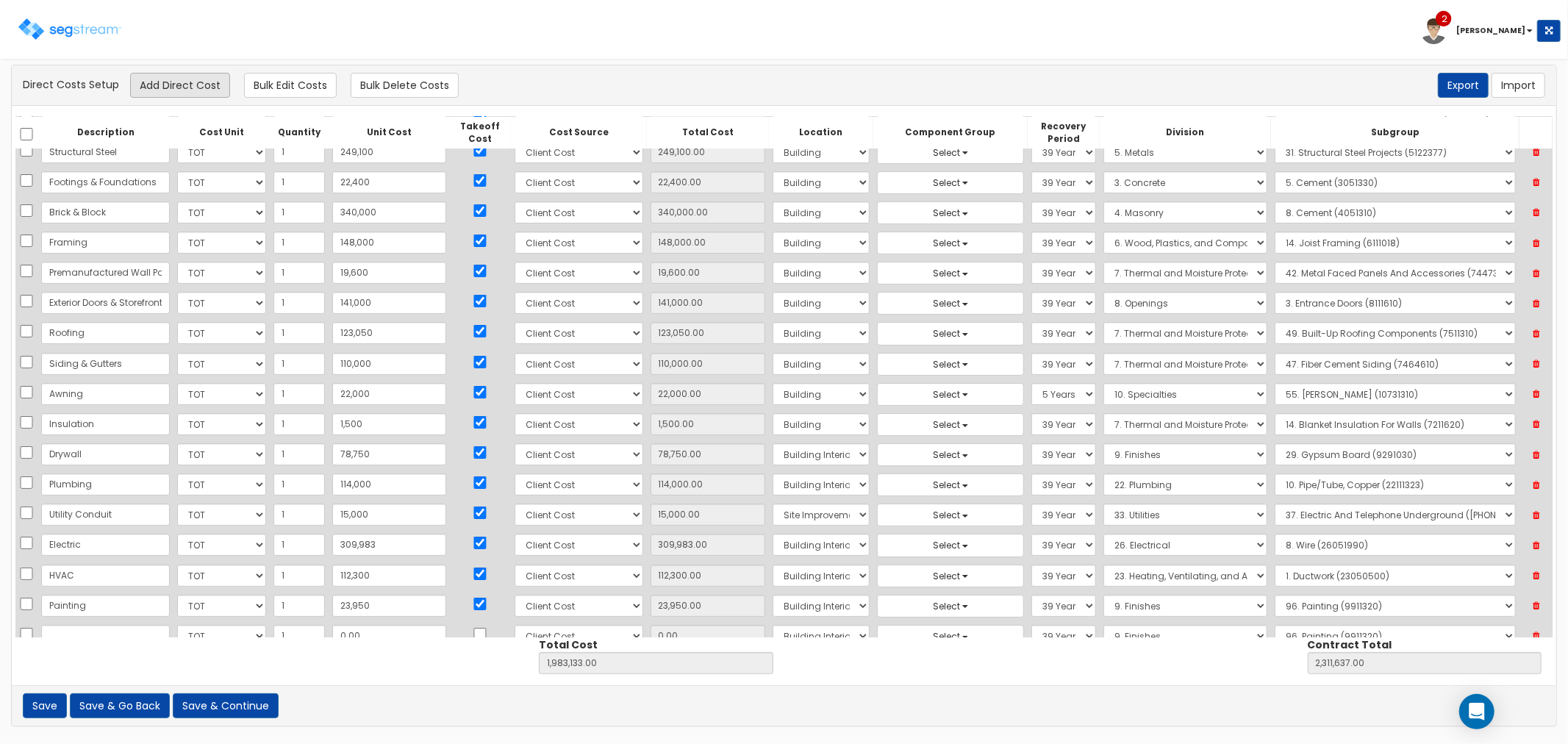
scroll to position [104, 0]
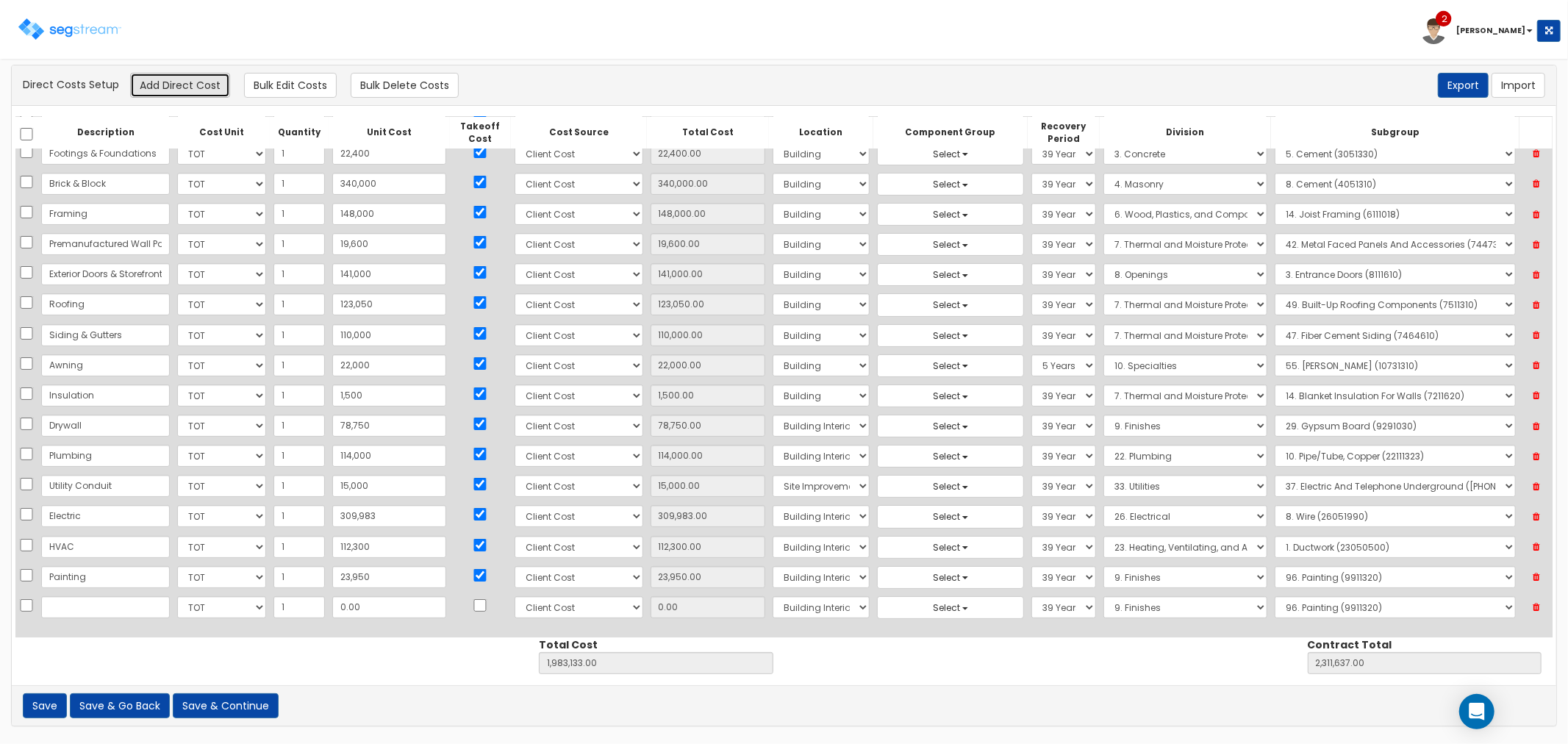
click at [181, 83] on button "Add Direct Cost" at bounding box center [180, 85] width 100 height 25
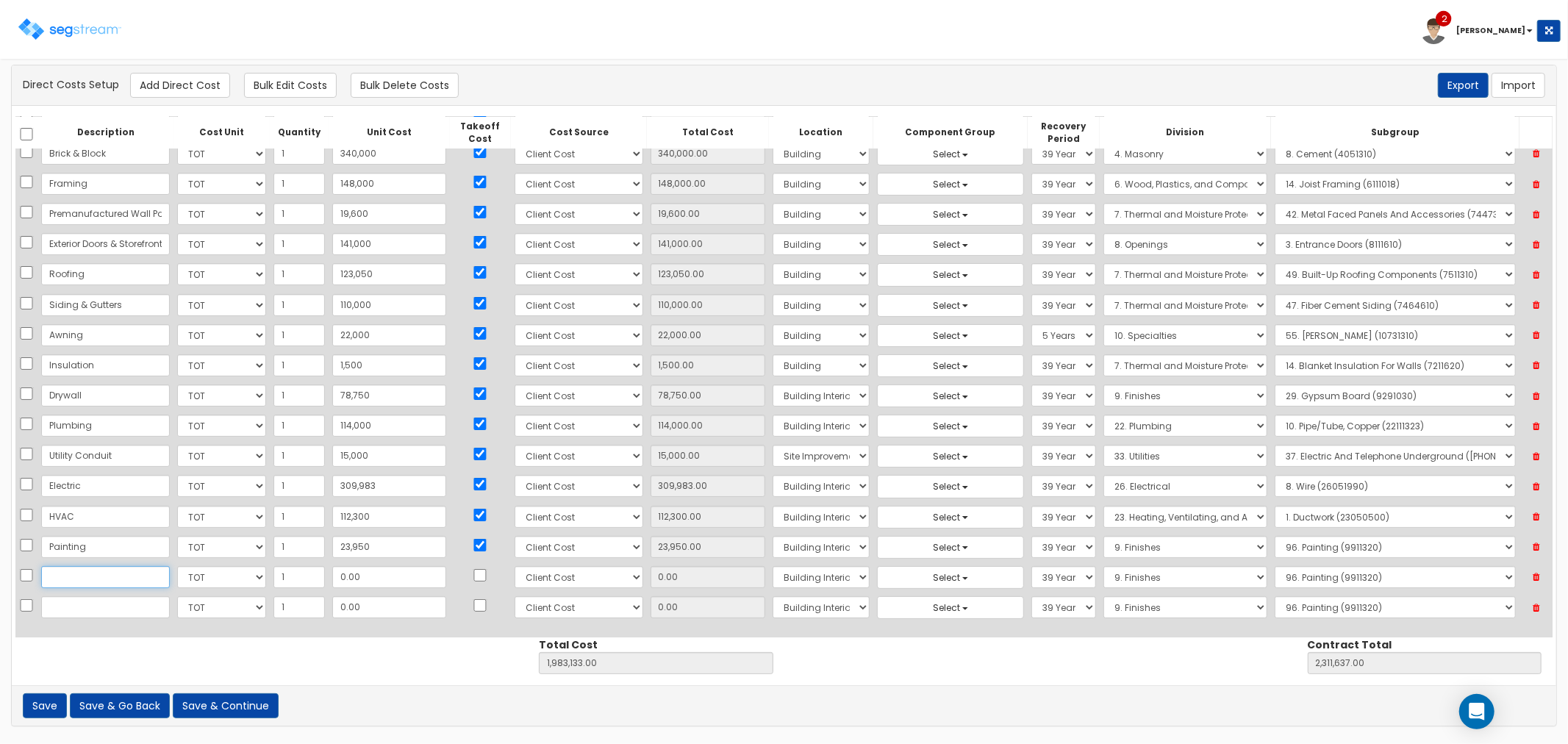
click at [69, 578] on input "text" at bounding box center [105, 577] width 128 height 22
click at [357, 586] on input "0.00" at bounding box center [389, 577] width 114 height 22
click at [473, 581] on input "checkbox" at bounding box center [480, 575] width 15 height 12
click at [1103, 581] on select "Select 1. General Requirements 2. Existing Conditions 3. Concrete 4. Masonry 5.…" at bounding box center [1185, 577] width 164 height 22
click at [1103, 567] on select "Select 1. General Requirements 2. Existing Conditions 3. Concrete 4. Masonry 5.…" at bounding box center [1185, 577] width 164 height 22
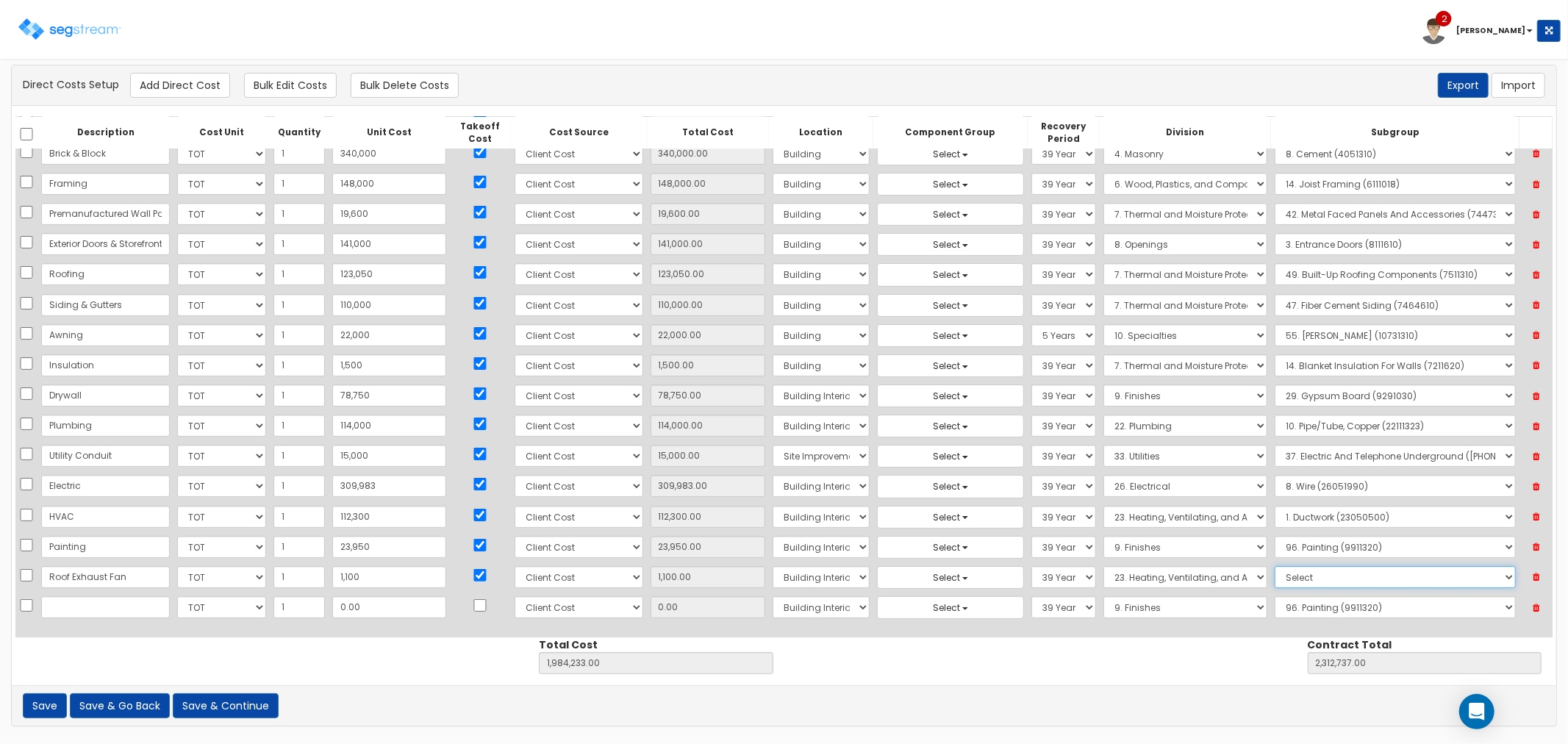
click at [1299, 577] on select "Select 1. Ductwork (23050500) 2. HVAC Demolition (23050510) 3. Valves, Iron Bod…" at bounding box center [1395, 577] width 241 height 22
click at [1274, 567] on select "Select 1. Ductwork (23050500) 2. HVAC Demolition (23050510) 3. Valves, Iron Bod…" at bounding box center [1395, 577] width 241 height 22
click at [105, 610] on input "text" at bounding box center [105, 607] width 128 height 22
click at [357, 603] on input "0.00" at bounding box center [389, 607] width 114 height 22
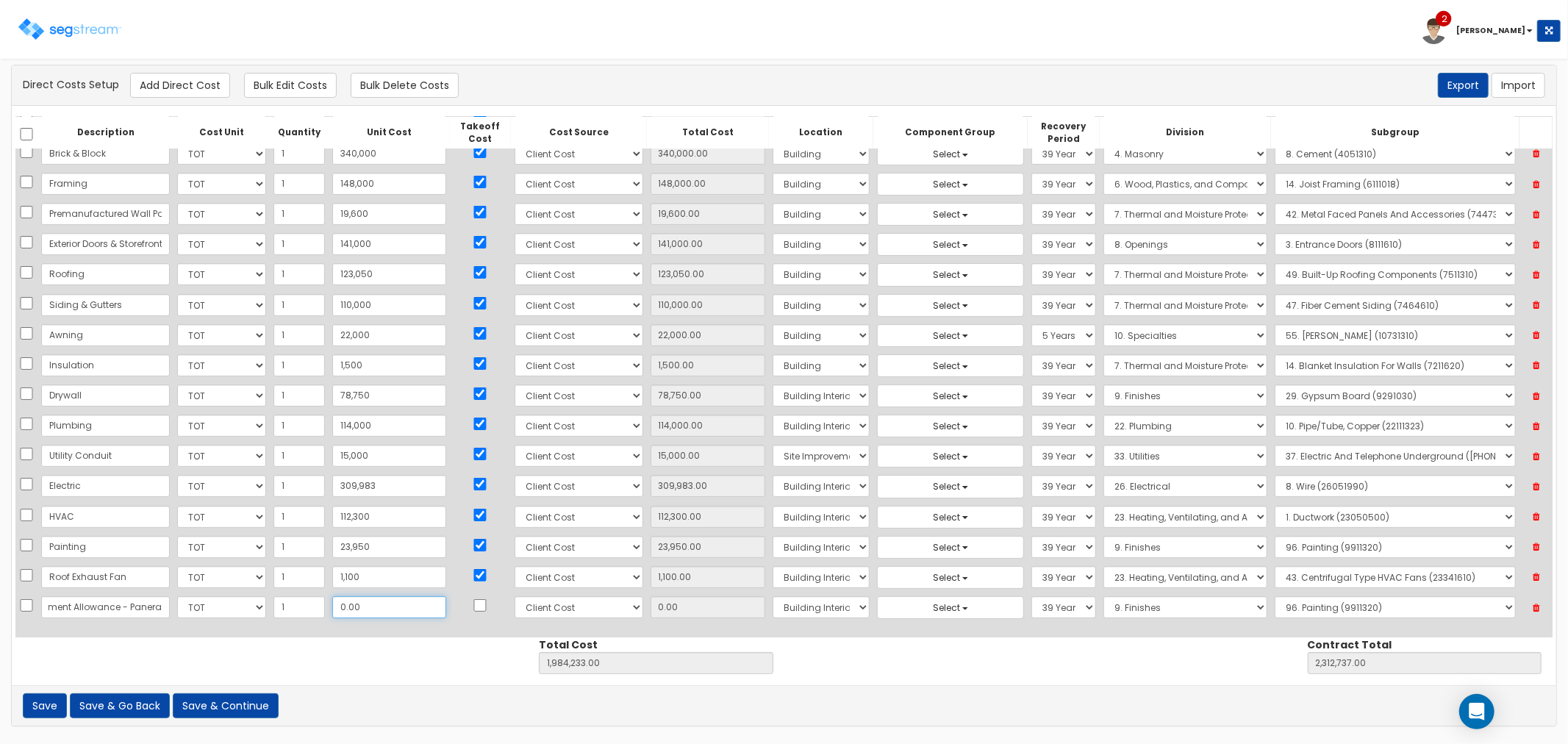
scroll to position [0, 0]
click at [473, 604] on input "checkbox" at bounding box center [480, 605] width 15 height 12
click at [1103, 608] on select "Select 1. General Requirements 2. Existing Conditions 3. Concrete 4. Masonry 5.…" at bounding box center [1185, 607] width 164 height 22
click at [1103, 597] on select "Select 1. General Requirements 2. Existing Conditions 3. Concrete 4. Masonry 5.…" at bounding box center [1185, 607] width 164 height 22
click at [1294, 612] on select "Select 1. Selective Demolition, Air Supported Structures (13050510) 2. Selectiv…" at bounding box center [1395, 607] width 241 height 22
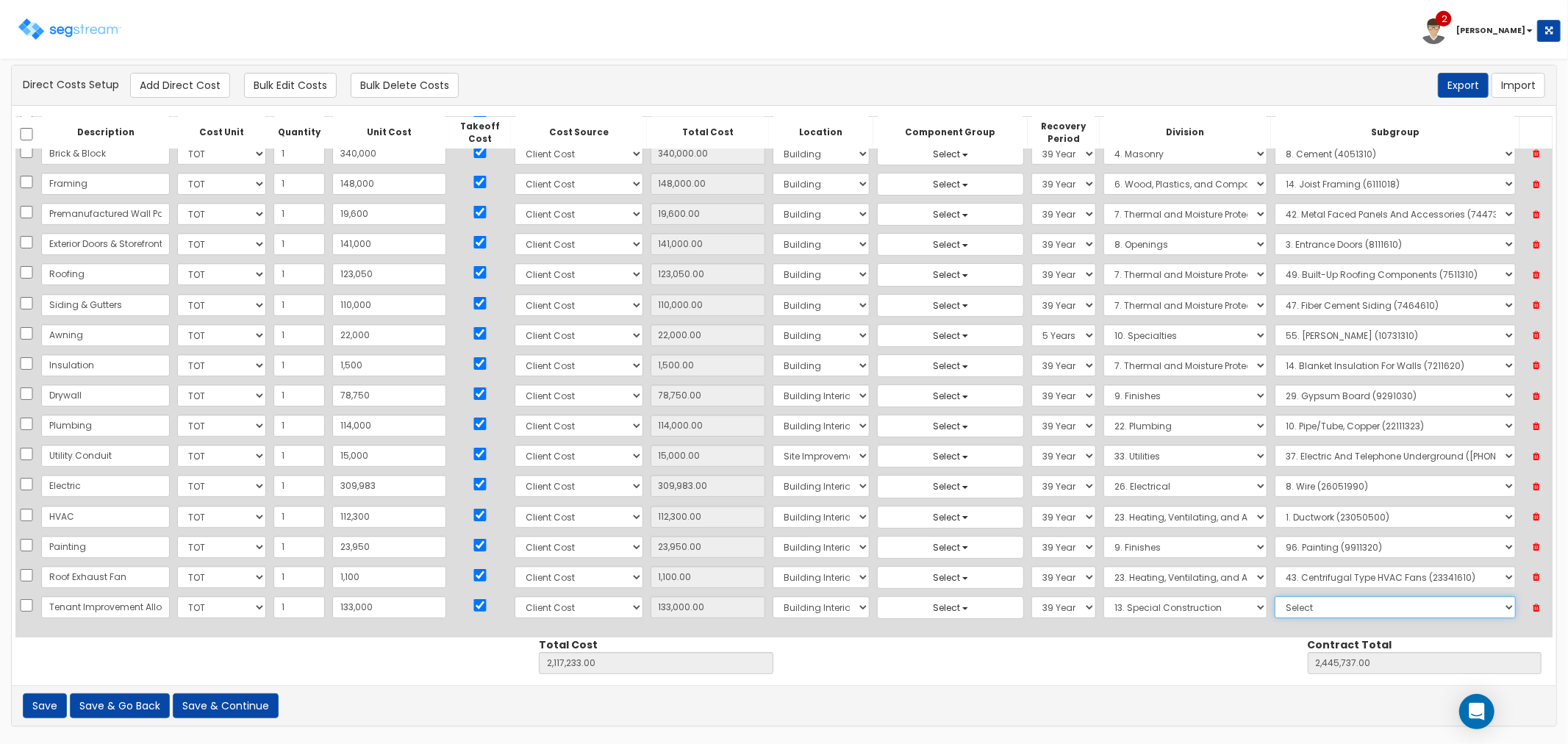
click at [1274, 597] on select "Select 1. Selective Demolition, Air Supported Structures (13050510) 2. Selectiv…" at bounding box center [1395, 607] width 241 height 22
click at [184, 82] on button "Add Direct Cost" at bounding box center [180, 85] width 100 height 25
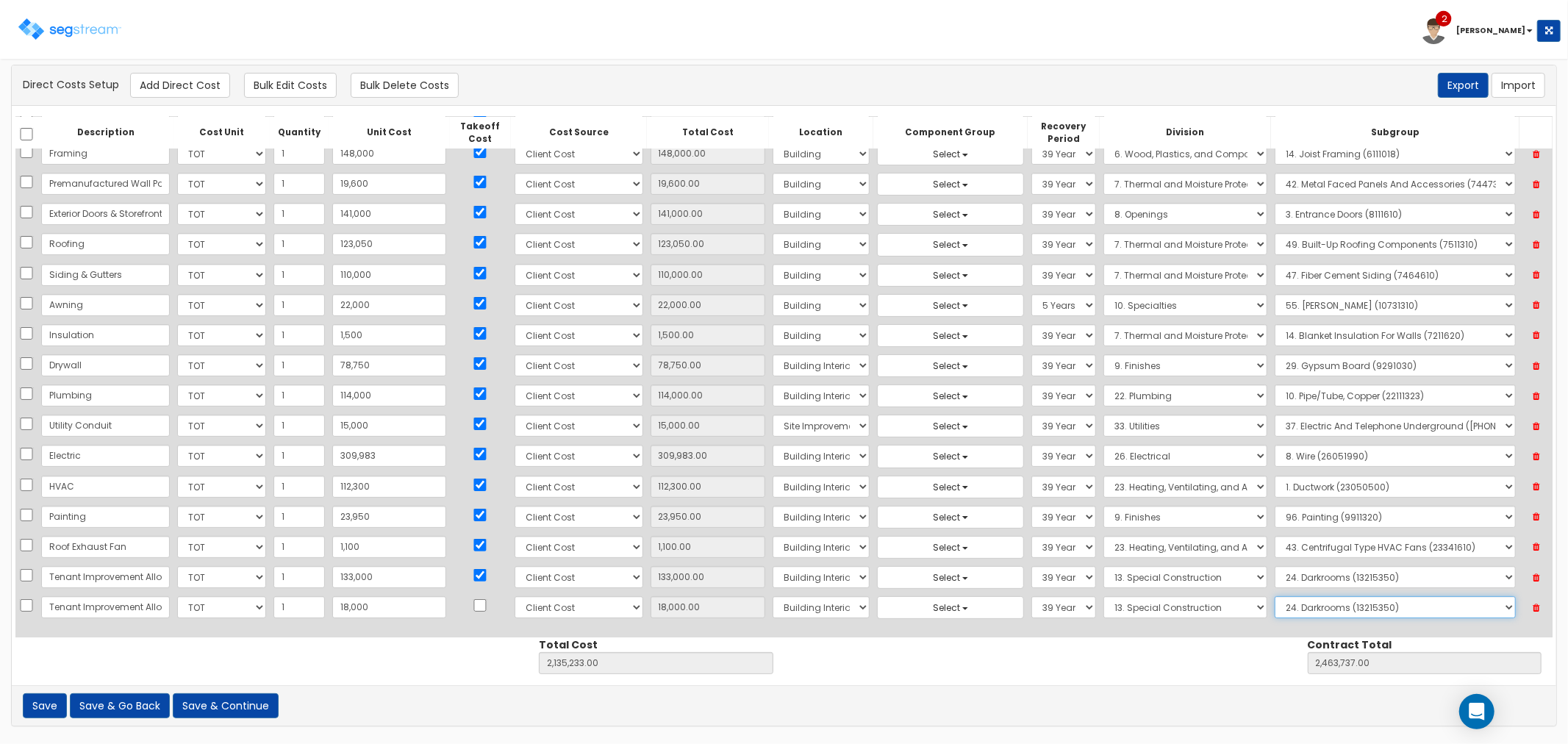
click at [1291, 606] on select "Select 1. Selective Demolition, Air Supported Structures (13050510) 2. Selectiv…" at bounding box center [1395, 607] width 241 height 22
click at [1274, 597] on select "Select 1. Selective Demolition, Air Supported Structures (13050510) 2. Selectiv…" at bounding box center [1395, 607] width 241 height 22
click at [450, 603] on td at bounding box center [481, 608] width 61 height 30
click at [473, 605] on input "checkbox" at bounding box center [480, 605] width 15 height 12
click at [231, 710] on button "Save & Continue" at bounding box center [225, 706] width 106 height 25
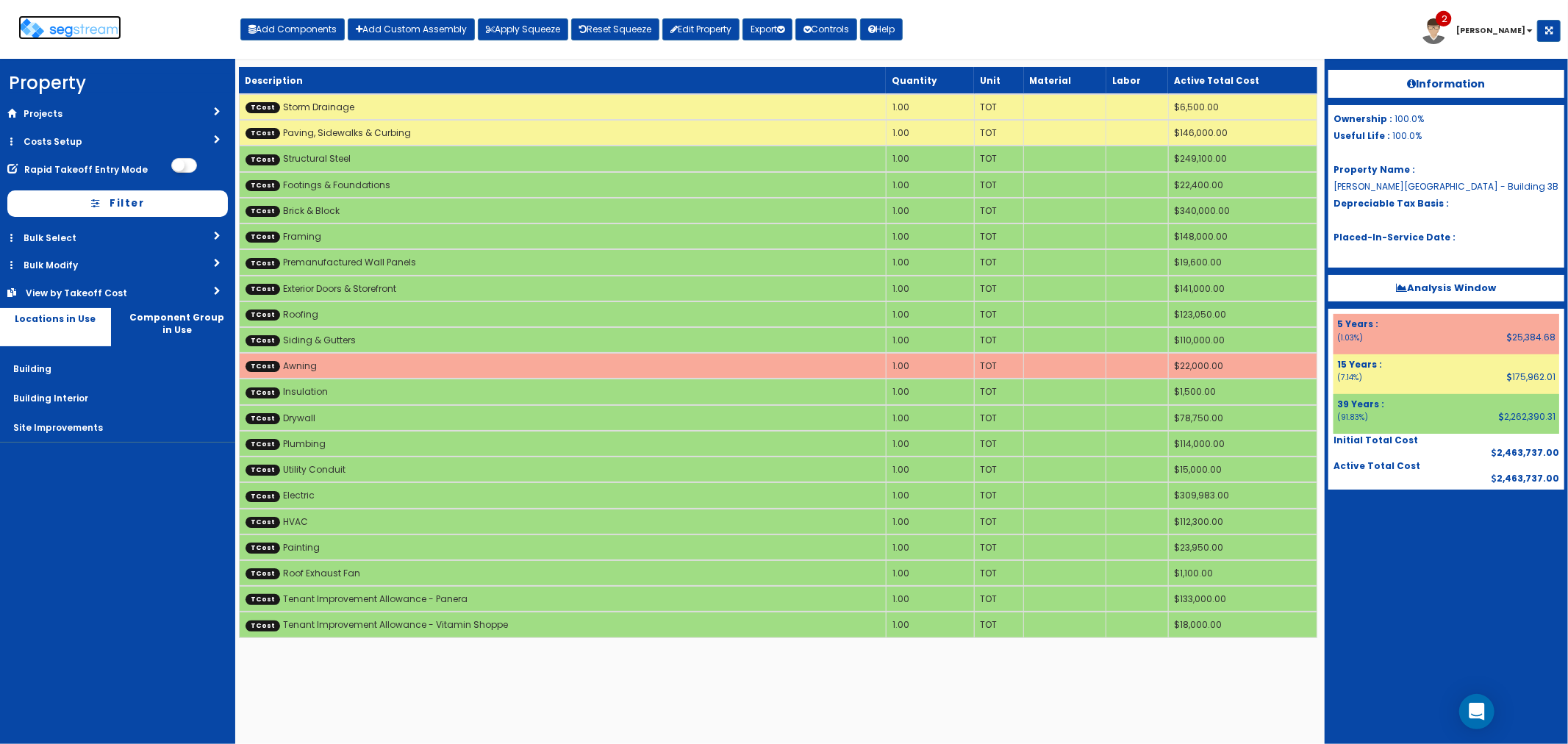
click at [78, 25] on img at bounding box center [70, 29] width 103 height 21
